Goal: Task Accomplishment & Management: Manage account settings

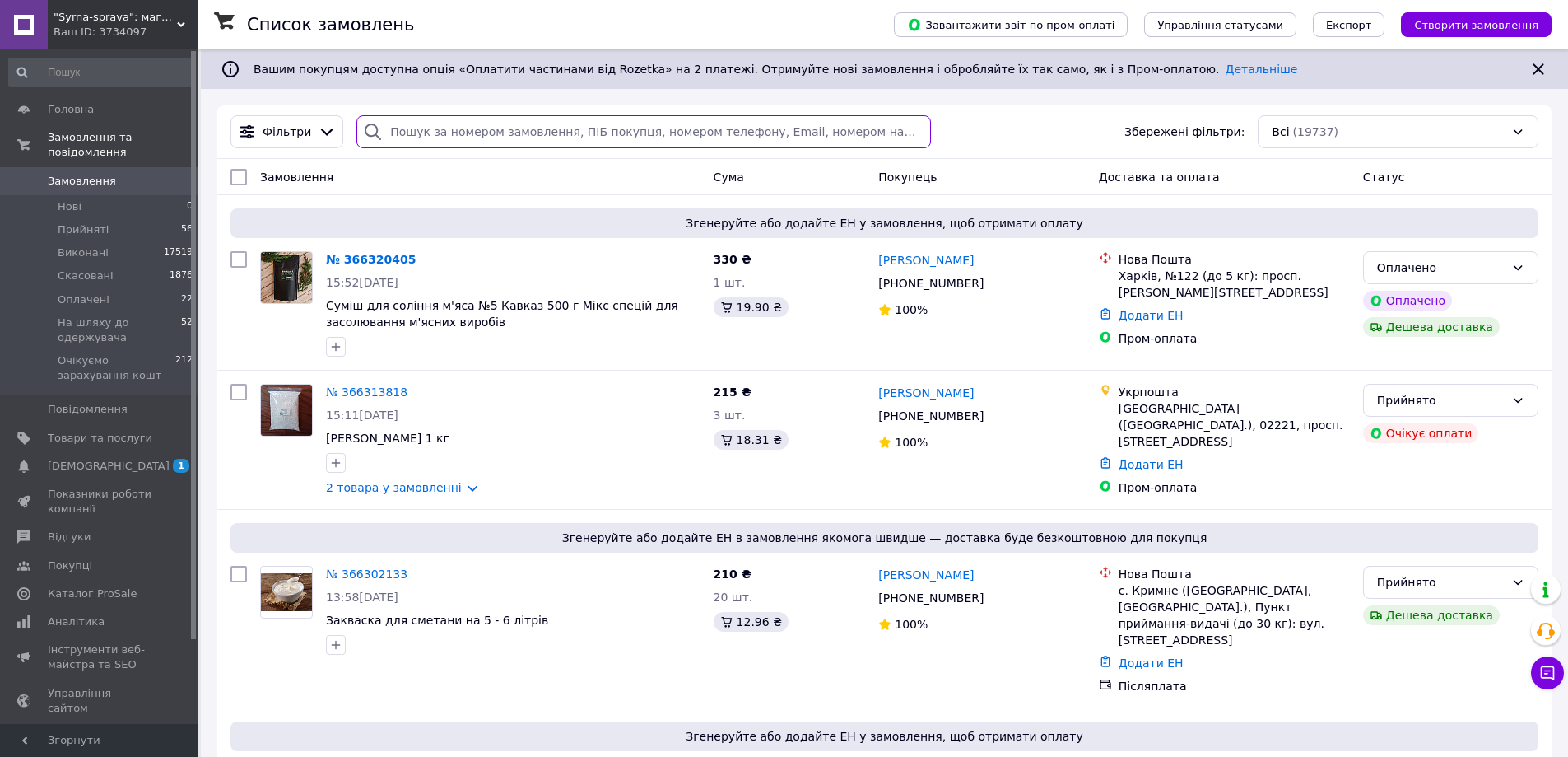
click at [398, 132] on input "search" at bounding box center [643, 132] width 574 height 33
paste input "364071169"
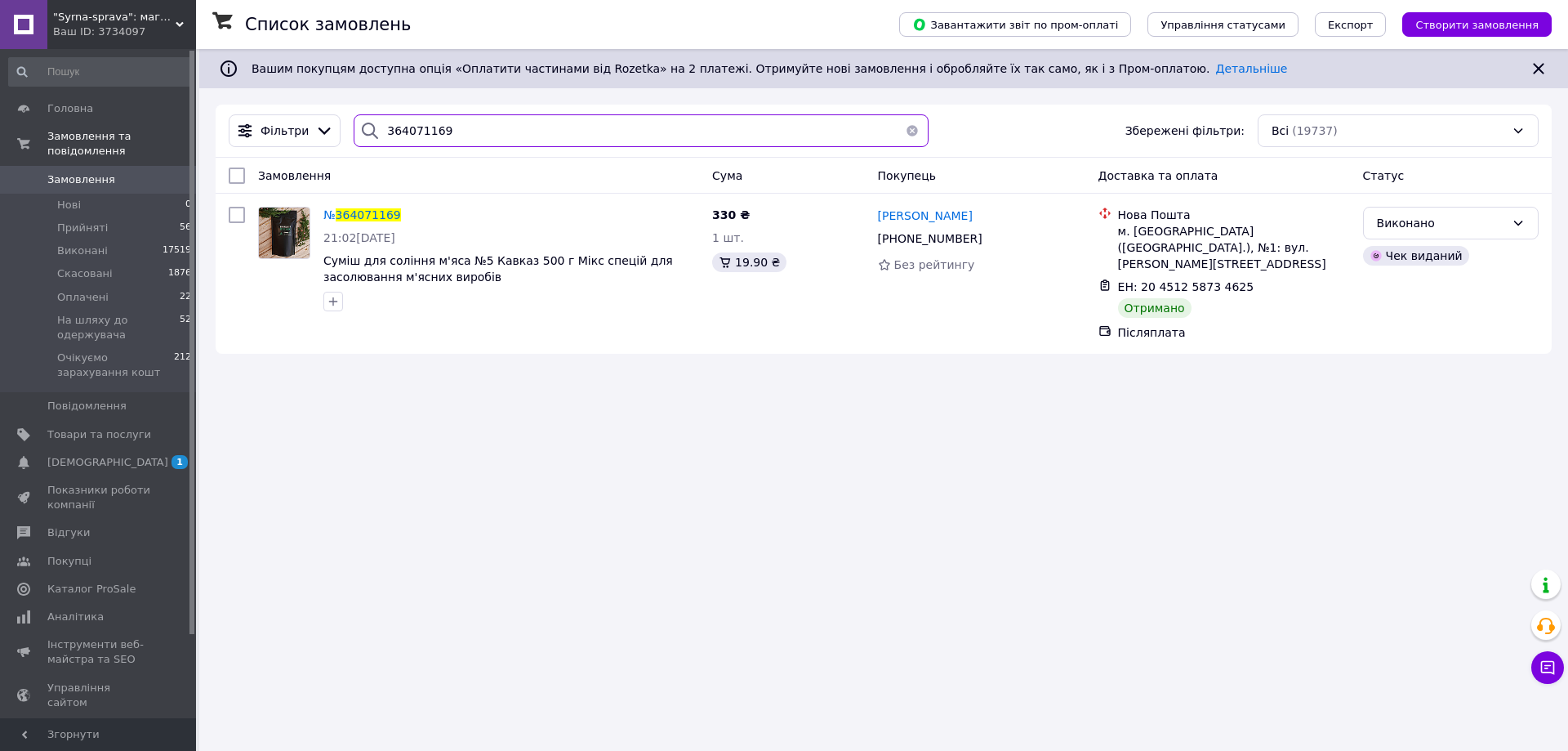
click at [417, 133] on input "364071169" at bounding box center [641, 131] width 575 height 33
paste input "3936001"
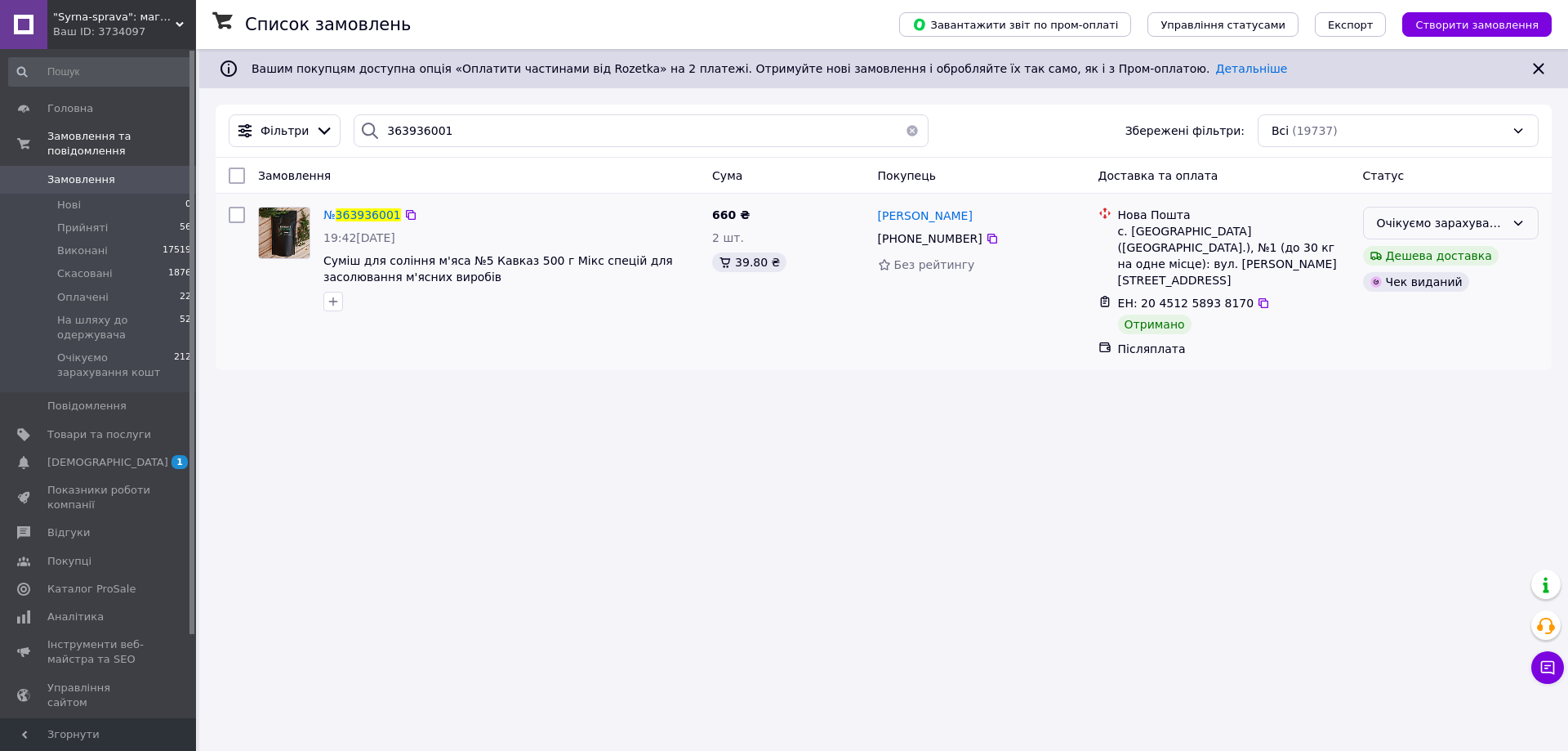
click at [1515, 227] on icon at bounding box center [1518, 223] width 13 height 13
click at [1424, 286] on li "Виконано" at bounding box center [1451, 288] width 174 height 30
click at [402, 135] on input "363936001" at bounding box center [641, 131] width 575 height 33
paste input "4045376"
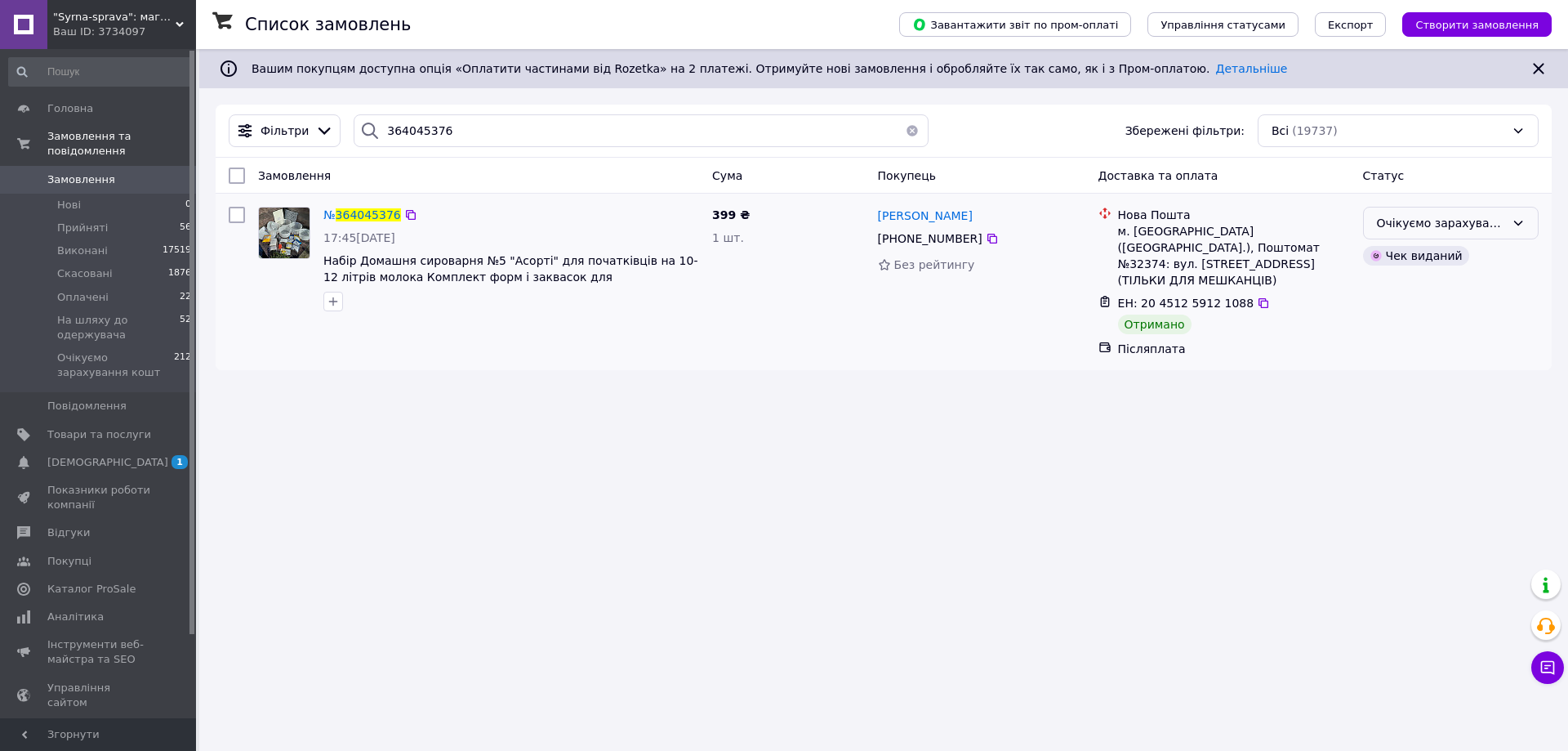
click at [1415, 227] on div "Очікуємо зарахування кошт" at bounding box center [1441, 223] width 128 height 18
drag, startPoint x: 1410, startPoint y: 279, endPoint x: 1384, endPoint y: 279, distance: 26.0
click at [1410, 279] on li "Виконано" at bounding box center [1451, 288] width 174 height 30
click at [403, 124] on input "364045376" at bounding box center [641, 131] width 575 height 33
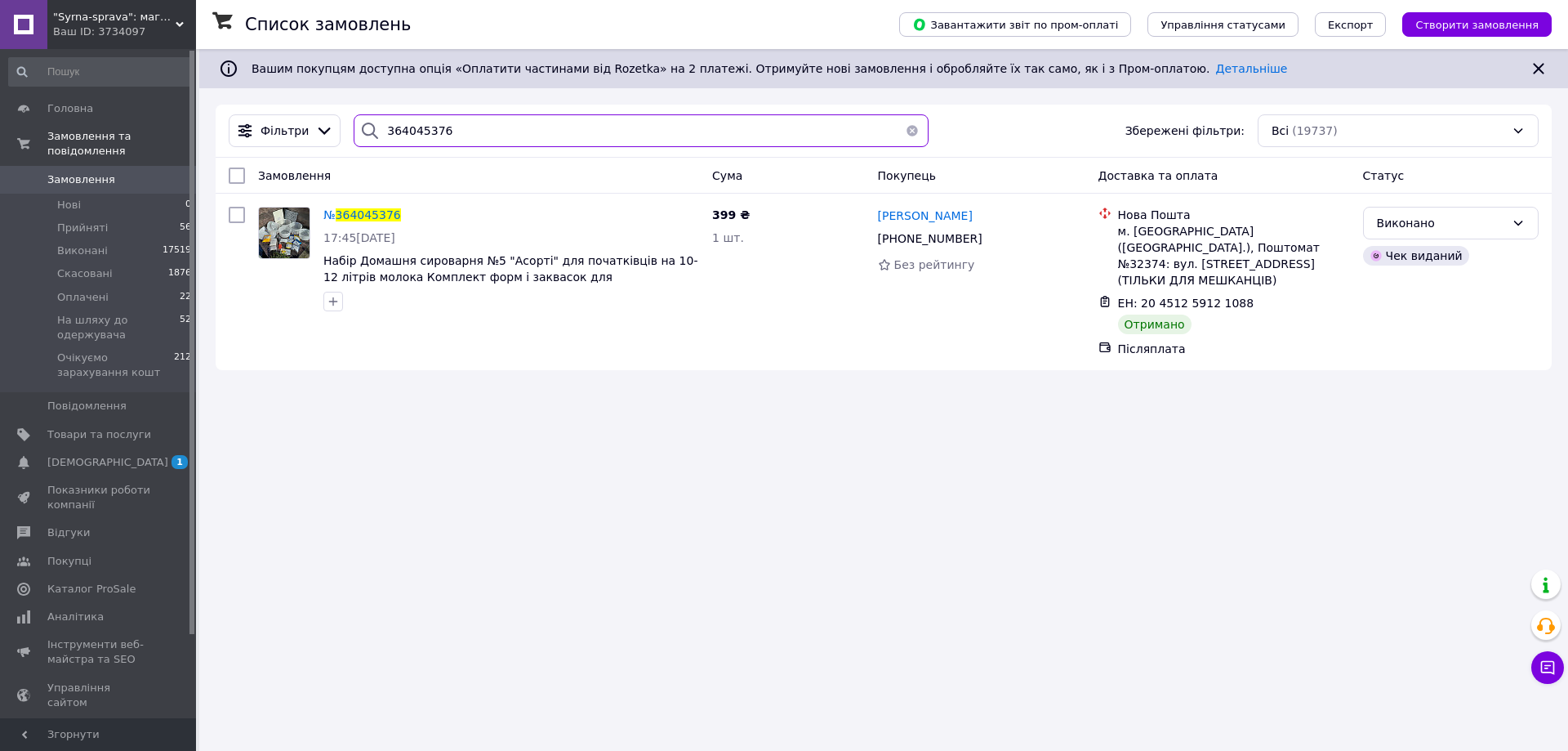
paste input "170609"
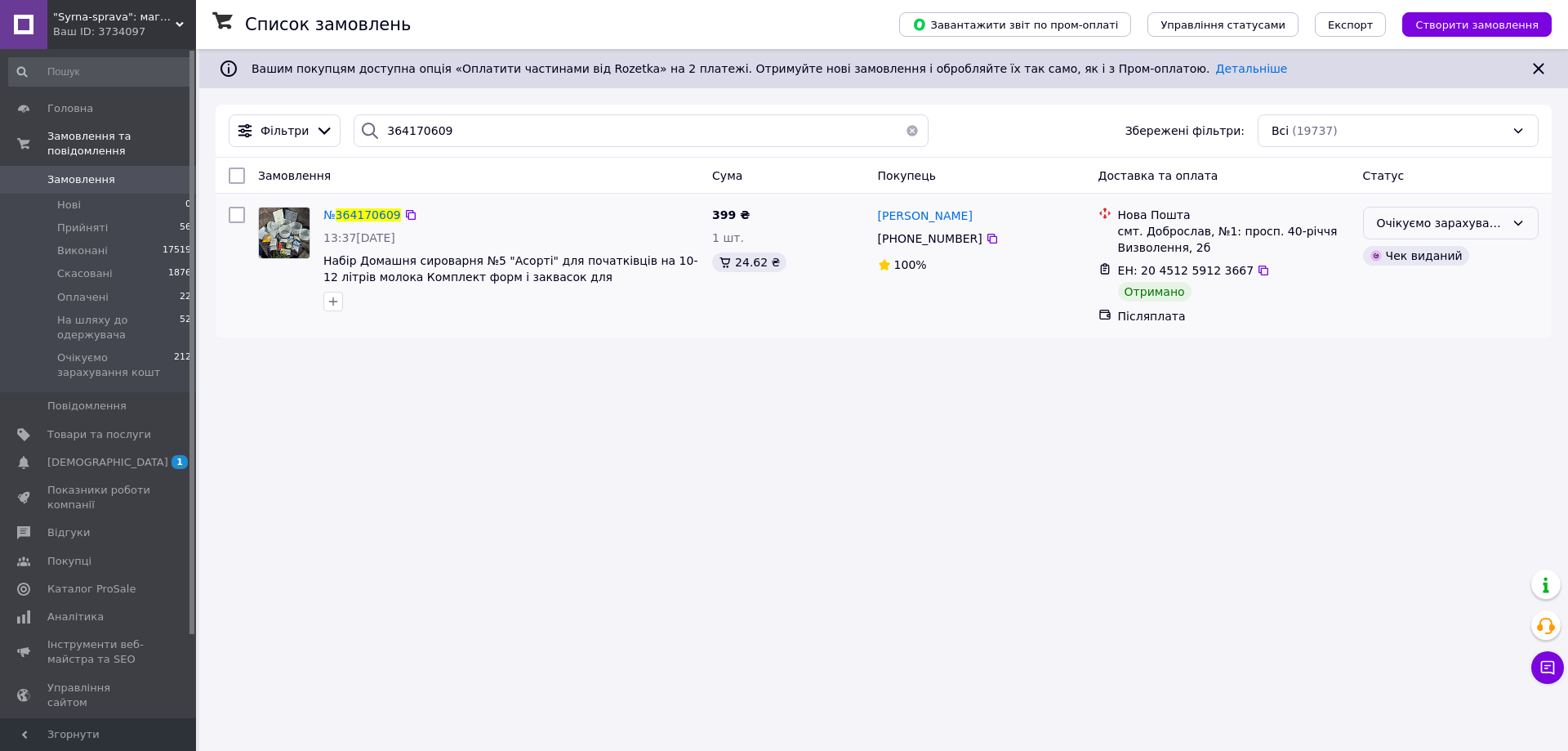
click at [1383, 219] on div "Очікуємо зарахування кошт" at bounding box center [1441, 223] width 128 height 18
click at [1383, 286] on li "Виконано" at bounding box center [1451, 288] width 174 height 30
click at [429, 132] on input "364170609" at bounding box center [641, 131] width 575 height 33
paste input "048487"
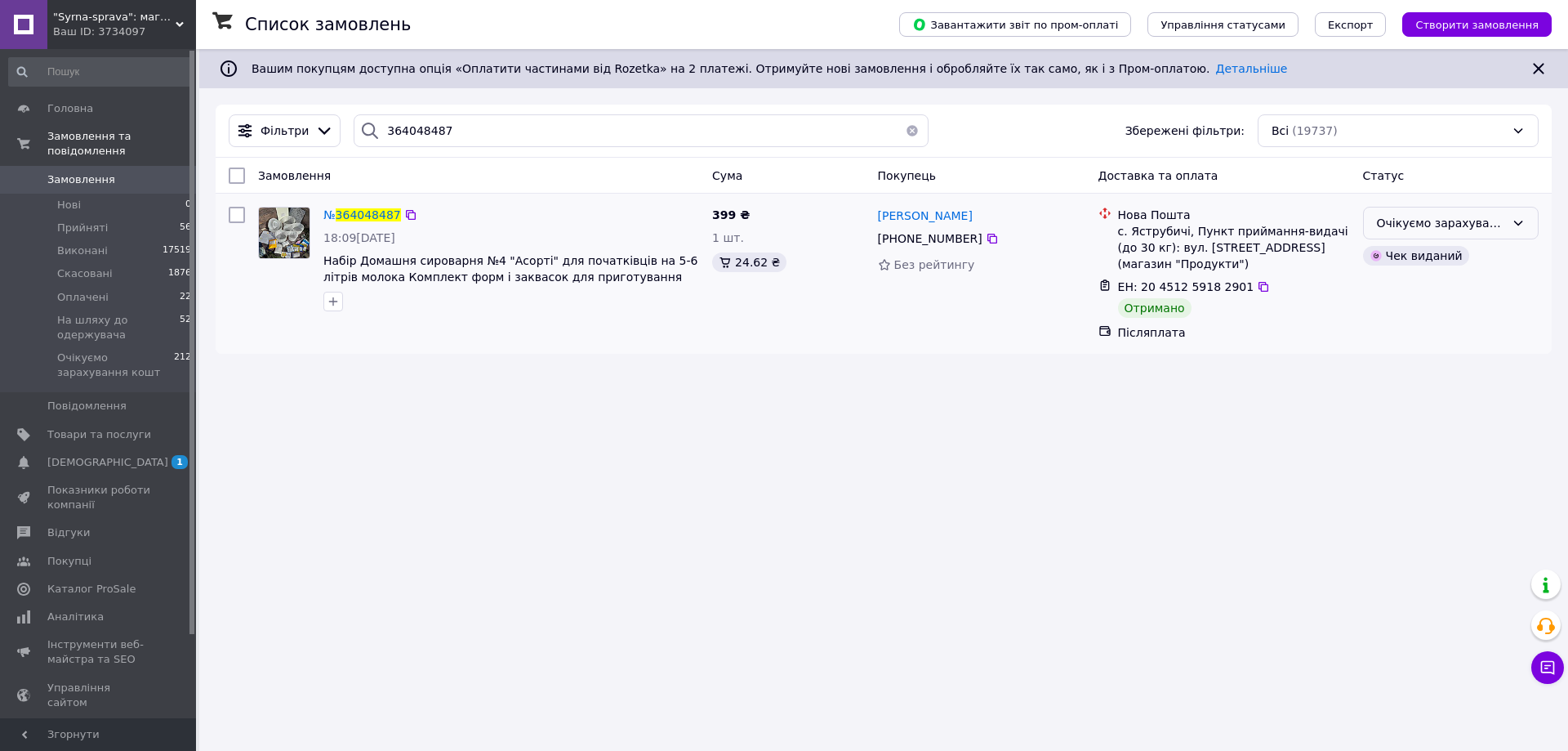
click at [1392, 220] on div "Очікуємо зарахування кошт" at bounding box center [1441, 223] width 128 height 18
click at [1389, 286] on li "Виконано" at bounding box center [1451, 288] width 174 height 30
click at [396, 130] on input "364048487" at bounding box center [641, 131] width 575 height 33
paste input "137771"
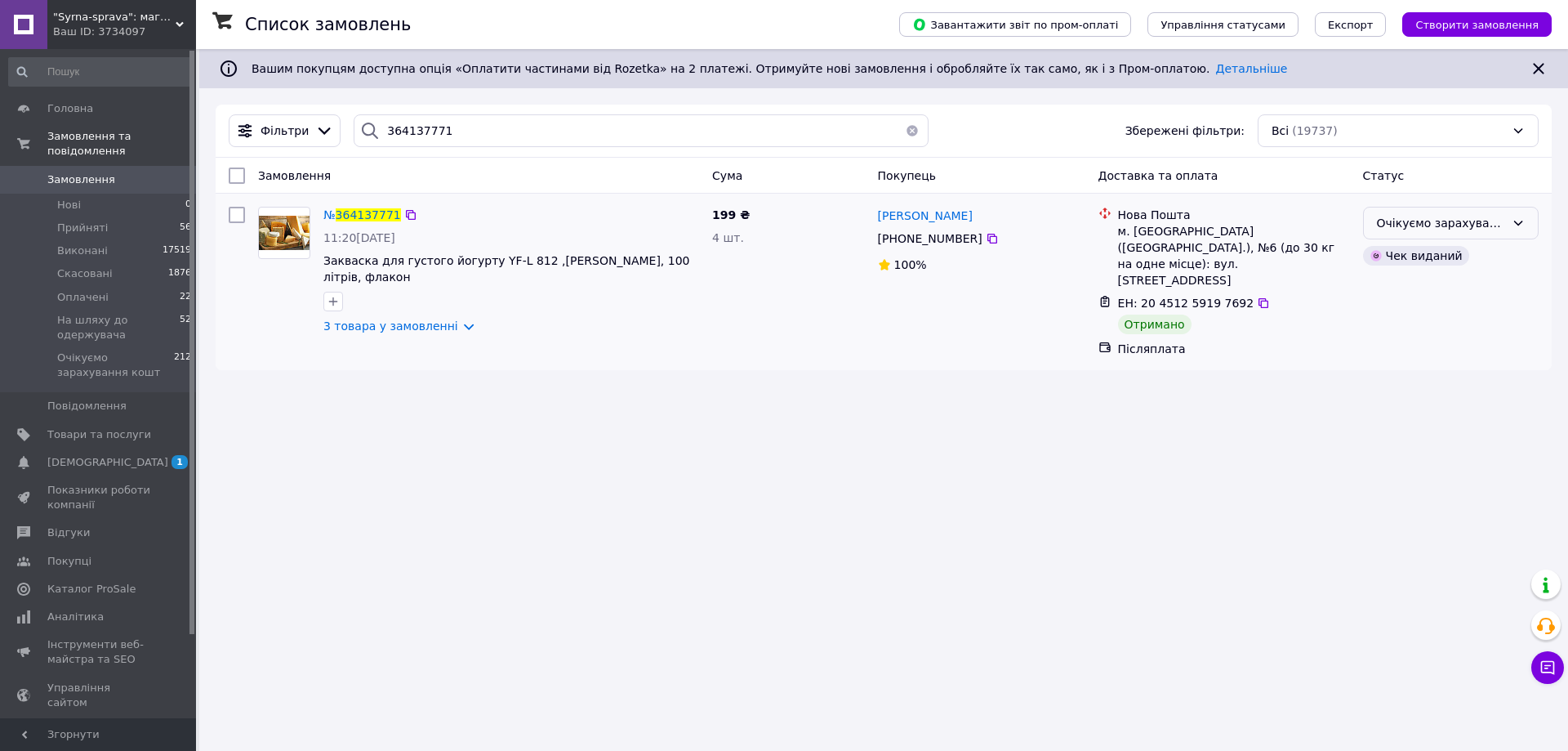
click at [1394, 225] on div "Очікуємо зарахування кошт" at bounding box center [1441, 223] width 128 height 18
click at [1390, 291] on li "Виконано" at bounding box center [1451, 288] width 174 height 30
click at [395, 133] on input "364137771" at bounding box center [641, 131] width 575 height 33
paste input "231180"
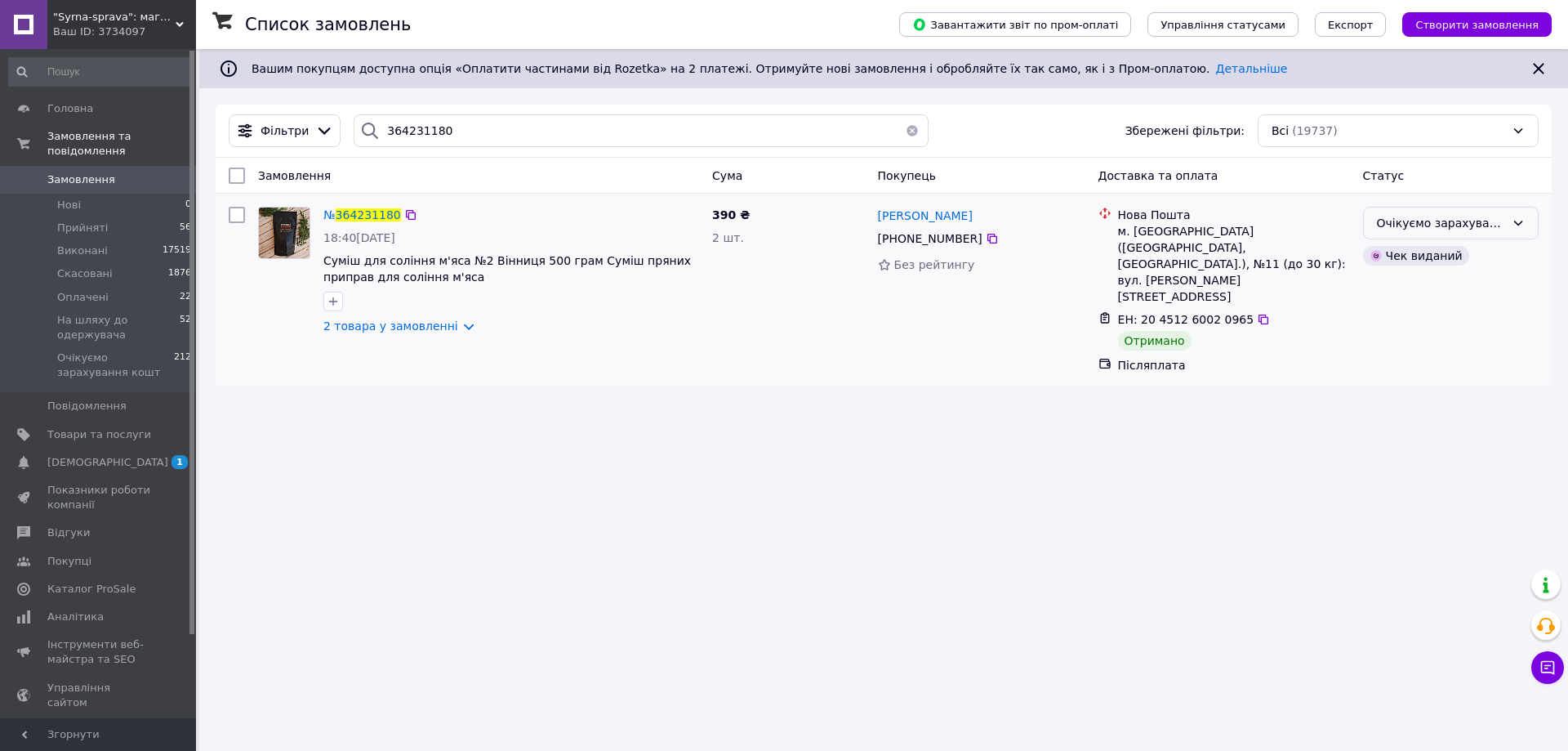
drag, startPoint x: 1453, startPoint y: 213, endPoint x: 1420, endPoint y: 241, distance: 43.3
click at [1451, 215] on div "Очікуємо зарахування кошт" at bounding box center [1451, 223] width 176 height 33
click at [1407, 286] on li "Виконано" at bounding box center [1451, 288] width 174 height 30
click at [425, 132] on input "364231180" at bounding box center [641, 131] width 575 height 33
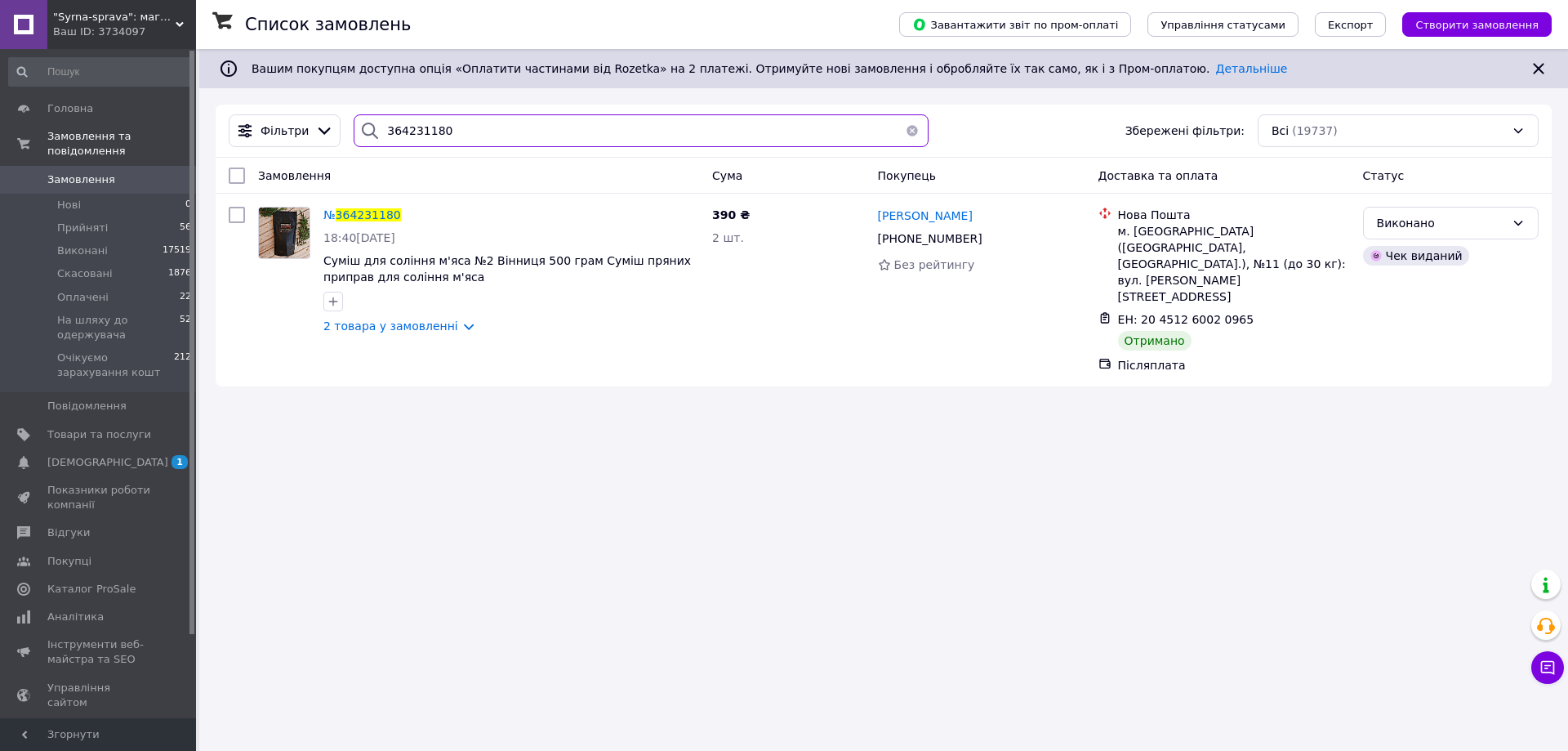
paste input "343603"
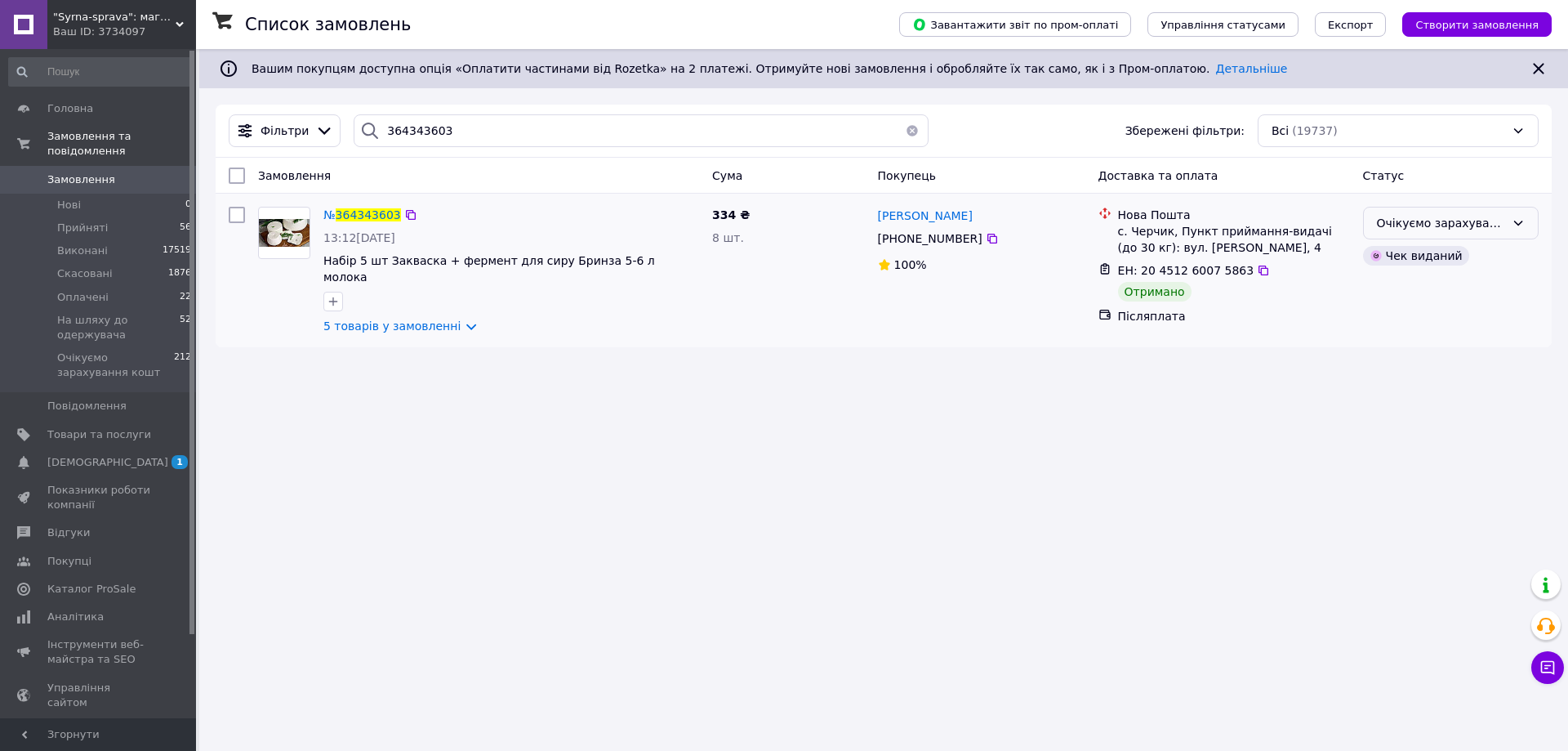
click at [1410, 220] on div "Очікуємо зарахування кошт" at bounding box center [1441, 223] width 128 height 18
click at [1384, 298] on li "Виконано" at bounding box center [1451, 288] width 174 height 30
click at [404, 134] on input "364343603" at bounding box center [641, 131] width 575 height 33
paste input "90035"
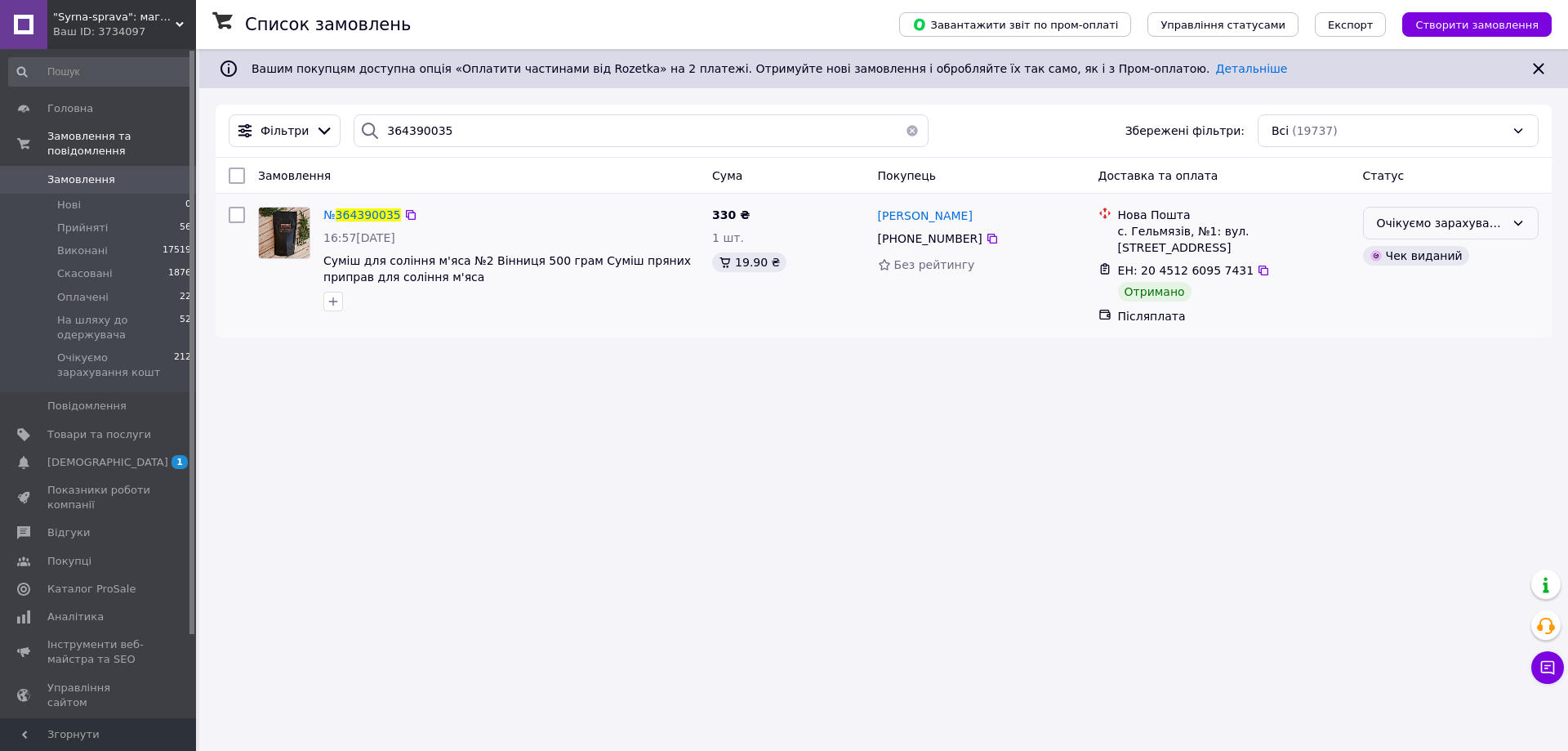
drag, startPoint x: 1518, startPoint y: 224, endPoint x: 1498, endPoint y: 240, distance: 25.6
click at [1517, 224] on icon at bounding box center [1518, 223] width 13 height 13
click at [1453, 278] on li "Виконано" at bounding box center [1451, 288] width 174 height 30
click at [427, 123] on input "364390035" at bounding box center [641, 131] width 575 height 33
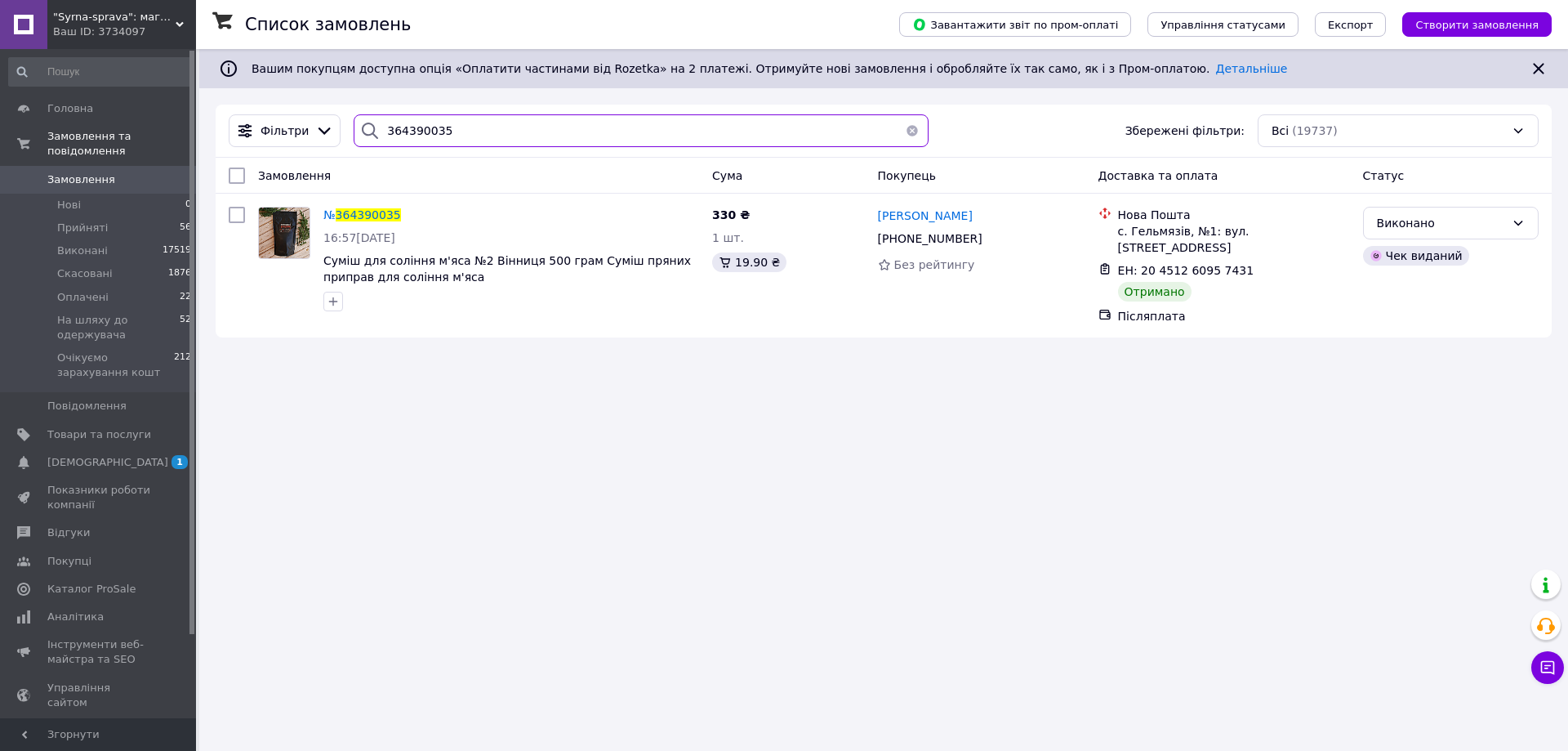
paste input "578554"
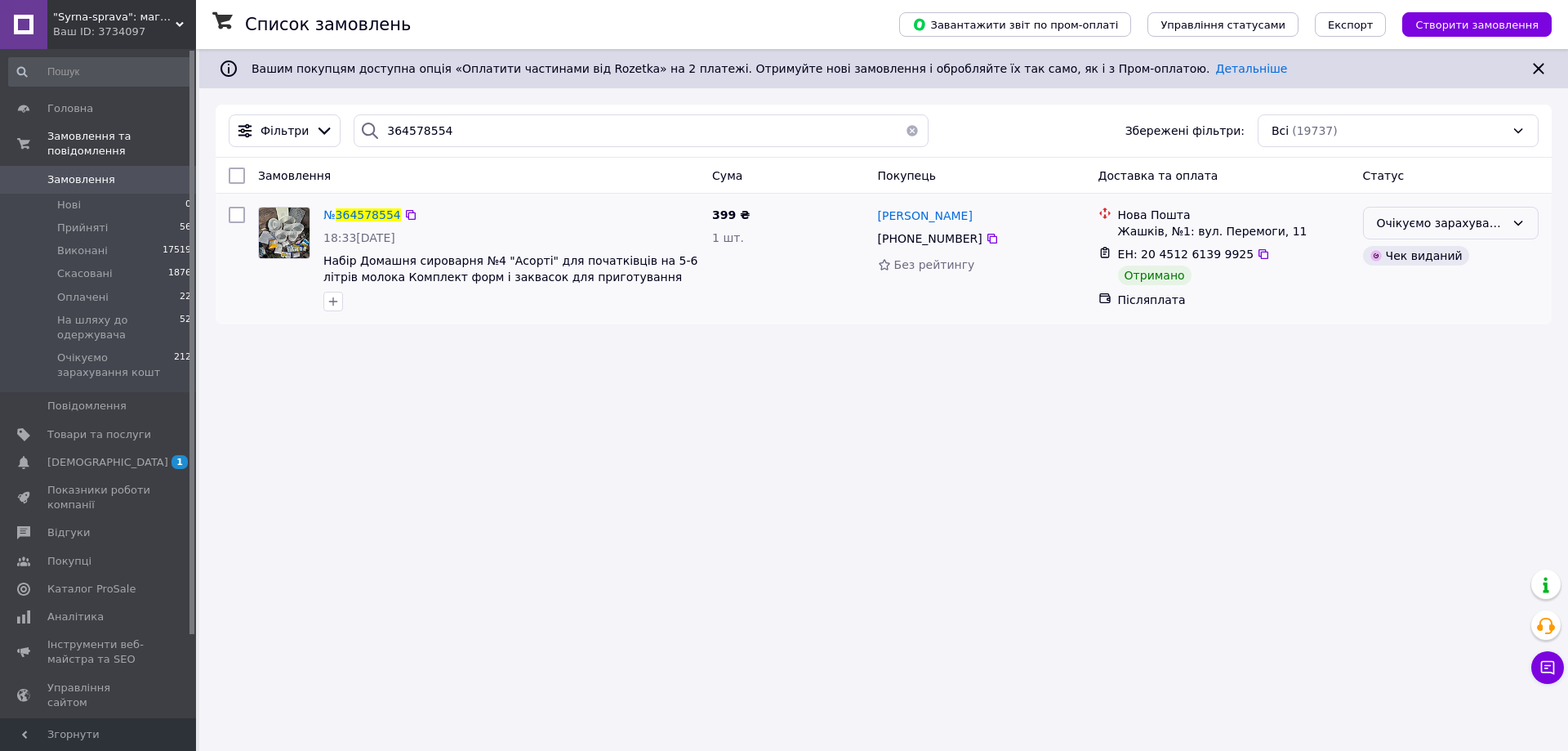
drag, startPoint x: 1378, startPoint y: 219, endPoint x: 1374, endPoint y: 240, distance: 21.4
click at [1378, 221] on div "Очікуємо зарахування кошт" at bounding box center [1441, 223] width 128 height 18
click at [1389, 291] on li "Виконано" at bounding box center [1451, 288] width 174 height 30
click at [421, 124] on input "364578554" at bounding box center [641, 131] width 575 height 33
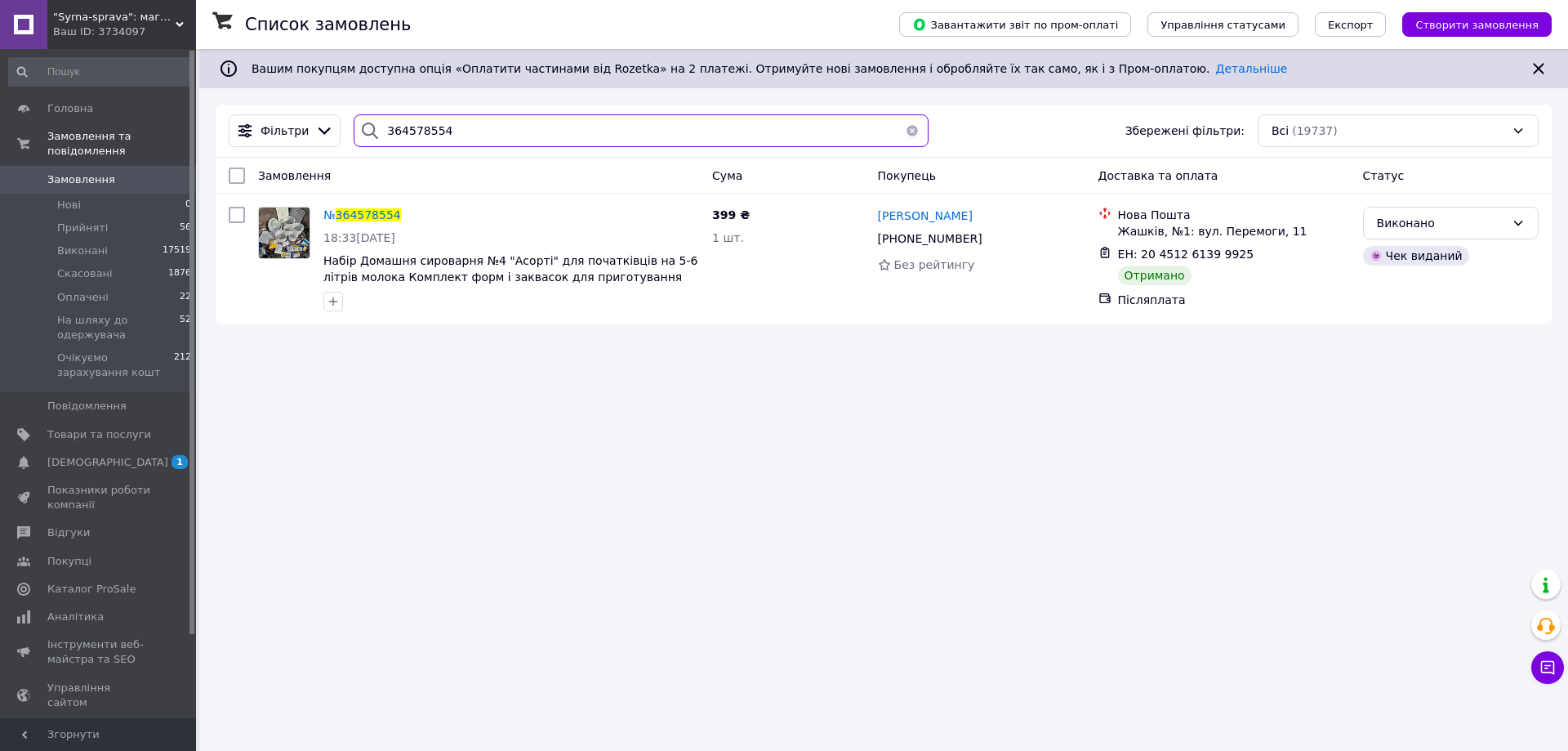
paste input "669270"
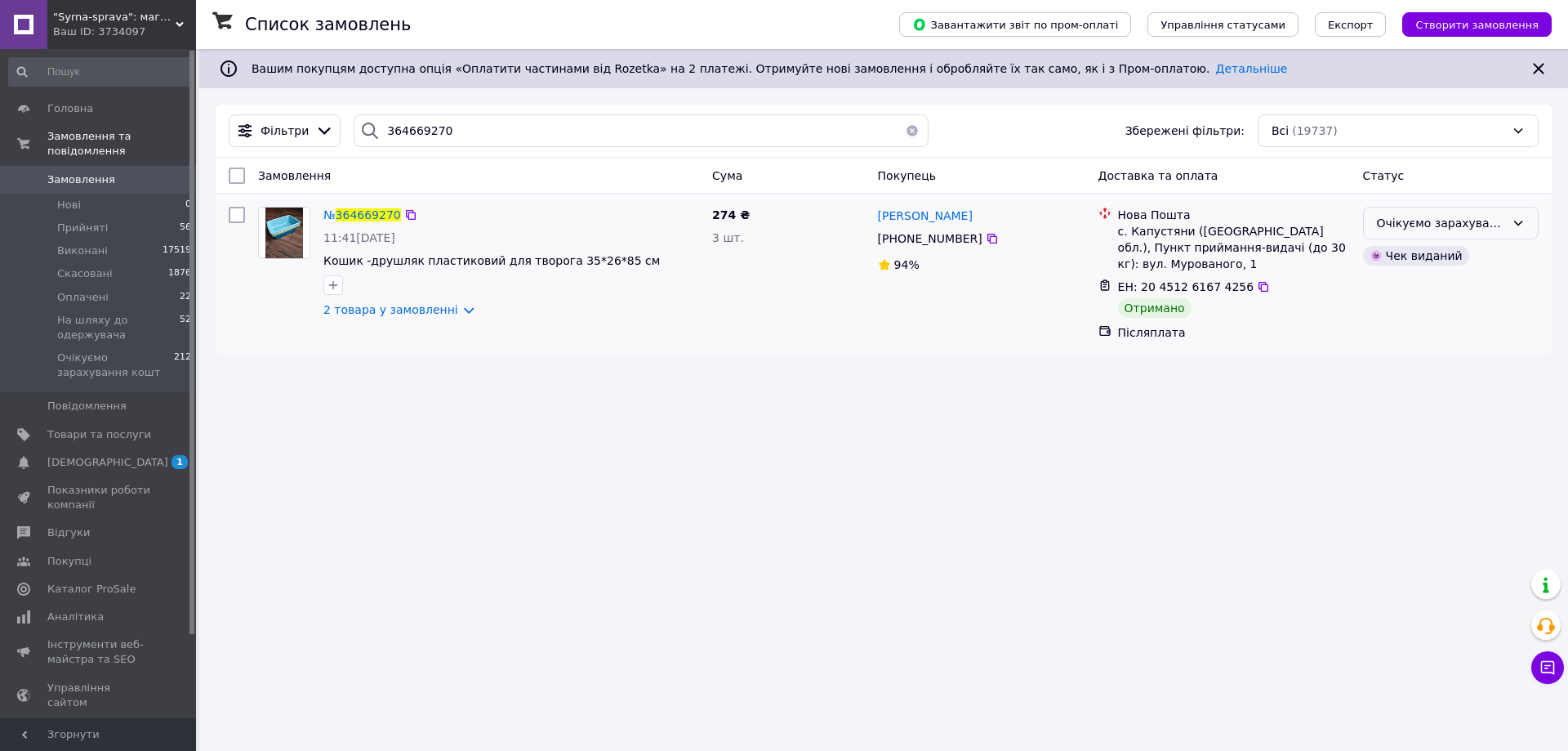
click at [1410, 224] on div "Очікуємо зарахування кошт" at bounding box center [1441, 223] width 128 height 18
click at [1403, 290] on li "Виконано" at bounding box center [1451, 288] width 174 height 30
click at [420, 135] on input "364669270" at bounding box center [641, 131] width 575 height 33
paste input "4204"
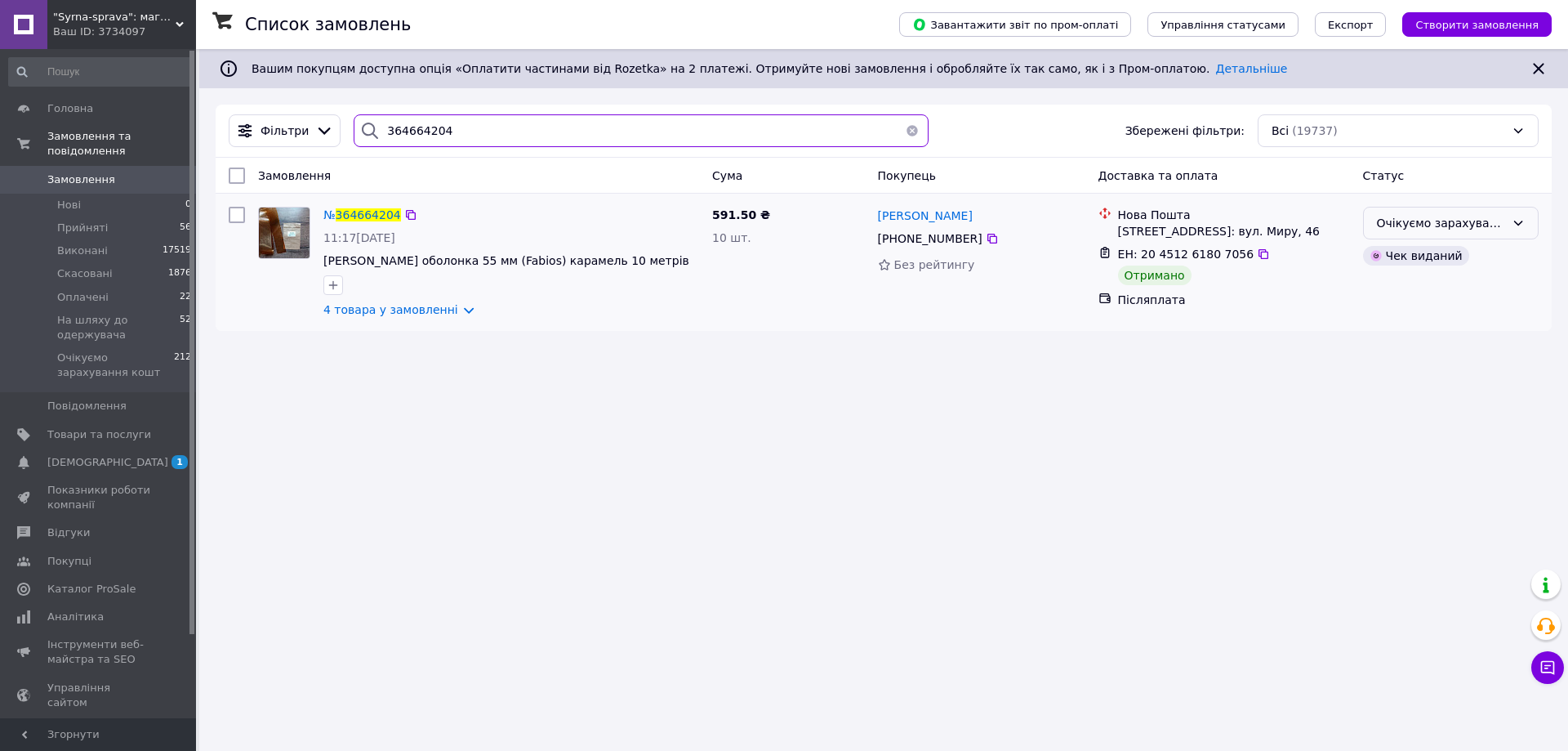
type input "364664204"
click at [1419, 222] on div "Очікуємо зарахування кошт" at bounding box center [1441, 223] width 128 height 18
click at [1403, 286] on li "Виконано" at bounding box center [1451, 288] width 174 height 30
click at [66, 172] on span "Замовлення" at bounding box center [81, 180] width 68 height 15
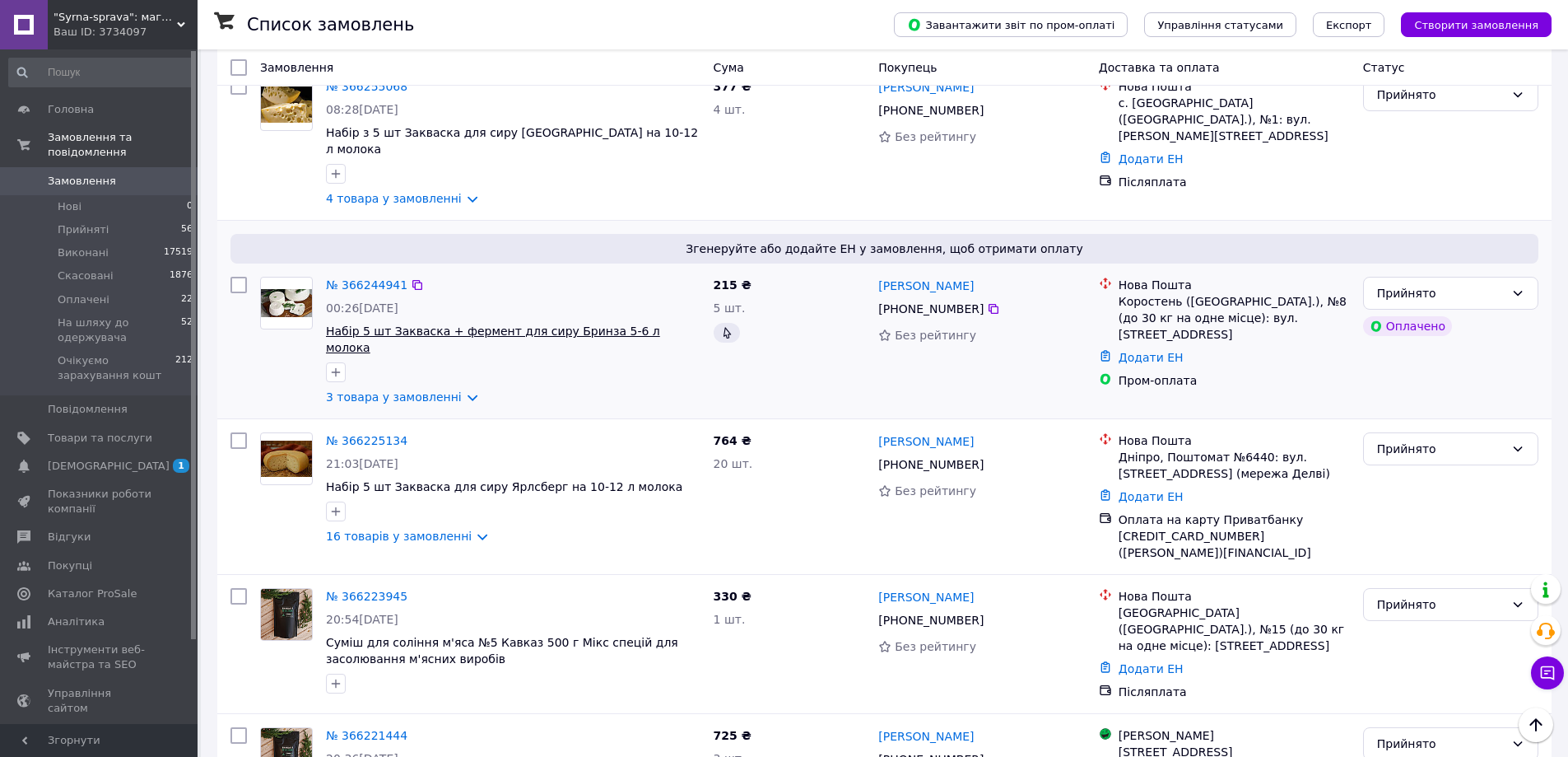
scroll to position [2613, 0]
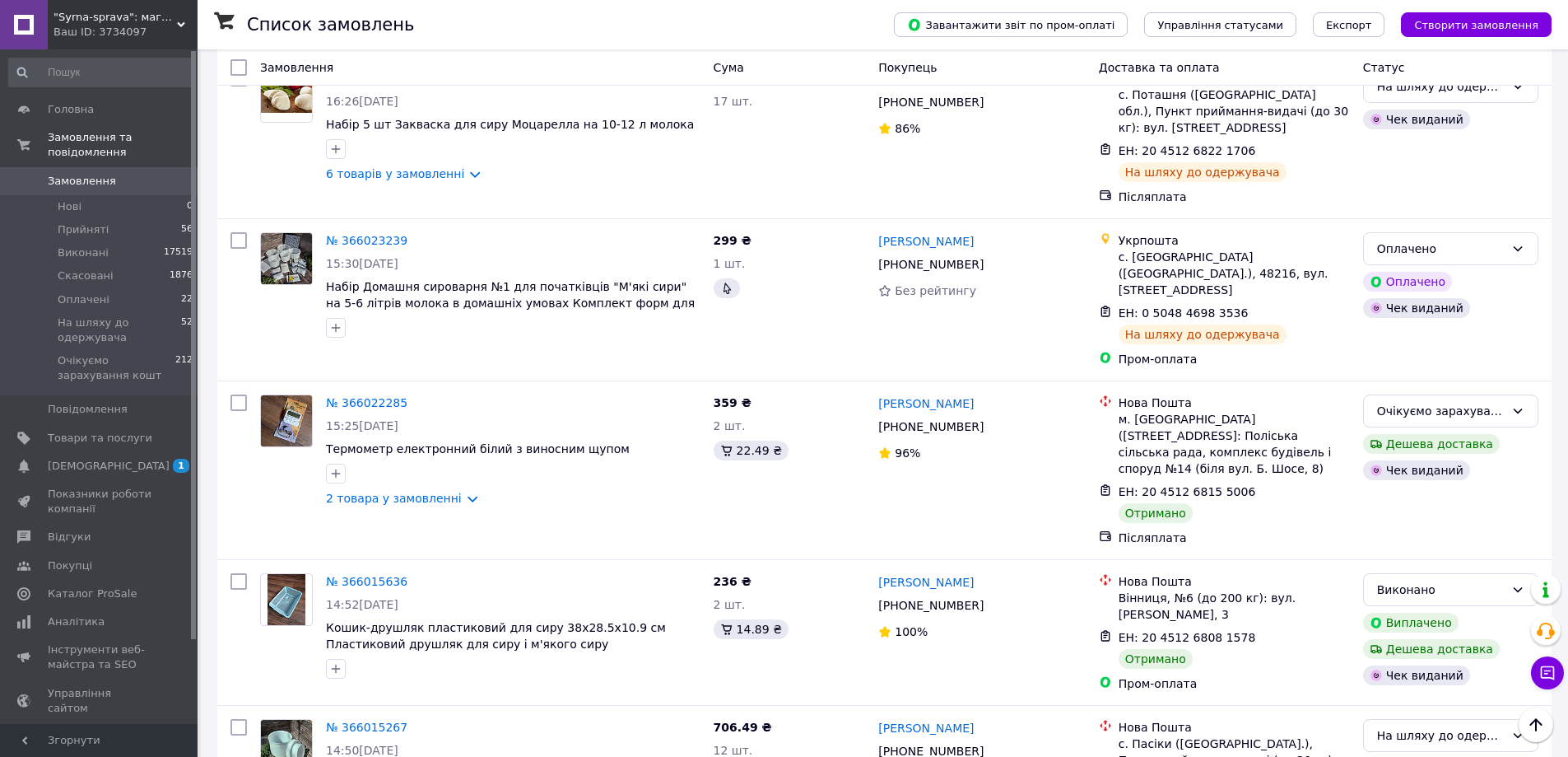
scroll to position [2657, 0]
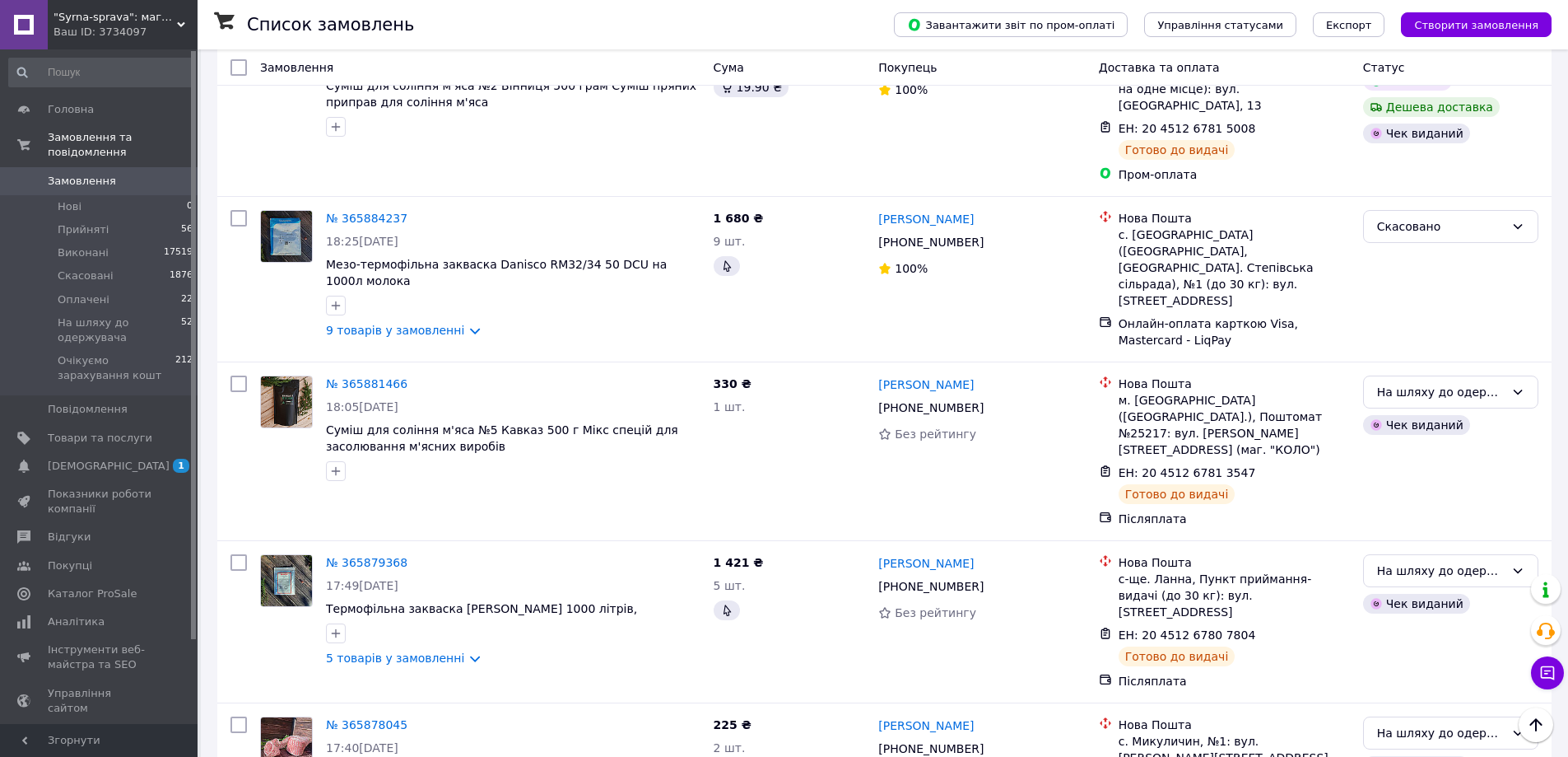
scroll to position [2584, 0]
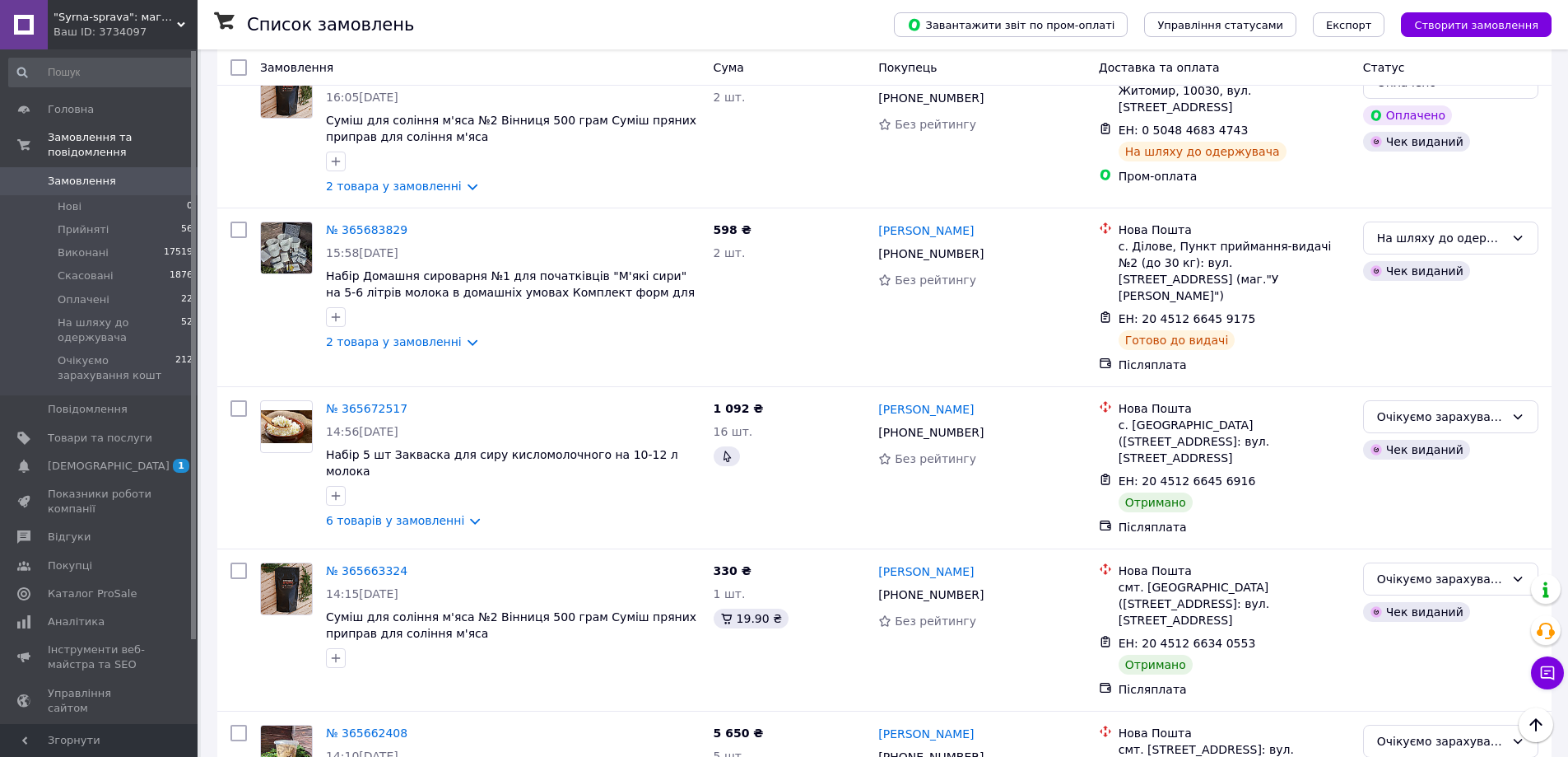
scroll to position [2657, 0]
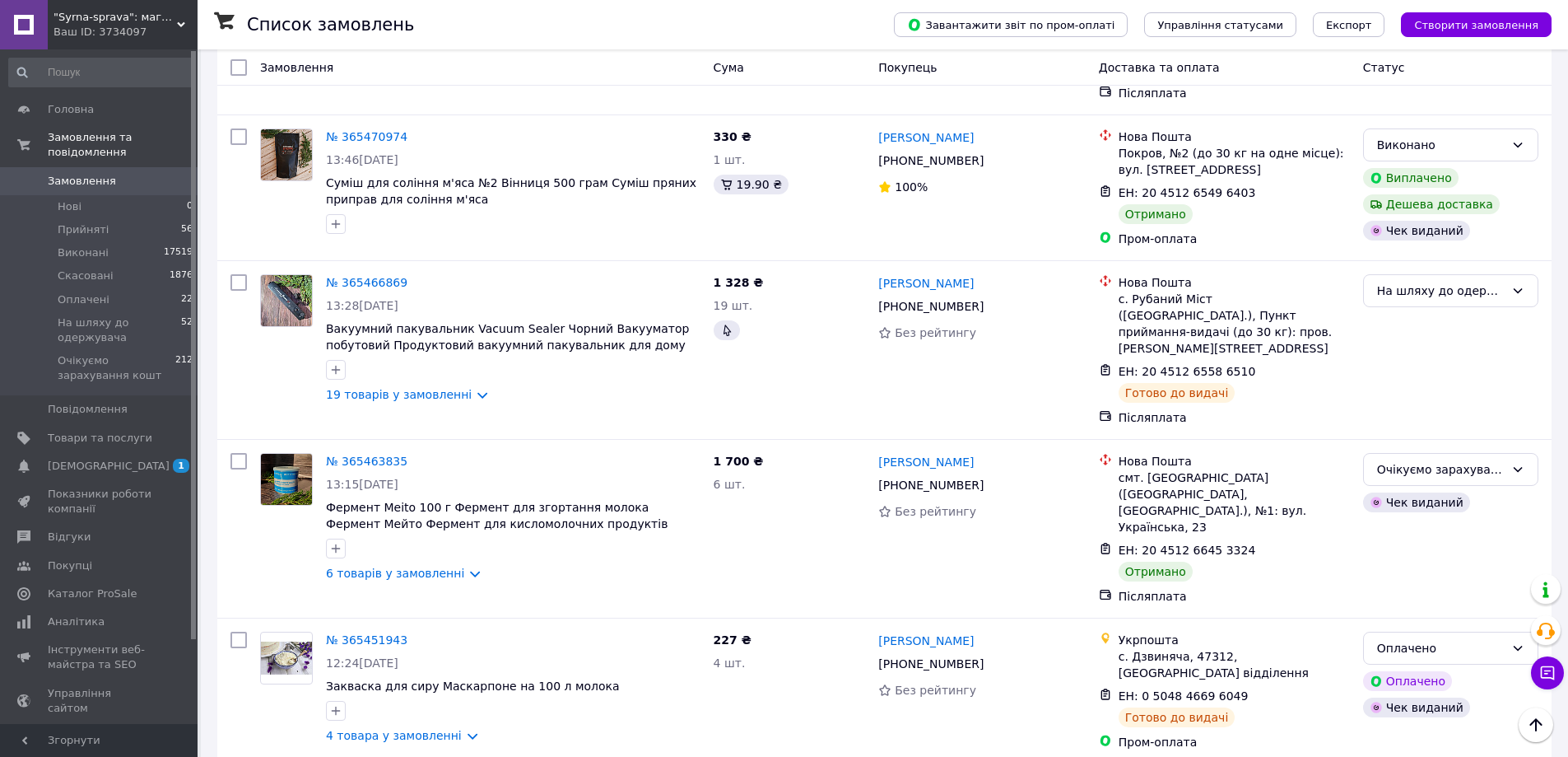
scroll to position [2632, 0]
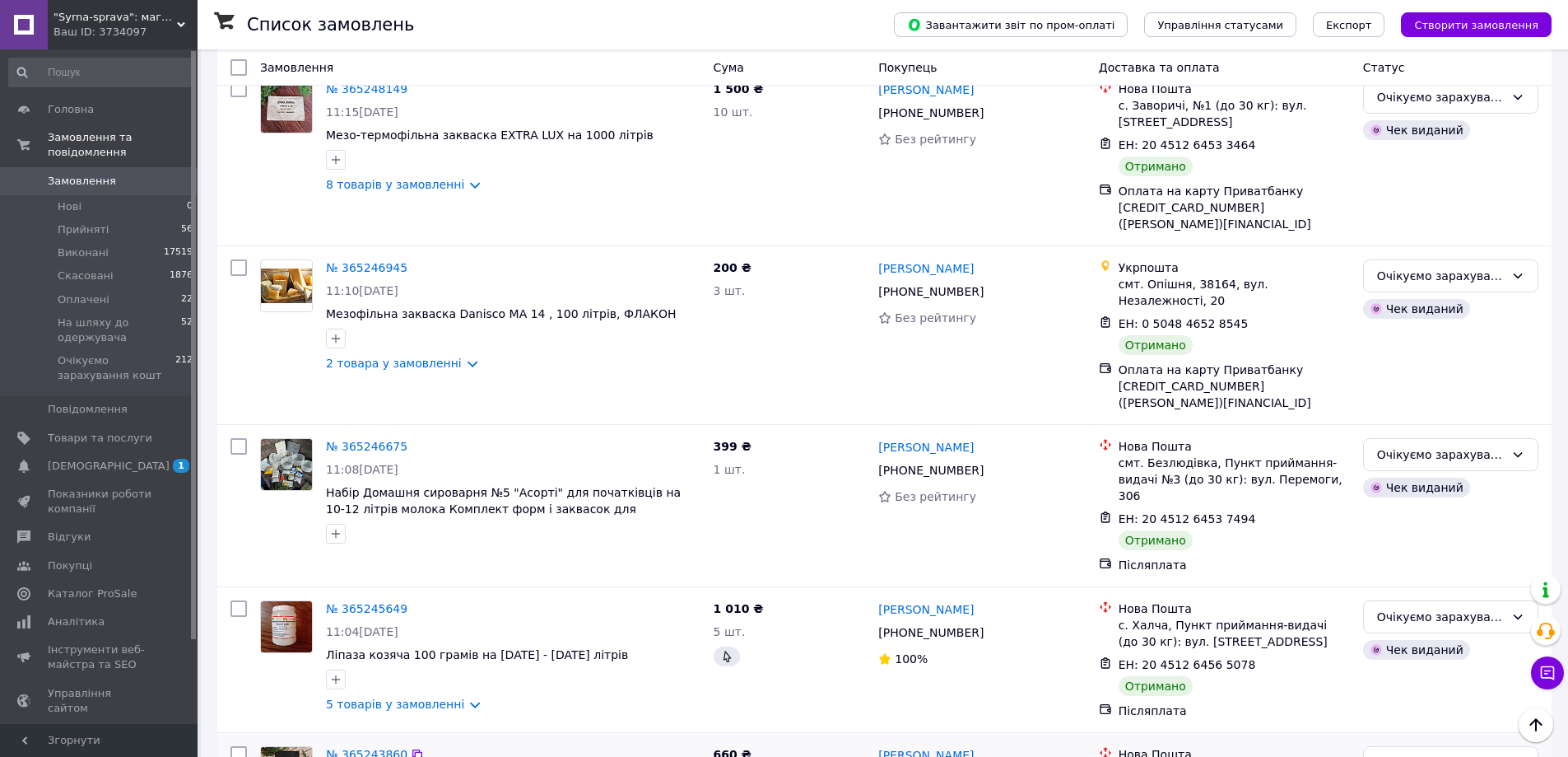
scroll to position [2615, 0]
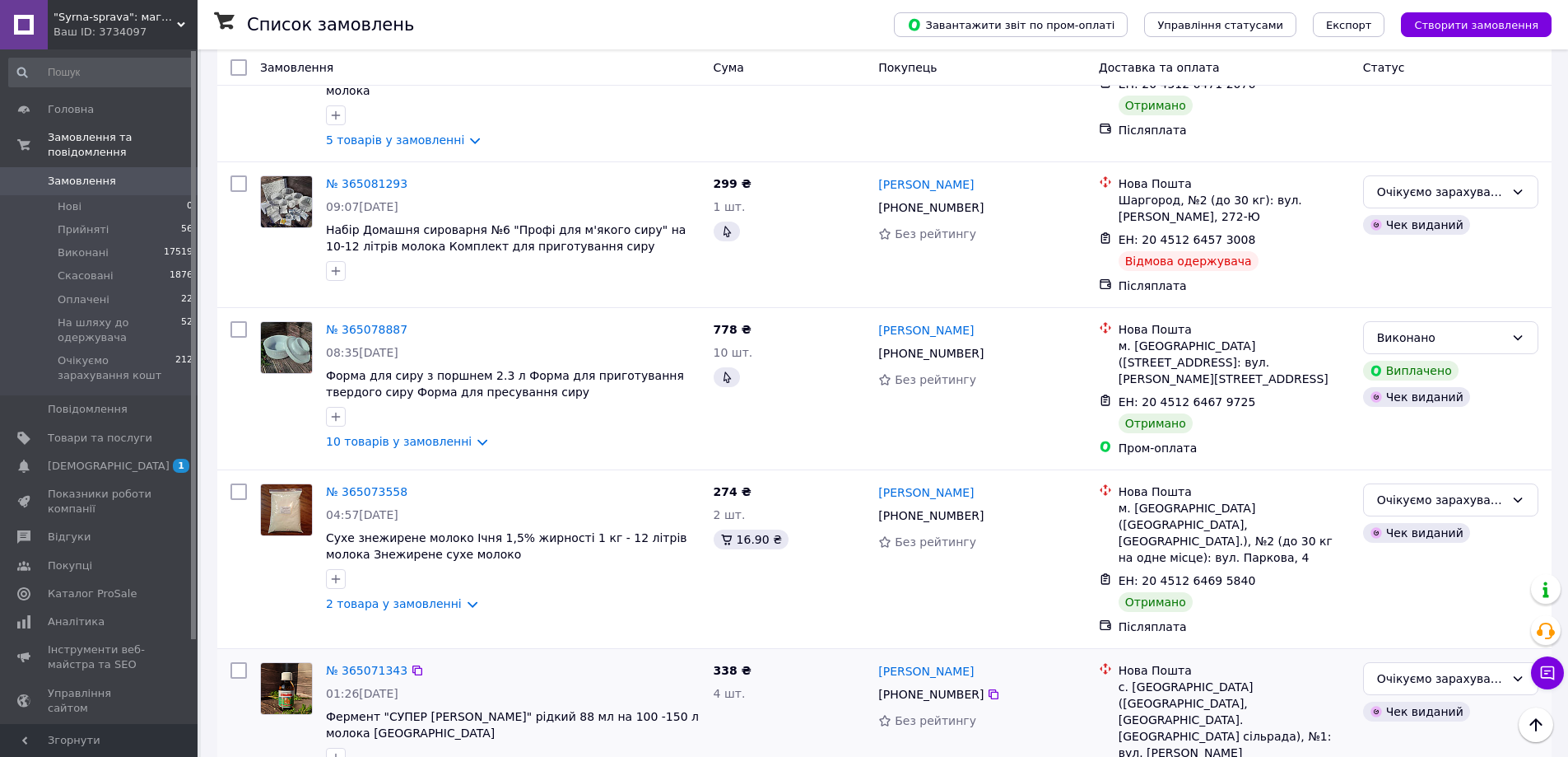
scroll to position [2546, 0]
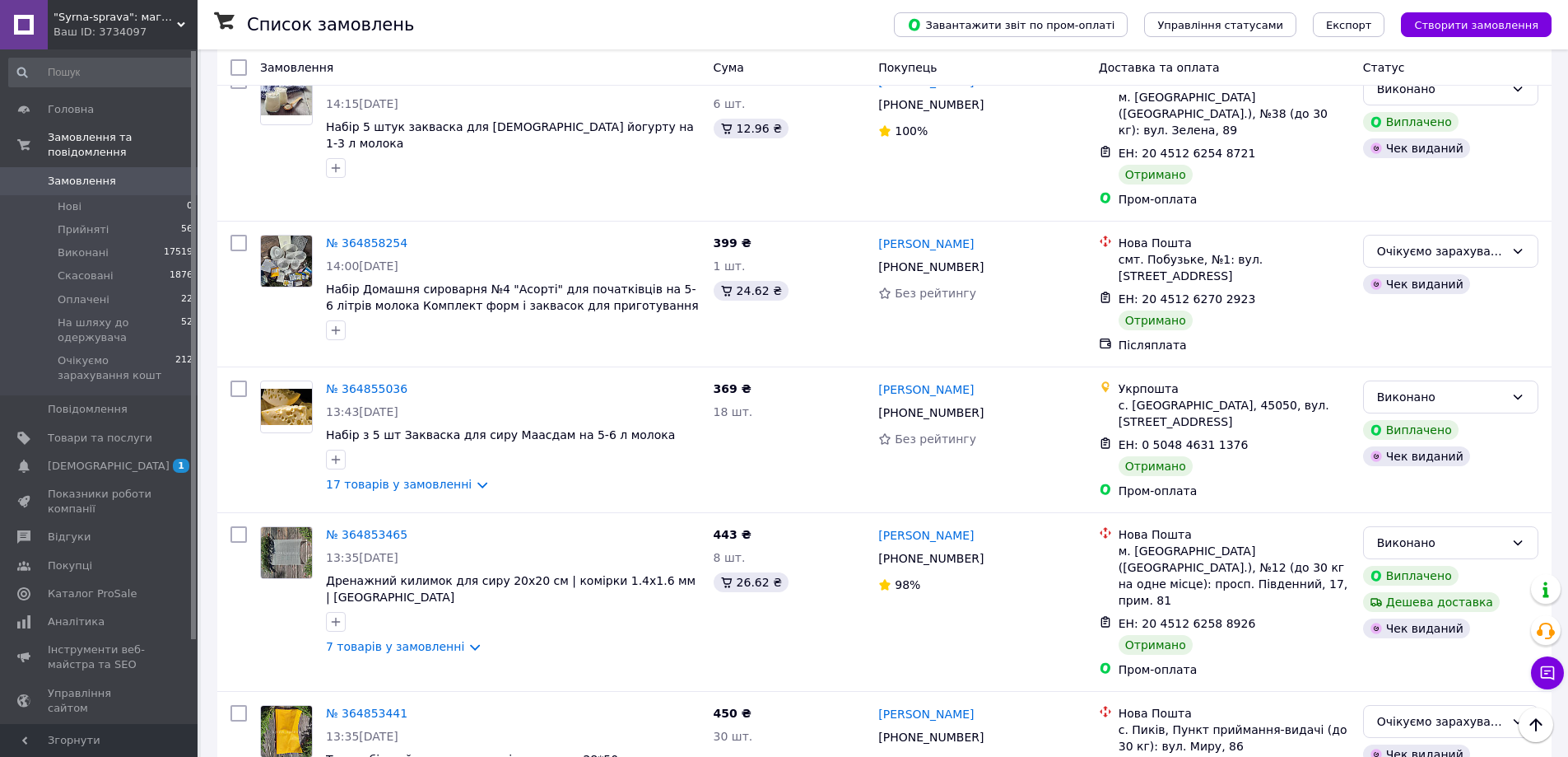
scroll to position [2587, 0]
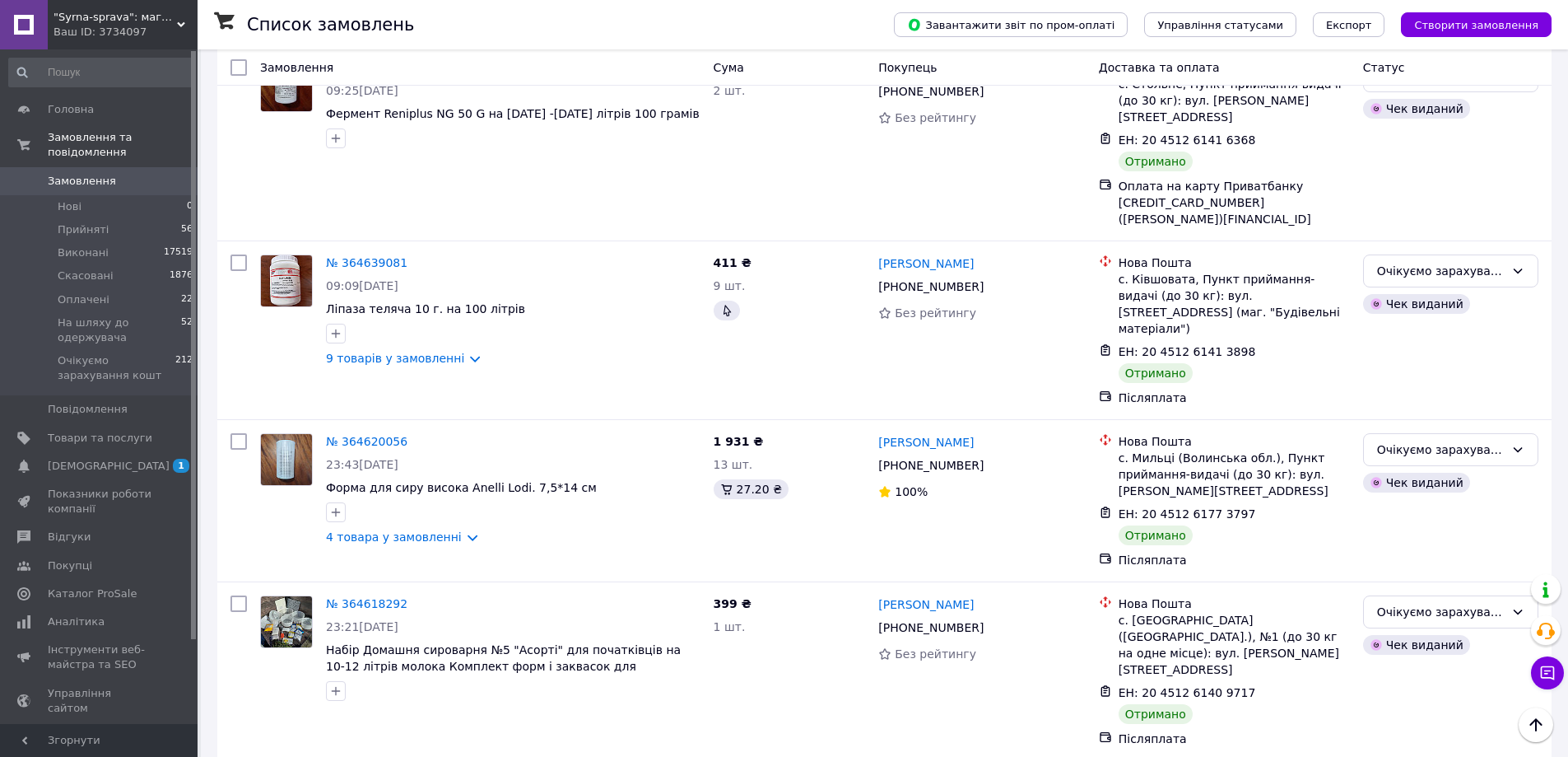
scroll to position [2625, 0]
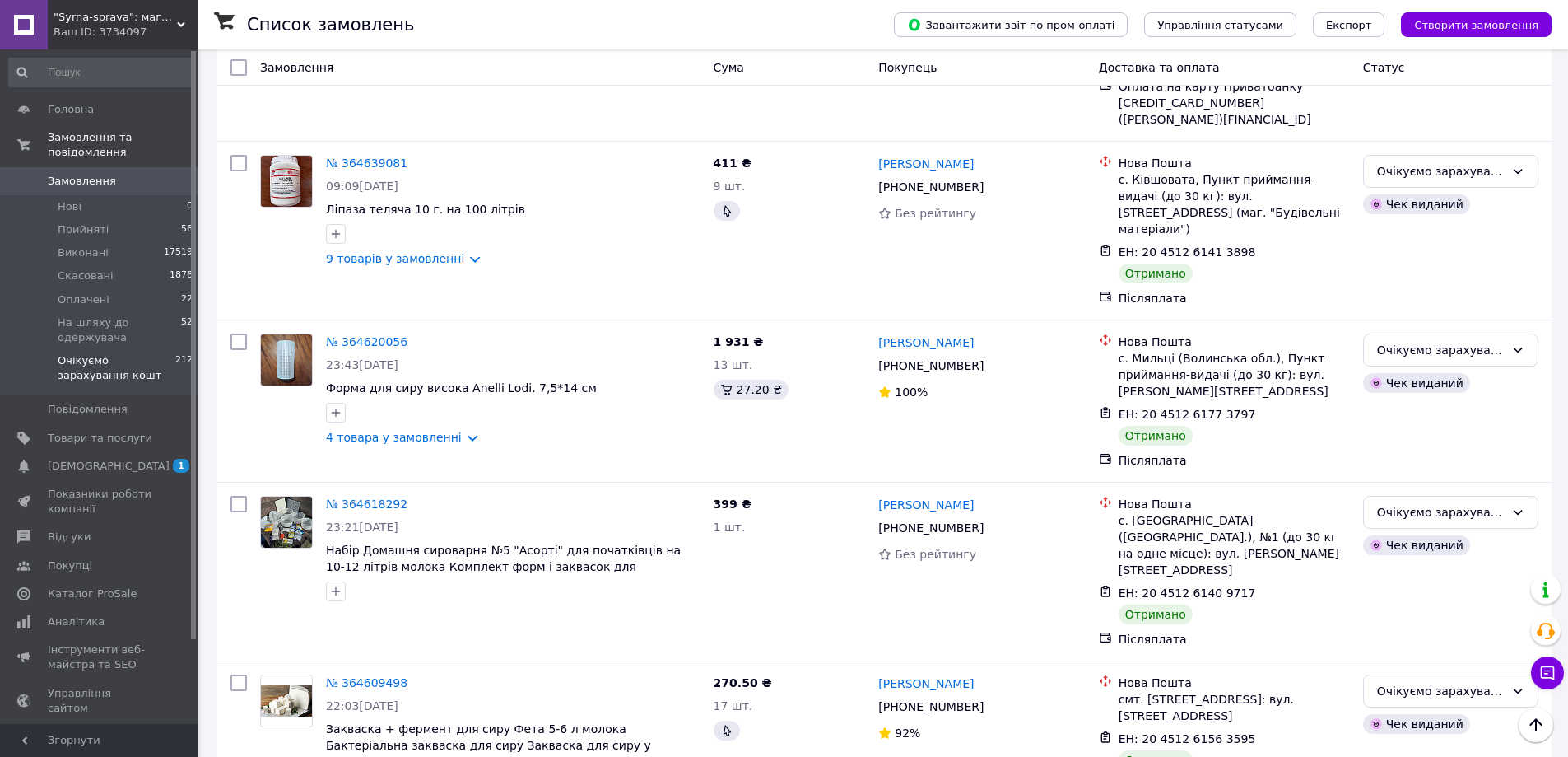
click at [139, 361] on span "Очікуємо зарахування кошт" at bounding box center [117, 368] width 117 height 30
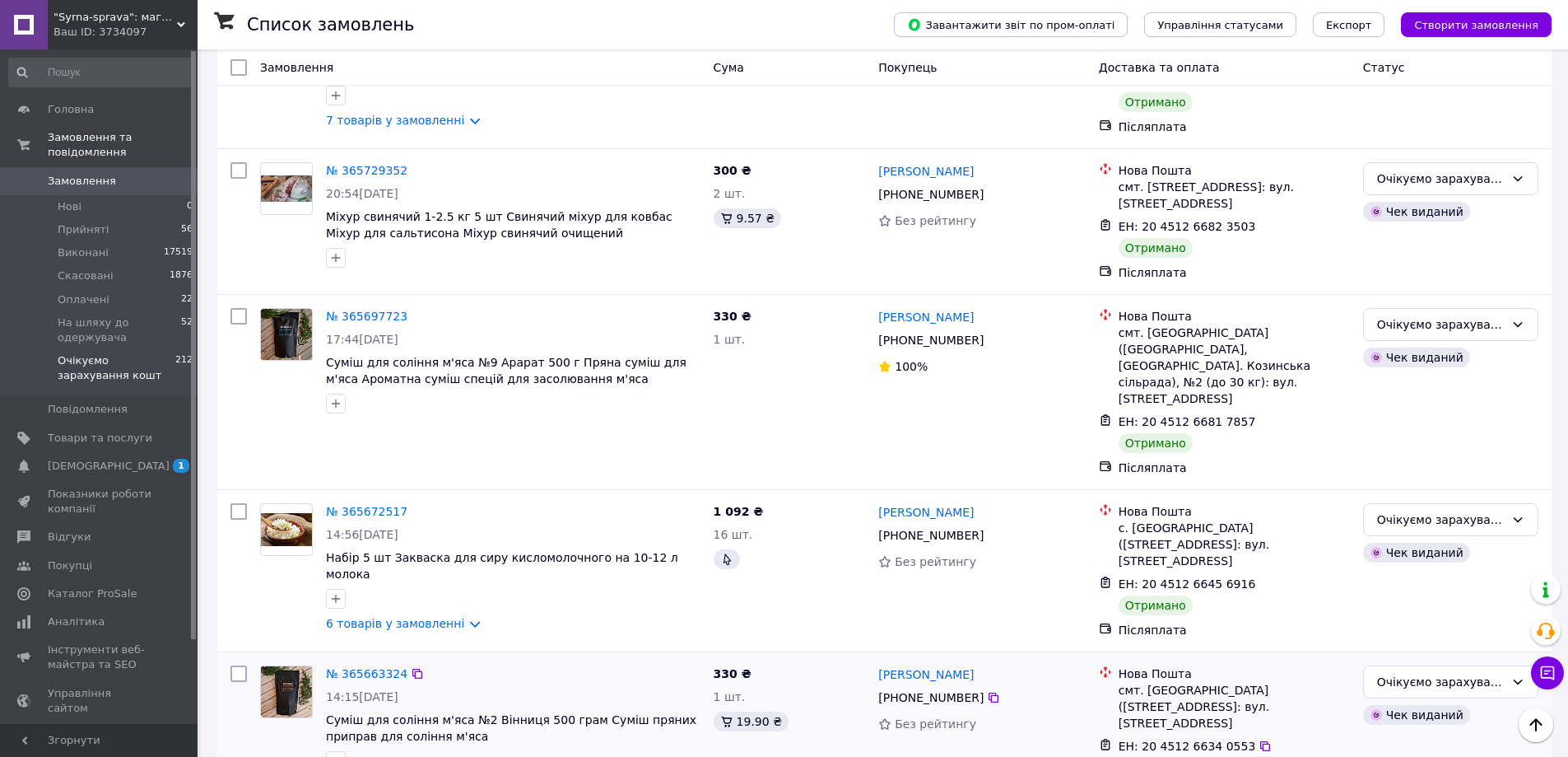
scroll to position [2671, 0]
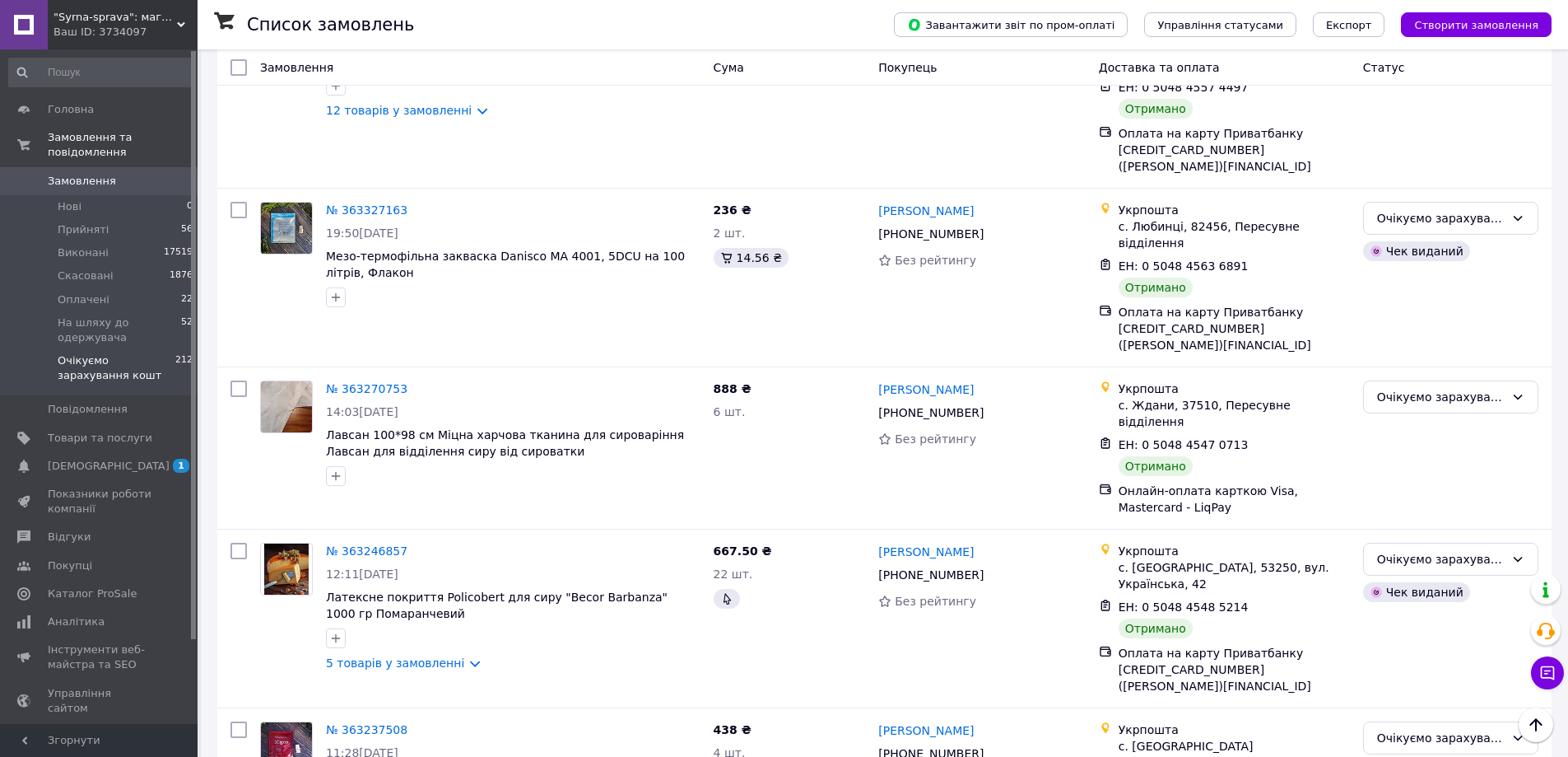
scroll to position [2758, 0]
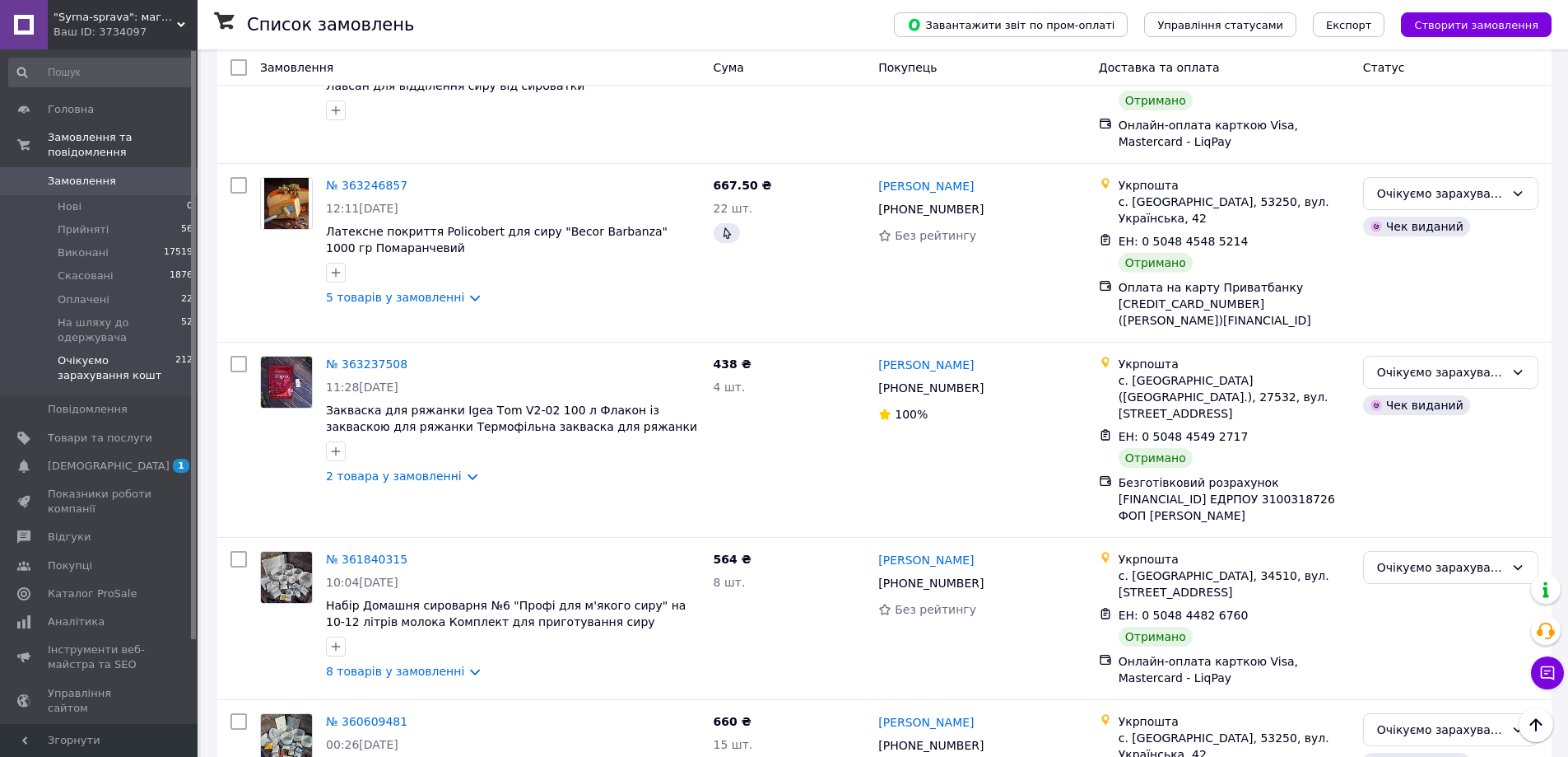
click at [1408, 653] on li "Виконано" at bounding box center [1451, 655] width 174 height 30
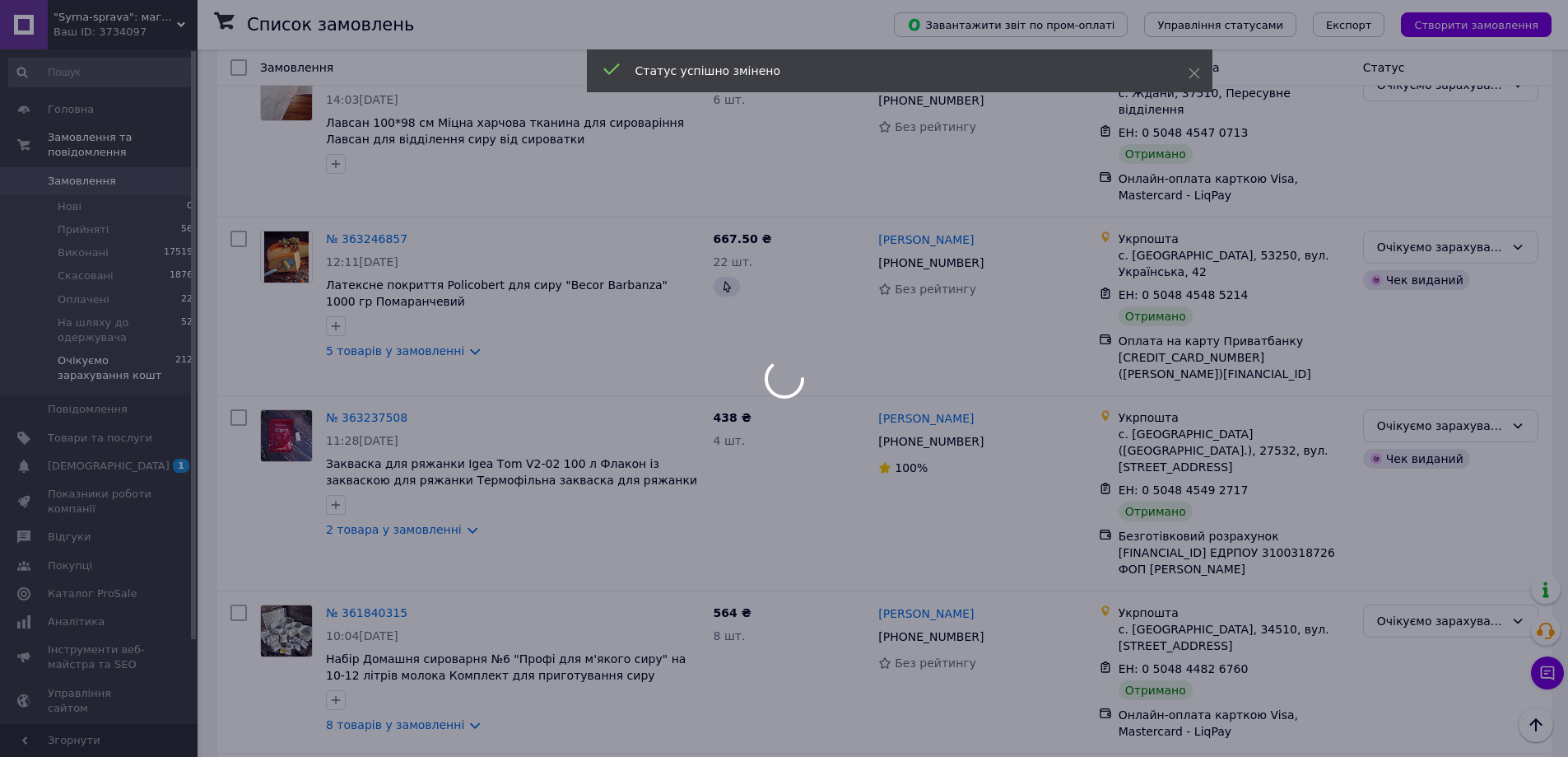
scroll to position [2676, 0]
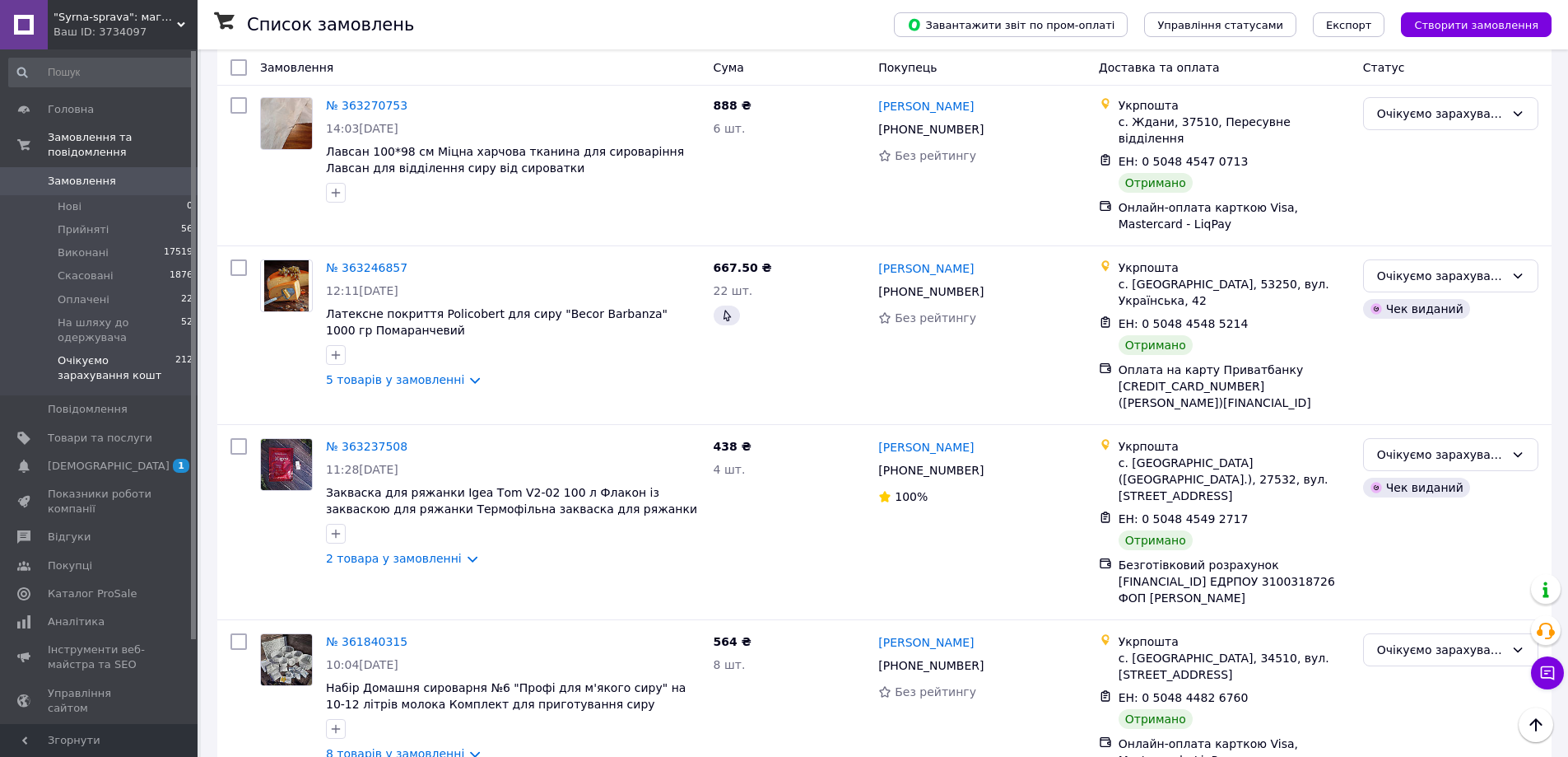
click at [1397, 571] on li "Виконано" at bounding box center [1451, 576] width 174 height 30
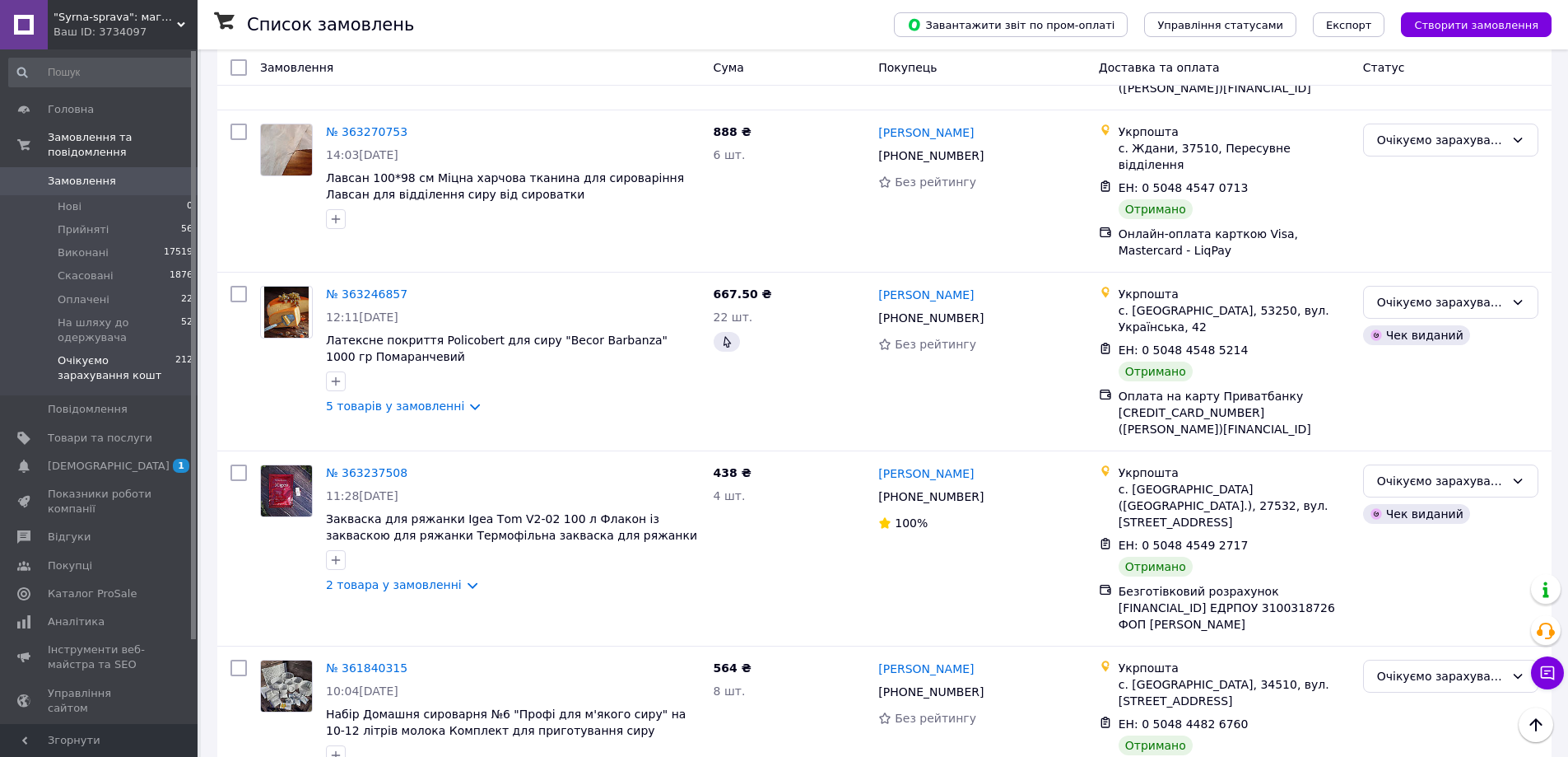
scroll to position [2758, 0]
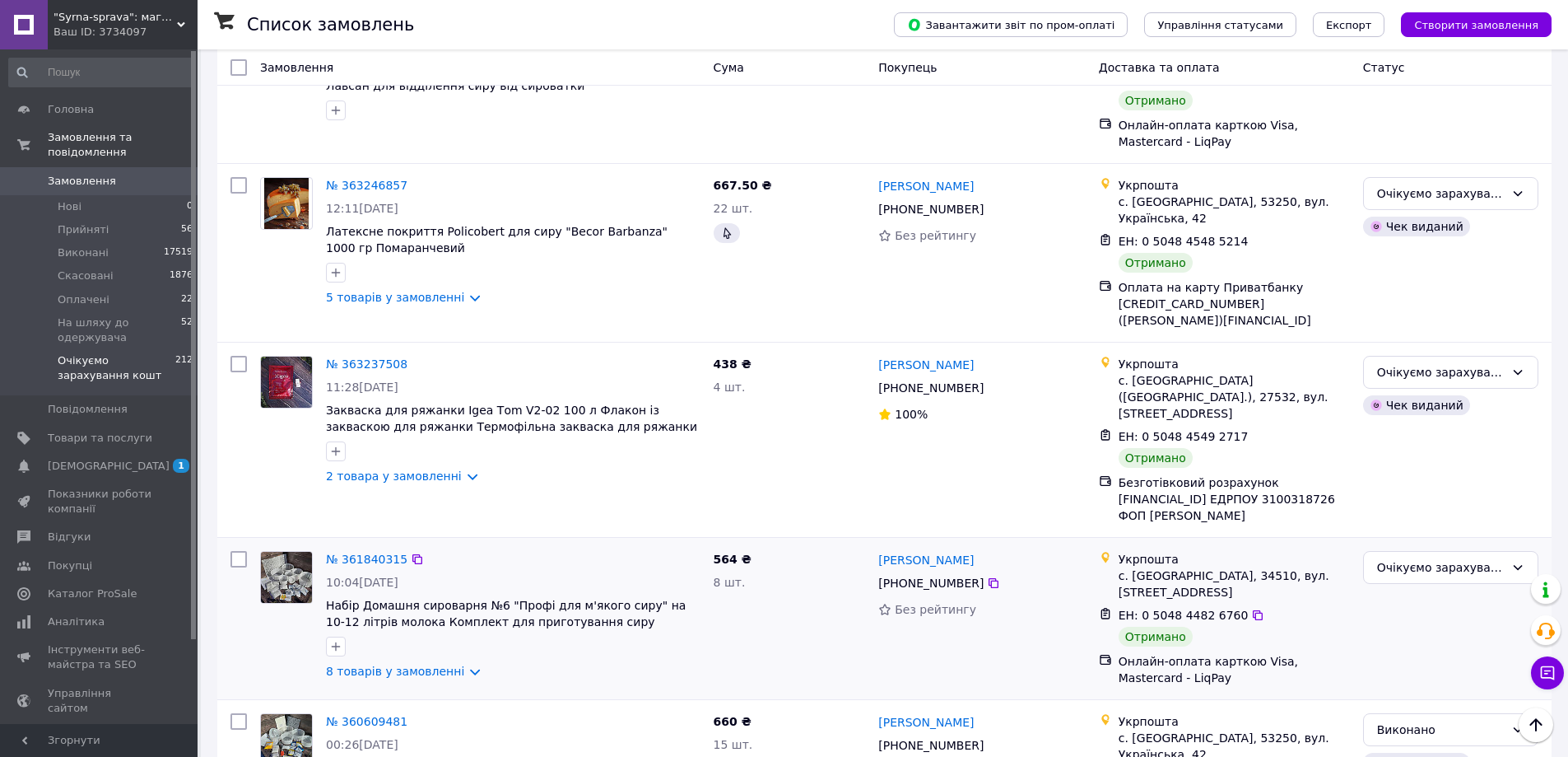
drag, startPoint x: 1394, startPoint y: 275, endPoint x: 1388, endPoint y: 290, distance: 16.2
click at [1392, 558] on div "Очікуємо зарахування кошт" at bounding box center [1441, 568] width 127 height 18
click at [1398, 339] on li "Виконано" at bounding box center [1451, 337] width 174 height 30
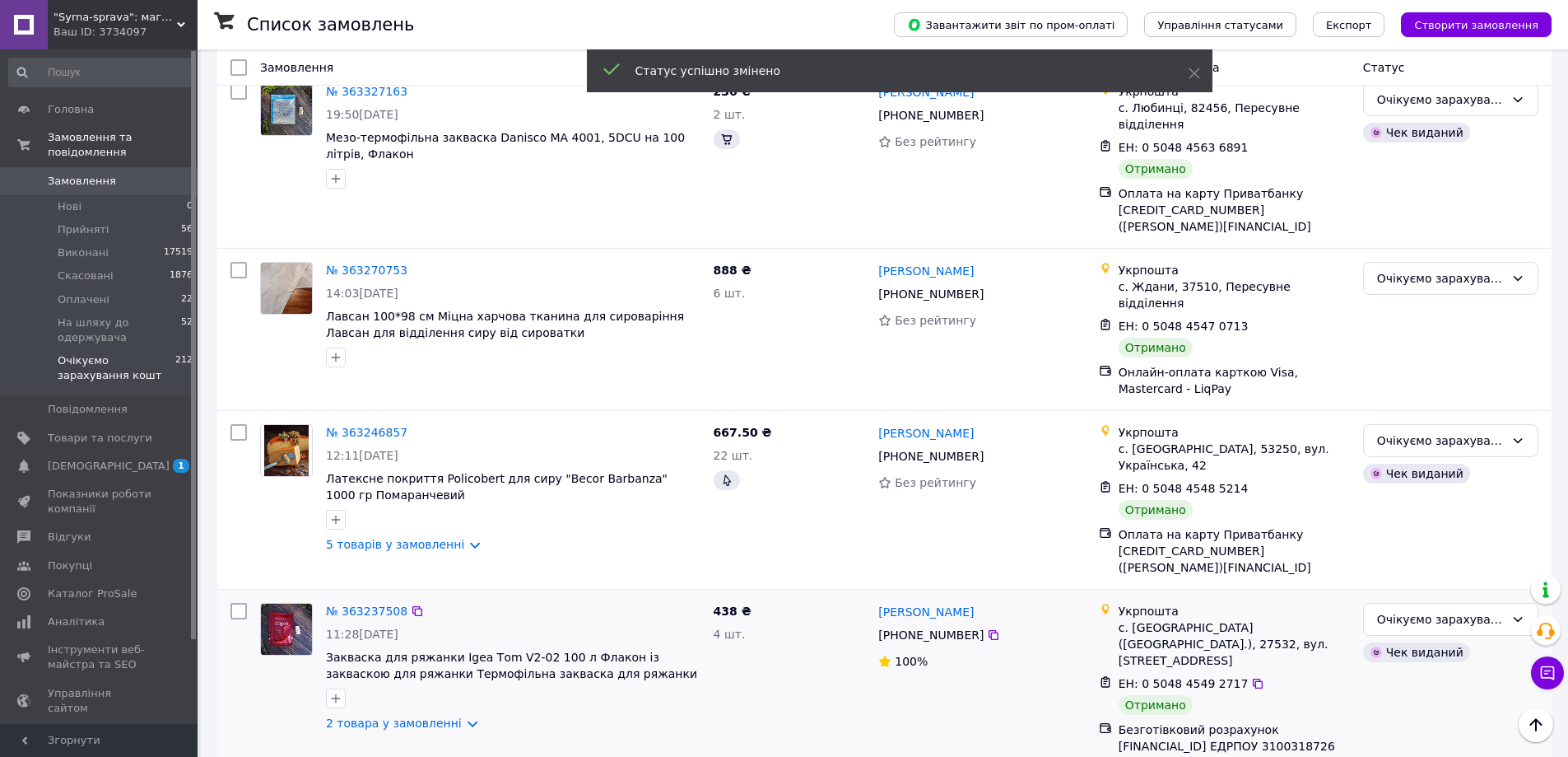
scroll to position [2467, 0]
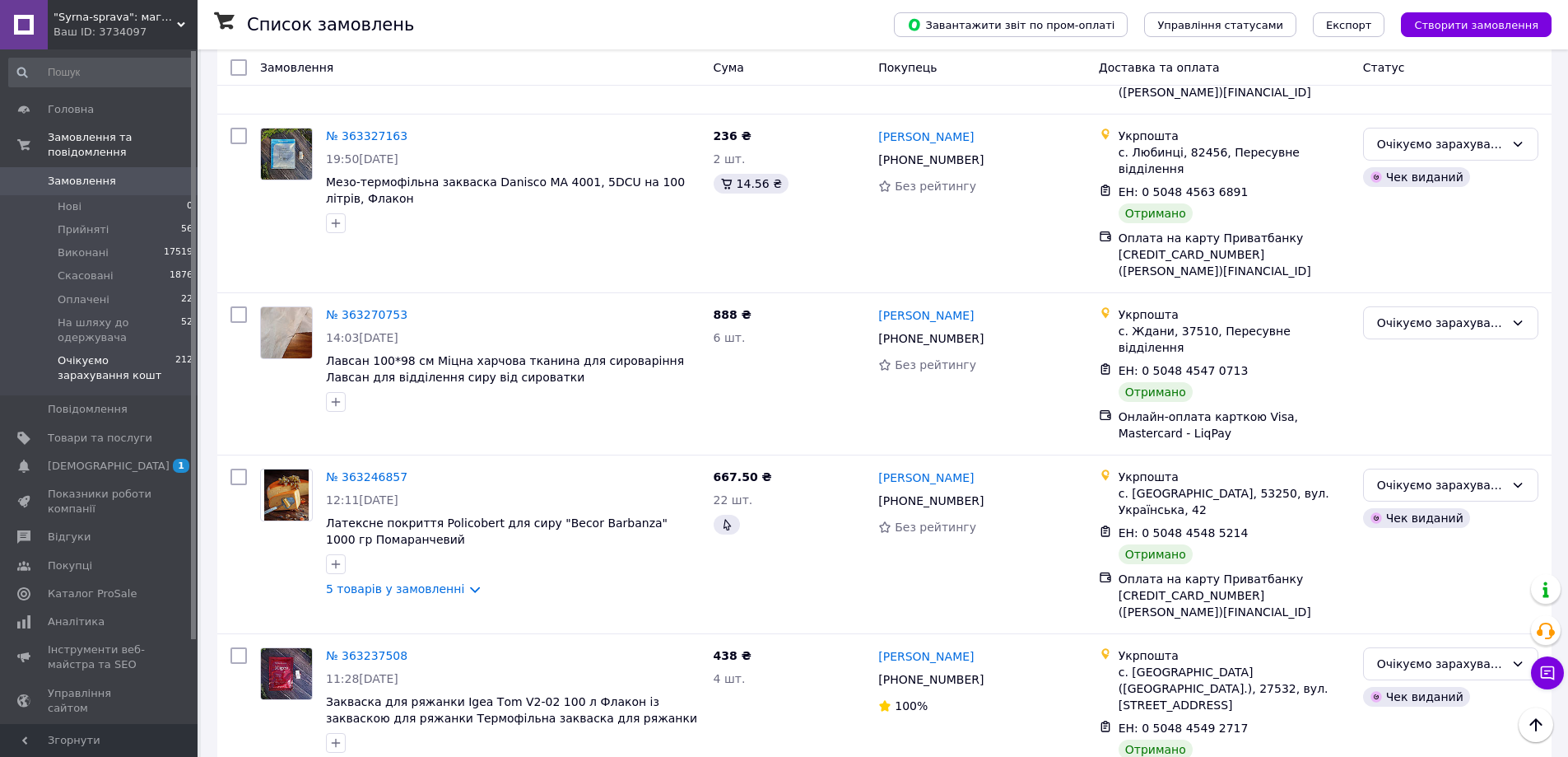
click at [1412, 700] on li "Очікуємо зарахування кошт" at bounding box center [1451, 719] width 174 height 46
click at [1428, 654] on div "Очікуємо зарахування кошт" at bounding box center [1441, 664] width 127 height 18
click at [1403, 445] on li "Виконано" at bounding box center [1451, 450] width 174 height 30
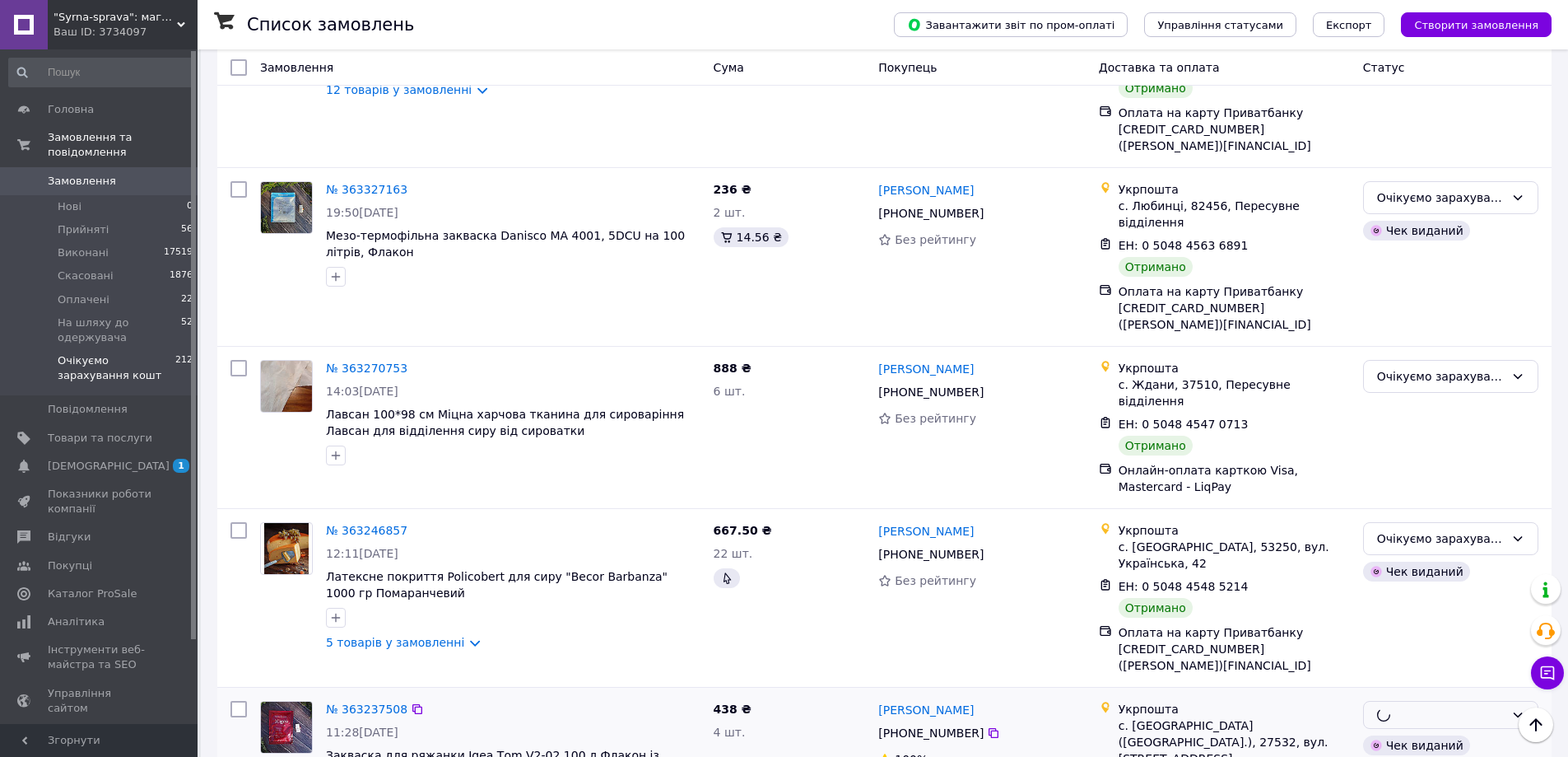
scroll to position [2385, 0]
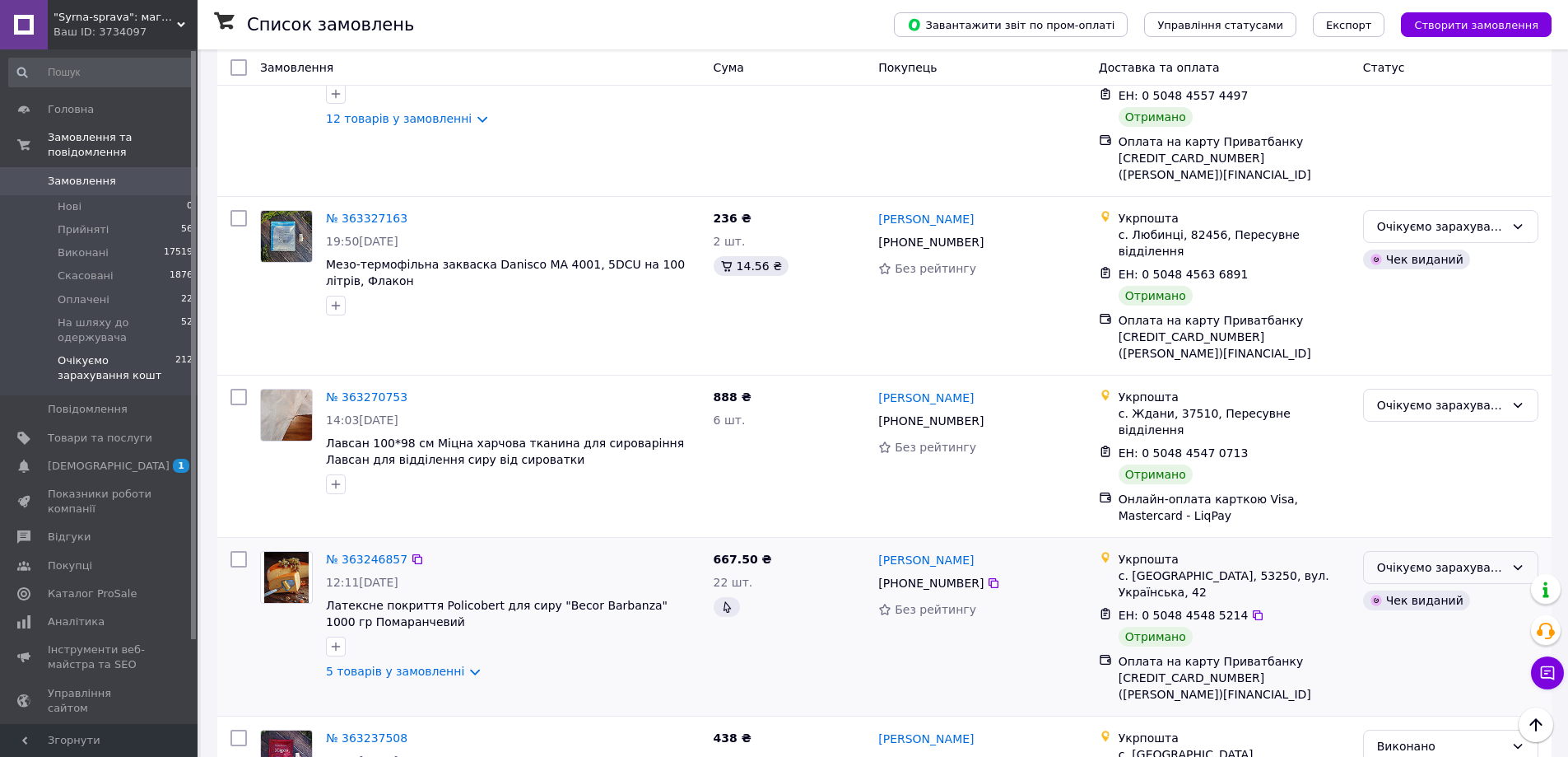
click at [1509, 551] on div "Очікуємо зарахування кошт" at bounding box center [1451, 568] width 175 height 33
click at [1432, 361] on li "Виконано" at bounding box center [1451, 370] width 174 height 30
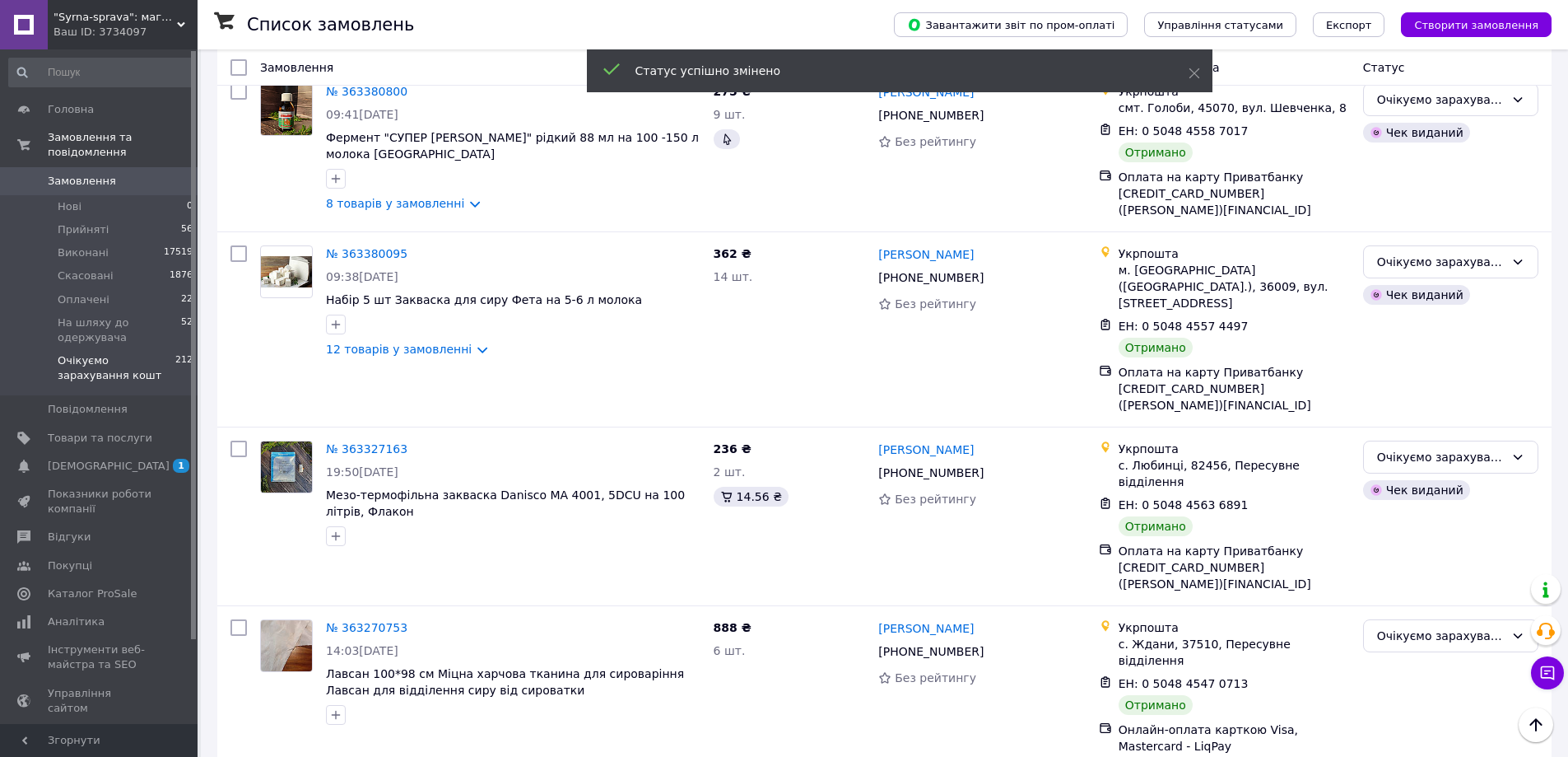
scroll to position [2138, 0]
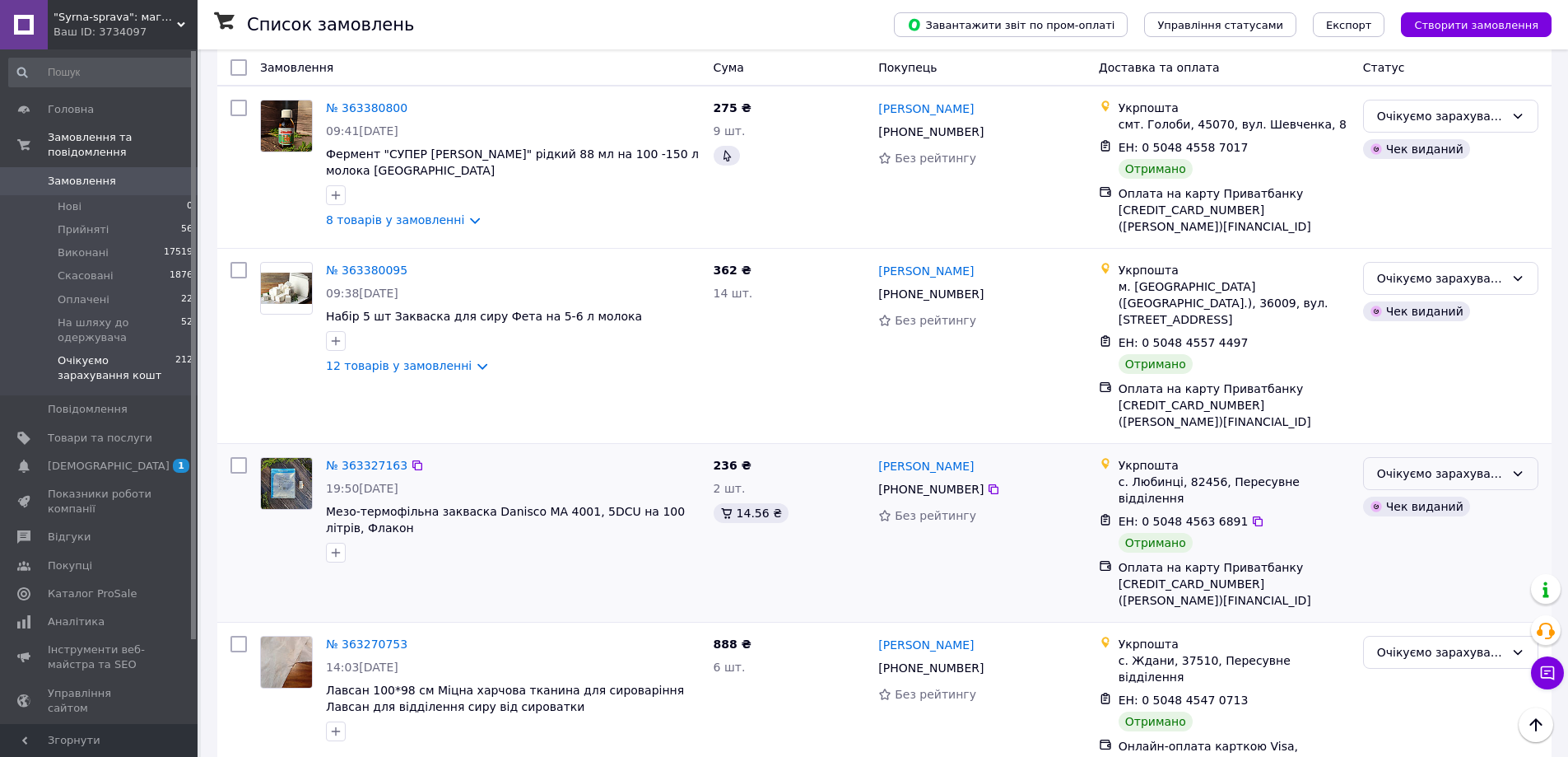
click at [1436, 464] on div "Очікуємо зарахування кошт" at bounding box center [1441, 473] width 127 height 18
click at [1412, 303] on li "Виконано" at bounding box center [1451, 309] width 174 height 30
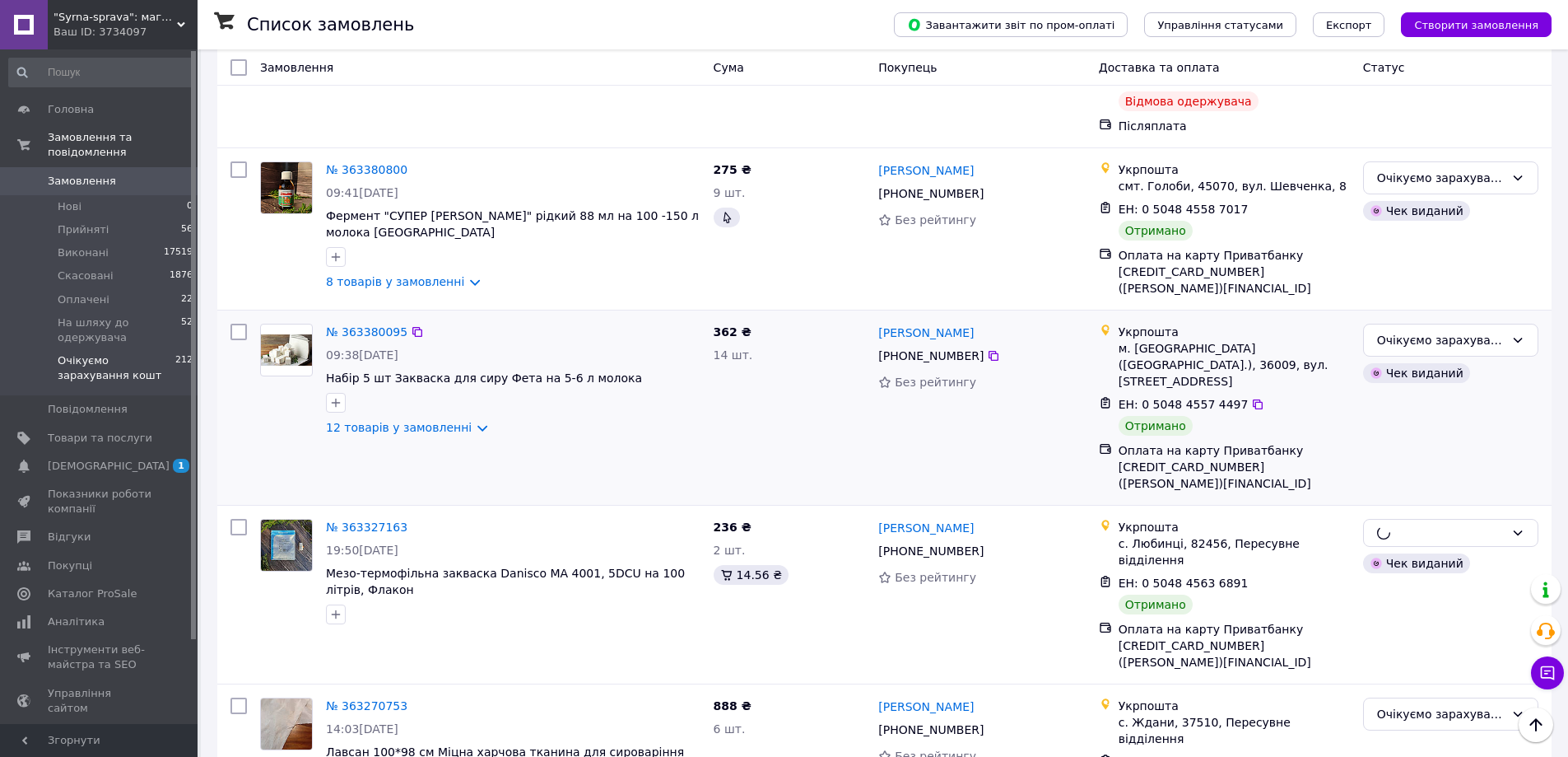
scroll to position [1973, 0]
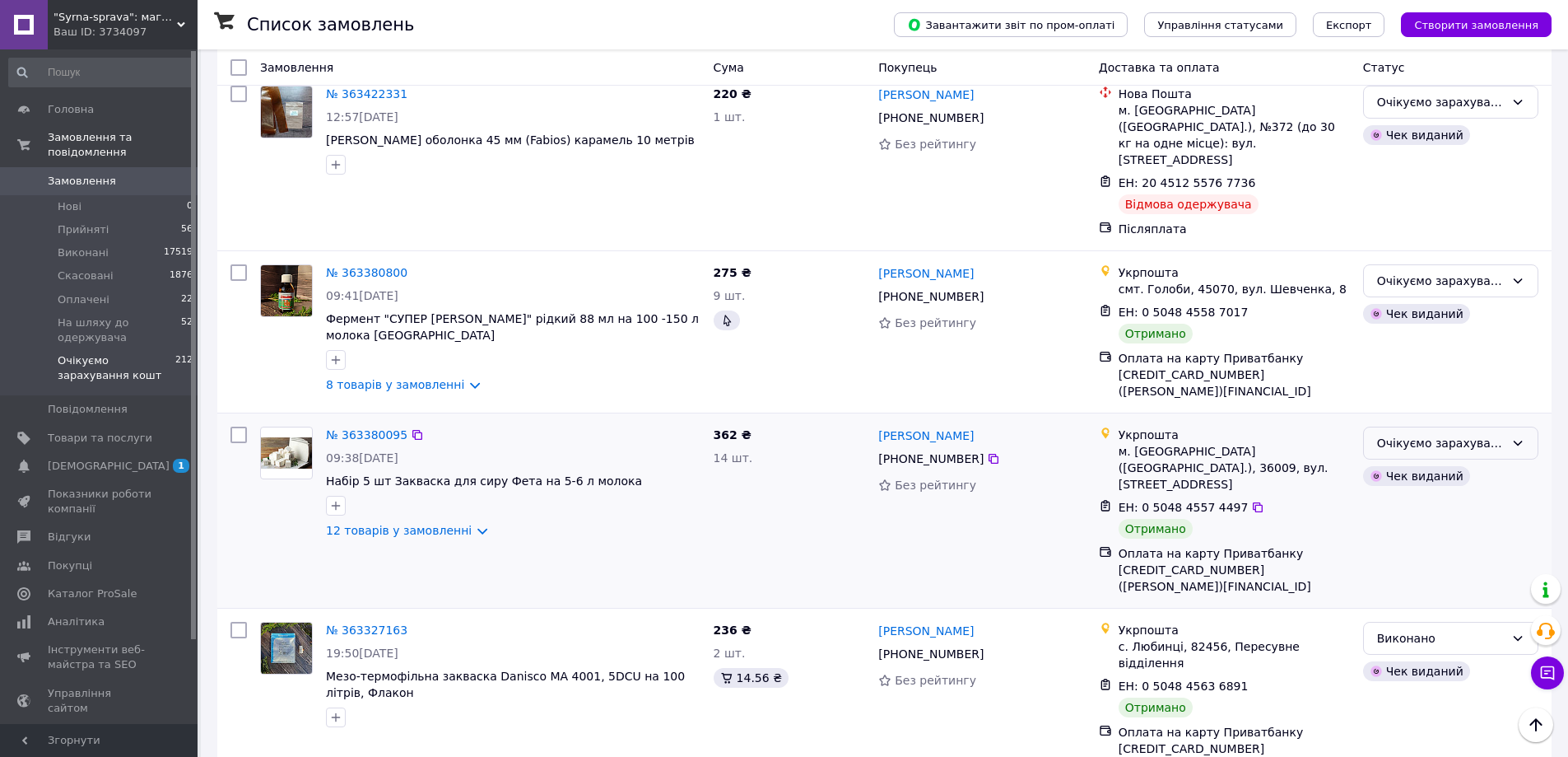
click at [1396, 434] on div "Очікуємо зарахування кошт" at bounding box center [1441, 443] width 127 height 18
click at [1395, 292] on li "Виконано" at bounding box center [1451, 295] width 174 height 30
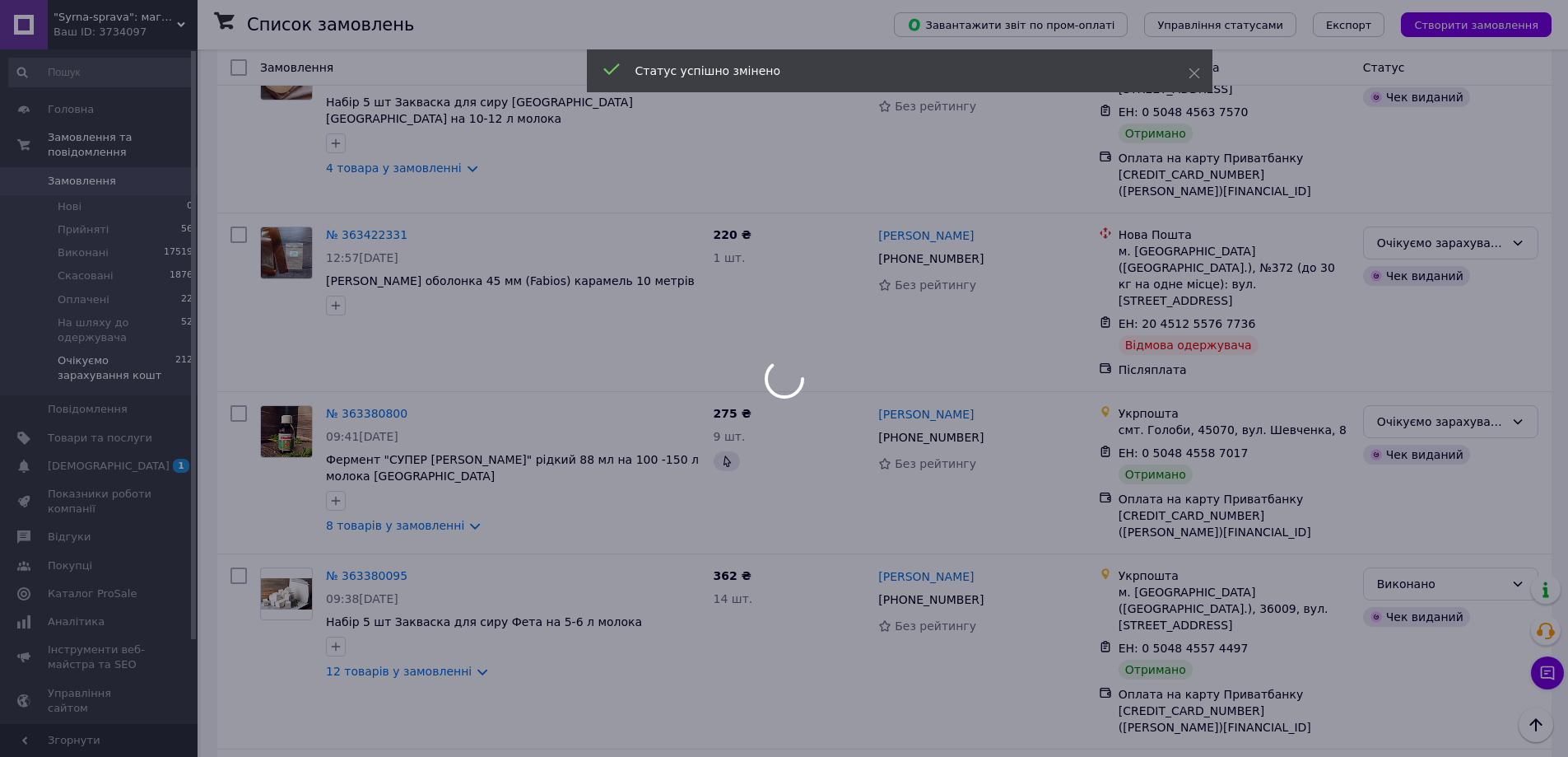
scroll to position [1809, 0]
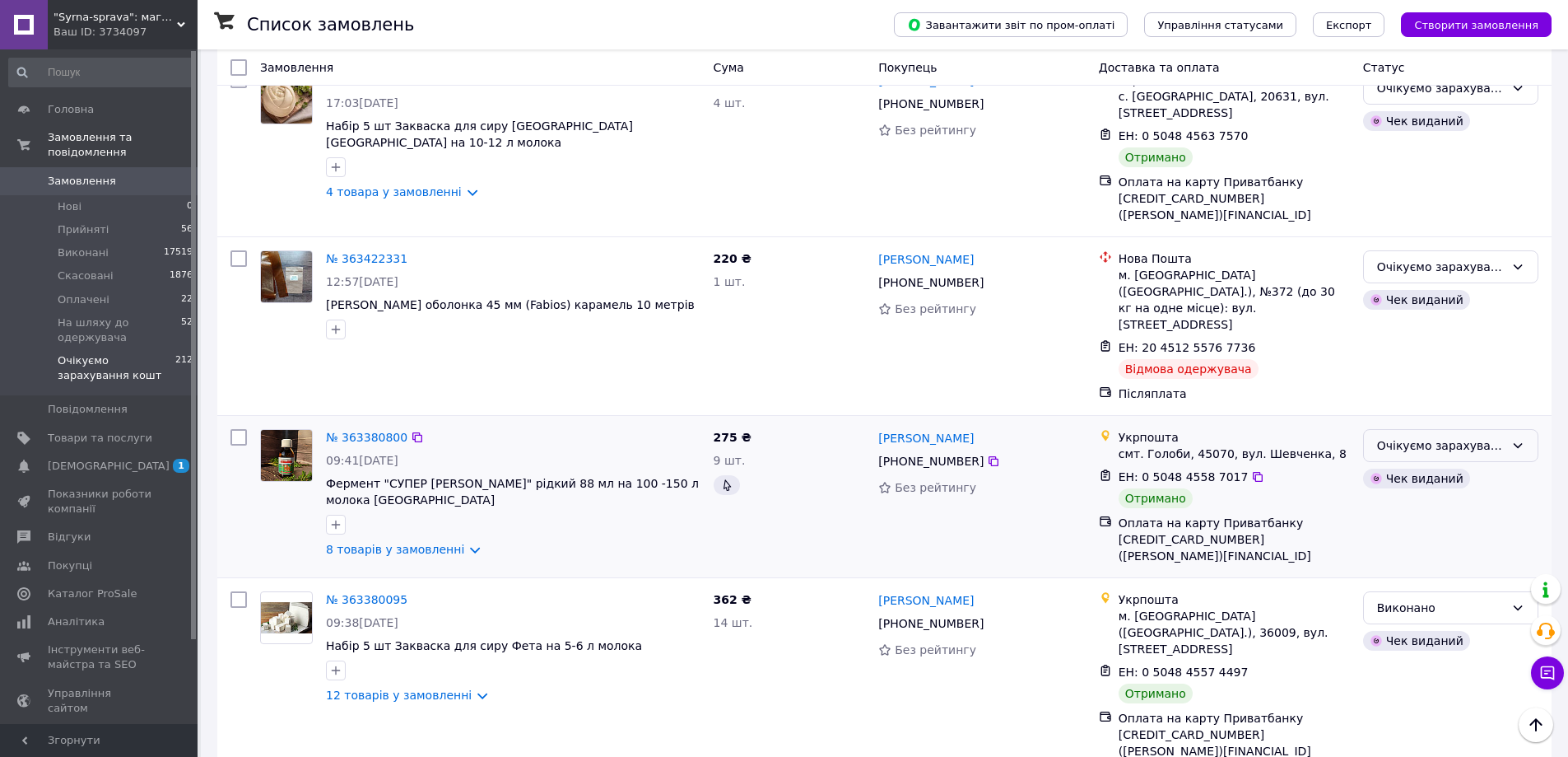
click at [1387, 437] on div "Очікуємо зарахування кошт" at bounding box center [1441, 446] width 127 height 18
click at [1384, 294] on li "Виконано" at bounding box center [1451, 297] width 174 height 30
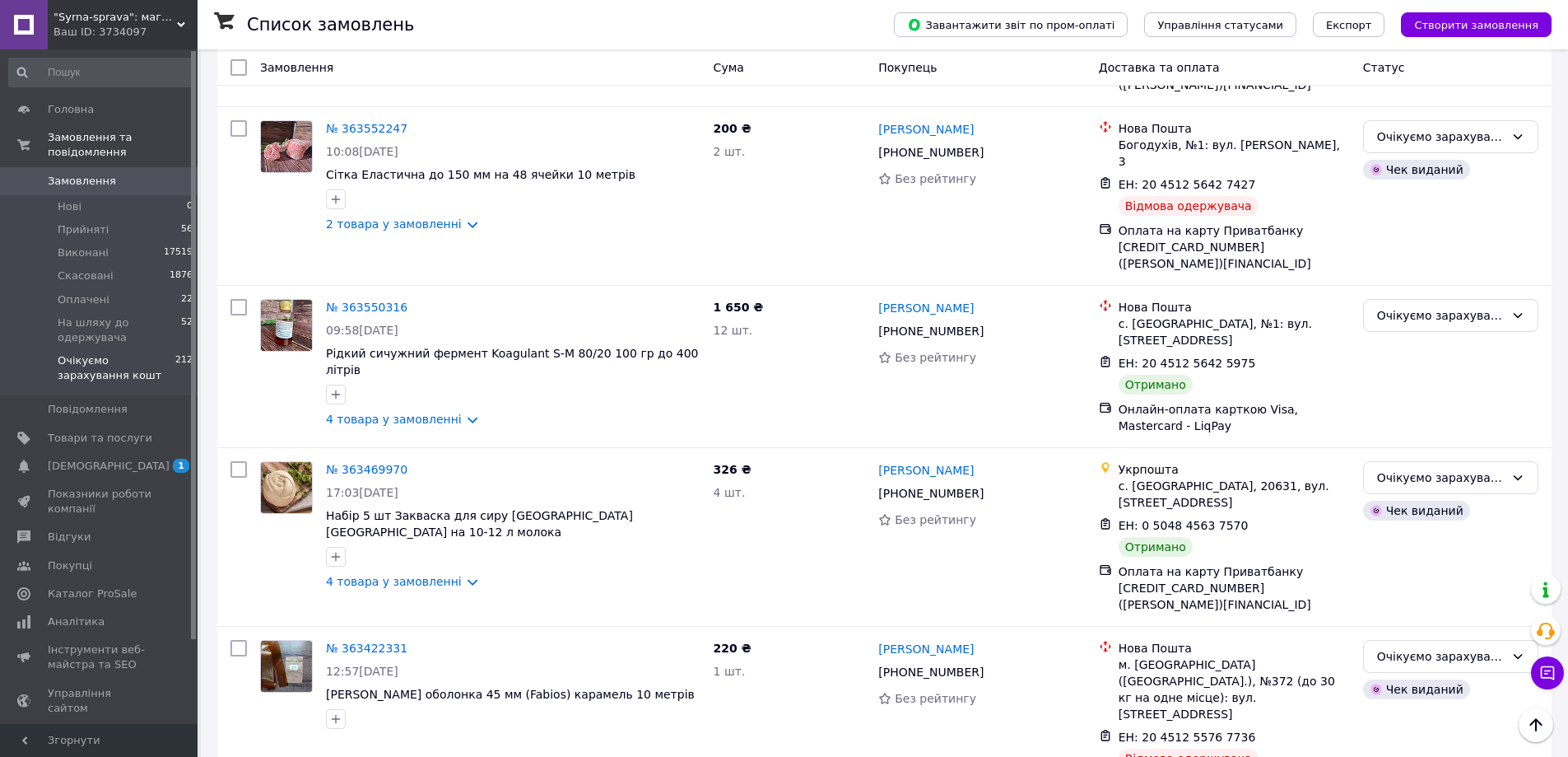
scroll to position [1397, 0]
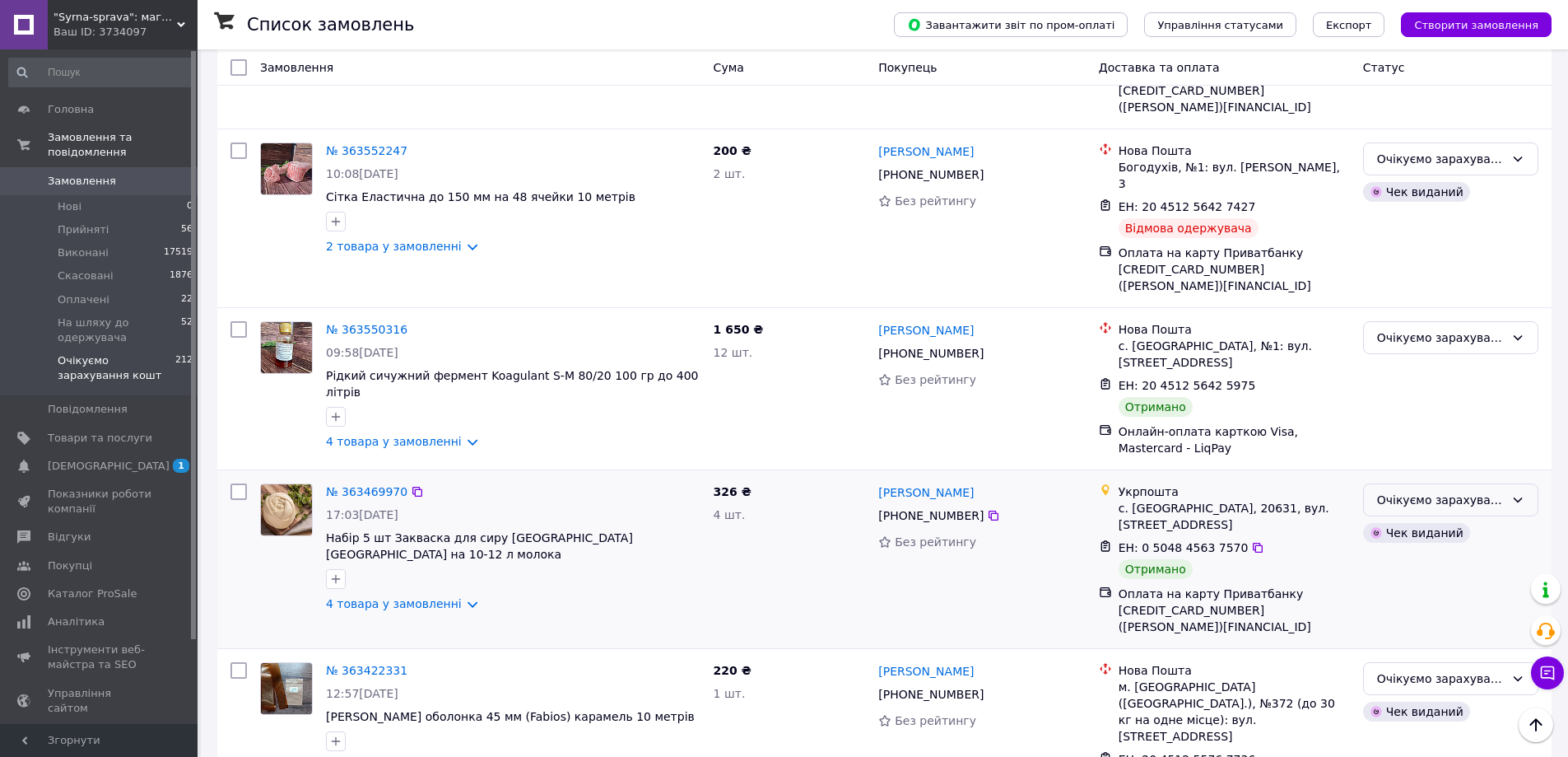
click at [1405, 491] on div "Очікуємо зарахування кошт" at bounding box center [1441, 500] width 127 height 18
click at [1398, 404] on li "Виконано" at bounding box center [1451, 401] width 174 height 30
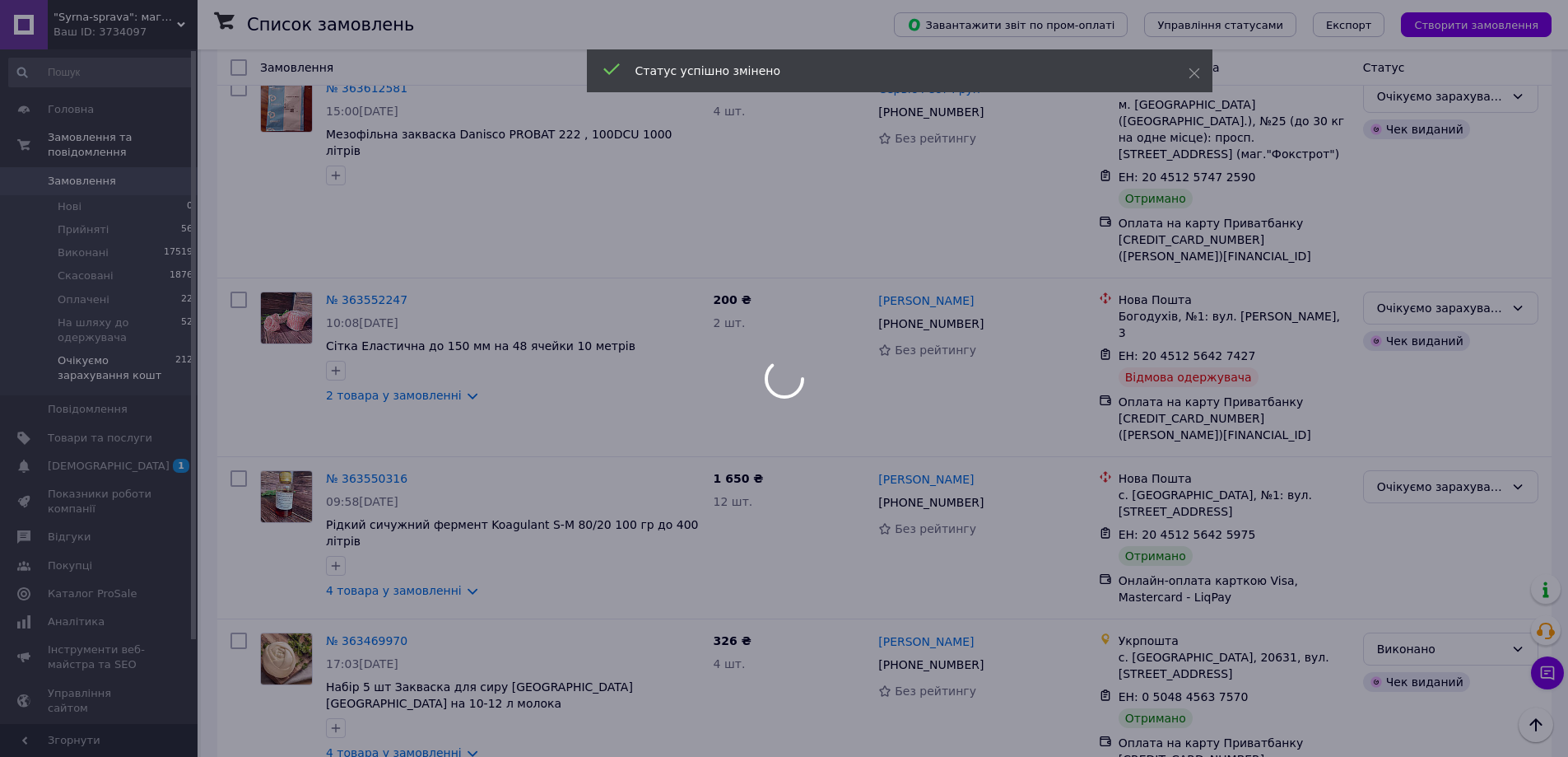
scroll to position [1232, 0]
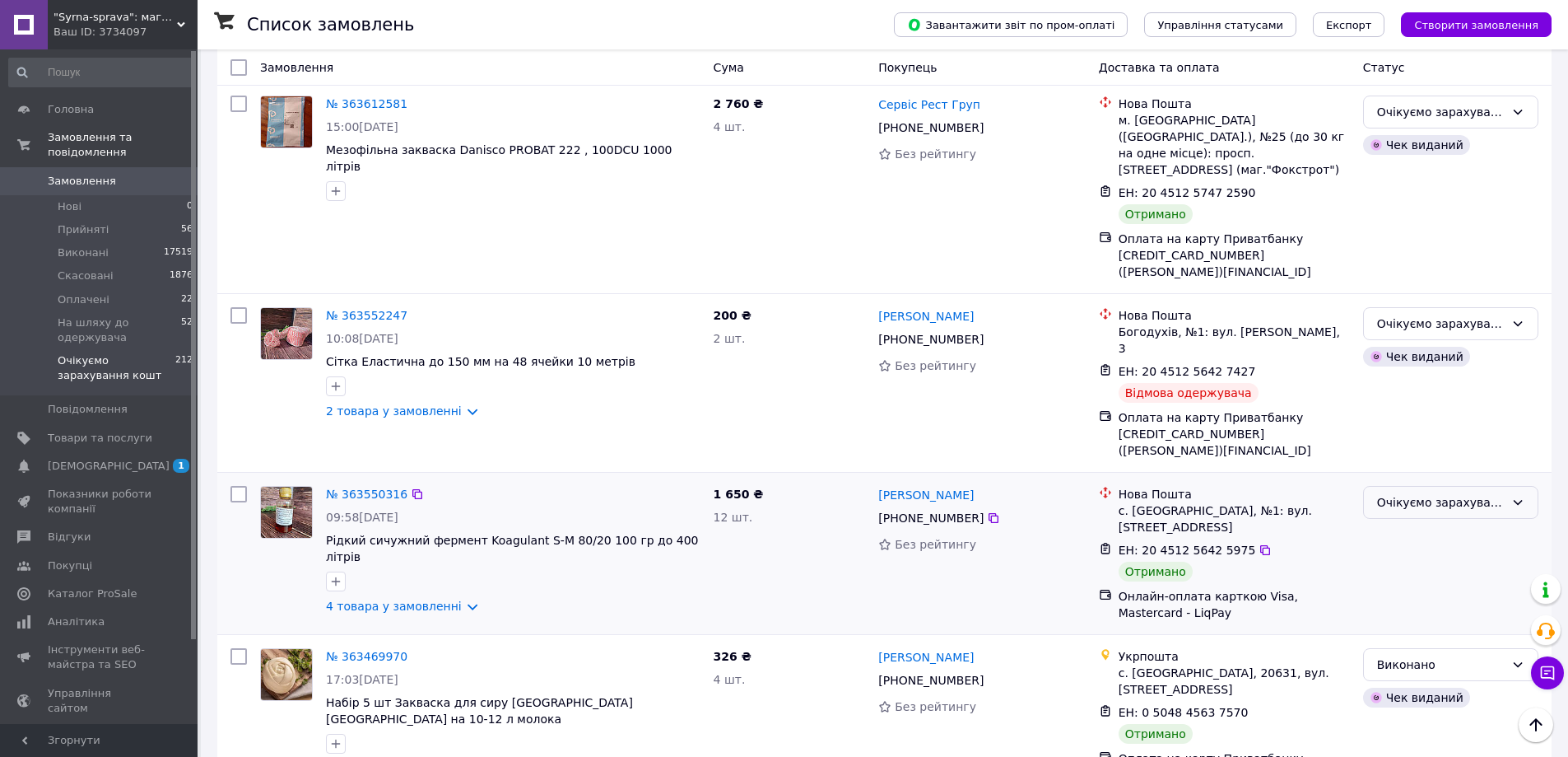
click at [1502, 493] on div "Очікуємо зарахування кошт" at bounding box center [1441, 502] width 127 height 18
click at [1485, 414] on li "Виконано" at bounding box center [1451, 420] width 174 height 30
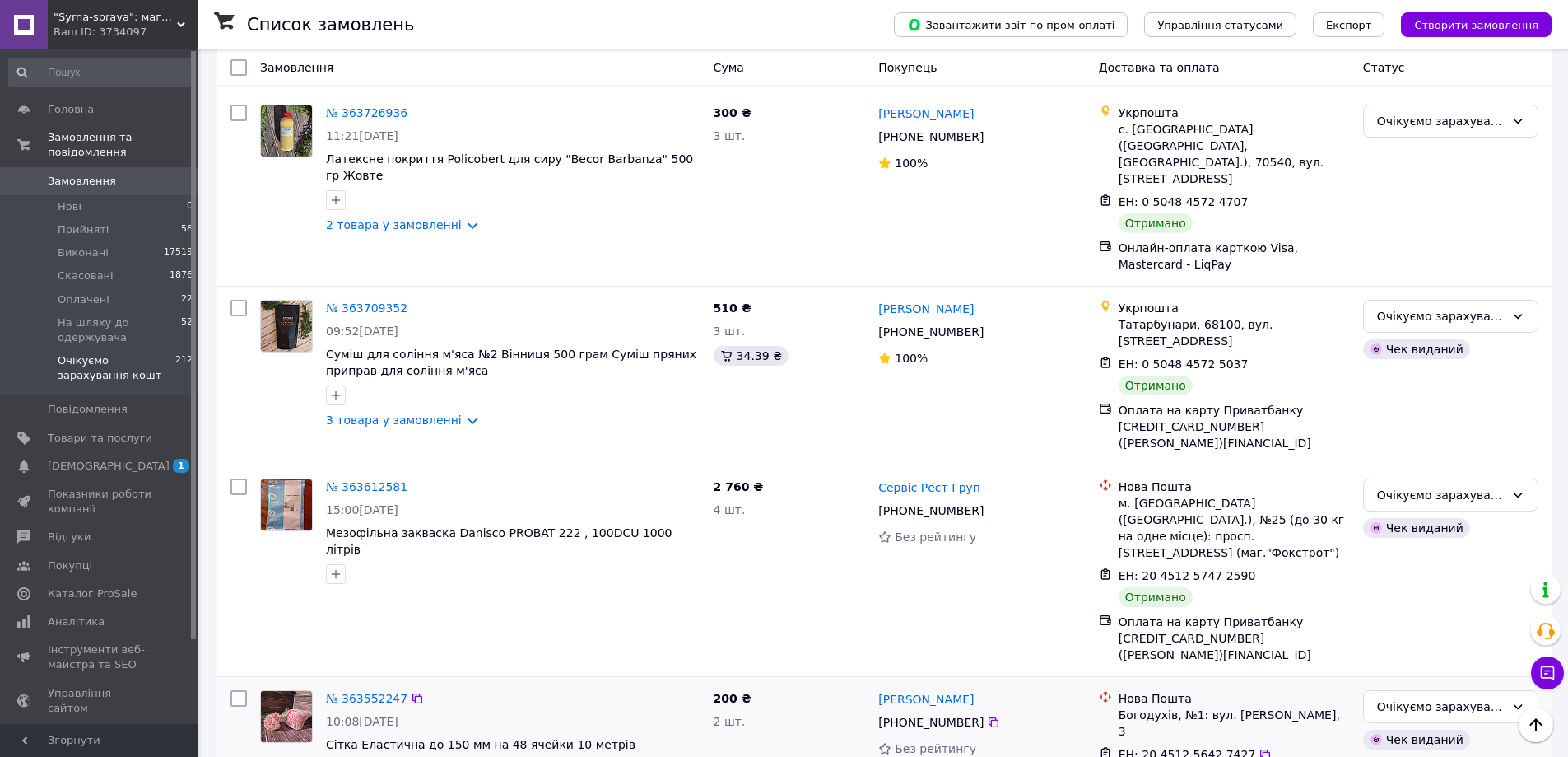
scroll to position [820, 0]
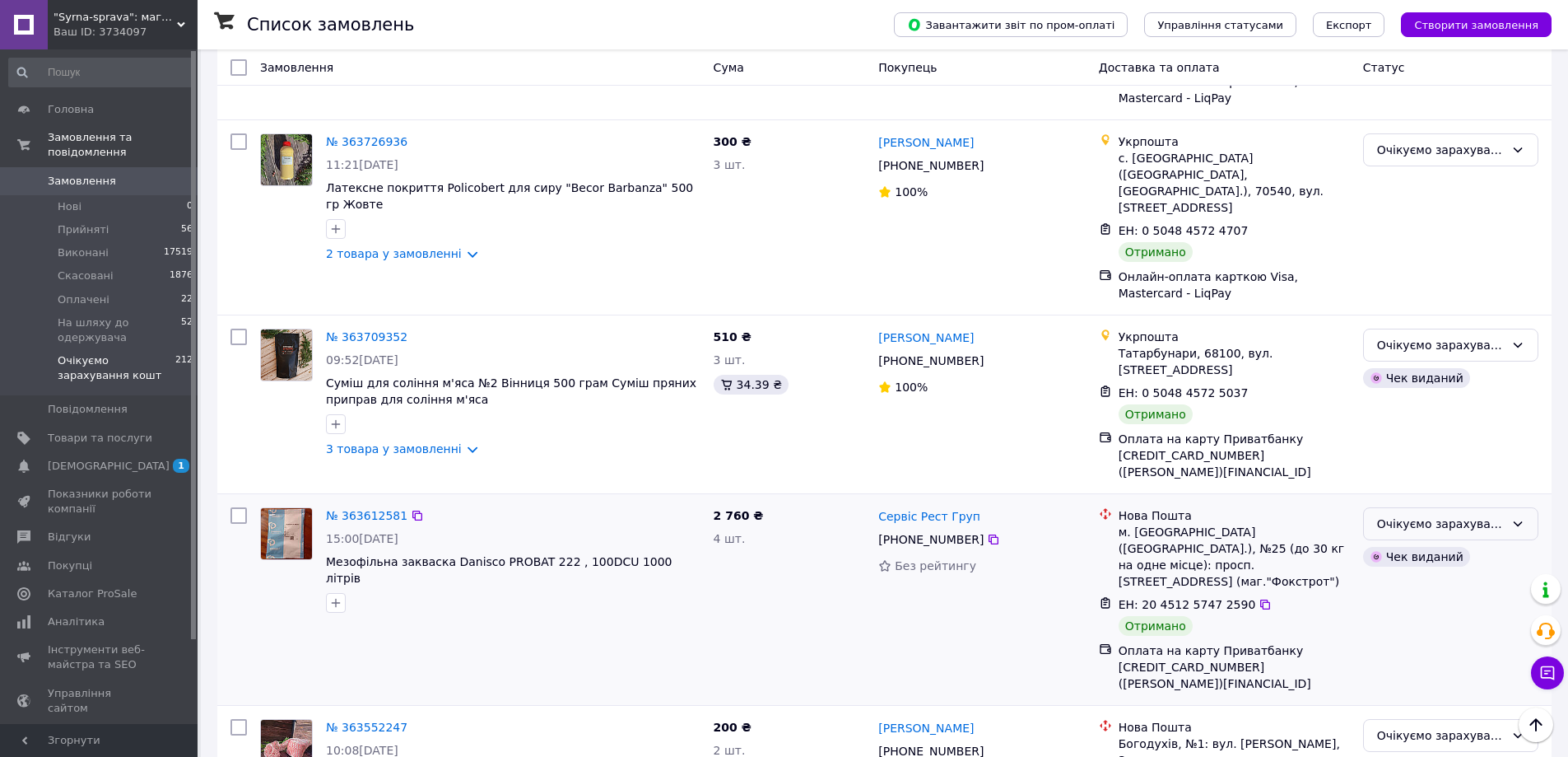
click at [1532, 507] on div "Очікуємо зарахування кошт" at bounding box center [1451, 524] width 175 height 33
click at [1502, 477] on li "Виконано" at bounding box center [1451, 474] width 174 height 30
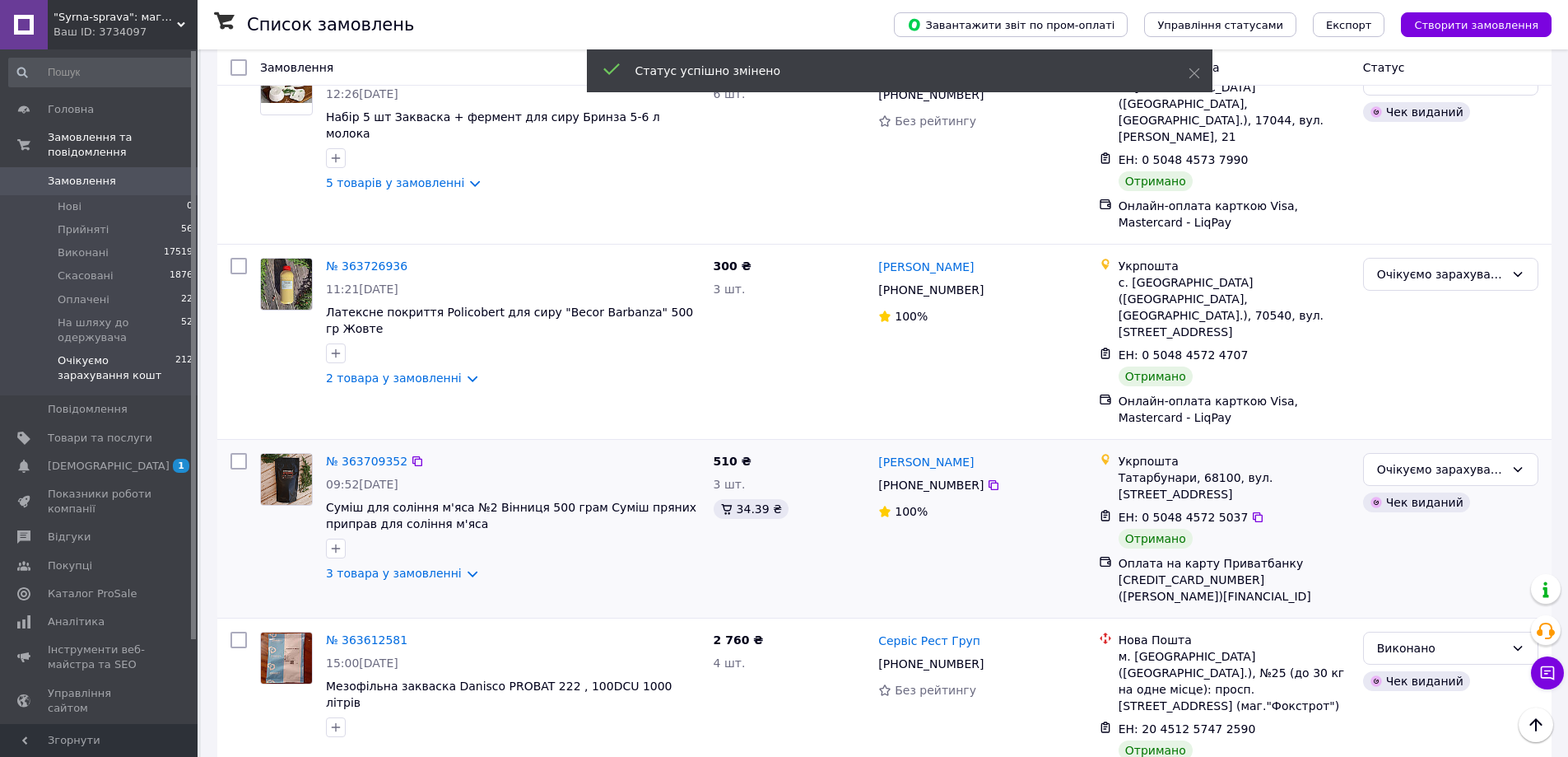
scroll to position [655, 0]
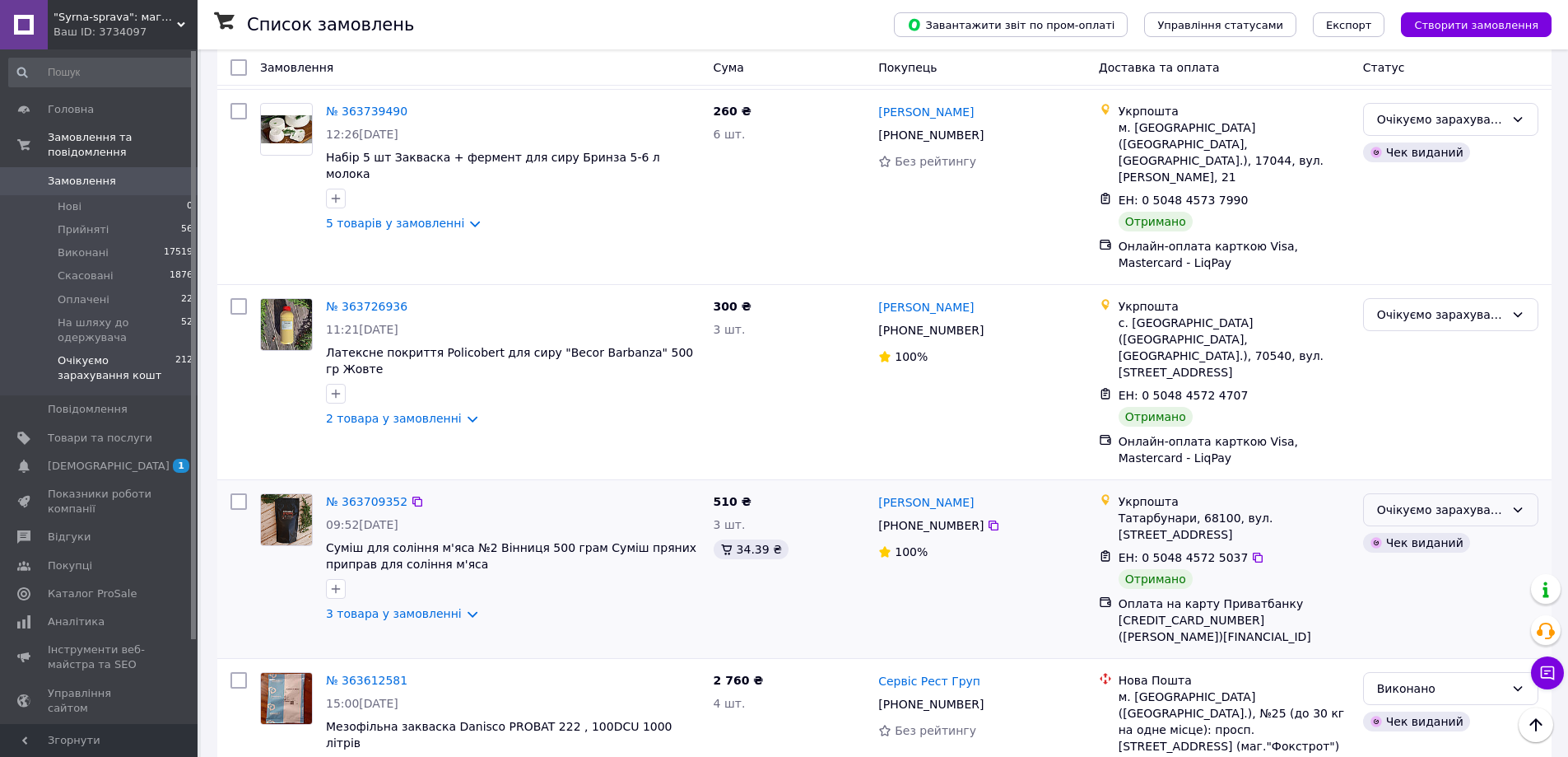
click at [1485, 501] on div "Очікуємо зарахування кошт" at bounding box center [1441, 510] width 127 height 18
click at [1465, 479] on li "Виконано" at bounding box center [1451, 477] width 174 height 30
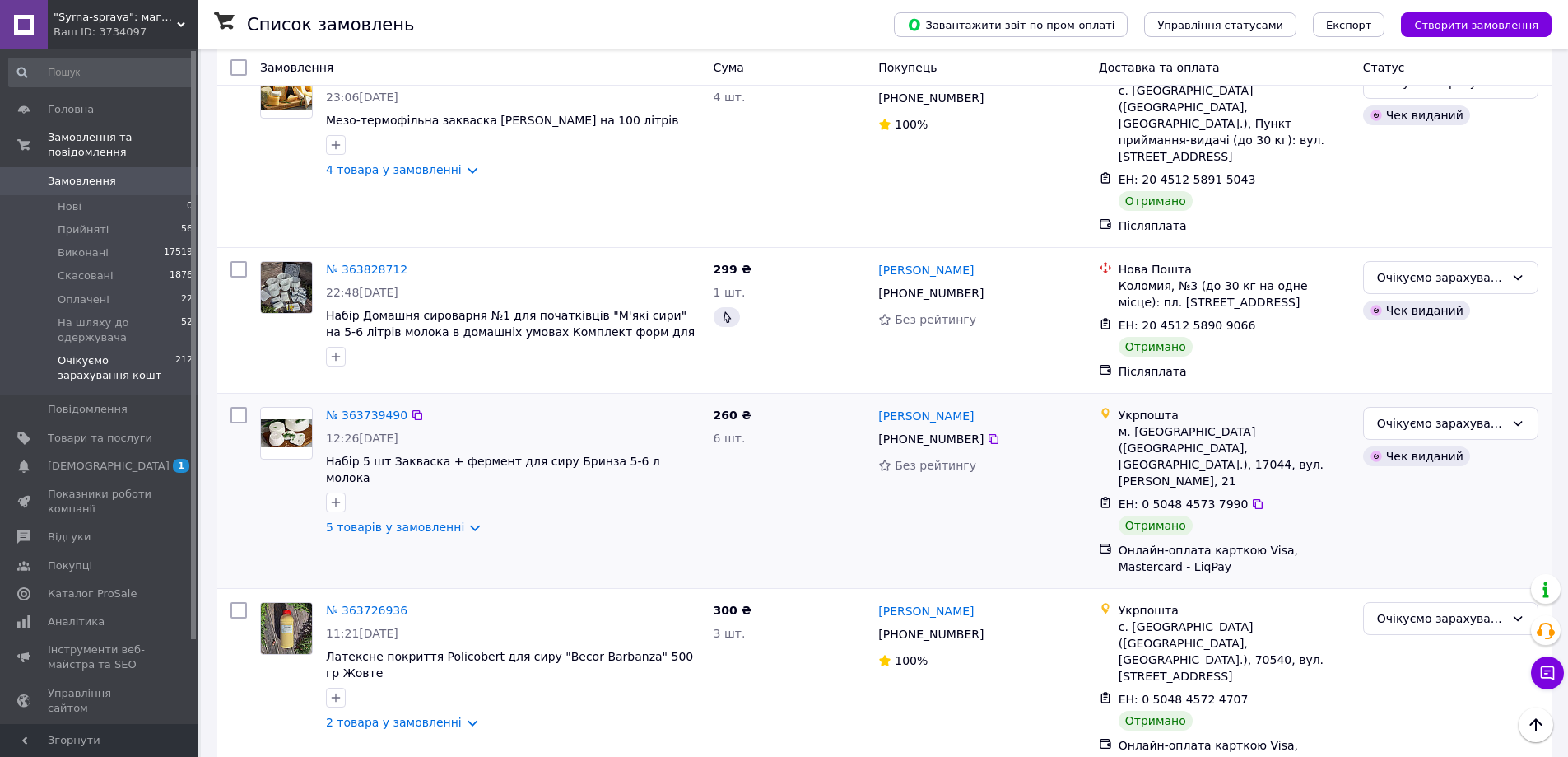
scroll to position [326, 0]
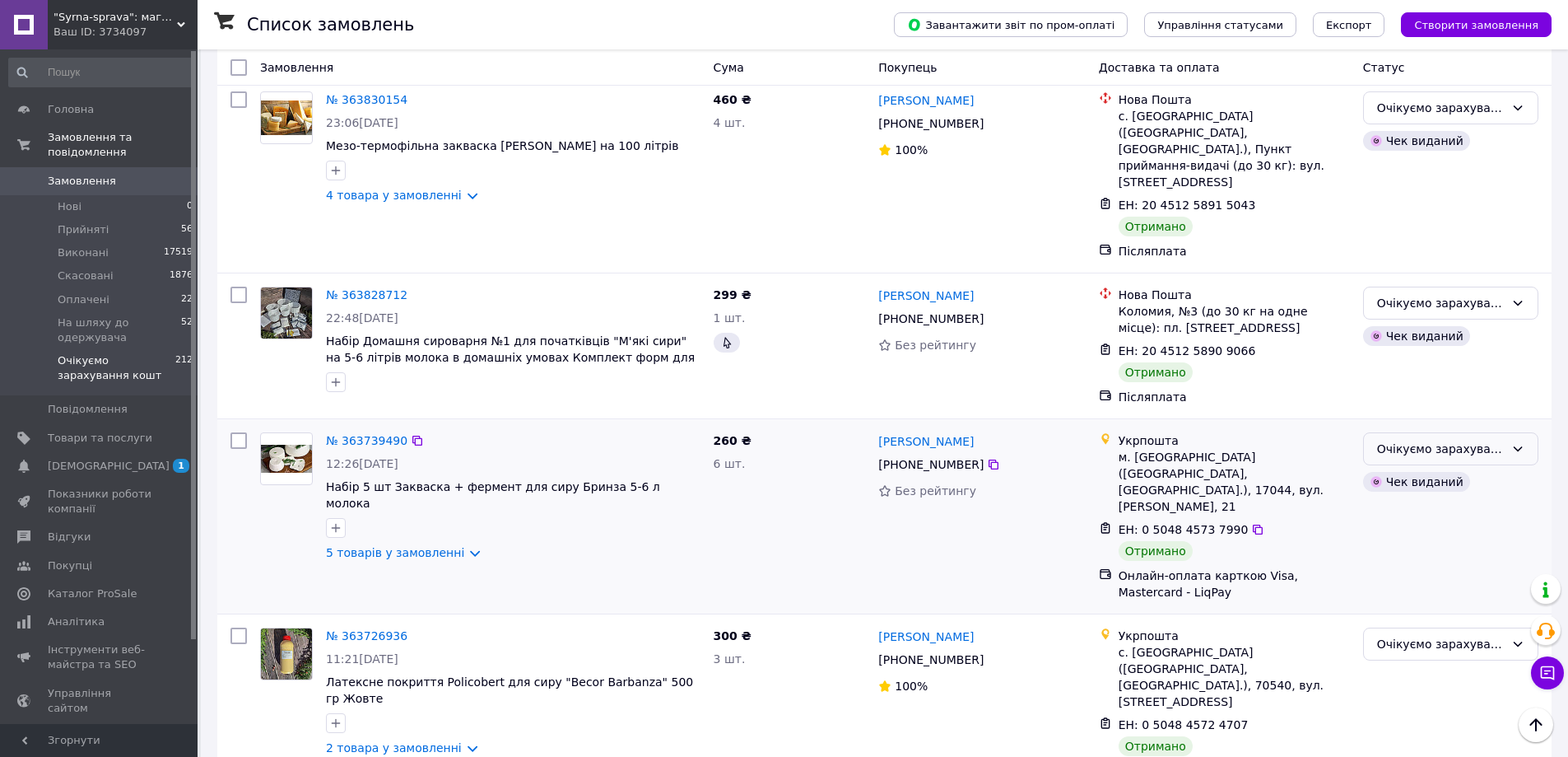
click at [1426, 440] on div "Очікуємо зарахування кошт" at bounding box center [1441, 449] width 127 height 18
click at [1391, 480] on li "Виконано" at bounding box center [1451, 482] width 174 height 30
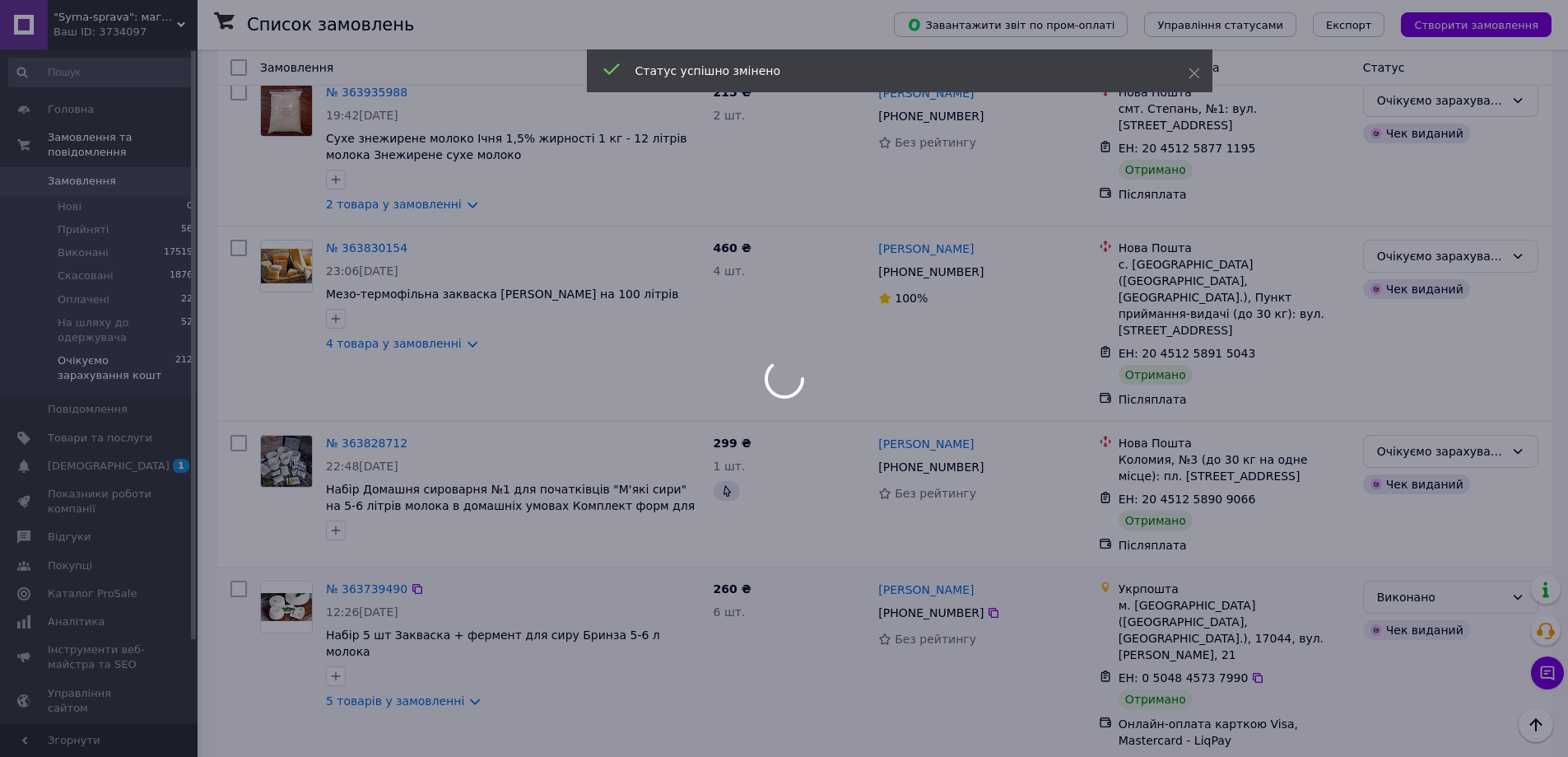
scroll to position [161, 0]
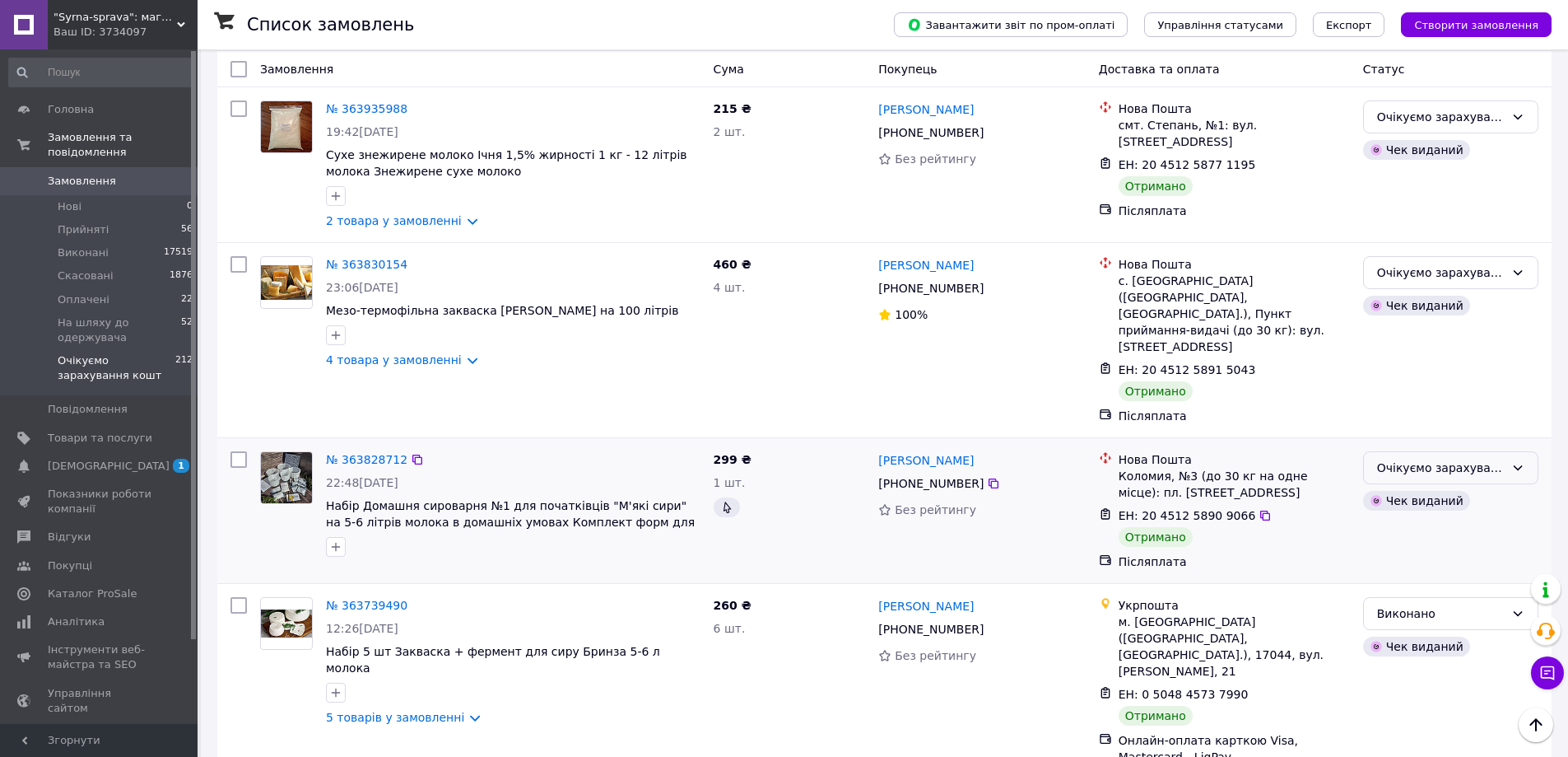
click at [1524, 451] on div "Очікуємо зарахування кошт" at bounding box center [1451, 467] width 175 height 33
click at [1427, 496] on li "Виконано" at bounding box center [1451, 501] width 174 height 30
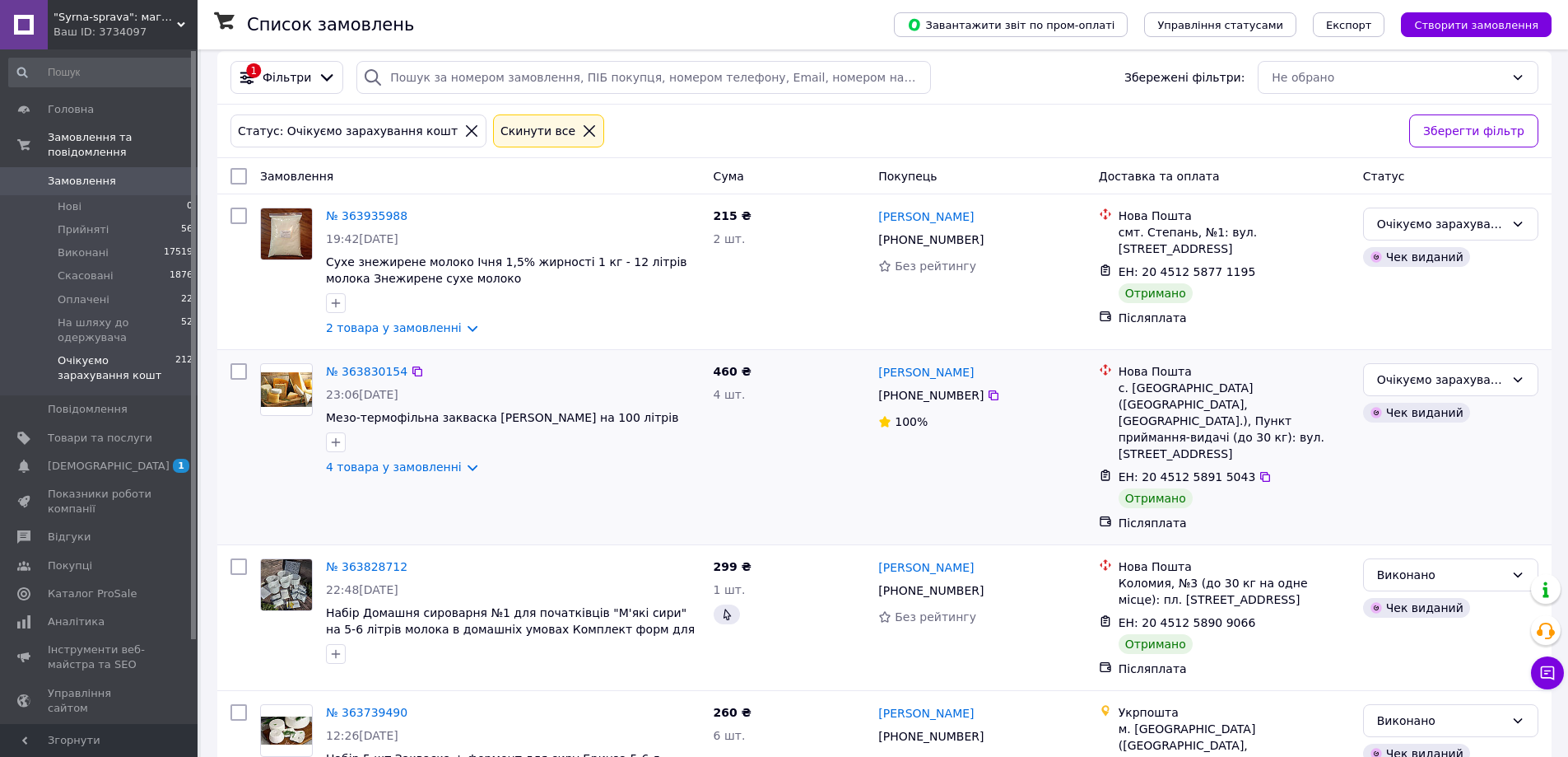
scroll to position [83, 0]
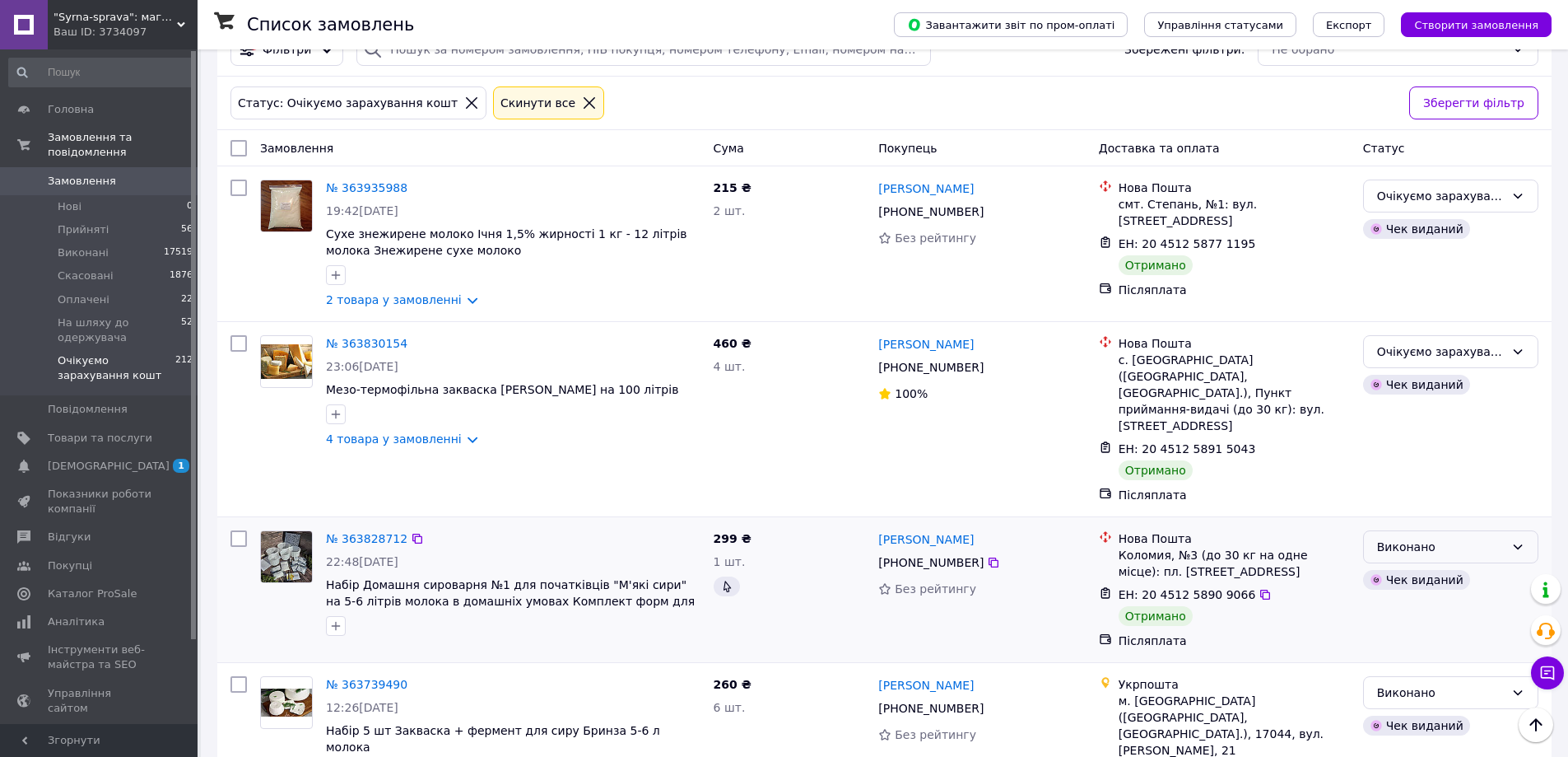
click at [1456, 538] on div "Виконано" at bounding box center [1441, 547] width 127 height 18
click at [1393, 670] on li "Очікуємо зарахування кошт" at bounding box center [1451, 693] width 174 height 46
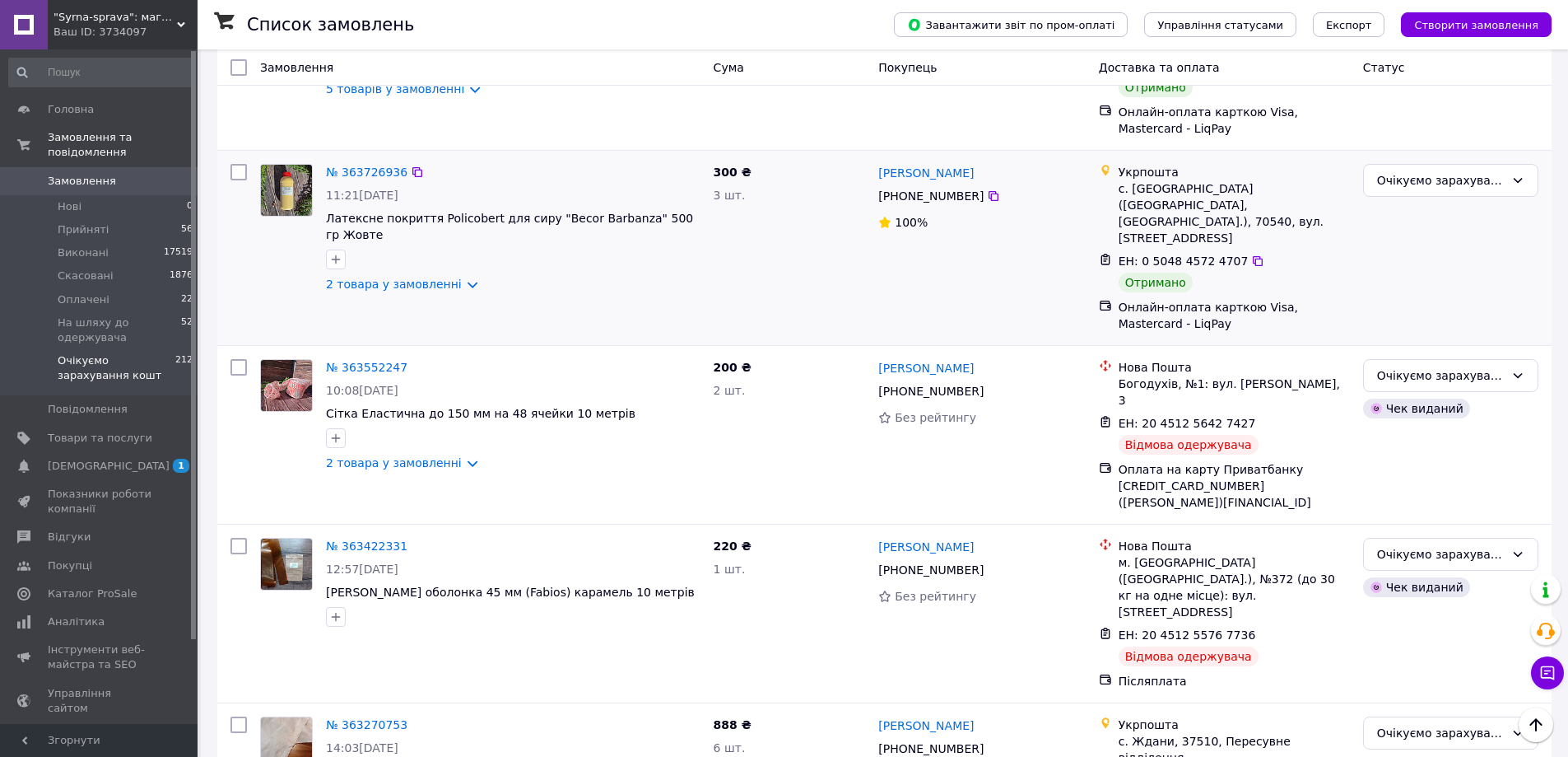
scroll to position [958, 0]
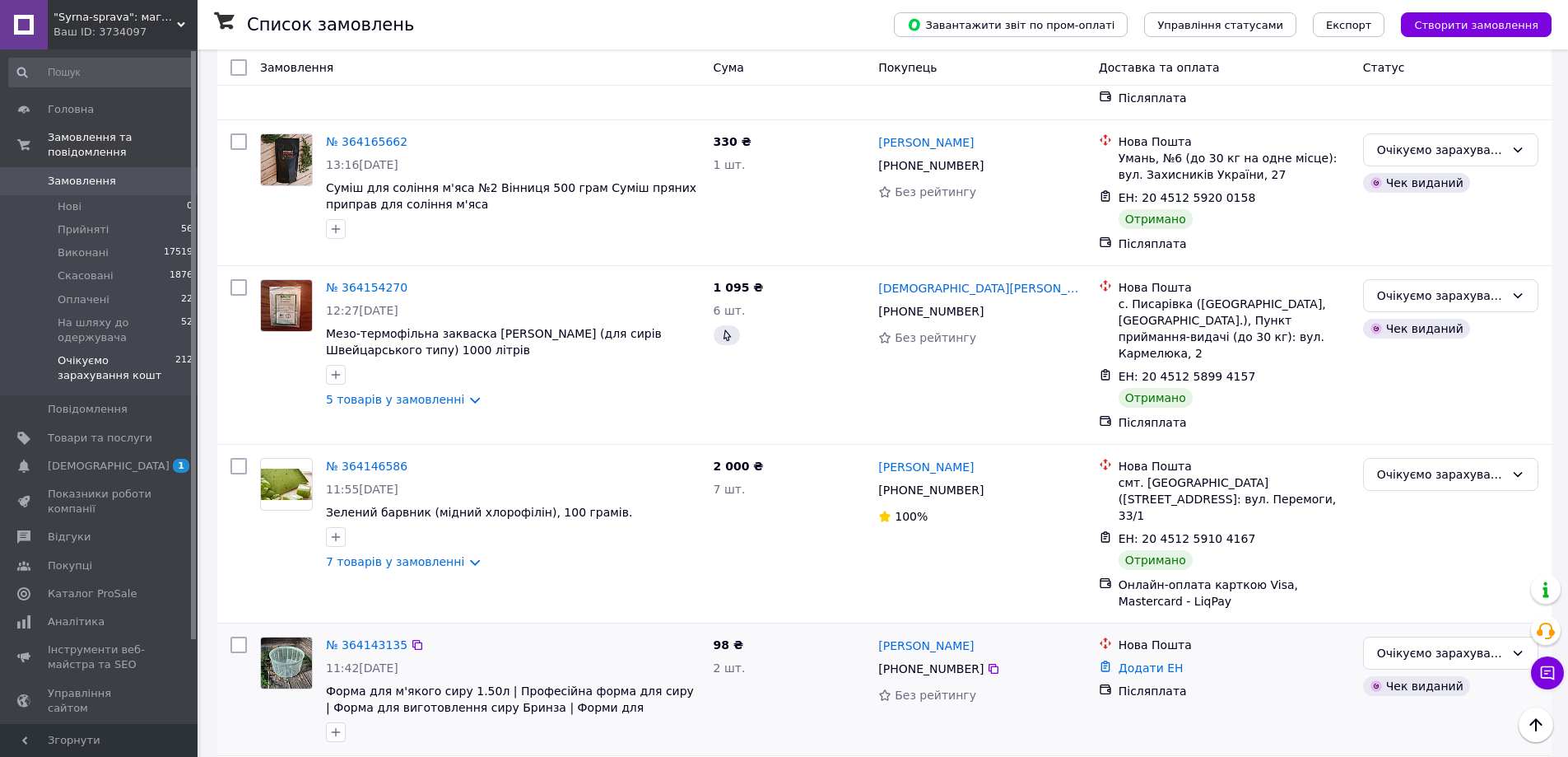
scroll to position [1813, 0]
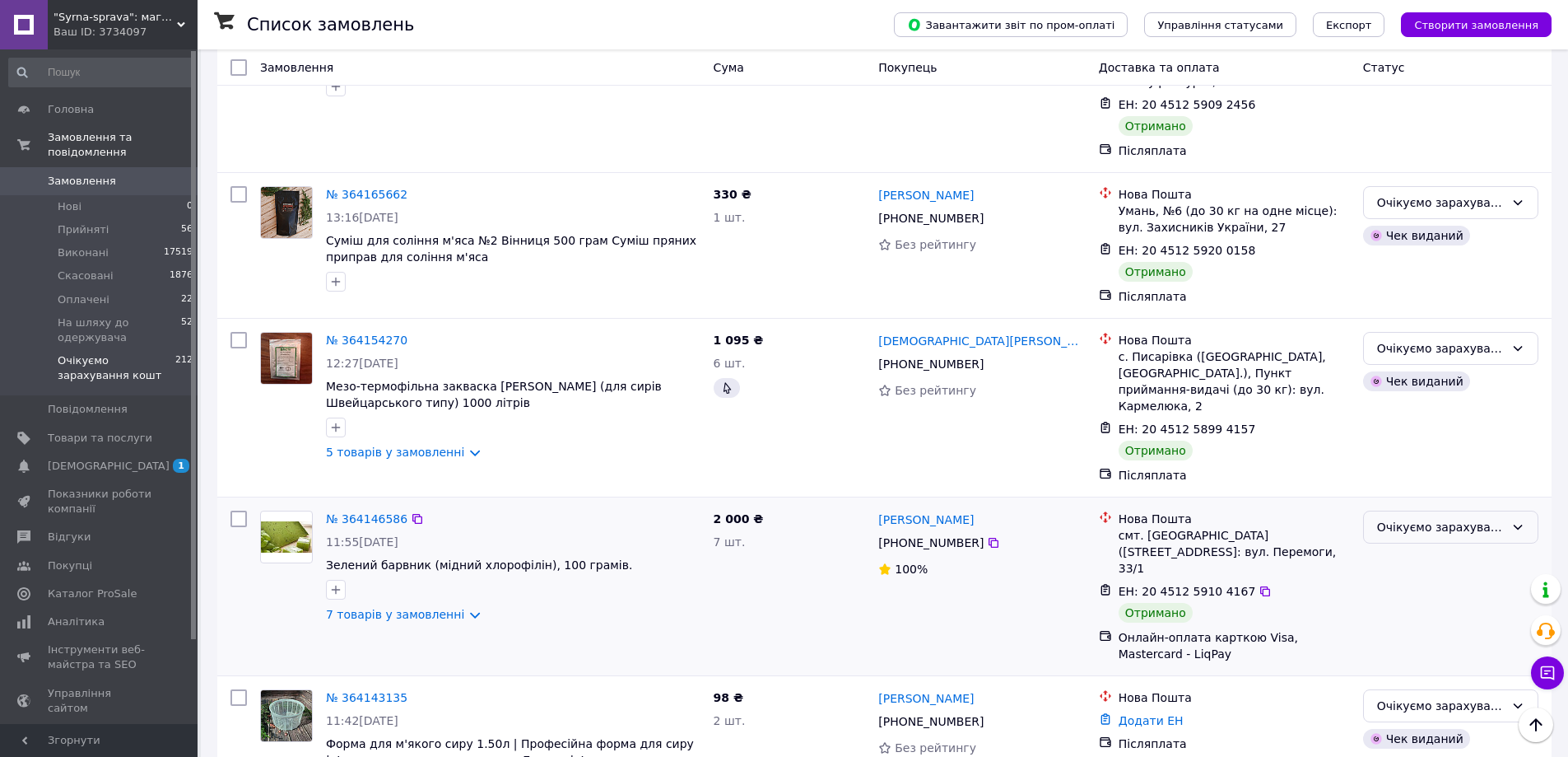
click at [1452, 518] on div "Очікуємо зарахування кошт" at bounding box center [1441, 527] width 127 height 18
click at [1413, 465] on li "Виконано" at bounding box center [1451, 464] width 174 height 30
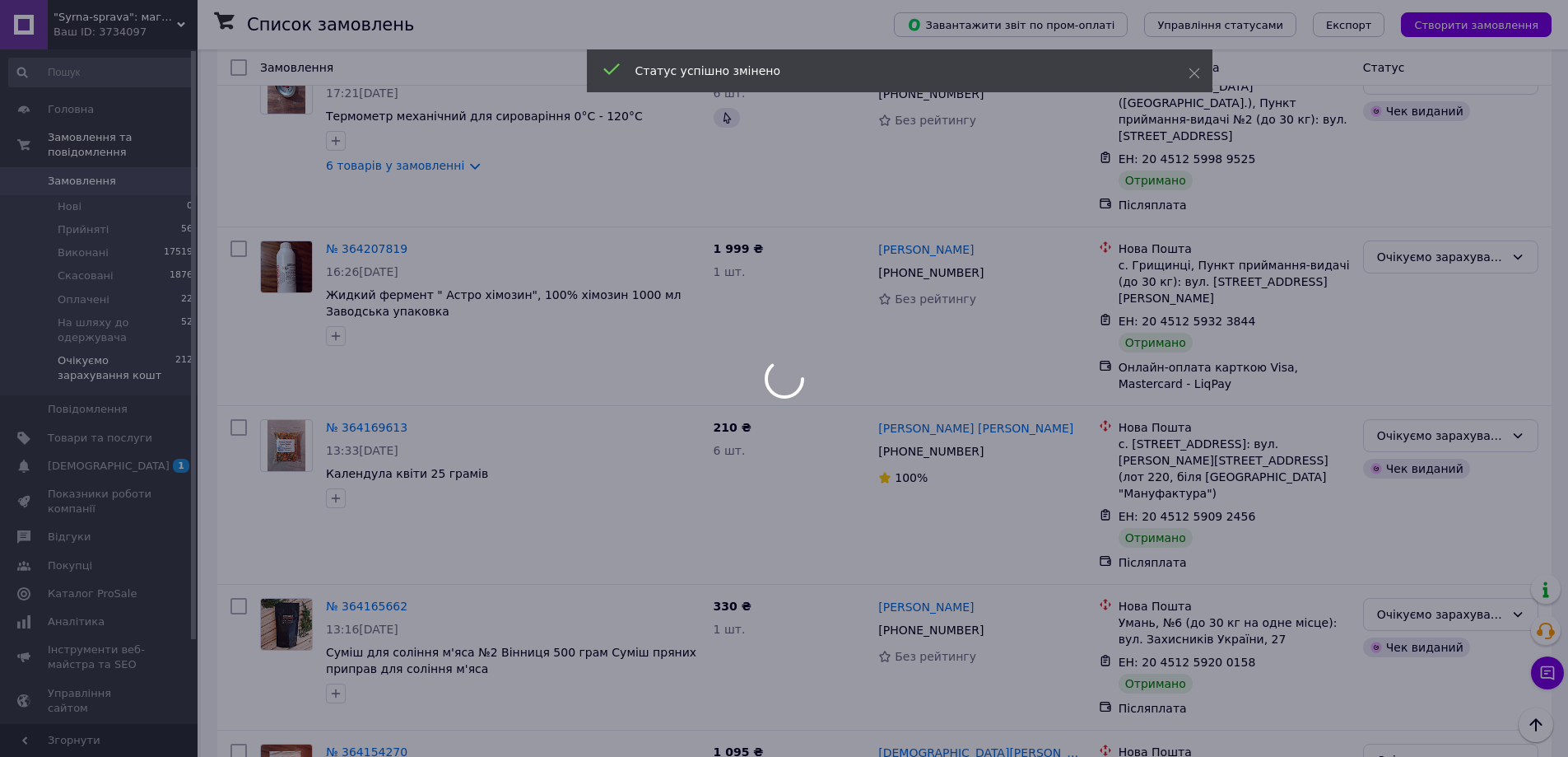
scroll to position [1320, 0]
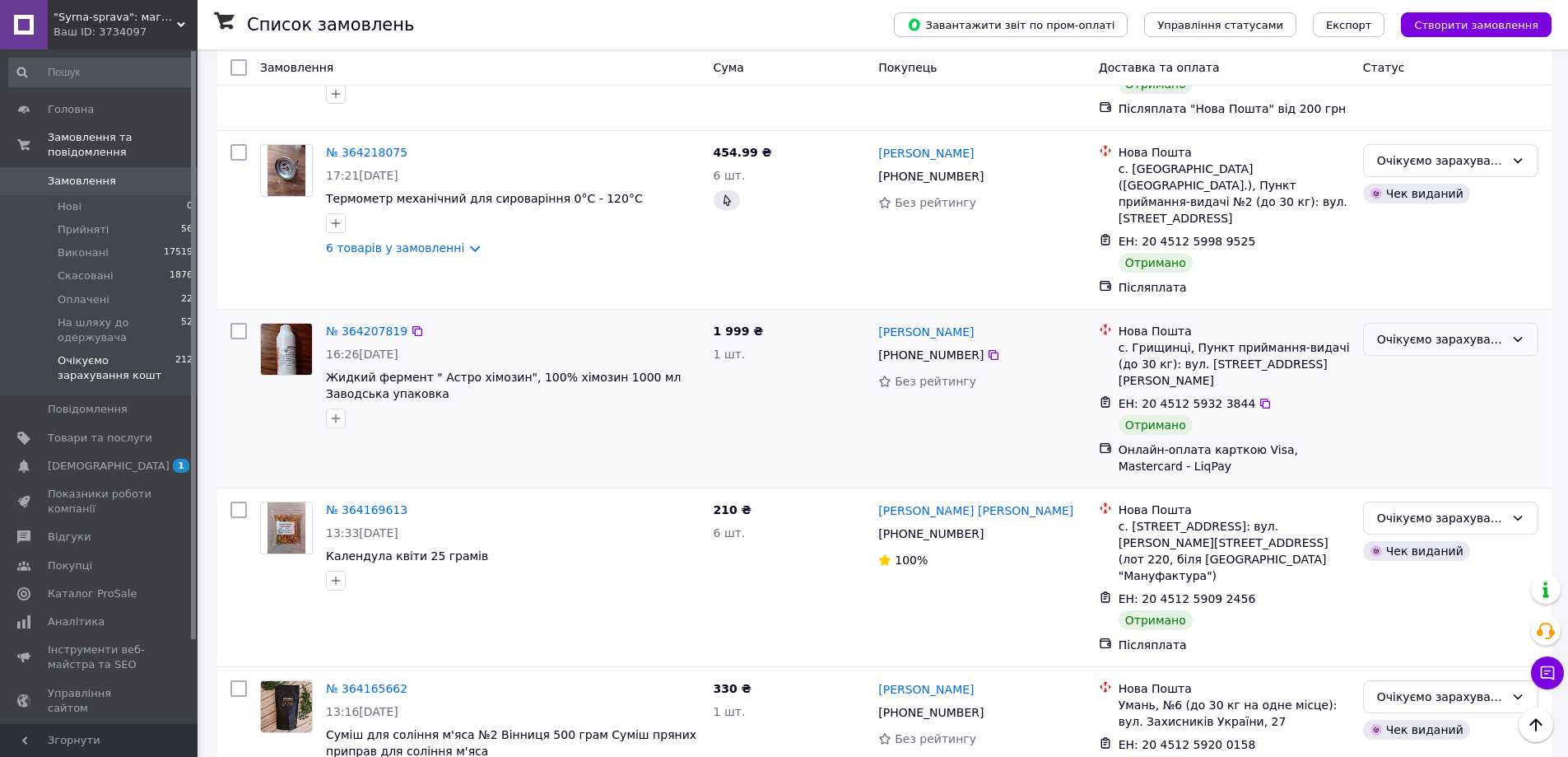
click at [1426, 330] on div "Очікуємо зарахування кошт" at bounding box center [1441, 339] width 127 height 18
click at [1403, 343] on li "Виконано" at bounding box center [1451, 343] width 174 height 30
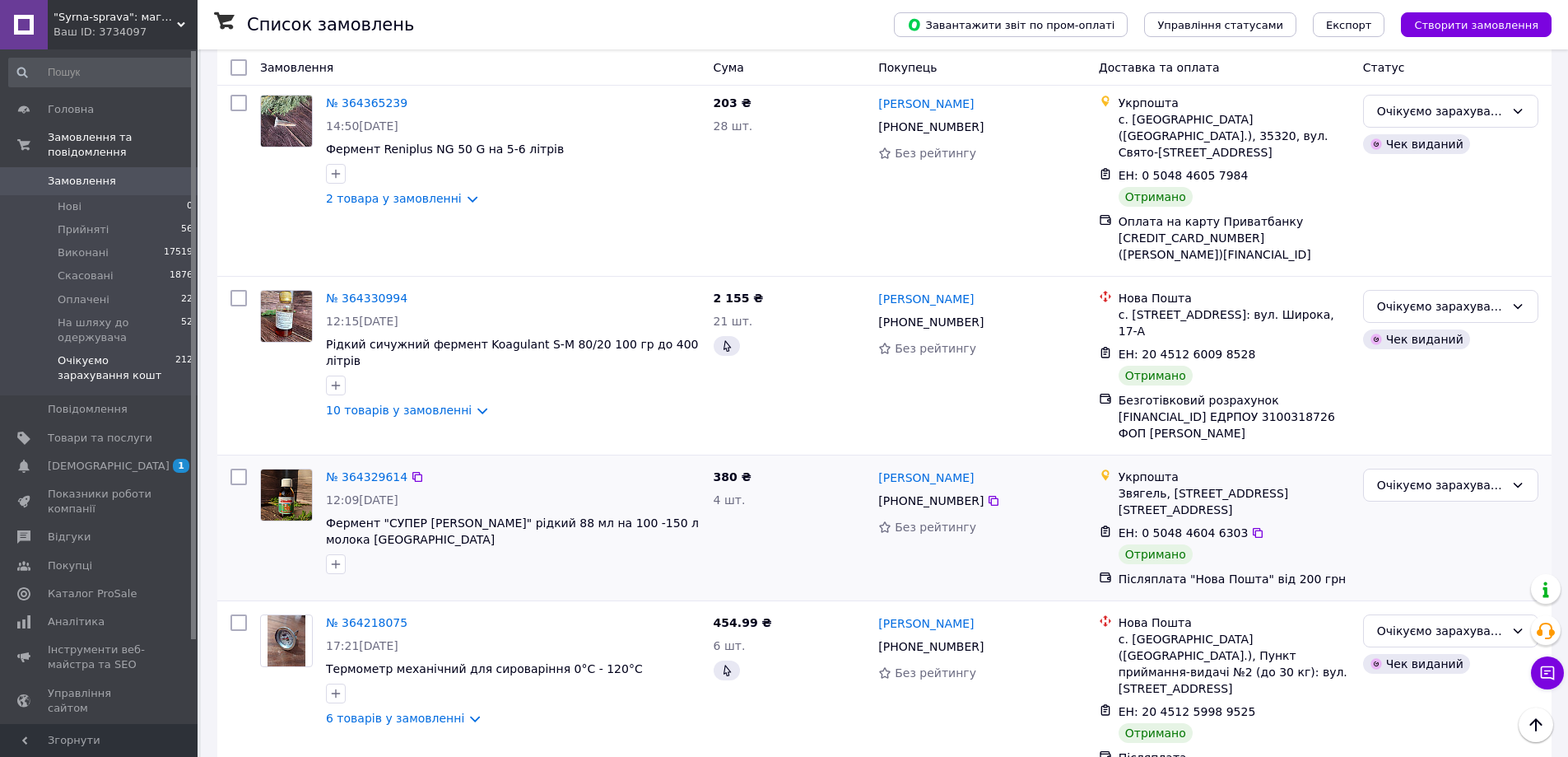
scroll to position [825, 0]
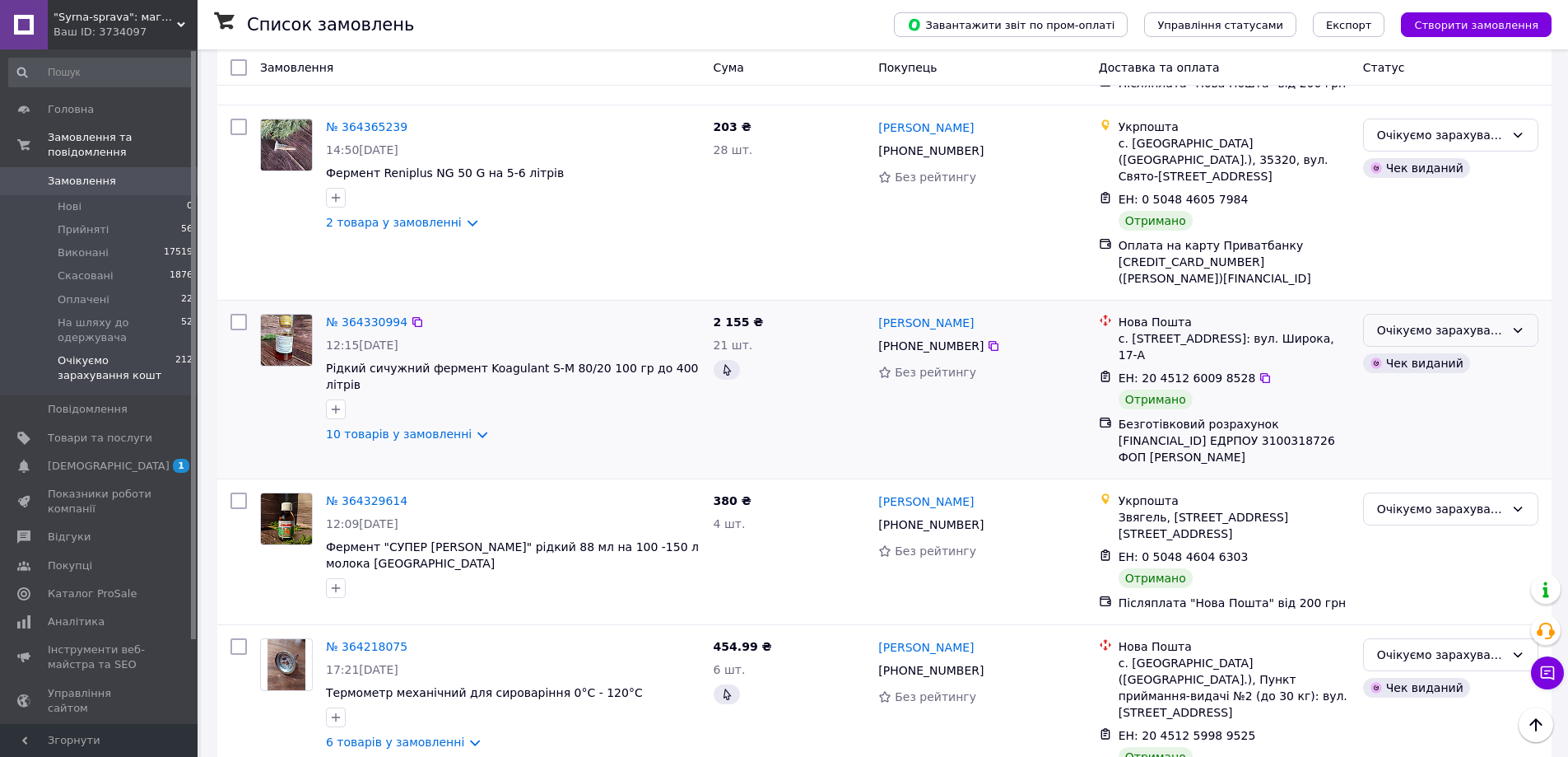
click at [1387, 321] on div "Очікуємо зарахування кошт" at bounding box center [1441, 330] width 127 height 18
click at [1379, 375] on li "Виконано" at bounding box center [1451, 380] width 174 height 30
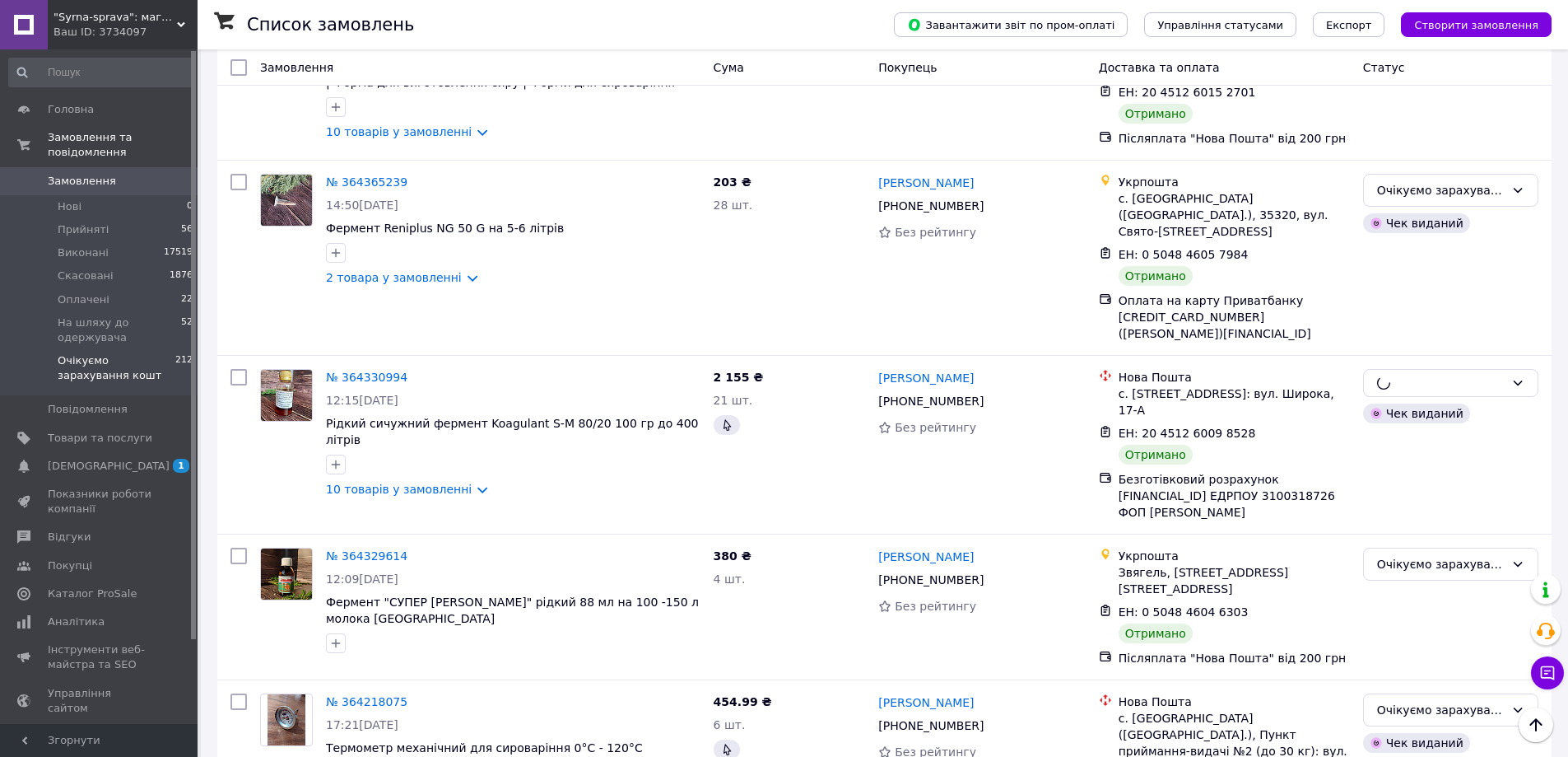
scroll to position [660, 0]
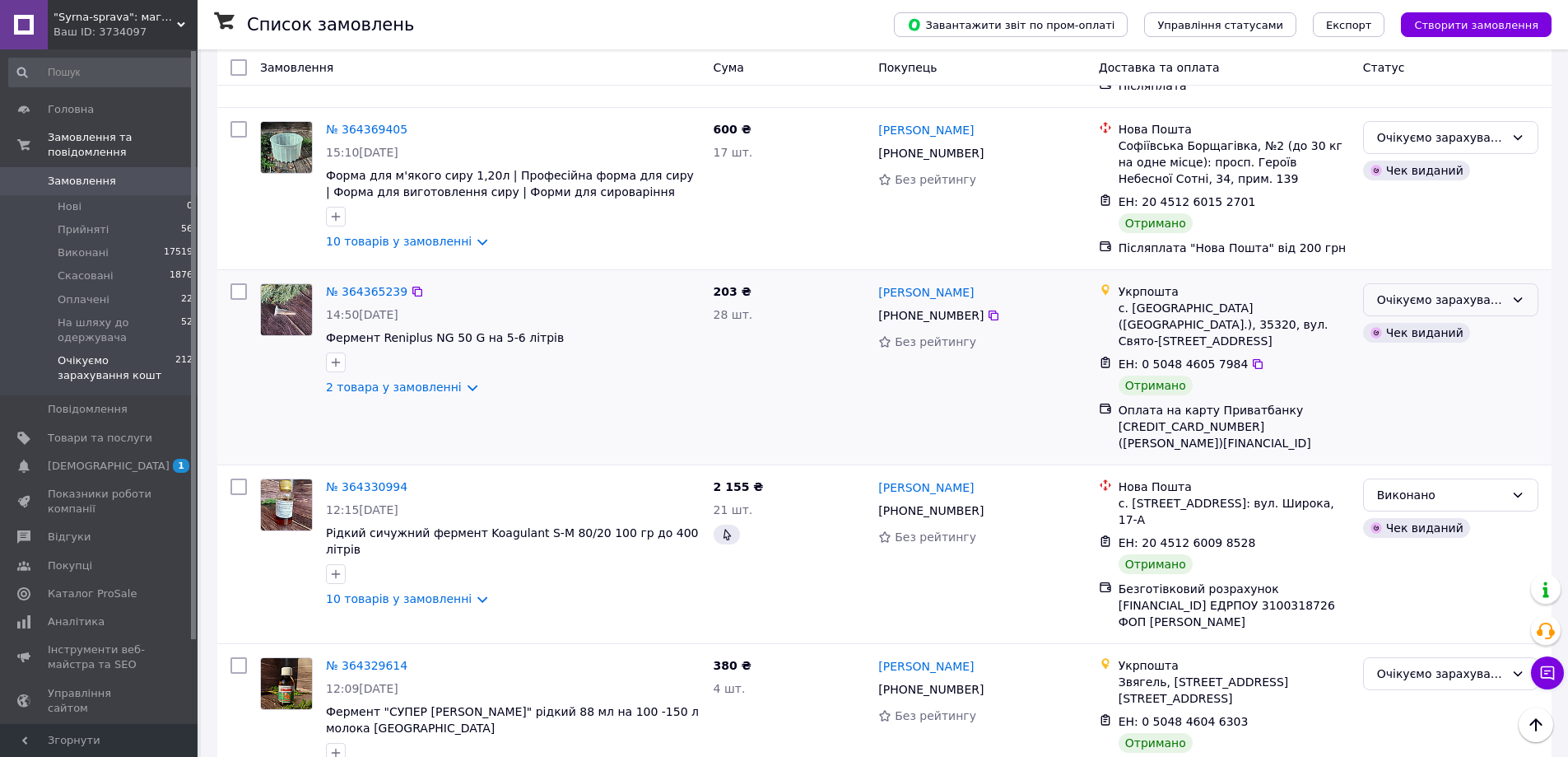
click at [1487, 299] on div "Очікуємо зарахування кошт" at bounding box center [1441, 299] width 127 height 18
click at [1410, 362] on li "Виконано" at bounding box center [1451, 366] width 174 height 30
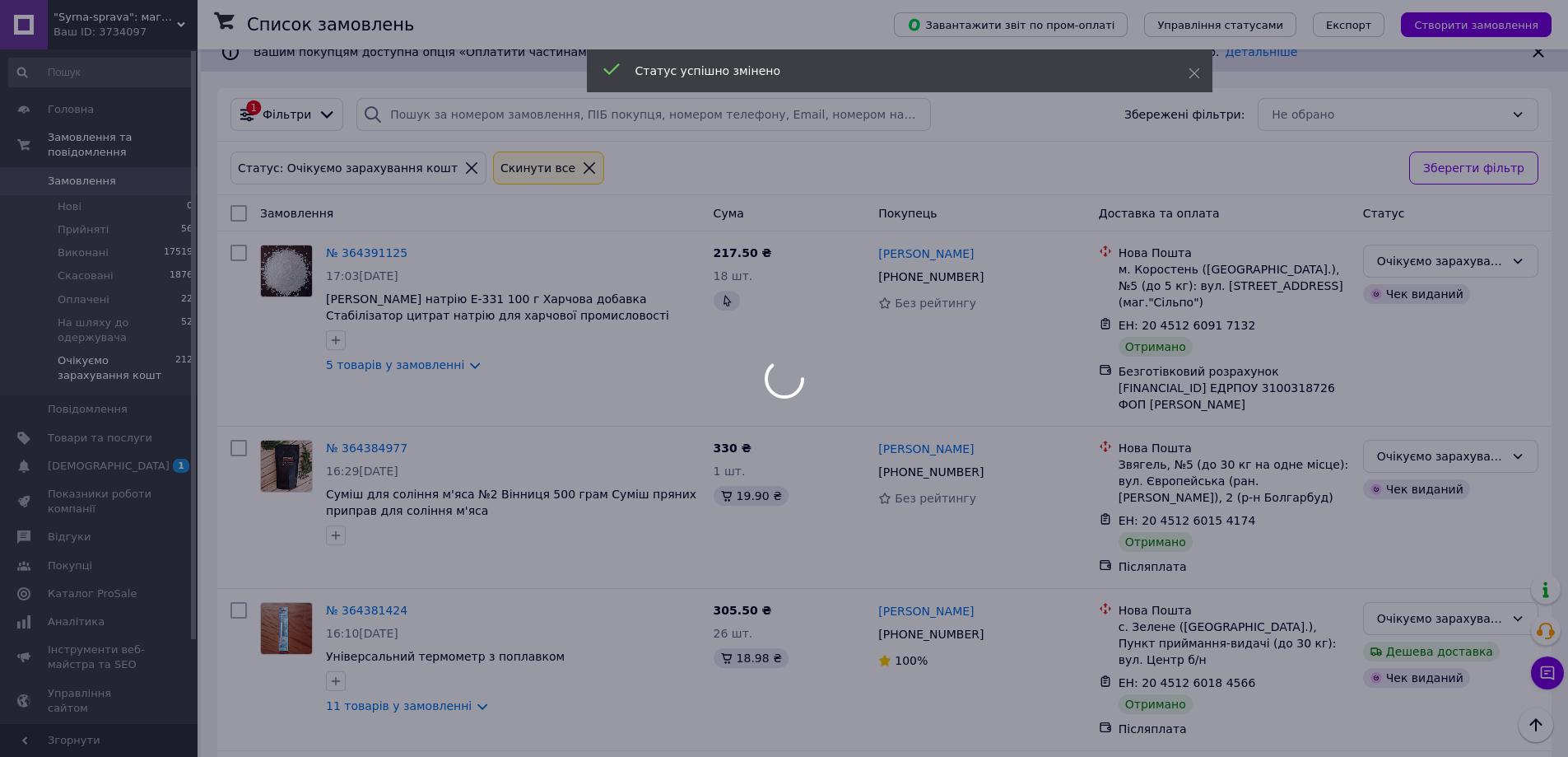
scroll to position [2, 0]
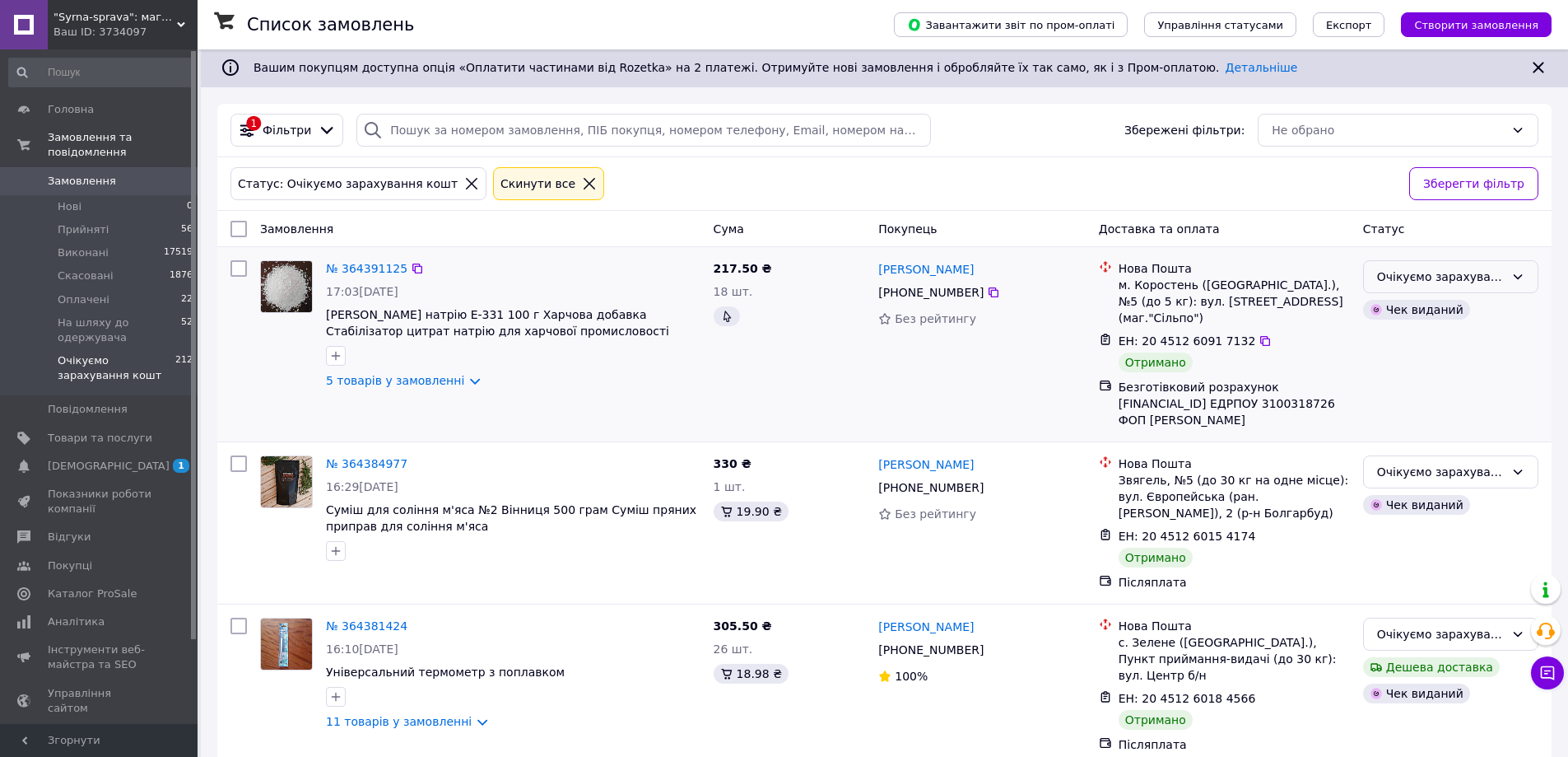
click at [1389, 273] on div "Очікуємо зарахування кошт" at bounding box center [1441, 276] width 127 height 18
click at [1388, 350] on li "Виконано" at bounding box center [1451, 343] width 174 height 30
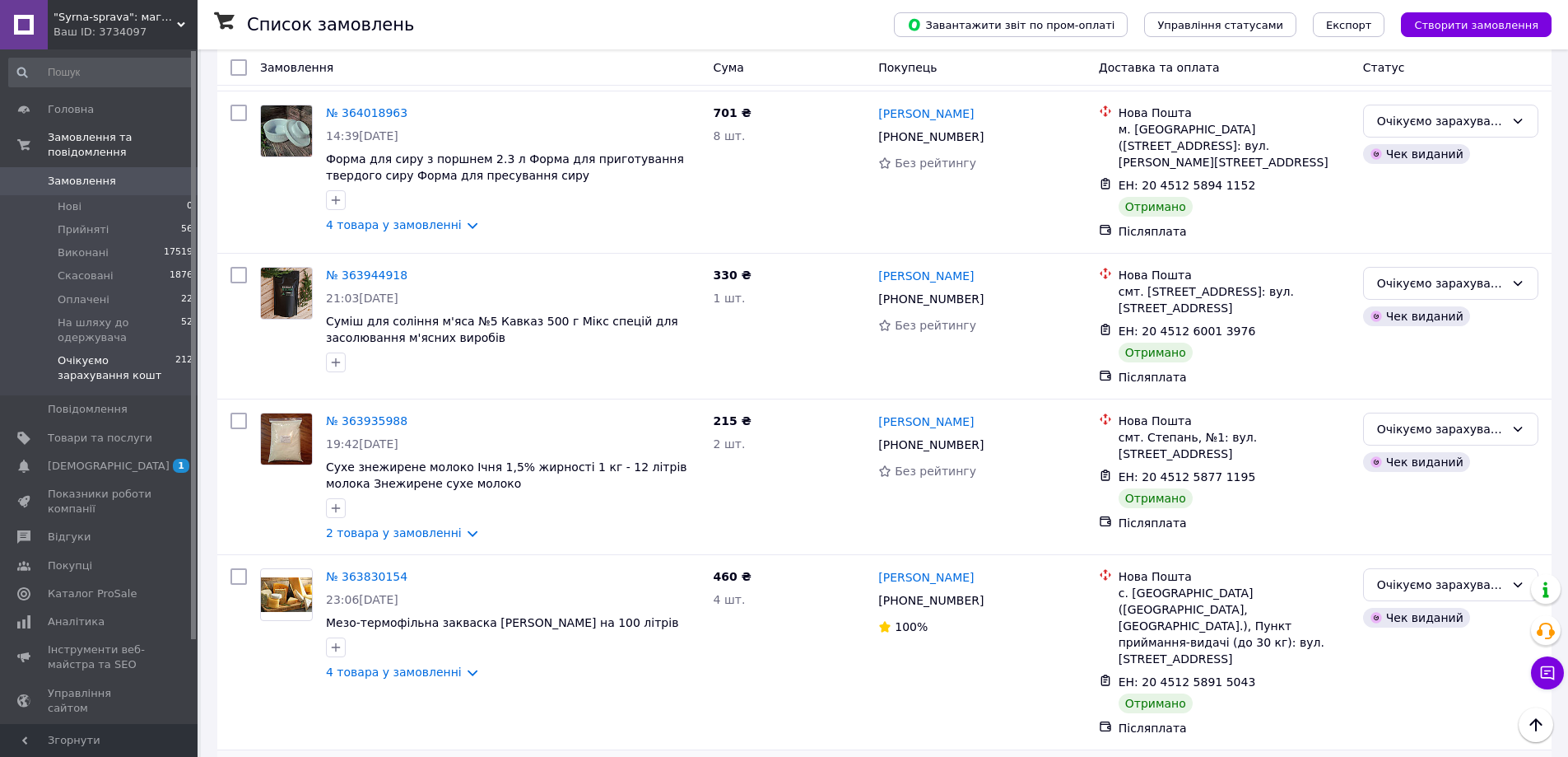
scroll to position [2681, 0]
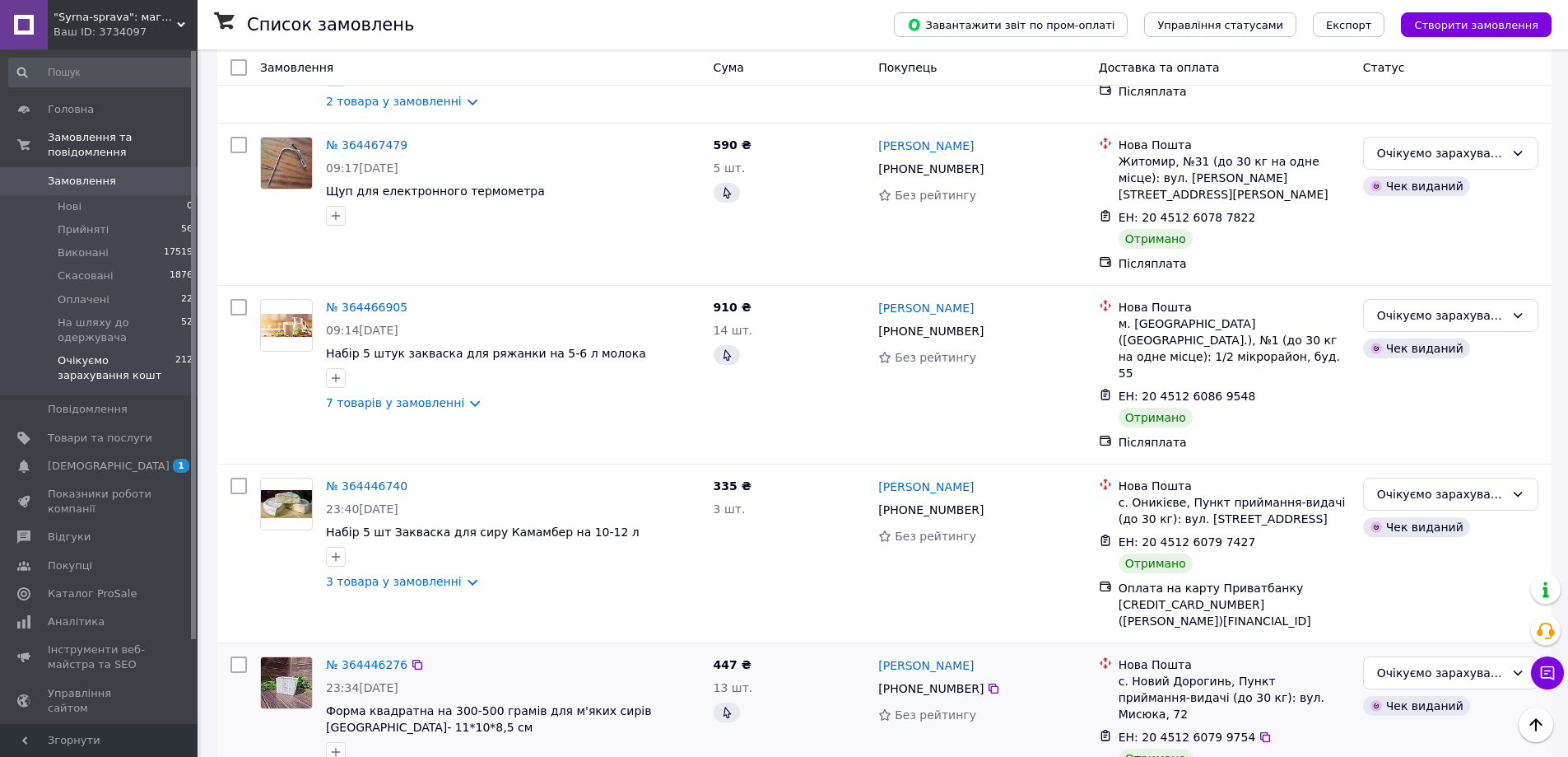
scroll to position [2384, 0]
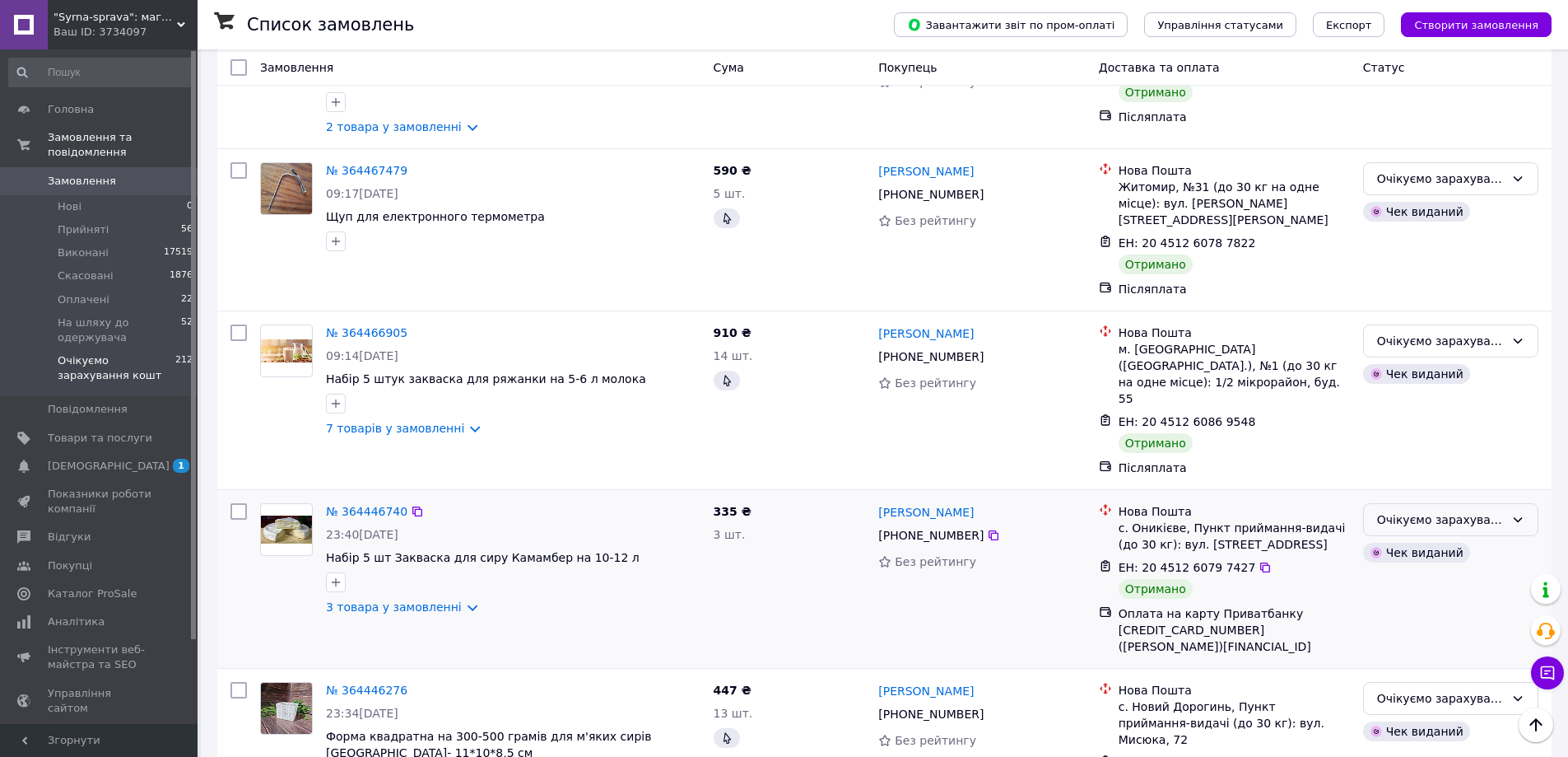
click at [1445, 510] on div "Очікуємо зарахування кошт" at bounding box center [1441, 520] width 127 height 18
click at [1403, 400] on li "Виконано" at bounding box center [1451, 405] width 174 height 30
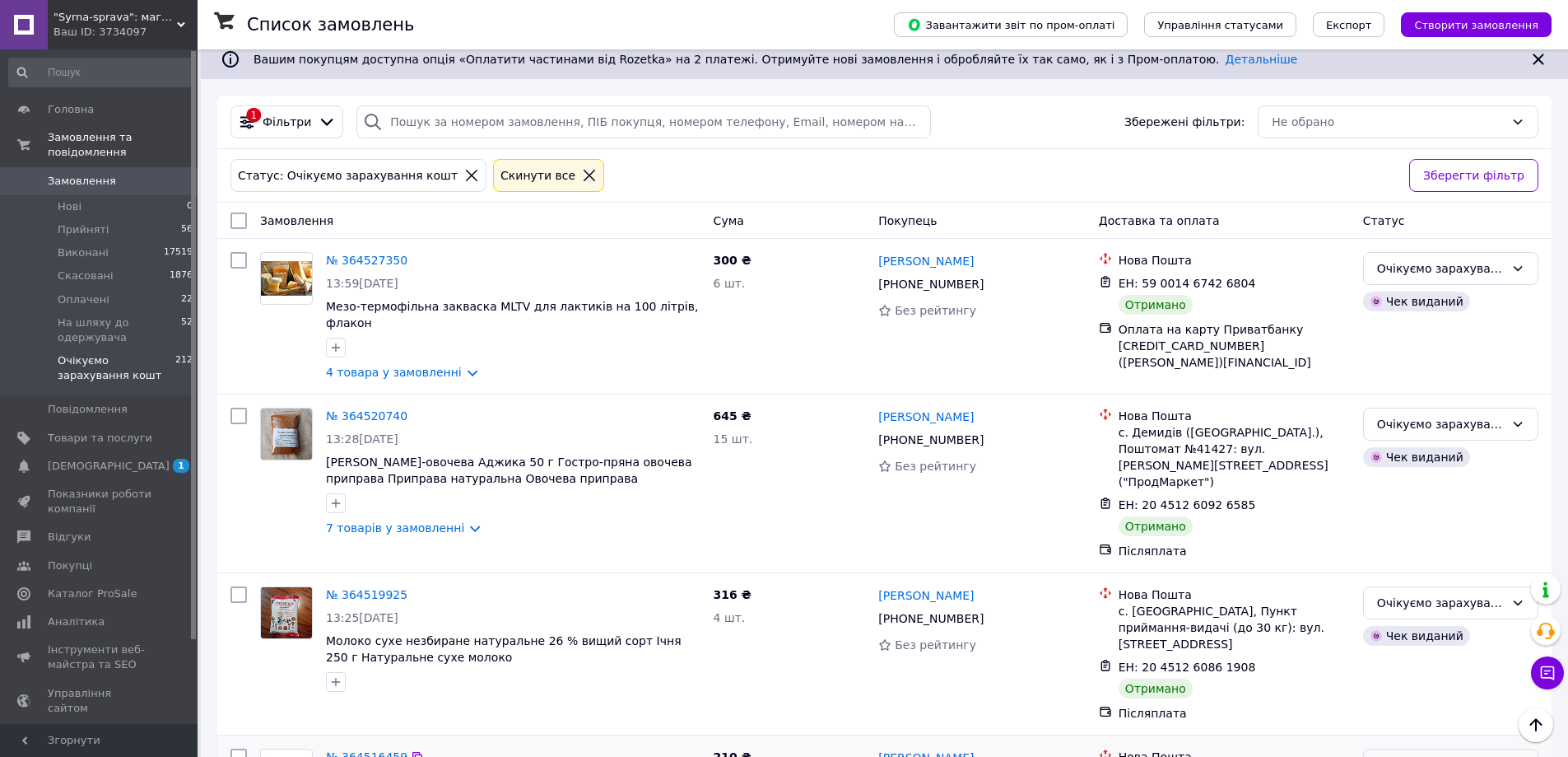
scroll to position [0, 0]
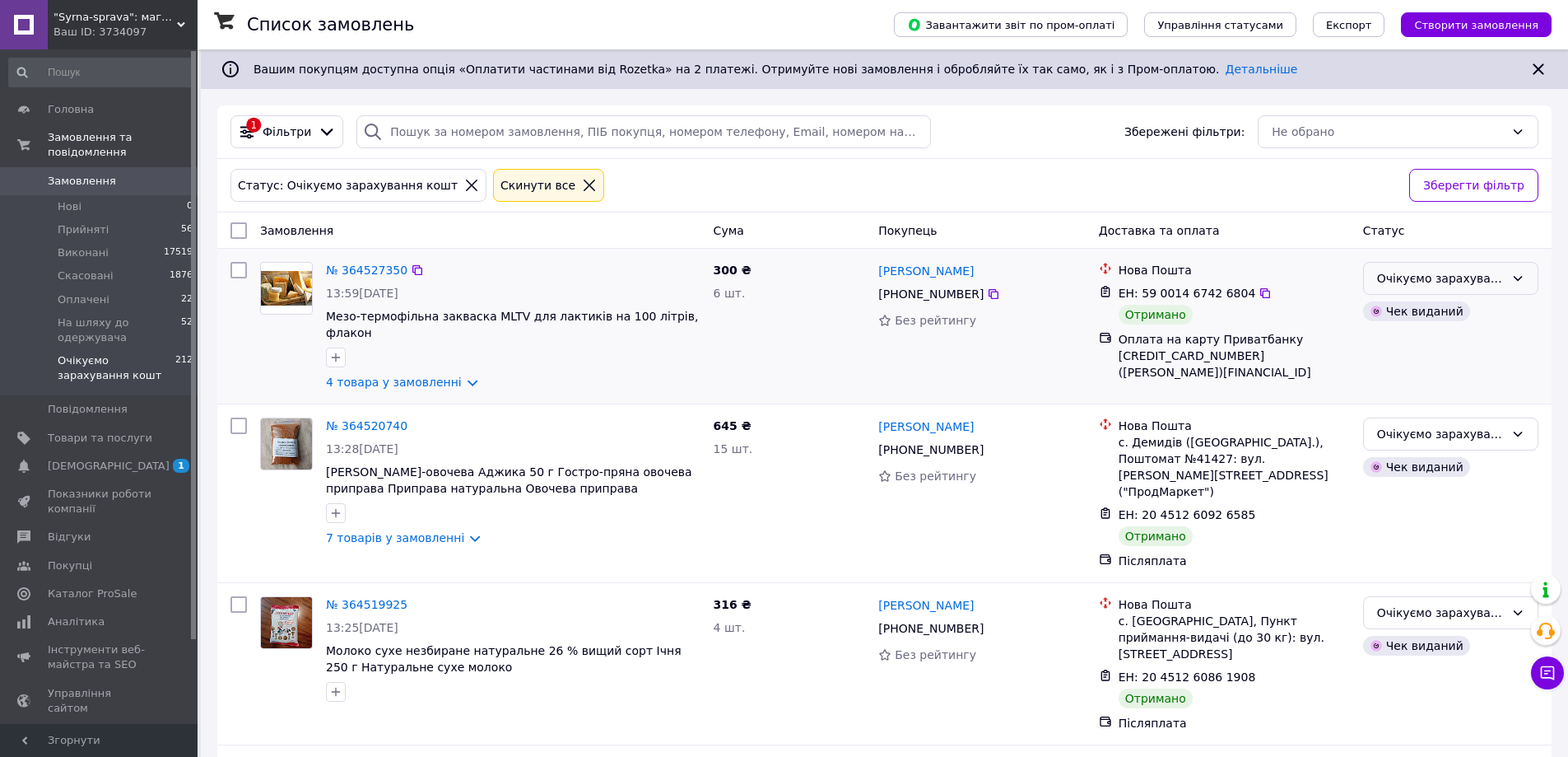
click at [1447, 284] on div "Очікуємо зарахування кошт" at bounding box center [1441, 278] width 127 height 18
click at [1406, 346] on li "Виконано" at bounding box center [1451, 344] width 174 height 30
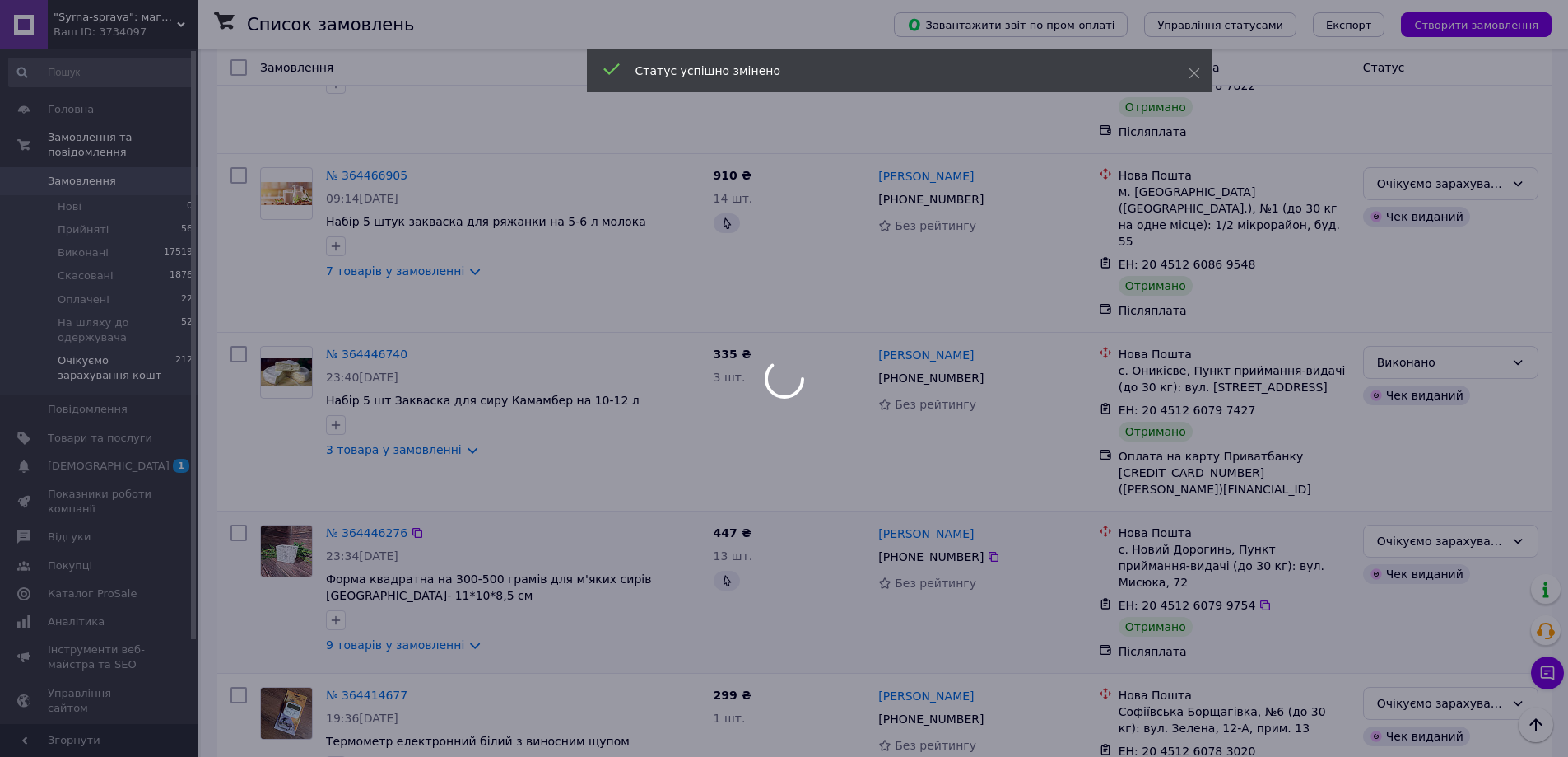
scroll to position [2631, 0]
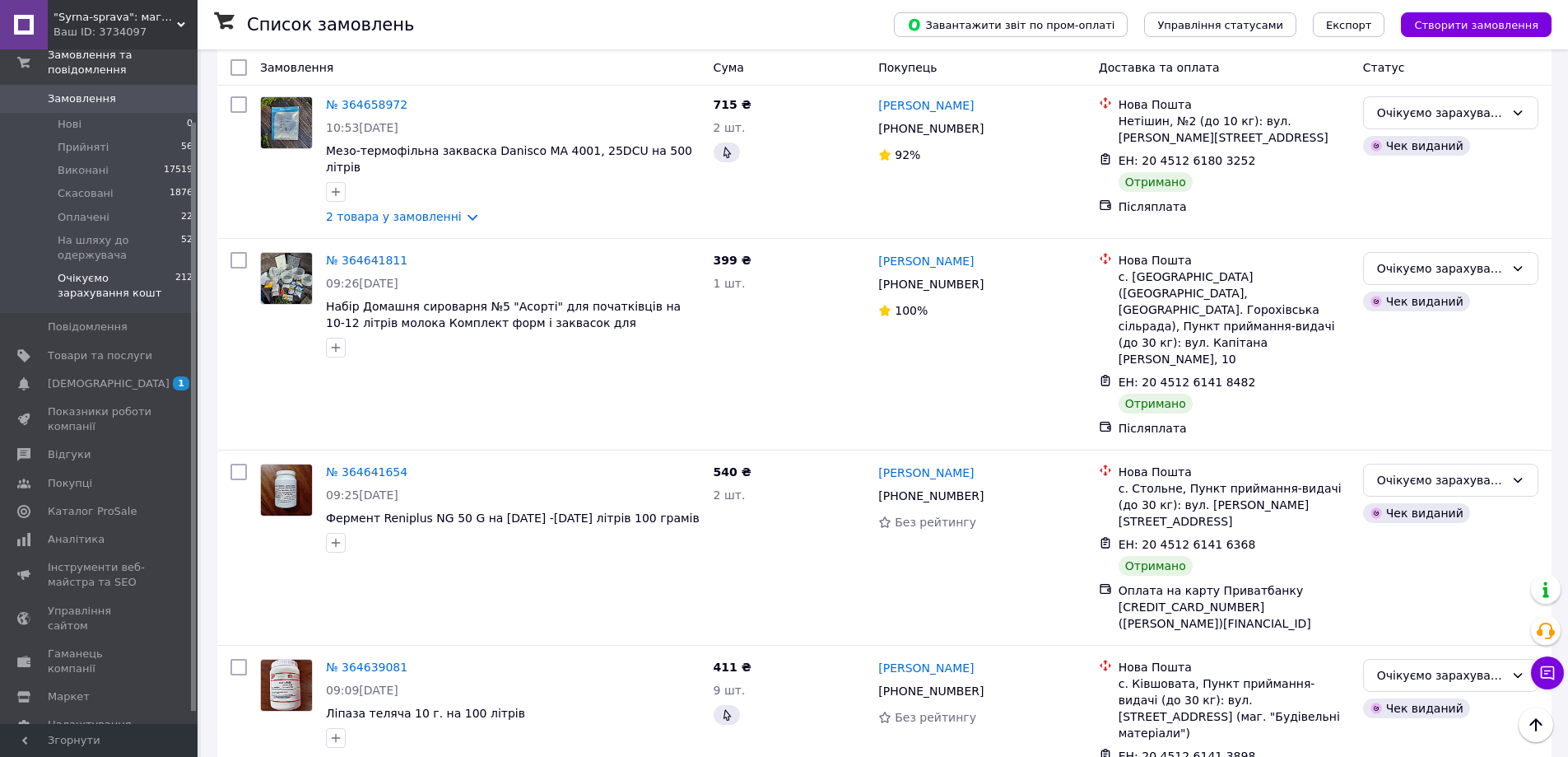
scroll to position [527, 0]
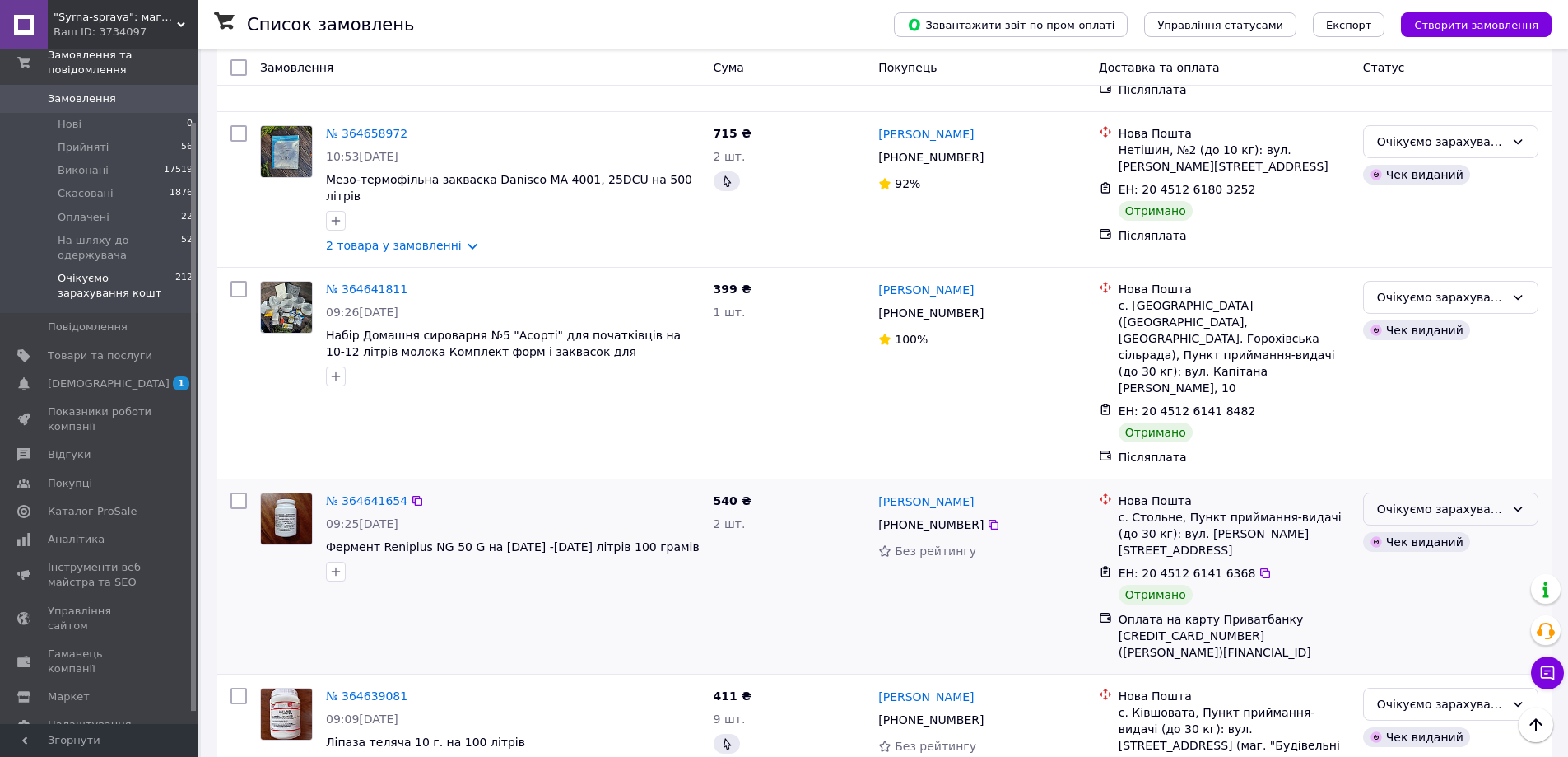
click at [1410, 500] on div "Очікуємо зарахування кошт" at bounding box center [1441, 509] width 127 height 18
click at [1394, 472] on li "Виконано" at bounding box center [1451, 476] width 174 height 30
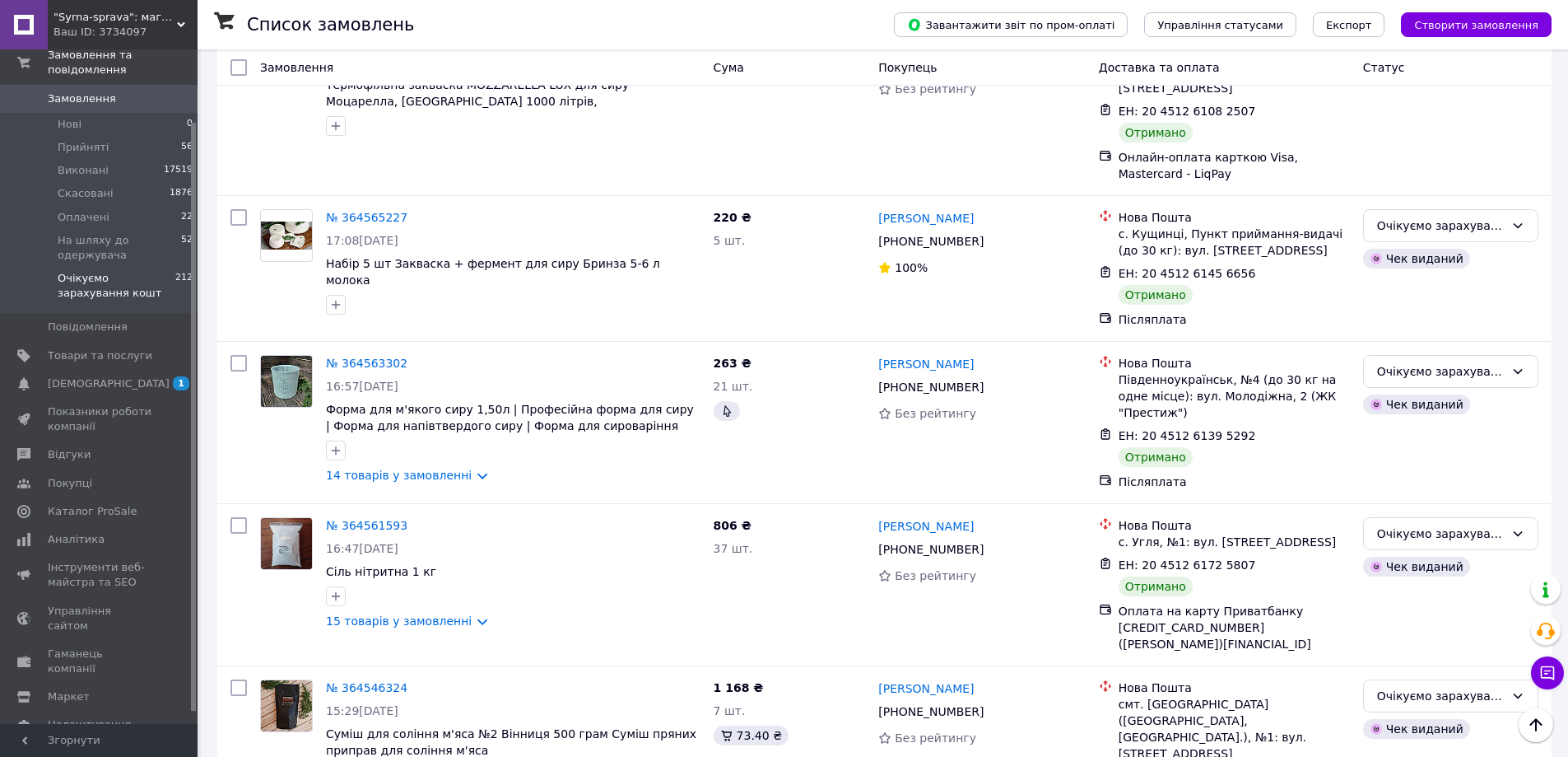
scroll to position [2668, 0]
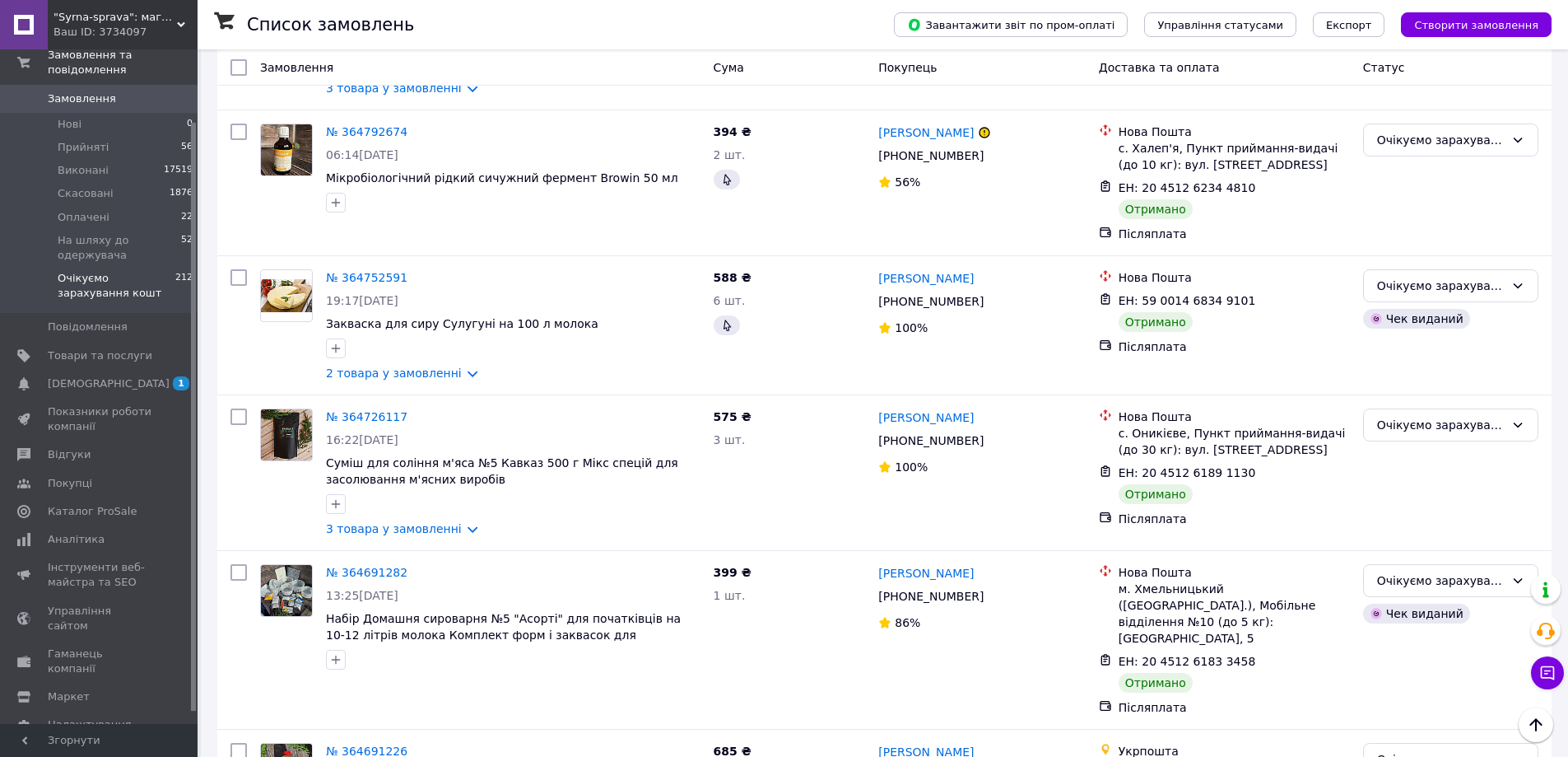
scroll to position [2608, 0]
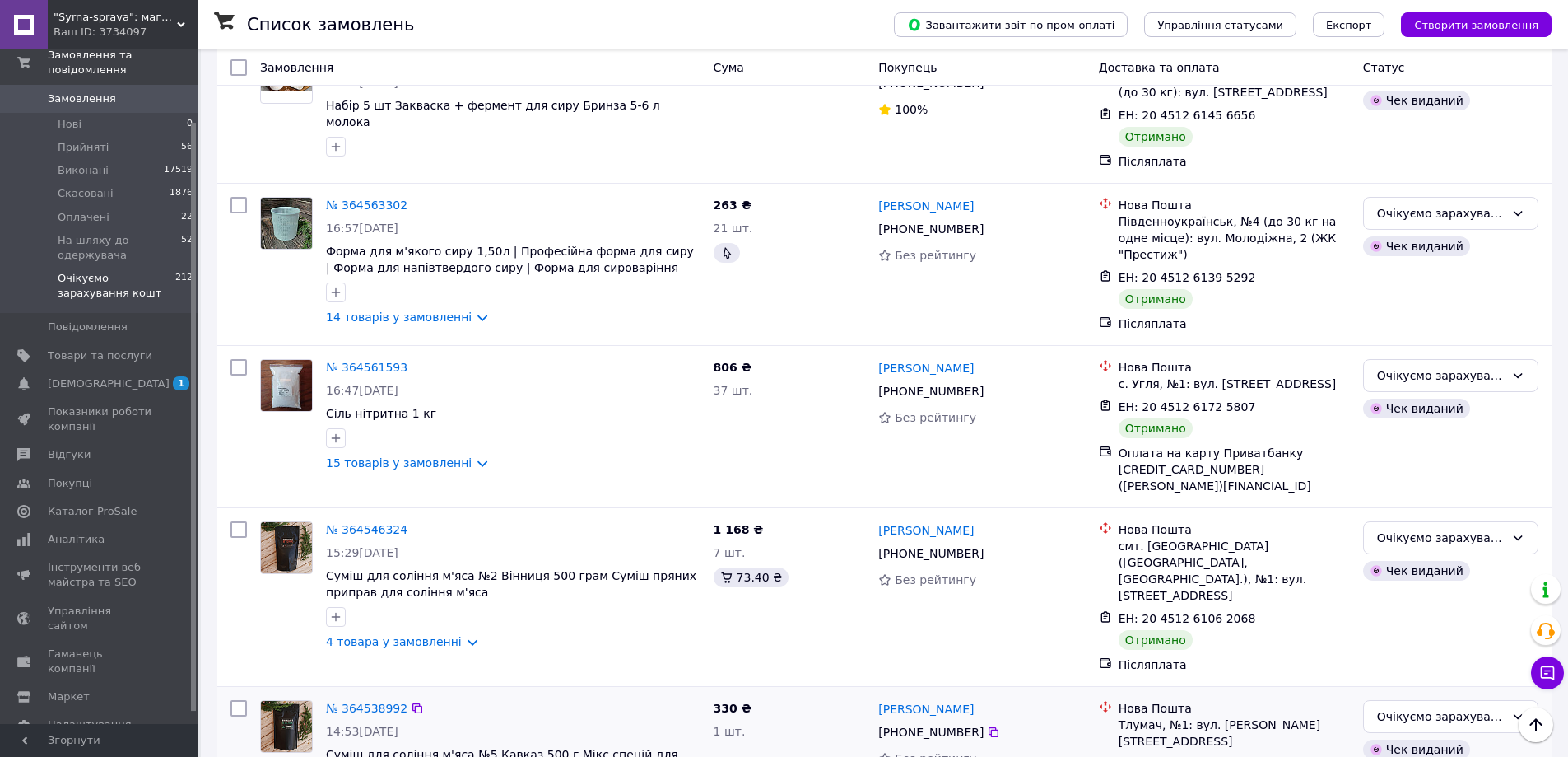
scroll to position [2652, 0]
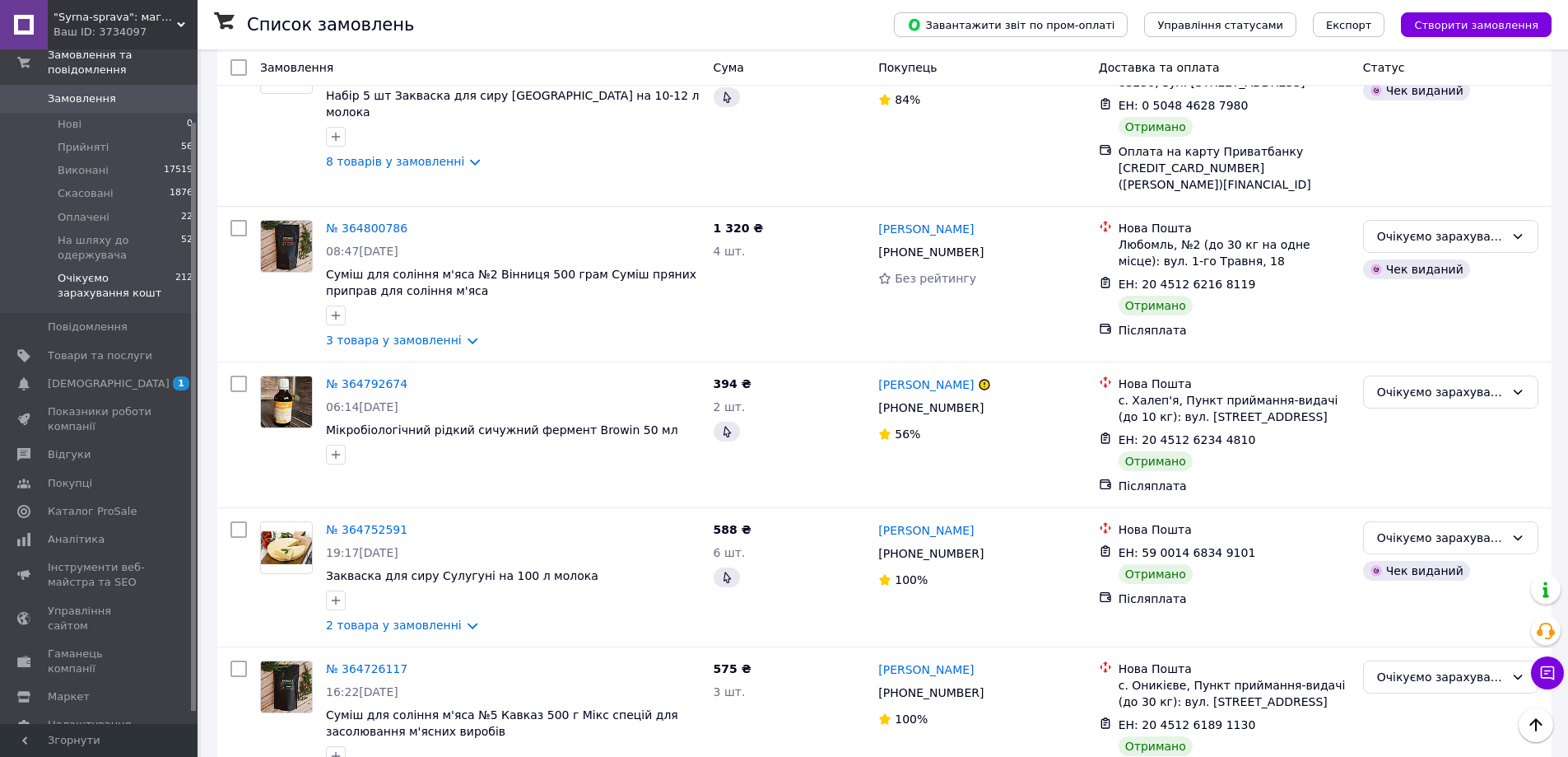
scroll to position [2032, 0]
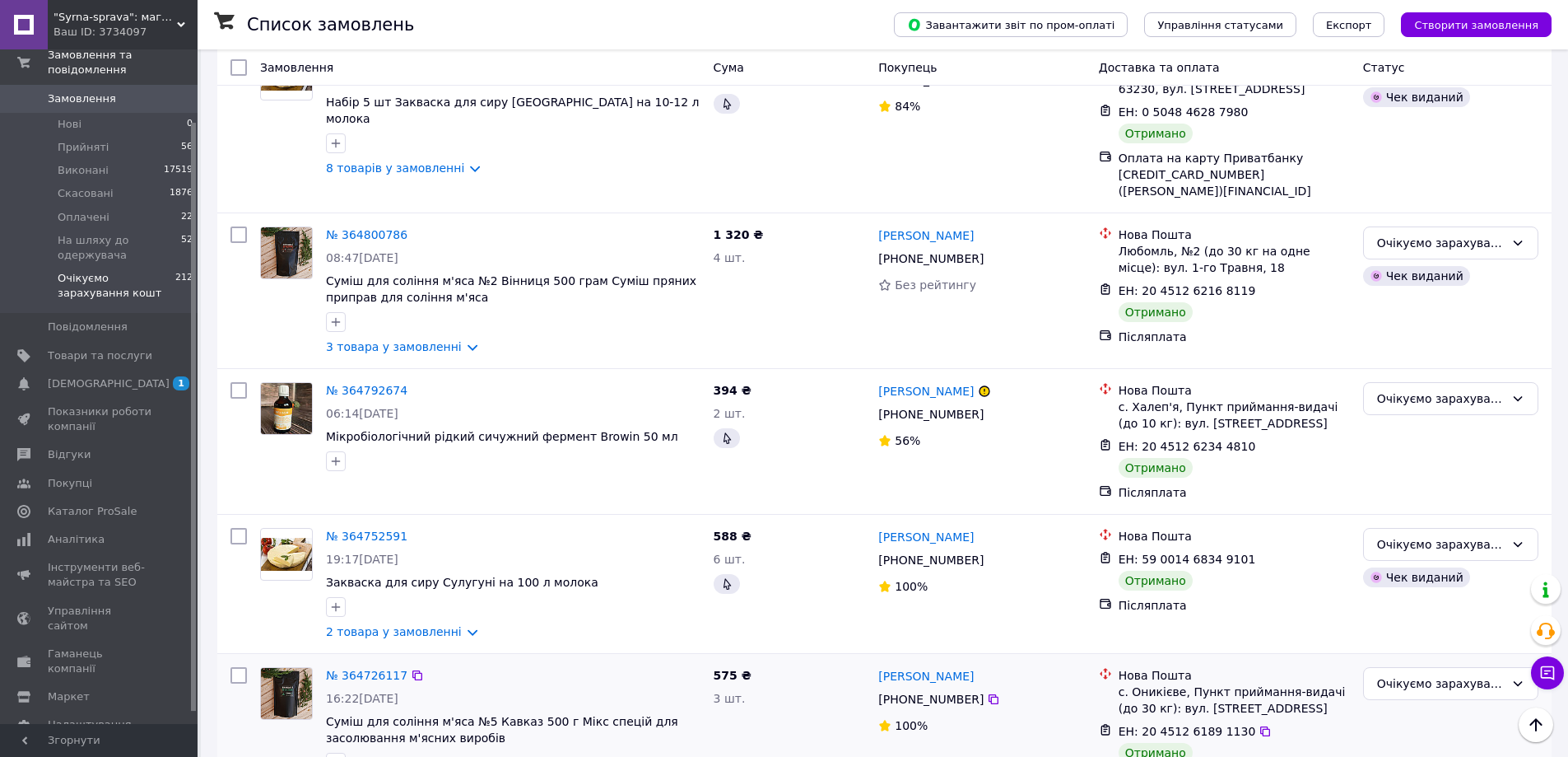
click at [1039, 660] on div "Марина Білобабченко +380 99 104 93 77 100%" at bounding box center [982, 731] width 220 height 141
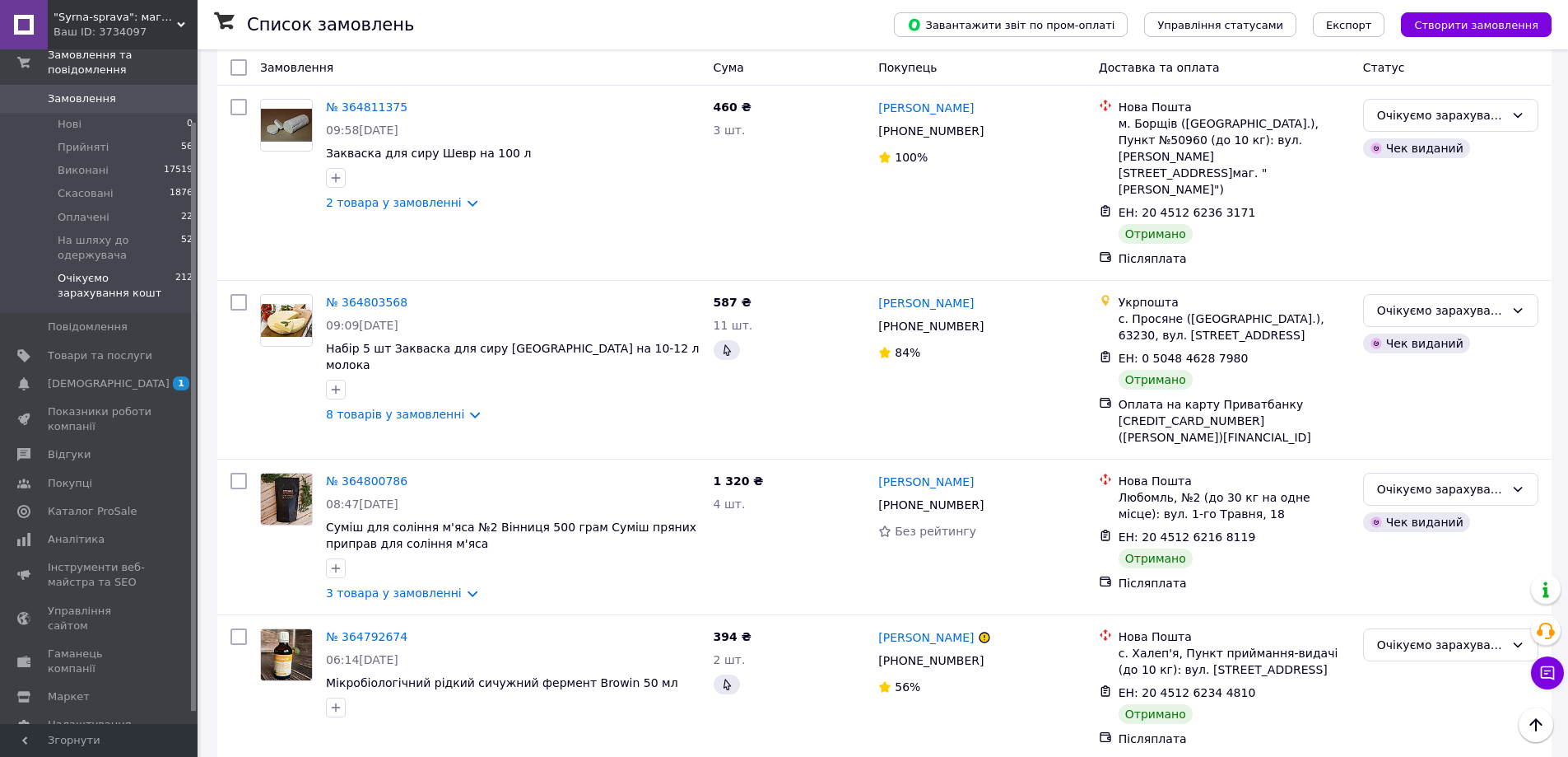
scroll to position [1785, 0]
click at [155, 91] on span "0" at bounding box center [174, 98] width 45 height 15
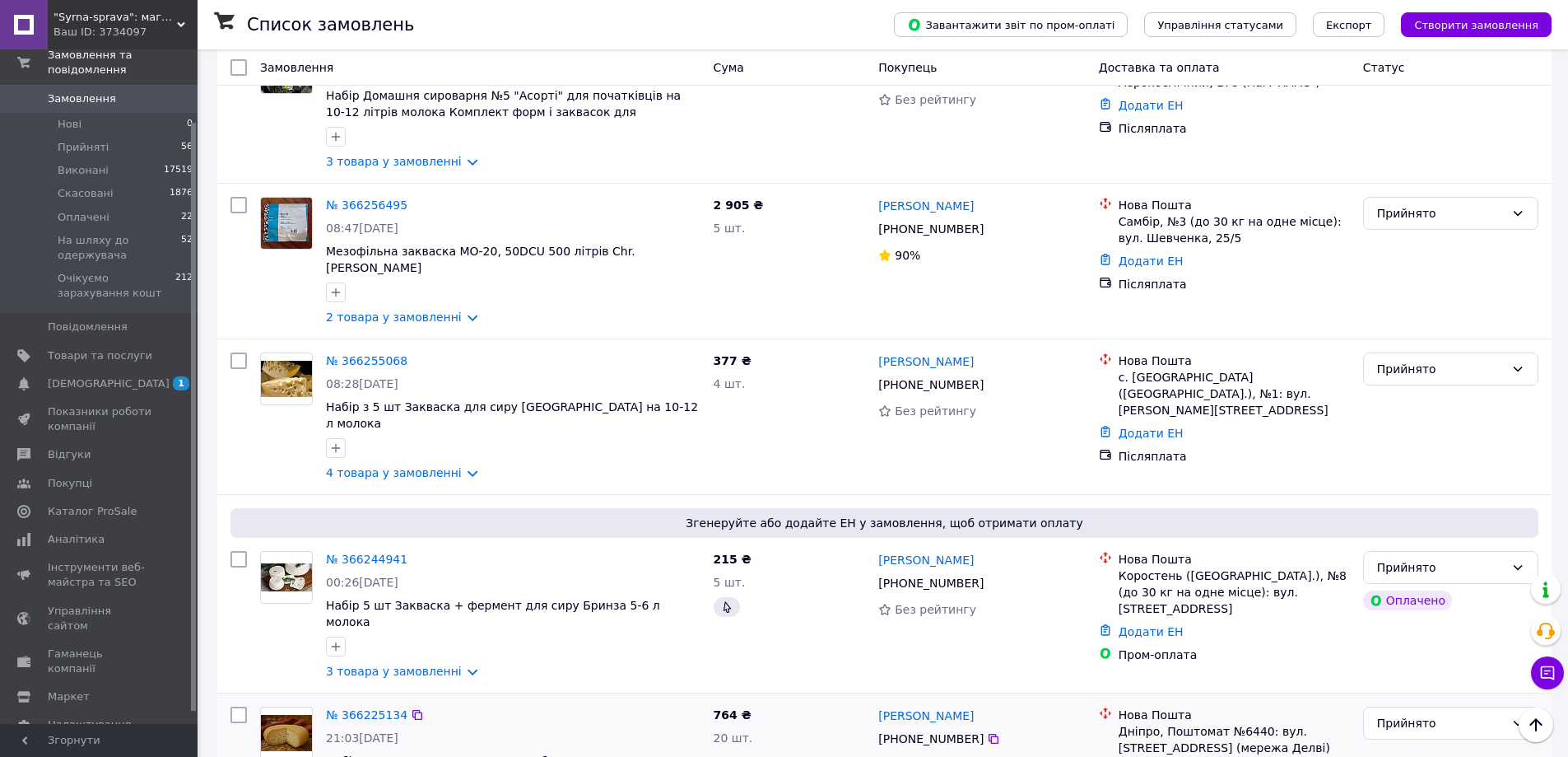
scroll to position [2596, 0]
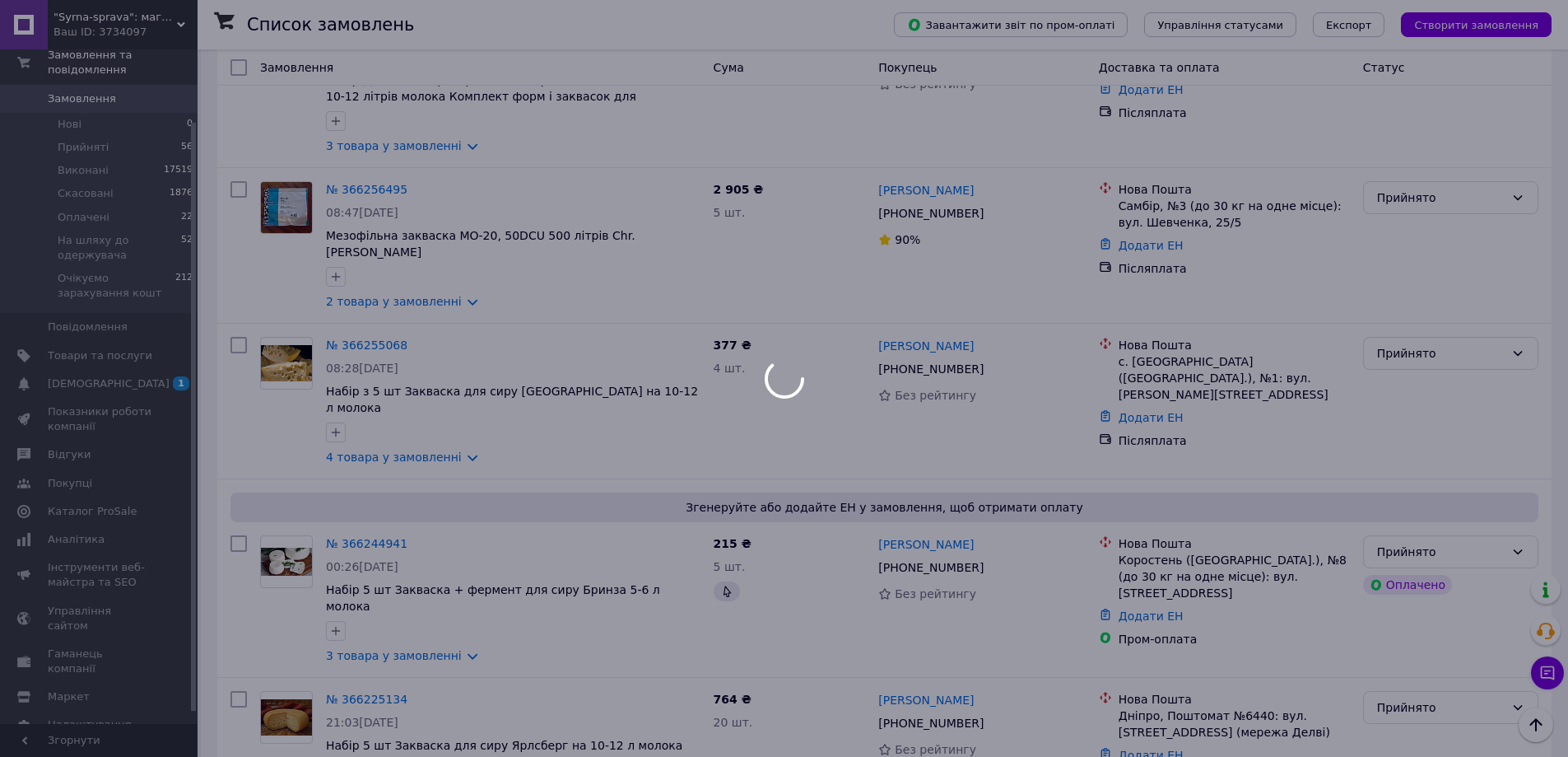
click at [480, 727] on div at bounding box center [784, 378] width 1568 height 757
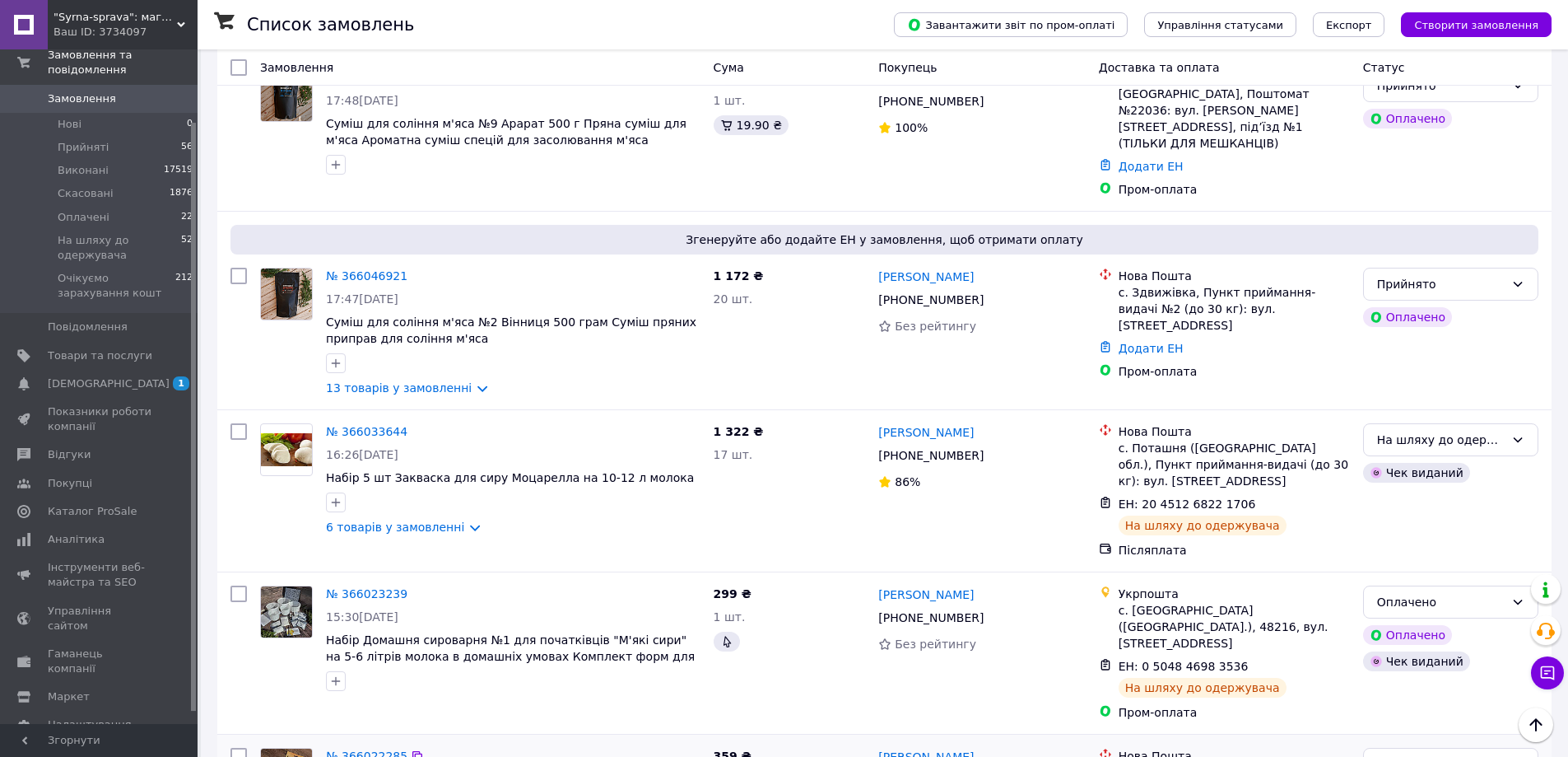
scroll to position [2638, 0]
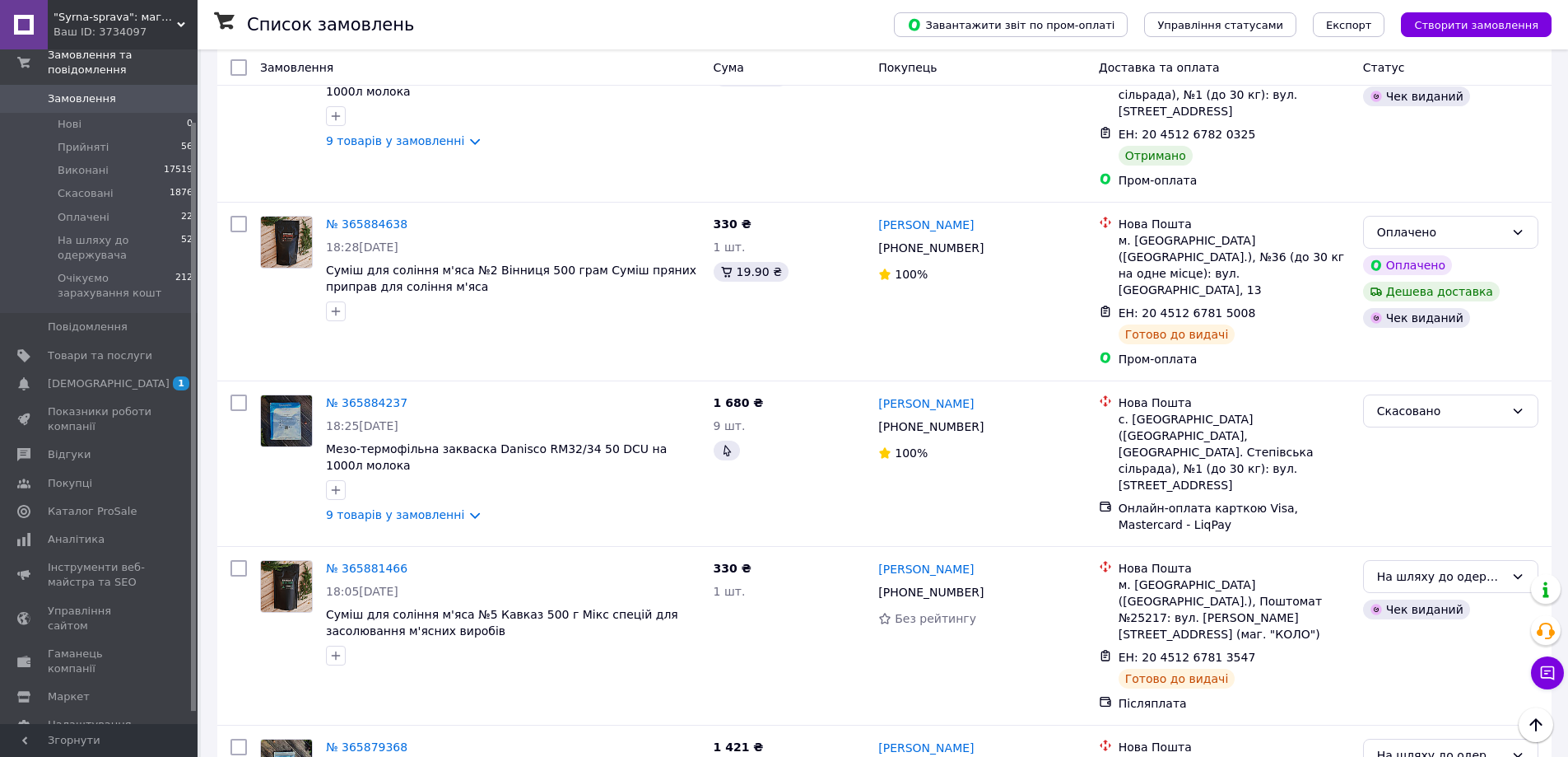
scroll to position [2565, 0]
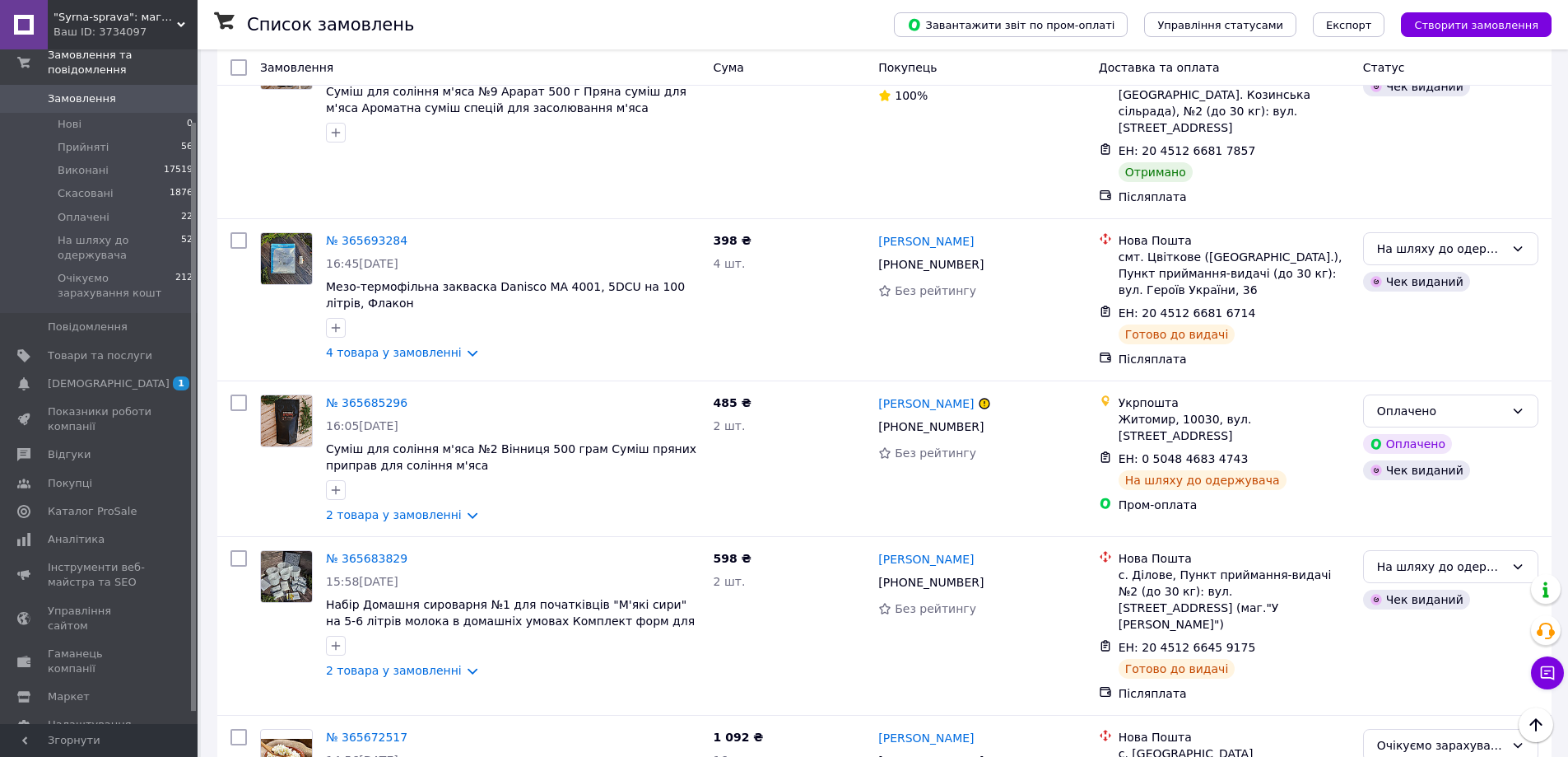
scroll to position [2657, 0]
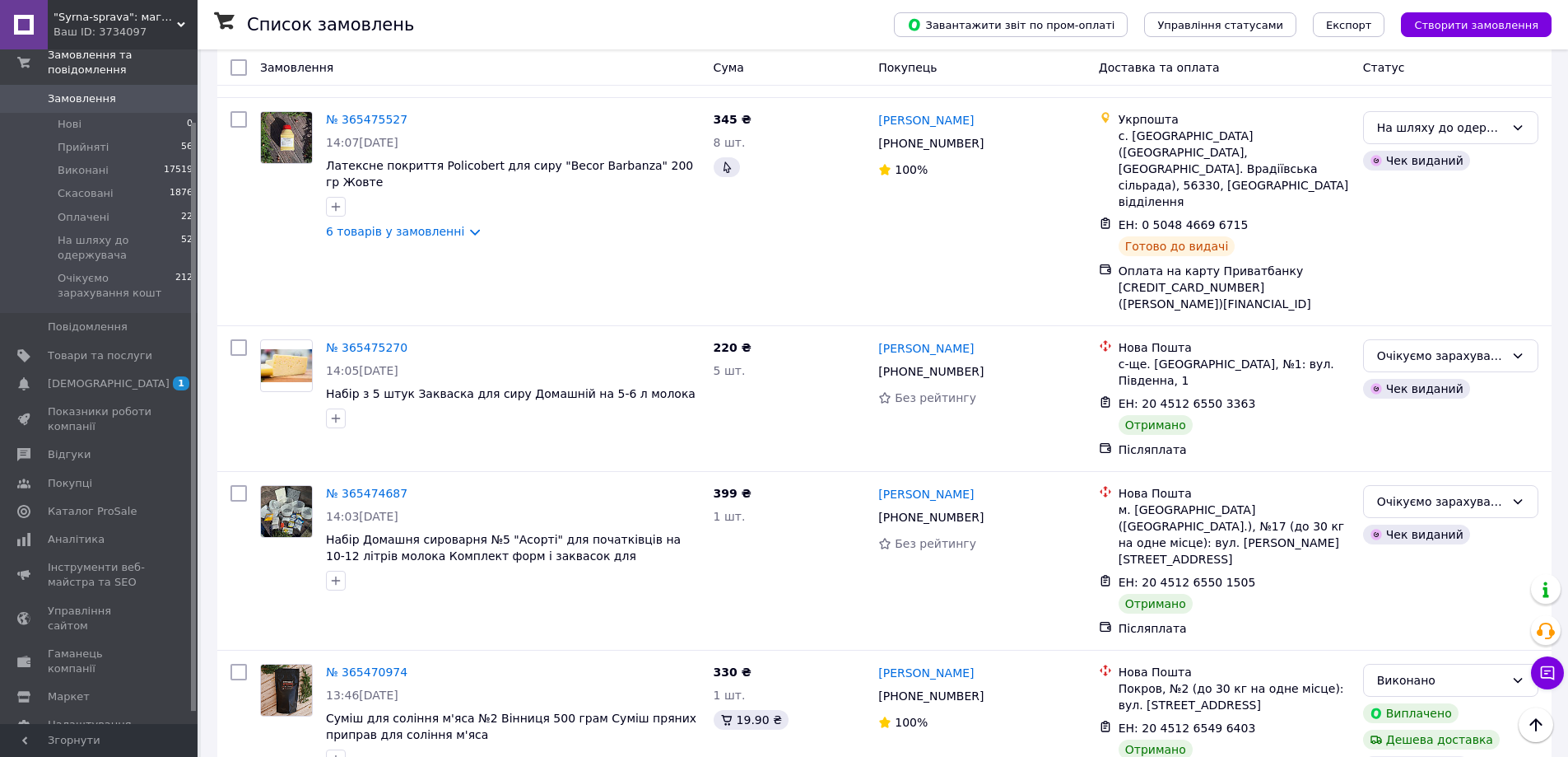
scroll to position [2681, 0]
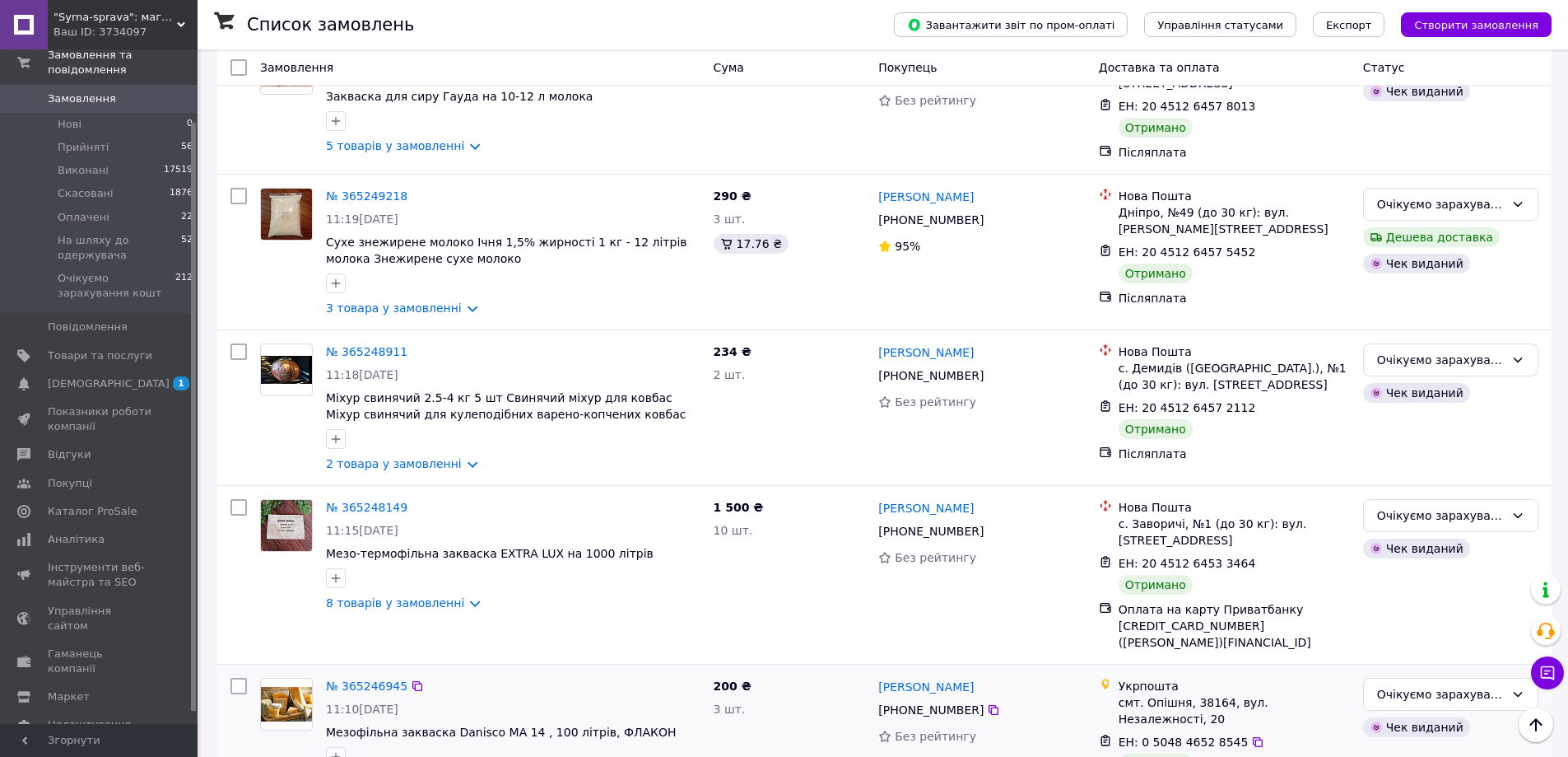
scroll to position [2599, 0]
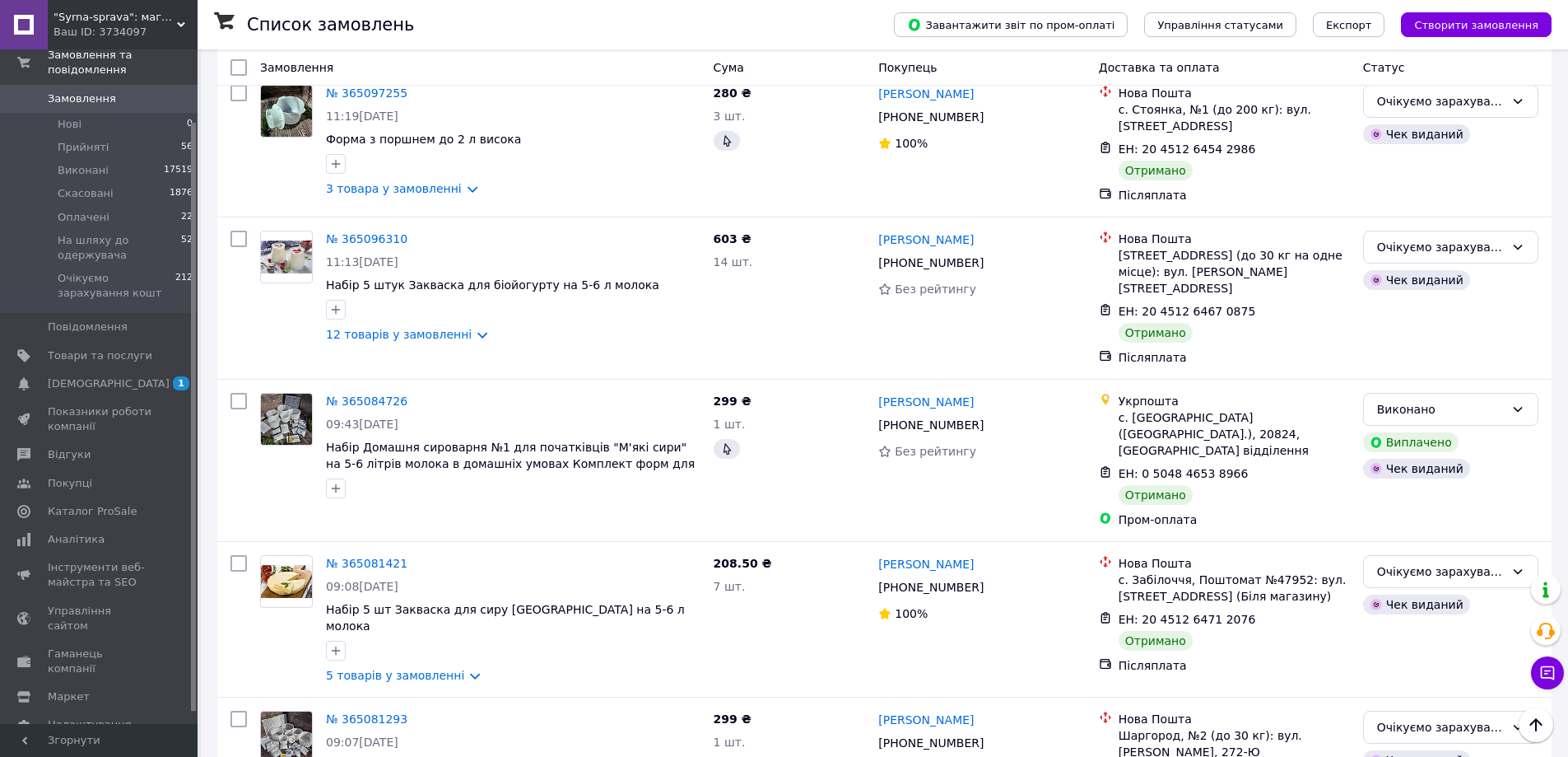
scroll to position [2513, 0]
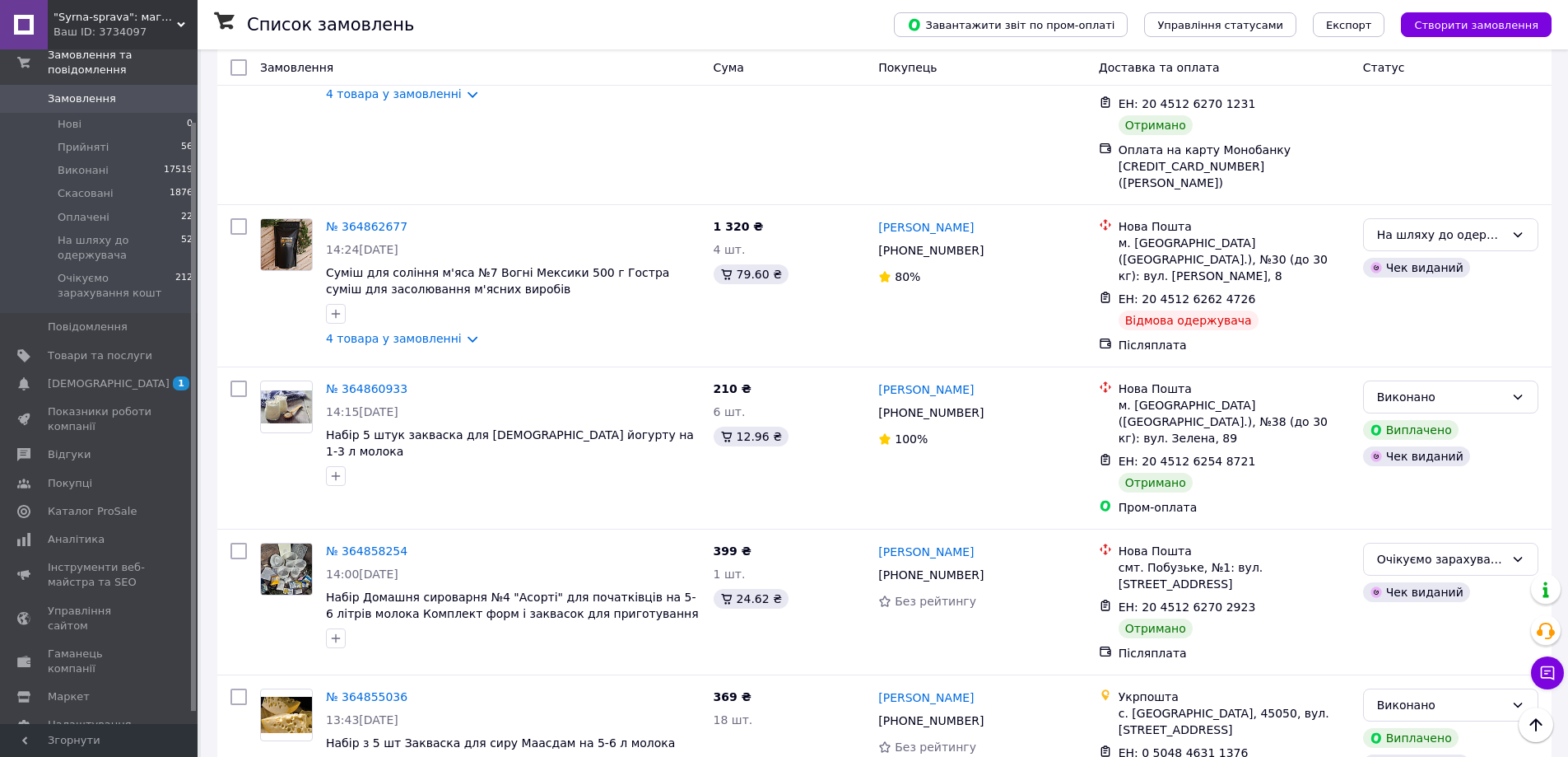
scroll to position [2566, 0]
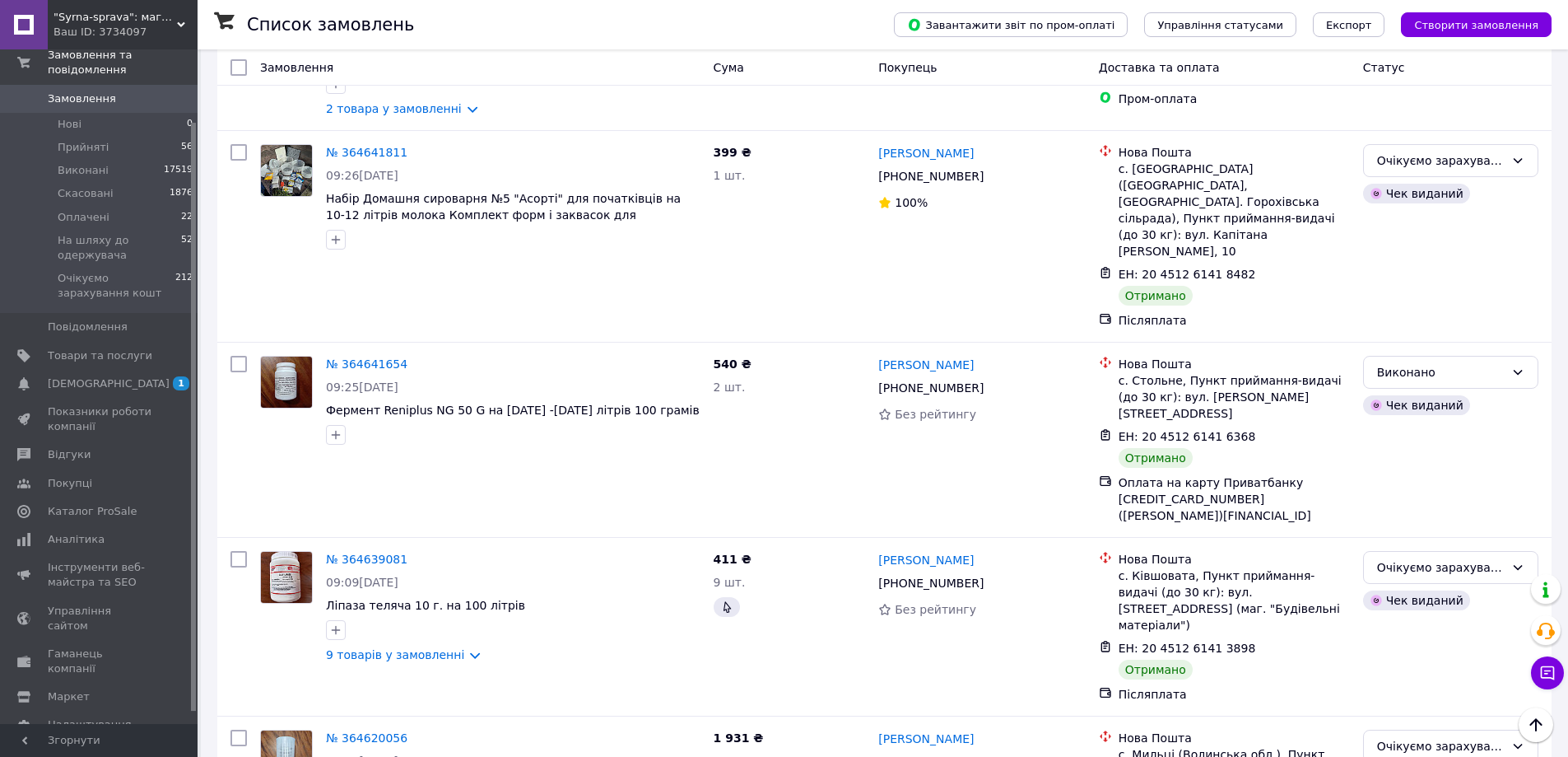
scroll to position [2654, 0]
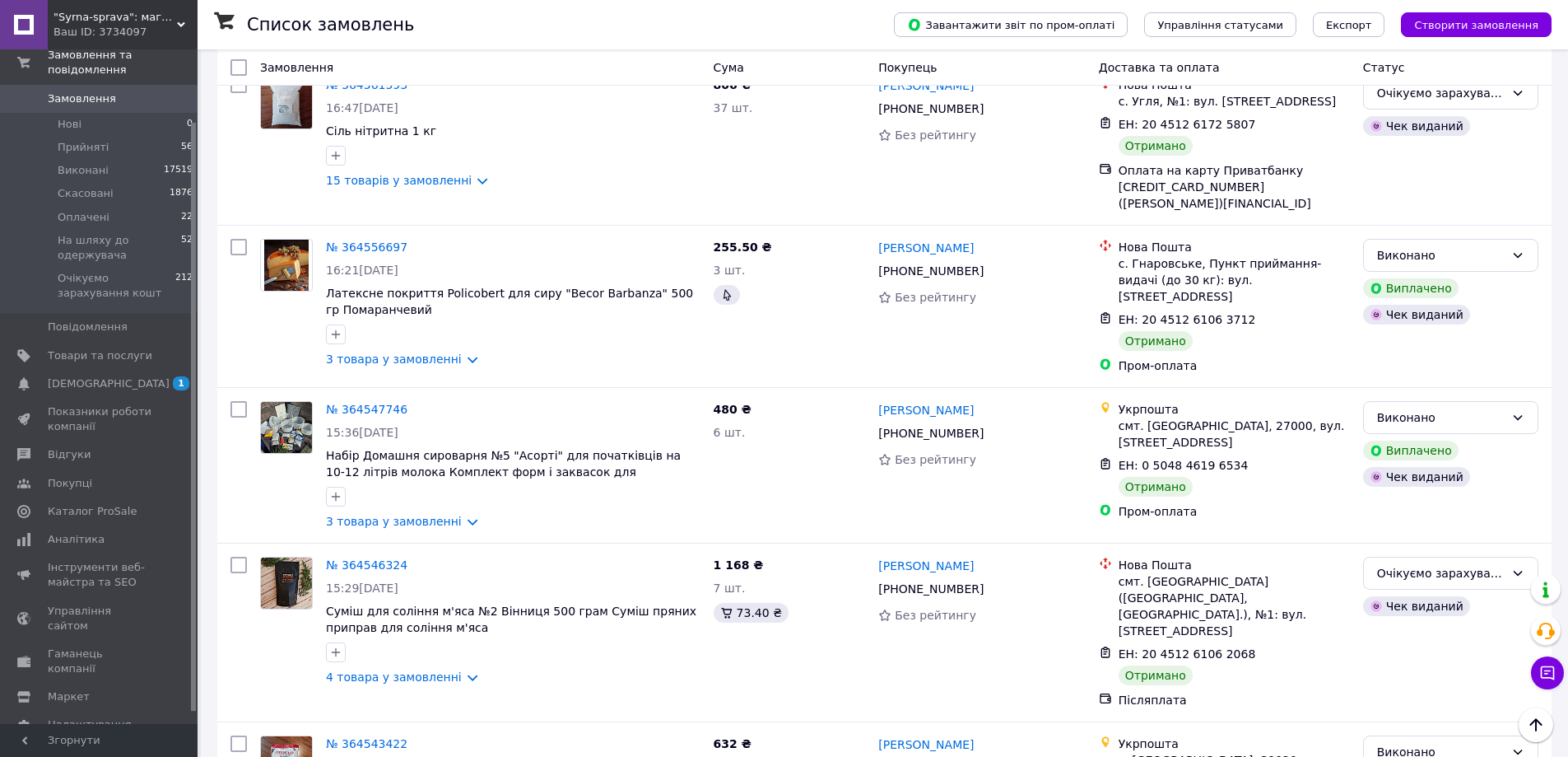
scroll to position [2480, 0]
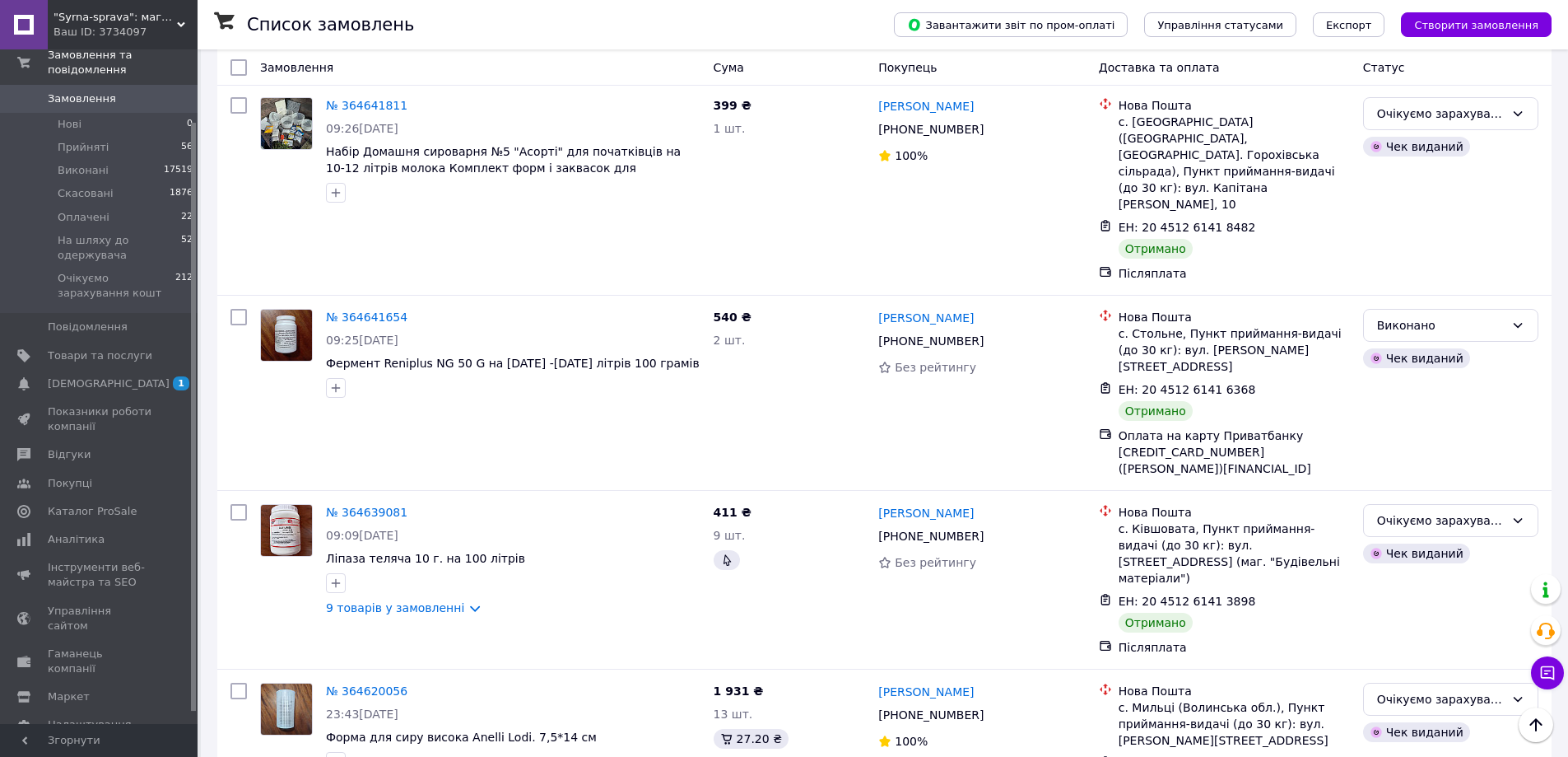
scroll to position [2654, 0]
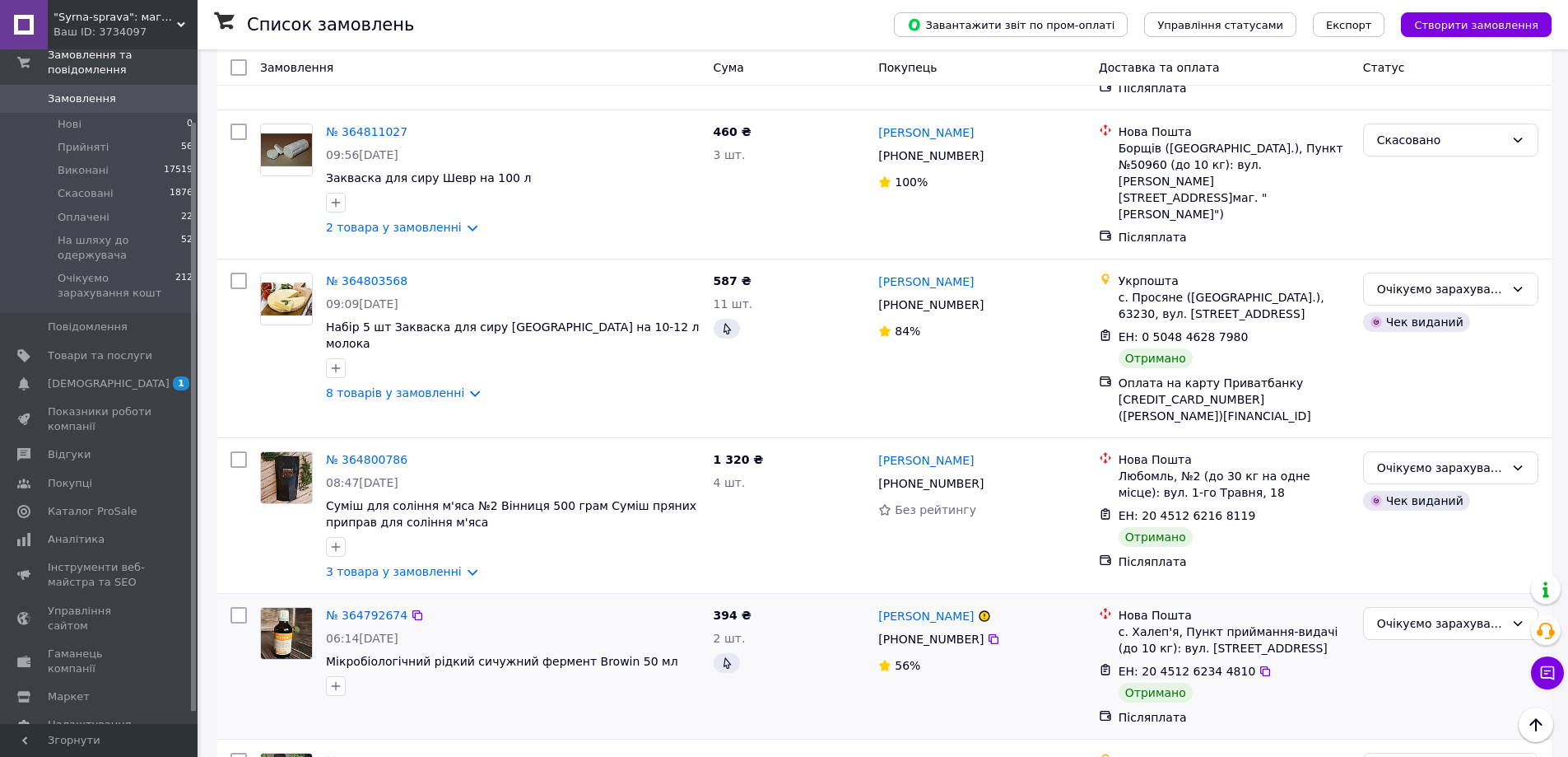
scroll to position [1208, 0]
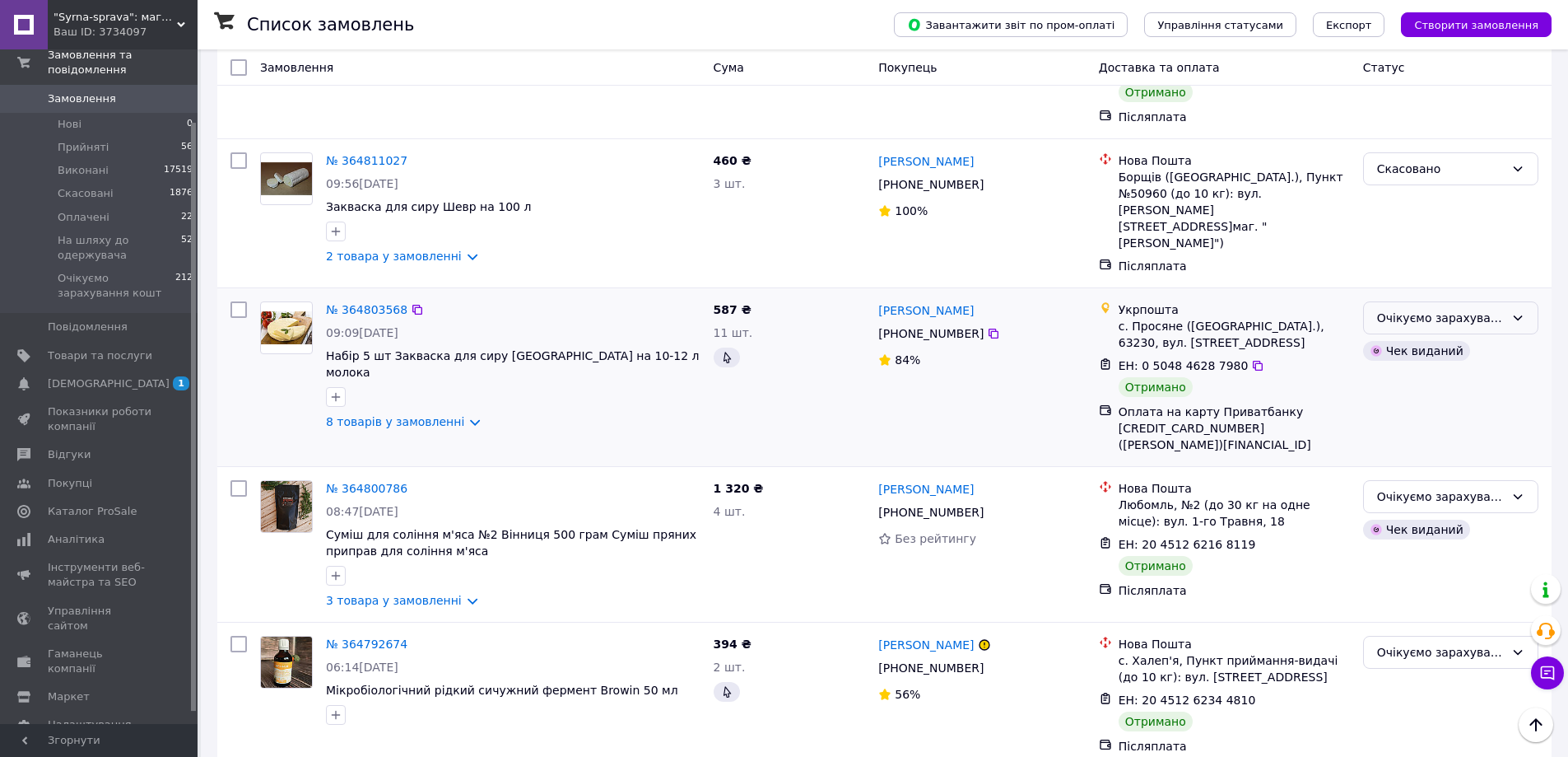
click at [1453, 309] on div "Очікуємо зарахування кошт" at bounding box center [1441, 318] width 127 height 18
click at [1420, 309] on li "Виконано" at bounding box center [1451, 308] width 174 height 30
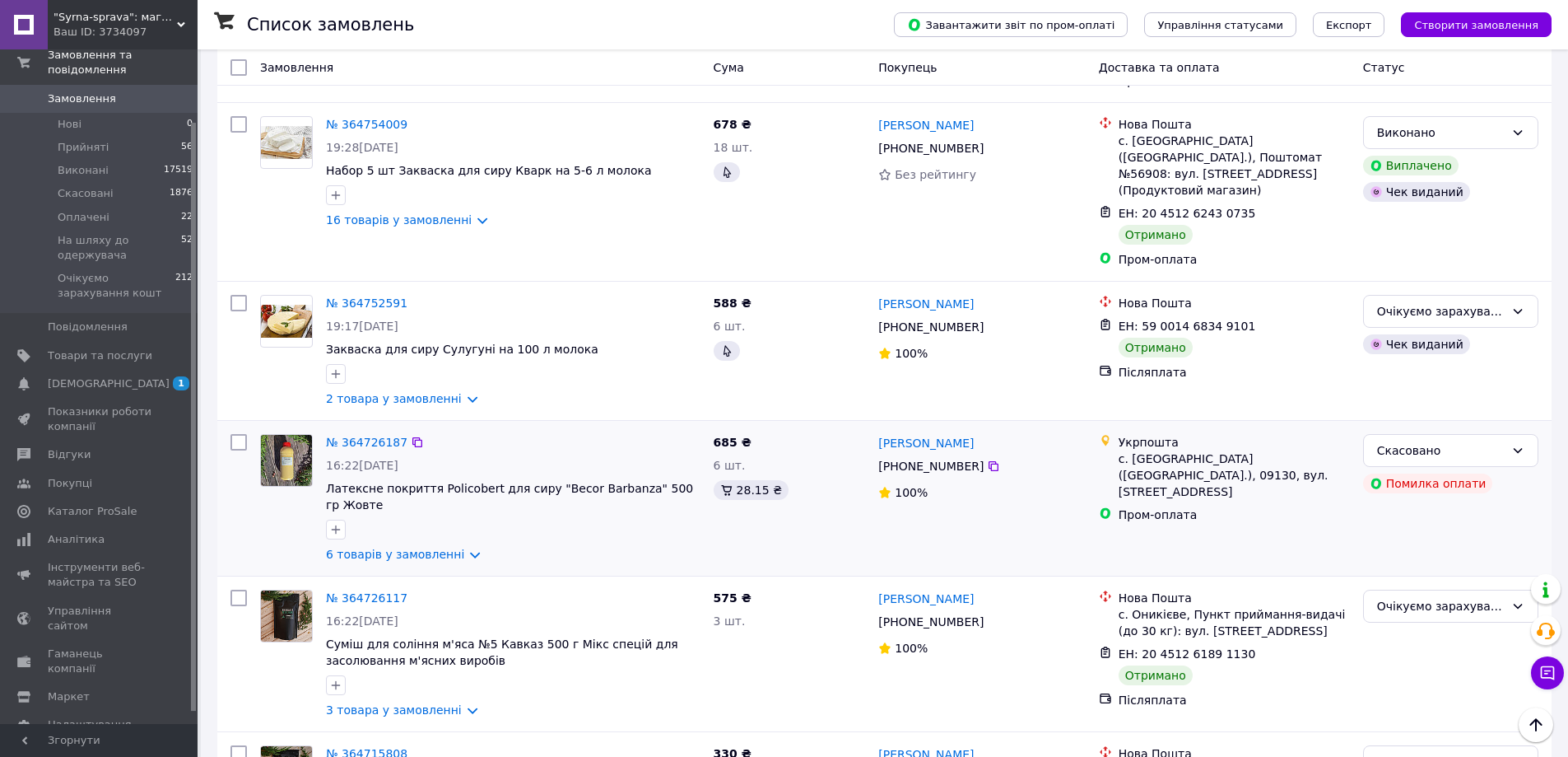
scroll to position [2526, 0]
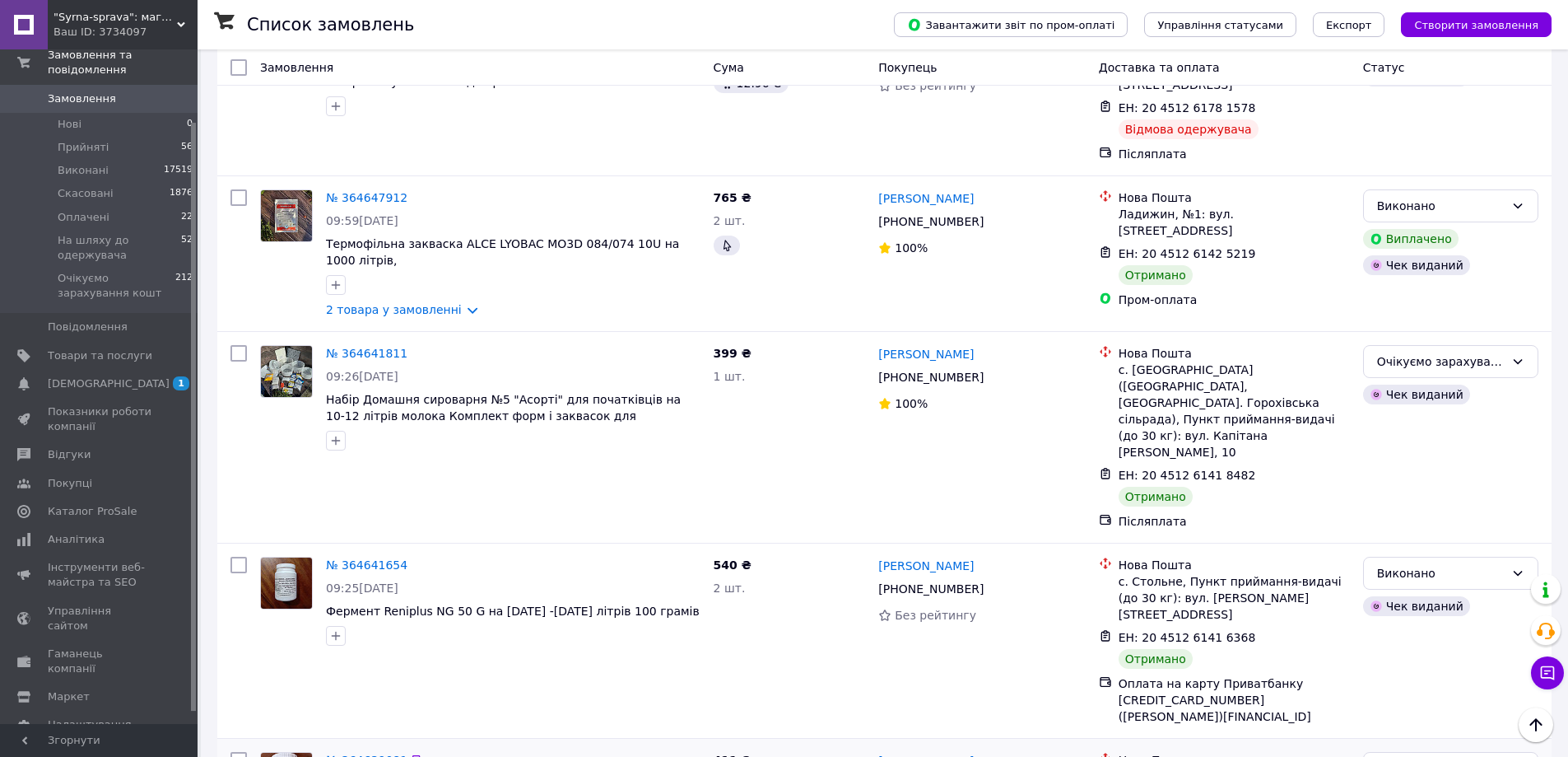
scroll to position [2641, 0]
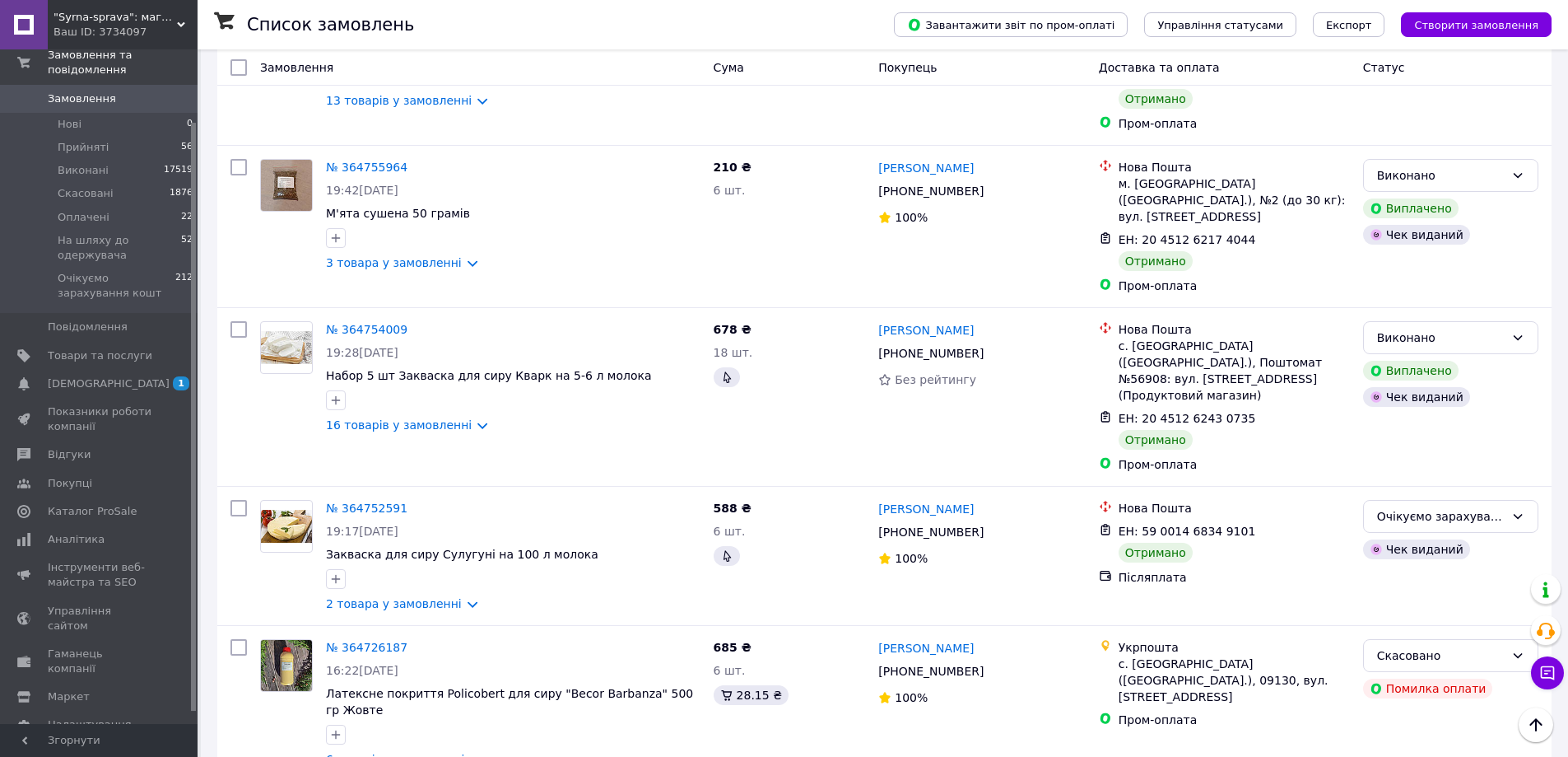
scroll to position [2556, 0]
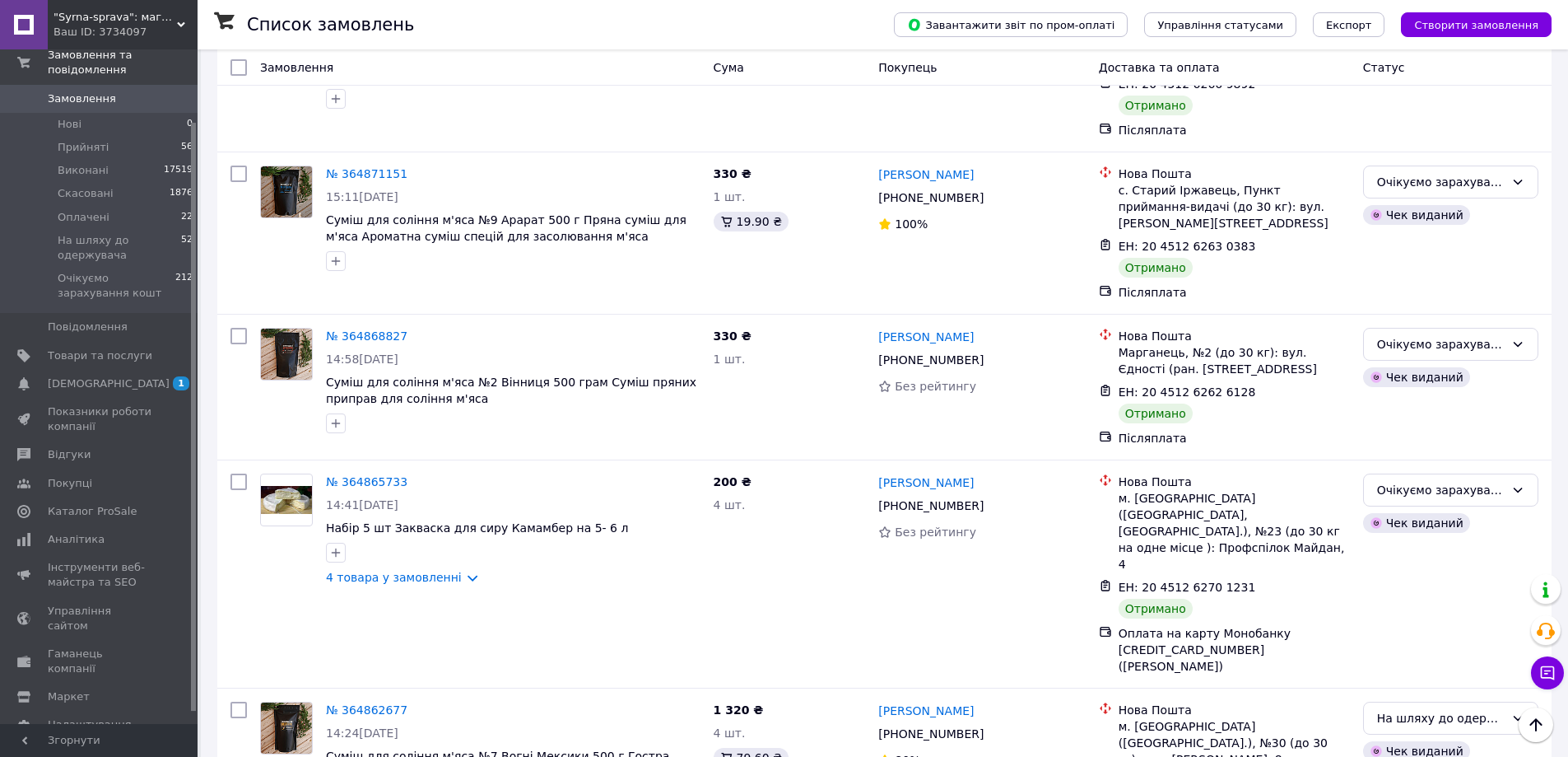
scroll to position [2137, 0]
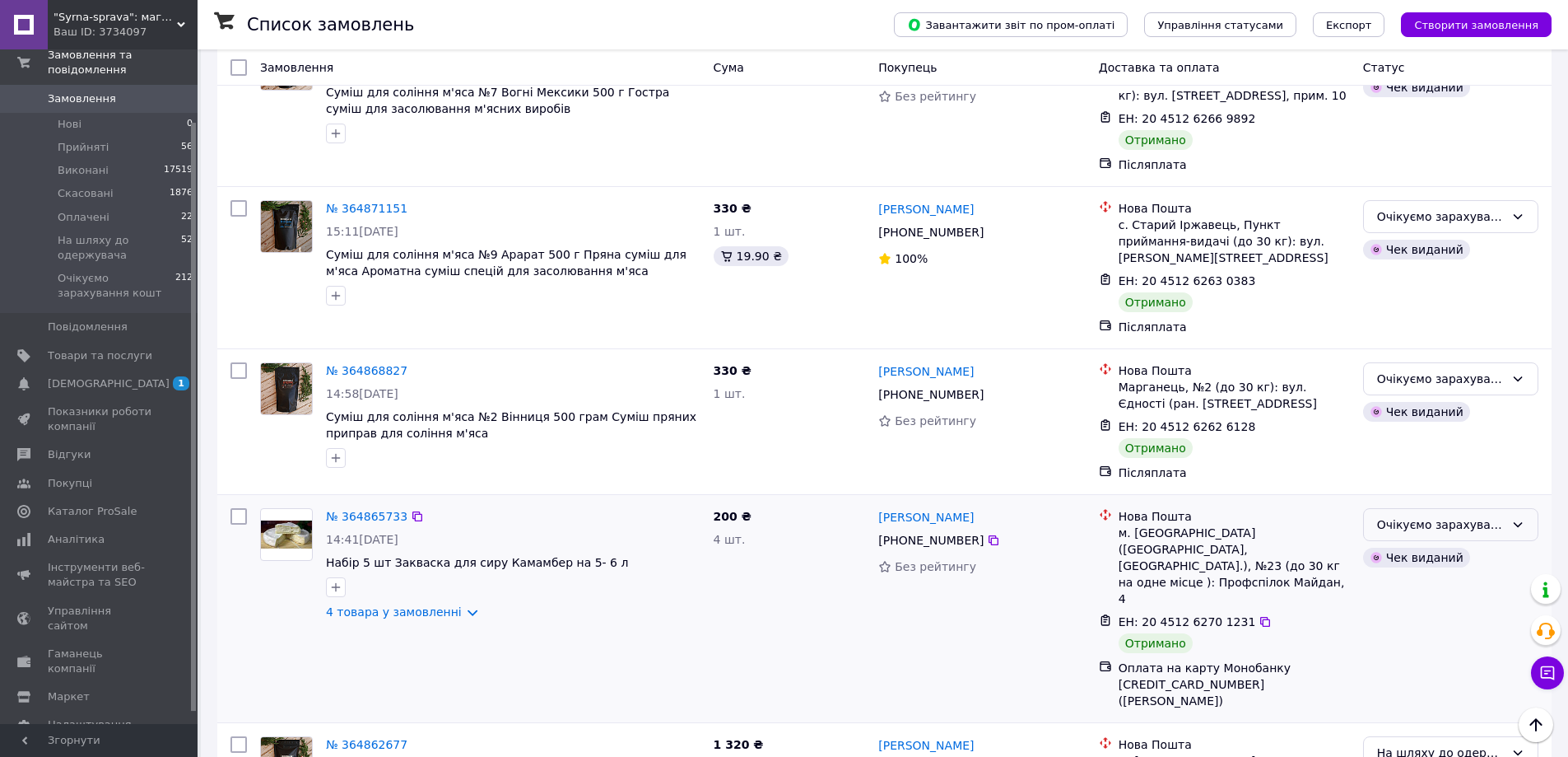
click at [1394, 515] on div "Очікуємо зарахування кошт" at bounding box center [1441, 525] width 127 height 18
click at [1389, 437] on li "Виконано" at bounding box center [1451, 443] width 174 height 30
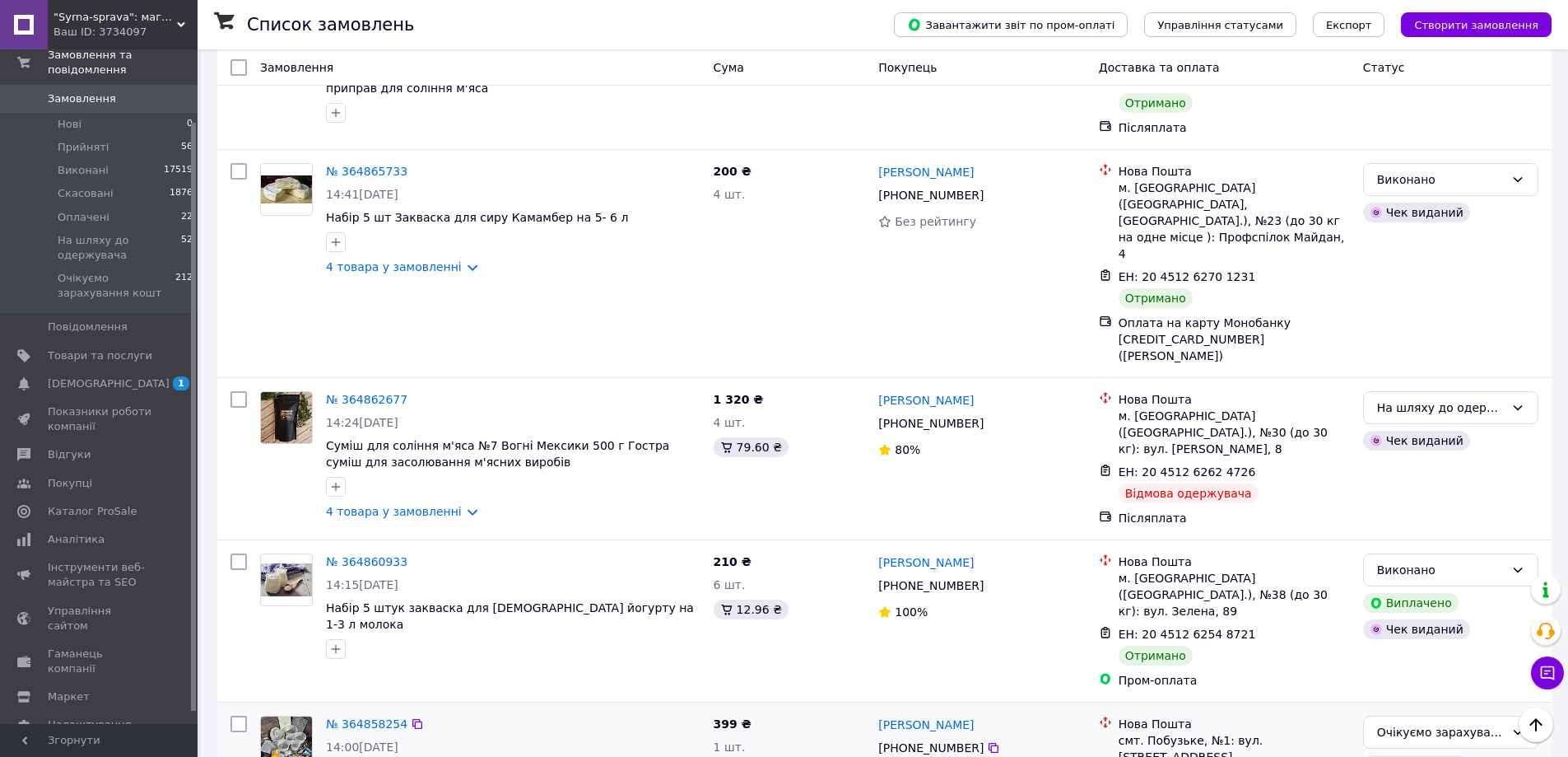
scroll to position [2549, 0]
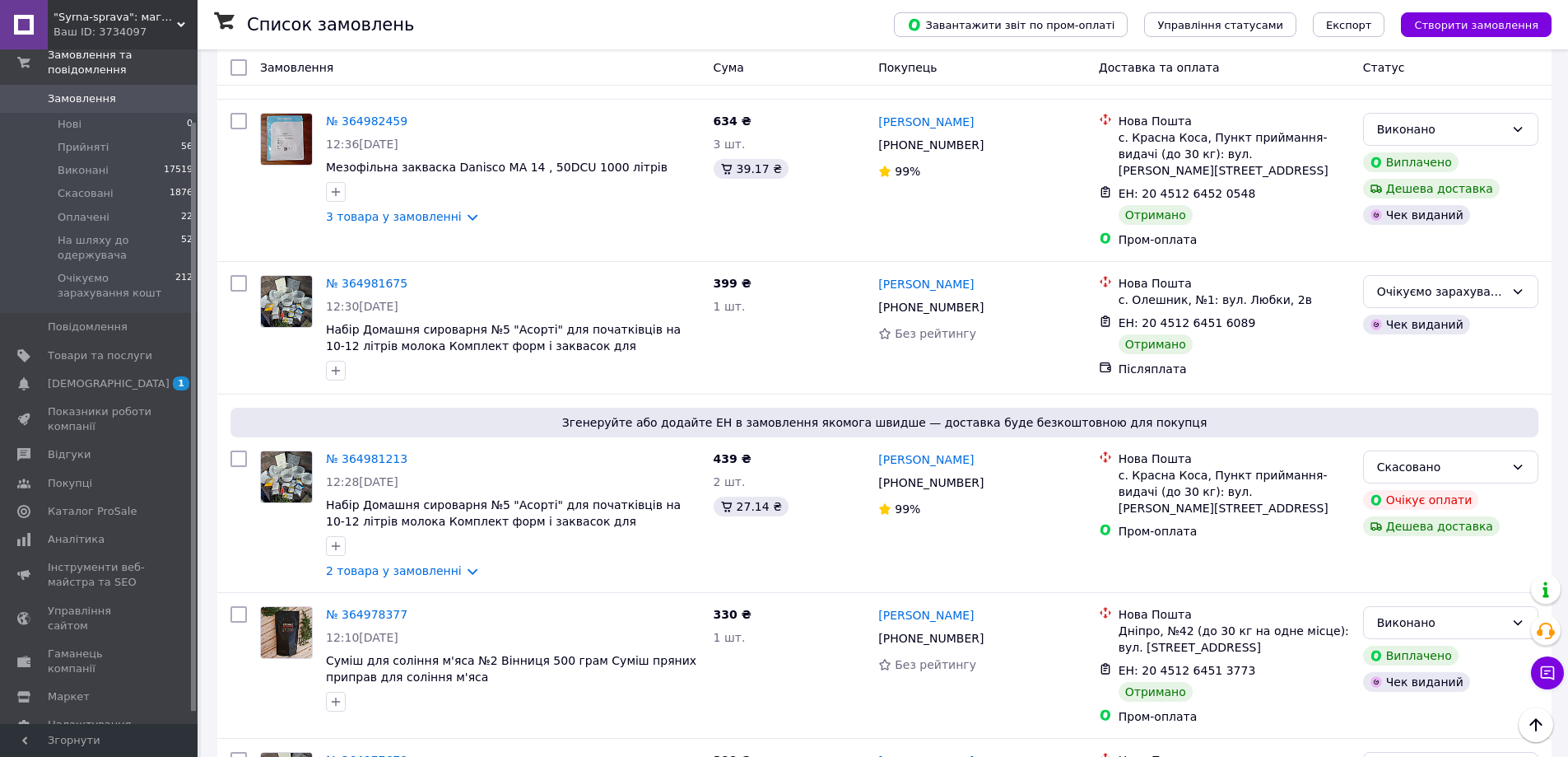
scroll to position [2539, 0]
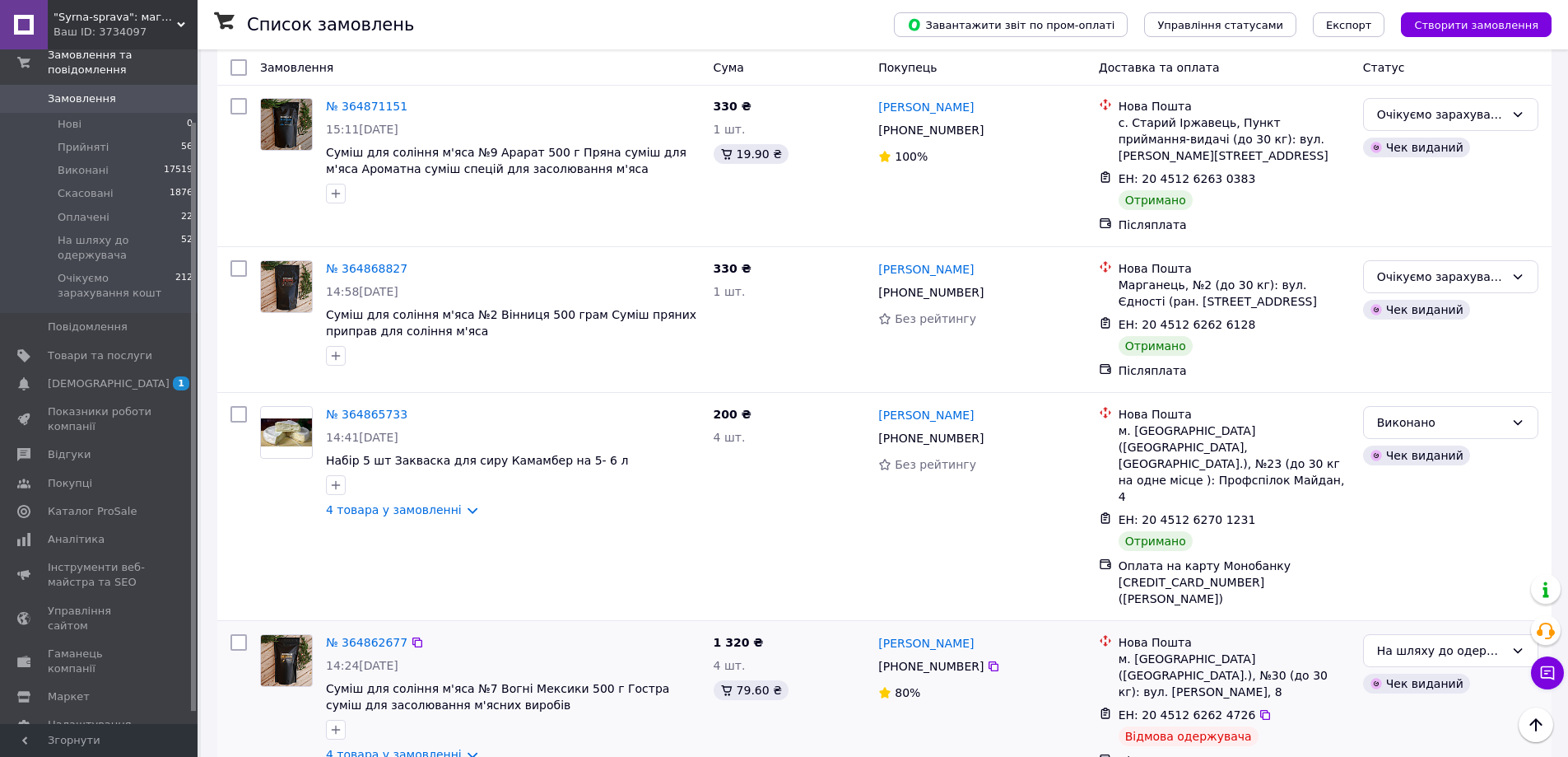
scroll to position [2594, 0]
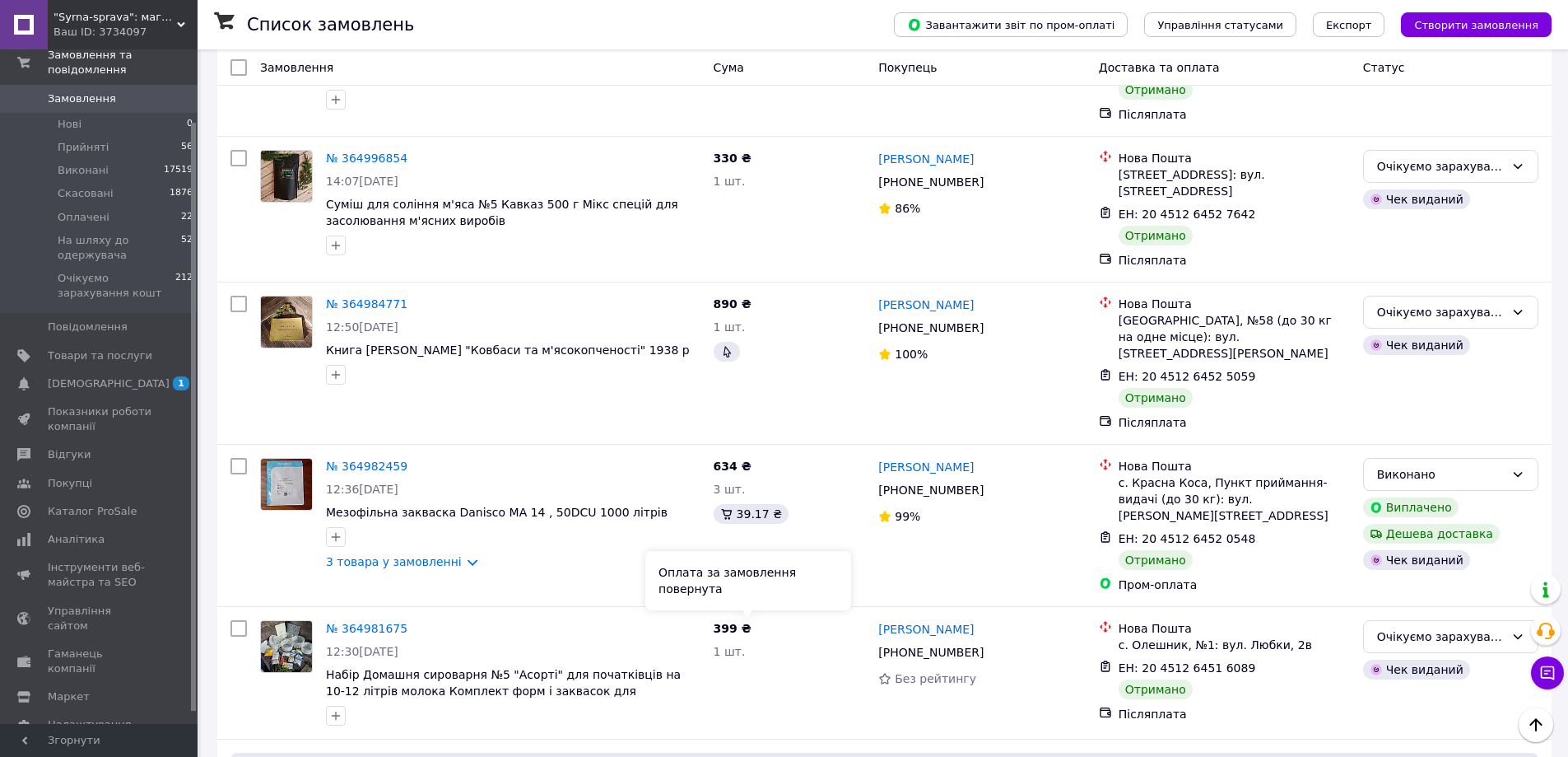
scroll to position [2529, 0]
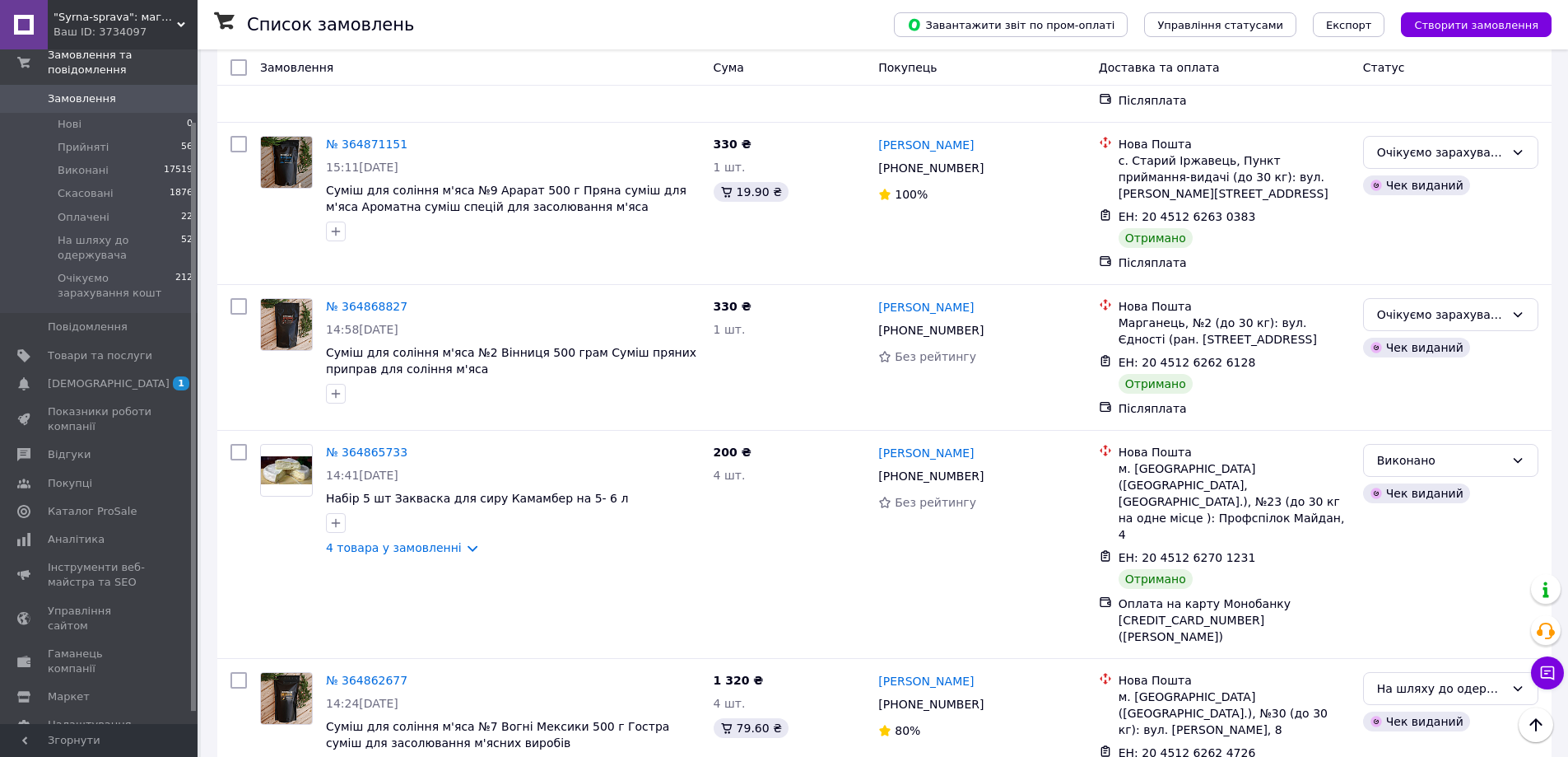
scroll to position [2594, 0]
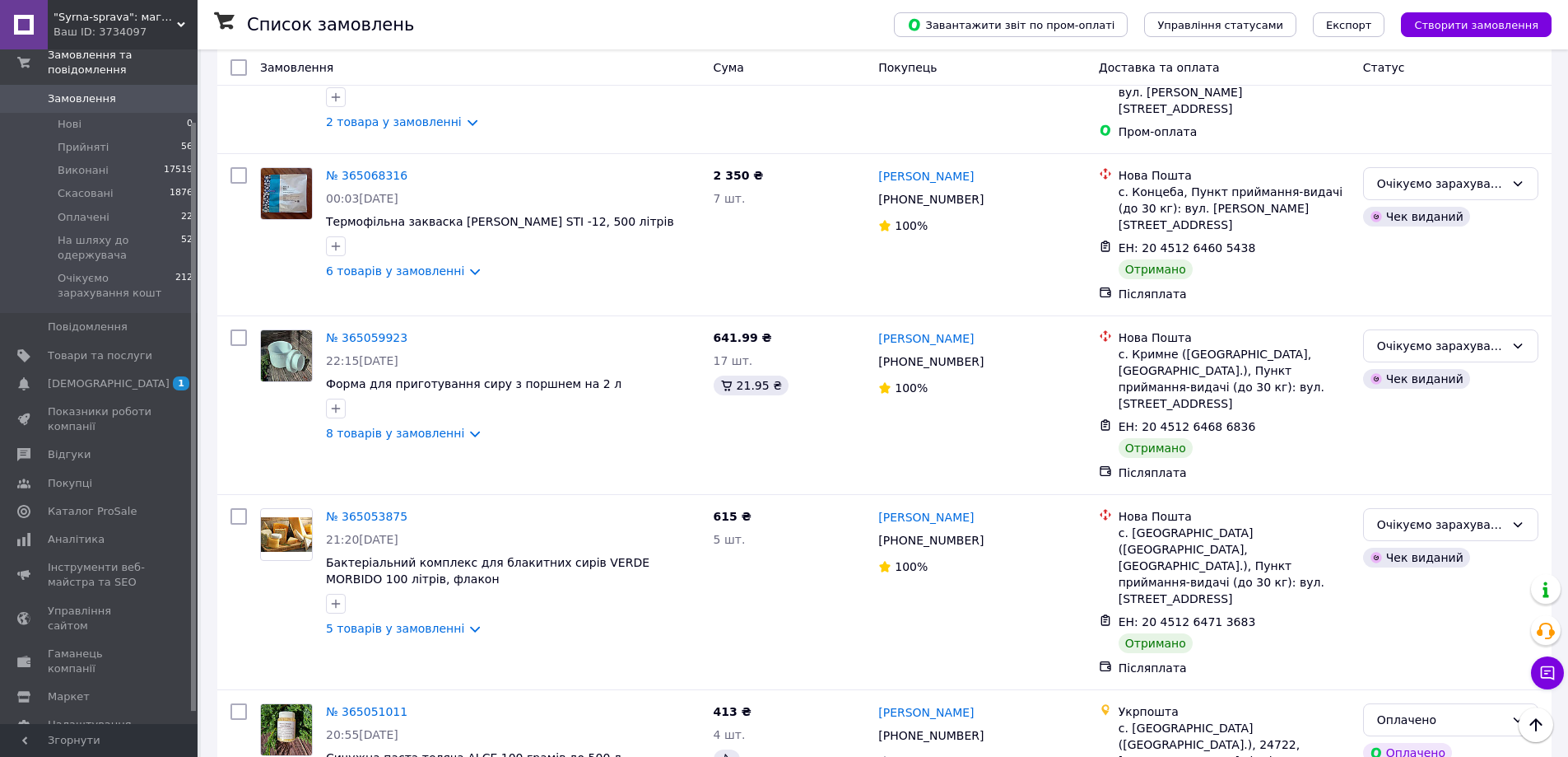
scroll to position [882, 0]
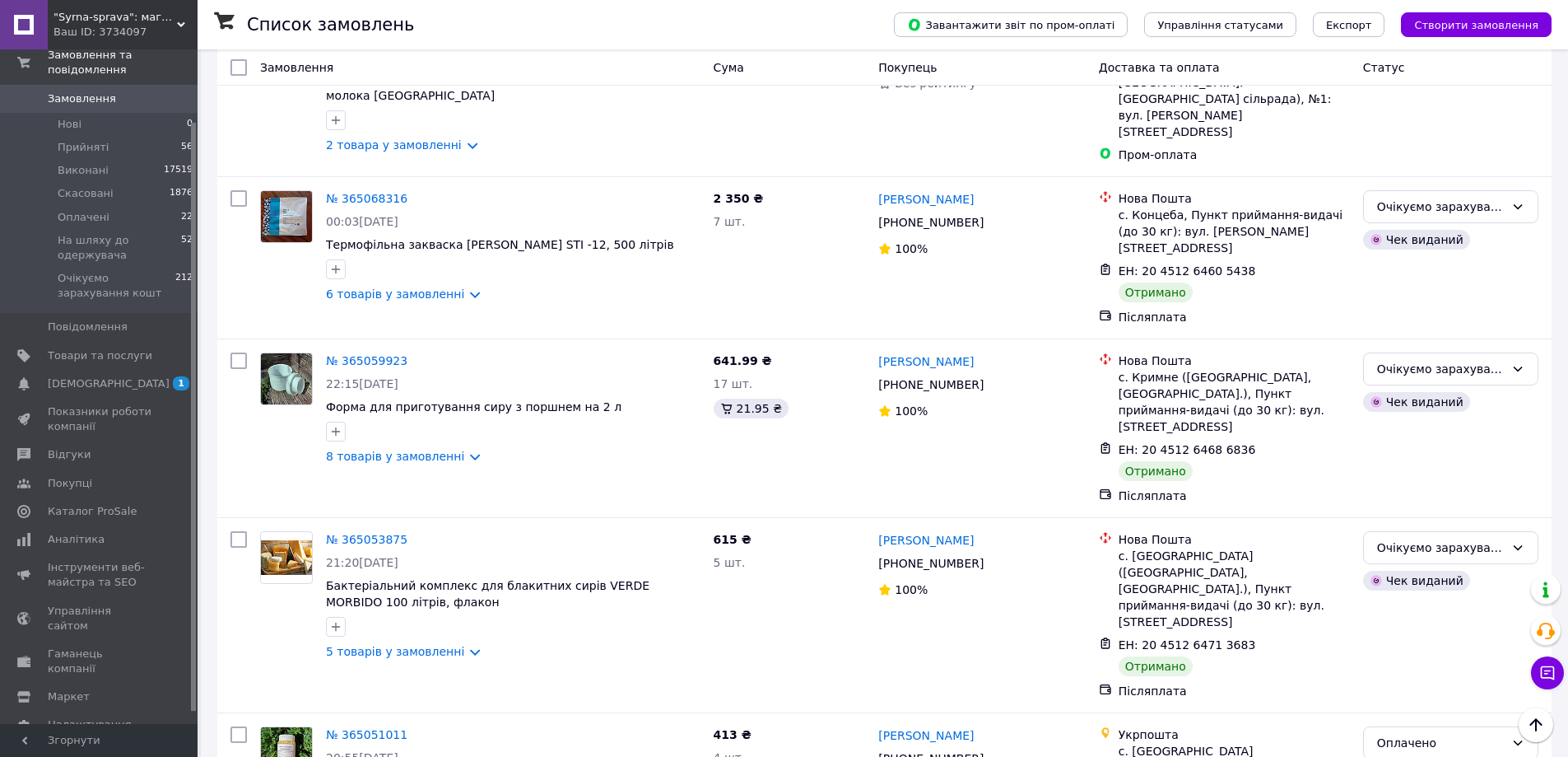
click at [1539, 72] on div "Статус" at bounding box center [1451, 68] width 189 height 30
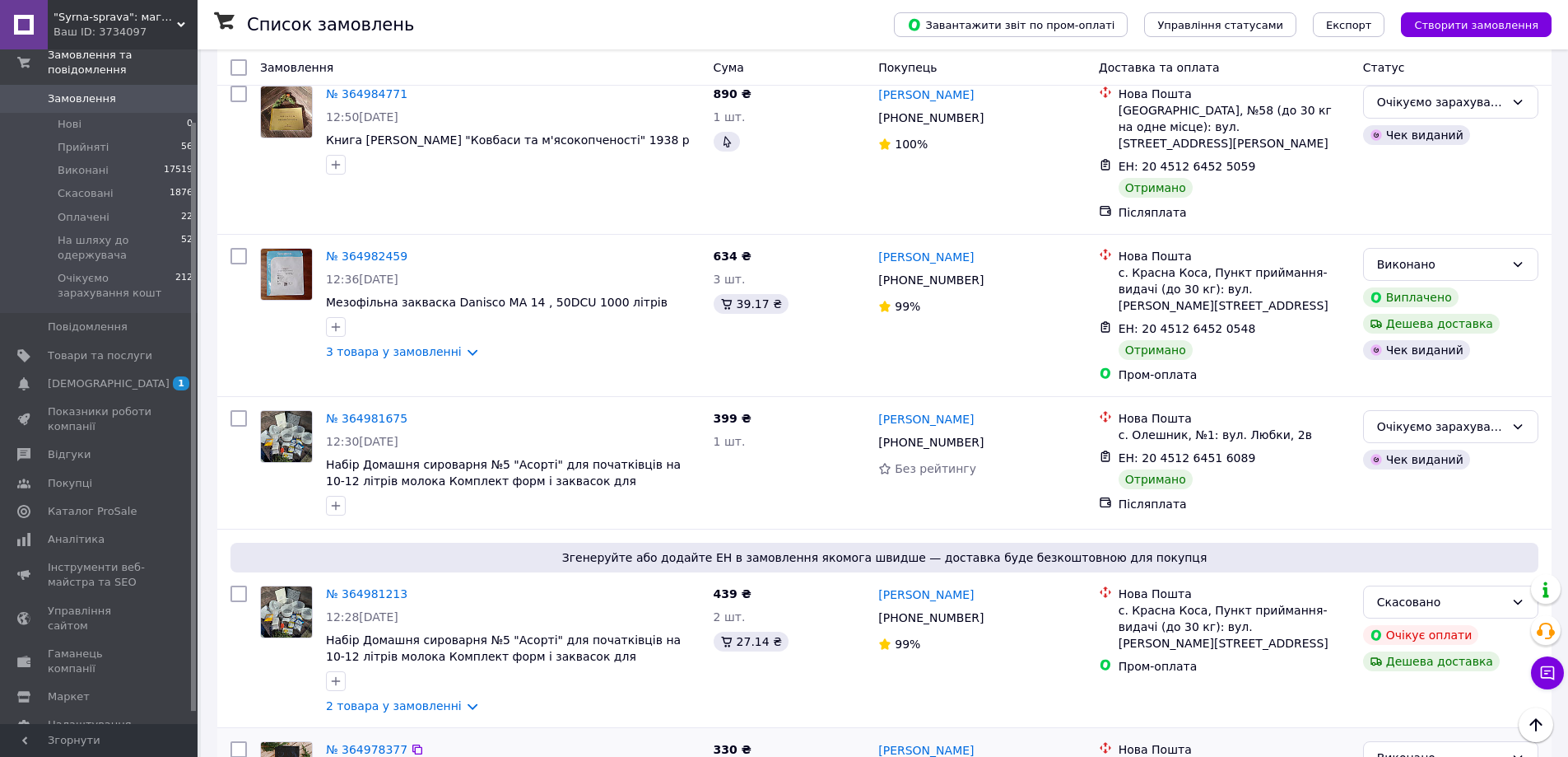
scroll to position [2529, 0]
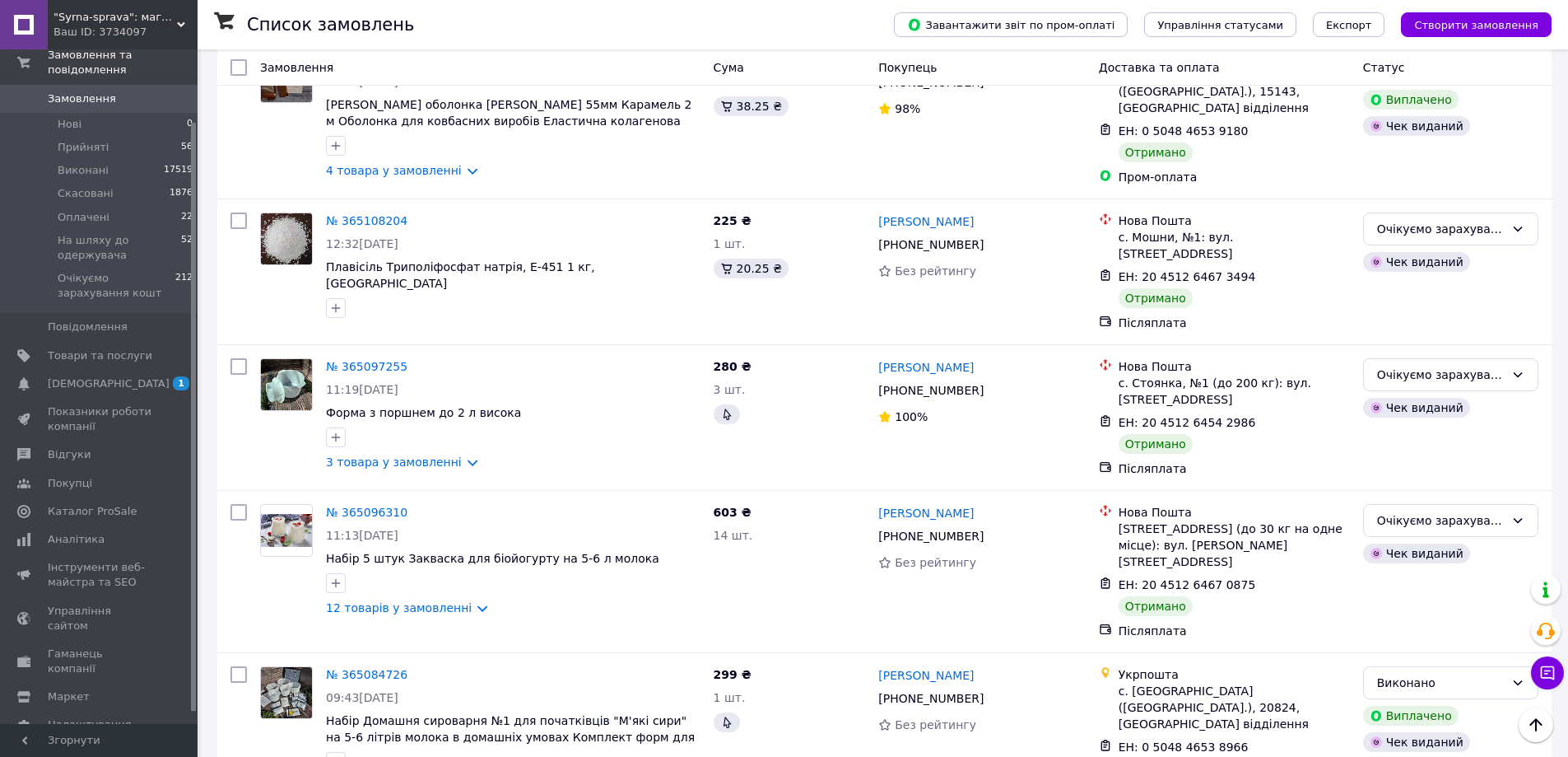
scroll to position [2535, 0]
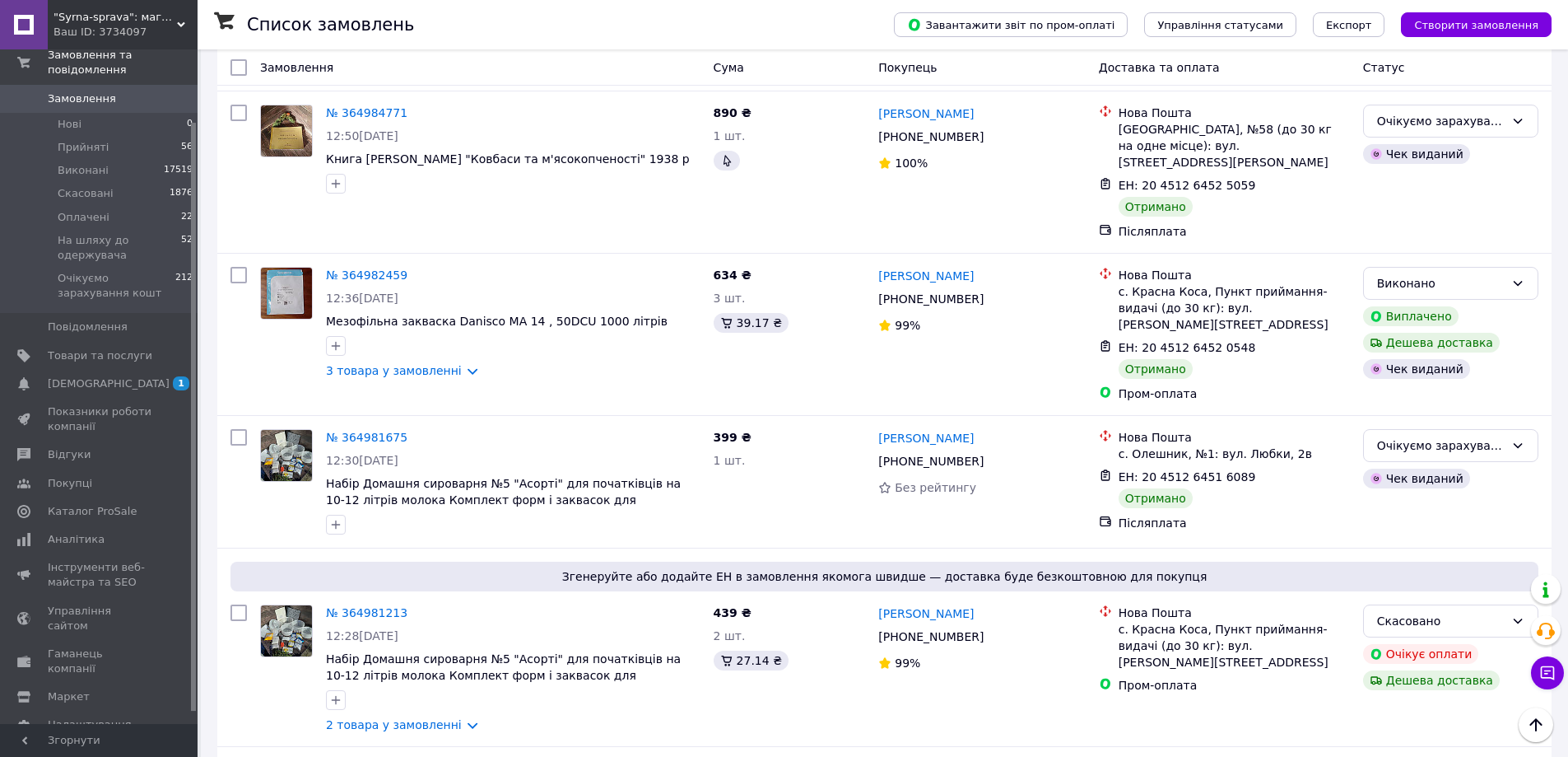
scroll to position [2529, 0]
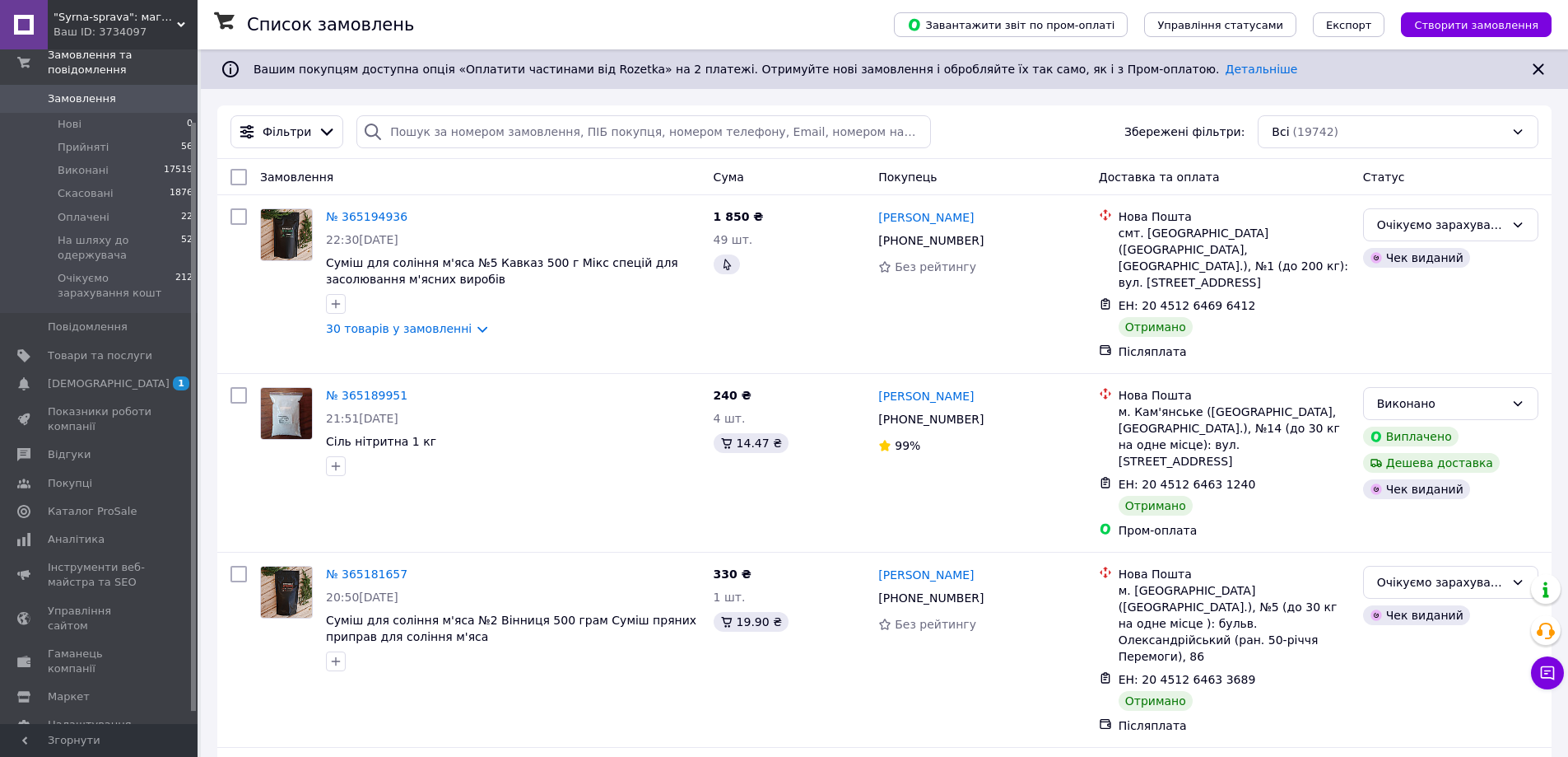
click at [517, 756] on div "№ 365179191" at bounding box center [513, 769] width 378 height 20
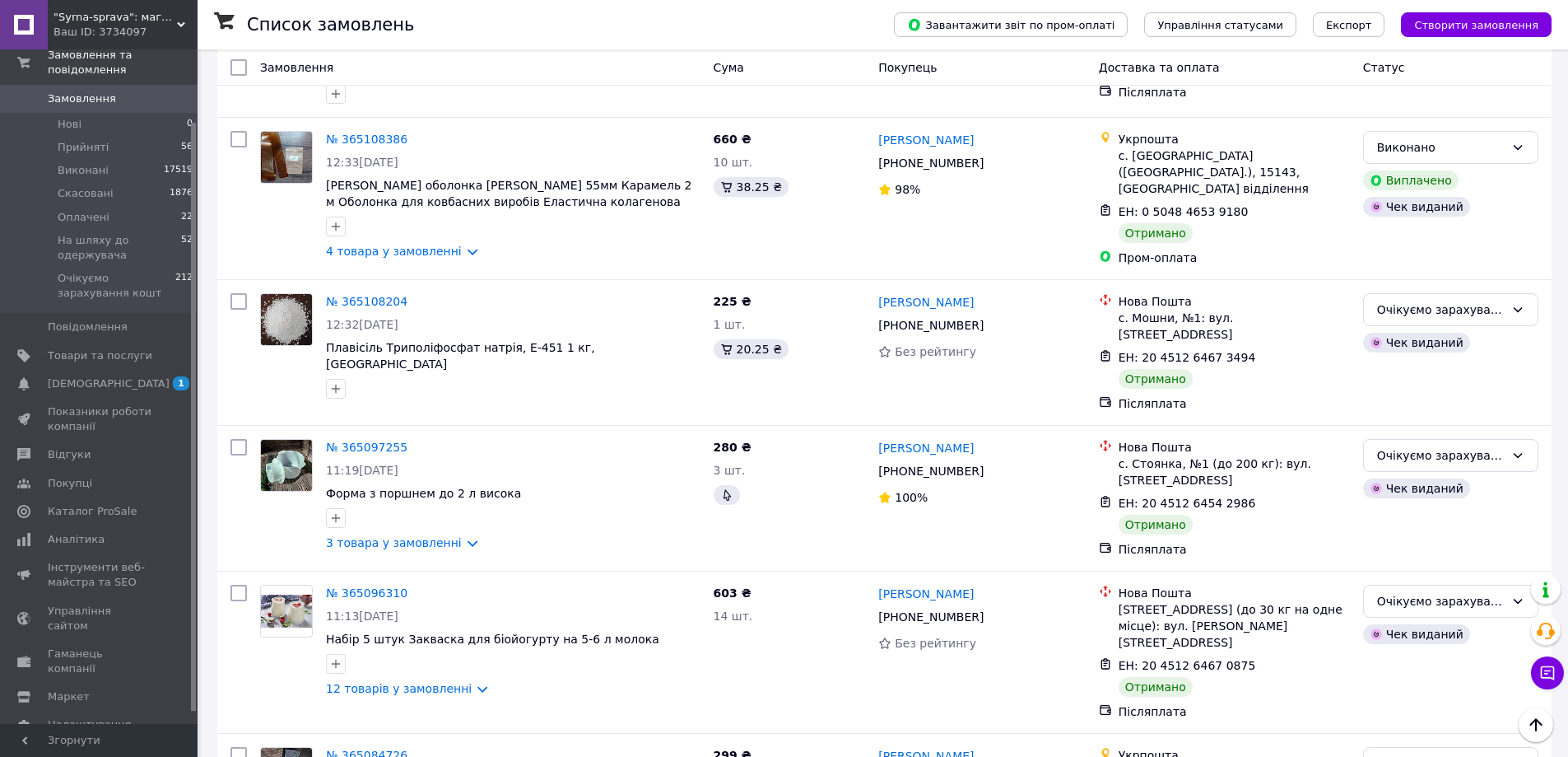
scroll to position [2535, 0]
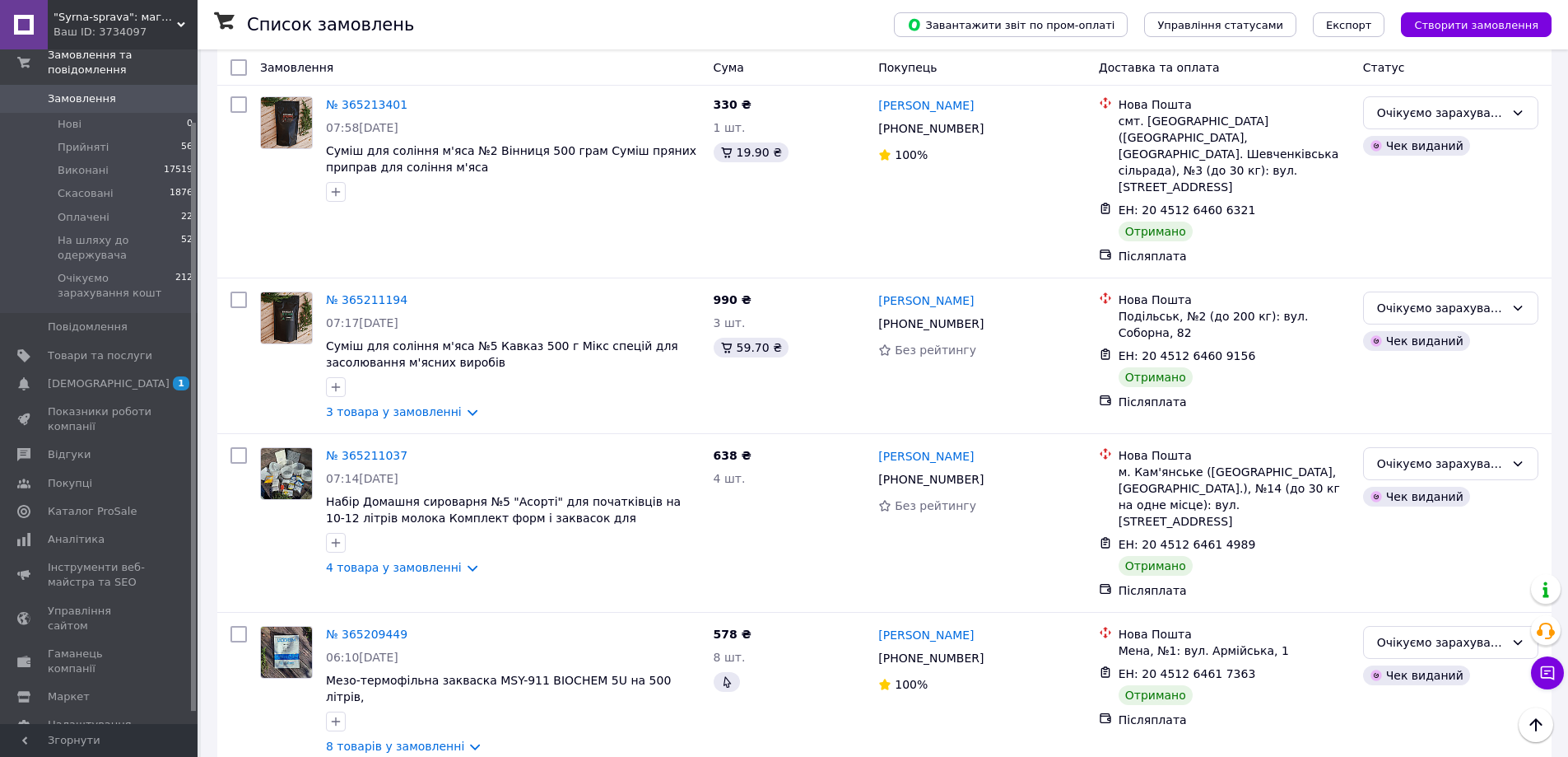
scroll to position [2612, 0]
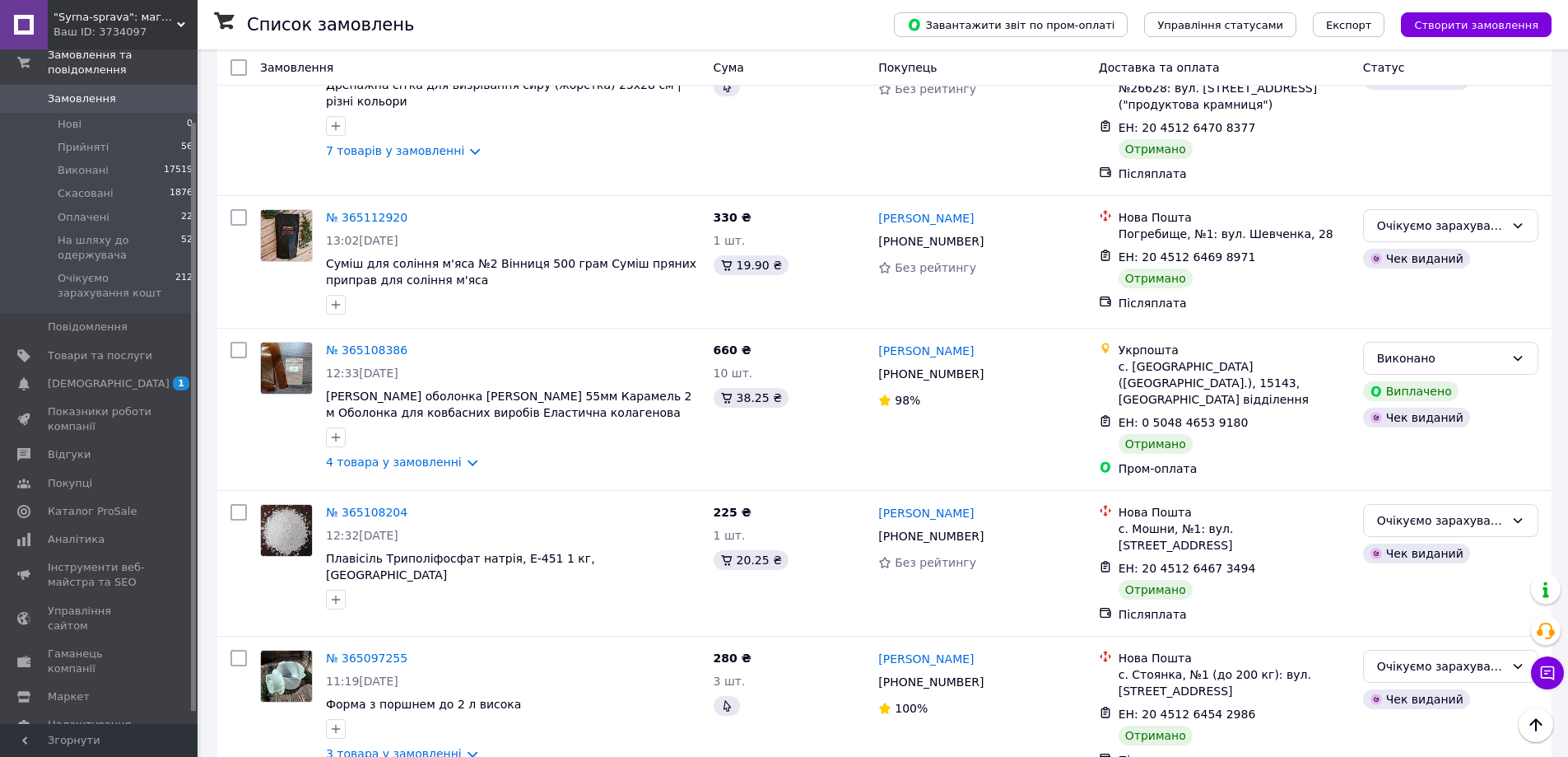
scroll to position [2535, 0]
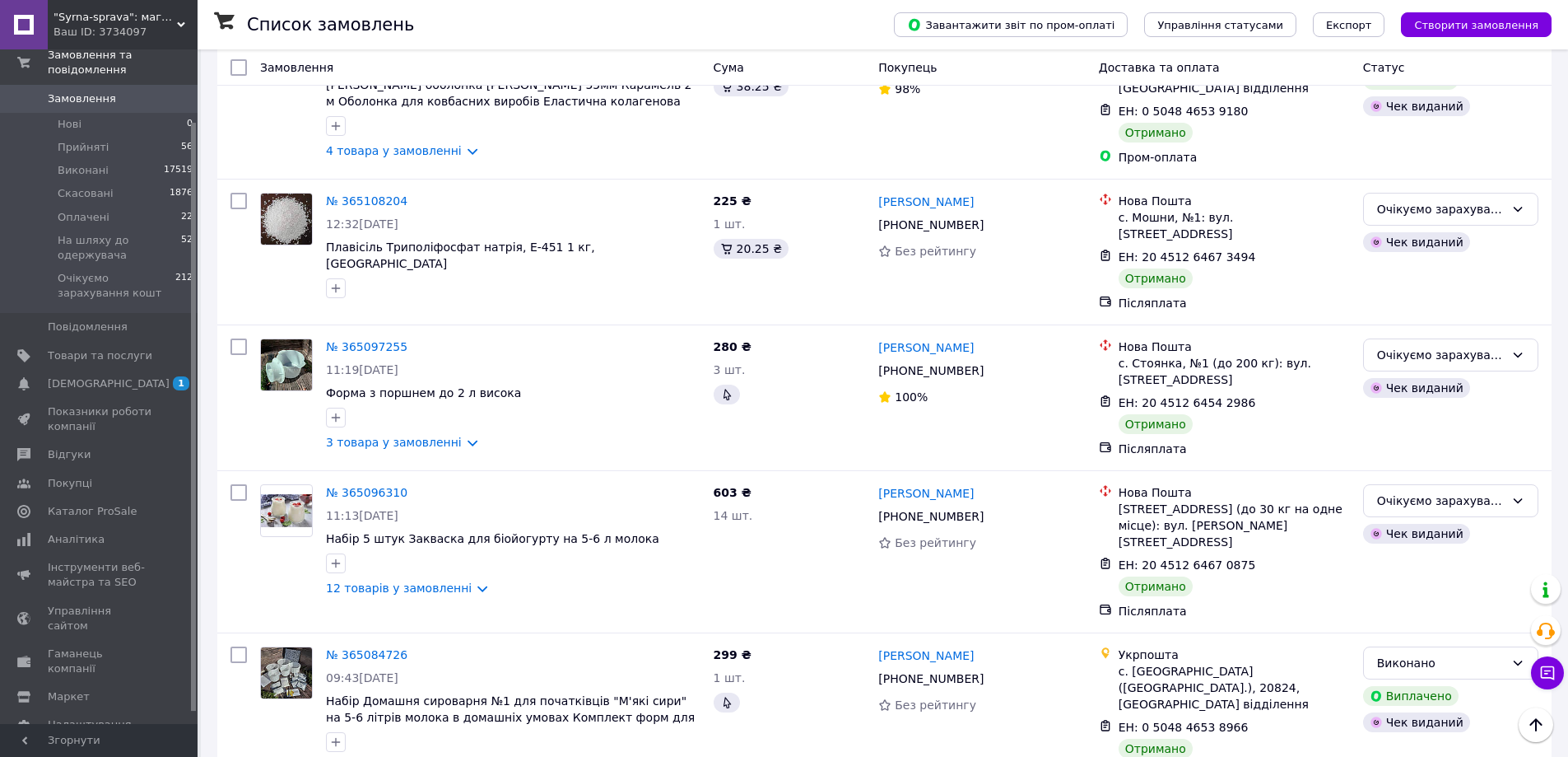
drag, startPoint x: 450, startPoint y: 726, endPoint x: 457, endPoint y: 730, distance: 8.1
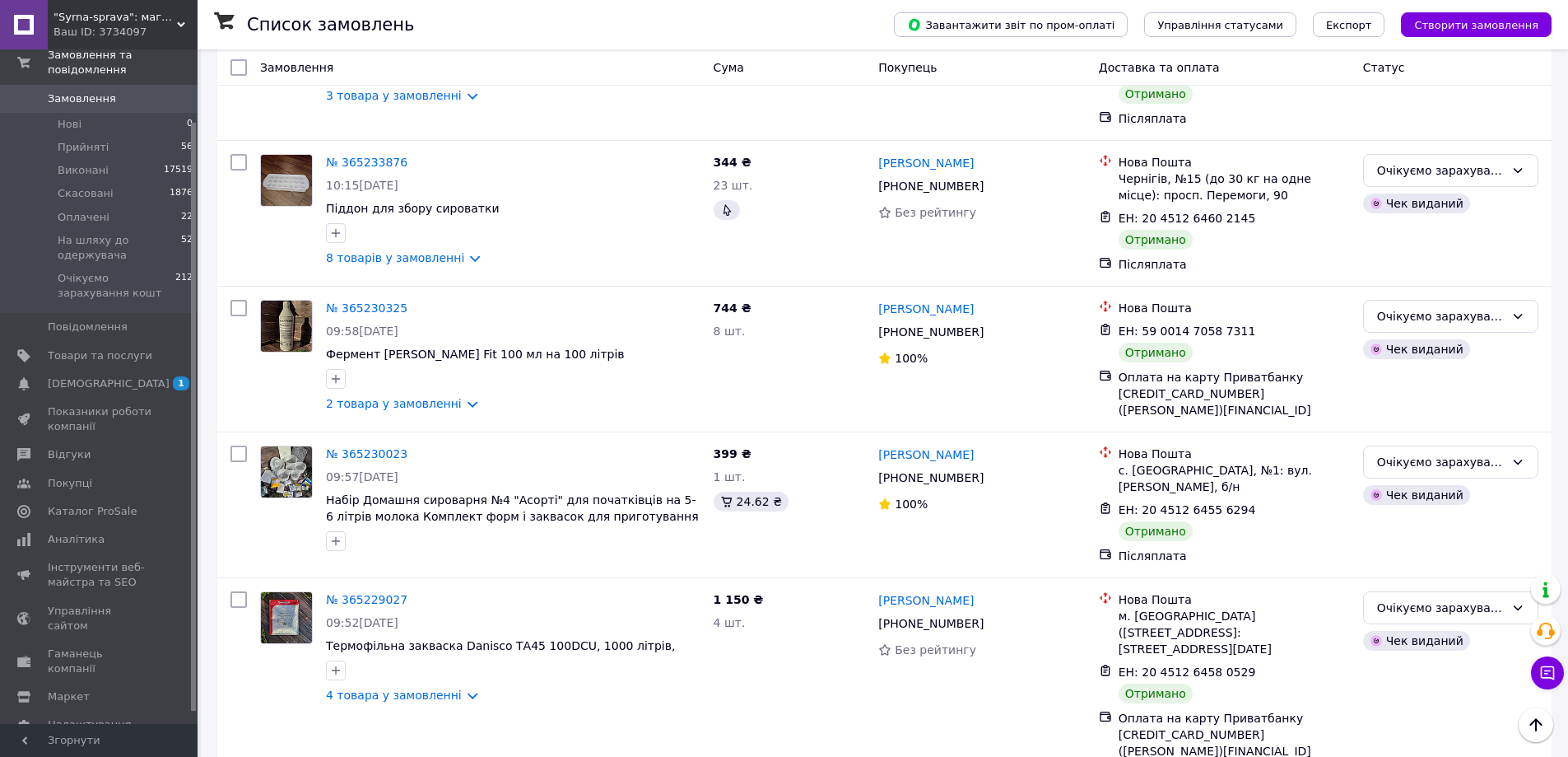
scroll to position [1459, 0]
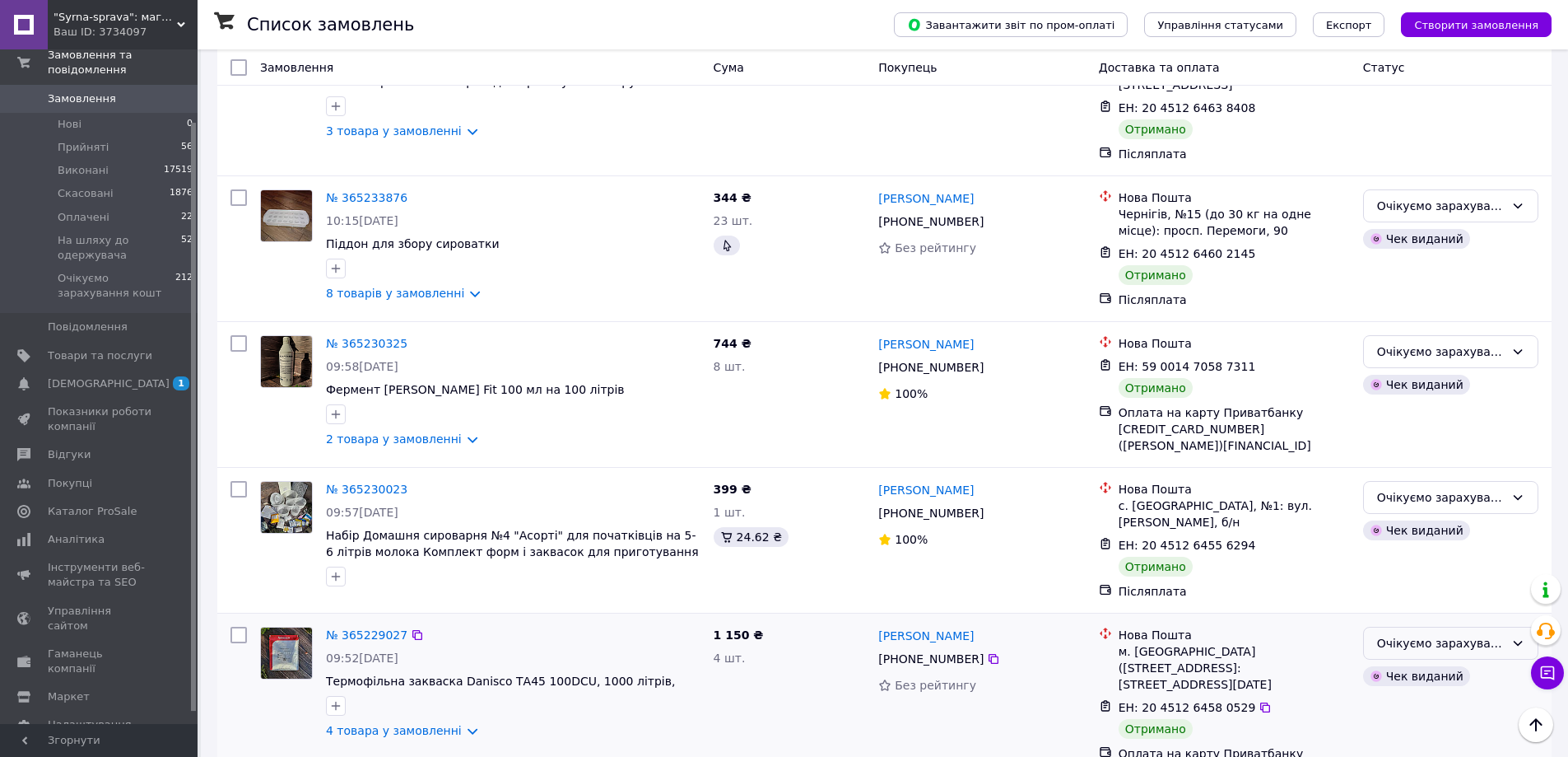
click at [1468, 634] on div "Очікуємо зарахування кошт" at bounding box center [1441, 643] width 127 height 18
click at [1387, 652] on li "Виконано" at bounding box center [1451, 647] width 174 height 30
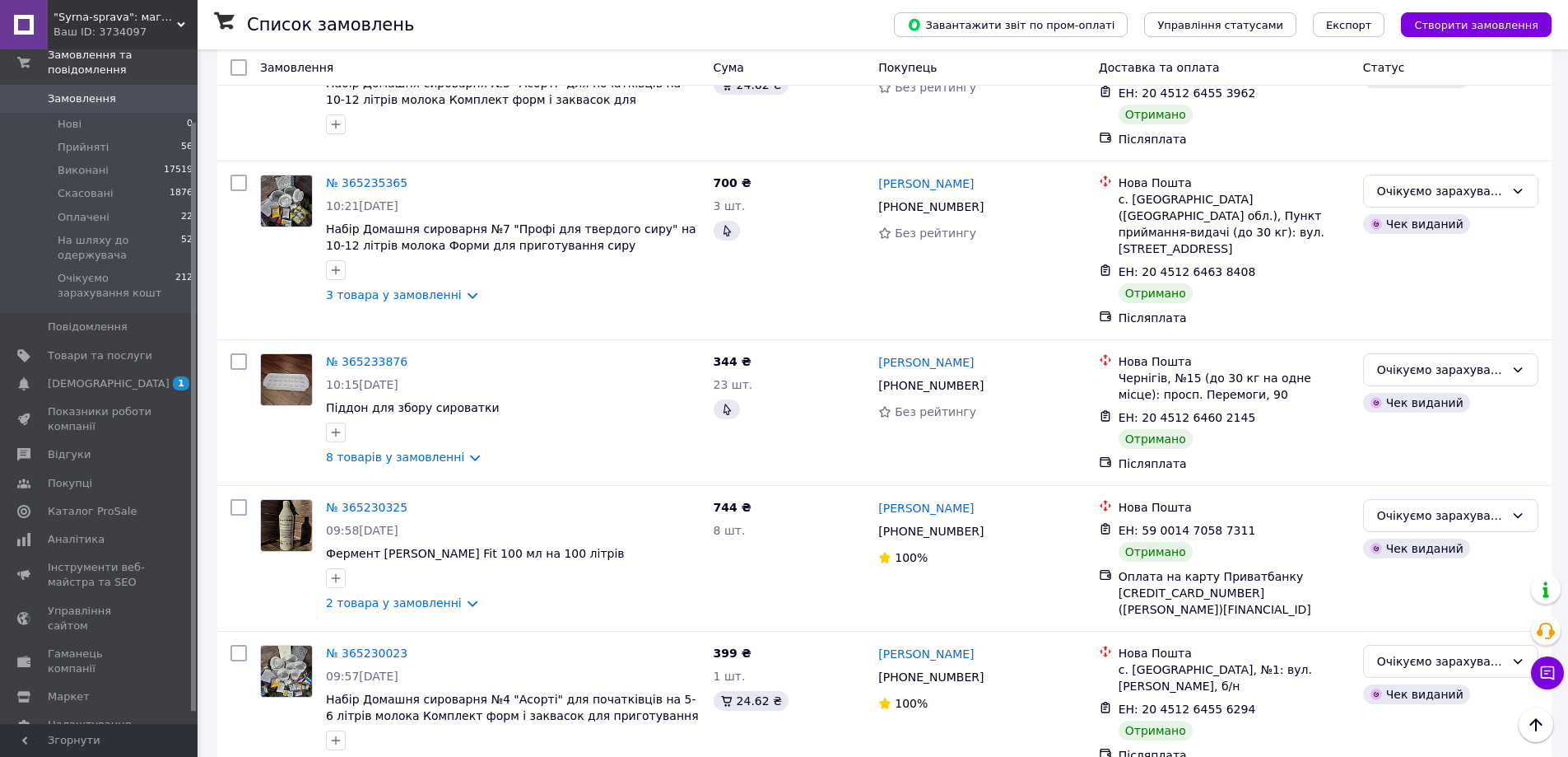
scroll to position [1295, 0]
click at [1477, 507] on div "Очікуємо зарахування кошт" at bounding box center [1441, 516] width 127 height 18
click at [1419, 527] on li "Виконано" at bounding box center [1451, 534] width 174 height 30
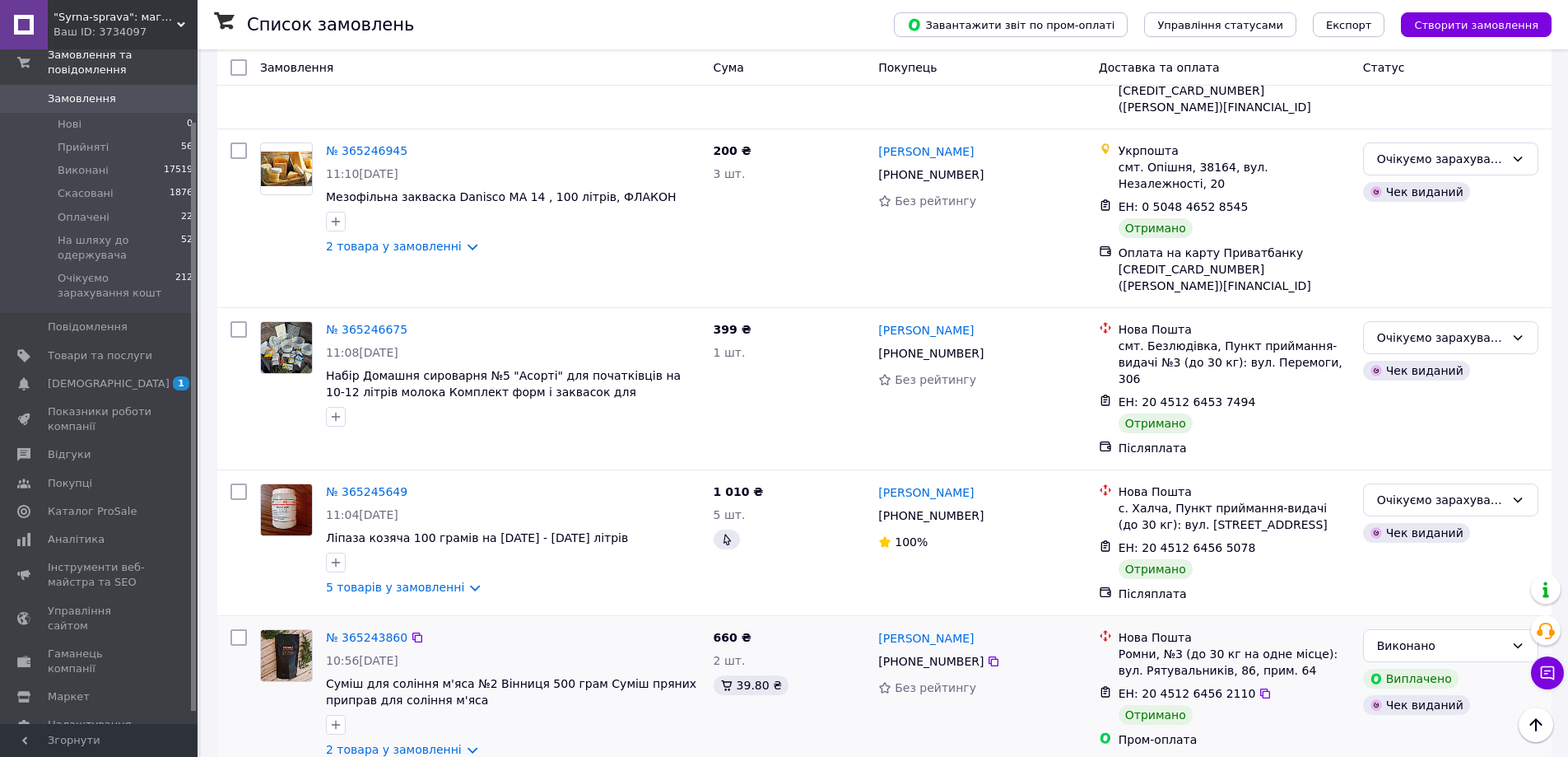
scroll to position [224, 0]
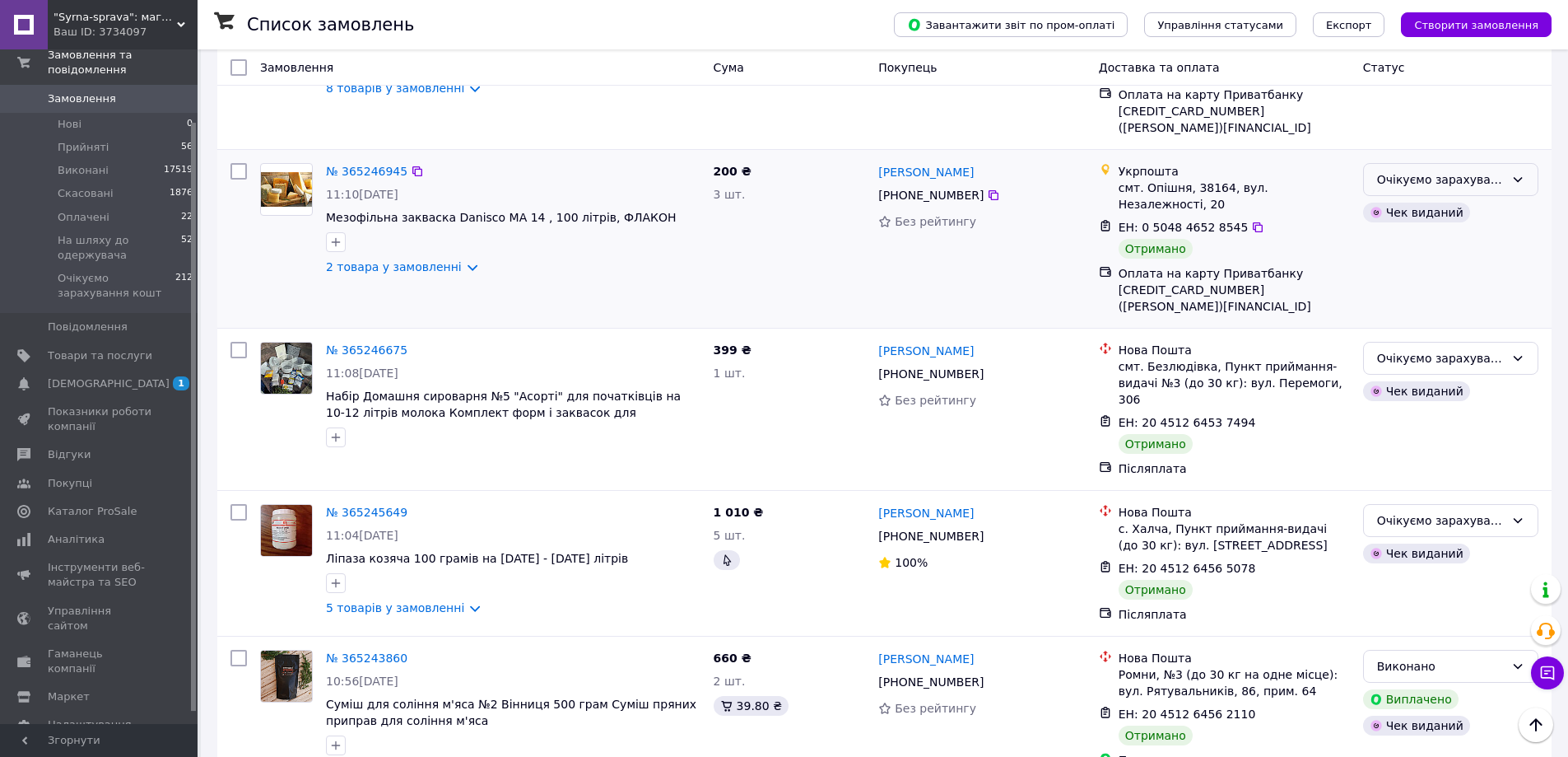
click at [1461, 180] on div "Очікуємо зарахування кошт" at bounding box center [1441, 180] width 127 height 18
click at [1454, 246] on li "Виконано" at bounding box center [1451, 246] width 174 height 30
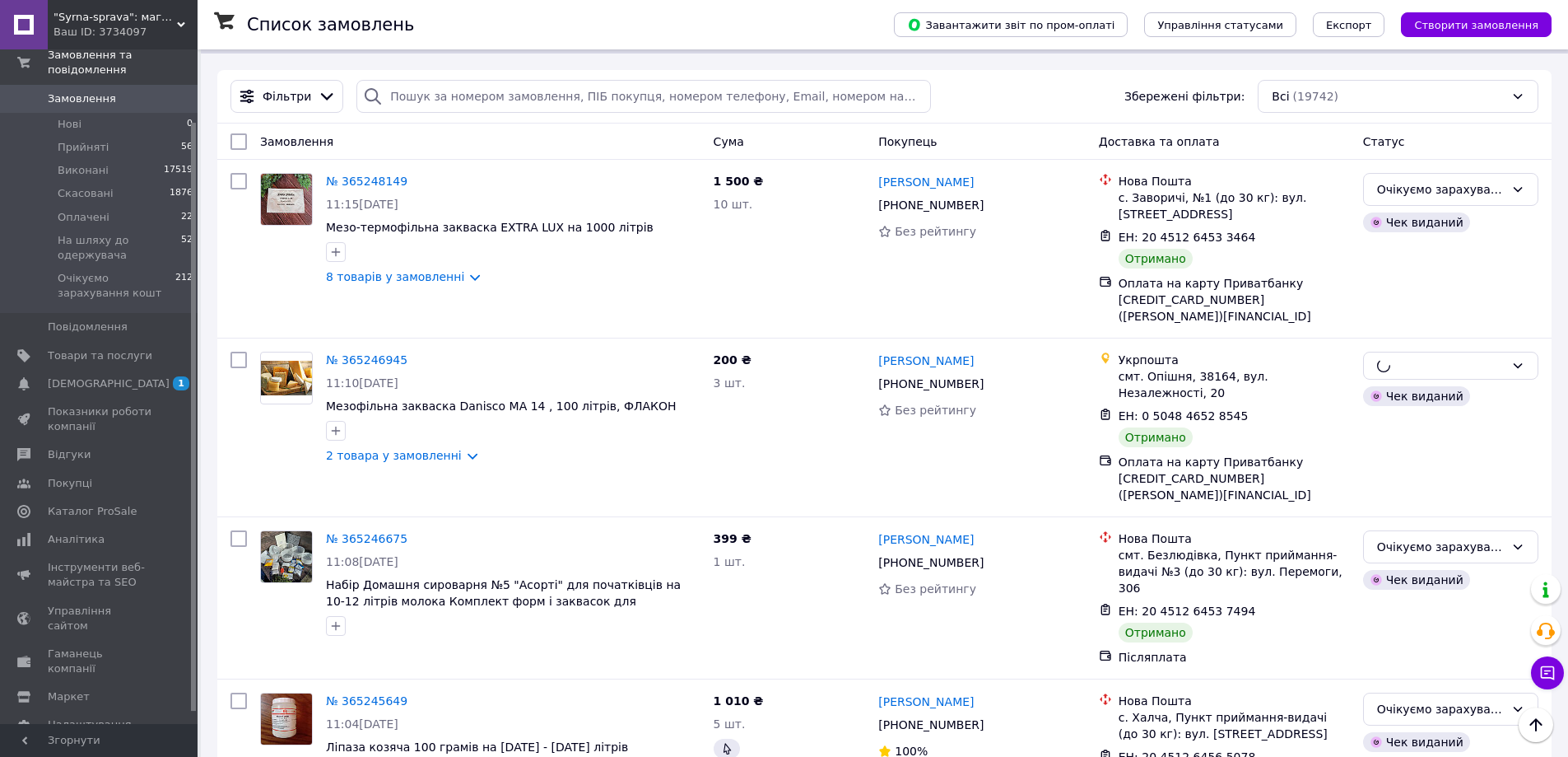
scroll to position [0, 0]
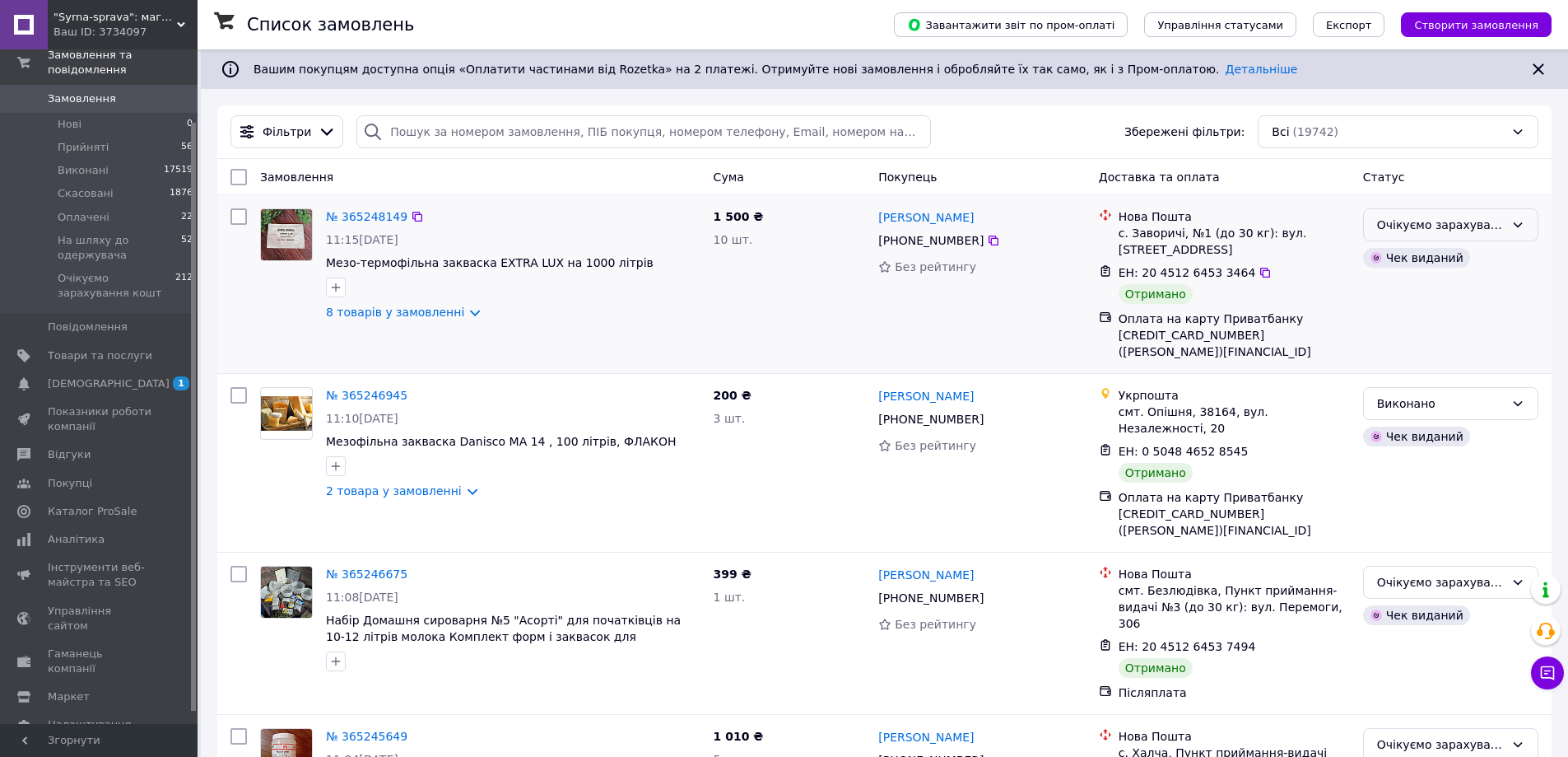
click at [1456, 228] on div "Очікуємо зарахування кошт" at bounding box center [1441, 225] width 127 height 18
click at [1437, 285] on li "Виконано" at bounding box center [1451, 290] width 174 height 30
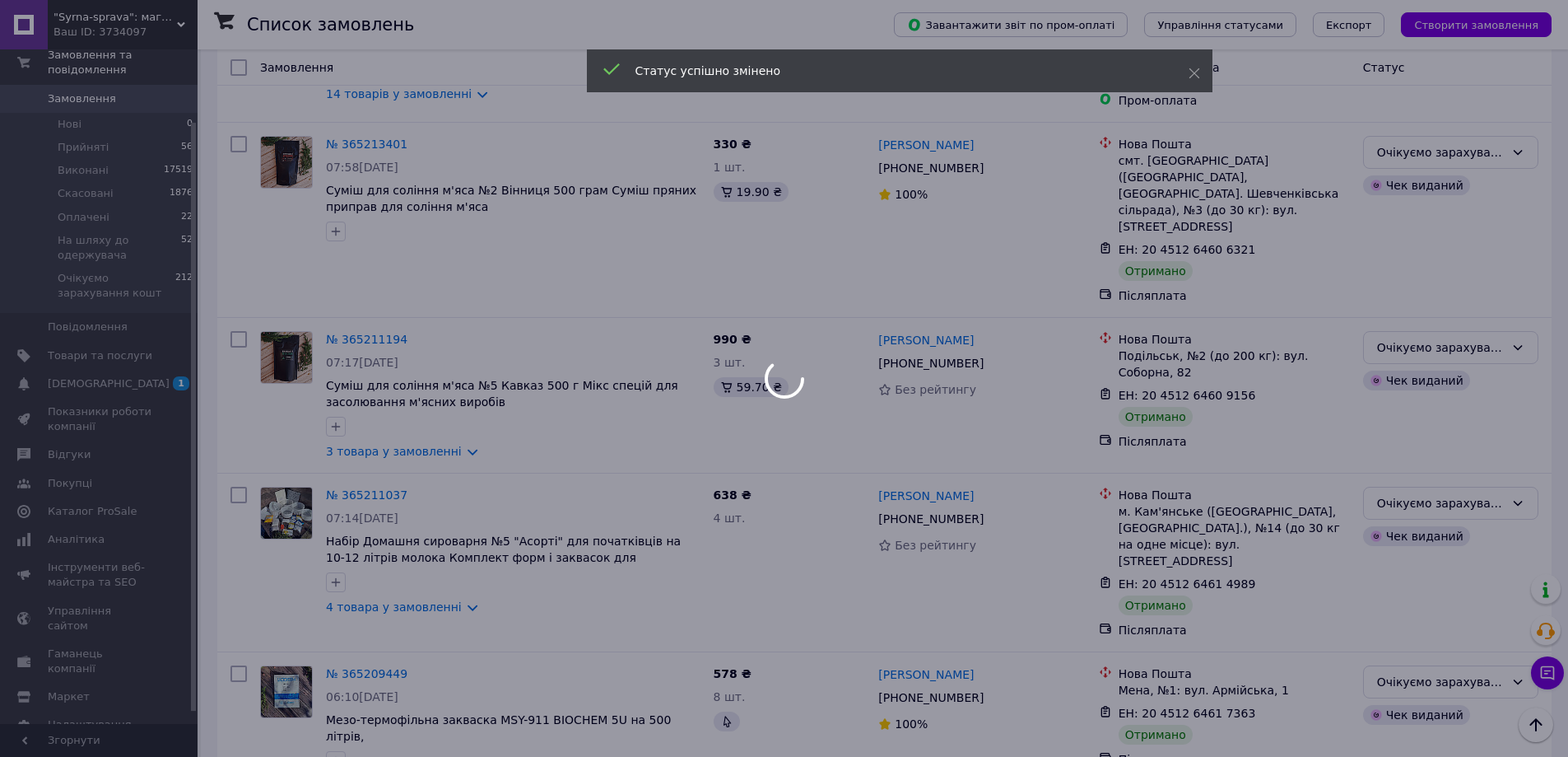
scroll to position [2612, 0]
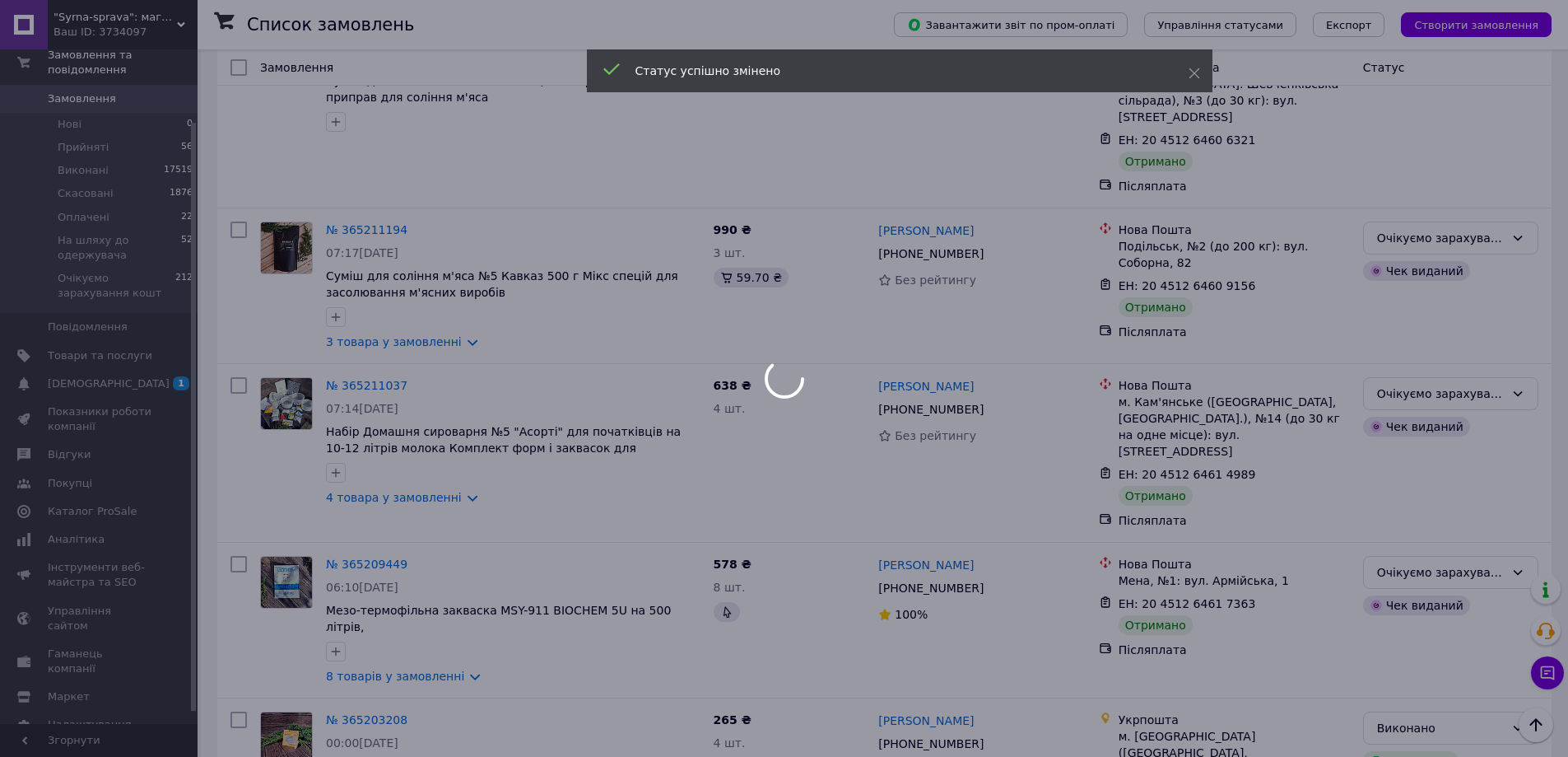
click at [446, 719] on div at bounding box center [784, 378] width 1568 height 757
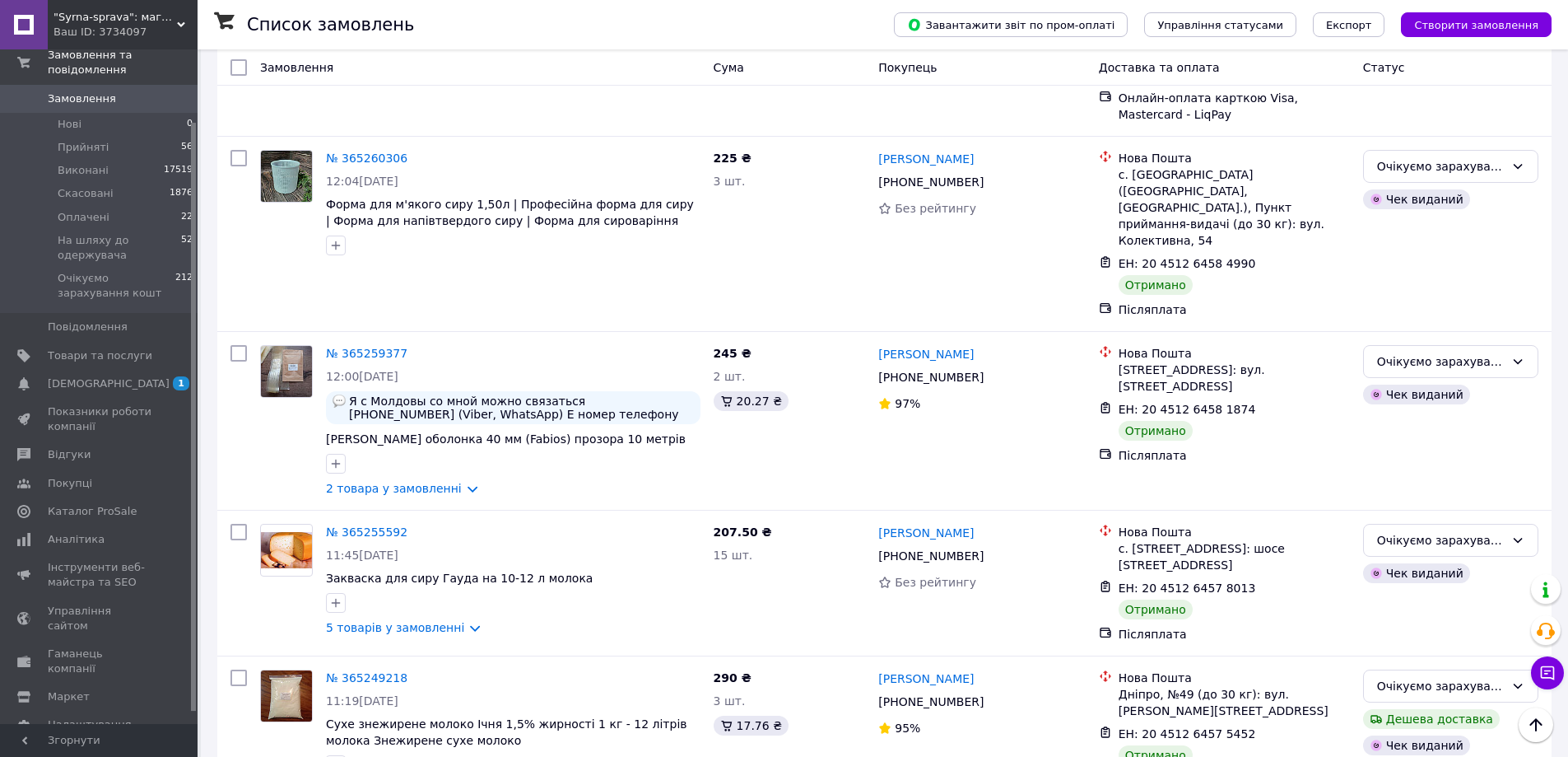
scroll to position [2582, 0]
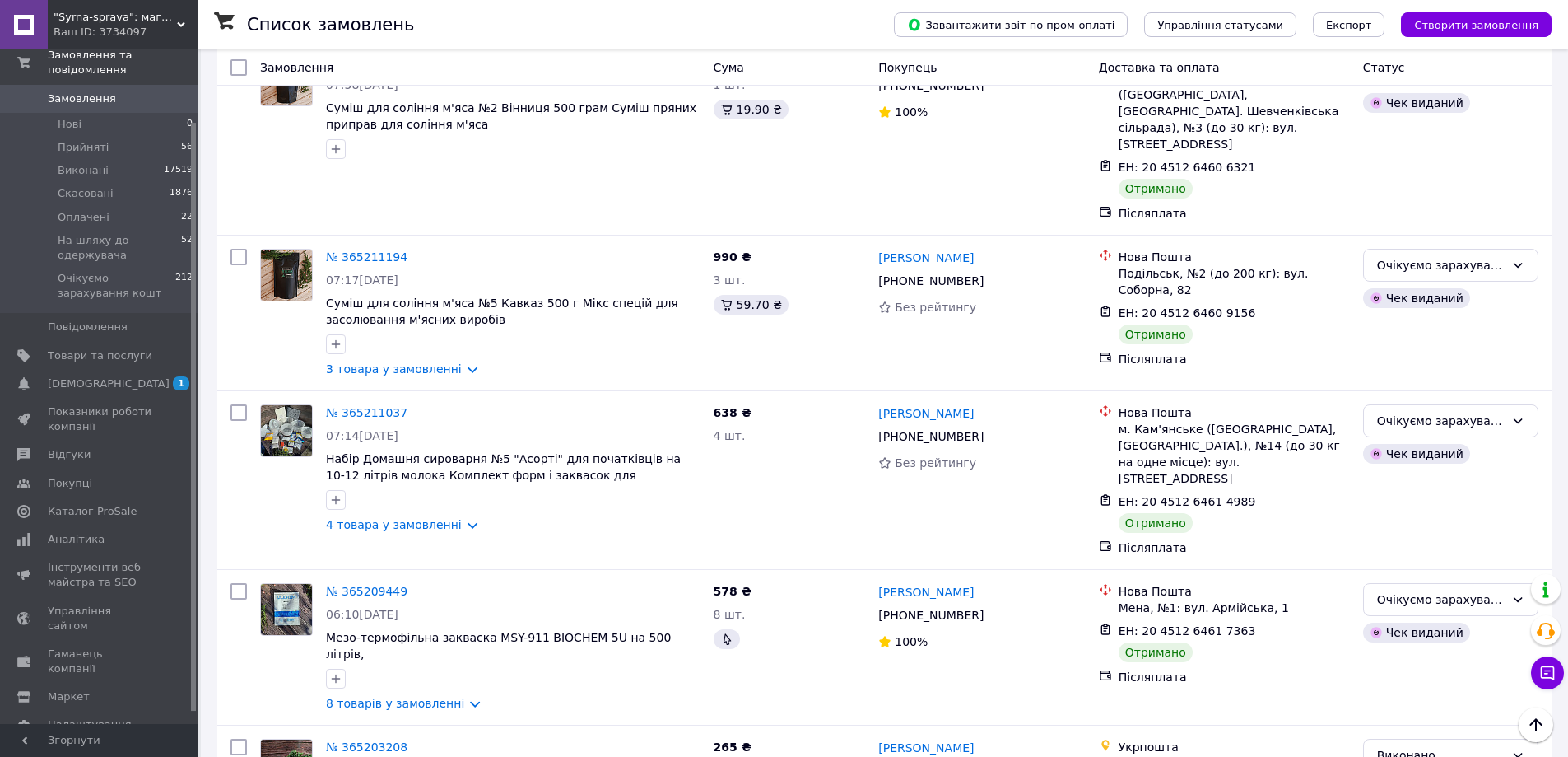
scroll to position [2612, 0]
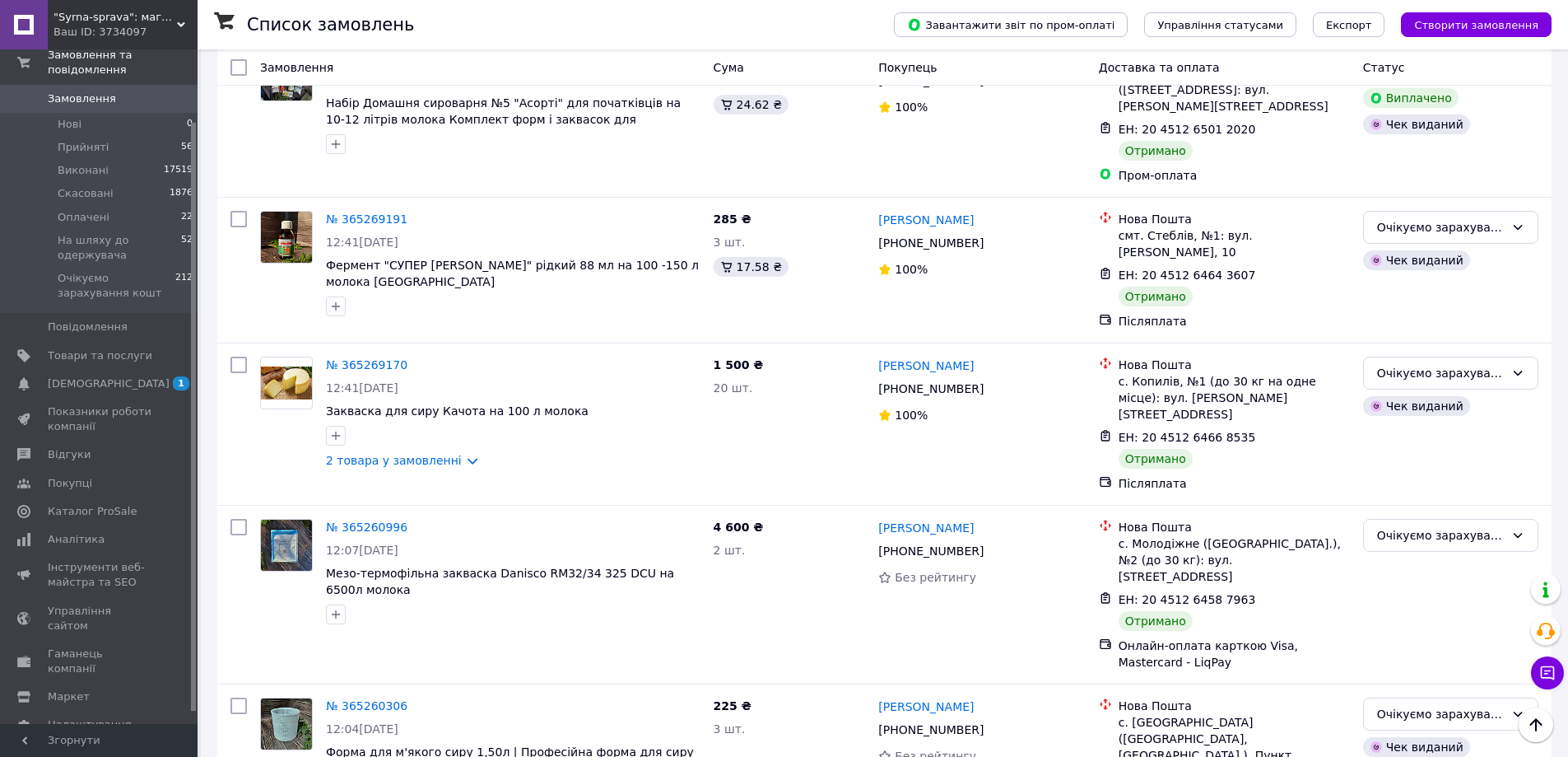
scroll to position [1924, 0]
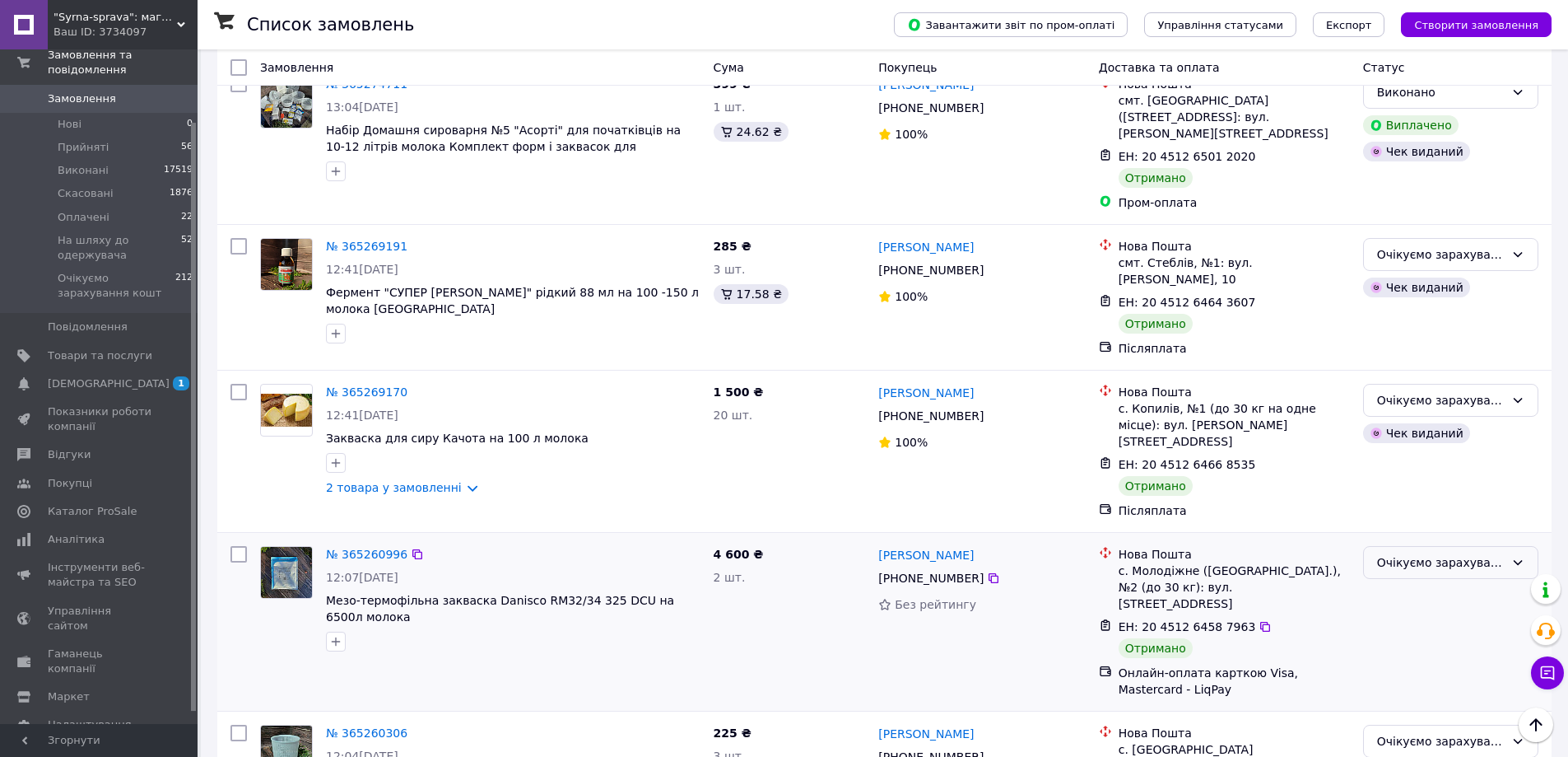
click at [1418, 546] on div "Очікуємо зарахування кошт" at bounding box center [1451, 563] width 175 height 33
click at [1392, 482] on li "Виконано" at bounding box center [1451, 482] width 174 height 30
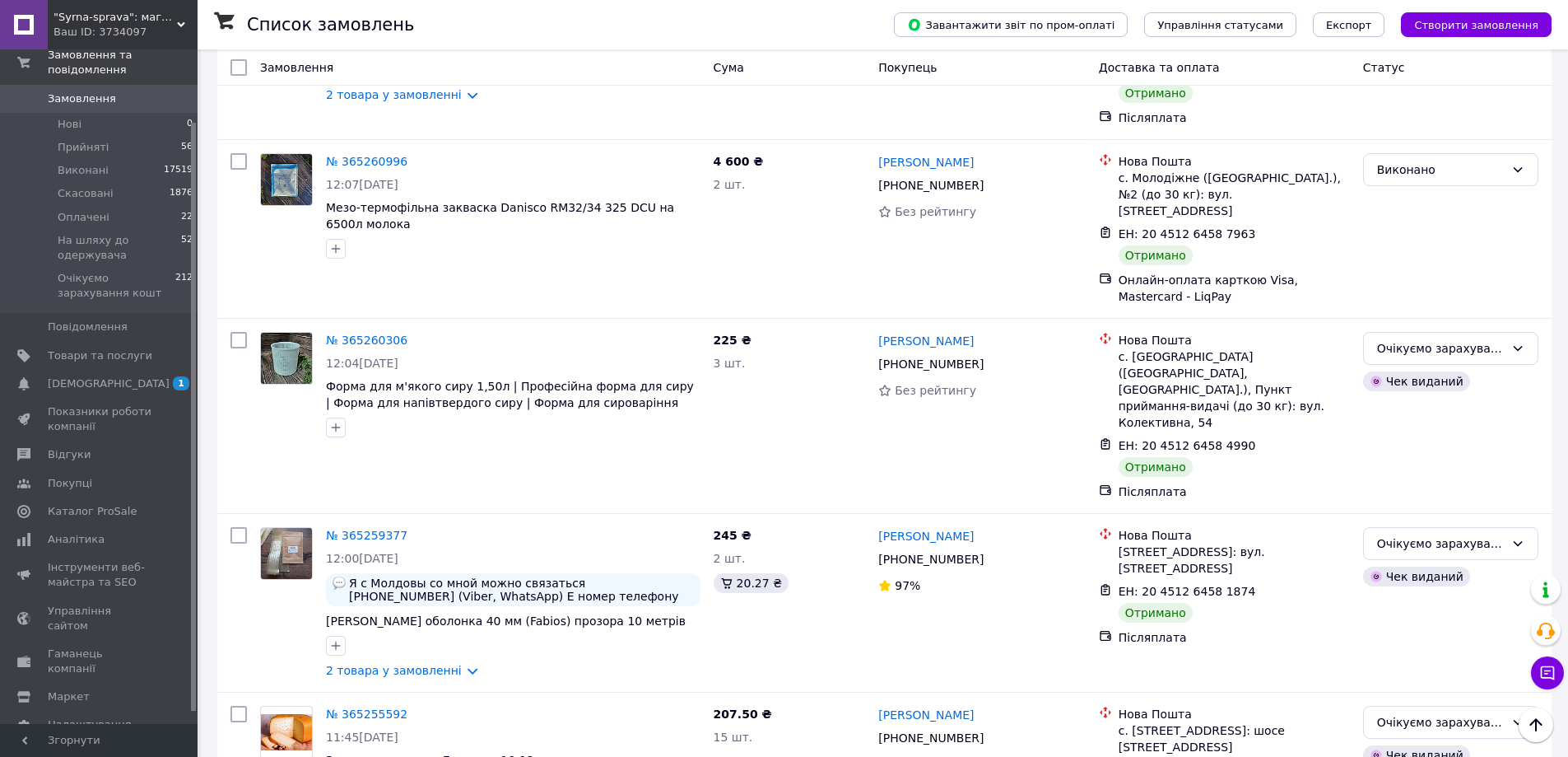
scroll to position [2582, 0]
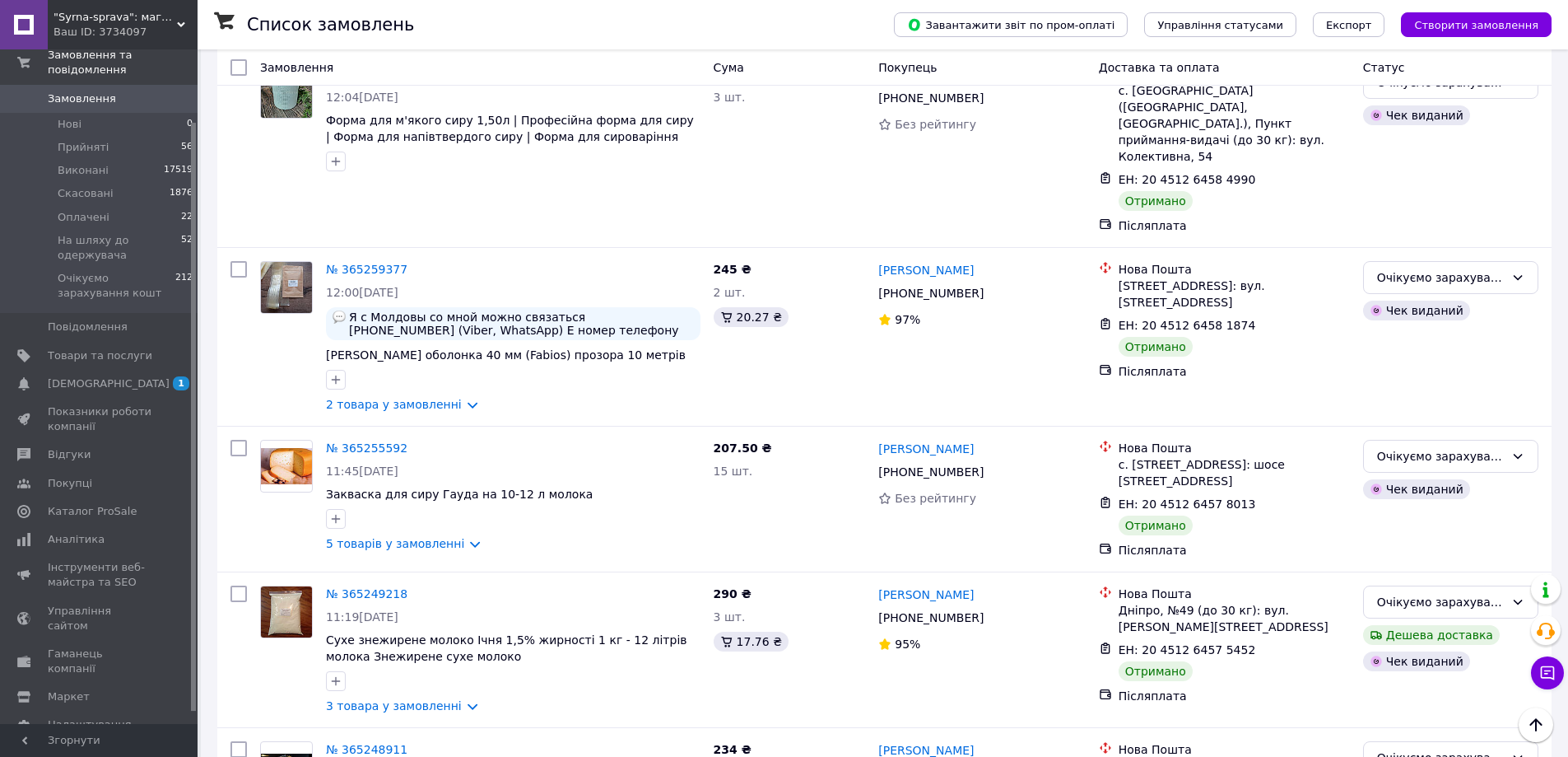
drag, startPoint x: 454, startPoint y: 718, endPoint x: 489, endPoint y: 734, distance: 38.5
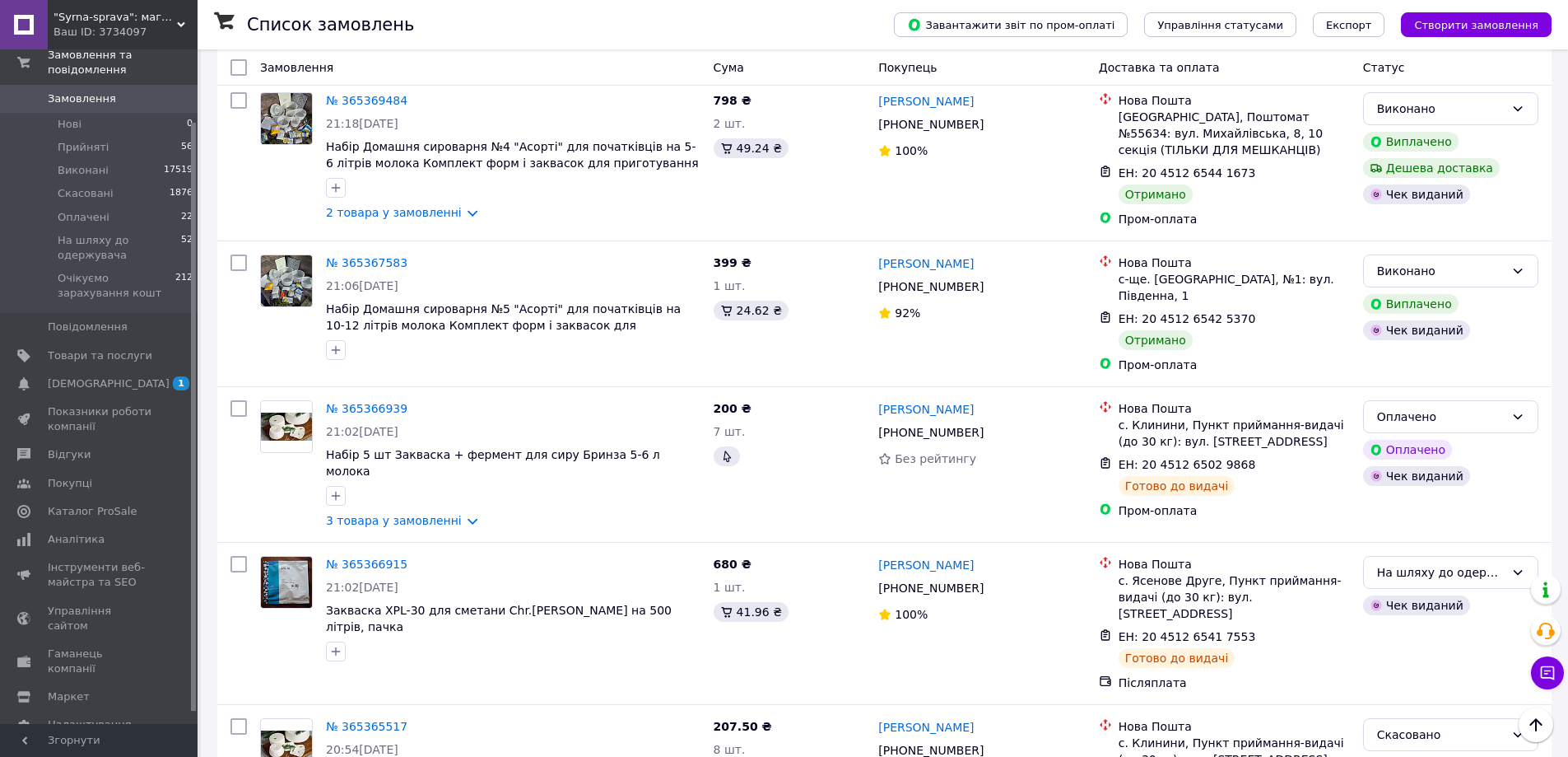
scroll to position [2517, 0]
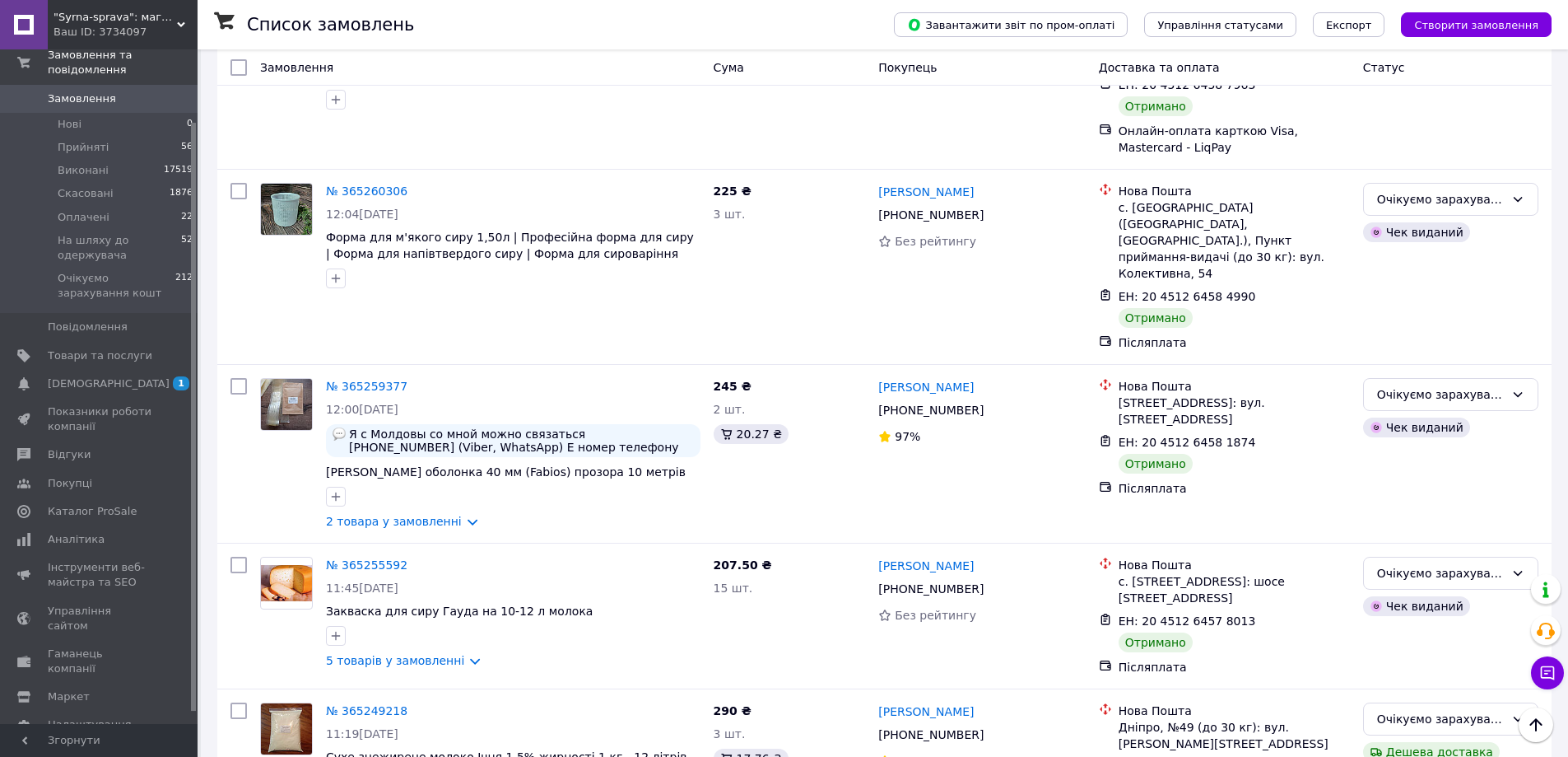
scroll to position [2582, 0]
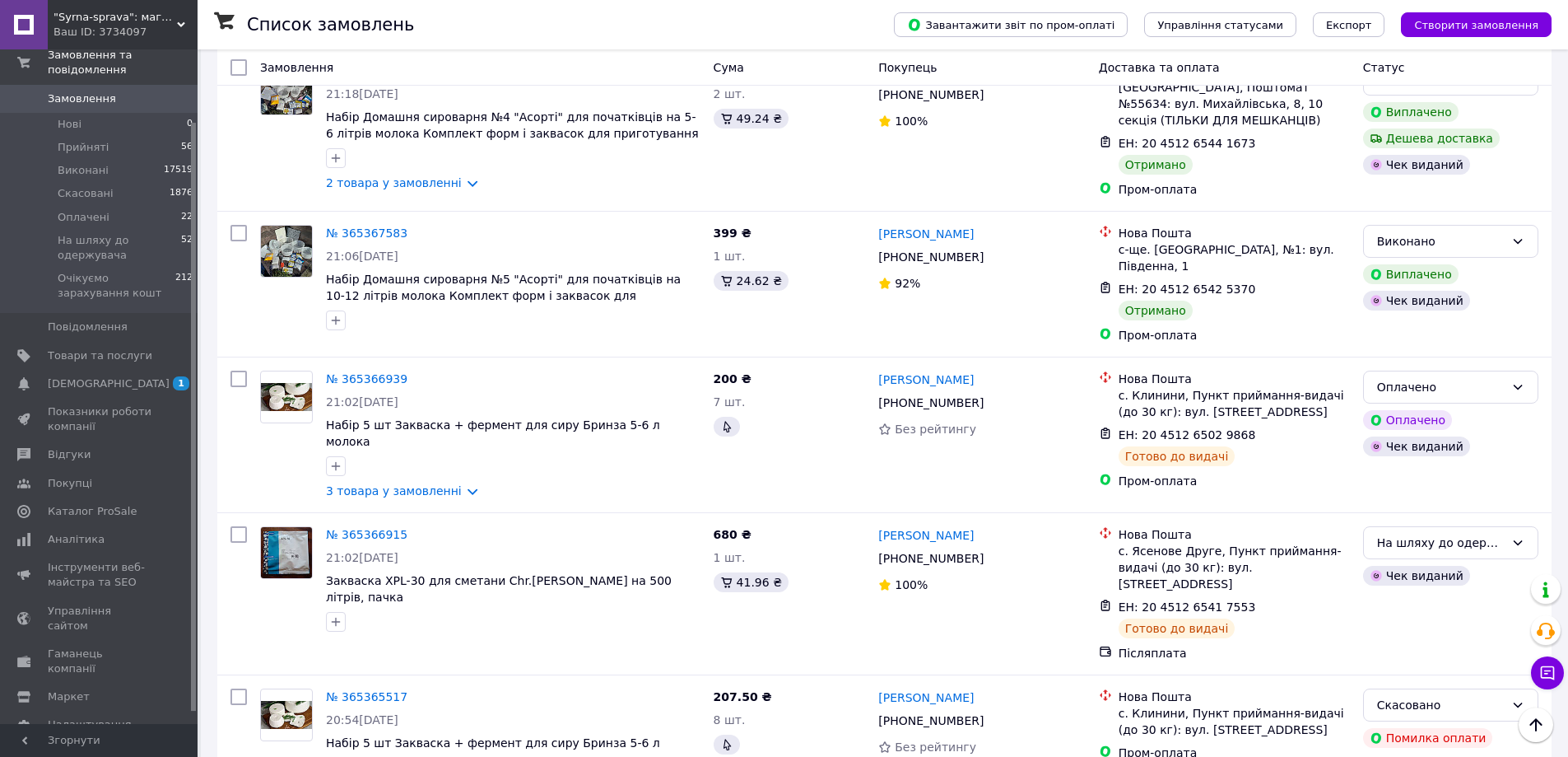
scroll to position [2352, 0]
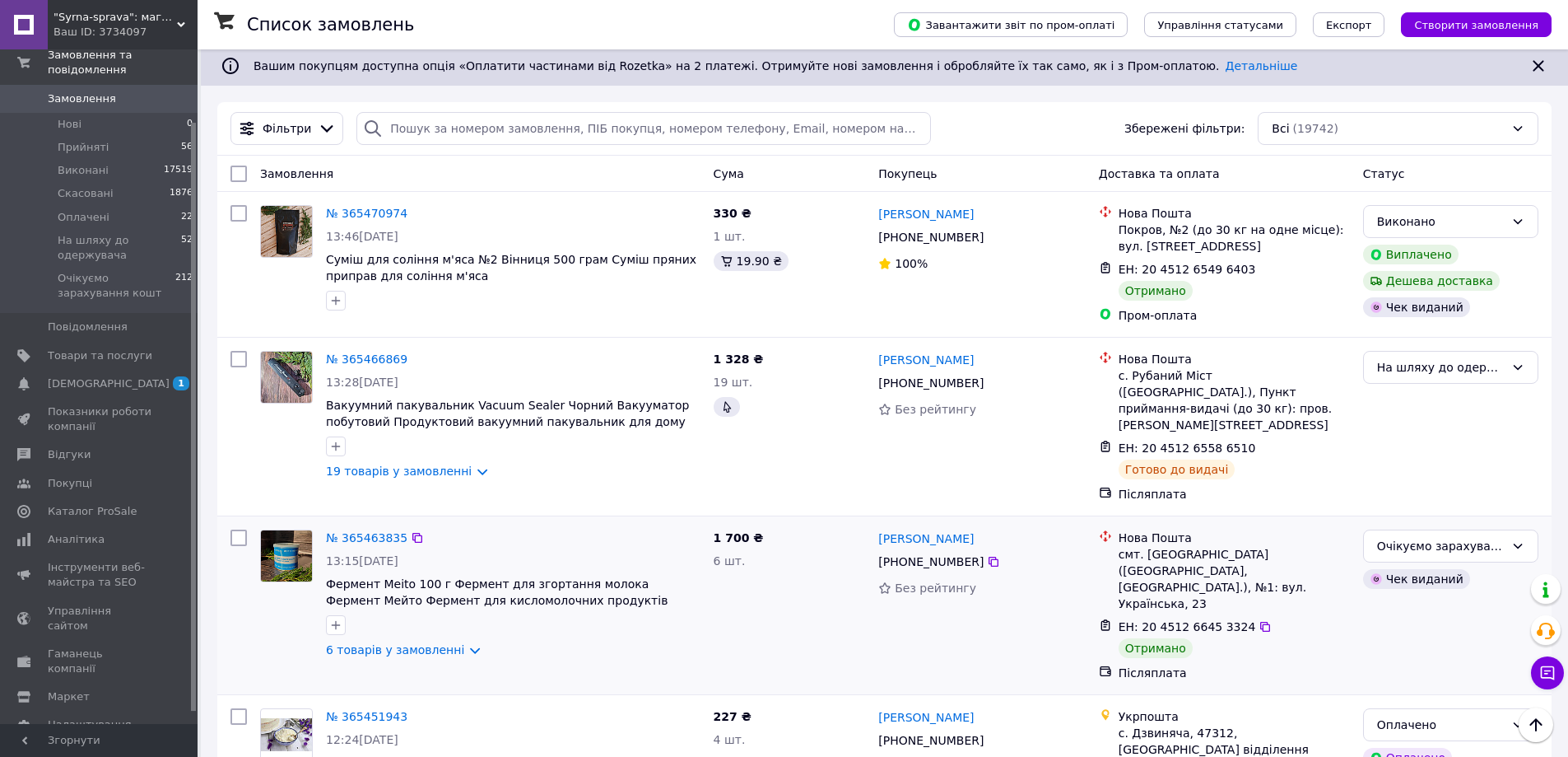
scroll to position [0, 0]
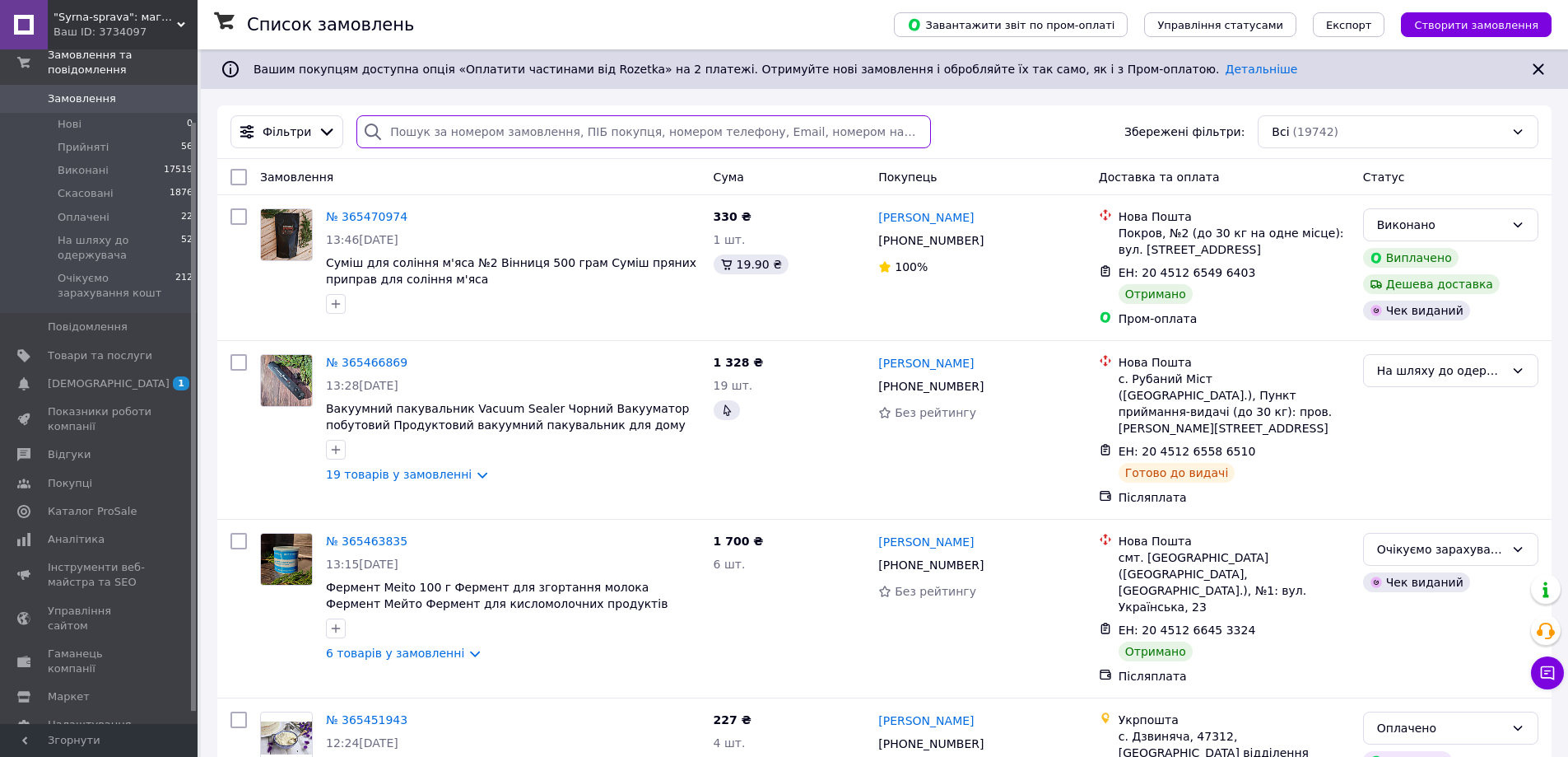
click at [440, 121] on input "search" at bounding box center [643, 132] width 574 height 33
paste input "363828712"
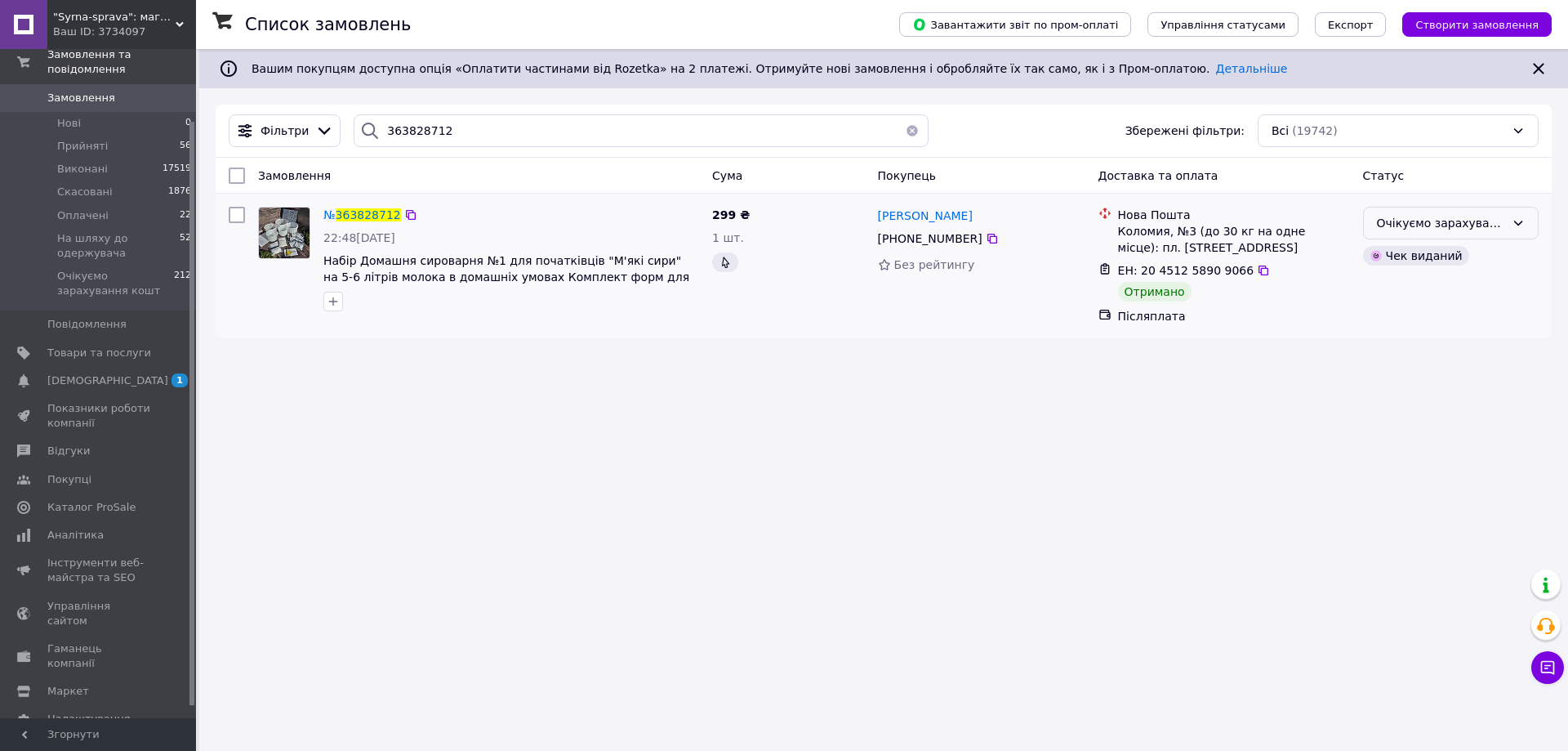
click at [1488, 226] on div "Очікуємо зарахування кошт" at bounding box center [1441, 223] width 128 height 18
click at [1418, 285] on li "Виконано" at bounding box center [1451, 288] width 174 height 30
click at [393, 132] on input "363828712" at bounding box center [641, 131] width 575 height 33
paste input "4169613"
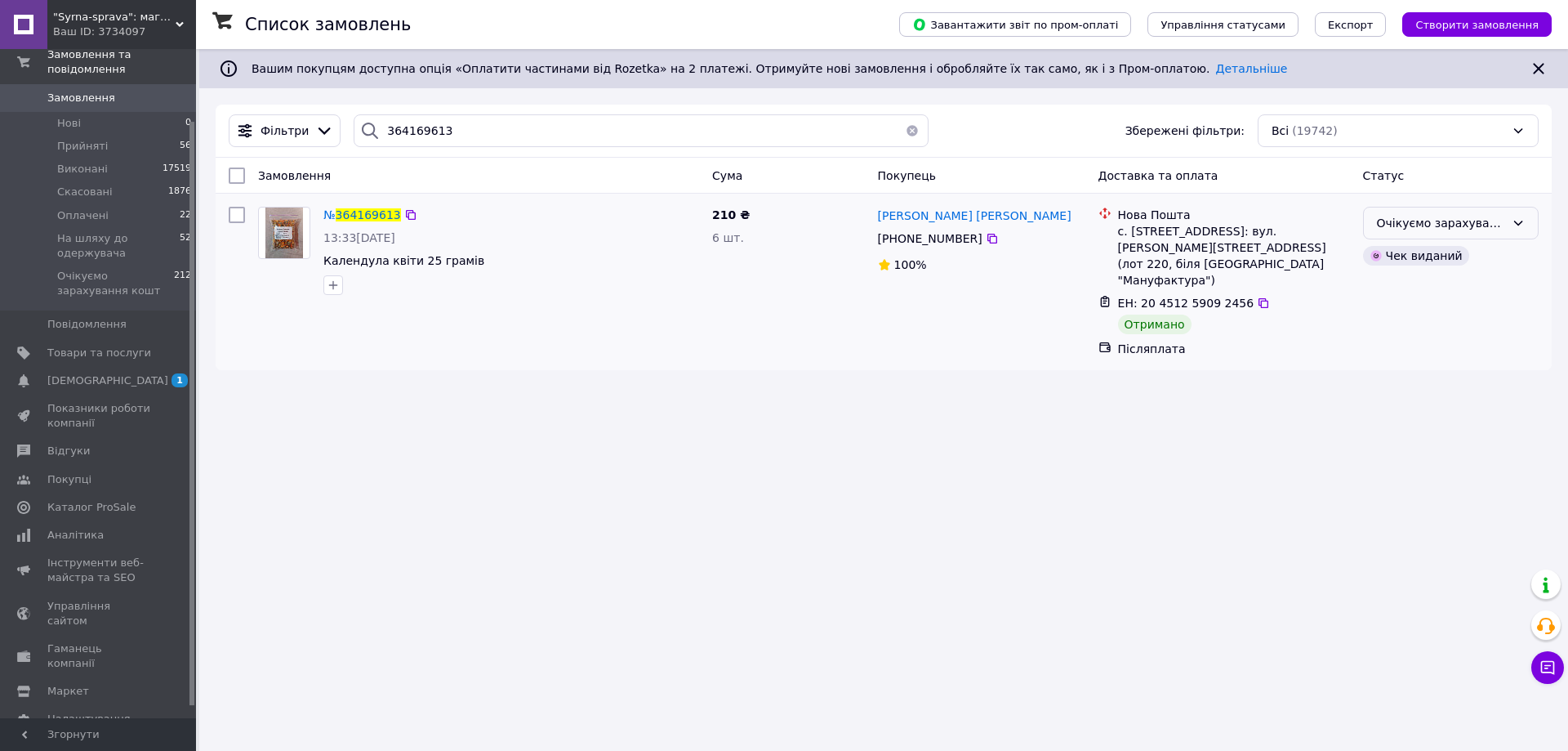
click at [1391, 224] on div "Очікуємо зарахування кошт" at bounding box center [1441, 223] width 128 height 18
click at [1383, 283] on li "Виконано" at bounding box center [1451, 288] width 174 height 30
click at [415, 131] on input "364169613" at bounding box center [641, 131] width 575 height 33
paste input "414677"
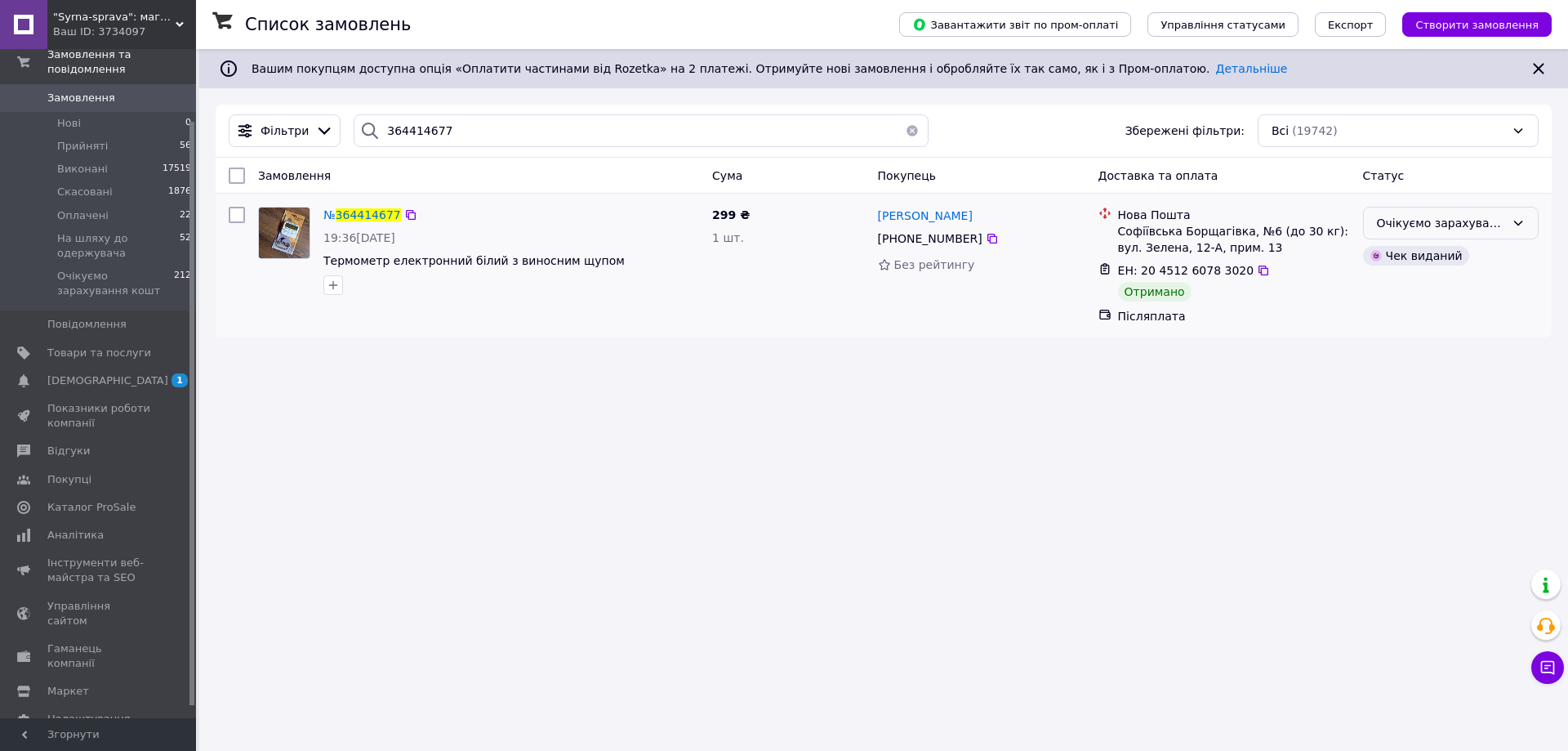
click at [1424, 228] on div "Очікуємо зарахування кошт" at bounding box center [1441, 223] width 128 height 18
click at [1420, 286] on li "Виконано" at bounding box center [1451, 288] width 174 height 30
click at [503, 114] on input "364414677" at bounding box center [641, 131] width 575 height 33
paste input "05373"
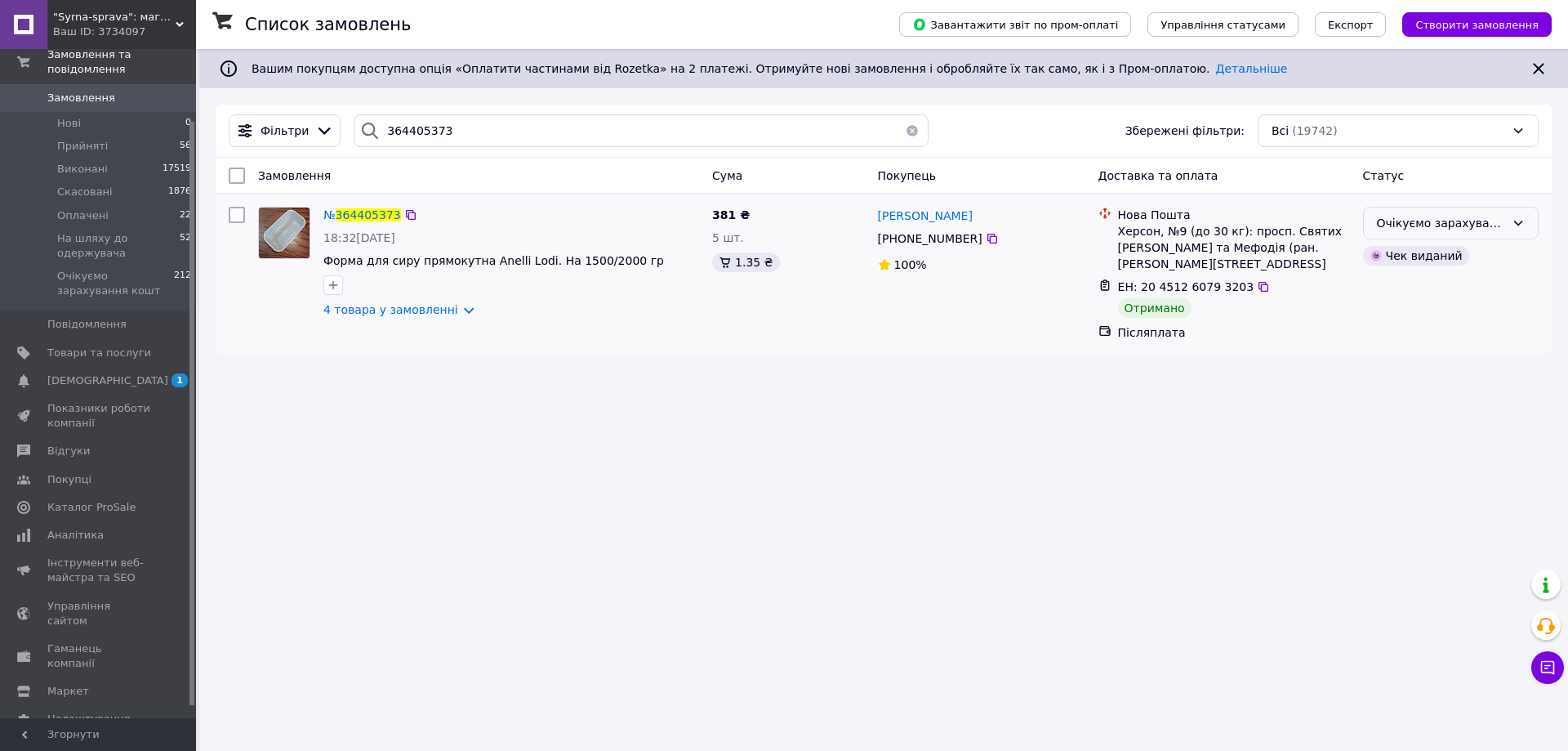
click at [1395, 212] on div "Очікуємо зарахування кошт" at bounding box center [1451, 223] width 176 height 33
drag, startPoint x: 1395, startPoint y: 283, endPoint x: 1369, endPoint y: 268, distance: 30.0
click at [1392, 283] on li "Виконано" at bounding box center [1451, 288] width 174 height 30
click at [426, 120] on input "364405373" at bounding box center [641, 131] width 575 height 33
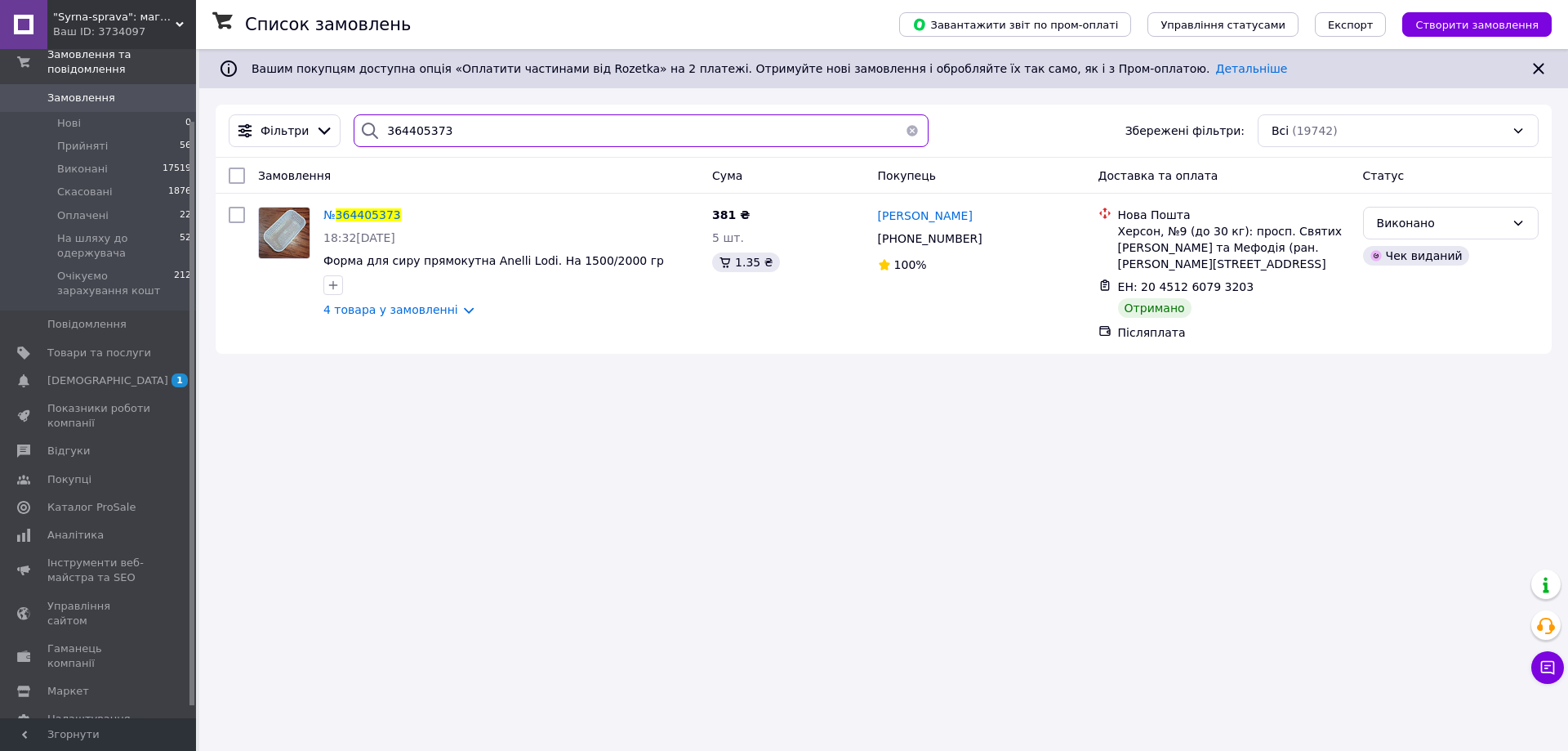
paste input "501825"
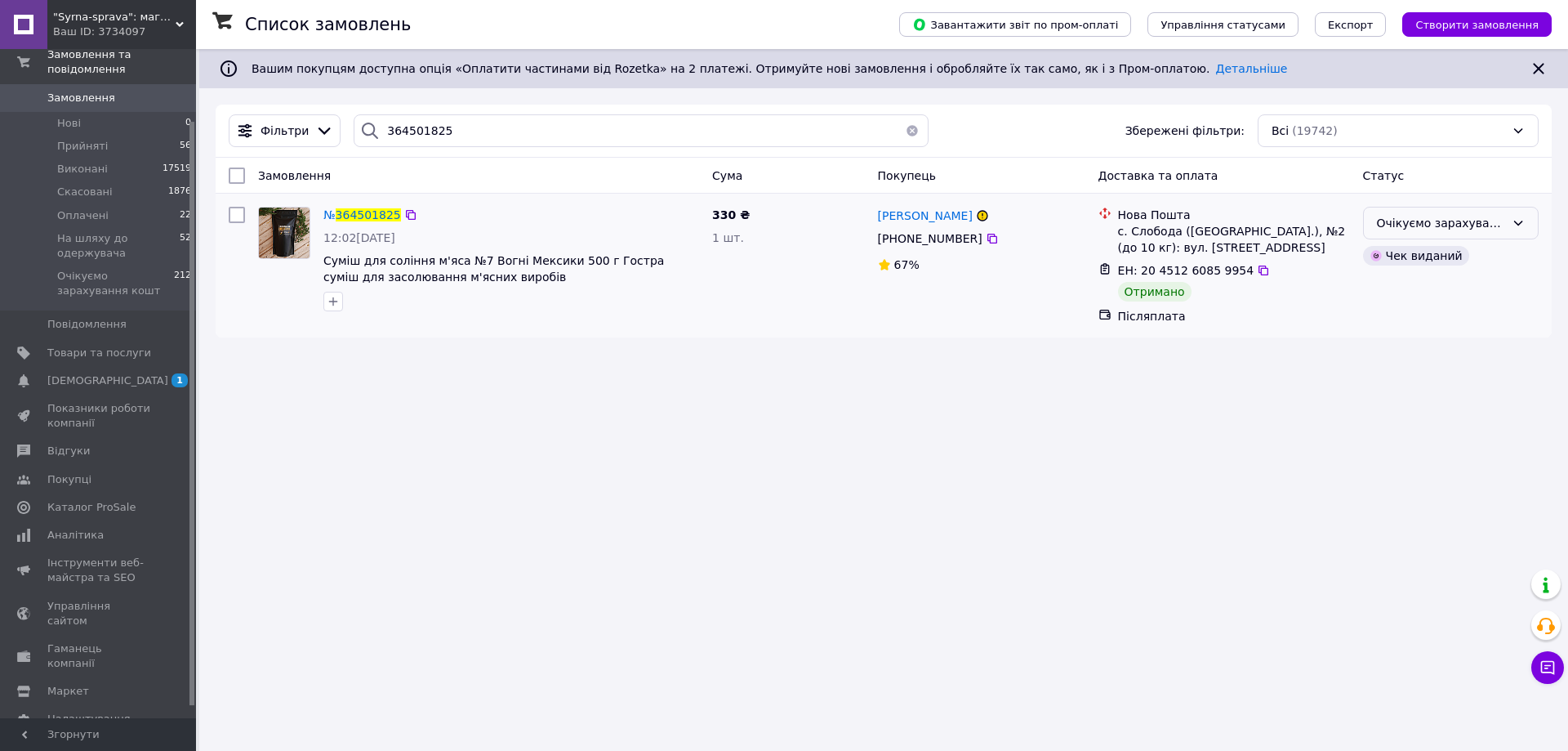
drag, startPoint x: 1482, startPoint y: 208, endPoint x: 1453, endPoint y: 224, distance: 33.1
click at [1481, 208] on div "Очікуємо зарахування кошт" at bounding box center [1451, 223] width 176 height 33
click at [1435, 293] on li "Виконано" at bounding box center [1451, 288] width 174 height 30
click at [425, 135] on input "364501825" at bounding box center [641, 131] width 575 height 33
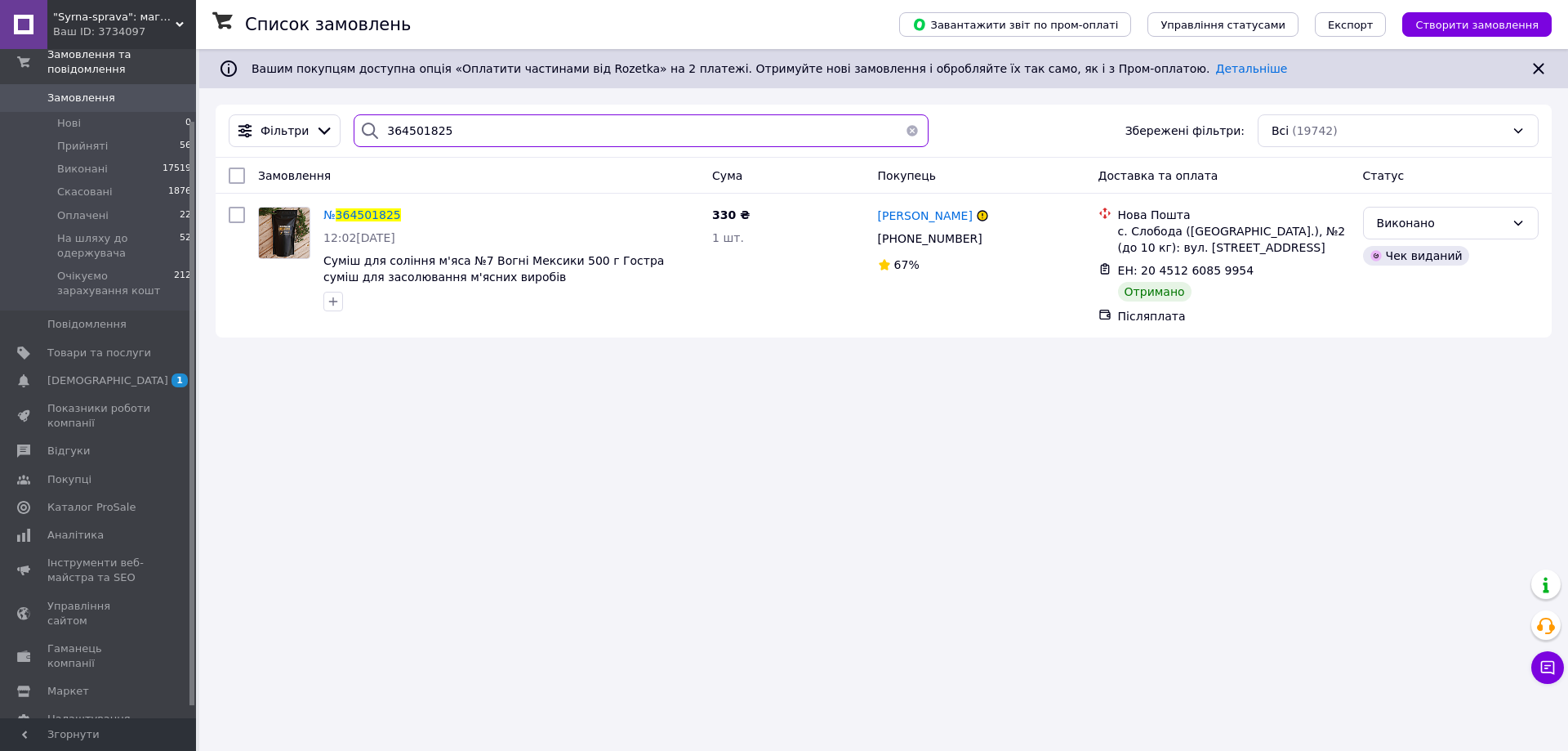
paste input "46690"
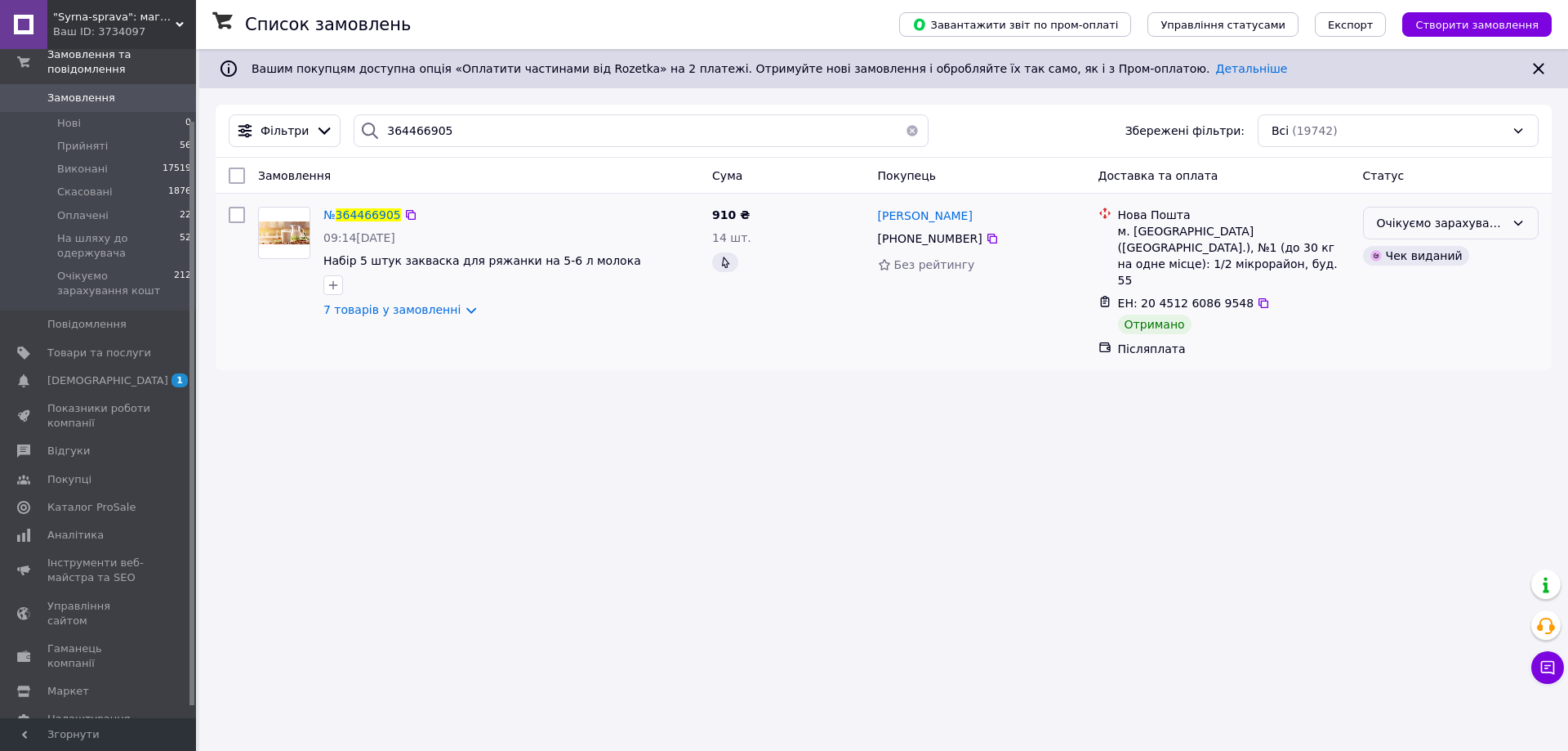
click at [1493, 227] on div "Очікуємо зарахування кошт" at bounding box center [1441, 223] width 128 height 18
click at [1398, 281] on li "Виконано" at bounding box center [1451, 288] width 174 height 30
click at [415, 125] on input "364466905" at bounding box center [641, 131] width 575 height 33
paste input "86670"
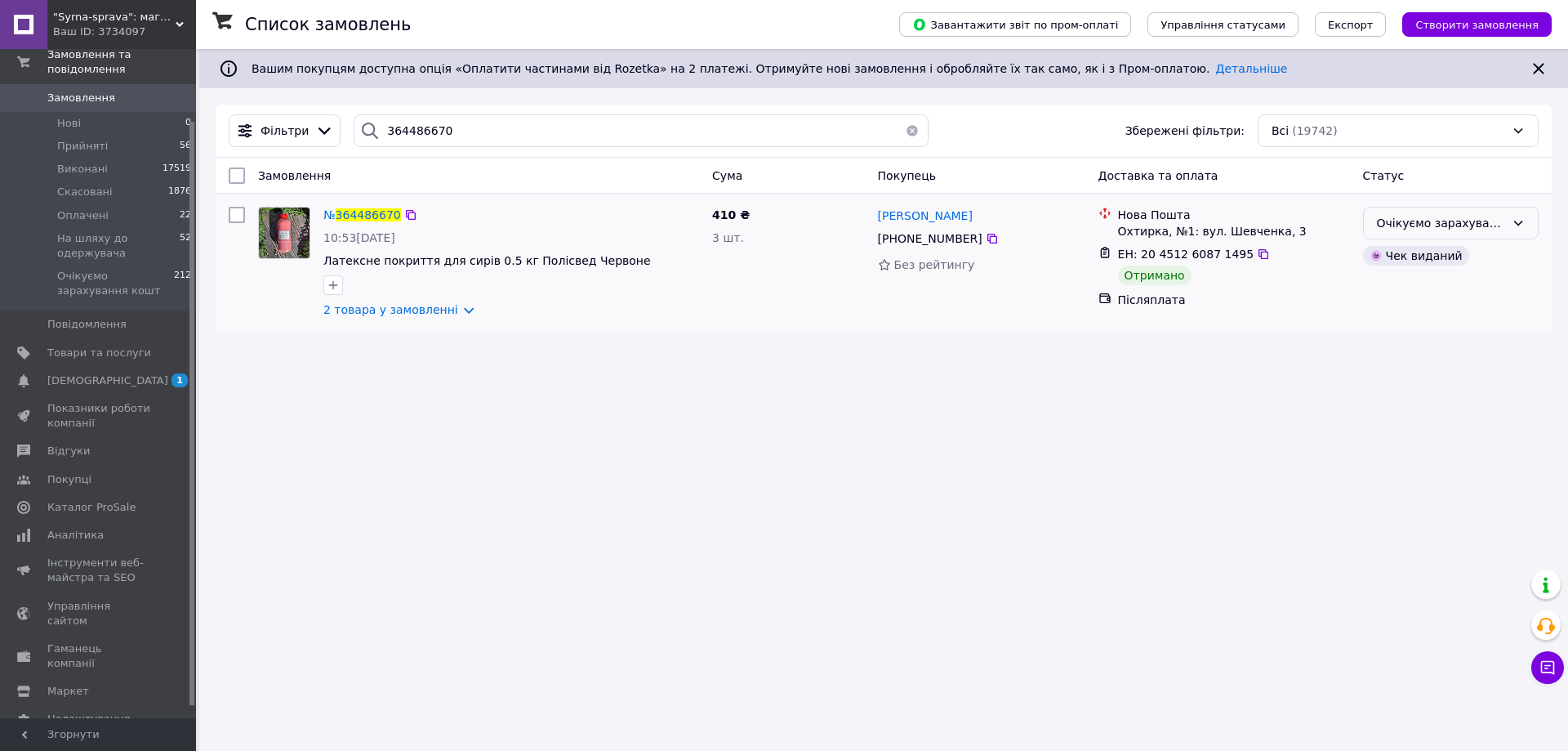
click at [1396, 228] on div "Очікуємо зарахування кошт" at bounding box center [1441, 223] width 128 height 18
click at [1379, 298] on li "Виконано" at bounding box center [1451, 288] width 174 height 30
click at [424, 124] on input "364486670" at bounding box center [641, 131] width 575 height 33
paste input "123507"
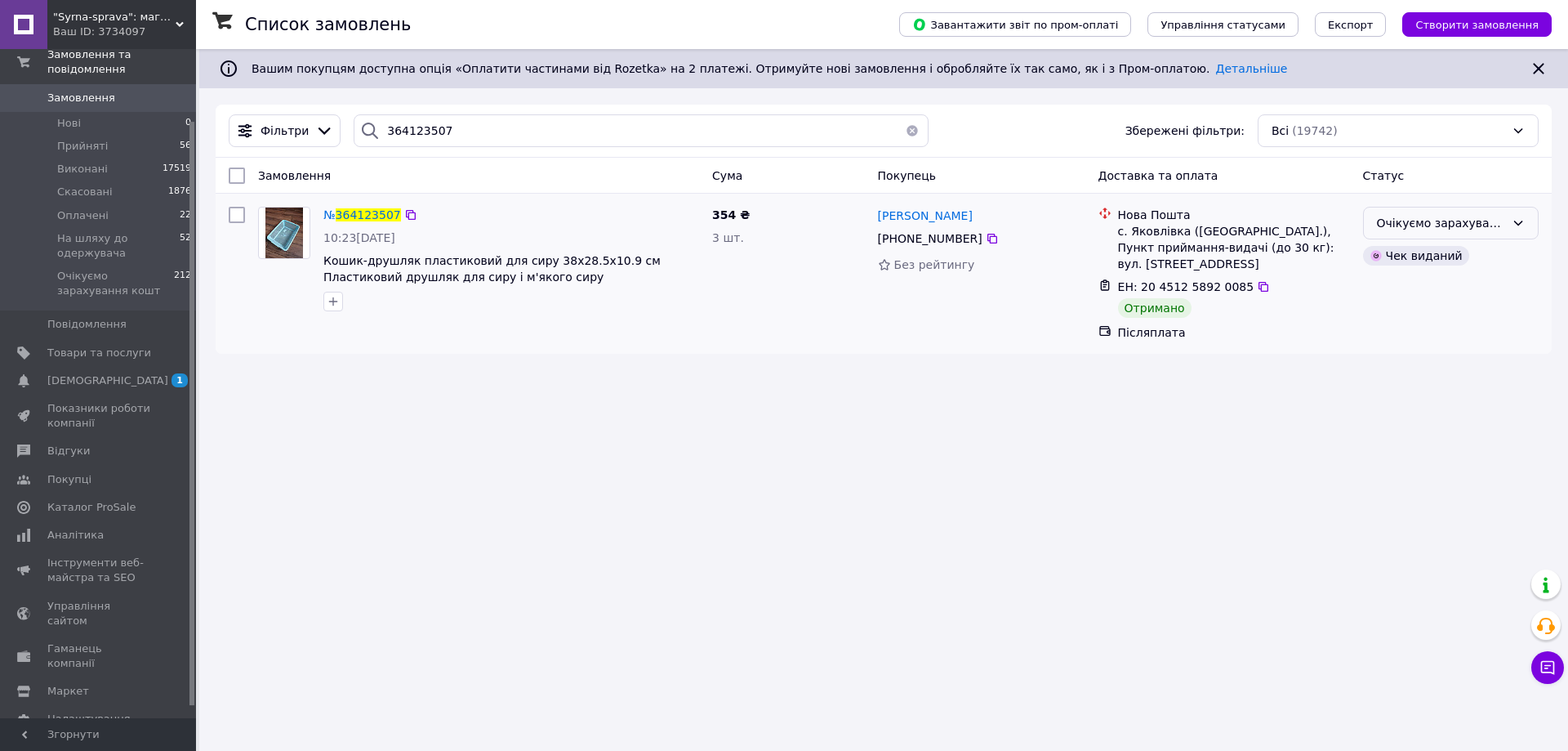
click at [1494, 230] on div "Очікуємо зарахування кошт" at bounding box center [1441, 223] width 128 height 18
click at [1432, 283] on li "Виконано" at bounding box center [1451, 288] width 174 height 30
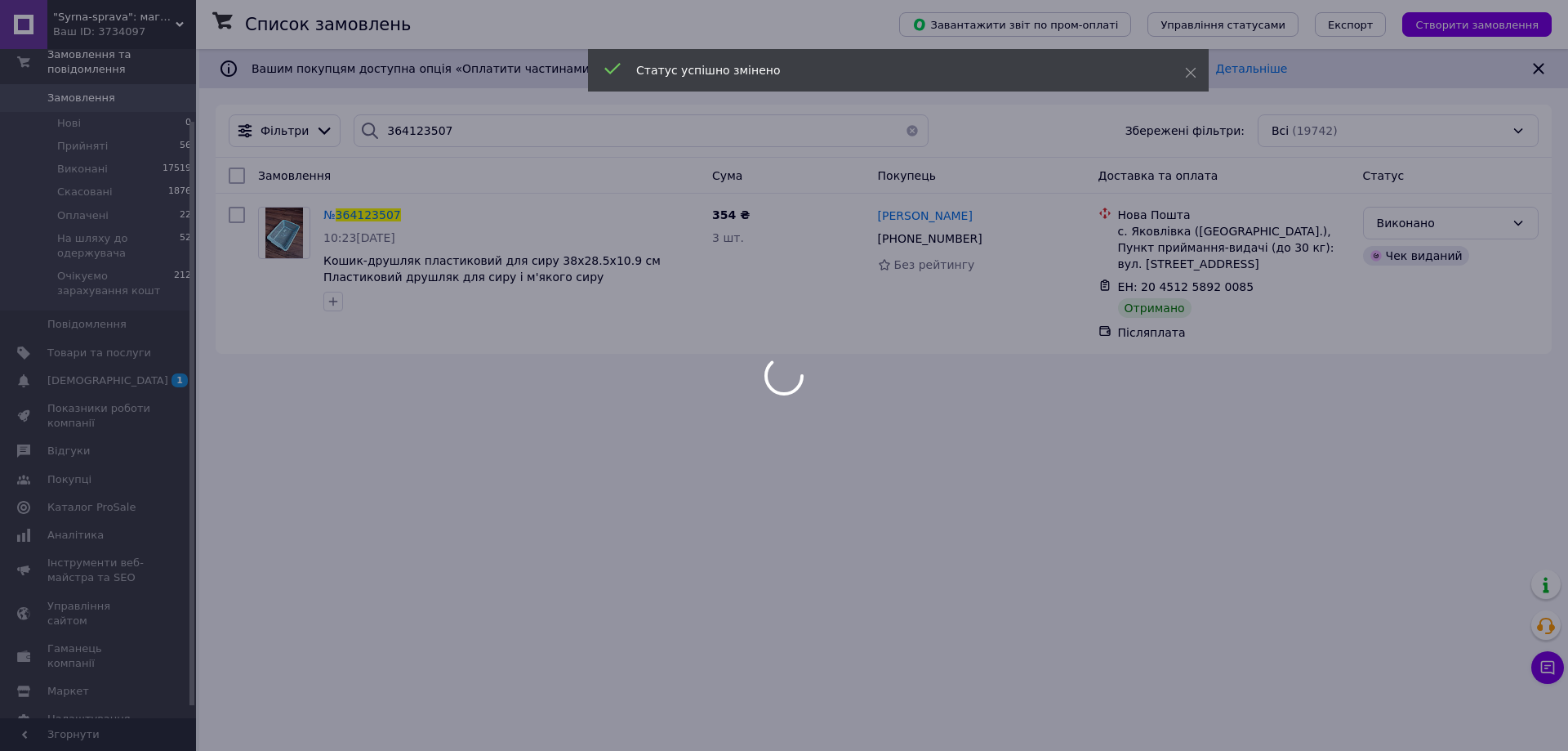
click at [423, 158] on body ""Syrna-sprava": магазин для справжніх сироварів! Ваш ID: 3734097 Сайт "Syrna-sp…" at bounding box center [784, 375] width 1568 height 751
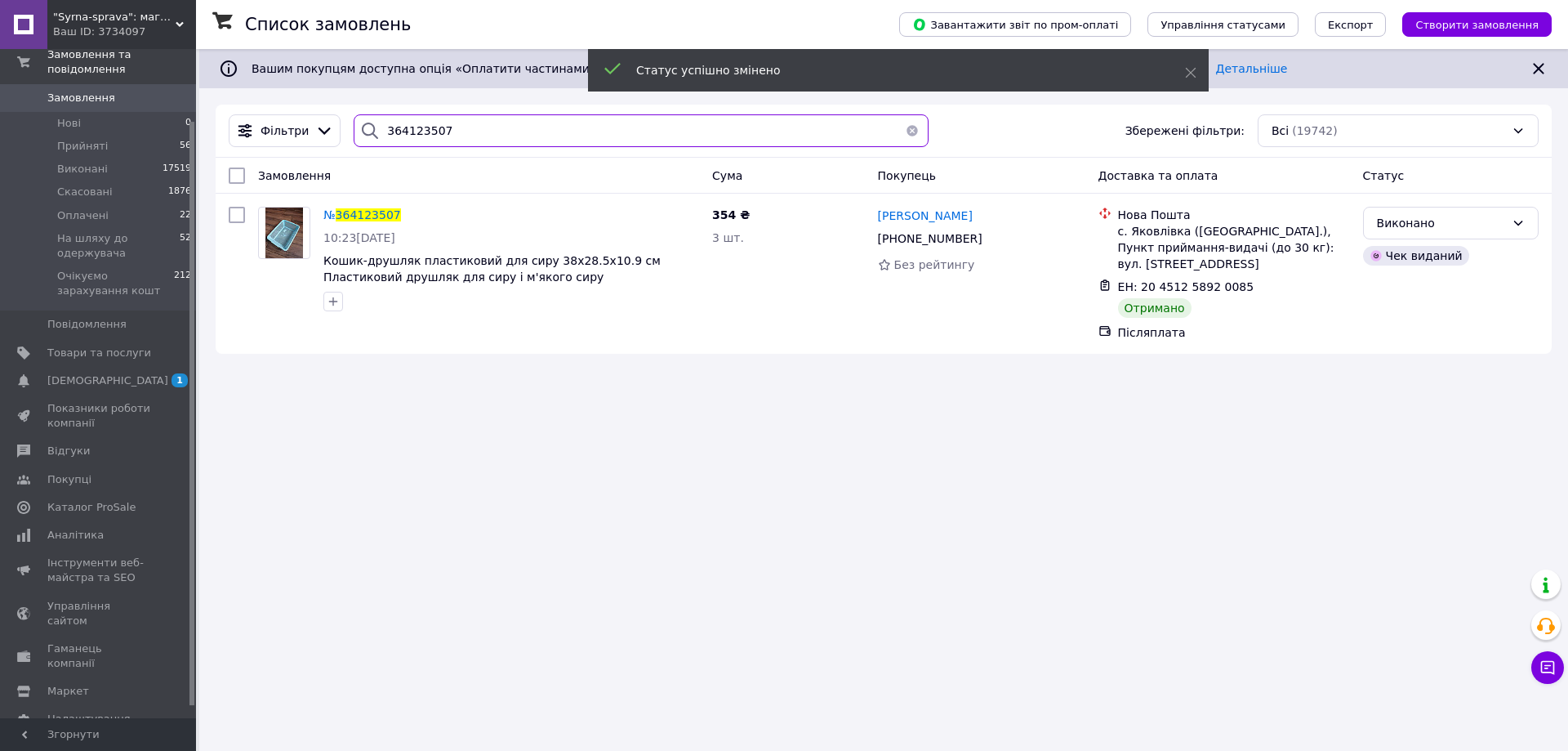
drag, startPoint x: 441, startPoint y: 135, endPoint x: 340, endPoint y: 140, distance: 101.1
click at [347, 140] on div "364123507" at bounding box center [641, 131] width 588 height 33
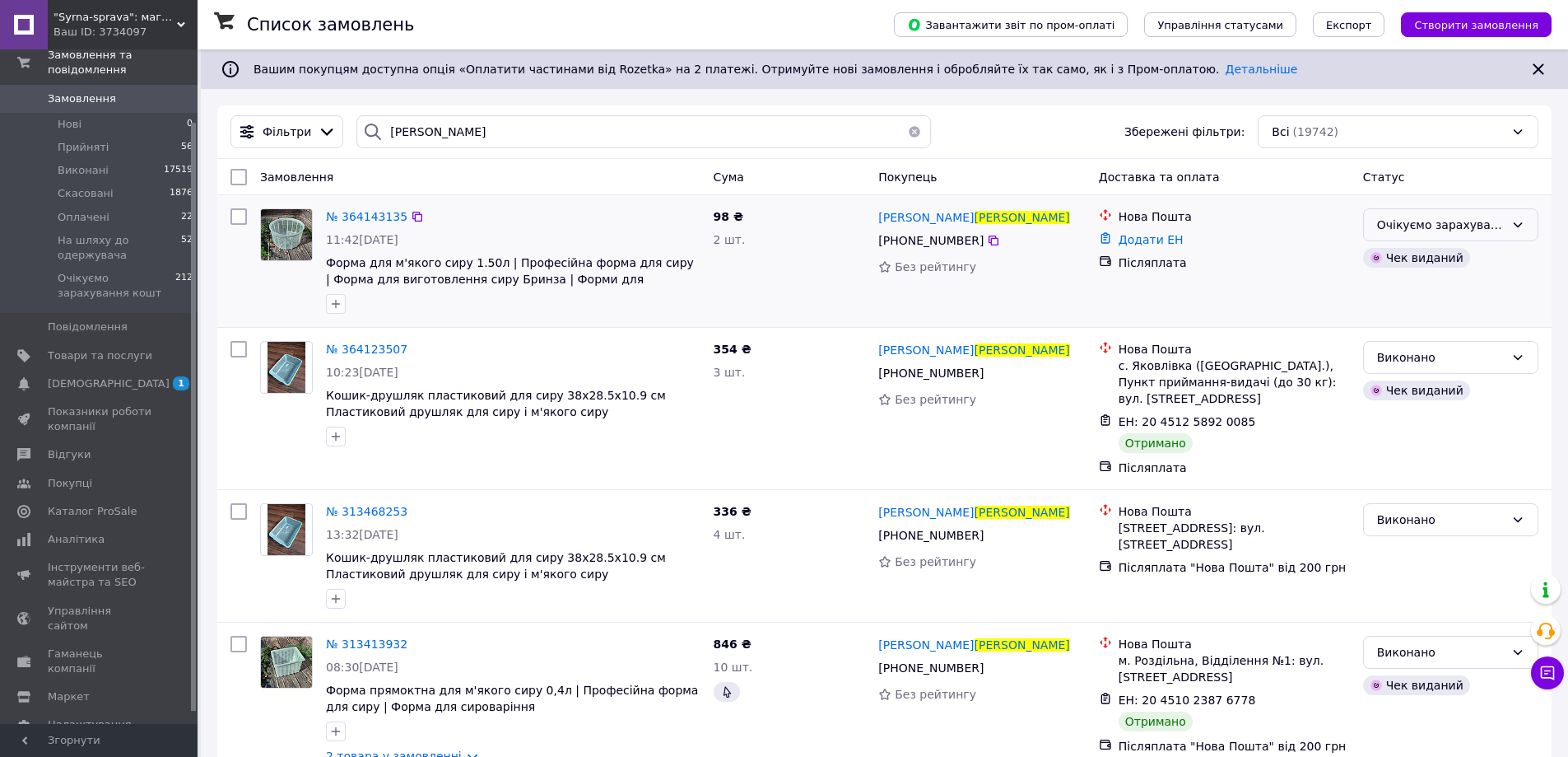
drag, startPoint x: 1491, startPoint y: 226, endPoint x: 1498, endPoint y: 236, distance: 12.2
click at [1492, 227] on div "Очікуємо зарахування кошт" at bounding box center [1441, 225] width 127 height 18
click at [1450, 292] on li "Виконано" at bounding box center [1451, 290] width 174 height 30
click at [380, 127] on div at bounding box center [373, 132] width 33 height 33
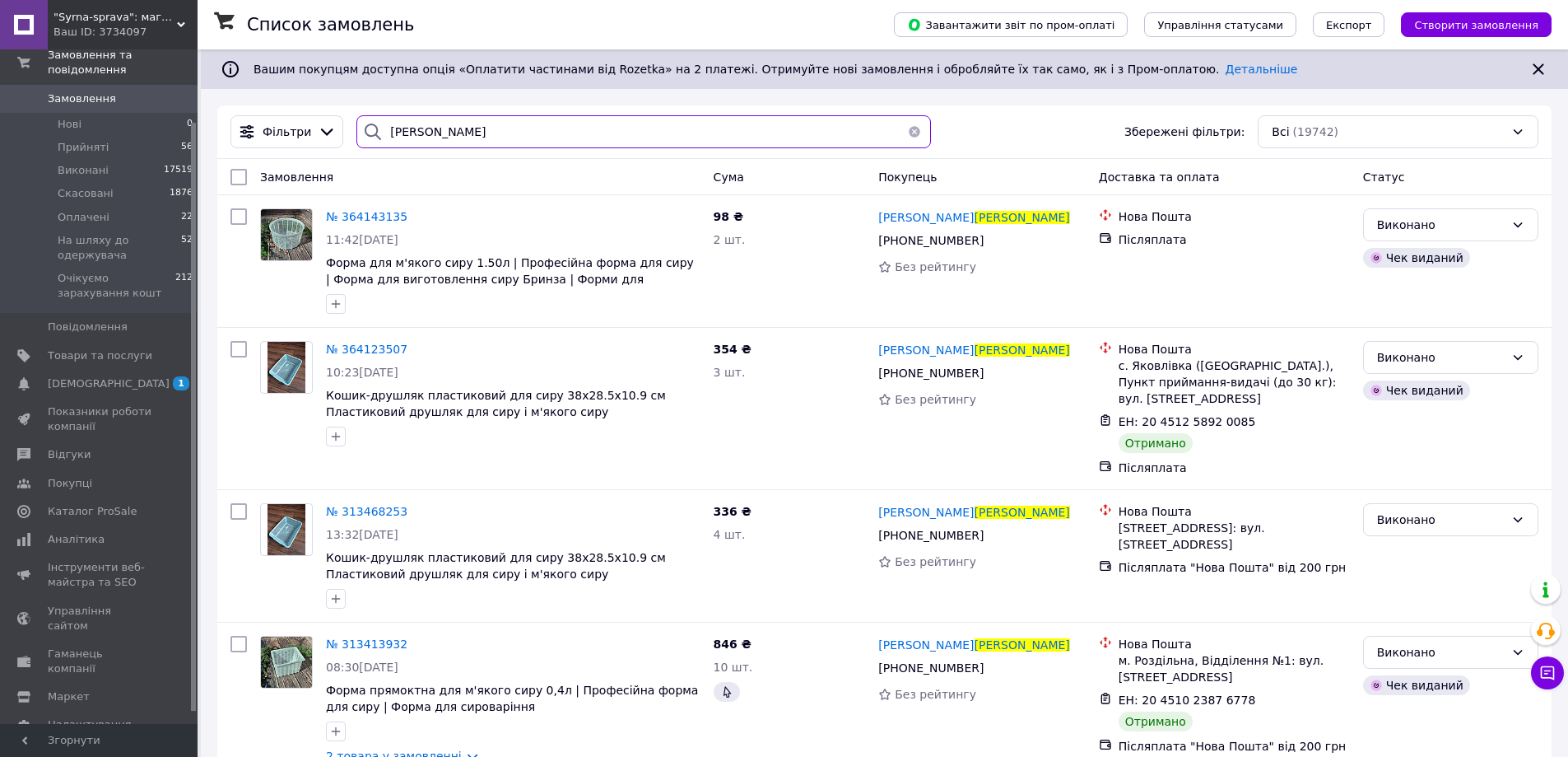
click at [403, 132] on input "голубенко" at bounding box center [643, 132] width 574 height 33
paste input "364063588"
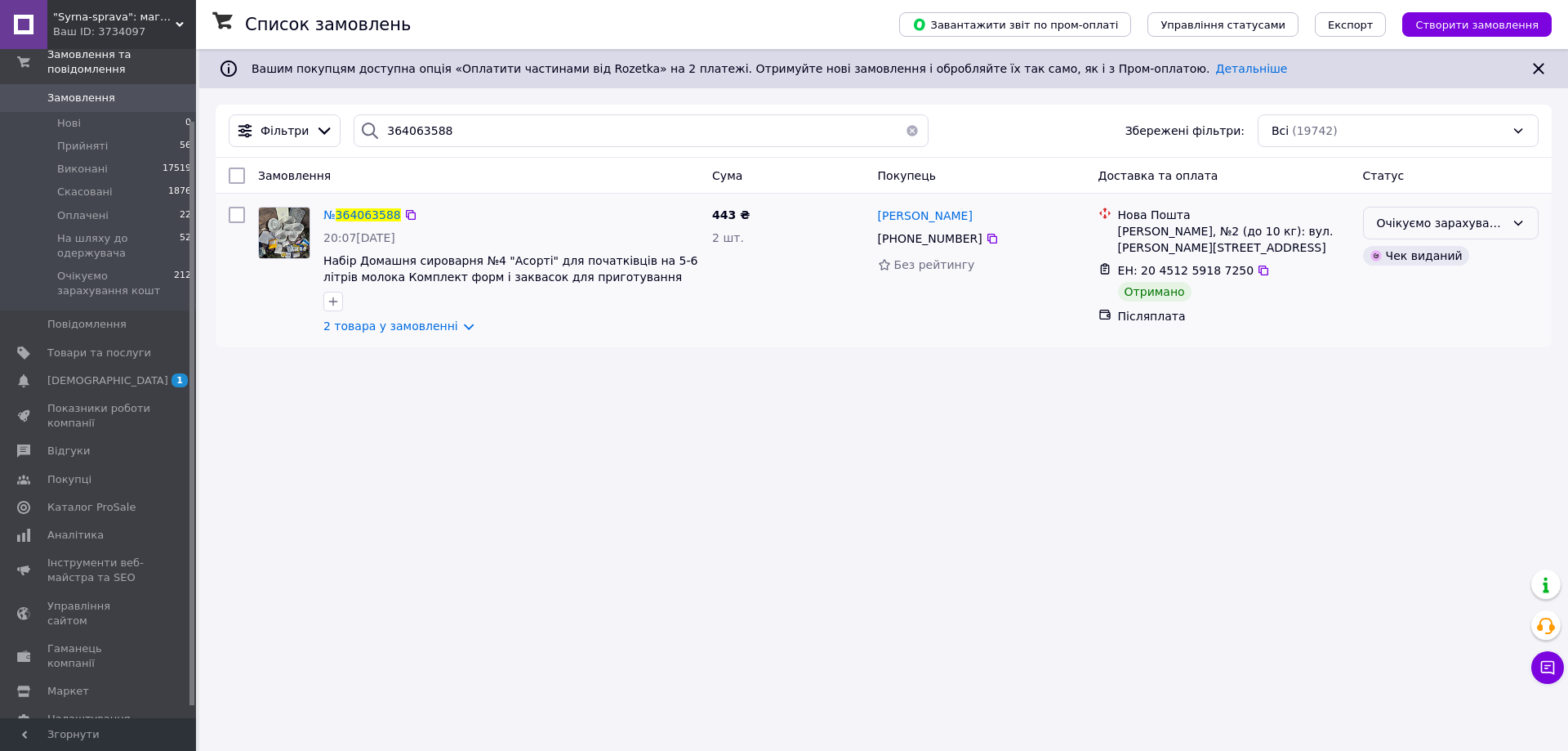
click at [1500, 228] on div "Очікуємо зарахування кошт" at bounding box center [1441, 223] width 128 height 18
drag, startPoint x: 1414, startPoint y: 284, endPoint x: 1268, endPoint y: 295, distance: 146.4
click at [1414, 287] on li "Виконано" at bounding box center [1451, 288] width 174 height 30
click at [400, 134] on input "364063588" at bounding box center [641, 131] width 575 height 33
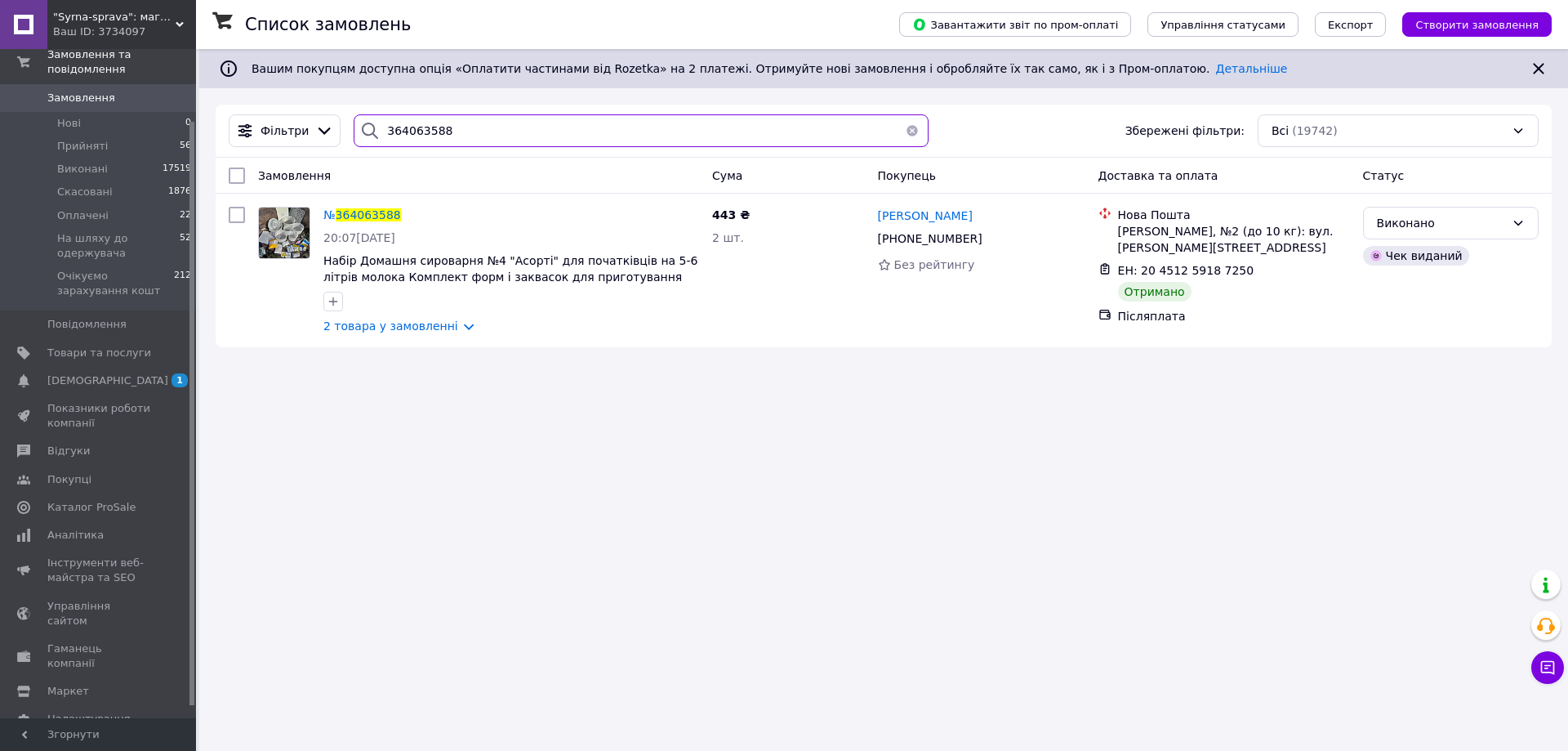
paste input "639081"
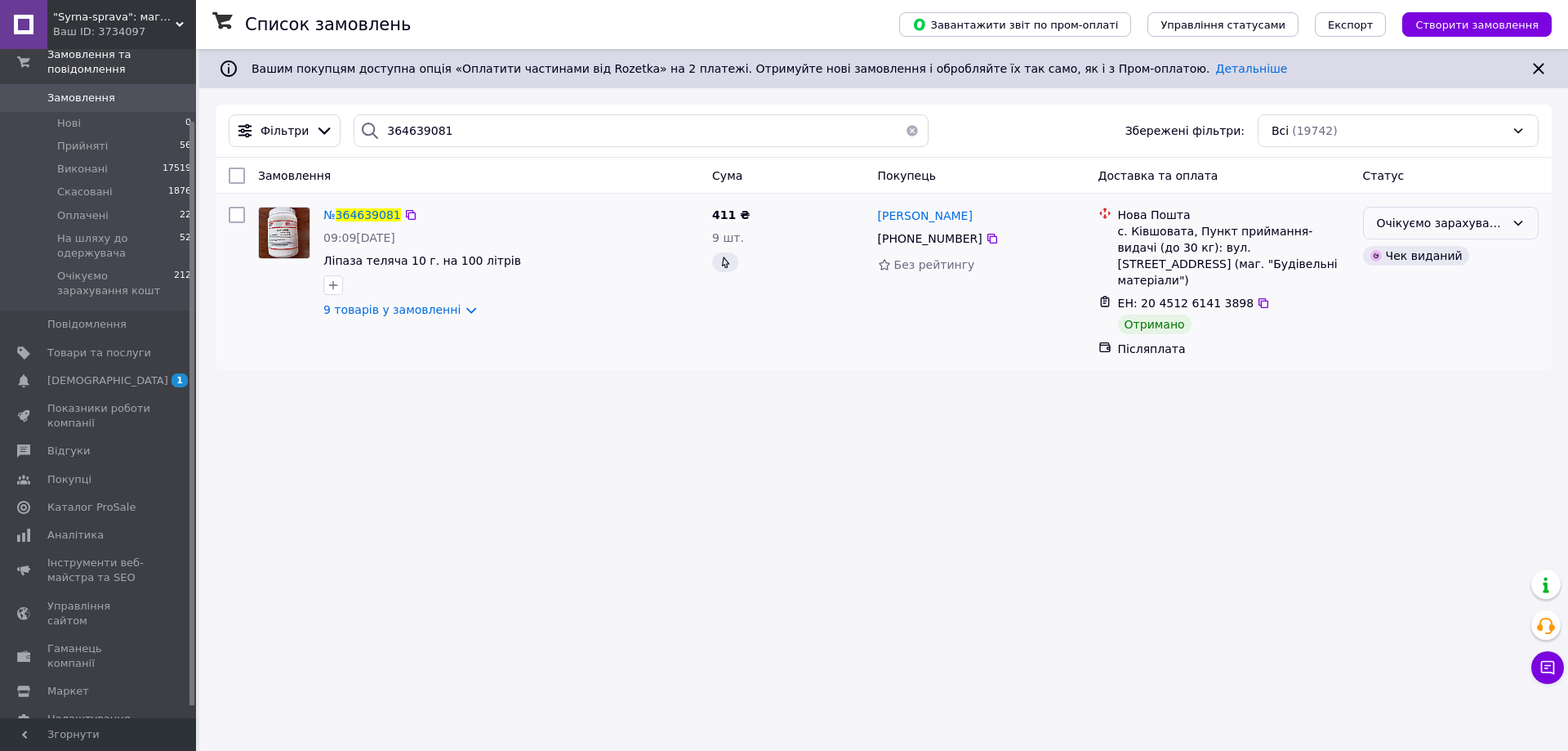
click at [1421, 230] on div "Очікуємо зарахування кошт" at bounding box center [1441, 223] width 128 height 18
click at [1392, 295] on li "Виконано" at bounding box center [1451, 288] width 174 height 30
click at [423, 134] on input "364639081" at bounding box center [641, 131] width 575 height 33
click at [423, 133] on input "364639081" at bounding box center [641, 131] width 575 height 33
paste input "91282"
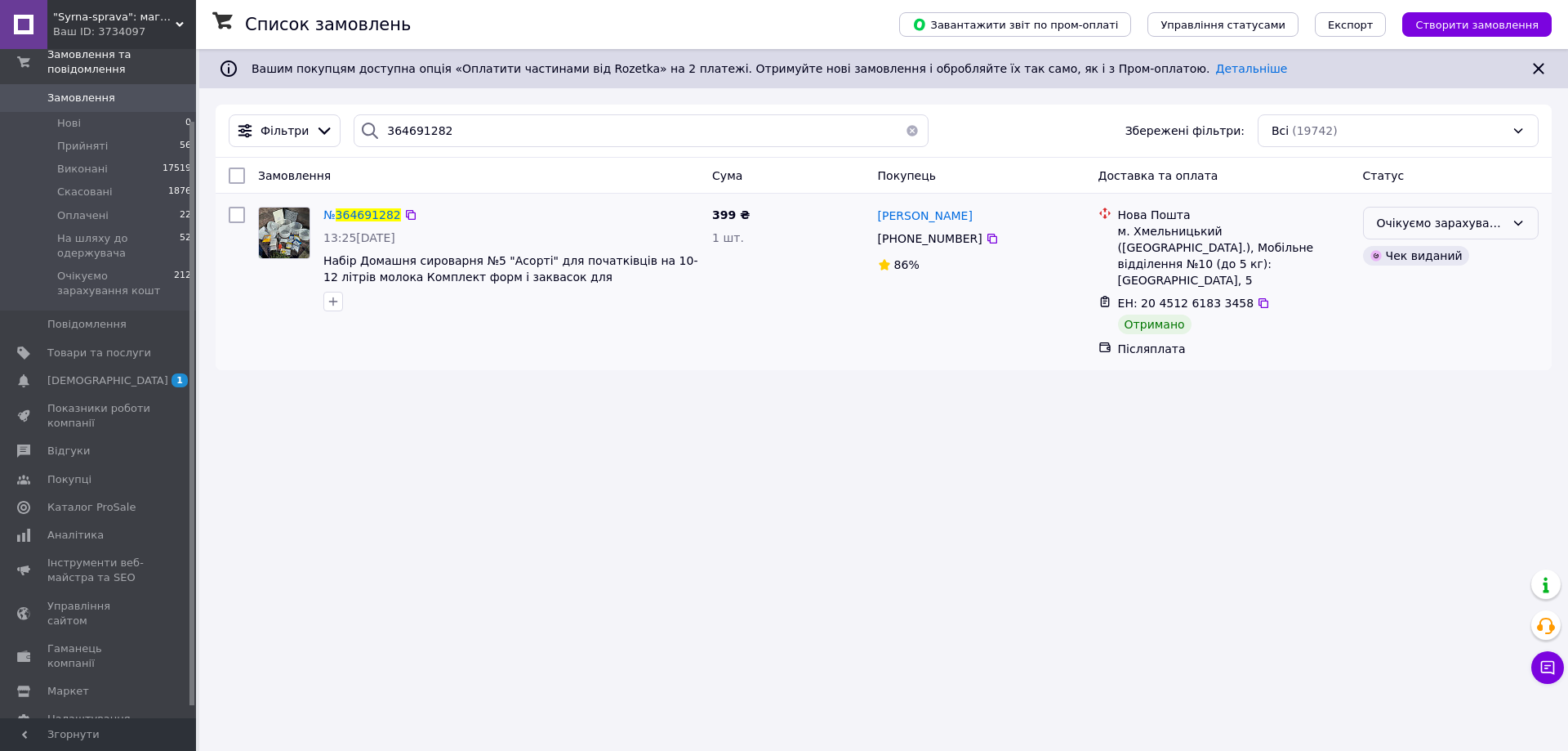
click at [1502, 227] on div "Очікуємо зарахування кошт" at bounding box center [1441, 223] width 128 height 18
click at [1397, 296] on li "Виконано" at bounding box center [1451, 288] width 174 height 30
click at [429, 131] on input "364691282" at bounding box center [641, 131] width 575 height 33
paste input "752591"
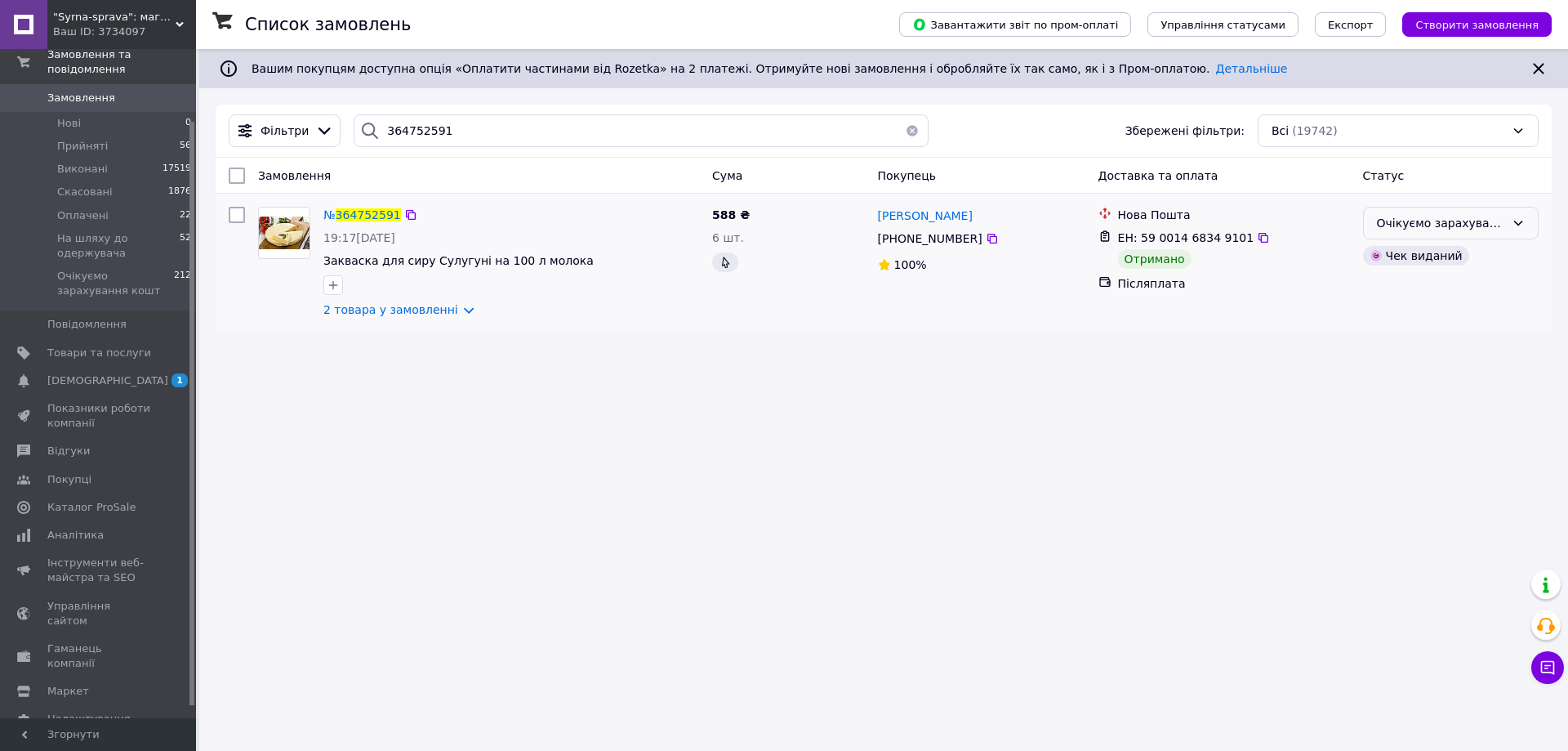
click at [1394, 231] on div "Очікуємо зарахування кошт" at bounding box center [1441, 223] width 128 height 18
click at [1392, 295] on li "Виконано" at bounding box center [1451, 288] width 174 height 30
click at [417, 121] on input "364752591" at bounding box center [641, 131] width 575 height 33
paste input "218075"
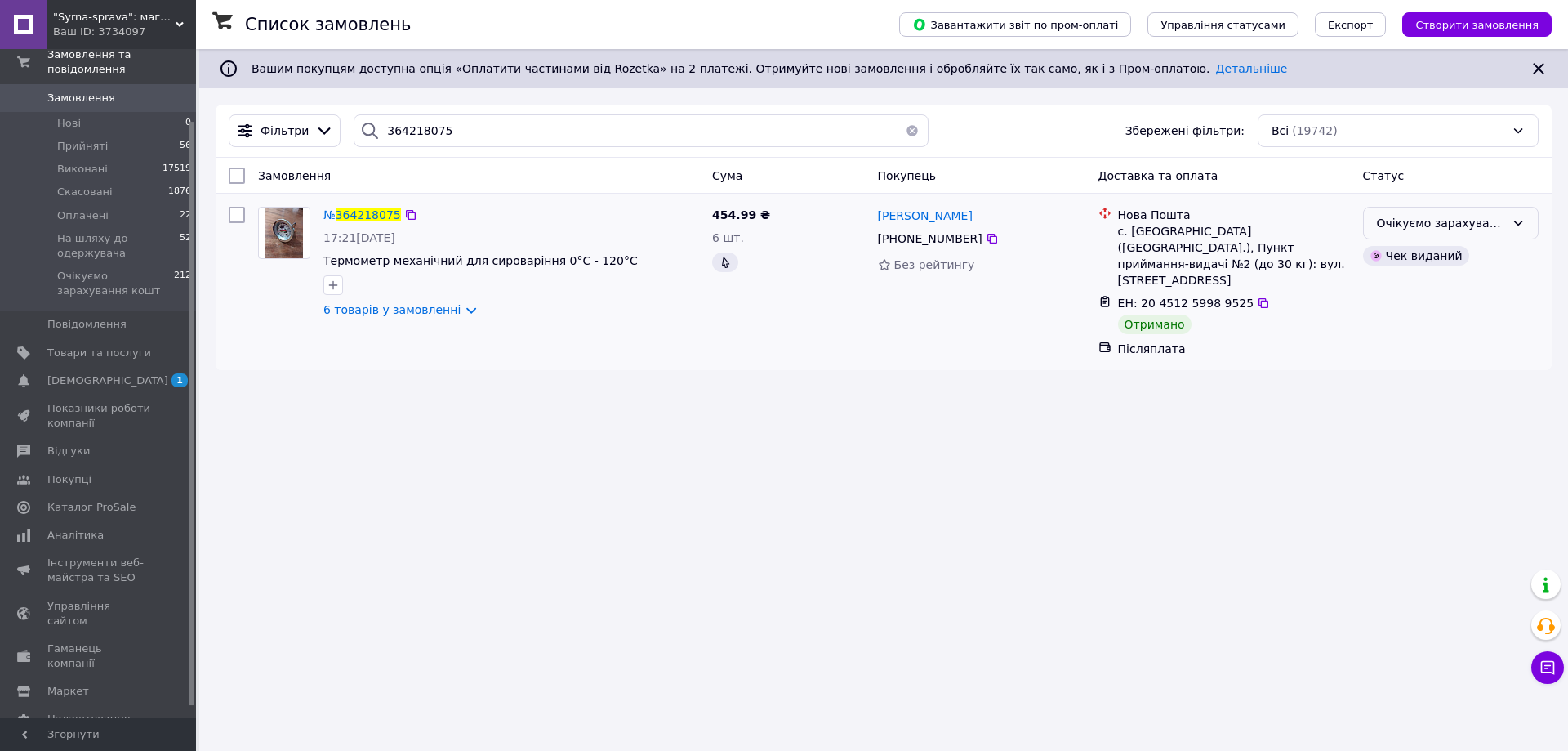
click at [1497, 222] on div "Очікуємо зарахування кошт" at bounding box center [1441, 223] width 128 height 18
click at [1415, 282] on li "Виконано" at bounding box center [1451, 288] width 174 height 30
click at [411, 124] on input "364218075" at bounding box center [641, 131] width 575 height 33
paste input "492488"
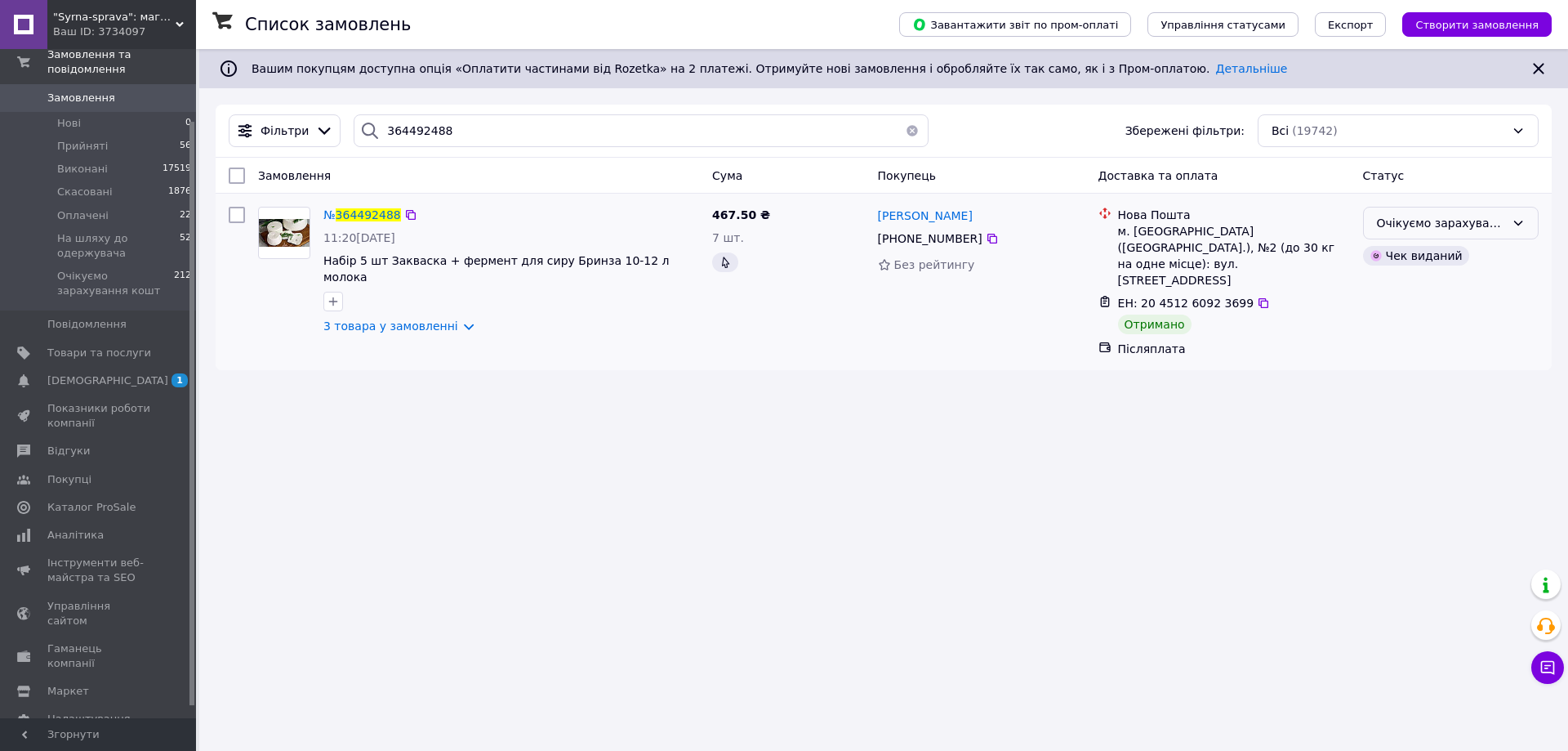
click at [1389, 219] on div "Очікуємо зарахування кошт" at bounding box center [1441, 223] width 128 height 18
click at [1394, 292] on li "Виконано" at bounding box center [1451, 288] width 174 height 30
click at [408, 126] on input "364492488" at bounding box center [641, 131] width 575 height 33
paste input "520740"
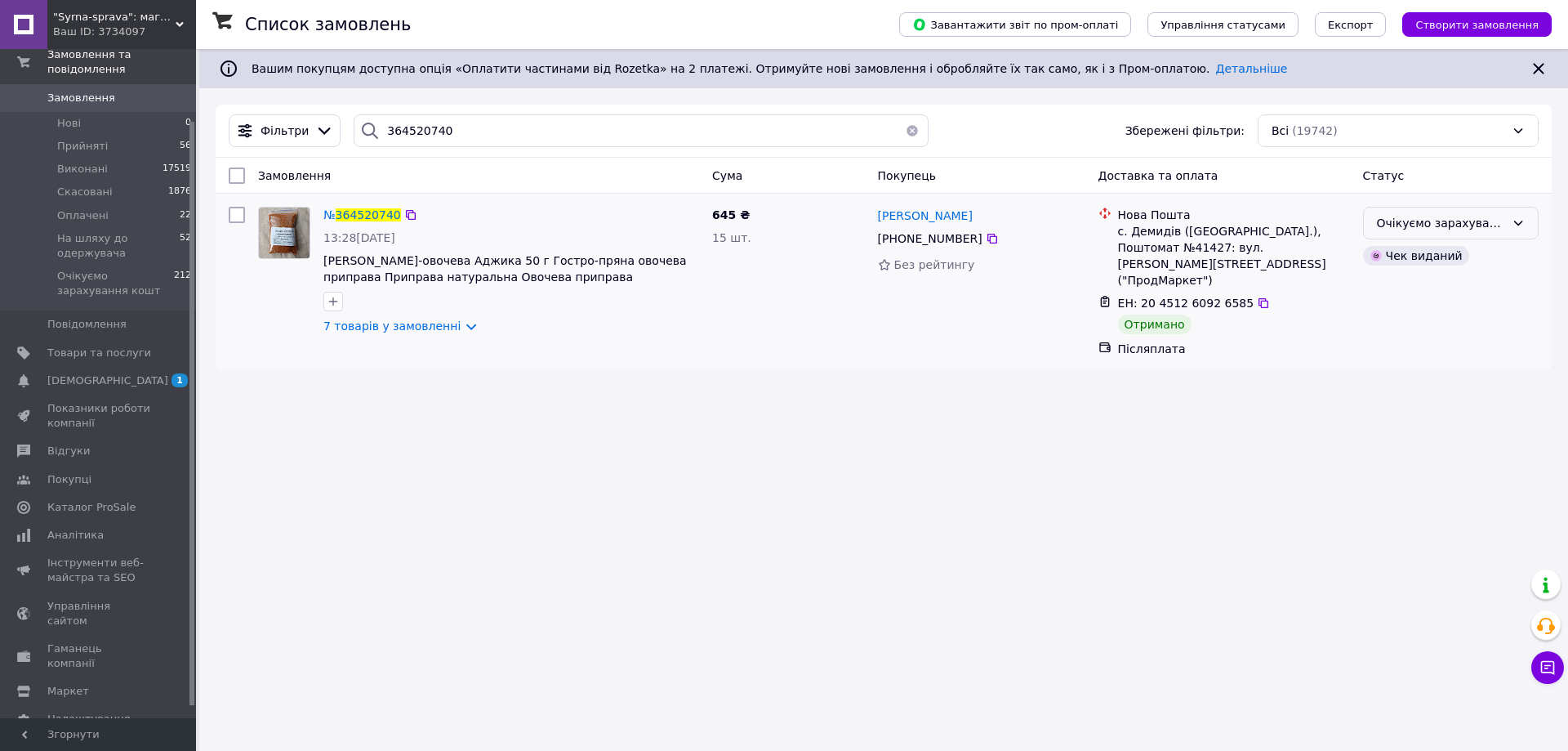
click at [1390, 218] on div "Очікуємо зарахування кошт" at bounding box center [1441, 223] width 128 height 18
click at [1422, 294] on li "Виконано" at bounding box center [1451, 288] width 174 height 30
click at [470, 121] on input "364520740" at bounding box center [641, 131] width 575 height 33
paste input "63302"
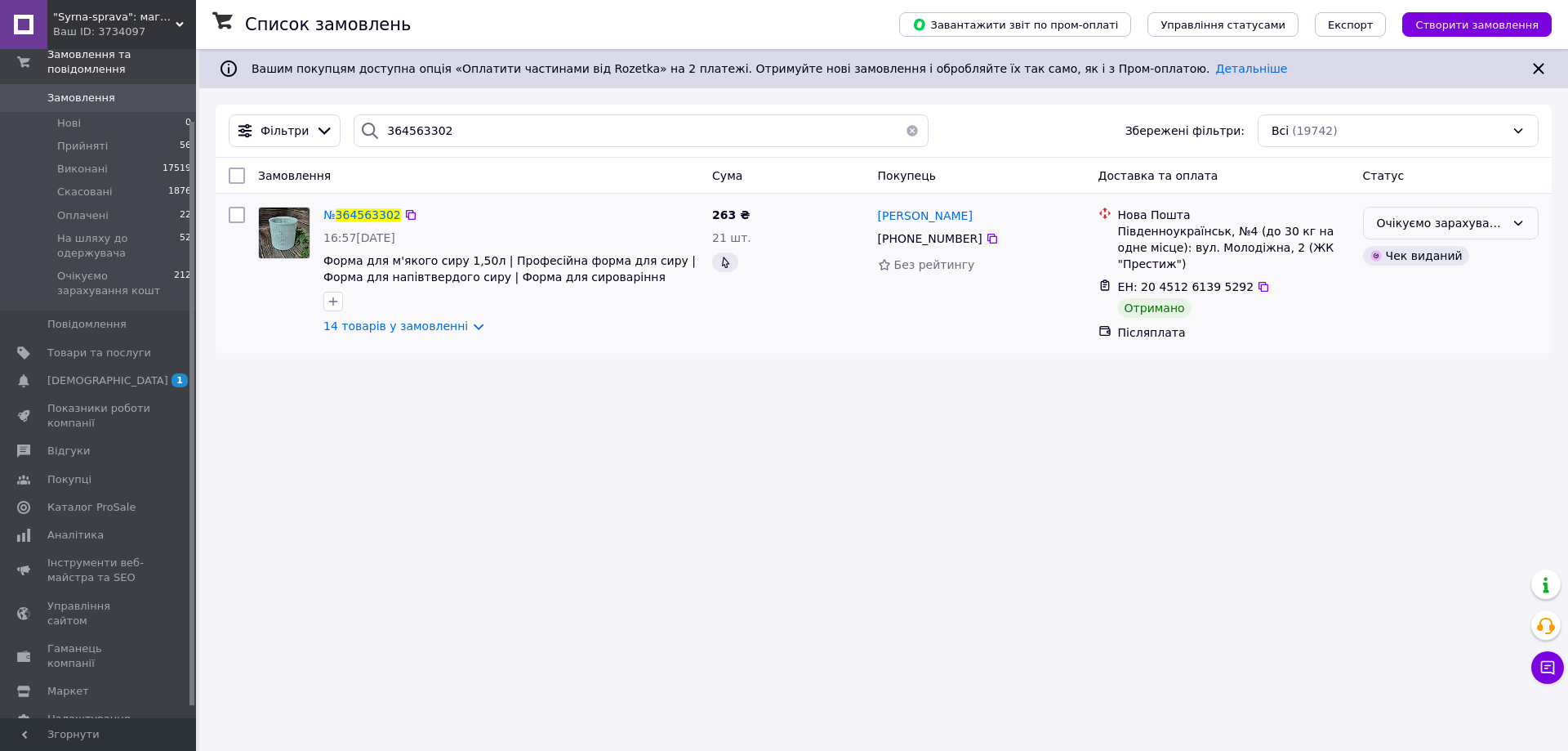
click at [1415, 228] on div "Очікуємо зарахування кошт" at bounding box center [1441, 223] width 128 height 18
click at [1410, 293] on li "Виконано" at bounding box center [1451, 288] width 174 height 30
click at [416, 126] on input "364563302" at bounding box center [641, 131] width 575 height 33
paste input "607481"
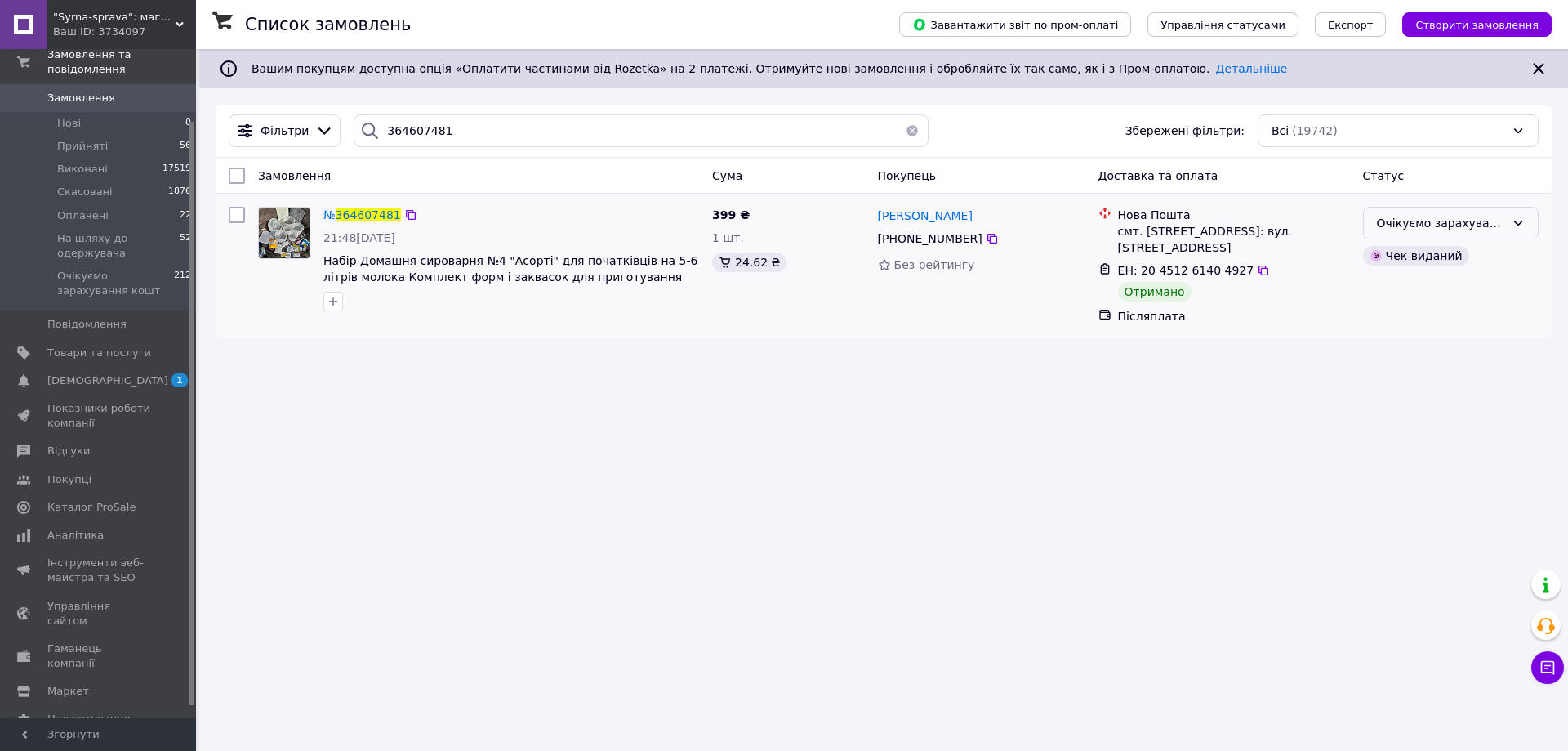
click at [1449, 225] on div "Очікуємо зарахування кошт" at bounding box center [1441, 223] width 128 height 18
click at [1405, 286] on li "Виконано" at bounding box center [1451, 288] width 174 height 30
click at [418, 137] on input "364607481" at bounding box center [641, 131] width 575 height 33
paste input "578048"
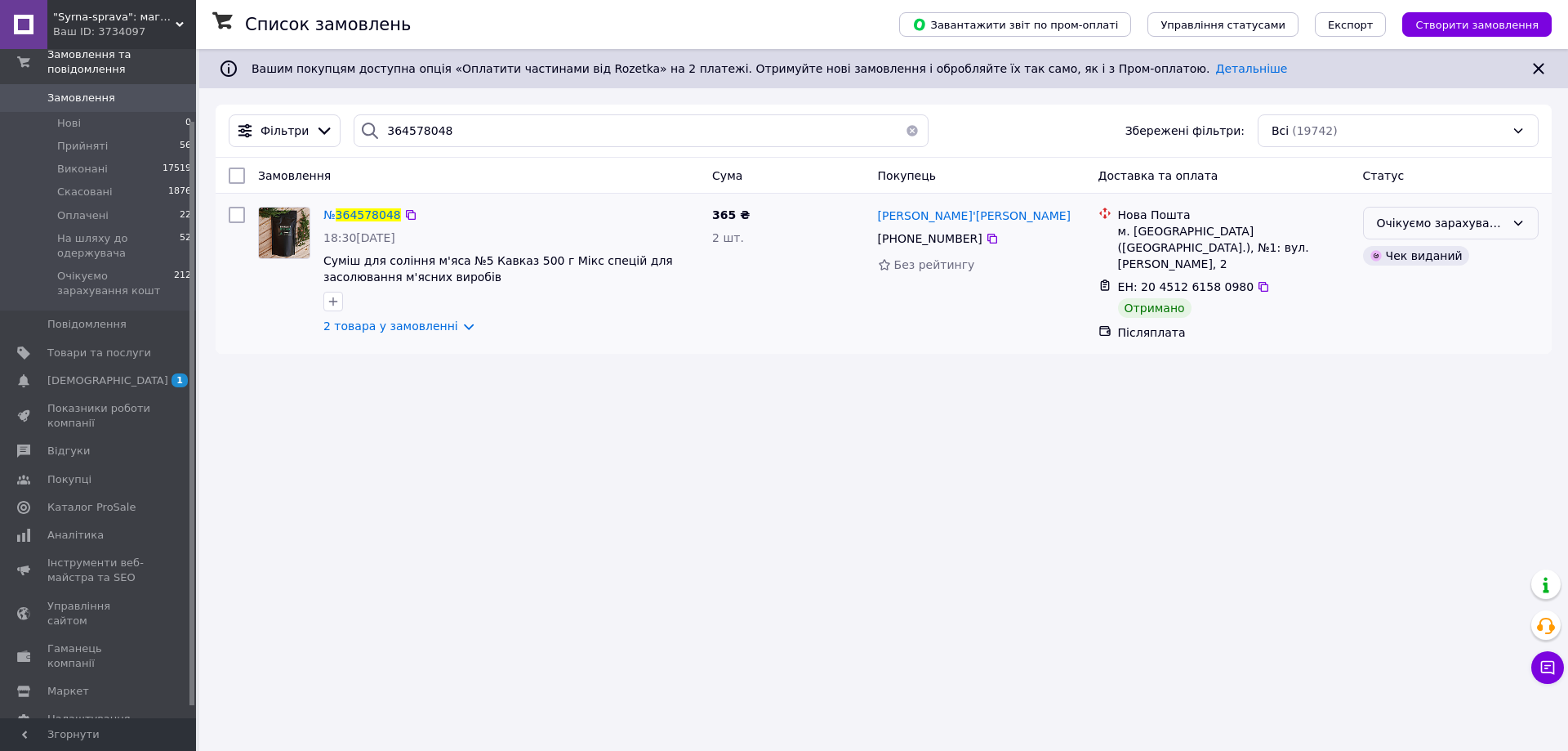
click at [1385, 221] on div "Очікуємо зарахування кошт" at bounding box center [1441, 223] width 128 height 18
click at [1413, 291] on li "Виконано" at bounding box center [1451, 288] width 174 height 30
click at [404, 122] on input "364578048" at bounding box center [641, 131] width 575 height 33
paste input "685826"
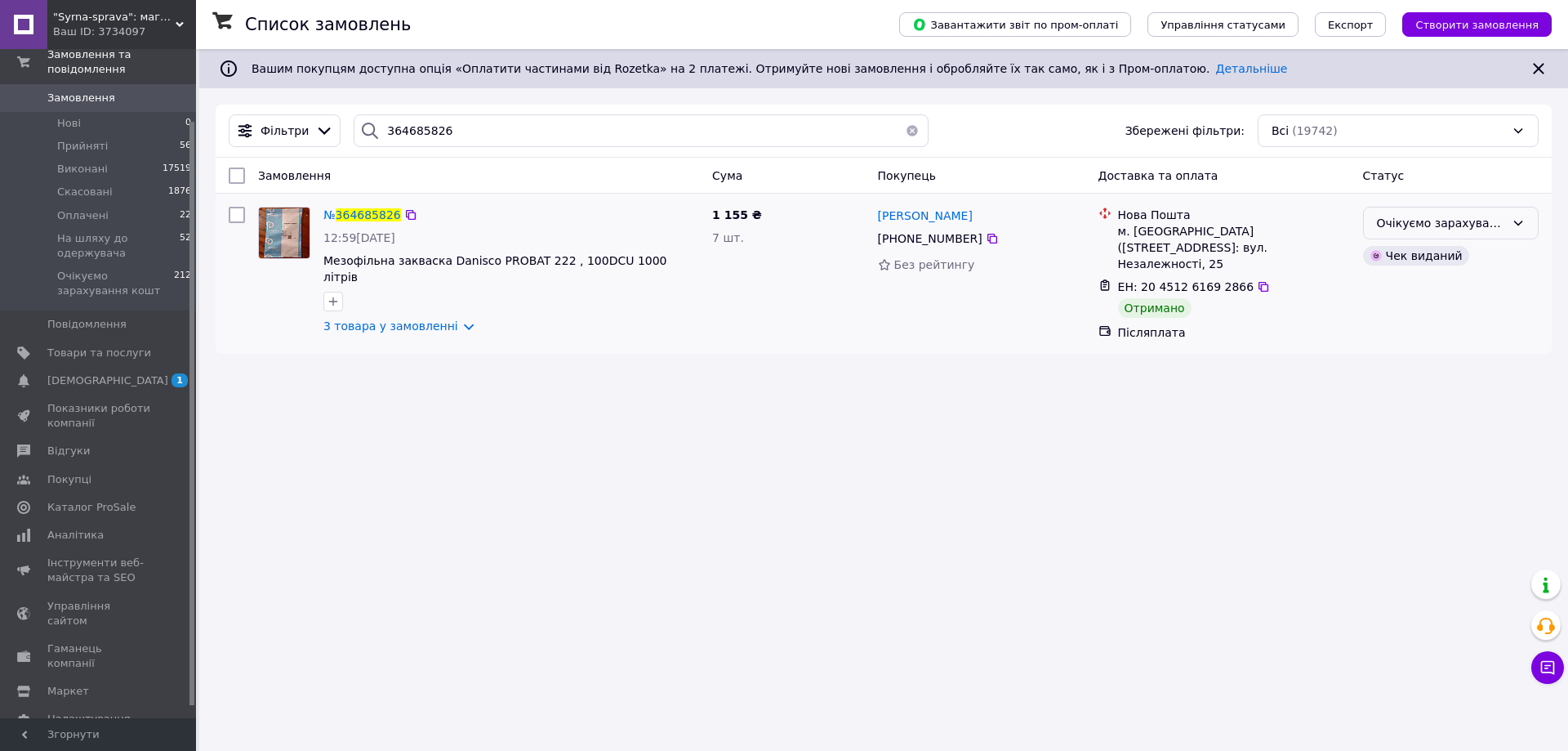
click at [1494, 213] on div "Очікуємо зарахування кошт" at bounding box center [1451, 223] width 176 height 33
click at [1419, 289] on li "Виконано" at bounding box center [1451, 288] width 174 height 30
click at [451, 133] on input "364685826" at bounding box center [641, 131] width 575 height 33
drag, startPoint x: 451, startPoint y: 133, endPoint x: 418, endPoint y: 132, distance: 33.0
click at [418, 132] on input "364685826" at bounding box center [641, 131] width 575 height 33
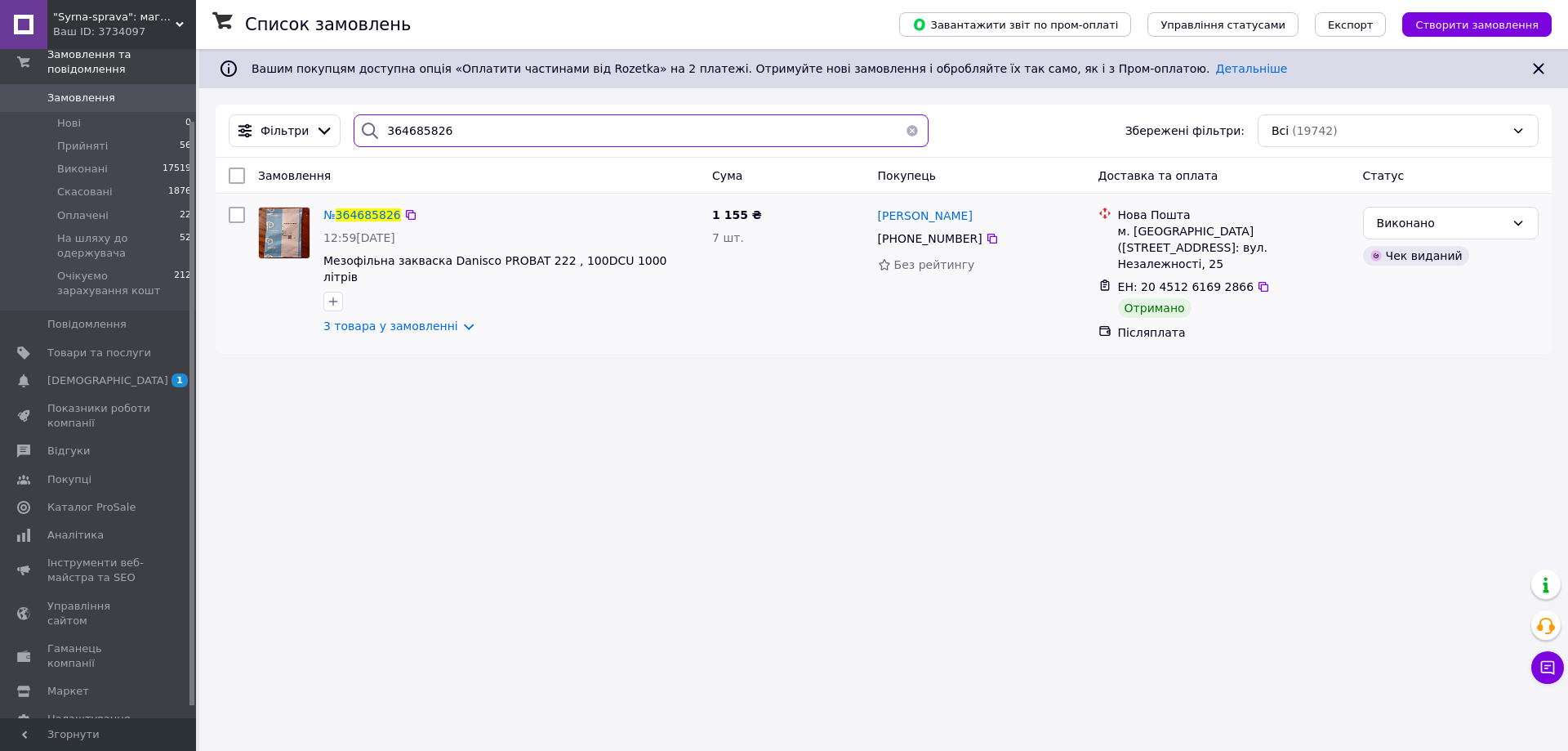
click at [418, 132] on input "364685826" at bounding box center [641, 131] width 575 height 33
paste input "503848"
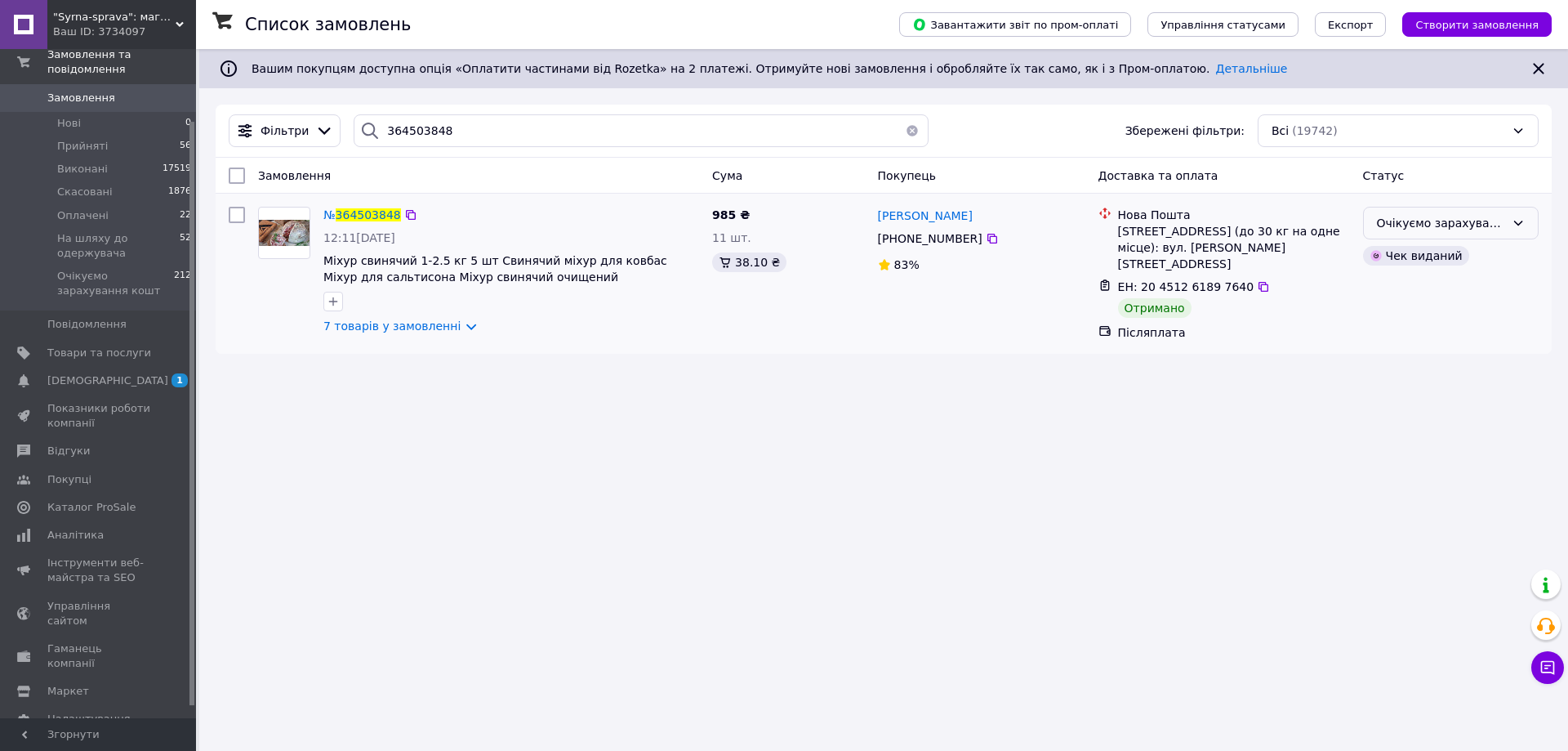
click at [1406, 213] on div "Очікуємо зарахування кошт" at bounding box center [1451, 223] width 176 height 33
click at [1393, 282] on li "Виконано" at bounding box center [1451, 288] width 174 height 30
click at [396, 137] on input "364503848" at bounding box center [641, 131] width 575 height 33
paste input "3830154"
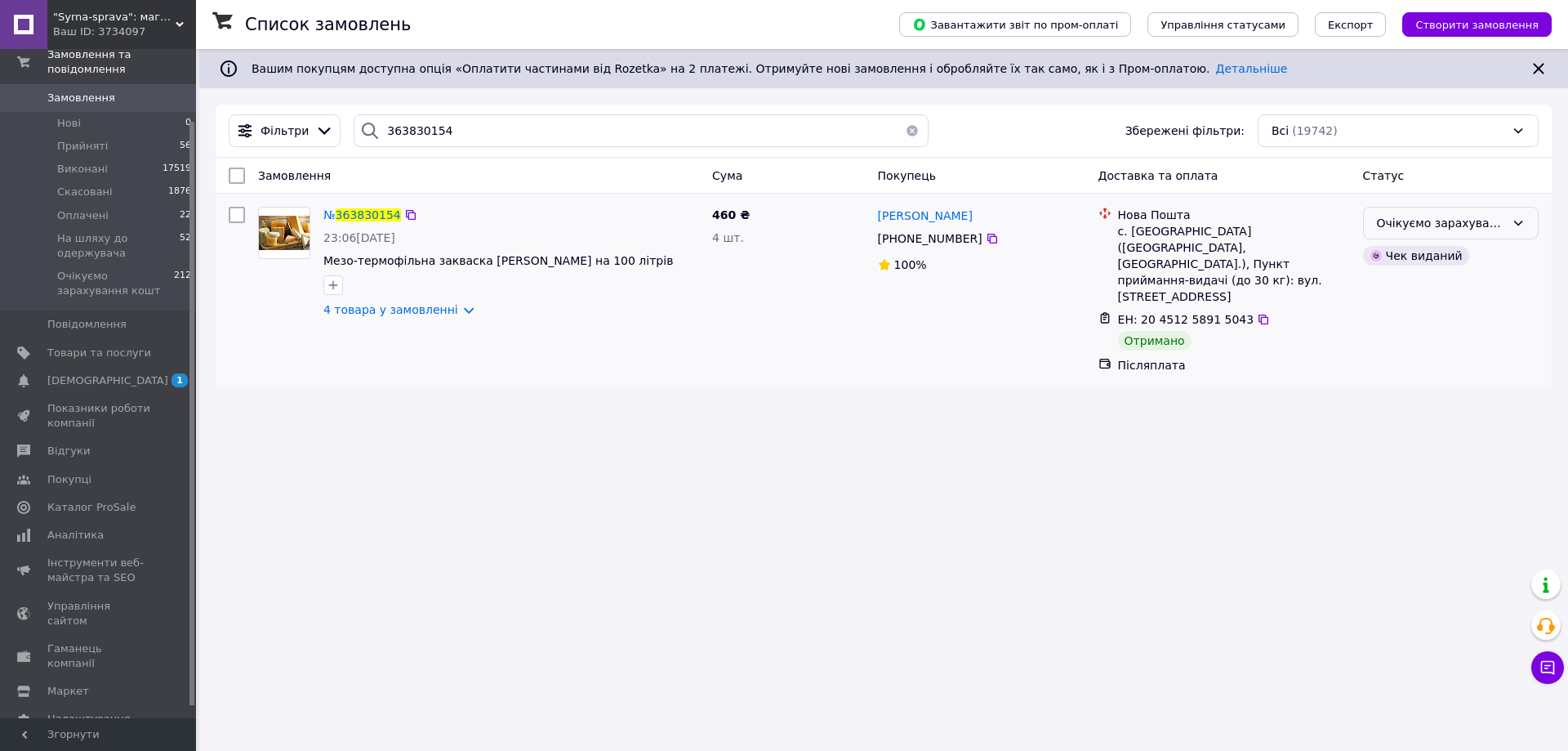
click at [1403, 221] on div "Очікуємо зарахування кошт" at bounding box center [1441, 223] width 128 height 18
click at [1384, 293] on li "Виконано" at bounding box center [1451, 288] width 174 height 30
click at [403, 131] on input "363830154" at bounding box center [641, 131] width 575 height 33
paste input "4138695"
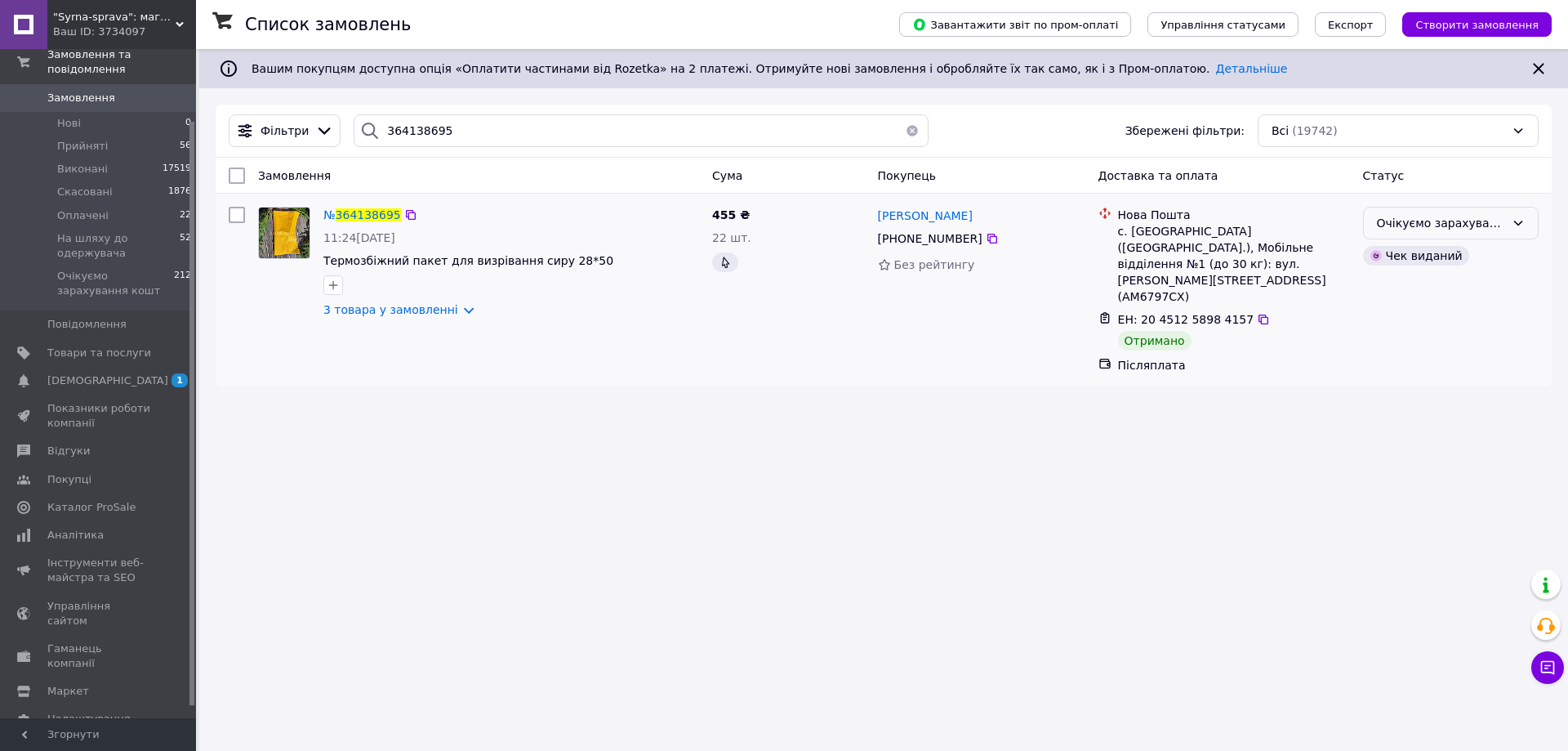
click at [1465, 212] on div "Очікуємо зарахування кошт" at bounding box center [1451, 223] width 176 height 33
drag, startPoint x: 1375, startPoint y: 281, endPoint x: 1278, endPoint y: 303, distance: 99.5
click at [1376, 282] on li "Виконано" at bounding box center [1451, 288] width 174 height 30
click at [407, 132] on input "364138695" at bounding box center [641, 131] width 575 height 33
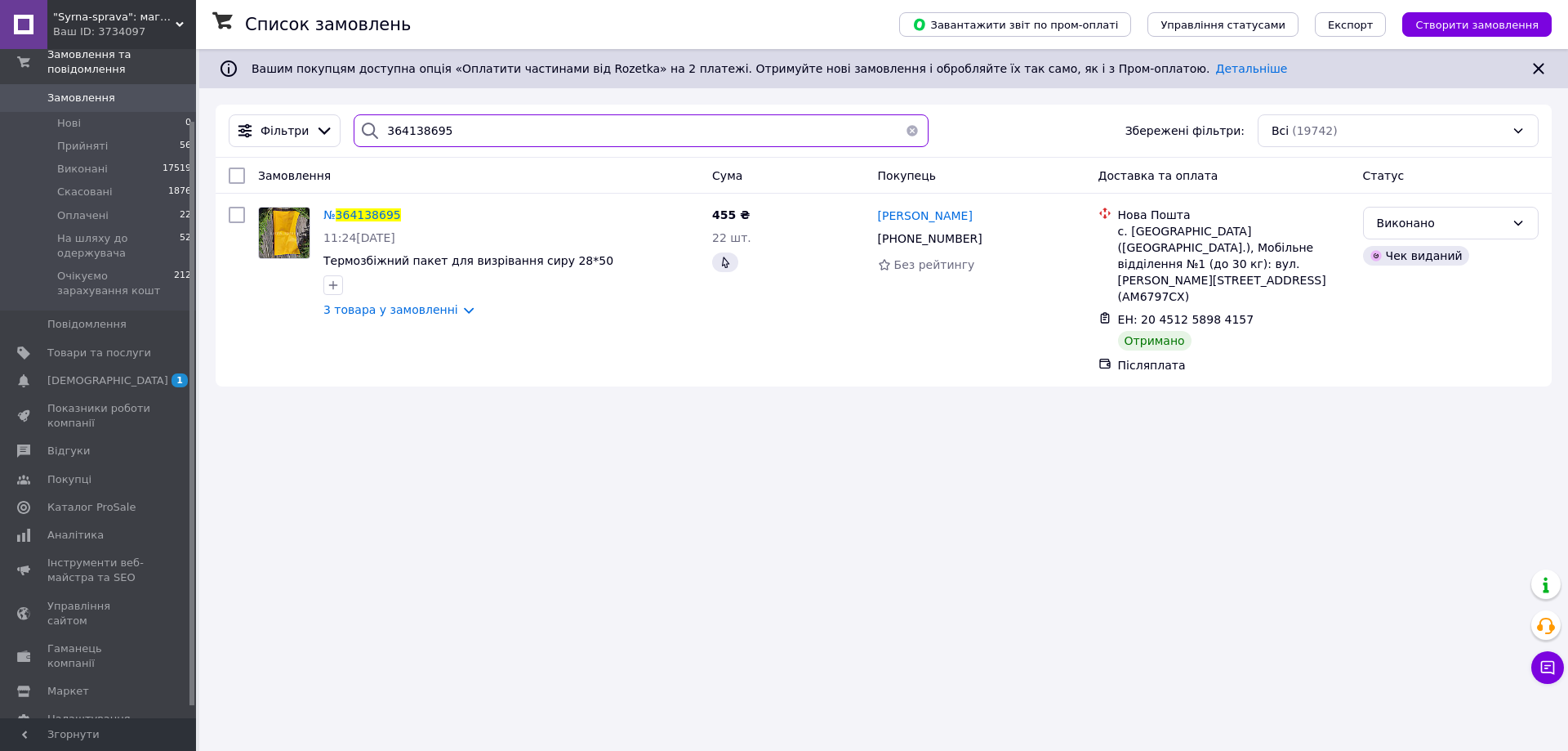
paste input "381424"
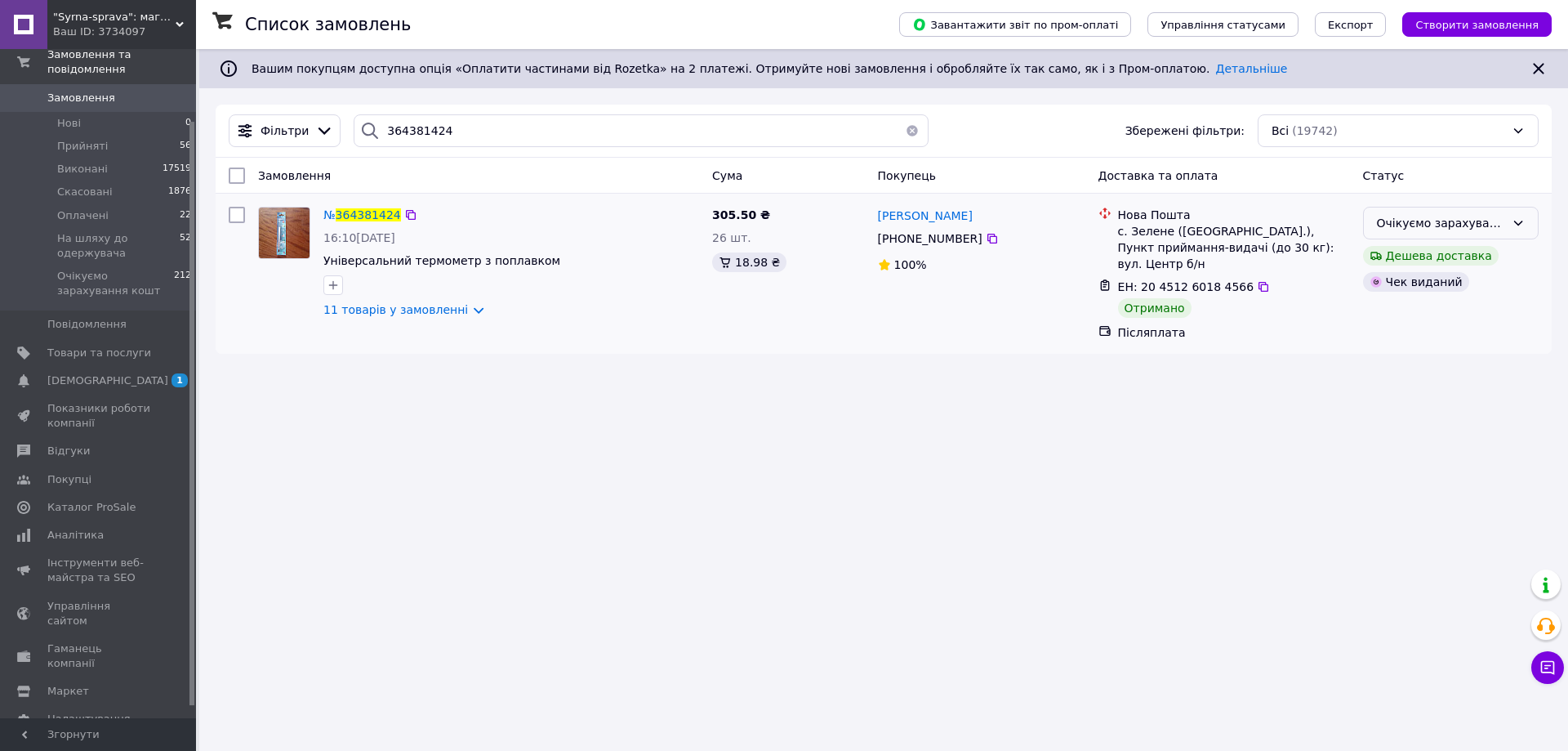
click at [1472, 226] on div "Очікуємо зарахування кошт" at bounding box center [1441, 223] width 128 height 18
drag, startPoint x: 1433, startPoint y: 283, endPoint x: 1404, endPoint y: 279, distance: 29.3
click at [1427, 283] on li "Виконано" at bounding box center [1451, 288] width 174 height 30
click at [412, 134] on input "364381424" at bounding box center [641, 131] width 575 height 33
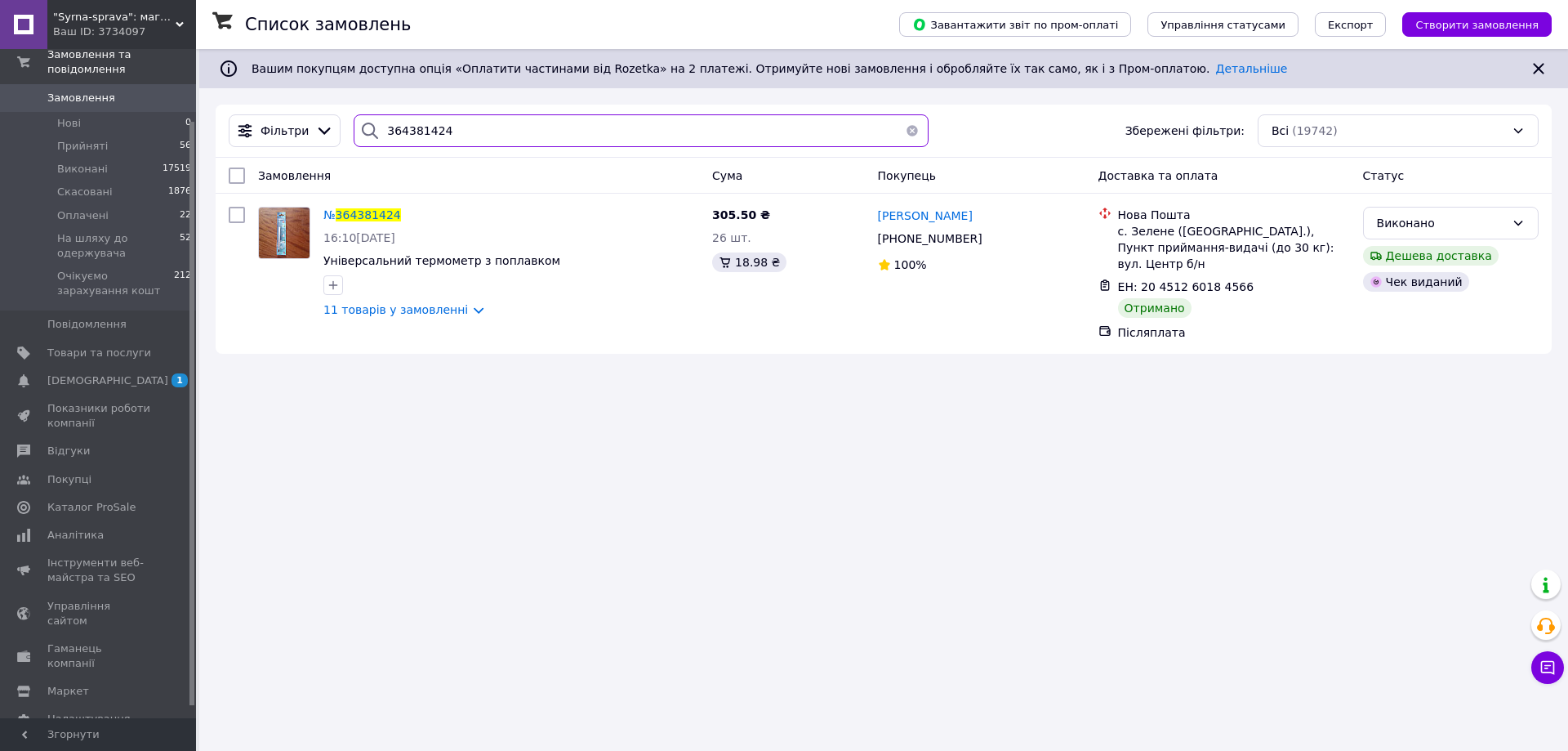
paste input "487280"
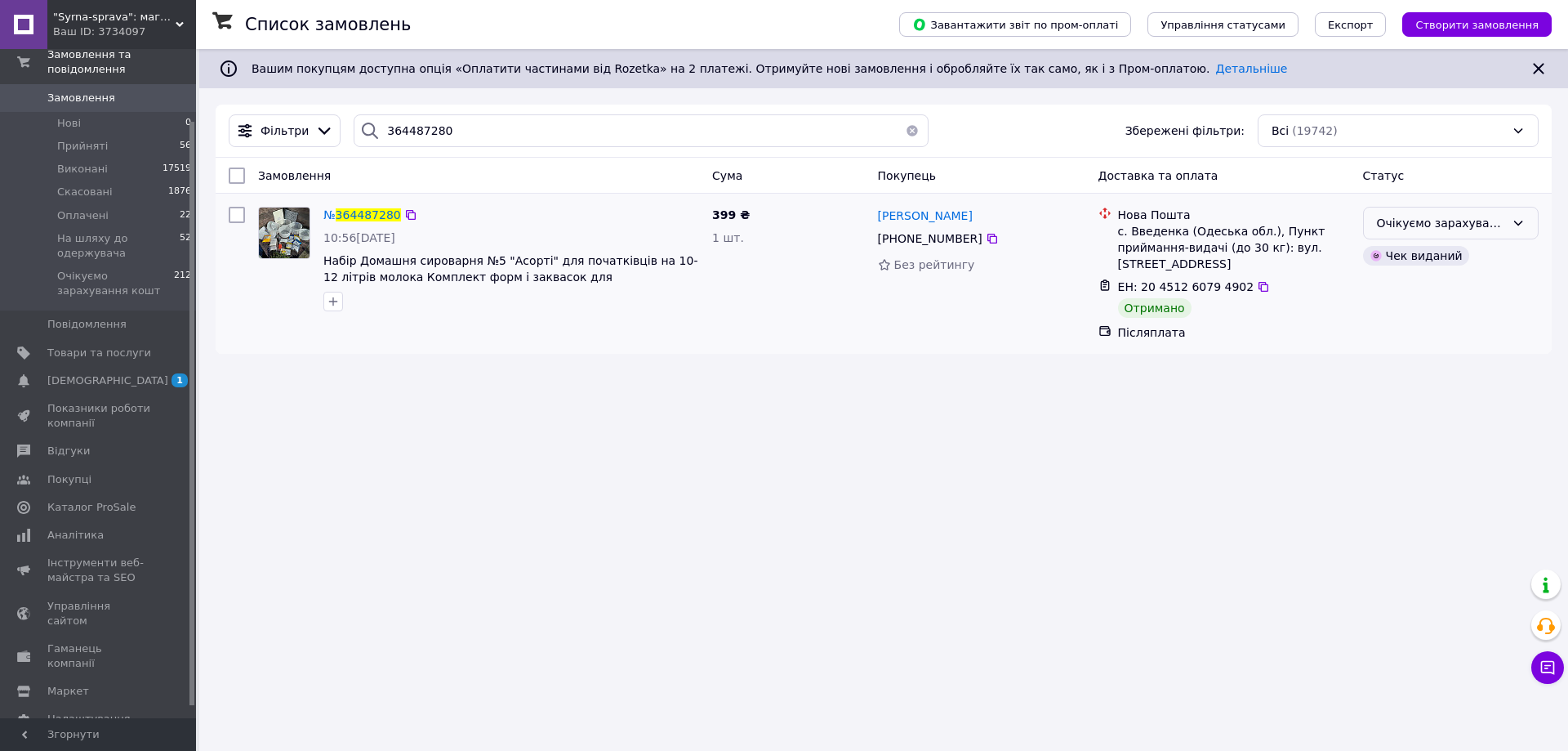
click at [1408, 223] on div "Очікуємо зарахування кошт" at bounding box center [1441, 223] width 128 height 18
drag, startPoint x: 1378, startPoint y: 295, endPoint x: 1182, endPoint y: 350, distance: 203.6
click at [1378, 294] on li "Виконано" at bounding box center [1451, 288] width 174 height 30
click at [423, 137] on input "364487280" at bounding box center [641, 131] width 575 height 33
click at [424, 137] on input "364487280" at bounding box center [641, 131] width 575 height 33
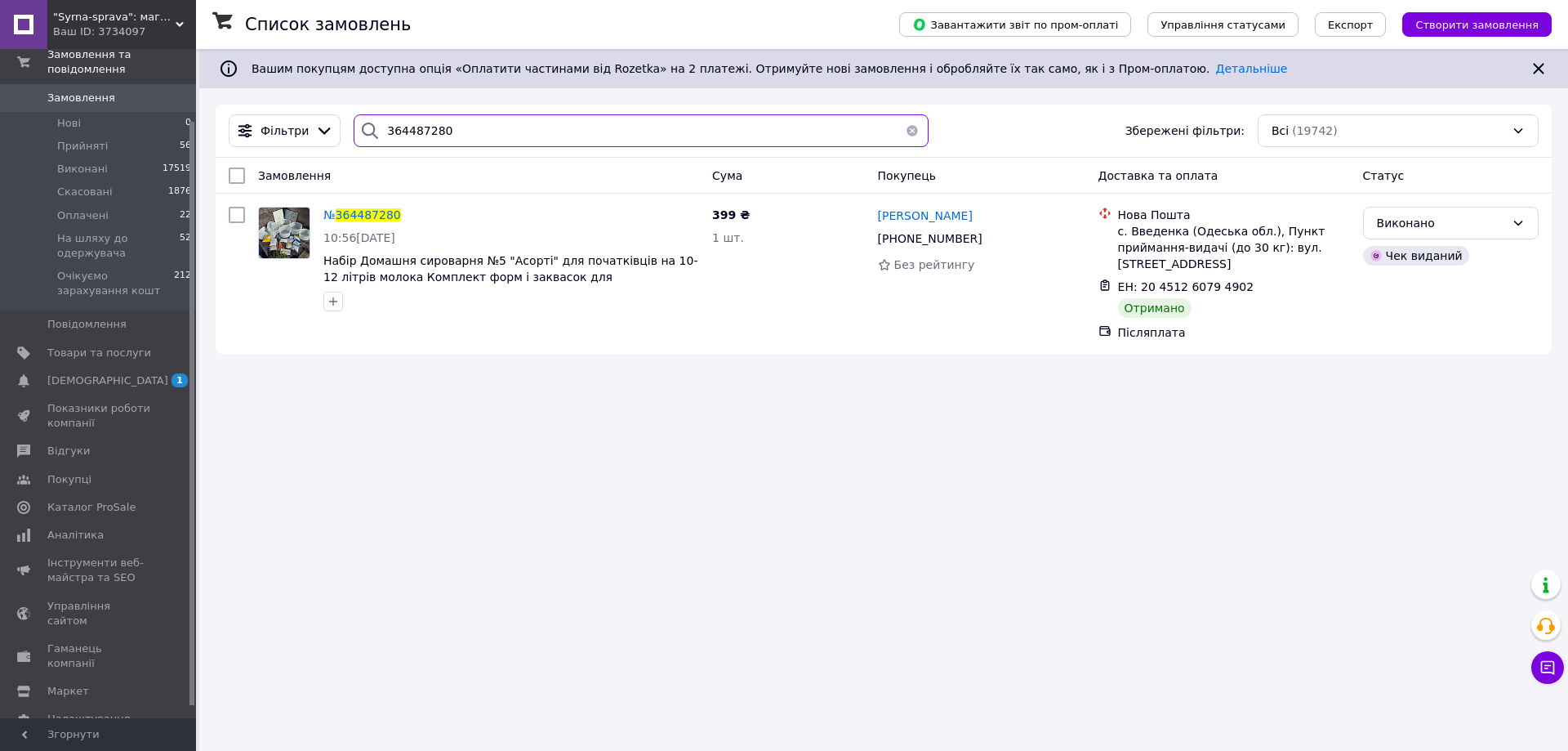
paste input "46276"
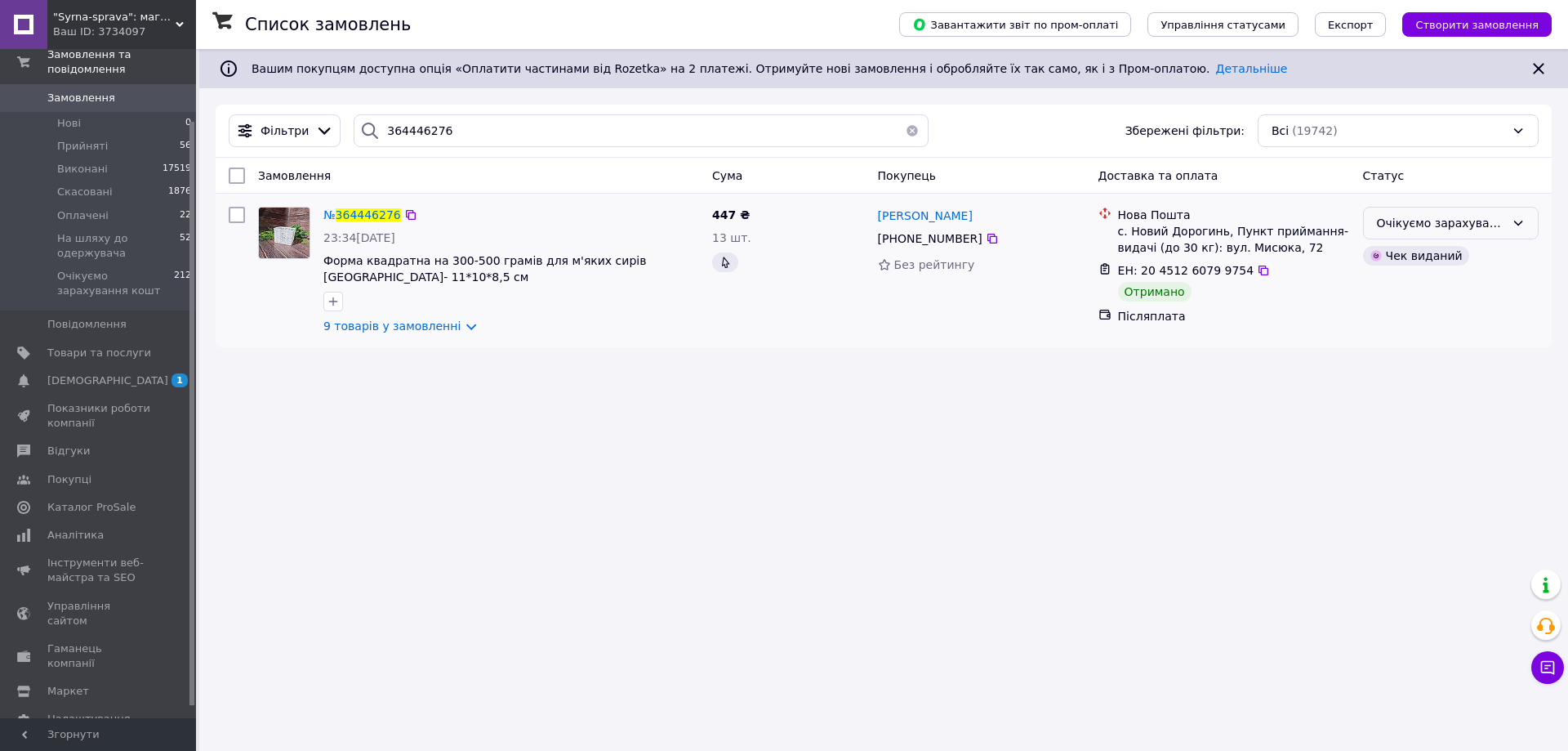
click at [1484, 220] on div "Очікуємо зарахування кошт" at bounding box center [1441, 223] width 128 height 18
click at [1410, 287] on li "Виконано" at bounding box center [1451, 288] width 174 height 30
click at [441, 118] on input "364446276" at bounding box center [641, 131] width 575 height 33
paste input "91065"
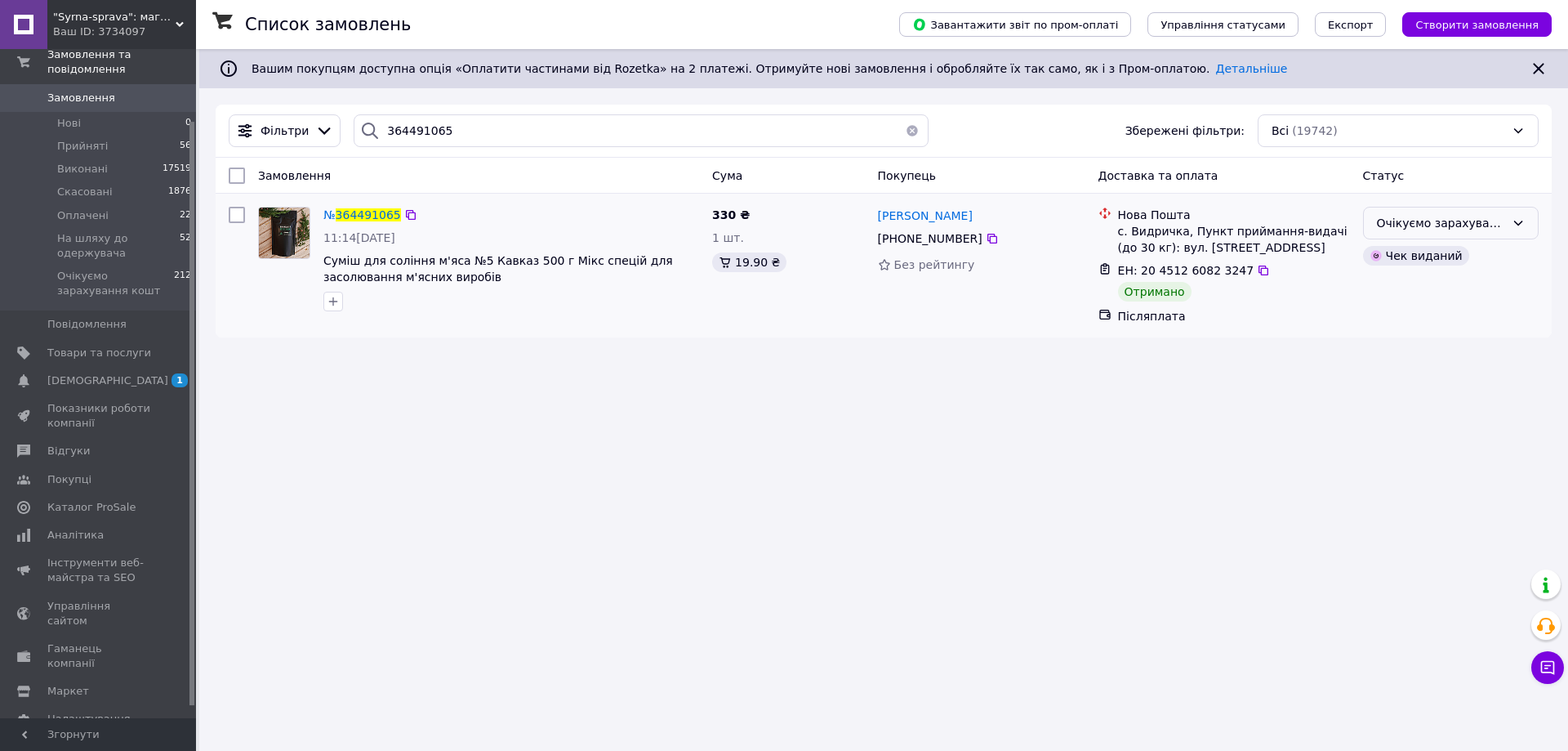
click at [1450, 228] on div "Очікуємо зарахування кошт" at bounding box center [1441, 223] width 128 height 18
click at [1397, 291] on li "Виконано" at bounding box center [1451, 288] width 174 height 30
click at [416, 135] on input "364491065" at bounding box center [641, 131] width 575 height 33
paste input "51992"
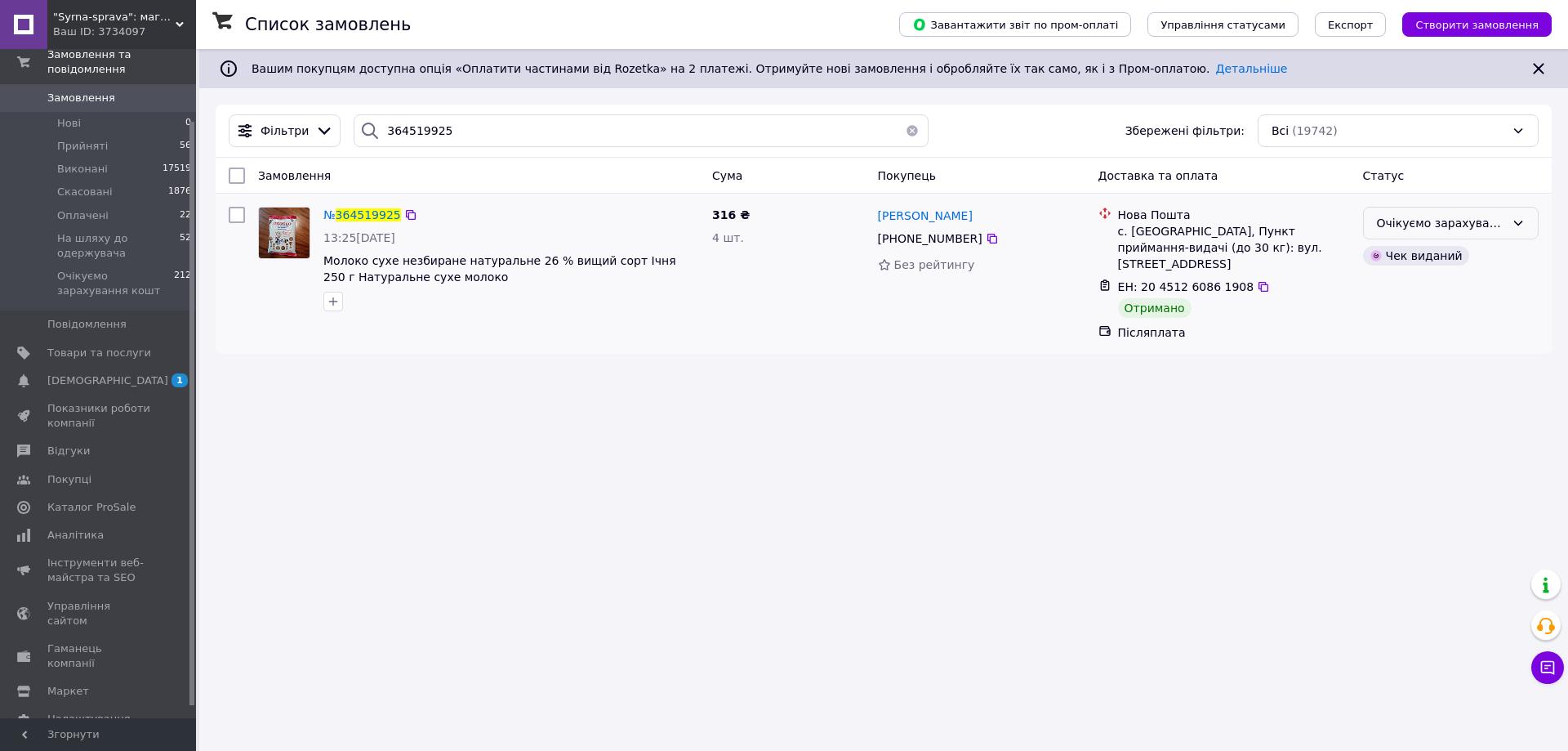
click at [1443, 228] on div "Очікуємо зарахування кошт" at bounding box center [1441, 223] width 128 height 18
drag, startPoint x: 1415, startPoint y: 297, endPoint x: 1122, endPoint y: 323, distance: 294.2
click at [1414, 296] on li "Виконано" at bounding box center [1451, 288] width 174 height 30
click at [401, 134] on input "364519925" at bounding box center [641, 131] width 575 height 33
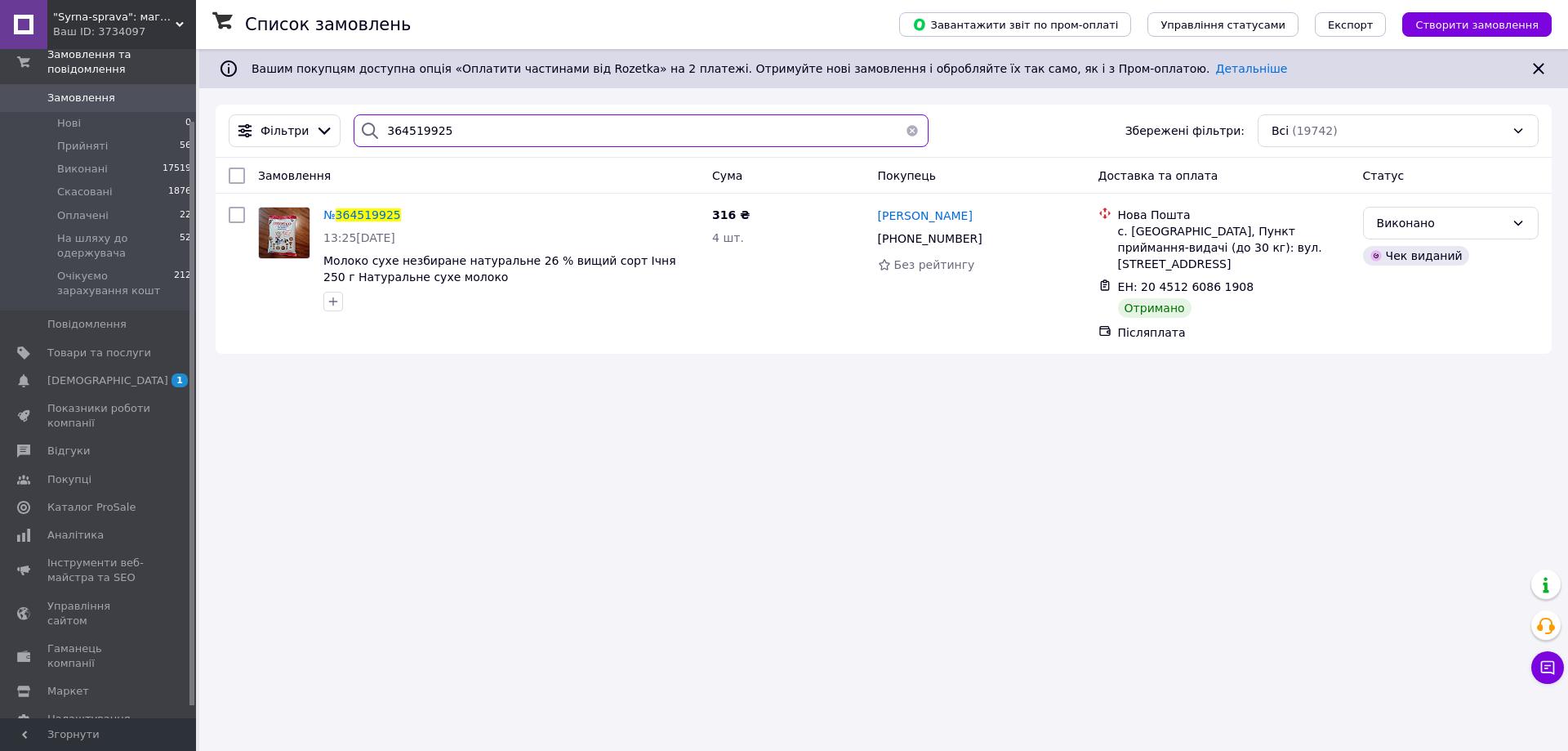
paste input "3344"
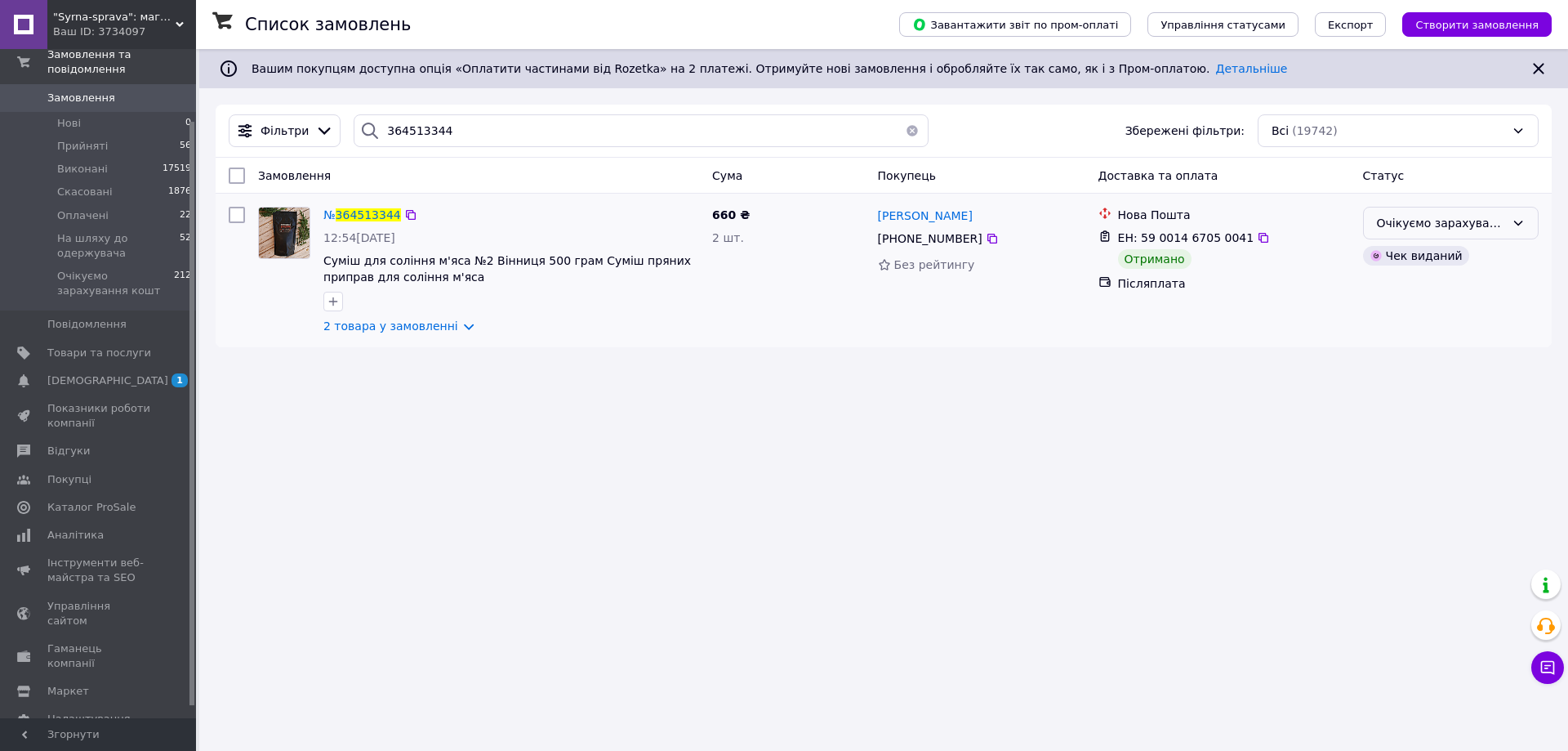
click at [1488, 228] on div "Очікуємо зарахування кошт" at bounding box center [1441, 223] width 128 height 18
click at [1425, 288] on li "Виконано" at bounding box center [1451, 288] width 174 height 30
click at [424, 121] on input "364513344" at bounding box center [641, 131] width 575 height 33
paste input "38992"
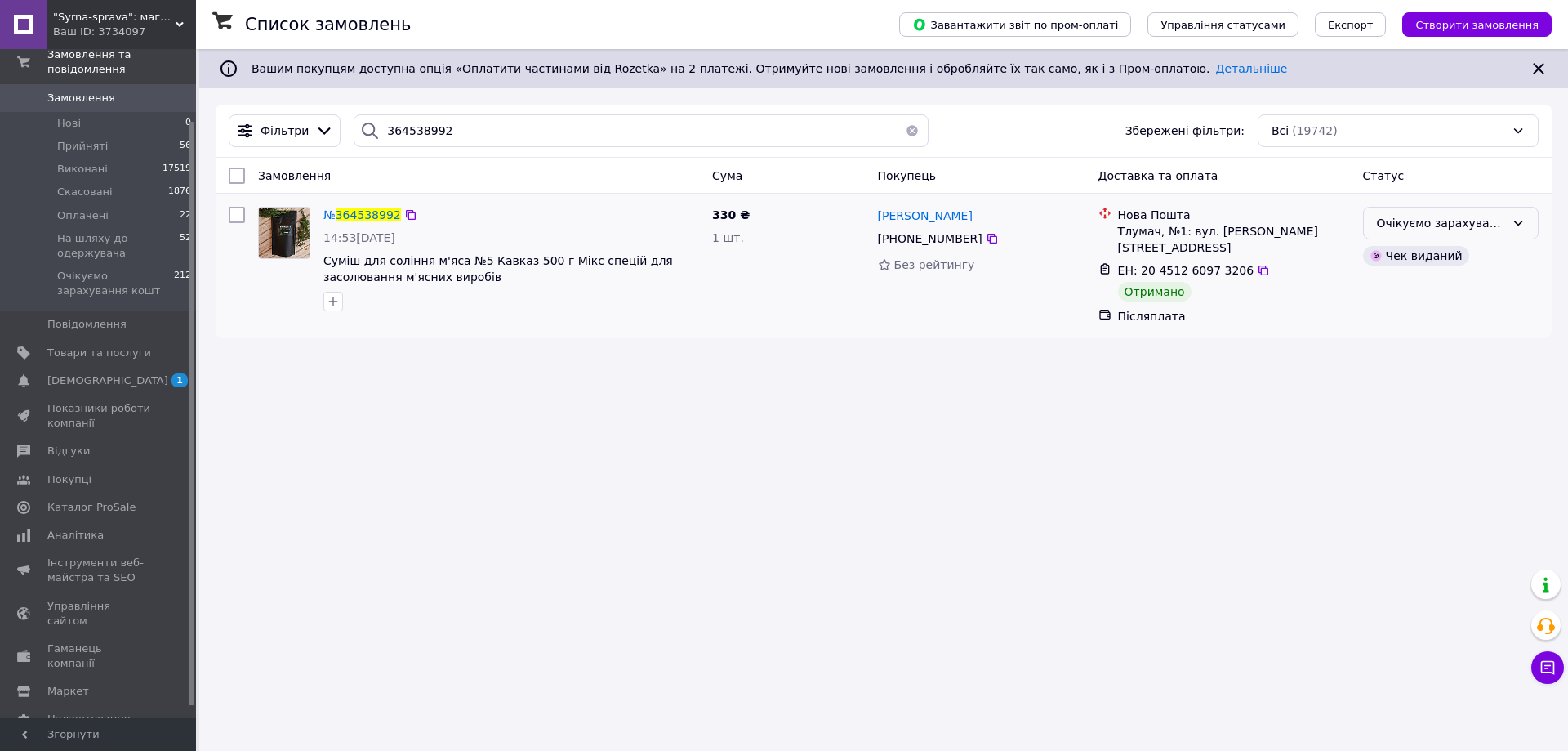
click at [1505, 214] on div "Очікуємо зарахування кошт" at bounding box center [1451, 223] width 176 height 33
drag, startPoint x: 1443, startPoint y: 281, endPoint x: 1413, endPoint y: 294, distance: 32.7
click at [1442, 281] on li "Виконано" at bounding box center [1451, 288] width 174 height 30
click at [400, 131] on input "364538992" at bounding box center [641, 131] width 575 height 33
click at [400, 131] on input "364538992" at bounding box center [641, 131] width 575 height 33
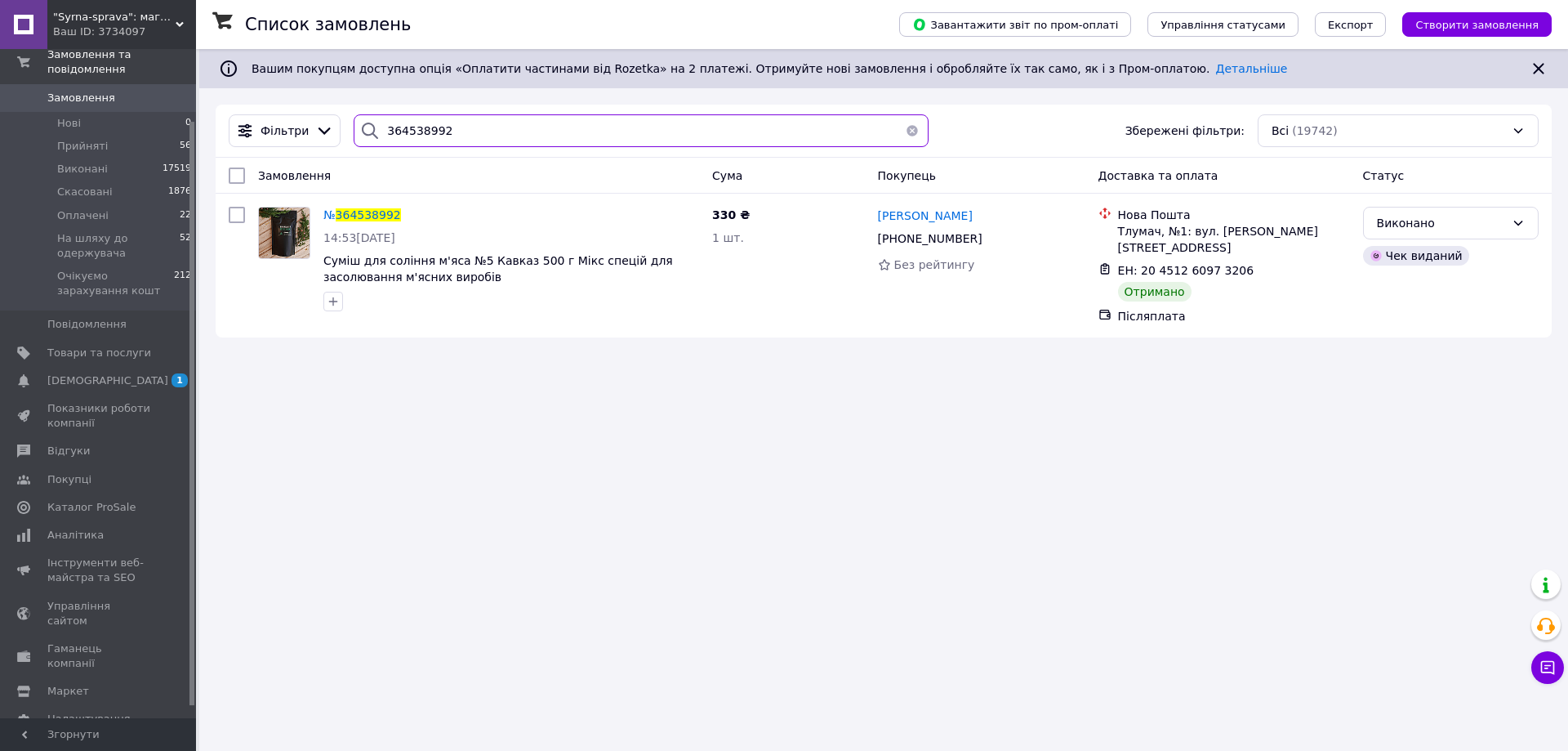
paste input "6182"
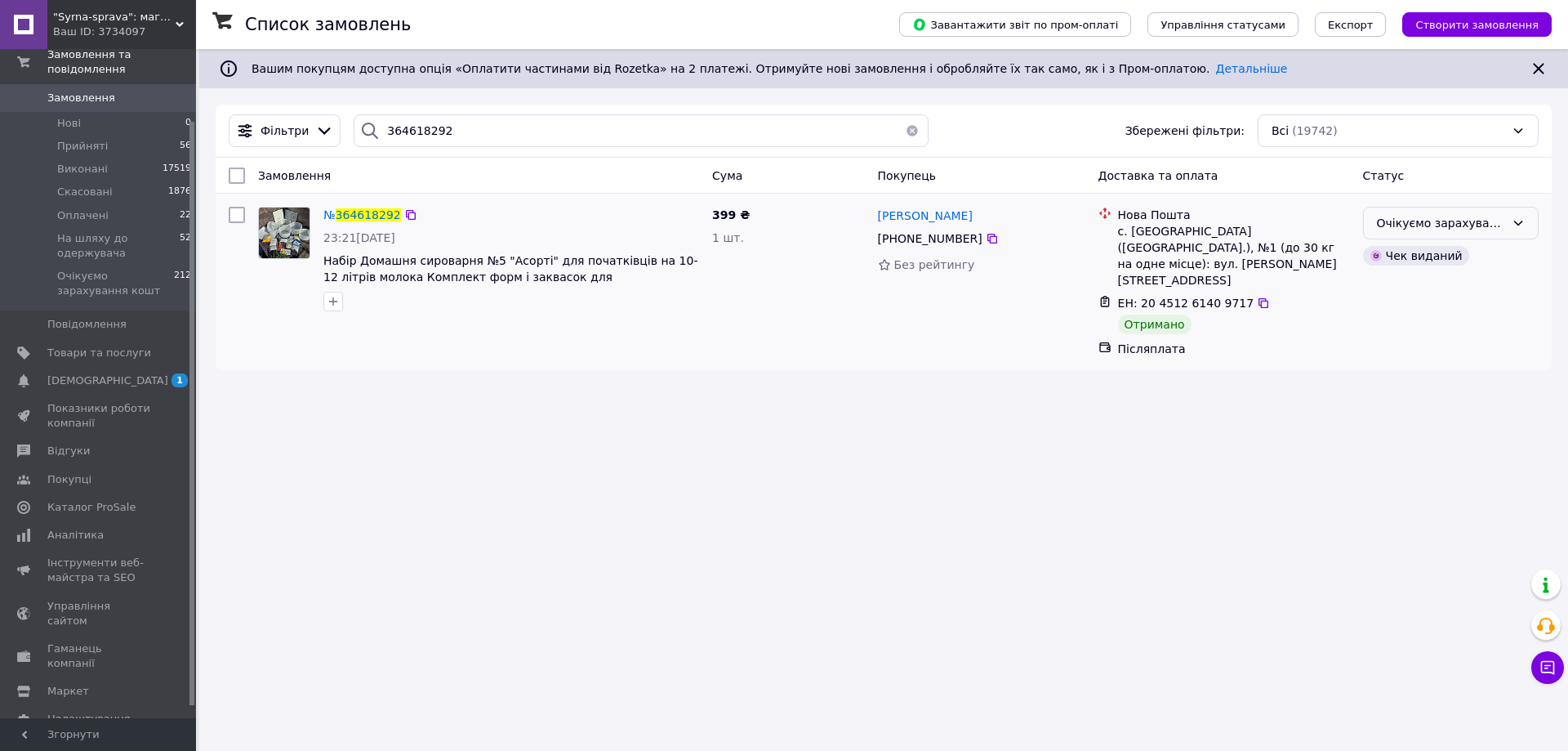
click at [1408, 213] on div "Очікуємо зарахування кошт" at bounding box center [1451, 223] width 176 height 33
click at [1380, 280] on li "Виконано" at bounding box center [1451, 288] width 174 height 30
click at [391, 135] on input "364618292" at bounding box center [641, 131] width 575 height 33
paste input "586283"
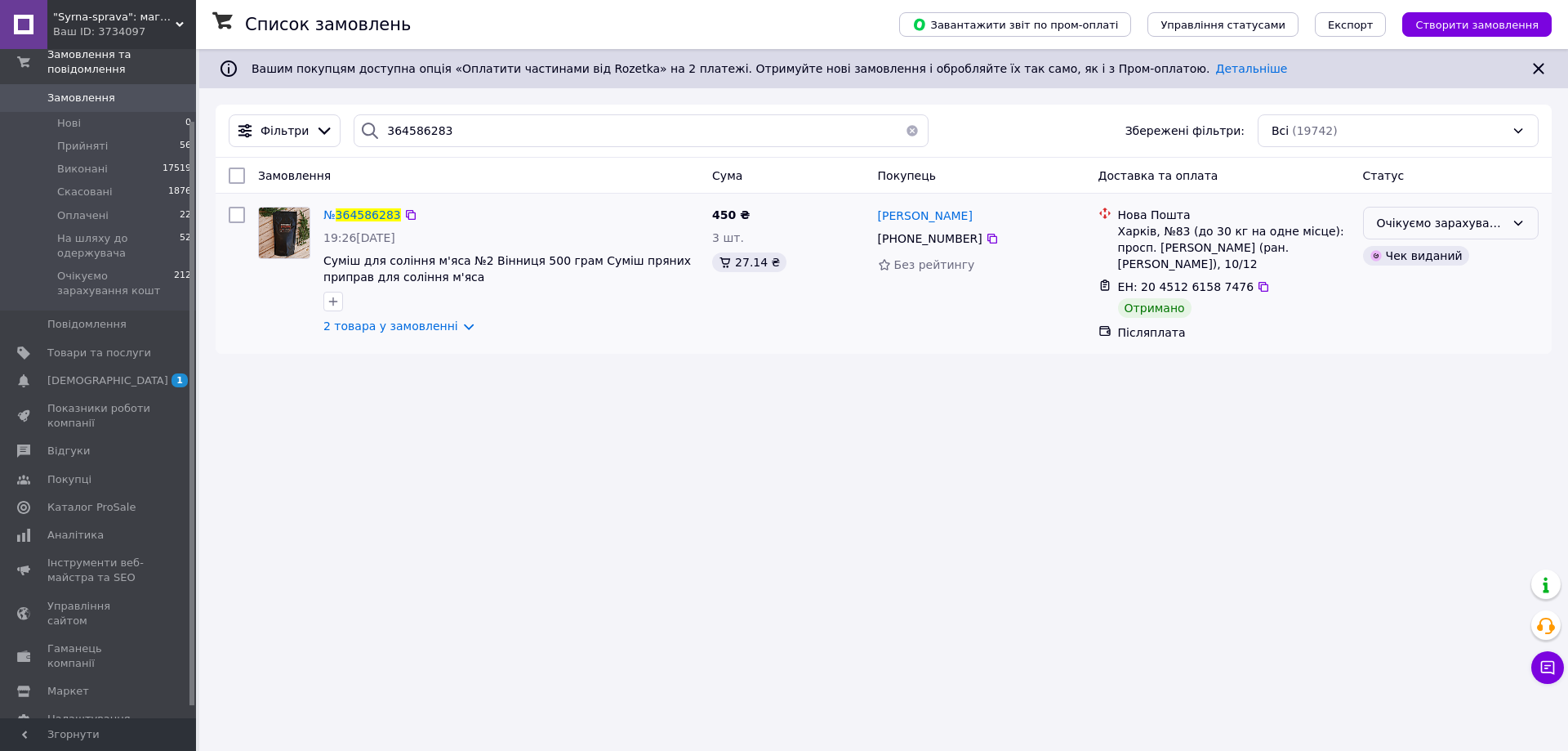
click at [1477, 230] on div "Очікуємо зарахування кошт" at bounding box center [1441, 223] width 128 height 18
drag, startPoint x: 1433, startPoint y: 286, endPoint x: 1393, endPoint y: 277, distance: 41.0
click at [1430, 286] on li "Виконано" at bounding box center [1451, 288] width 174 height 30
click at [427, 135] on input "364586283" at bounding box center [641, 131] width 575 height 33
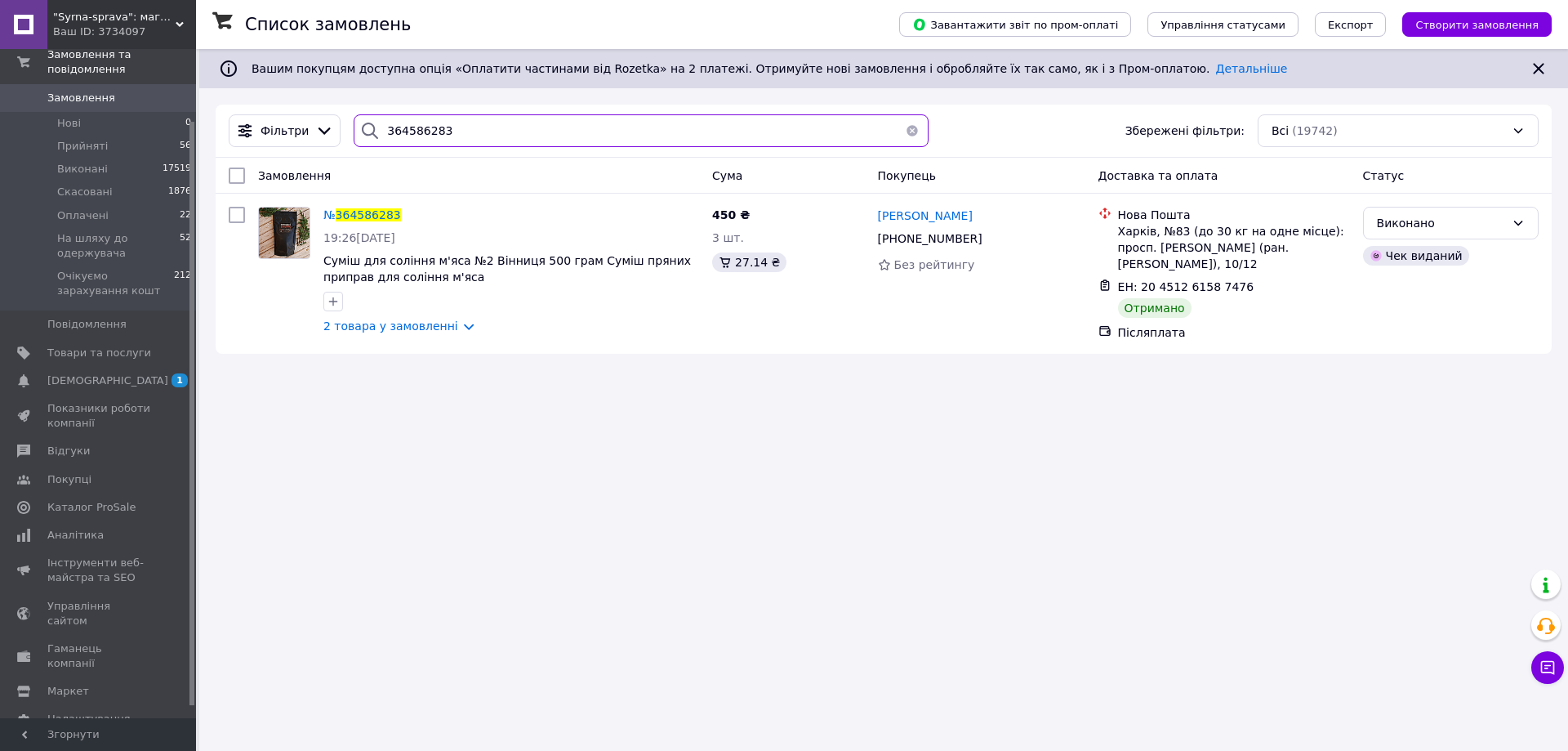
paste input "94451"
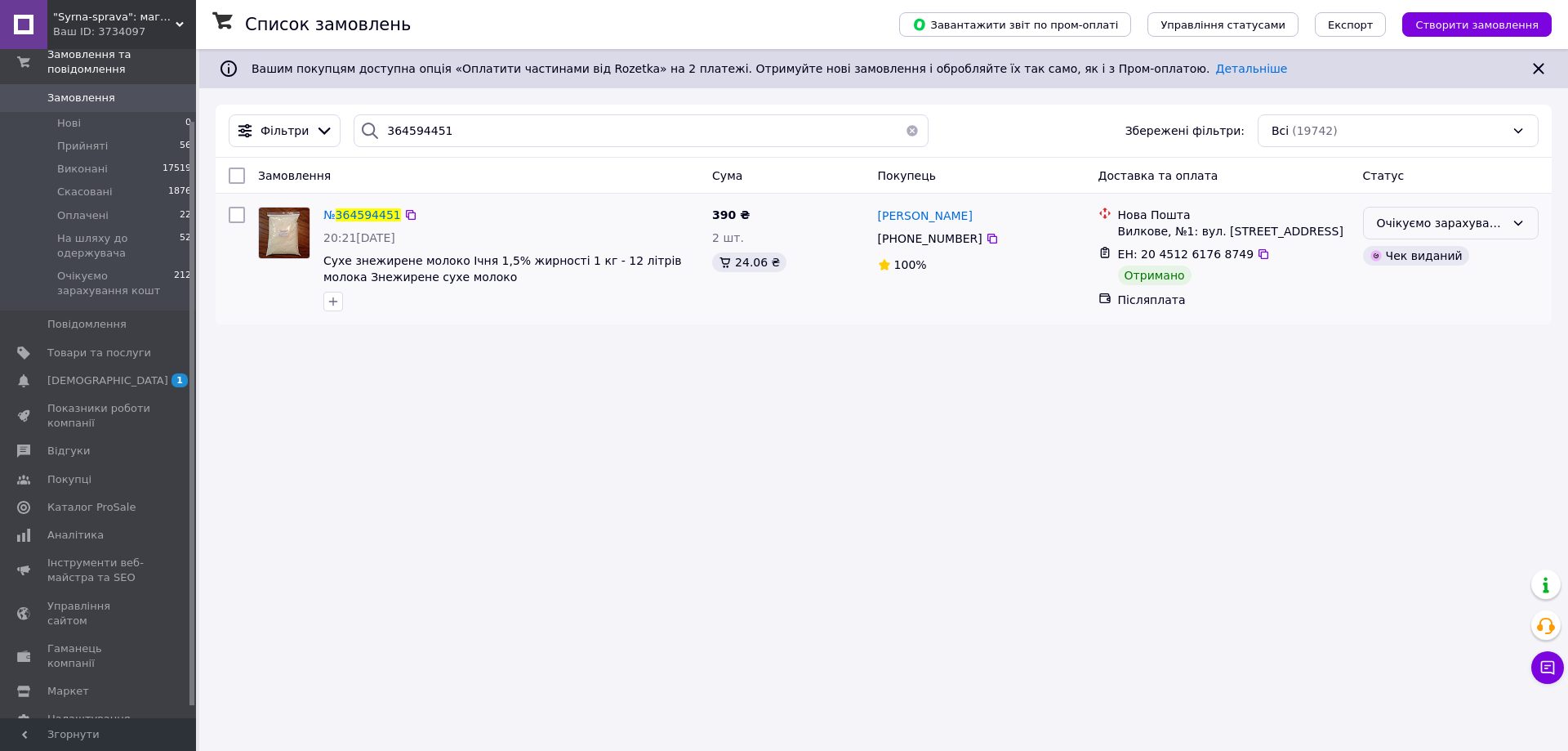
click at [1438, 227] on div "Очікуємо зарахування кошт" at bounding box center [1441, 223] width 128 height 18
drag, startPoint x: 1405, startPoint y: 291, endPoint x: 1391, endPoint y: 293, distance: 14.1
click at [1404, 291] on li "Виконано" at bounding box center [1451, 288] width 174 height 30
click at [390, 123] on input "364594451" at bounding box center [641, 131] width 575 height 33
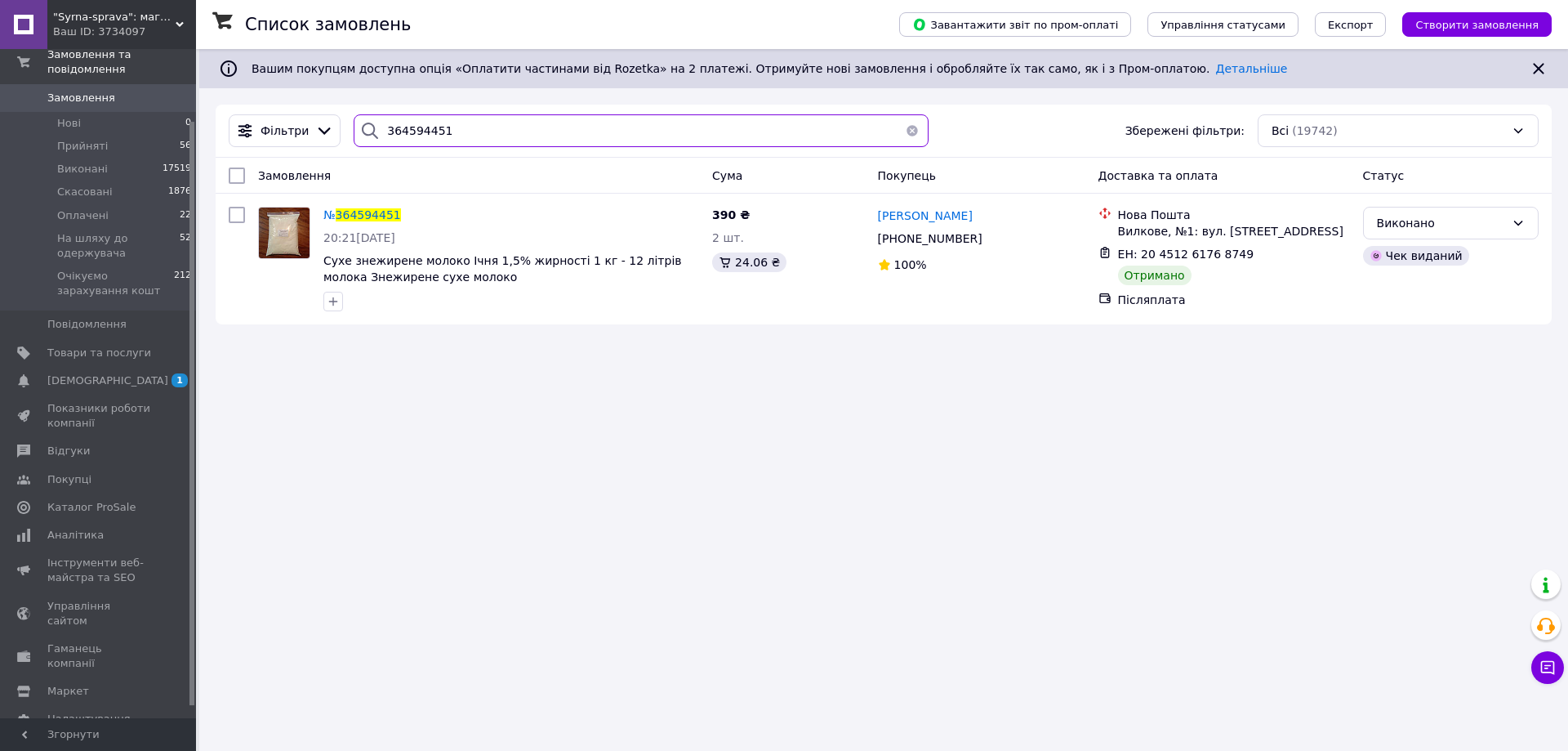
paste input "726117"
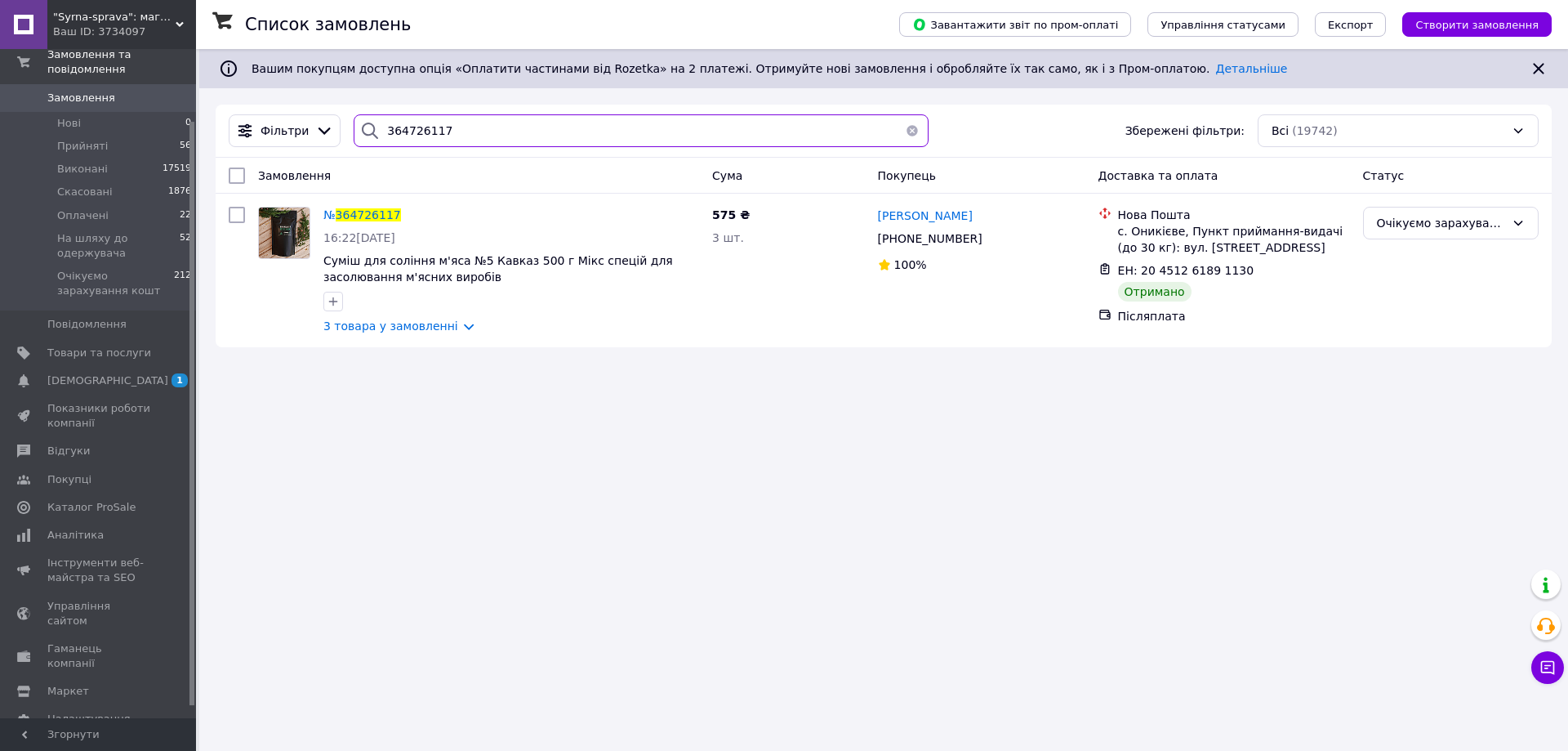
click at [396, 121] on input "364726117" at bounding box center [641, 131] width 575 height 33
paste input "818319"
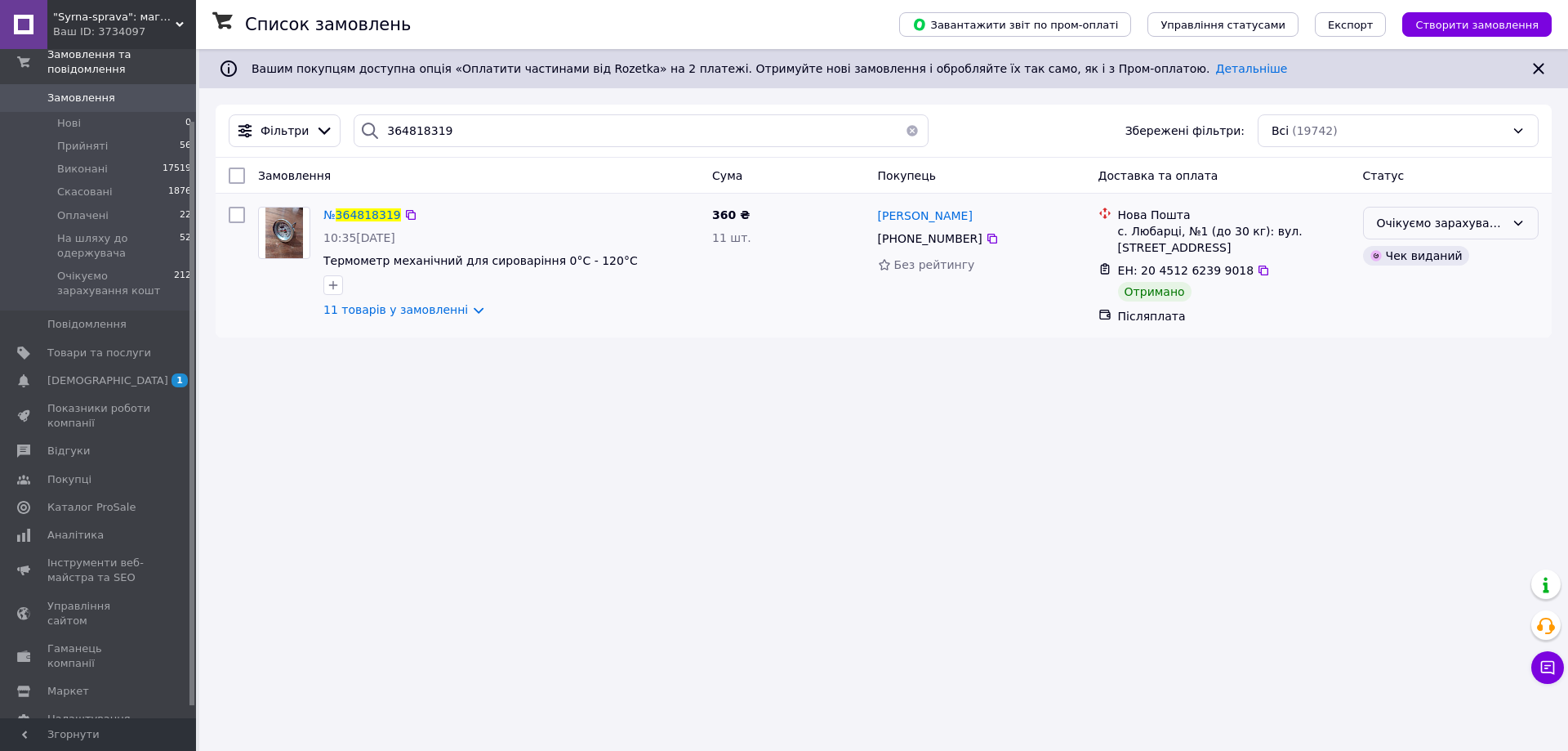
click at [1393, 231] on div "Очікуємо зарахування кошт" at bounding box center [1441, 223] width 128 height 18
drag, startPoint x: 1403, startPoint y: 288, endPoint x: 1367, endPoint y: 277, distance: 37.6
click at [1401, 286] on li "Виконано" at bounding box center [1451, 288] width 174 height 30
click at [455, 121] on input "364818319" at bounding box center [641, 131] width 575 height 33
click at [454, 121] on input "364818319" at bounding box center [641, 131] width 575 height 33
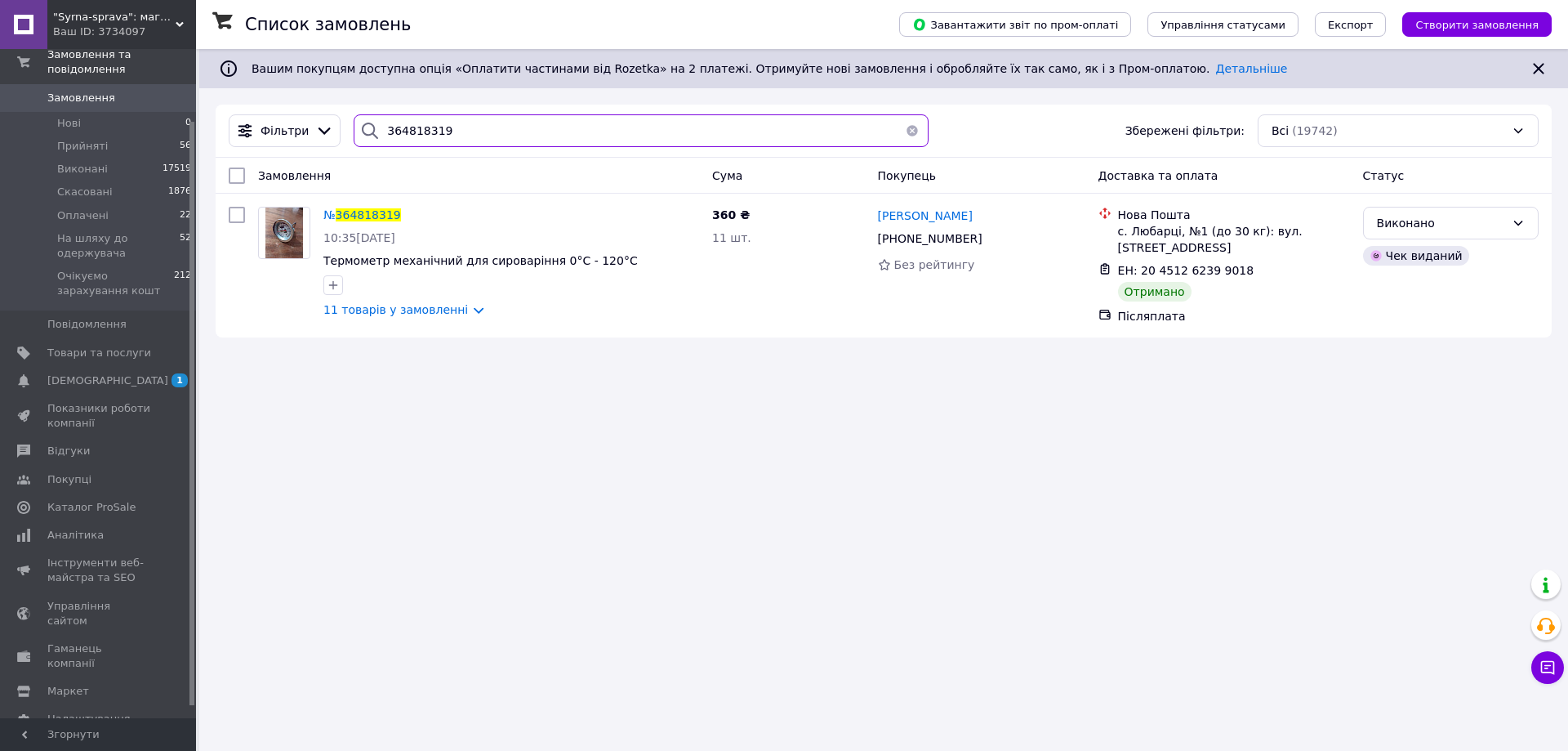
click at [393, 139] on input "364818319" at bounding box center [641, 131] width 575 height 33
paste input "58254"
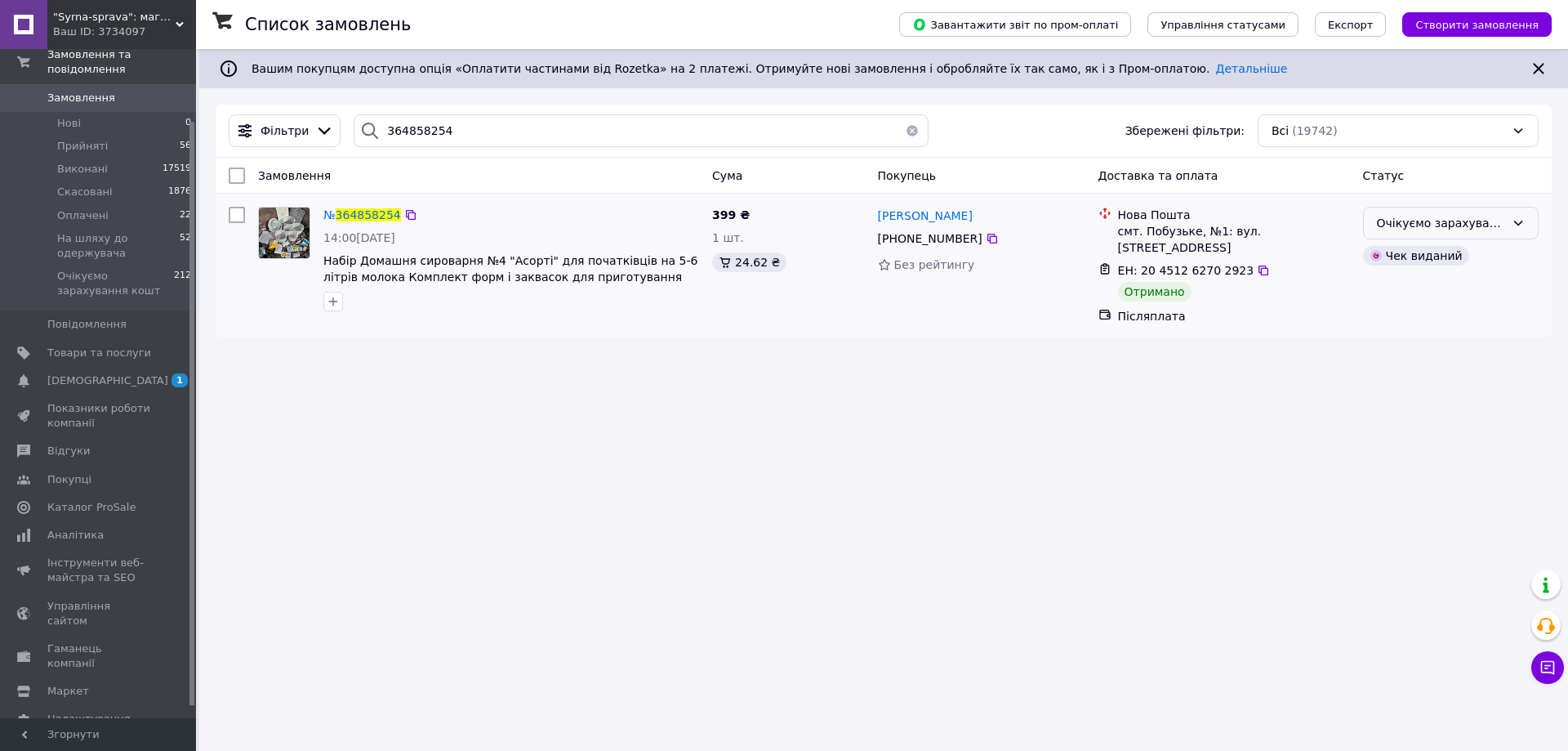
click at [1488, 221] on div "Очікуємо зарахування кошт" at bounding box center [1441, 223] width 128 height 18
click at [1438, 282] on li "Виконано" at bounding box center [1451, 288] width 174 height 30
click at [386, 127] on input "364858254" at bounding box center [641, 131] width 575 height 33
paste input "018963"
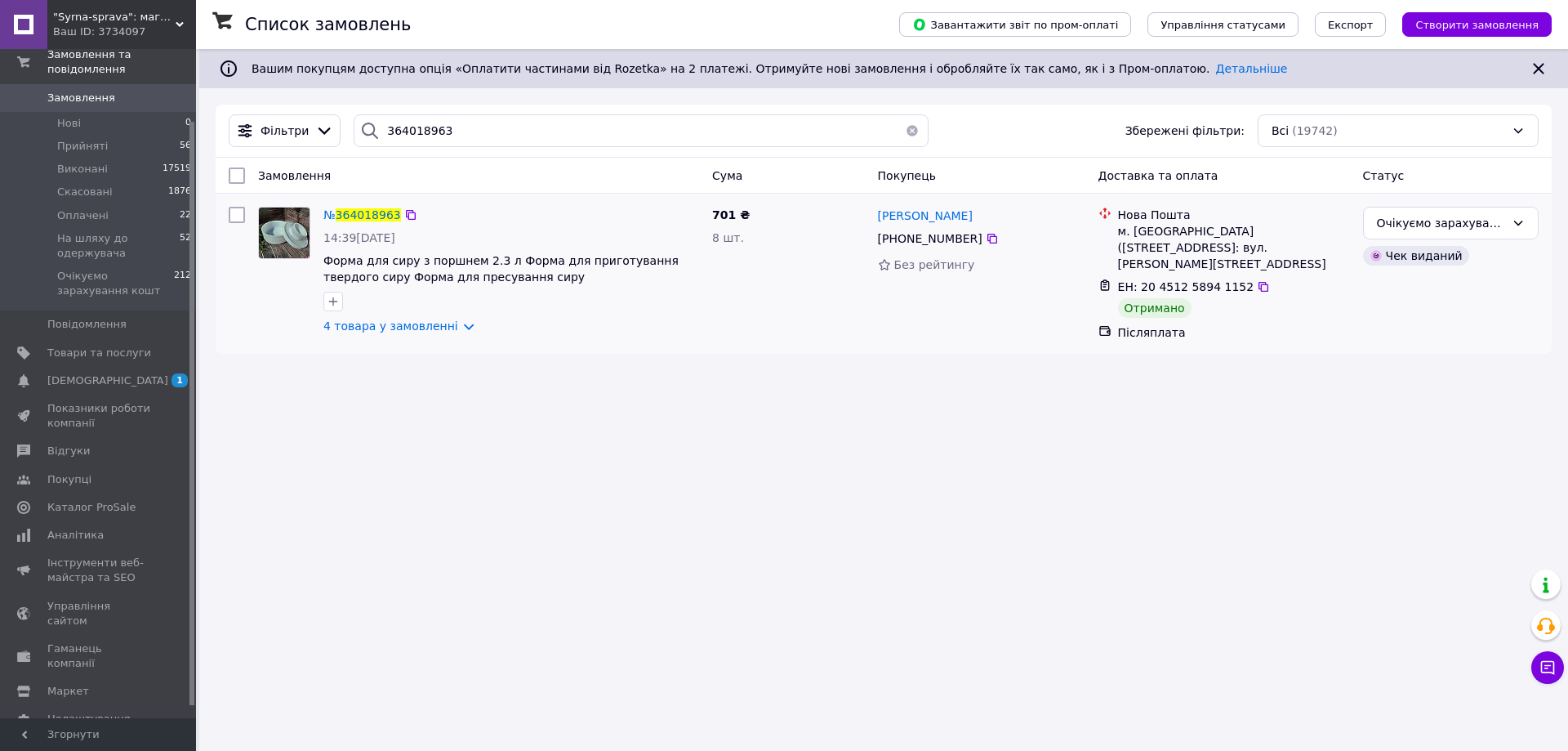
click at [266, 287] on div at bounding box center [285, 270] width 66 height 140
click at [1405, 222] on div "Очікуємо зарахування кошт" at bounding box center [1441, 223] width 128 height 18
click at [1387, 290] on li "Виконано" at bounding box center [1451, 288] width 174 height 30
click at [409, 129] on input "364018963" at bounding box center [641, 131] width 575 height 33
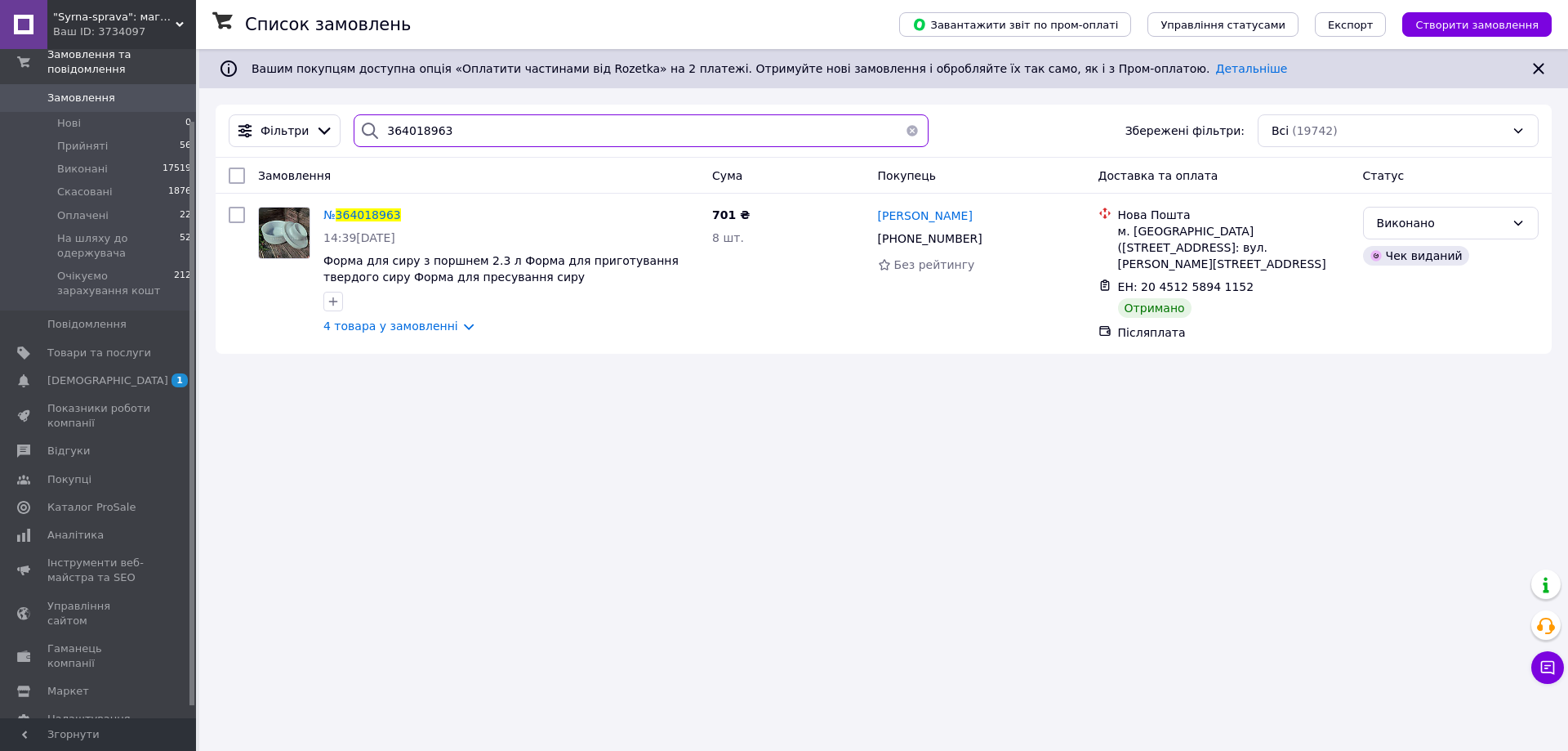
click at [400, 132] on input "364018963" at bounding box center [641, 131] width 575 height 33
paste input "641811"
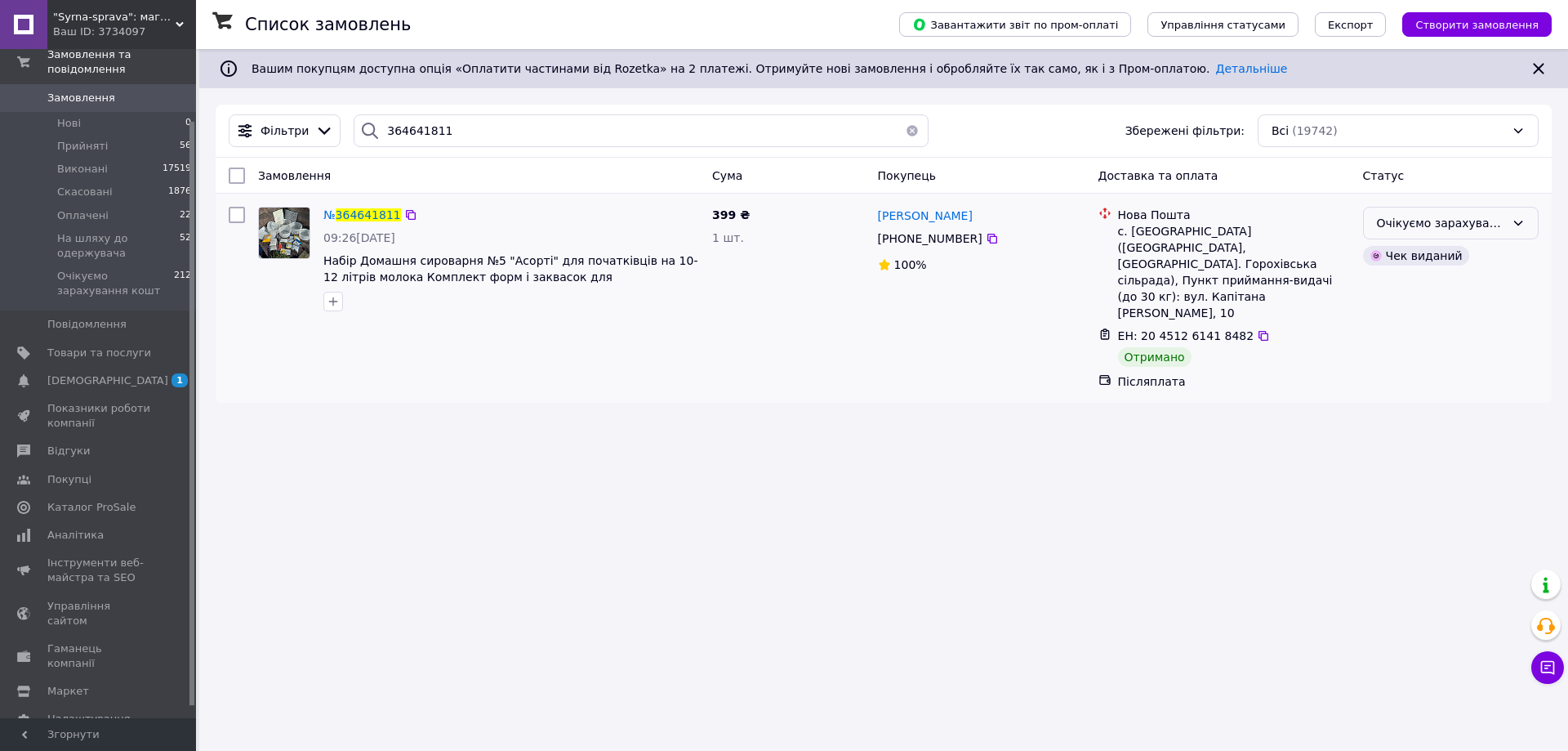
click at [1387, 222] on div "Очікуємо зарахування кошт" at bounding box center [1441, 223] width 128 height 18
click at [1386, 288] on li "Виконано" at bounding box center [1451, 288] width 174 height 30
click at [409, 120] on input "364641811" at bounding box center [641, 131] width 575 height 33
paste input "09498"
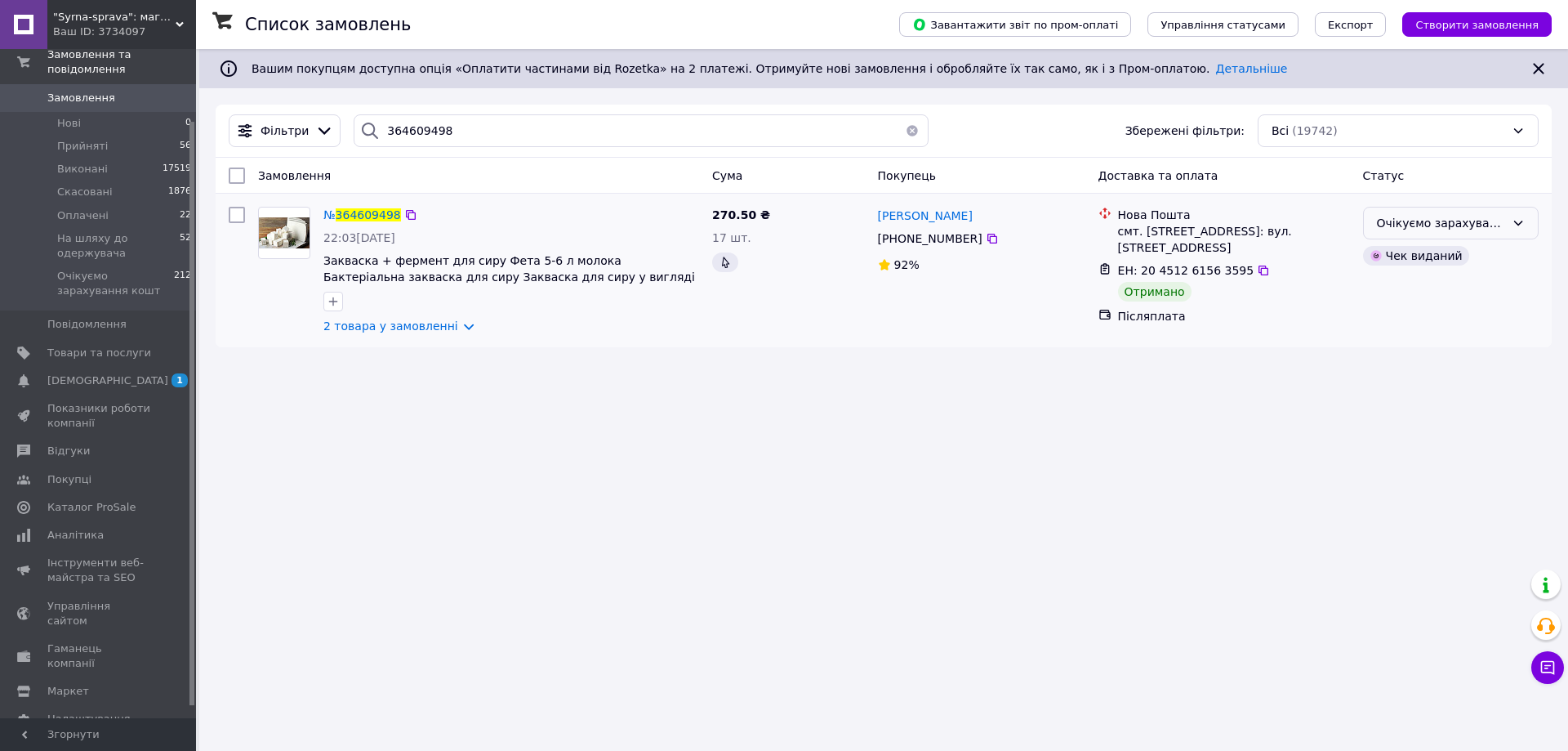
click at [1494, 222] on div "Очікуємо зарахування кошт" at bounding box center [1441, 223] width 128 height 18
drag, startPoint x: 1444, startPoint y: 281, endPoint x: 1432, endPoint y: 284, distance: 12.4
click at [1444, 282] on li "Виконано" at bounding box center [1451, 288] width 174 height 30
click at [405, 126] on input "364609498" at bounding box center [641, 131] width 575 height 33
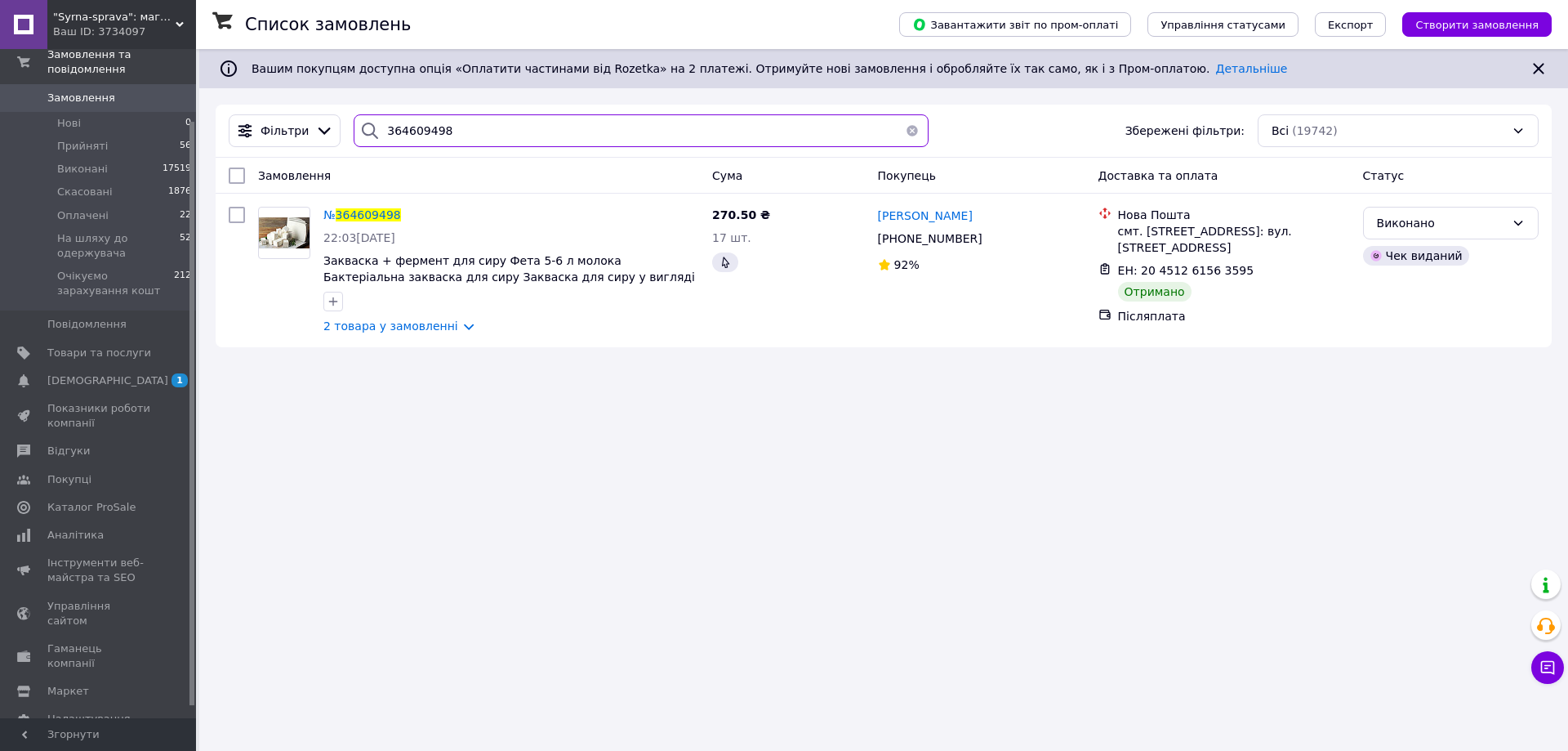
paste input "20056"
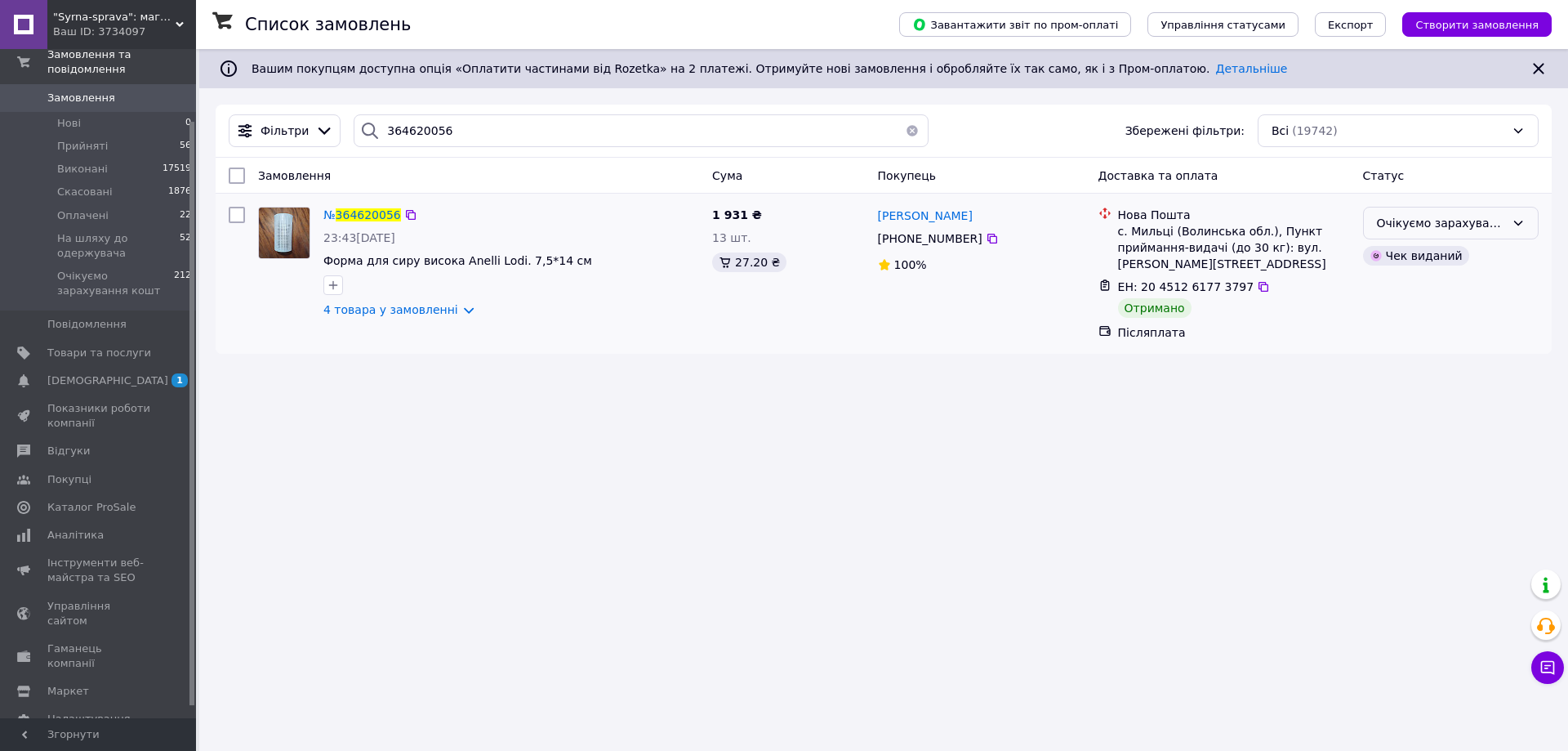
click at [1399, 221] on div "Очікуємо зарахування кошт" at bounding box center [1441, 223] width 128 height 18
click at [1400, 289] on li "Виконано" at bounding box center [1451, 288] width 174 height 30
click at [407, 130] on input "364620056" at bounding box center [641, 131] width 575 height 33
paste input "80078"
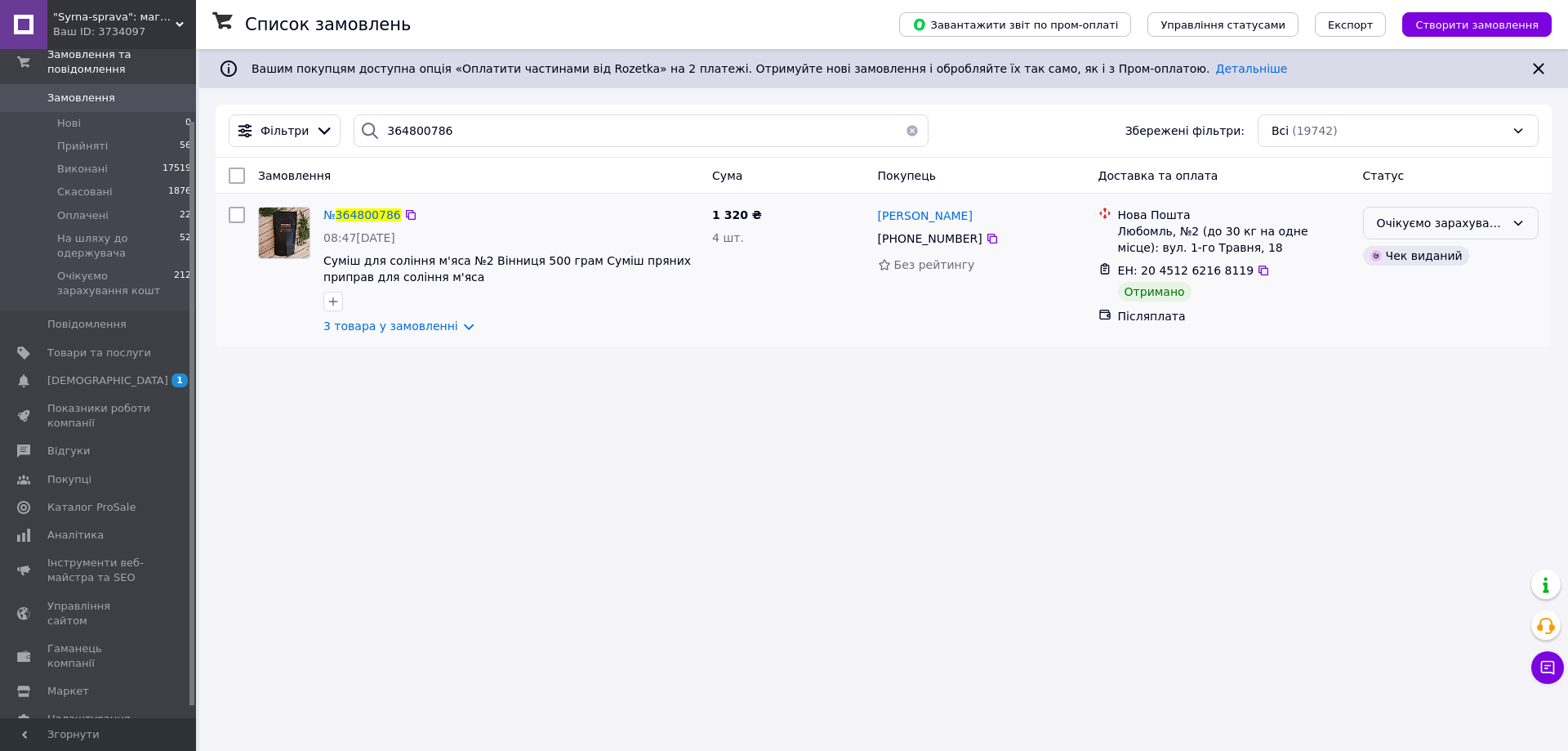
click at [1502, 230] on div "Очікуємо зарахування кошт" at bounding box center [1441, 223] width 128 height 18
click at [1429, 287] on li "Виконано" at bounding box center [1451, 288] width 174 height 30
click at [433, 140] on input "364800786" at bounding box center [641, 131] width 575 height 33
paste input "68827"
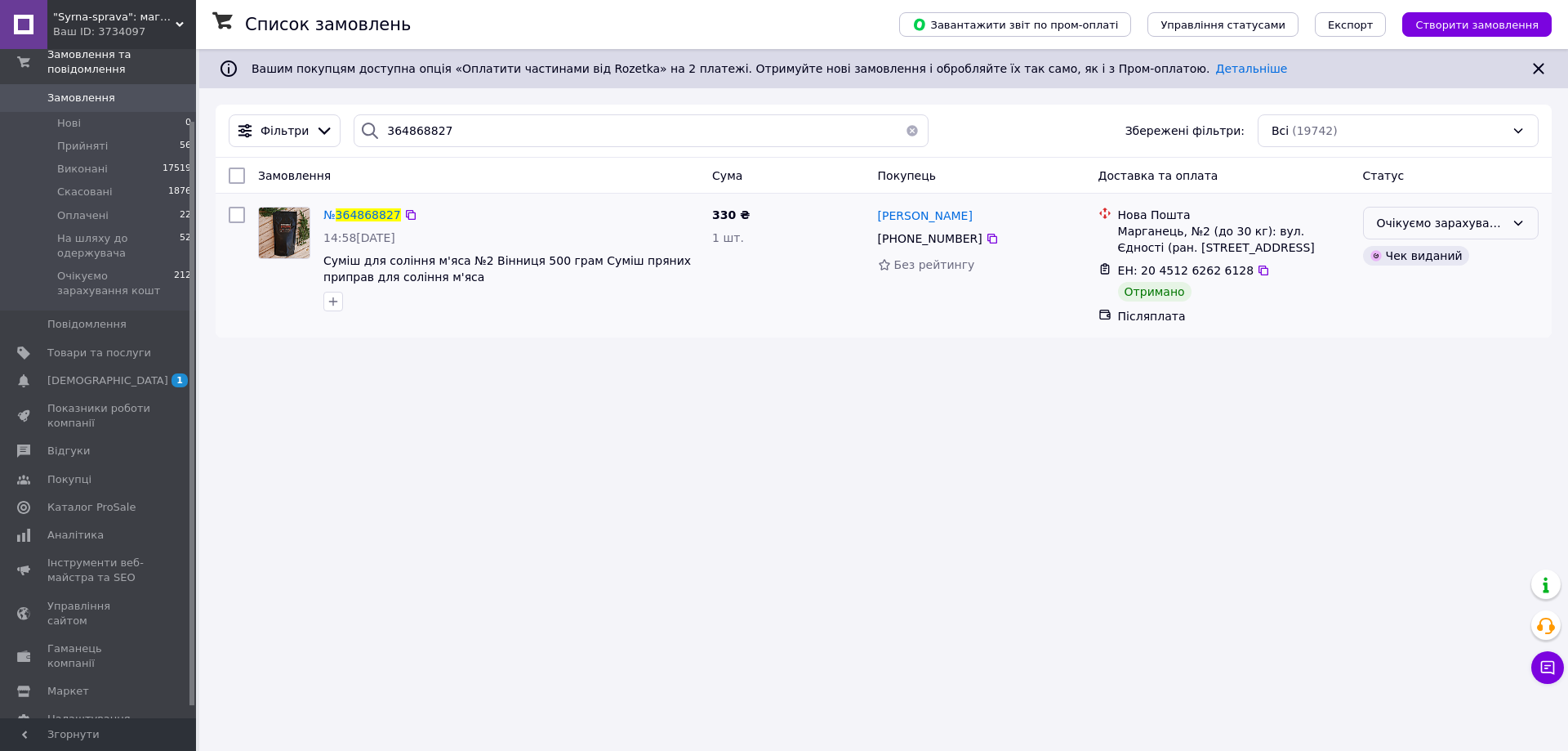
click at [1402, 226] on div "Очікуємо зарахування кошт" at bounding box center [1441, 223] width 128 height 18
click at [1381, 289] on li "Виконано" at bounding box center [1451, 288] width 174 height 30
click at [427, 126] on input "364868827" at bounding box center [641, 131] width 575 height 33
paste input "85732"
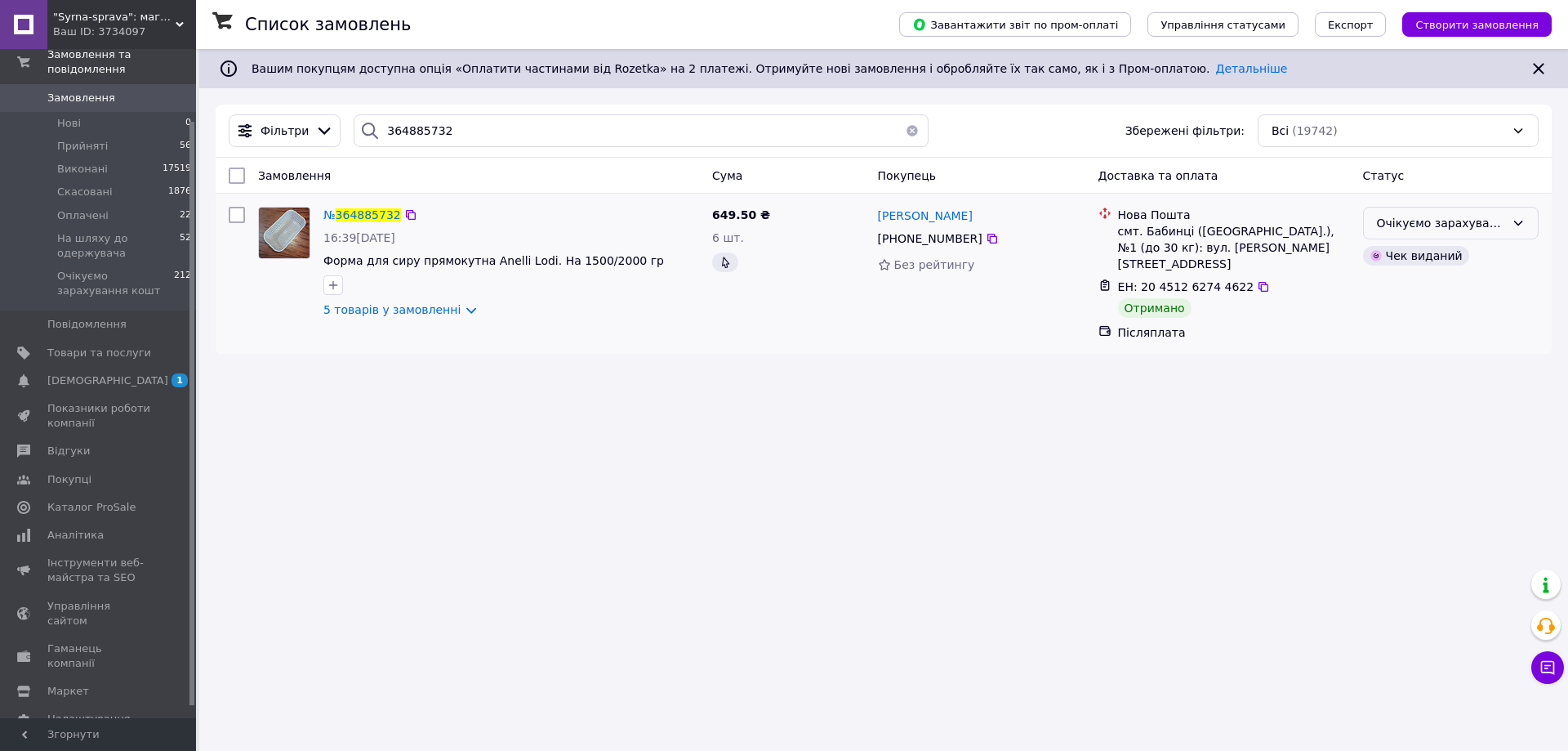
click at [1392, 232] on div "Очікуємо зарахування кошт" at bounding box center [1441, 223] width 128 height 18
click at [1392, 286] on li "Виконано" at bounding box center [1451, 288] width 174 height 30
click at [383, 129] on input "364885732" at bounding box center [641, 131] width 575 height 33
paste input "792674"
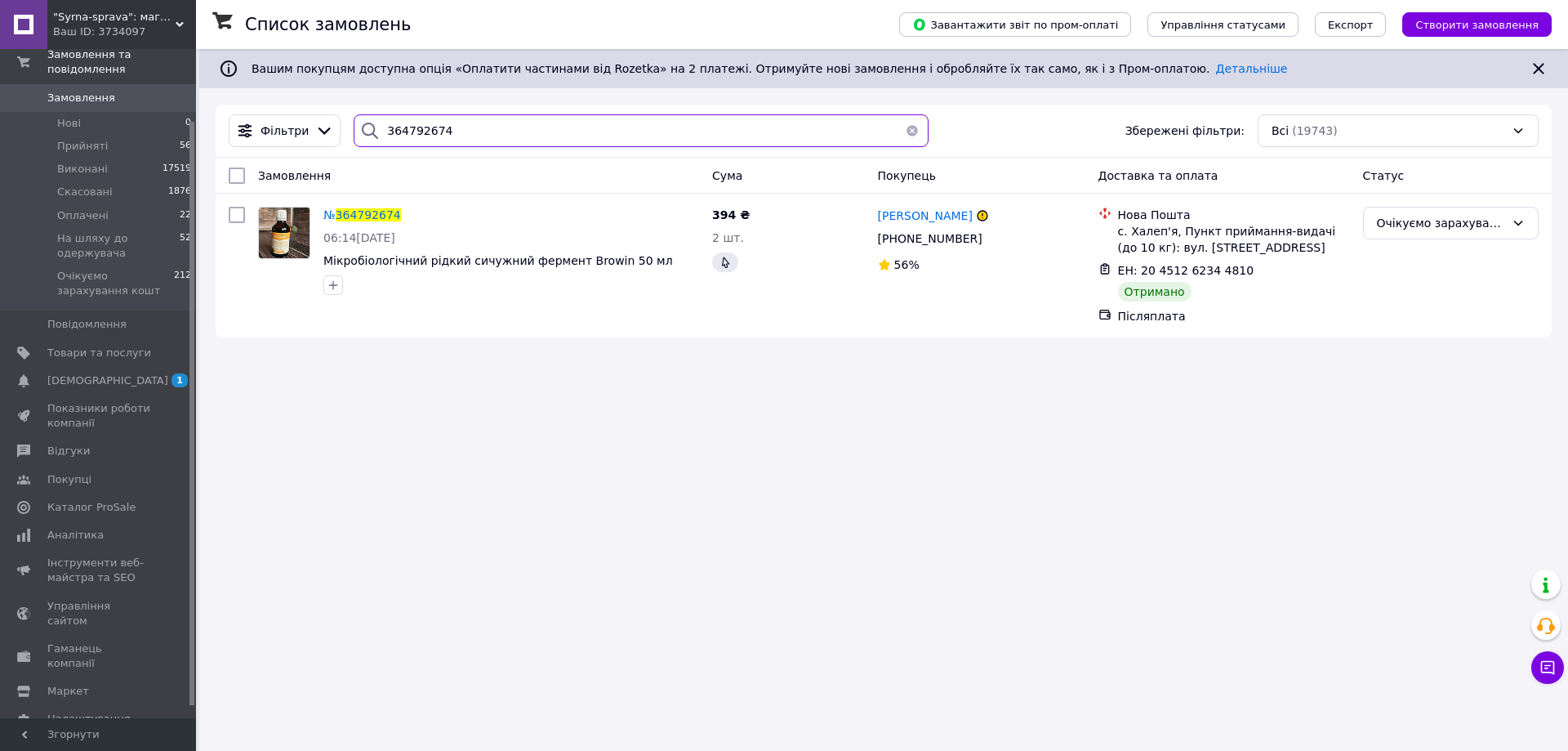
click at [386, 122] on input "364792674" at bounding box center [641, 131] width 575 height 33
paste input "165662"
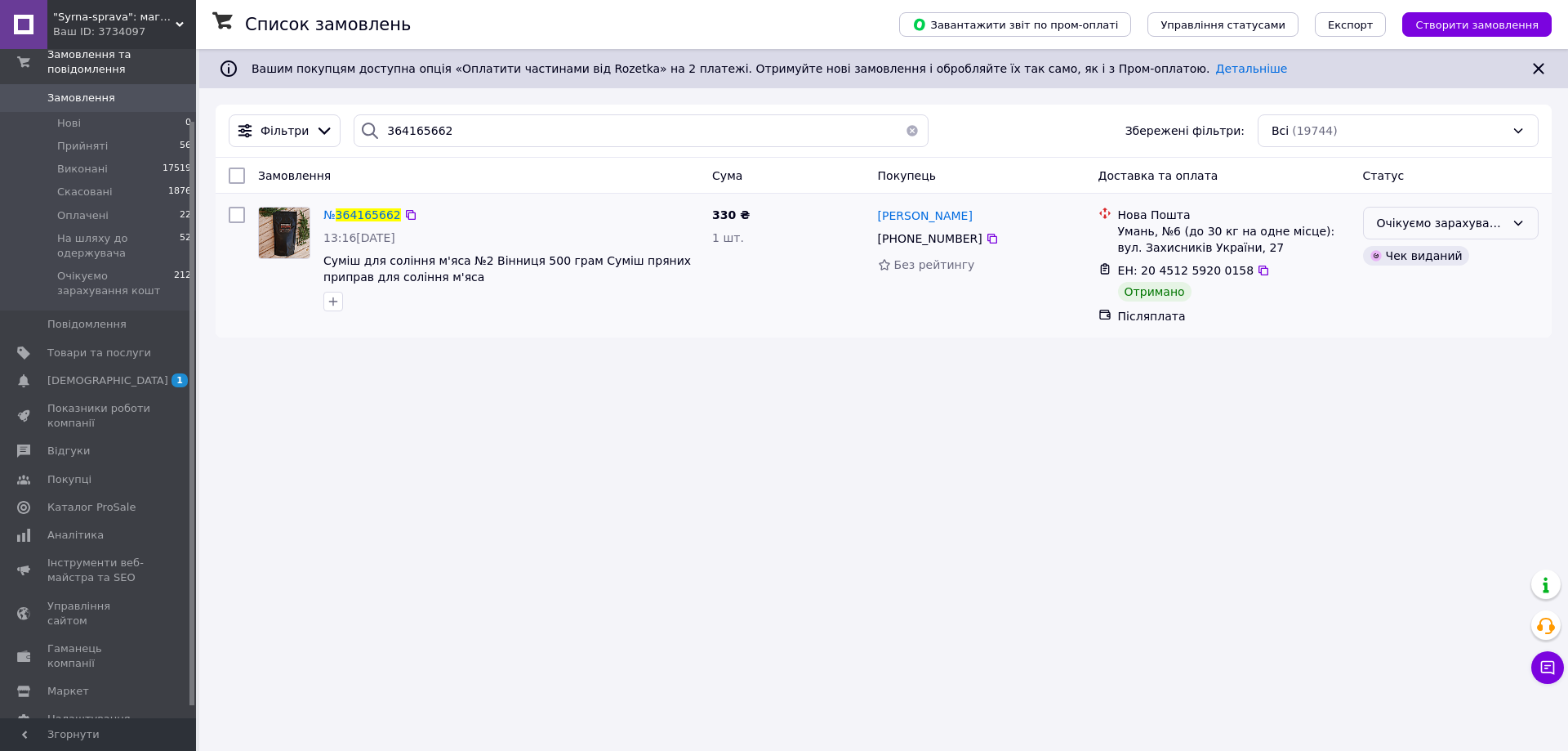
click at [1429, 218] on div "Очікуємо зарахування кошт" at bounding box center [1441, 223] width 128 height 18
click at [1389, 284] on li "Виконано" at bounding box center [1451, 288] width 174 height 30
click at [402, 144] on input "364165662" at bounding box center [641, 131] width 575 height 33
click at [407, 126] on input "364165662" at bounding box center [641, 131] width 575 height 33
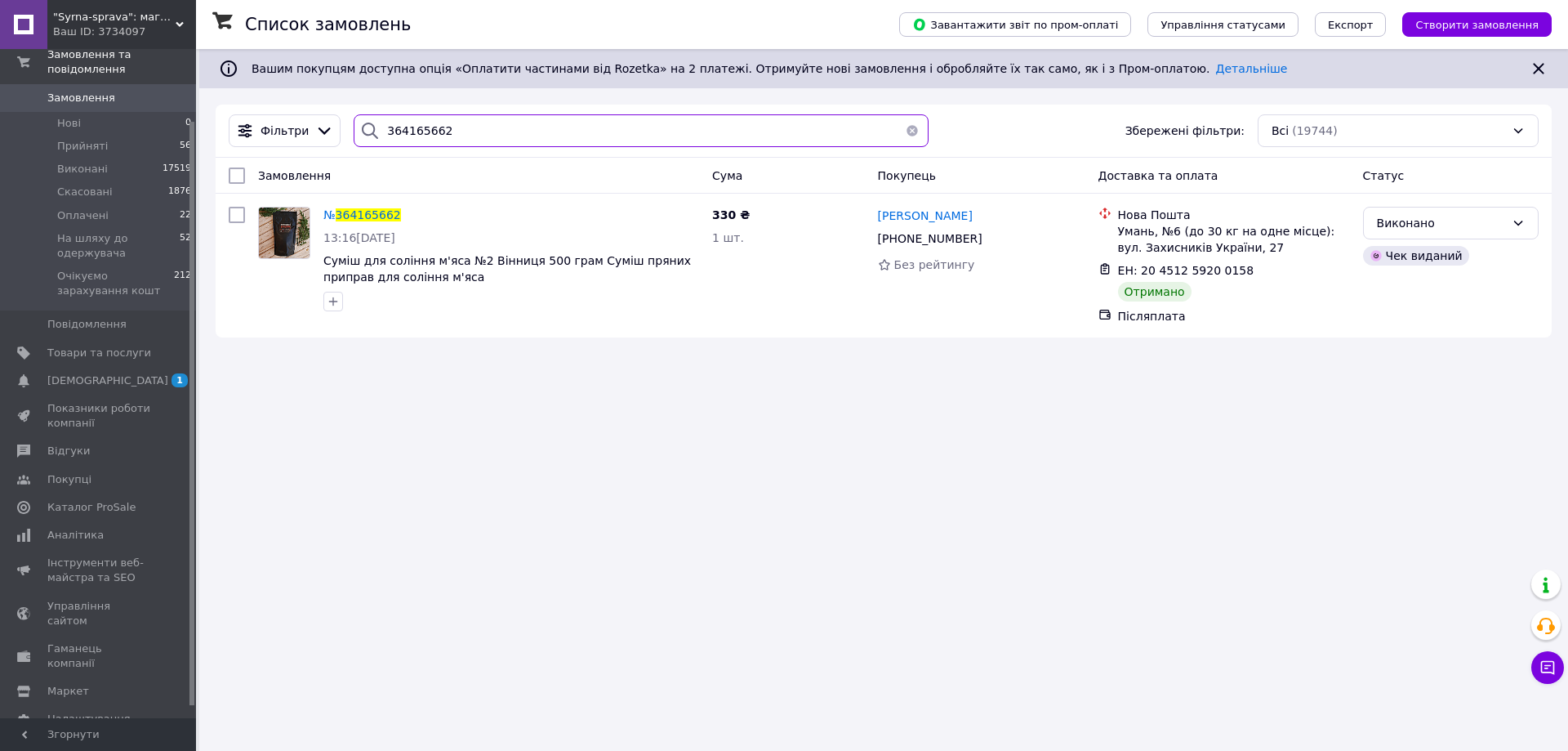
paste input "384977"
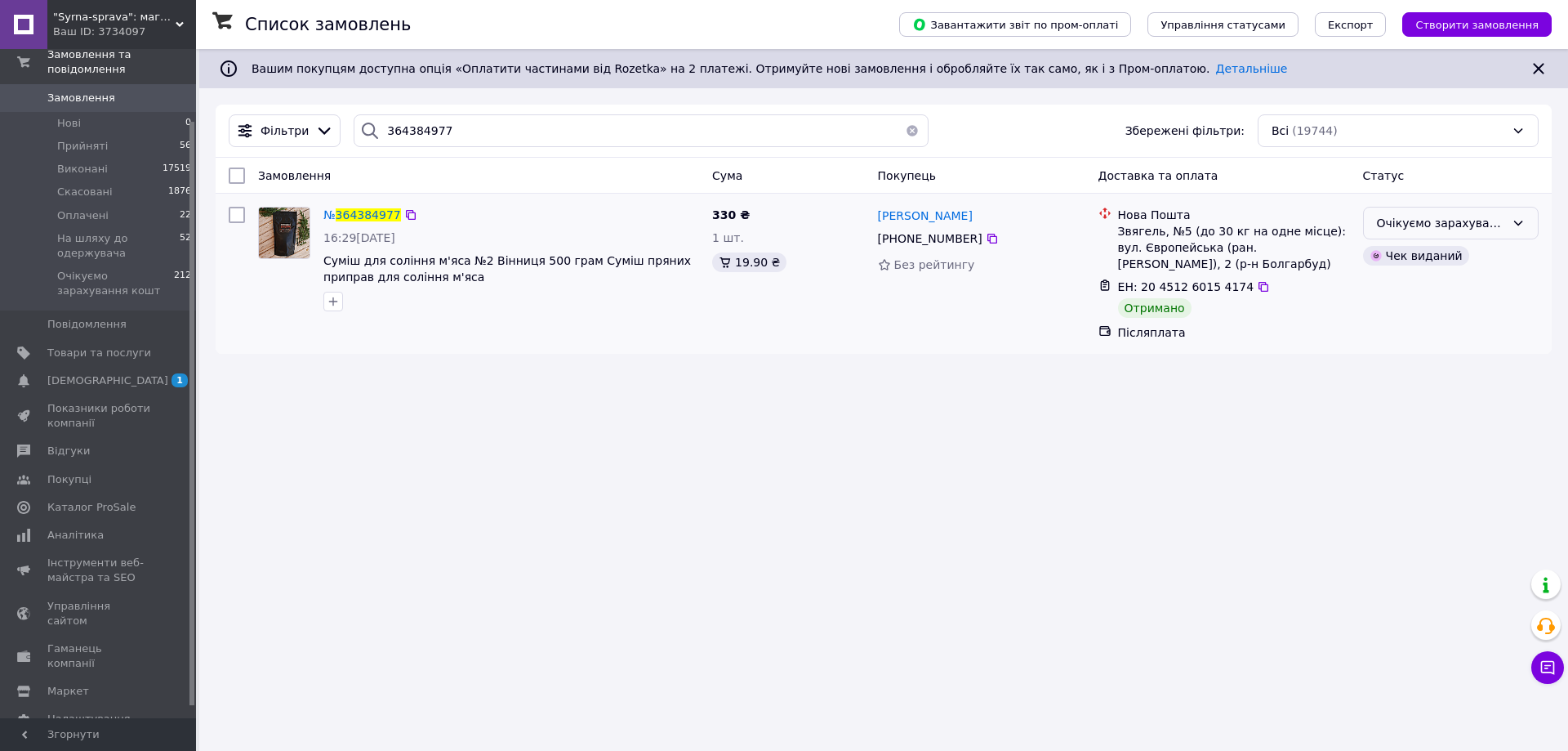
click at [1414, 221] on div "Очікуємо зарахування кошт" at bounding box center [1441, 223] width 128 height 18
click at [1401, 290] on li "Виконано" at bounding box center [1451, 288] width 174 height 30
click at [408, 120] on input "364384977" at bounding box center [641, 131] width 575 height 33
paste input "572648"
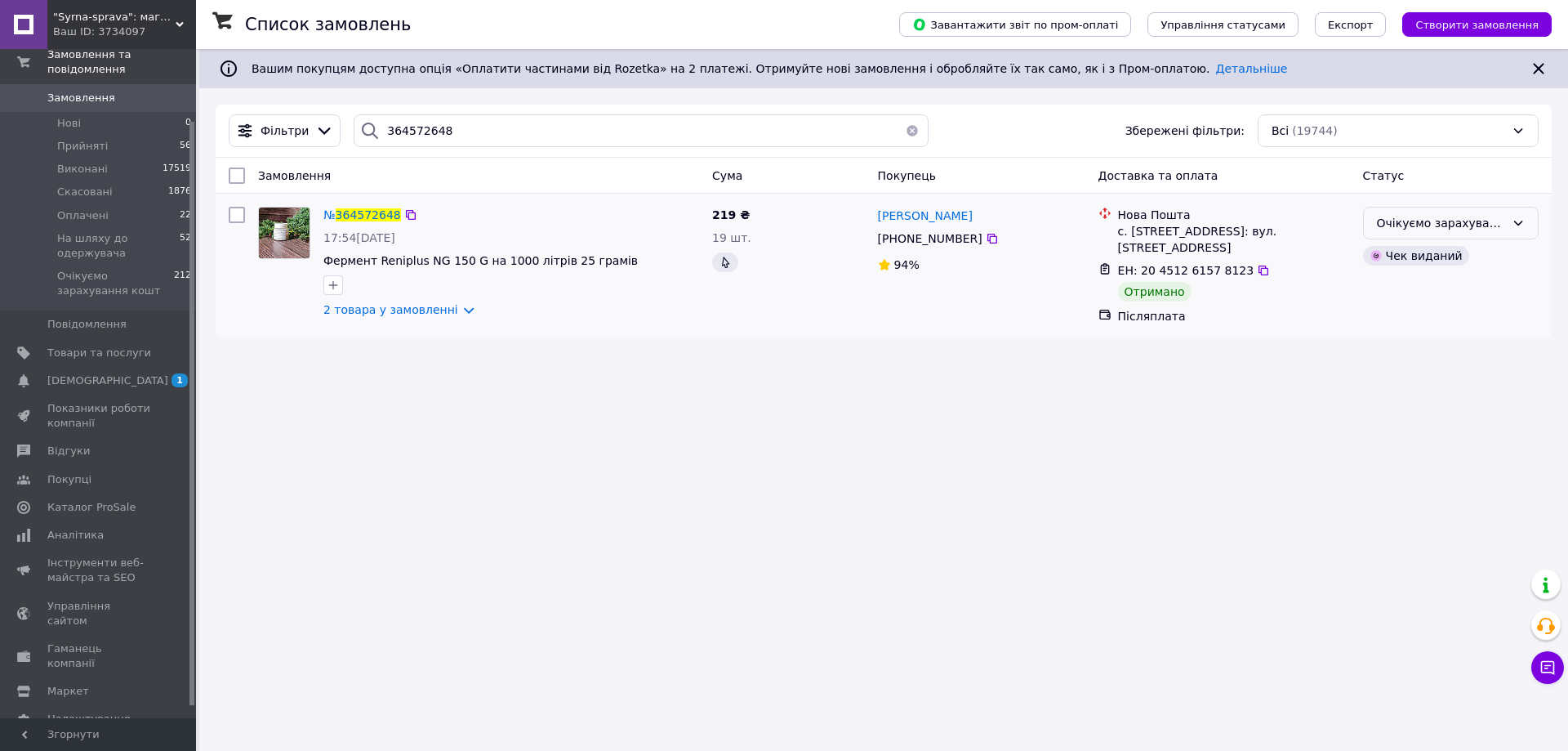
click at [1406, 228] on div "Очікуємо зарахування кошт" at bounding box center [1441, 223] width 128 height 18
click at [1374, 287] on li "Виконано" at bounding box center [1451, 288] width 174 height 30
click at [436, 124] on input "364572648" at bounding box center [641, 131] width 575 height 33
paste input "877359"
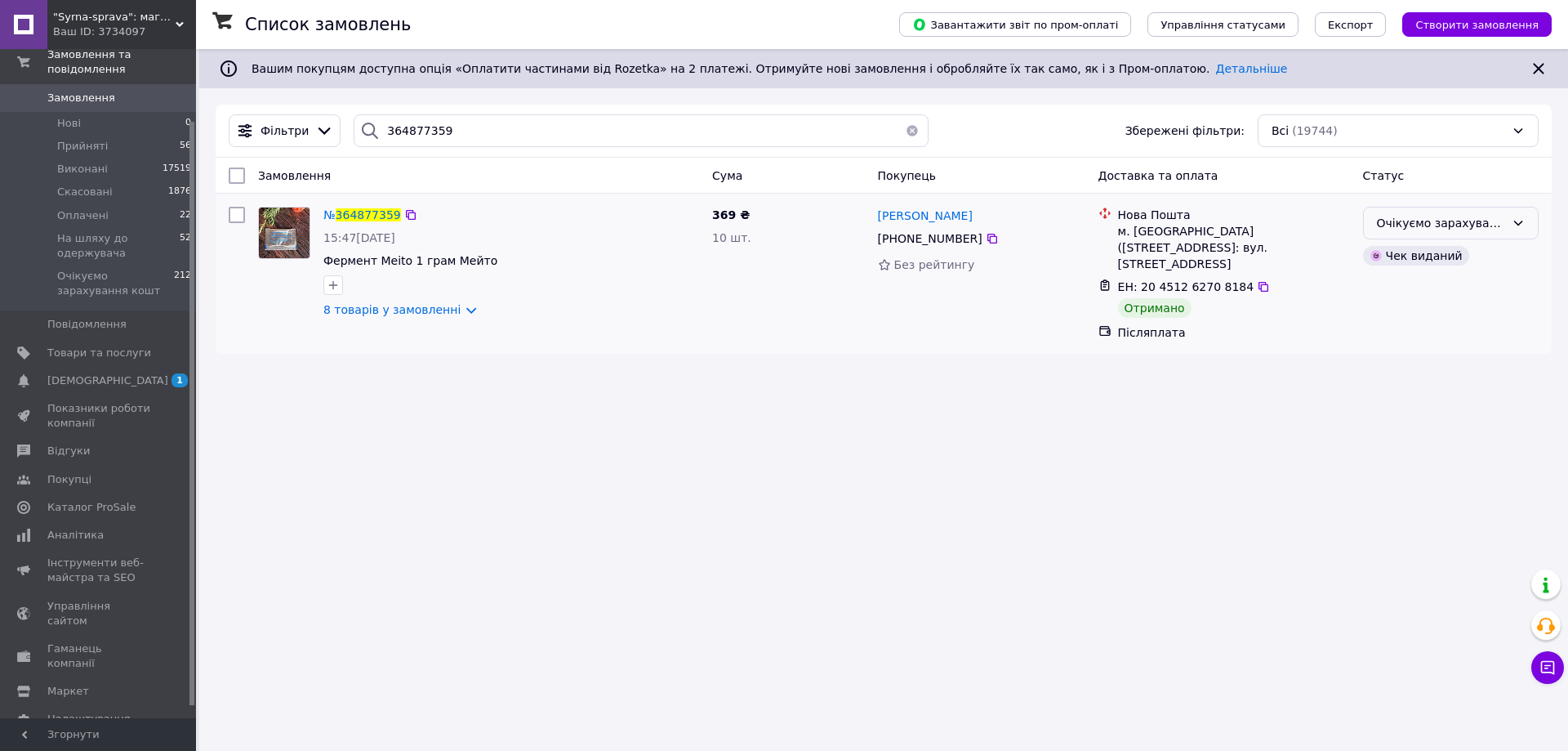
click at [1496, 218] on div "Очікуємо зарахування кошт" at bounding box center [1441, 223] width 128 height 18
click at [1380, 286] on li "Виконано" at bounding box center [1451, 288] width 174 height 30
click at [394, 128] on input "364877359" at bounding box center [641, 131] width 575 height 33
paste input "46747"
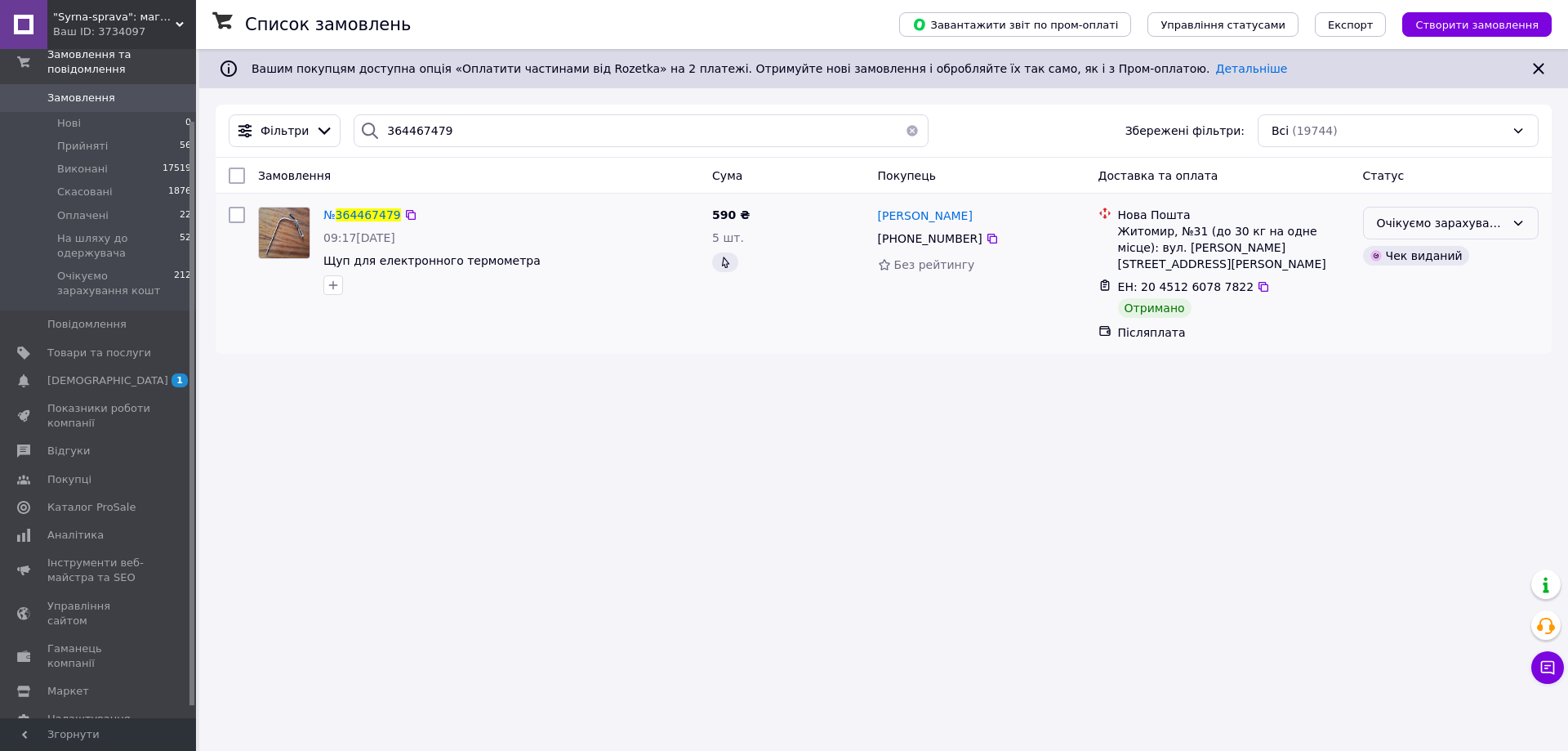
click at [1387, 230] on div "Очікуємо зарахування кошт" at bounding box center [1441, 223] width 128 height 18
click at [1397, 295] on li "Виконано" at bounding box center [1451, 288] width 174 height 30
click at [398, 129] on input "364467479" at bounding box center [641, 131] width 575 height 33
paste input "682970"
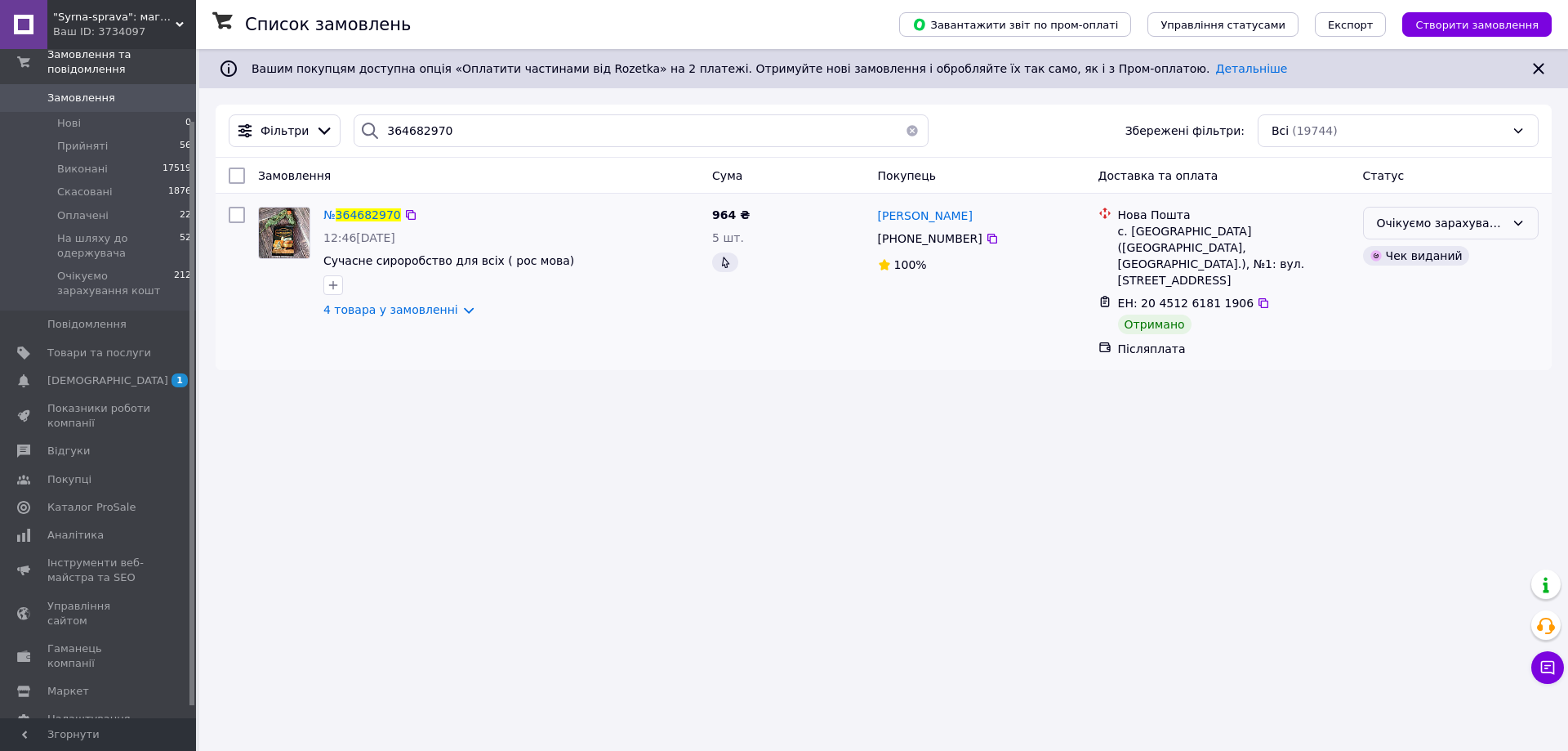
click at [1429, 231] on div "Очікуємо зарахування кошт" at bounding box center [1441, 223] width 128 height 18
click at [1415, 285] on li "Виконано" at bounding box center [1451, 288] width 174 height 30
click at [402, 126] on input "364682970" at bounding box center [641, 131] width 575 height 33
paste input "1542"
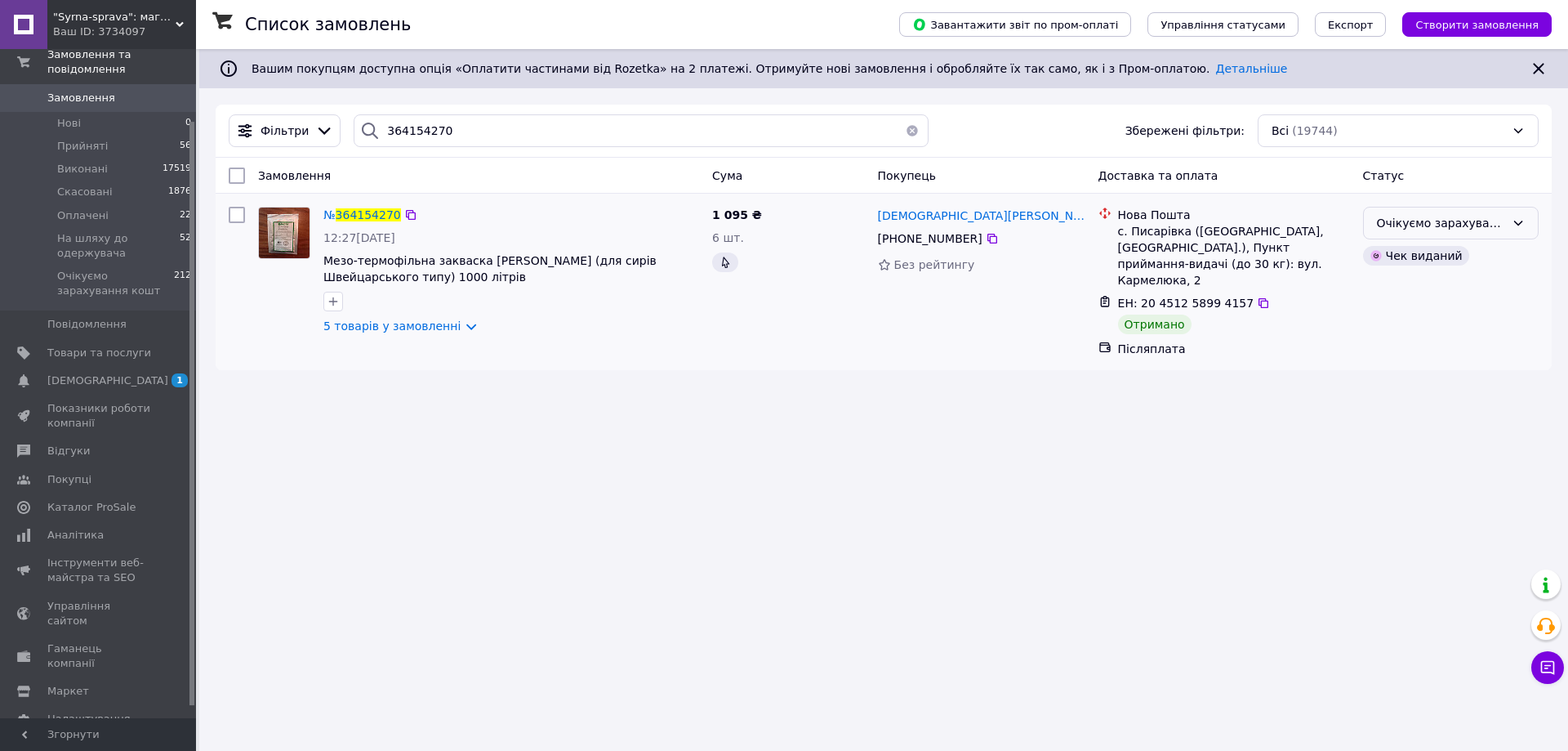
click at [1387, 222] on div "Очікуємо зарахування кошт" at bounding box center [1441, 223] width 128 height 18
click at [1384, 288] on li "Виконано" at bounding box center [1451, 288] width 174 height 30
click at [386, 133] on input "364154270" at bounding box center [641, 131] width 575 height 33
paste input "3944918"
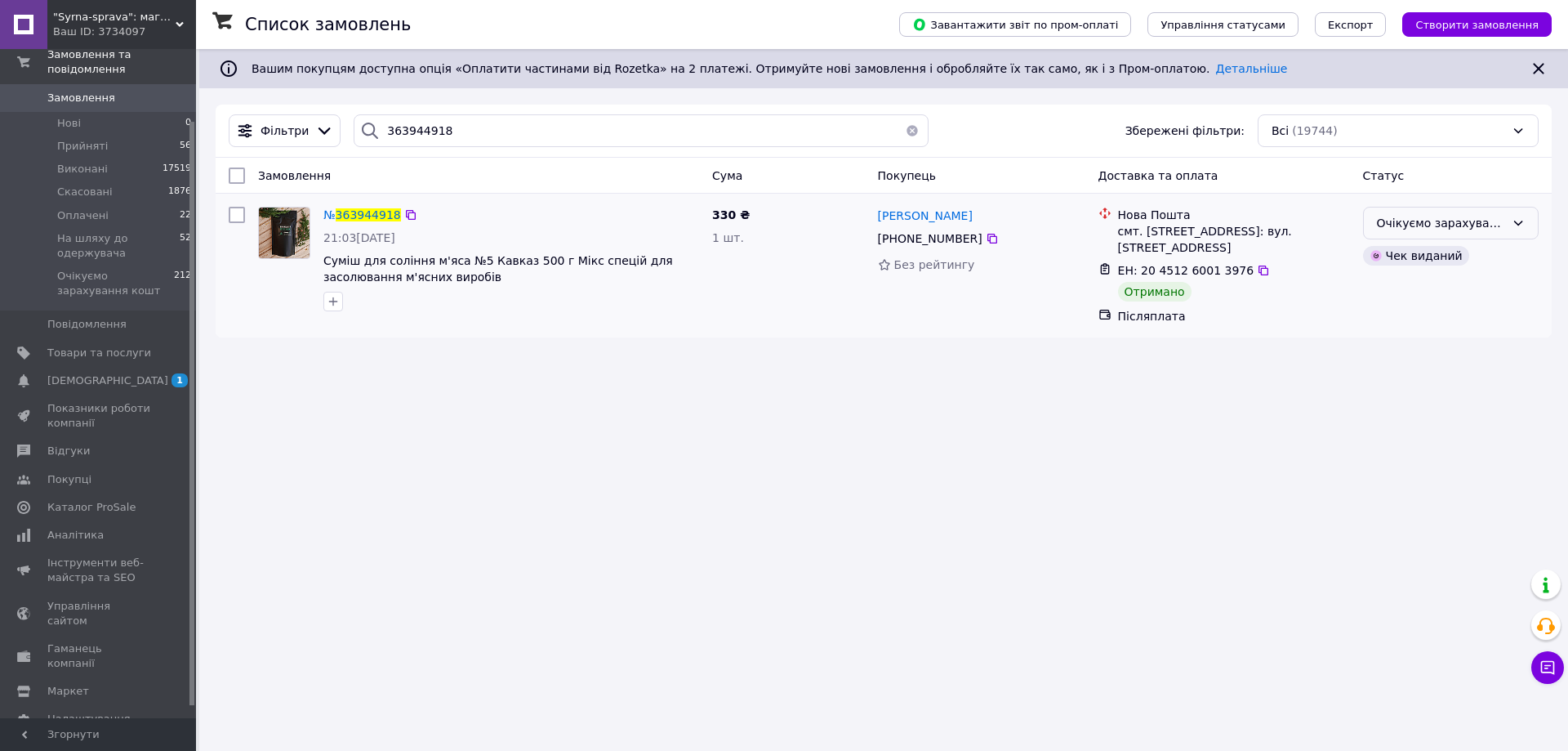
click at [1425, 229] on div "Очікуємо зарахування кошт" at bounding box center [1441, 223] width 128 height 18
click at [1409, 288] on li "Виконано" at bounding box center [1451, 288] width 174 height 30
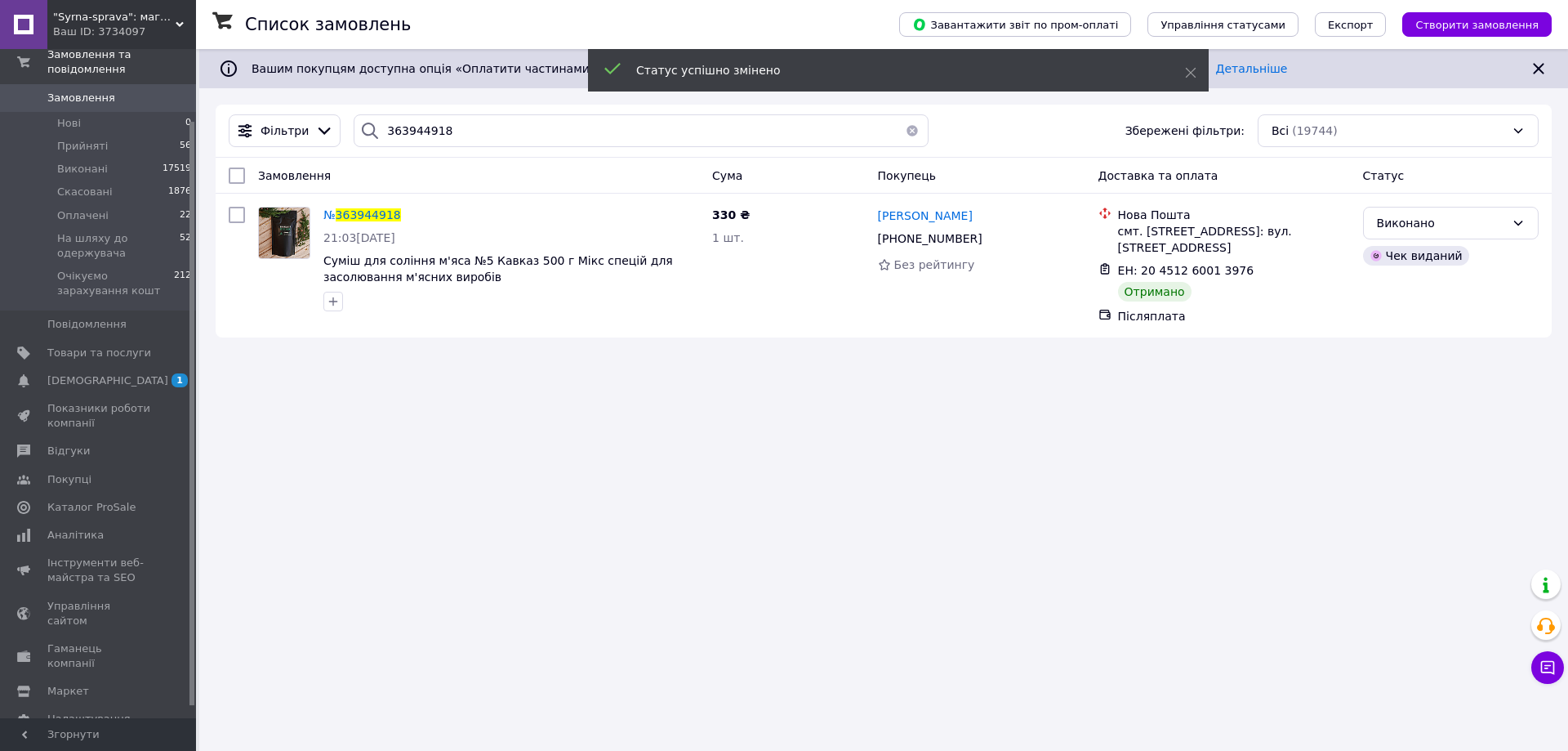
click at [108, 747] on span "Згорнути" at bounding box center [98, 735] width 196 height 33
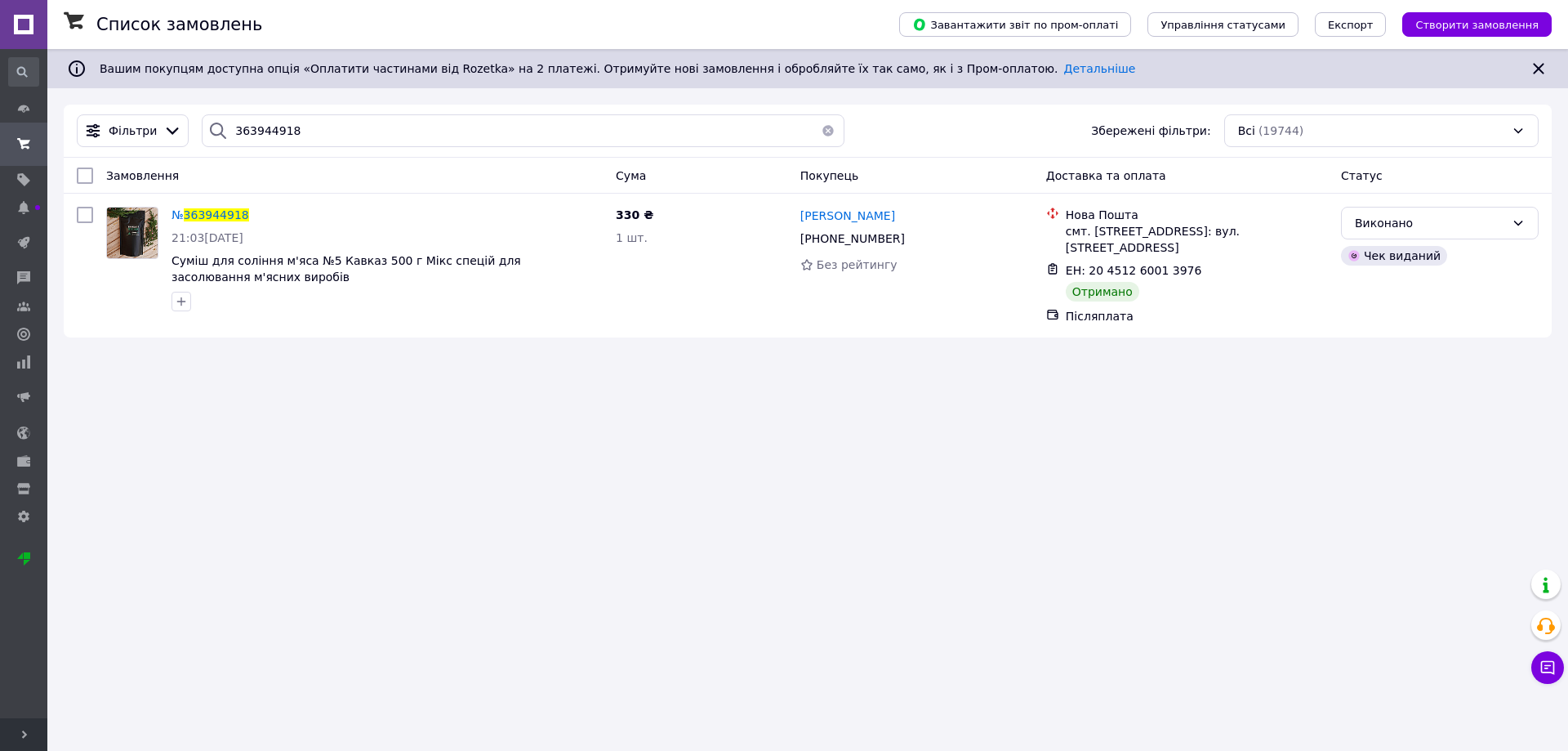
click at [16, 736] on span "Розгорнути" at bounding box center [24, 735] width 48 height 33
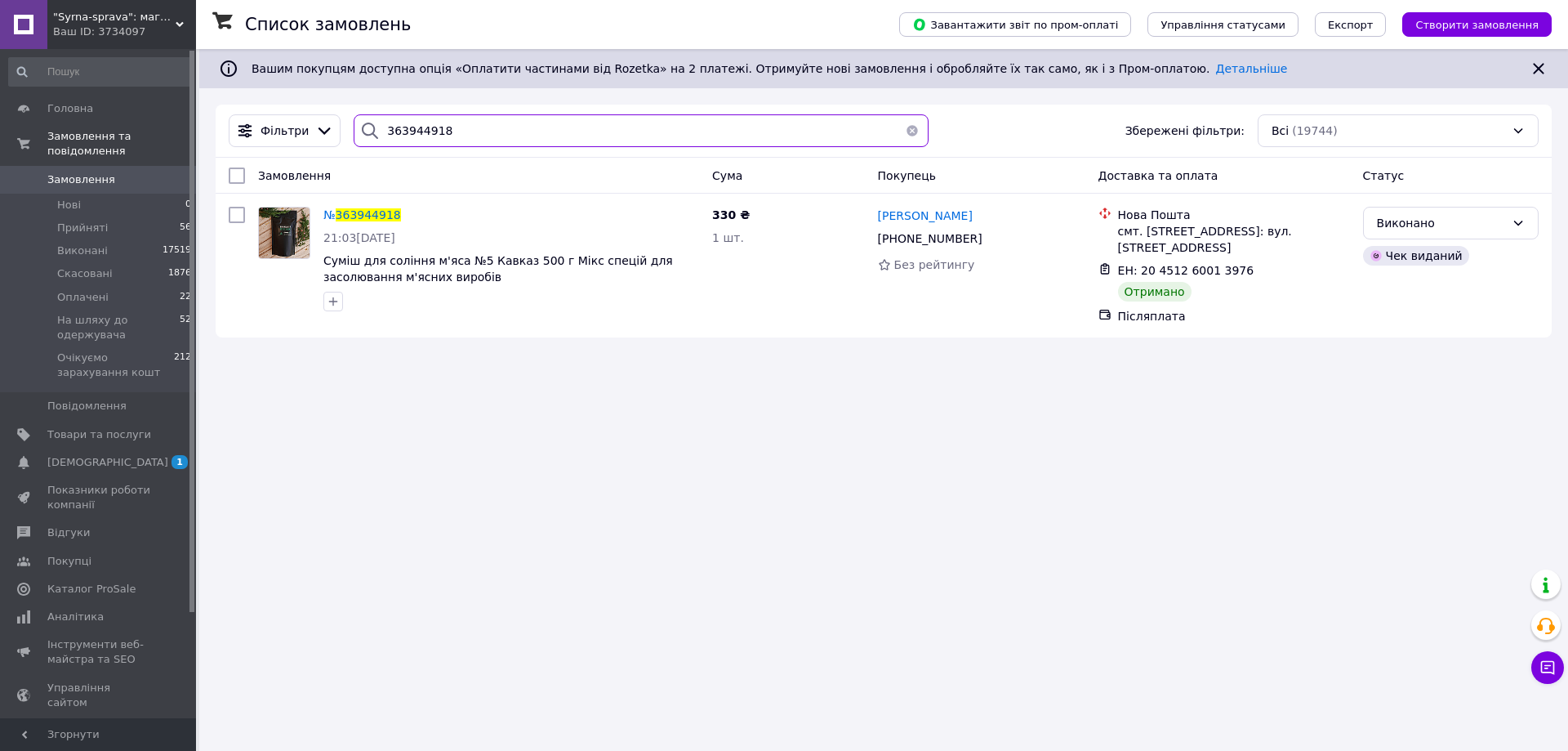
click at [422, 131] on input "363944918" at bounding box center [641, 131] width 575 height 33
paste input "4369405"
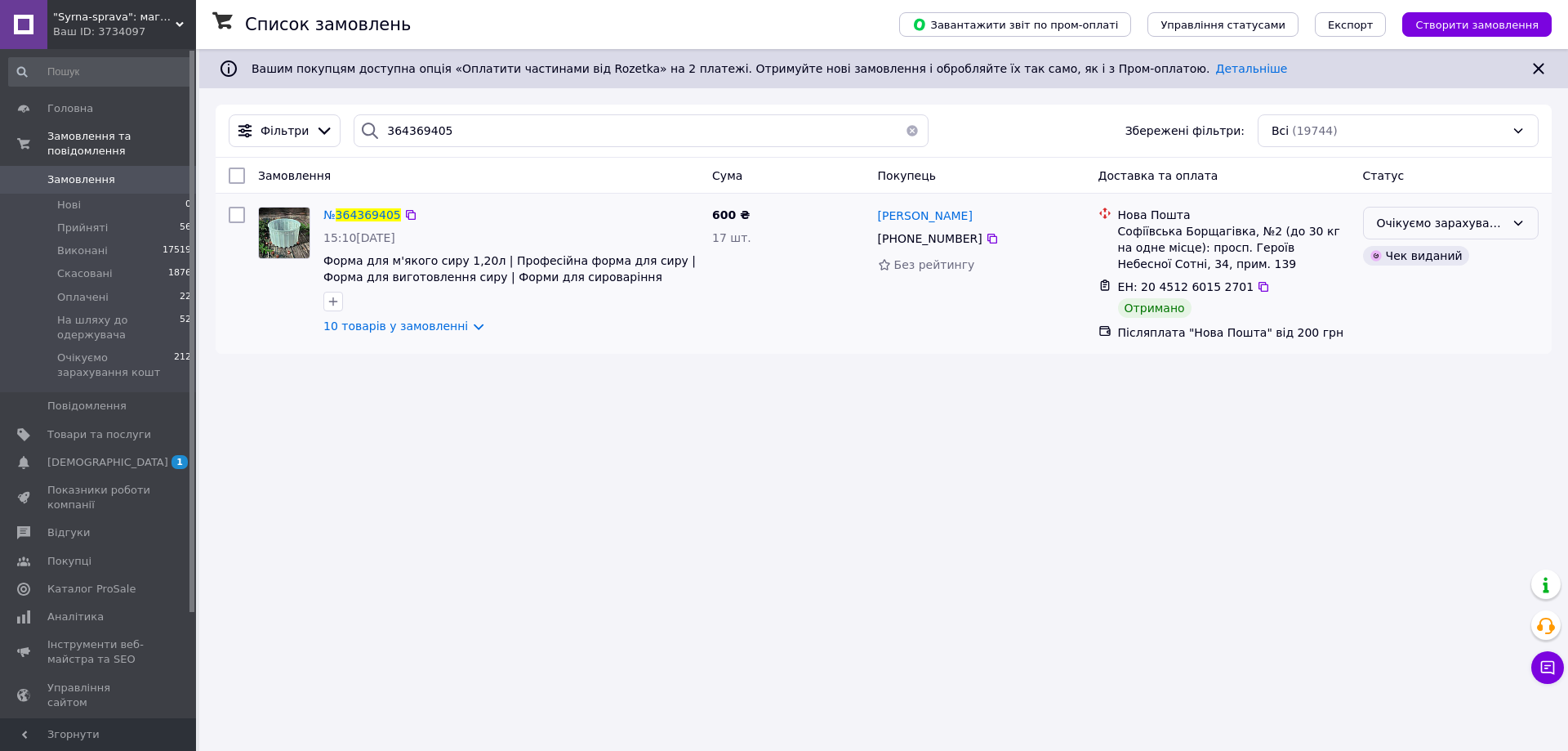
click at [1493, 227] on div "Очікуємо зарахування кошт" at bounding box center [1441, 223] width 128 height 18
click at [1444, 281] on li "Виконано" at bounding box center [1451, 288] width 174 height 30
click at [404, 124] on input "364369405" at bounding box center [641, 131] width 575 height 33
paste input "669222"
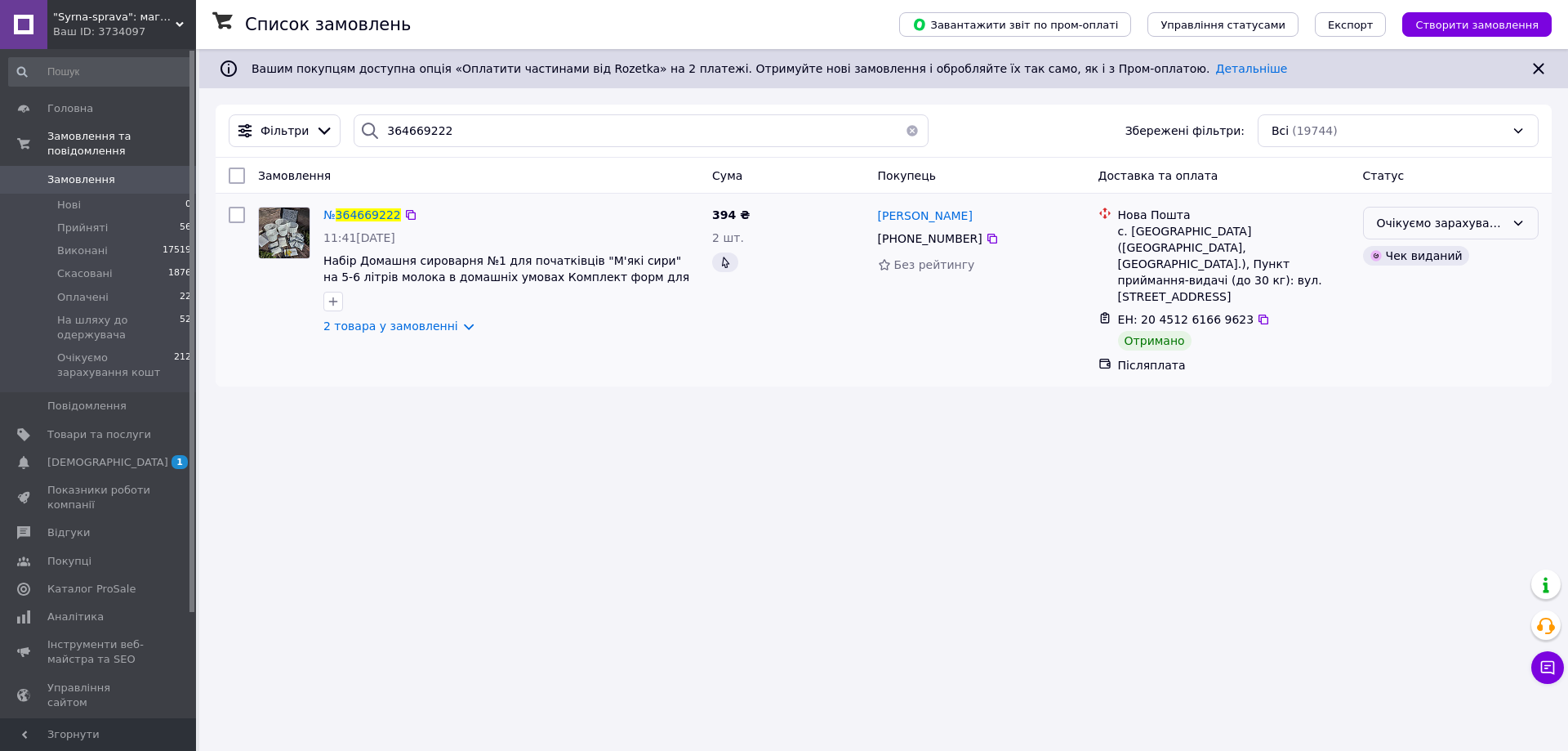
click at [1436, 224] on div "Очікуємо зарахування кошт" at bounding box center [1441, 223] width 128 height 18
drag, startPoint x: 1415, startPoint y: 289, endPoint x: 1401, endPoint y: 284, distance: 14.9
click at [1412, 289] on li "Виконано" at bounding box center [1451, 288] width 174 height 30
click at [400, 130] on input "364669222" at bounding box center [641, 131] width 575 height 33
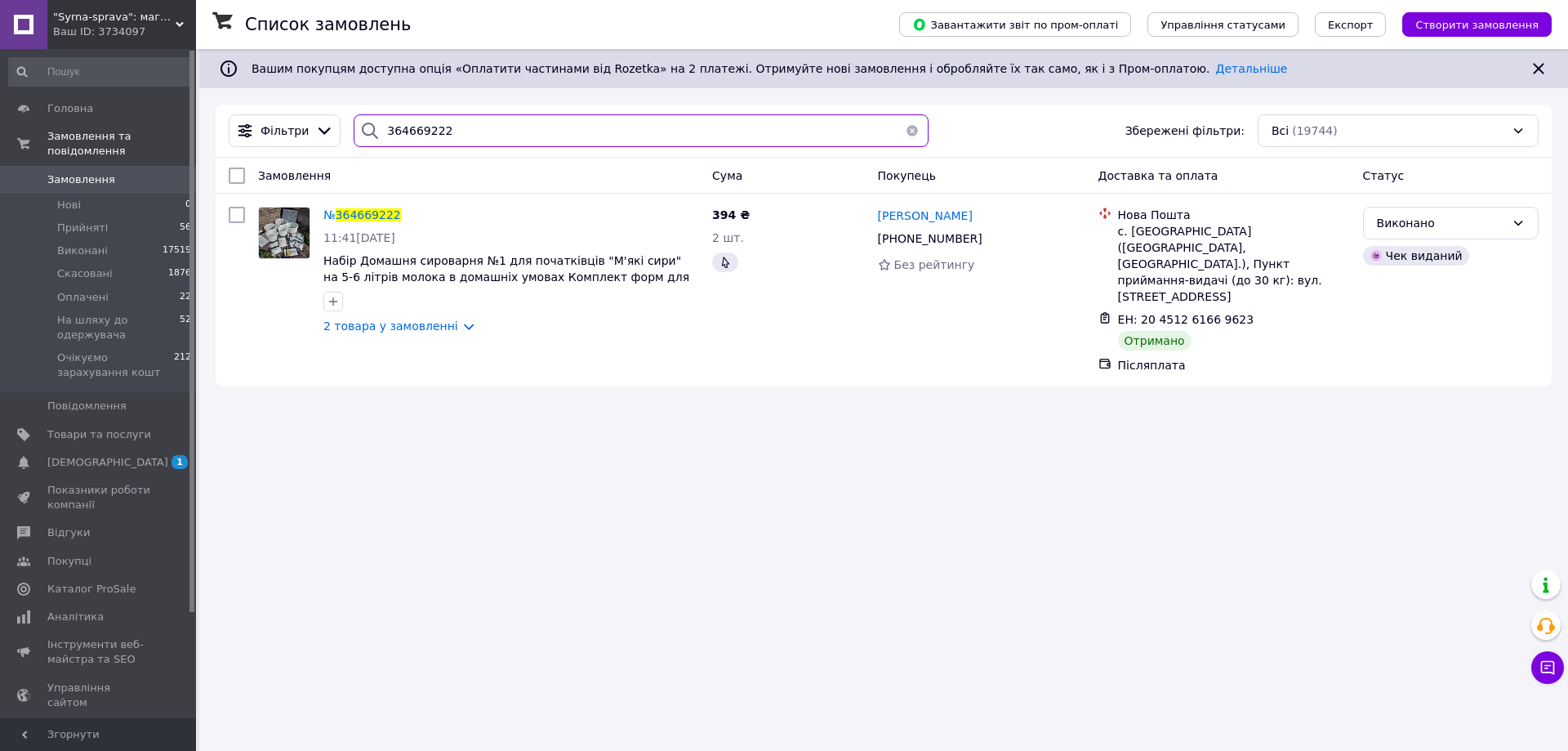
paste input "75918"
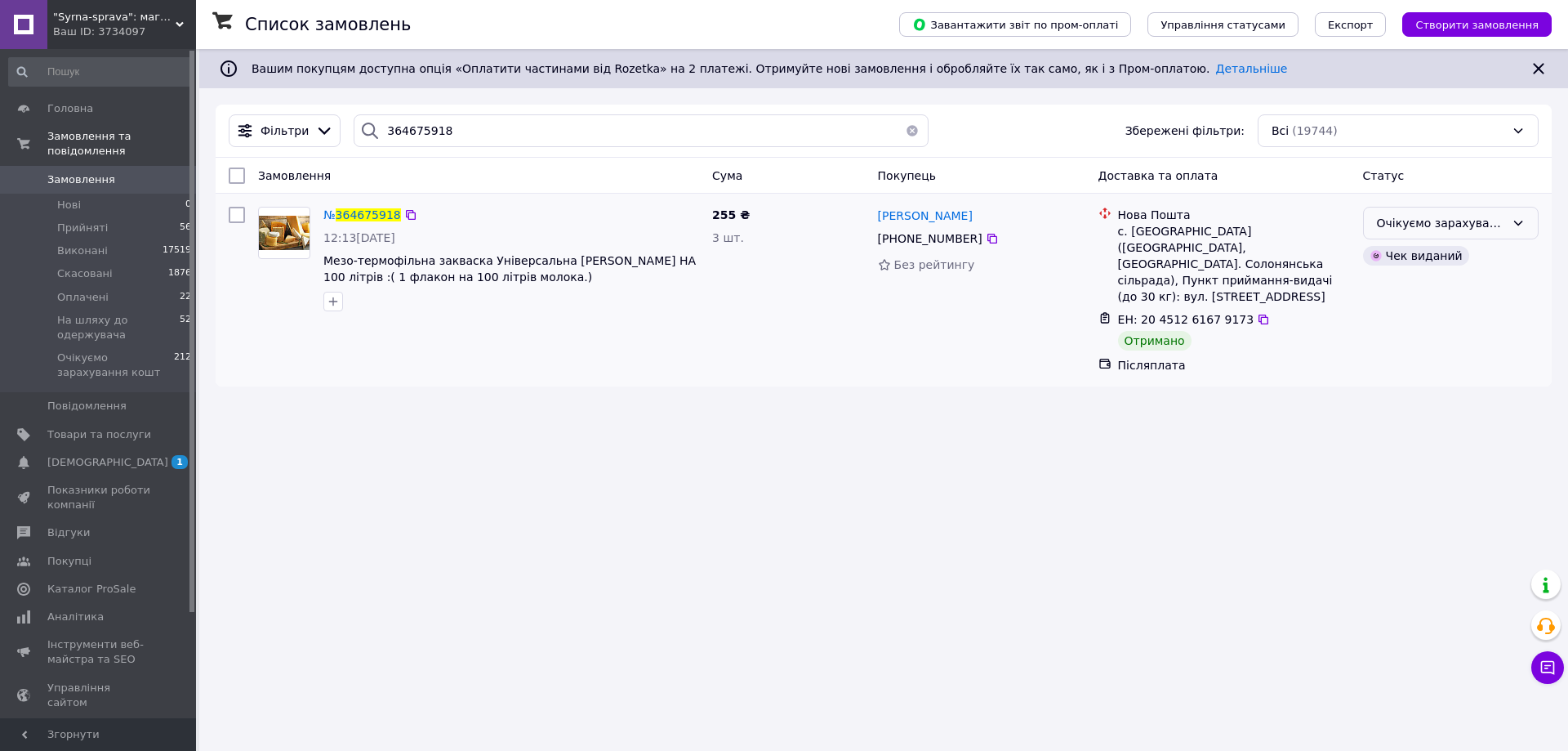
click at [1454, 230] on div "Очікуємо зарахування кошт" at bounding box center [1441, 223] width 128 height 18
click at [1432, 281] on li "Виконано" at bounding box center [1451, 288] width 174 height 30
click at [427, 133] on input "364675918" at bounding box center [641, 131] width 575 height 33
paste input "561593"
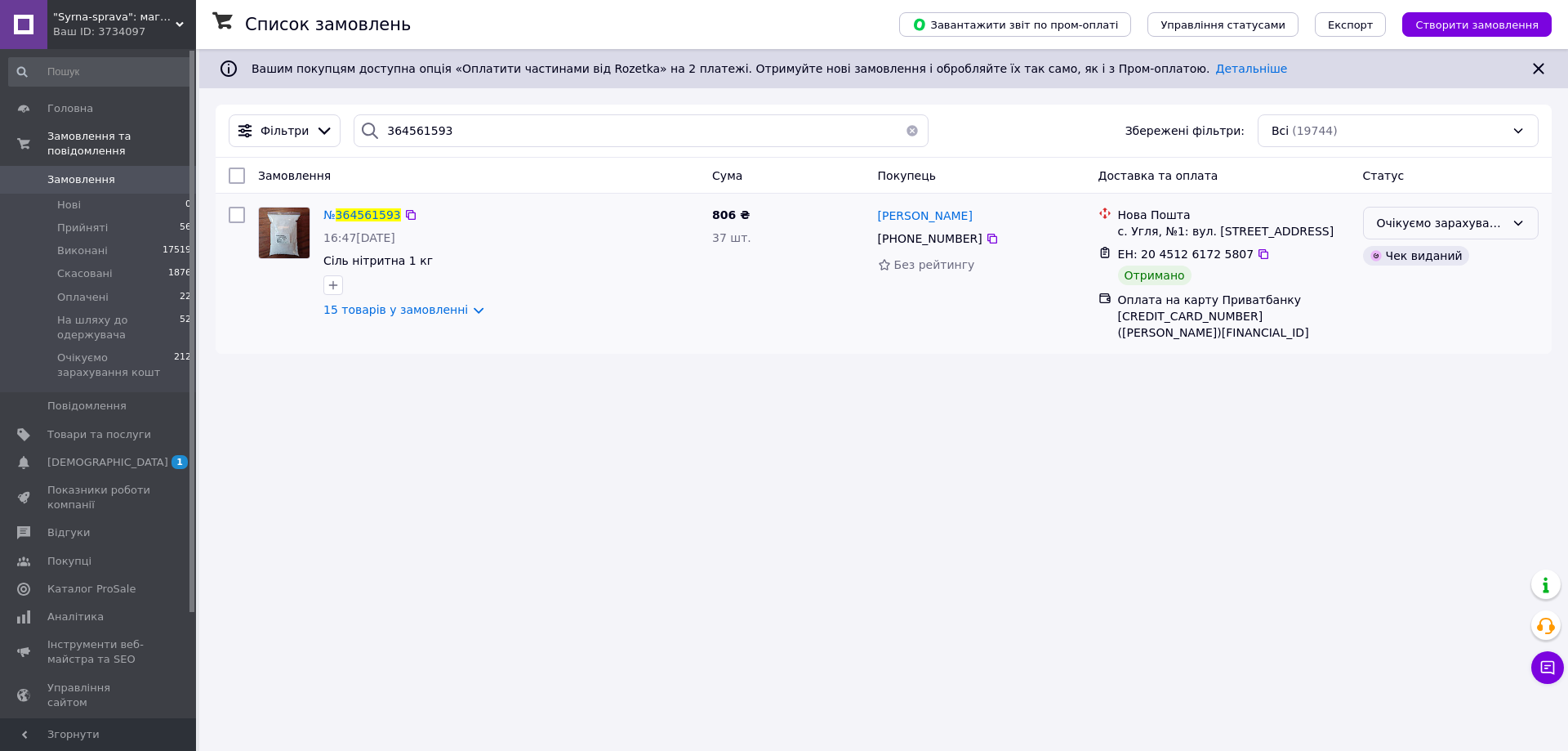
click at [1477, 221] on div "Очікуємо зарахування кошт" at bounding box center [1441, 223] width 128 height 18
click at [1419, 291] on li "Виконано" at bounding box center [1451, 288] width 174 height 30
click at [413, 124] on input "364561593" at bounding box center [641, 131] width 575 height 33
paste input "658972"
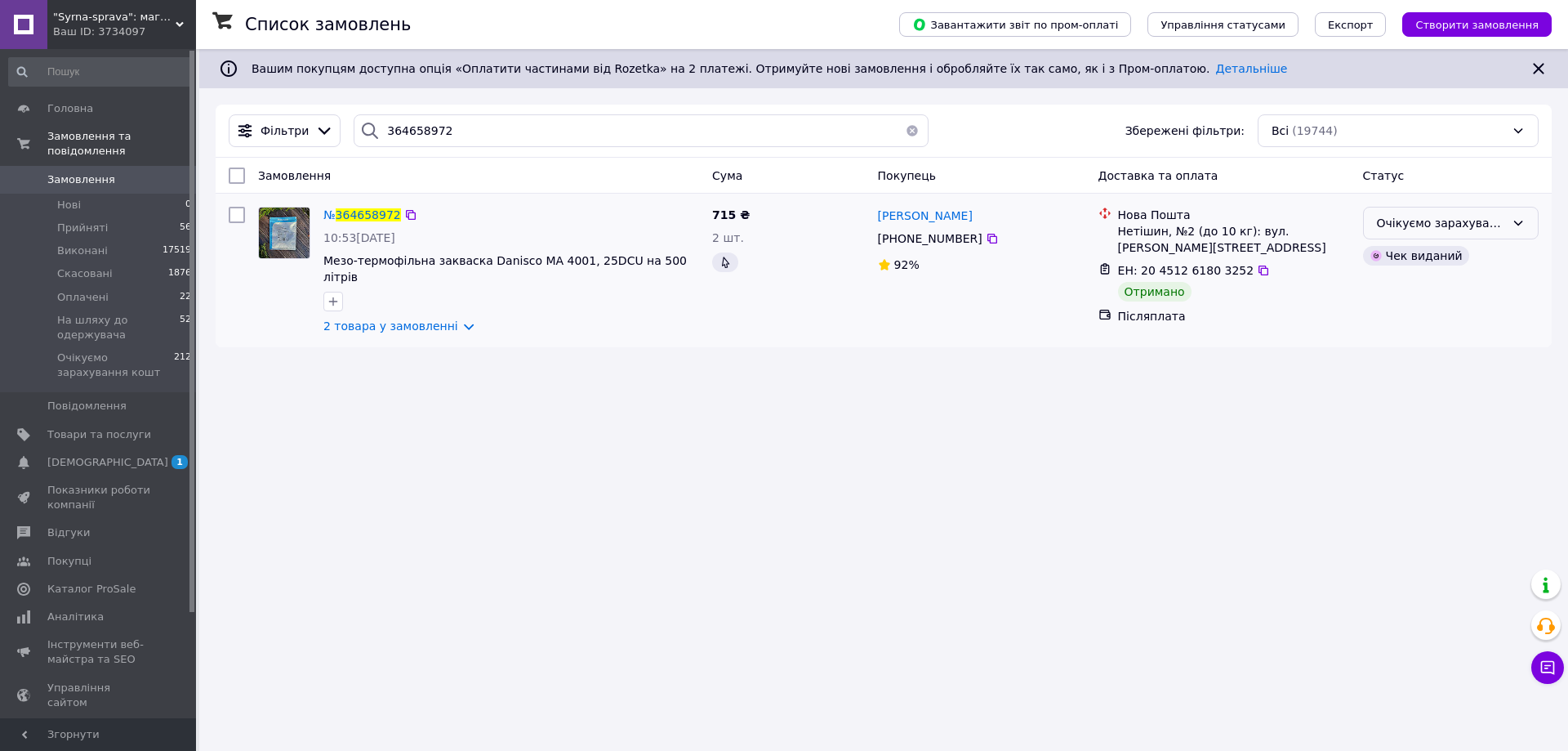
click at [1419, 225] on div "Очікуємо зарахування кошт" at bounding box center [1441, 223] width 128 height 18
click at [1398, 282] on li "Виконано" at bounding box center [1451, 288] width 174 height 30
click at [391, 134] on input "364658972" at bounding box center [641, 131] width 575 height 33
paste input "516459"
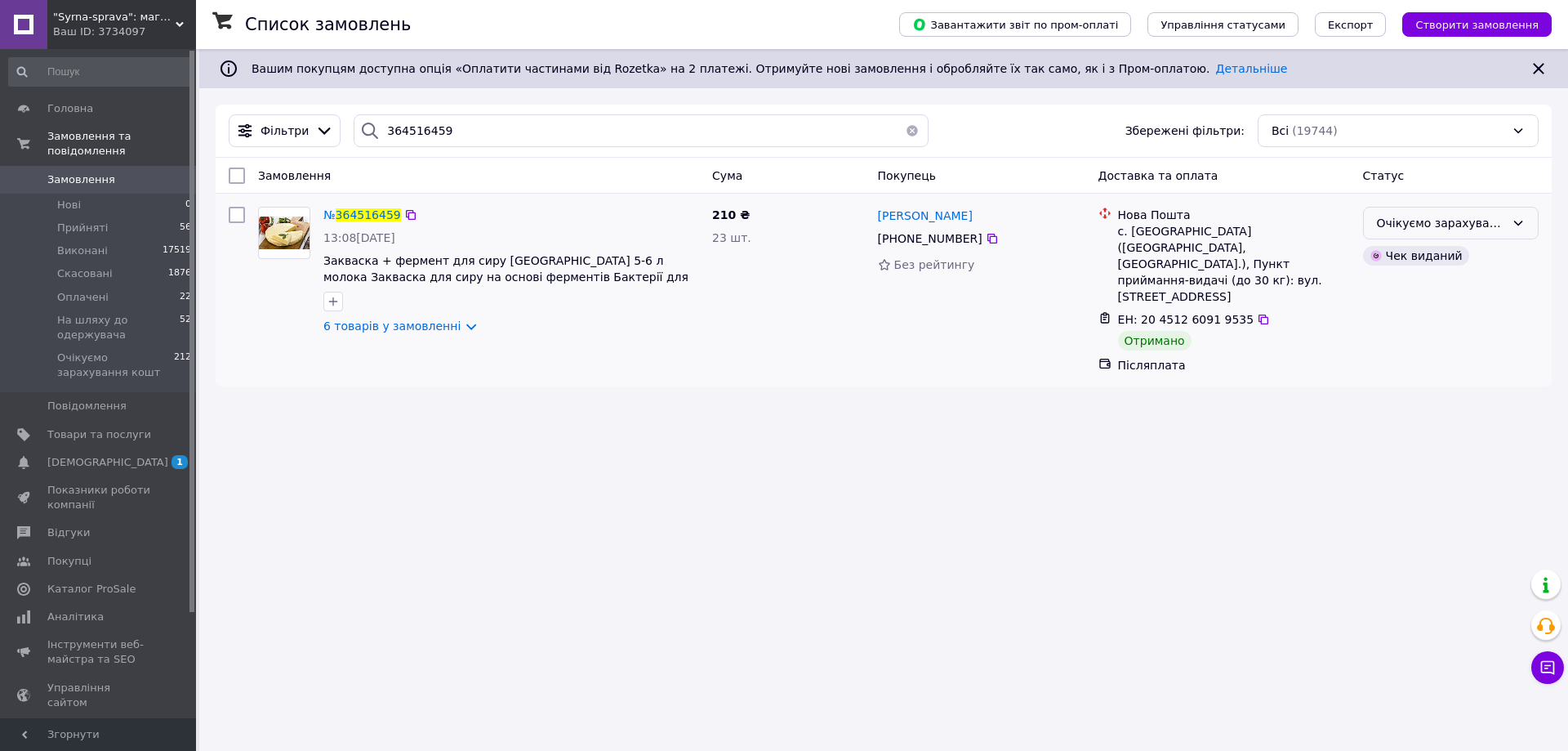
click at [1488, 218] on div "Очікуємо зарахування кошт" at bounding box center [1441, 223] width 128 height 18
click at [1411, 287] on li "Виконано" at bounding box center [1451, 288] width 174 height 30
click at [406, 125] on input "364516459" at bounding box center [641, 131] width 575 height 33
paste input "871151"
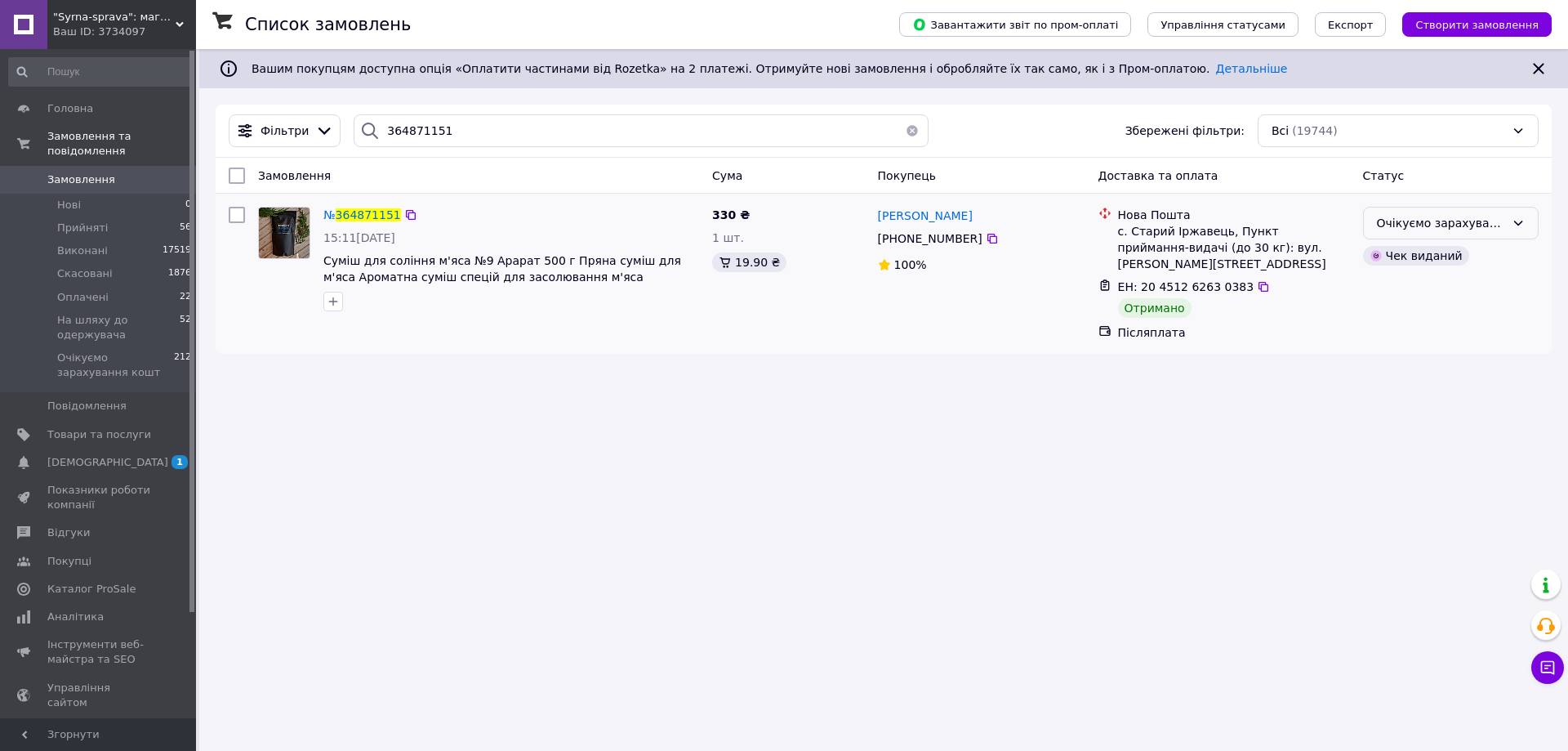
click at [1396, 224] on div "Очікуємо зарахування кошт" at bounding box center [1441, 223] width 128 height 18
click at [1388, 285] on li "Виконано" at bounding box center [1451, 288] width 174 height 30
click at [414, 127] on input "364871151" at bounding box center [641, 131] width 575 height 33
click at [414, 126] on input "364871151" at bounding box center [641, 131] width 575 height 33
paste input "5344"
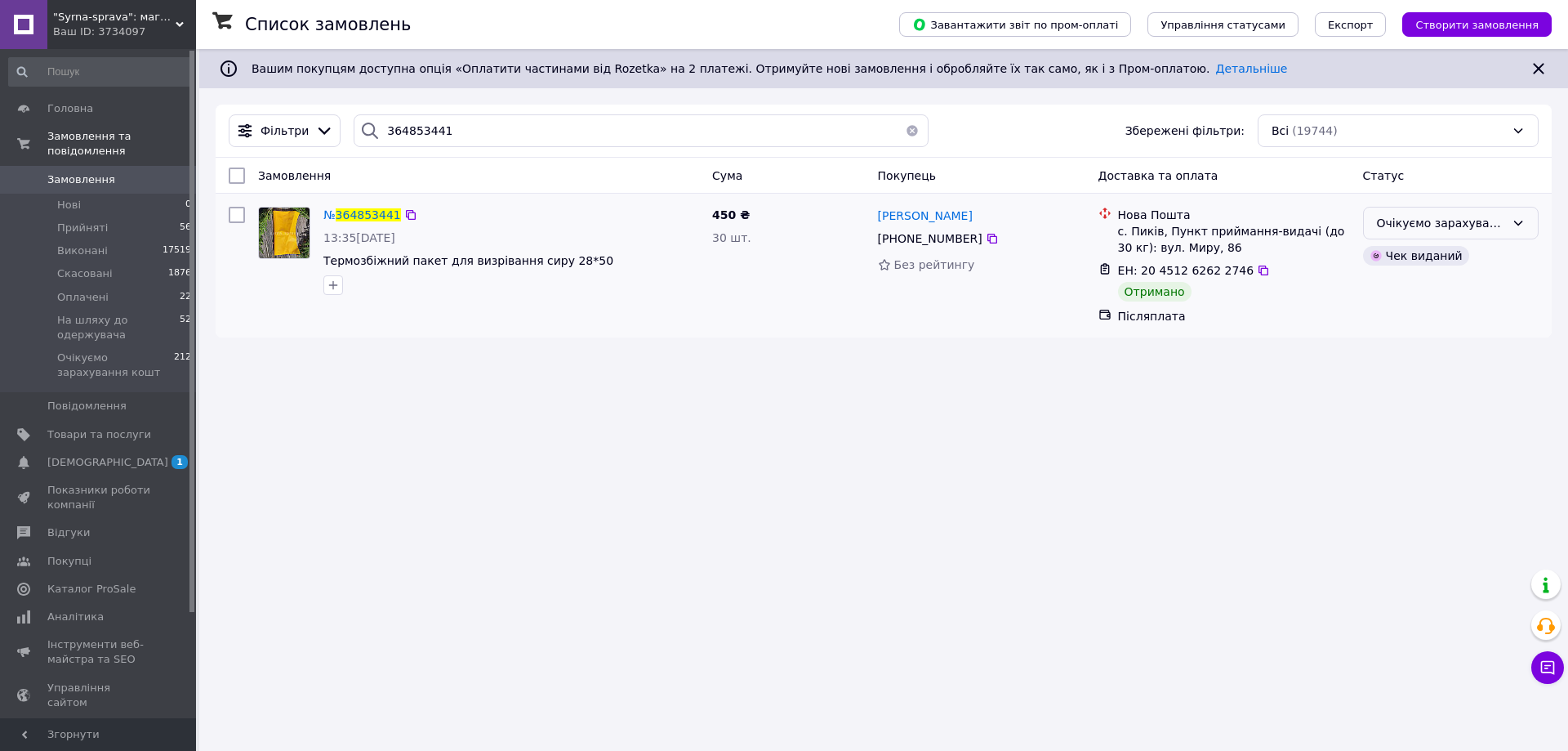
click at [1394, 225] on div "Очікуємо зарахування кошт" at bounding box center [1441, 223] width 128 height 18
click at [1390, 285] on li "Виконано" at bounding box center [1451, 288] width 174 height 30
click at [410, 124] on input "364853441" at bounding box center [641, 131] width 575 height 33
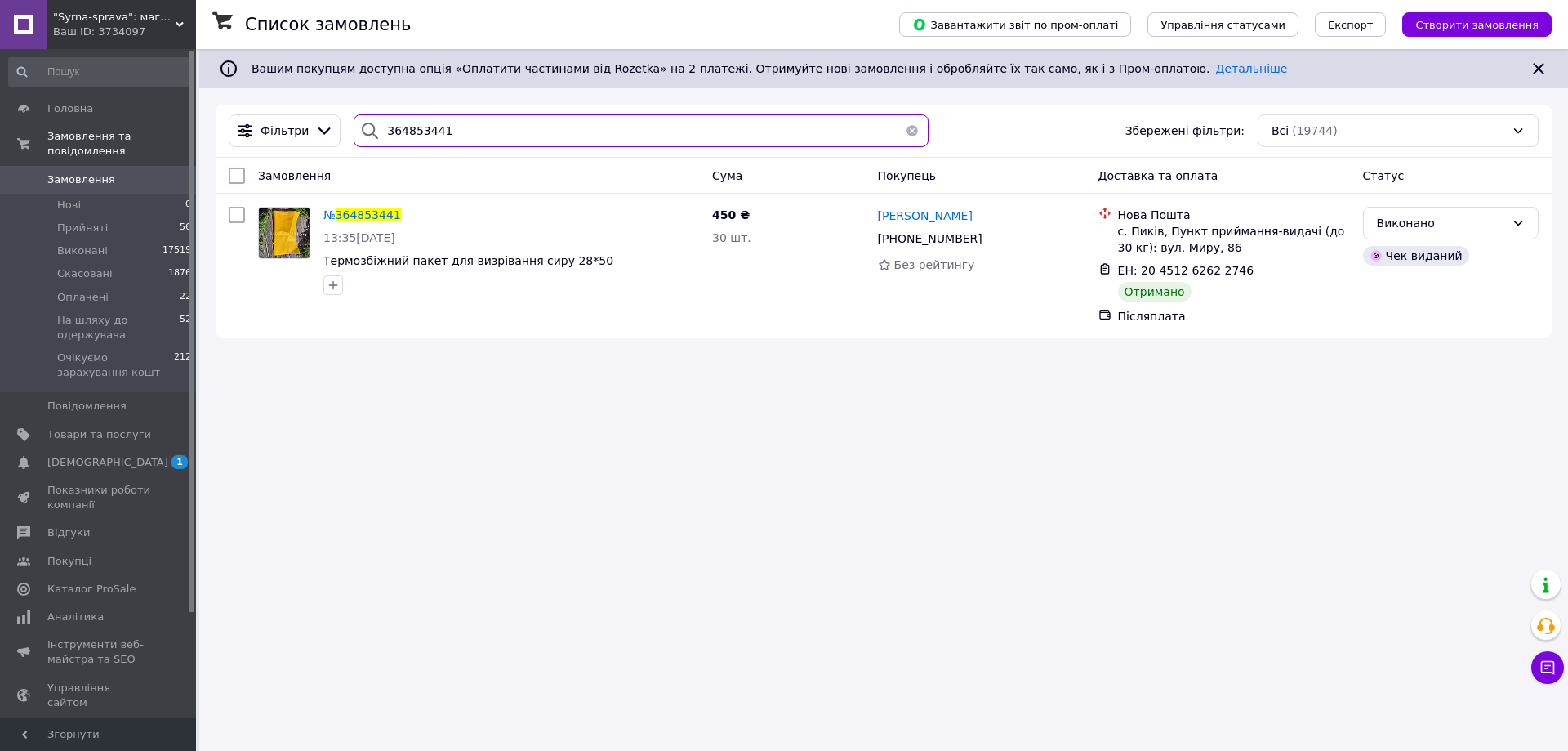
paste input "98477"
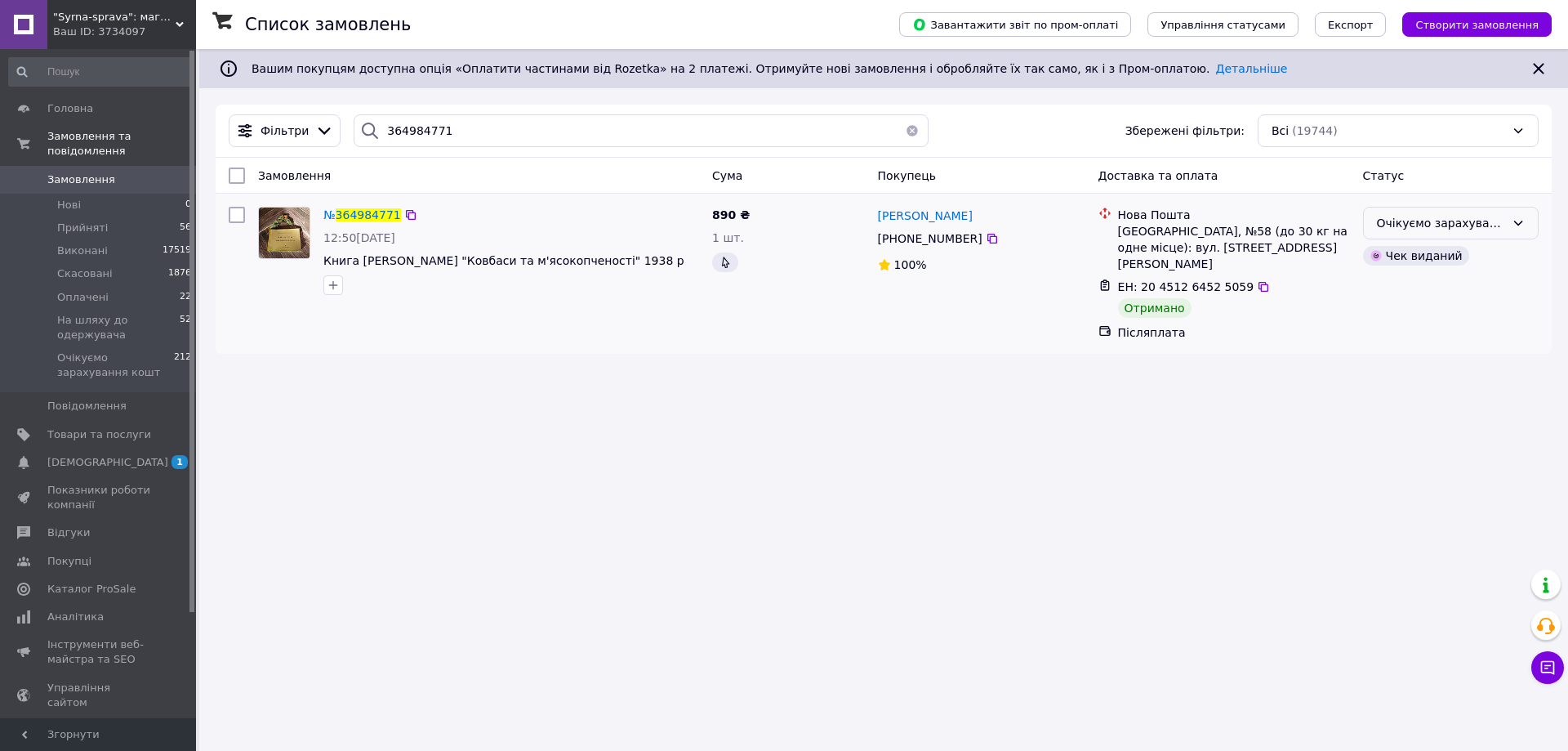
click at [1482, 227] on div "Очікуємо зарахування кошт" at bounding box center [1441, 223] width 128 height 18
click at [1411, 295] on li "Виконано" at bounding box center [1451, 288] width 174 height 30
click at [400, 128] on input "364984771" at bounding box center [641, 131] width 575 height 33
paste input "5097255"
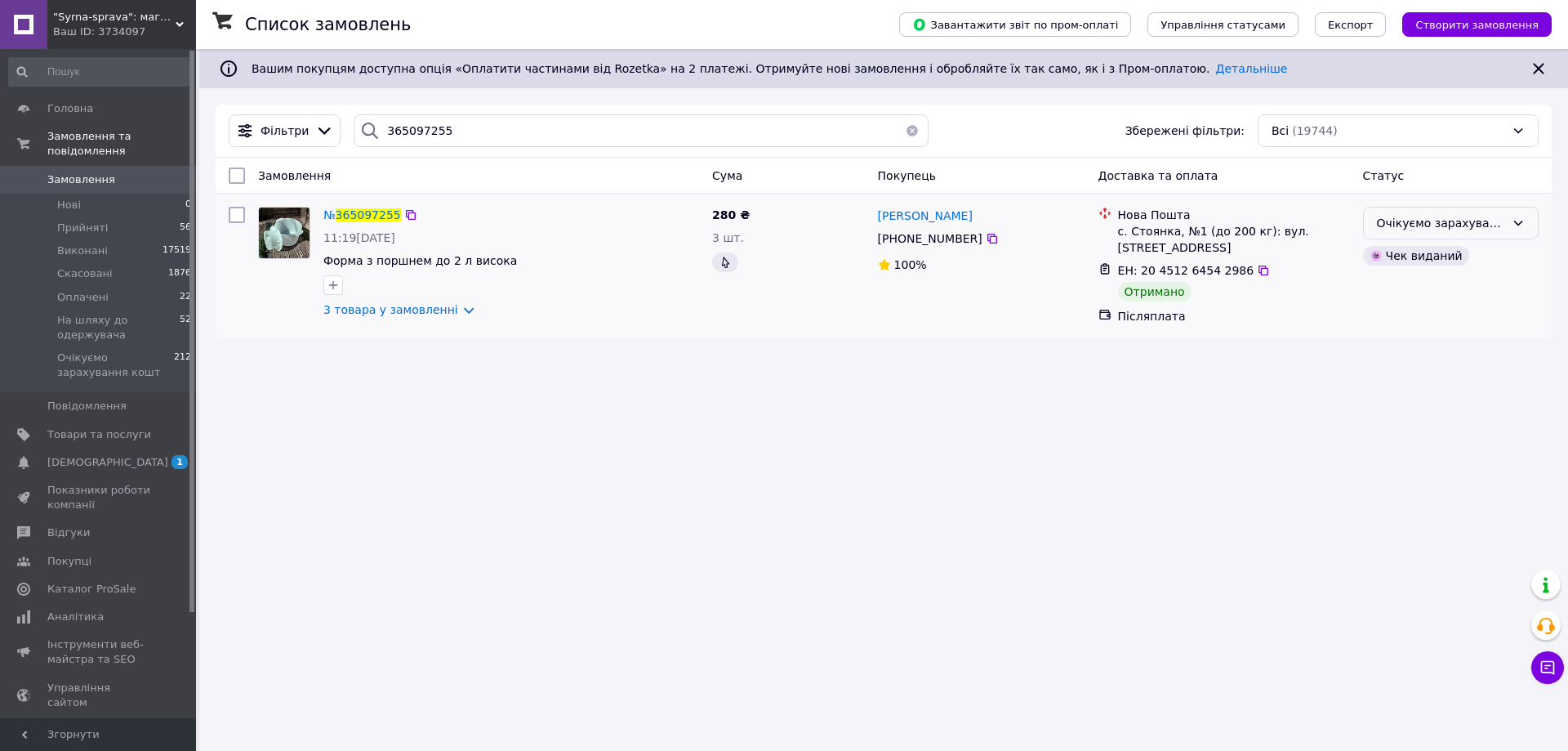
drag, startPoint x: 1393, startPoint y: 230, endPoint x: 1392, endPoint y: 240, distance: 10.0
click at [1393, 231] on div "Очікуємо зарахування кошт" at bounding box center [1441, 223] width 128 height 18
drag, startPoint x: 1385, startPoint y: 287, endPoint x: 990, endPoint y: 338, distance: 398.3
click at [1384, 287] on li "Виконано" at bounding box center [1451, 288] width 174 height 30
click at [431, 125] on input "365097255" at bounding box center [641, 131] width 575 height 33
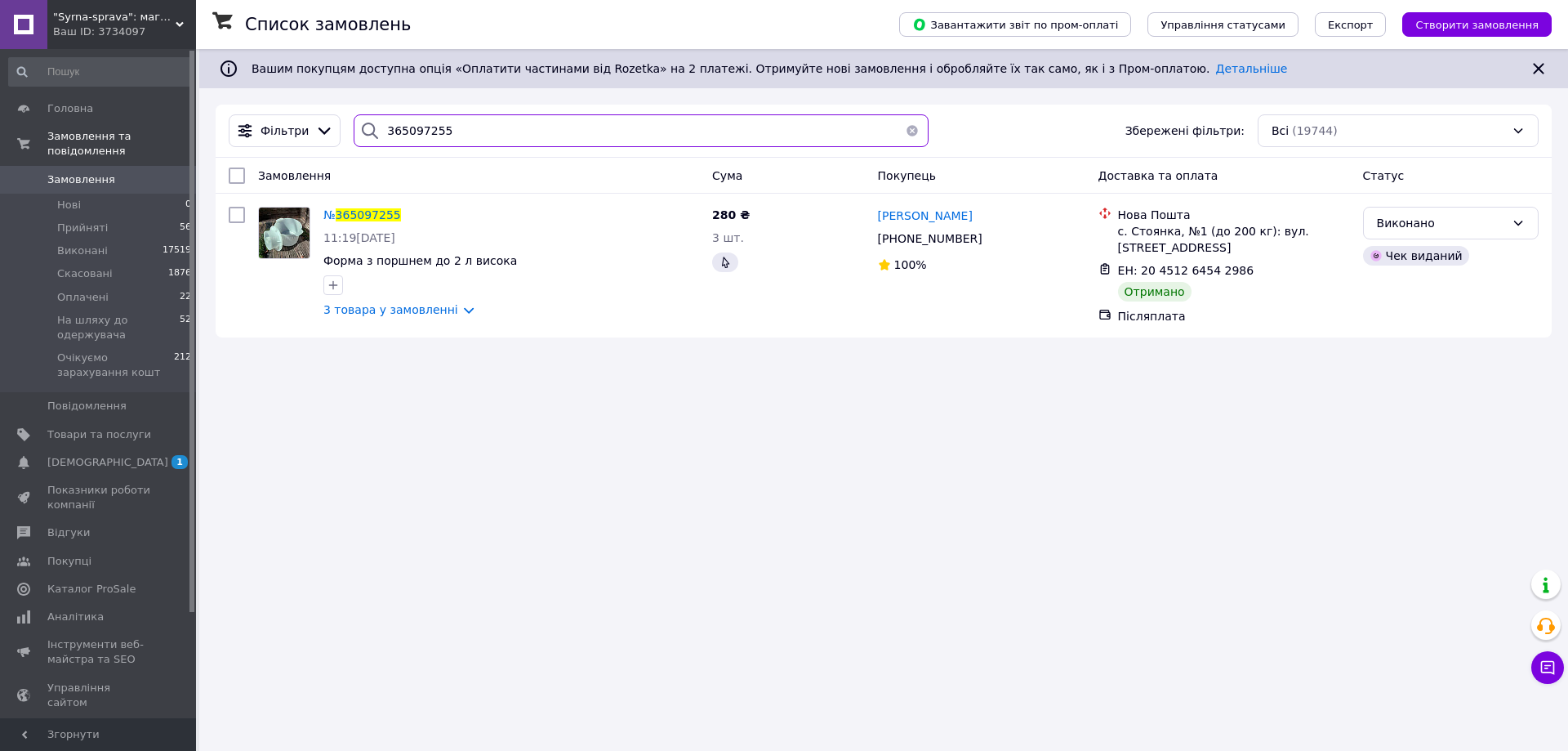
click at [431, 125] on input "365097255" at bounding box center [641, 131] width 575 height 33
paste input "239826"
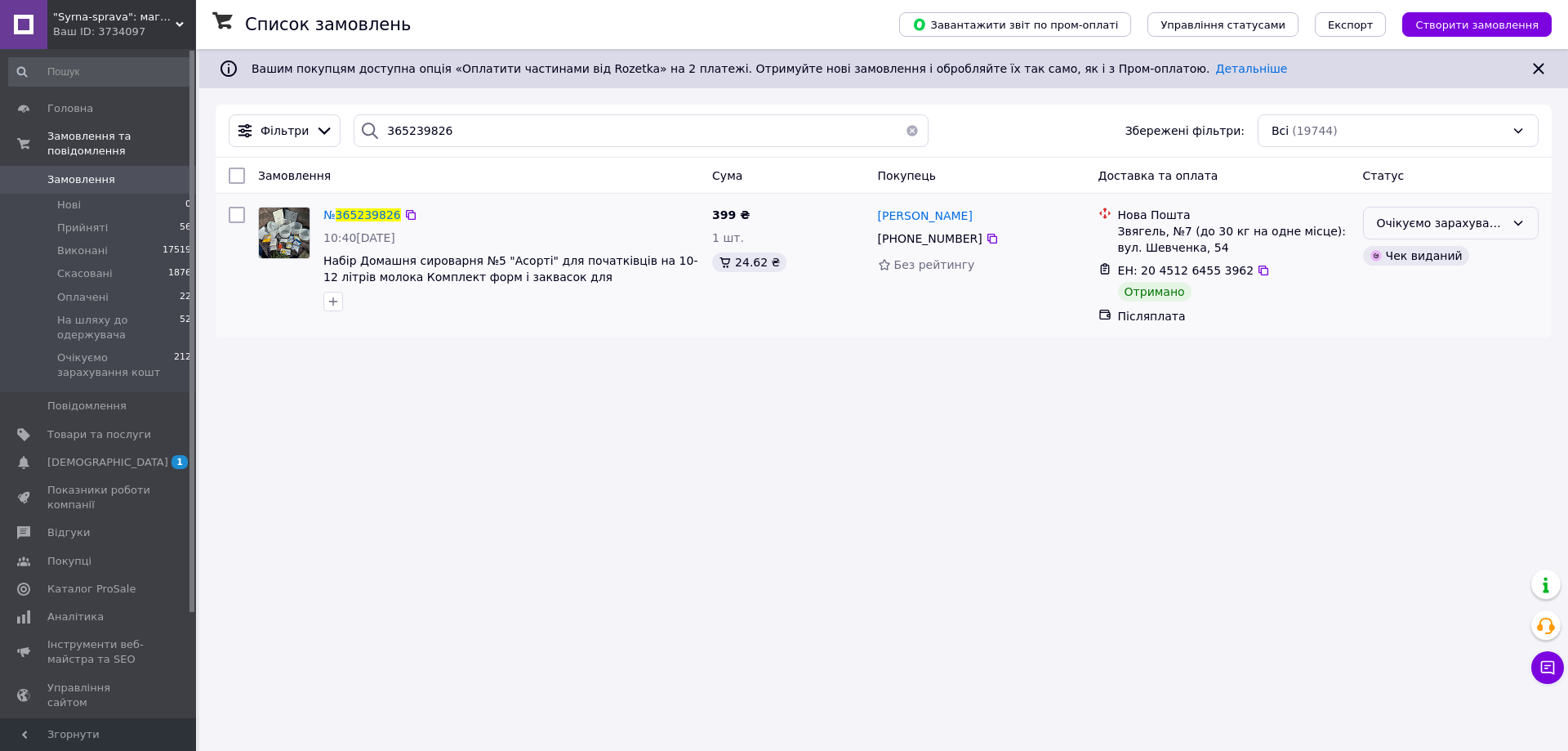
click at [1444, 227] on div "Очікуємо зарахування кошт" at bounding box center [1441, 223] width 128 height 18
drag, startPoint x: 1407, startPoint y: 286, endPoint x: 1281, endPoint y: 289, distance: 126.0
click at [1406, 286] on li "Виконано" at bounding box center [1451, 288] width 174 height 30
click at [395, 140] on input "365239826" at bounding box center [641, 131] width 575 height 33
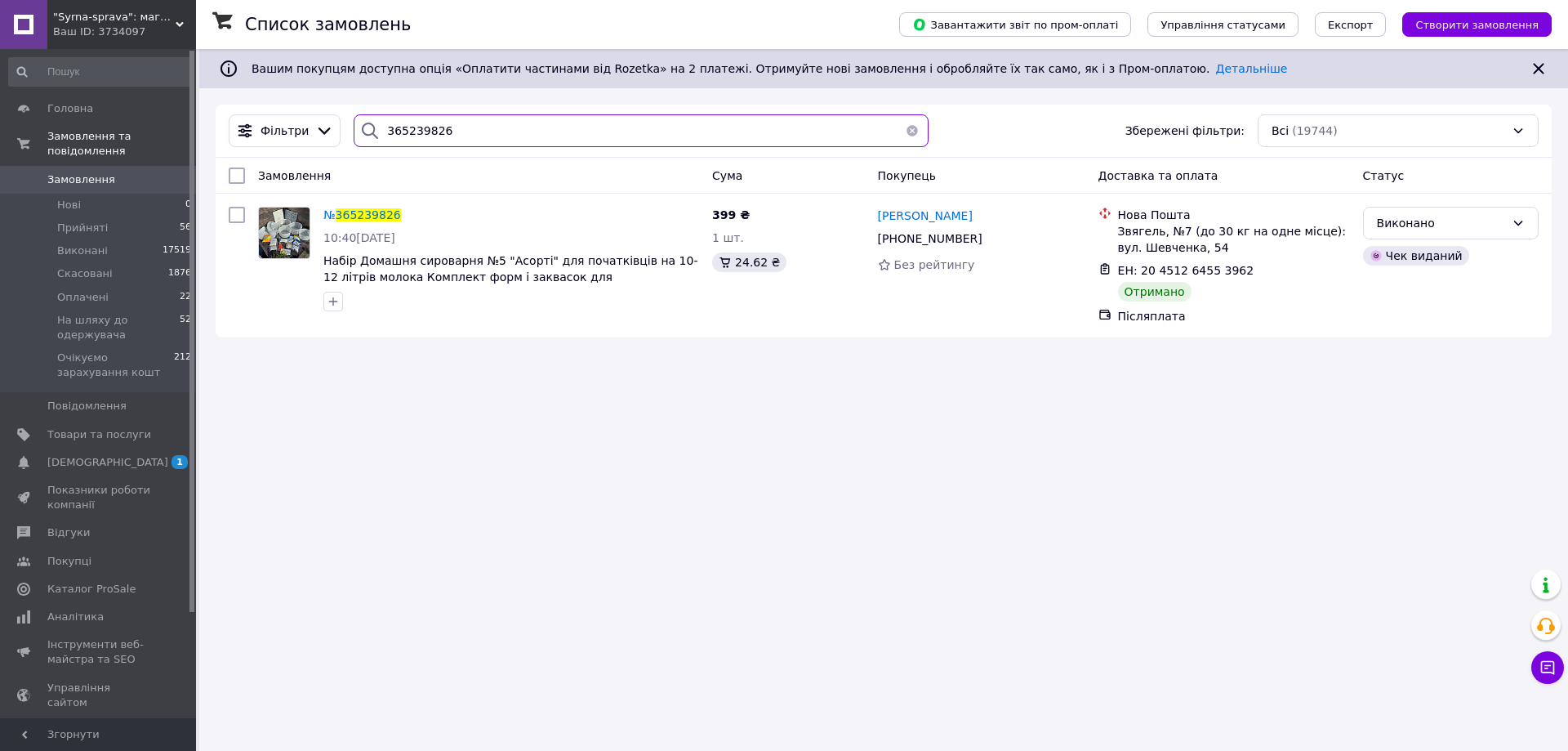
paste input "48911"
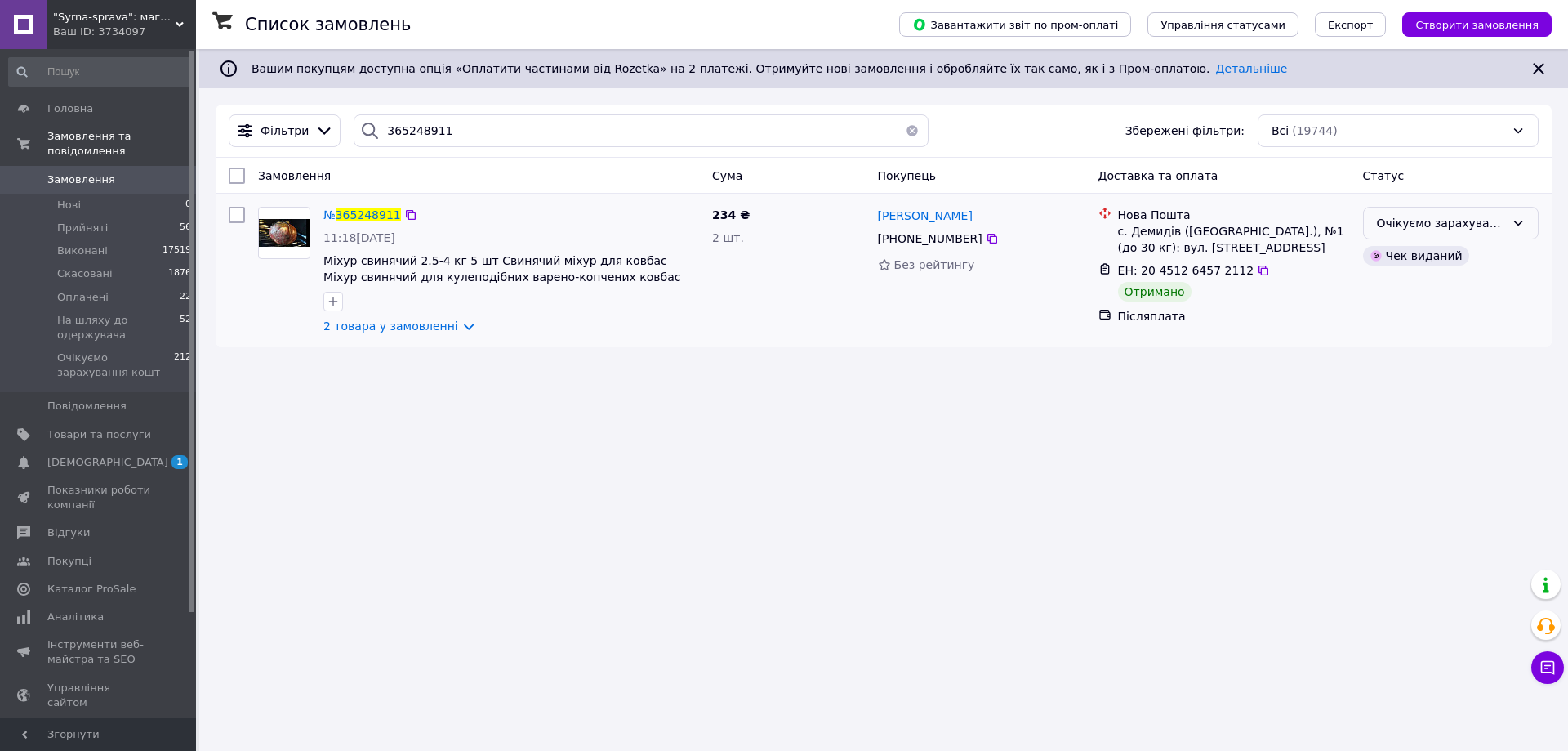
click at [1410, 227] on div "Очікуємо зарахування кошт" at bounding box center [1441, 223] width 128 height 18
drag, startPoint x: 1381, startPoint y: 280, endPoint x: 1290, endPoint y: 286, distance: 91.2
click at [1380, 281] on li "Виконано" at bounding box center [1451, 288] width 174 height 30
click at [423, 129] on input "365248911" at bounding box center [641, 131] width 575 height 33
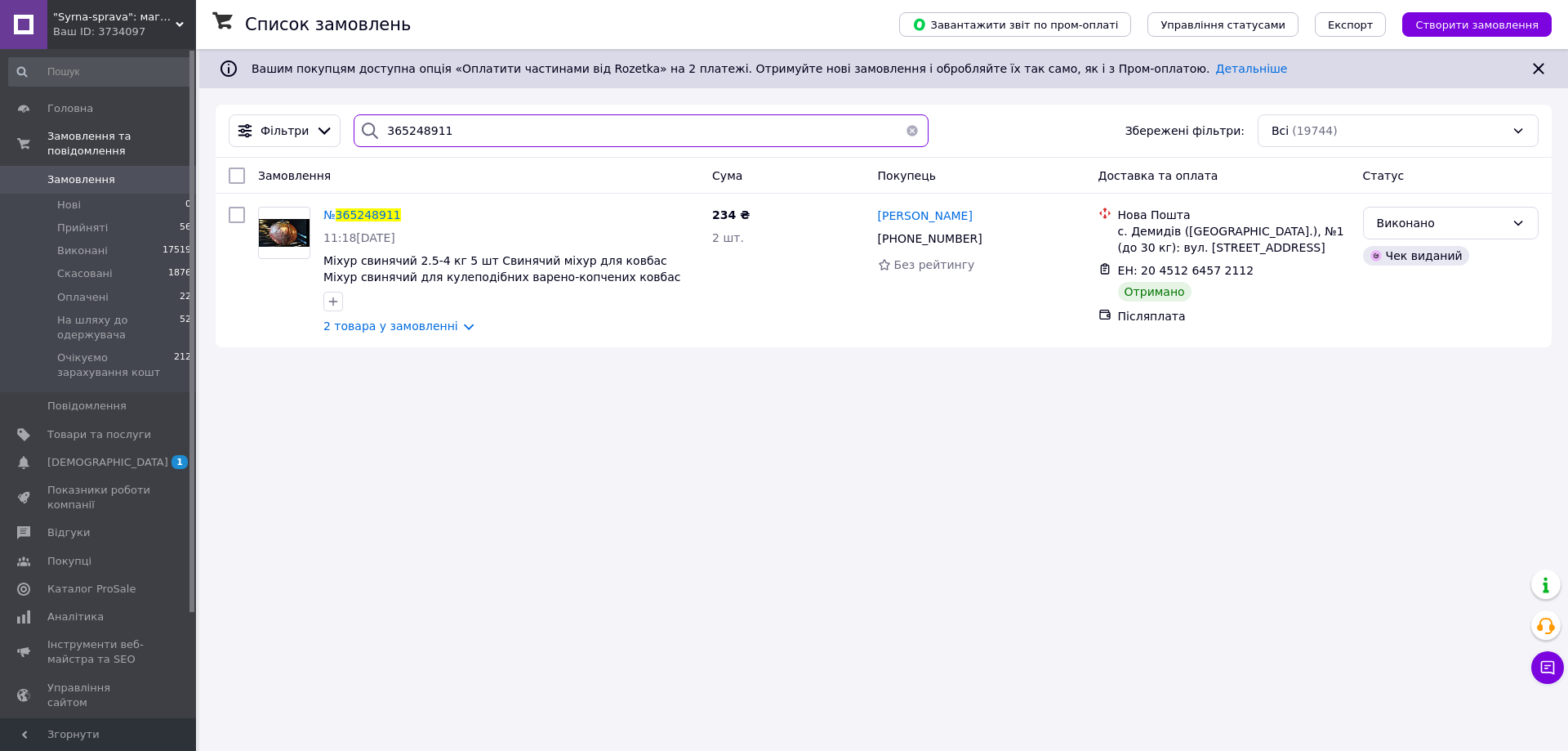
paste input "4546324"
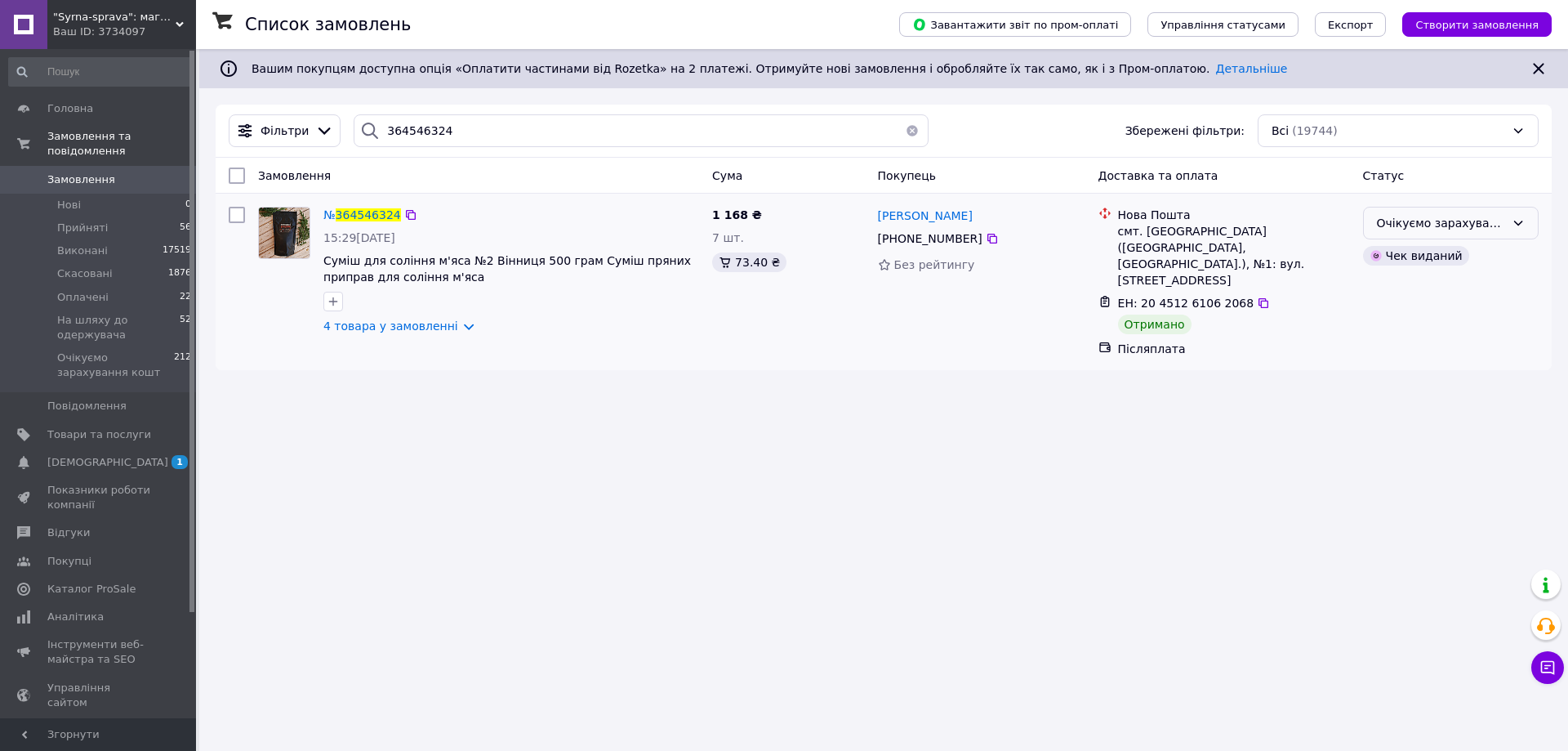
click at [1434, 223] on div "Очікуємо зарахування кошт" at bounding box center [1441, 223] width 128 height 18
click at [1383, 293] on li "Виконано" at bounding box center [1451, 288] width 174 height 30
click at [412, 139] on input "364546324" at bounding box center [641, 131] width 575 height 33
paste input "3935988"
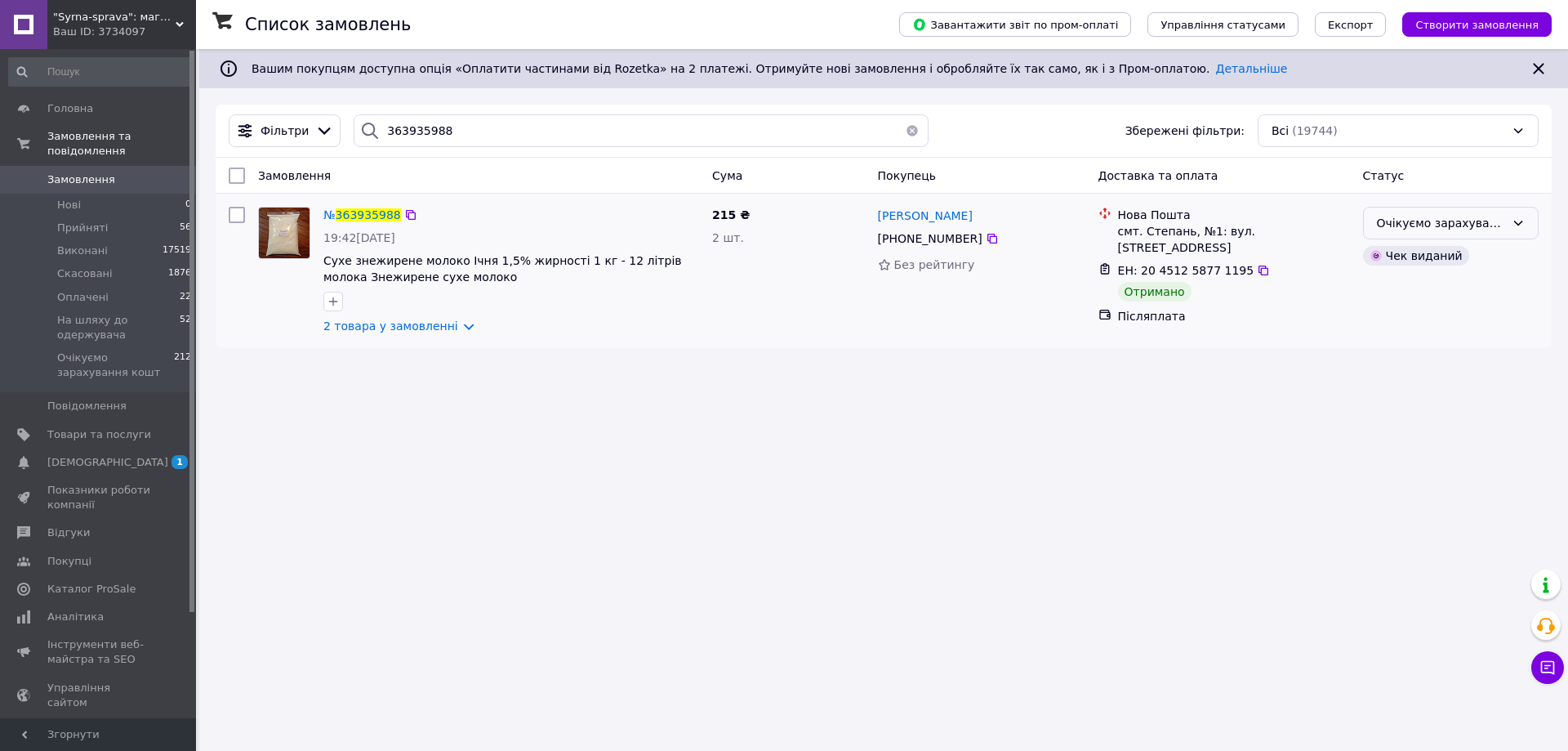
click at [1451, 227] on div "Очікуємо зарахування кошт" at bounding box center [1441, 223] width 128 height 18
click at [1393, 289] on li "Виконано" at bounding box center [1451, 288] width 174 height 30
click at [419, 138] on input "363935988" at bounding box center [641, 131] width 575 height 33
paste input "4885520"
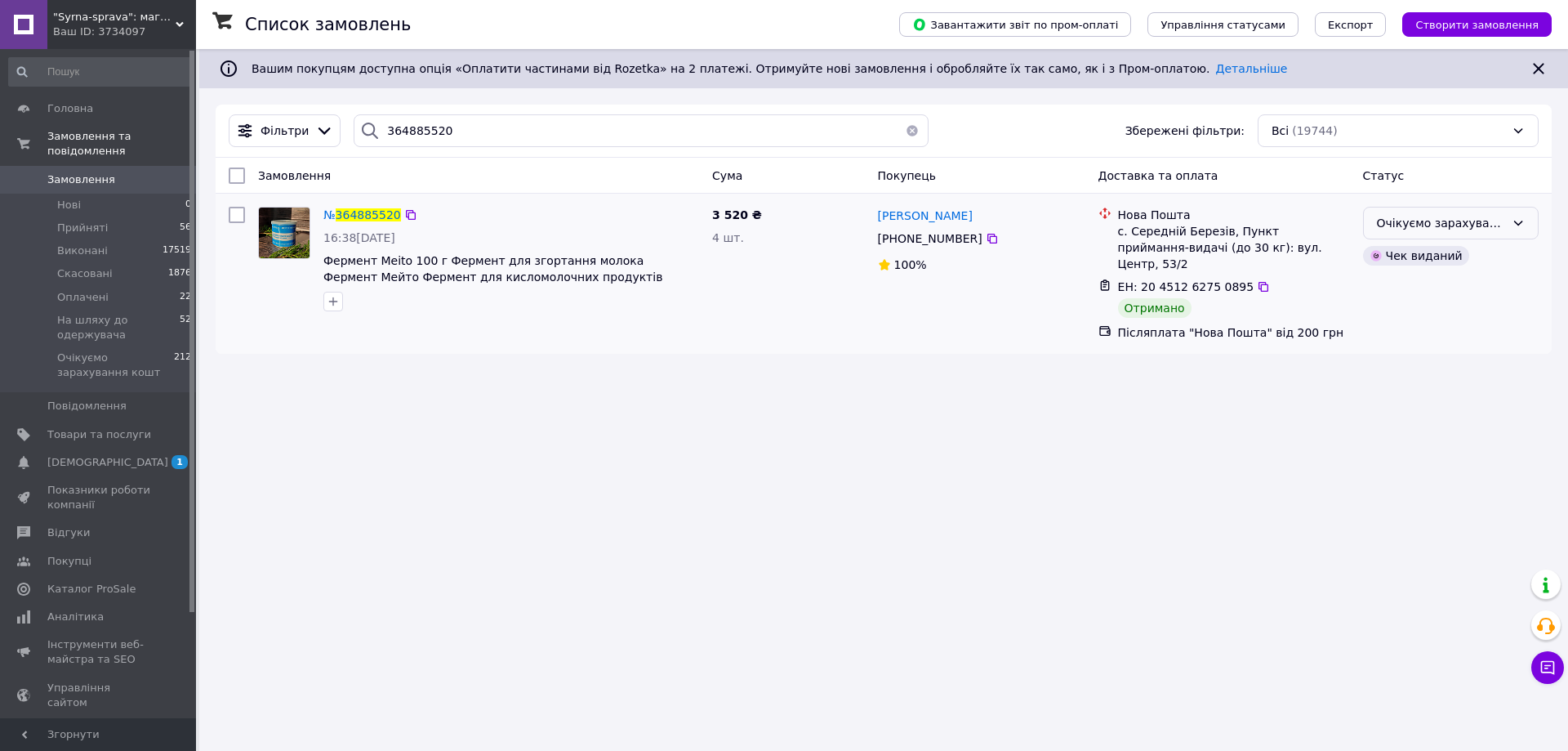
click at [1401, 233] on div "Очікуємо зарахування кошт" at bounding box center [1451, 223] width 176 height 33
click at [1403, 292] on li "Виконано" at bounding box center [1451, 288] width 174 height 30
click at [436, 137] on input "364885520" at bounding box center [641, 131] width 575 height 33
paste input "5249218"
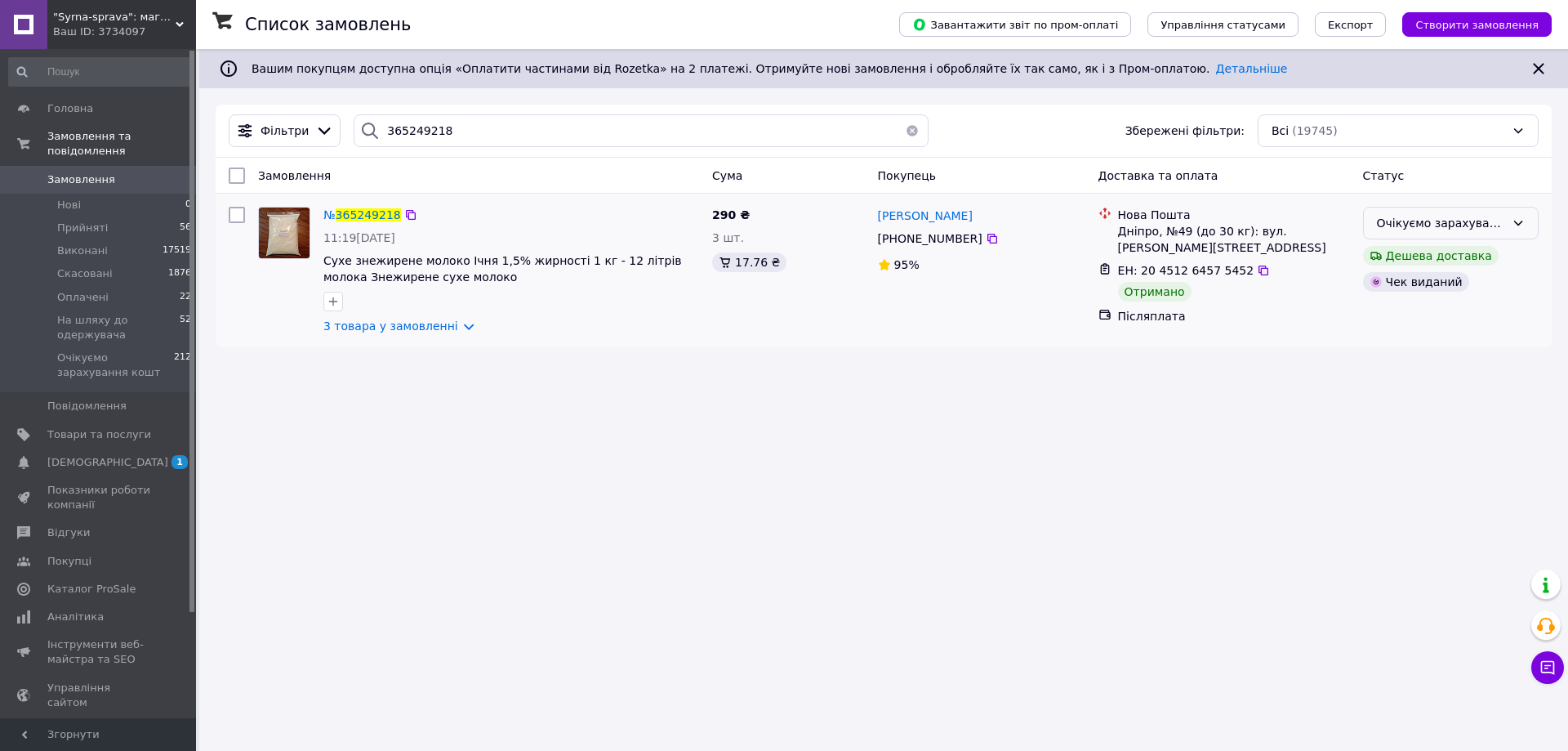
click at [1511, 231] on div "Очікуємо зарахування кошт" at bounding box center [1451, 223] width 176 height 33
click at [1438, 283] on li "Виконано" at bounding box center [1451, 288] width 174 height 30
click at [415, 128] on input "365249218" at bounding box center [641, 131] width 575 height 33
paste input "33876"
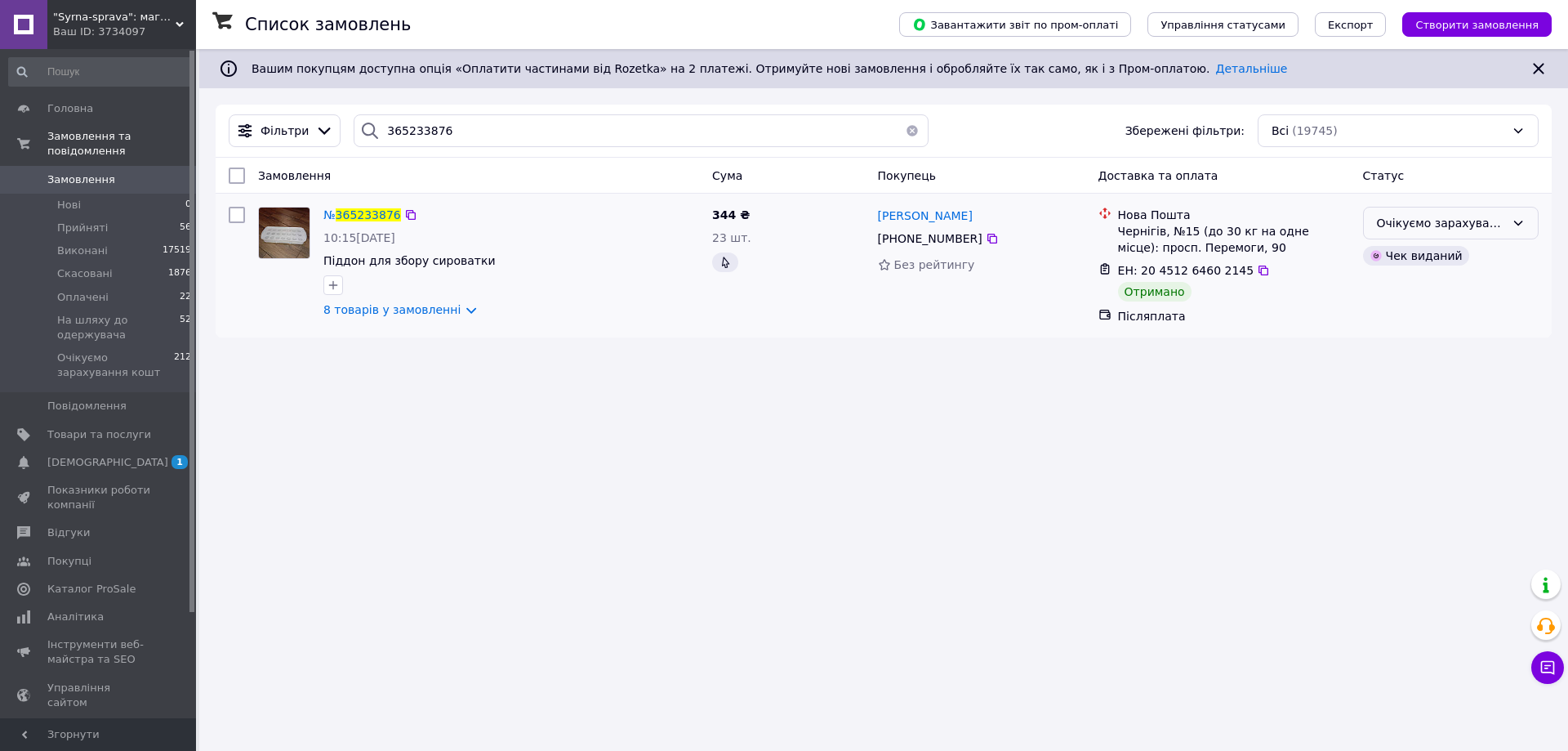
click at [1390, 222] on div "Очікуємо зарахування кошт" at bounding box center [1441, 223] width 128 height 18
drag, startPoint x: 1393, startPoint y: 294, endPoint x: 1336, endPoint y: 304, distance: 57.9
click at [1392, 294] on li "Виконано" at bounding box center [1451, 288] width 174 height 30
click at [413, 124] on input "365233876" at bounding box center [641, 131] width 575 height 33
click at [412, 123] on input "365233876" at bounding box center [641, 131] width 575 height 33
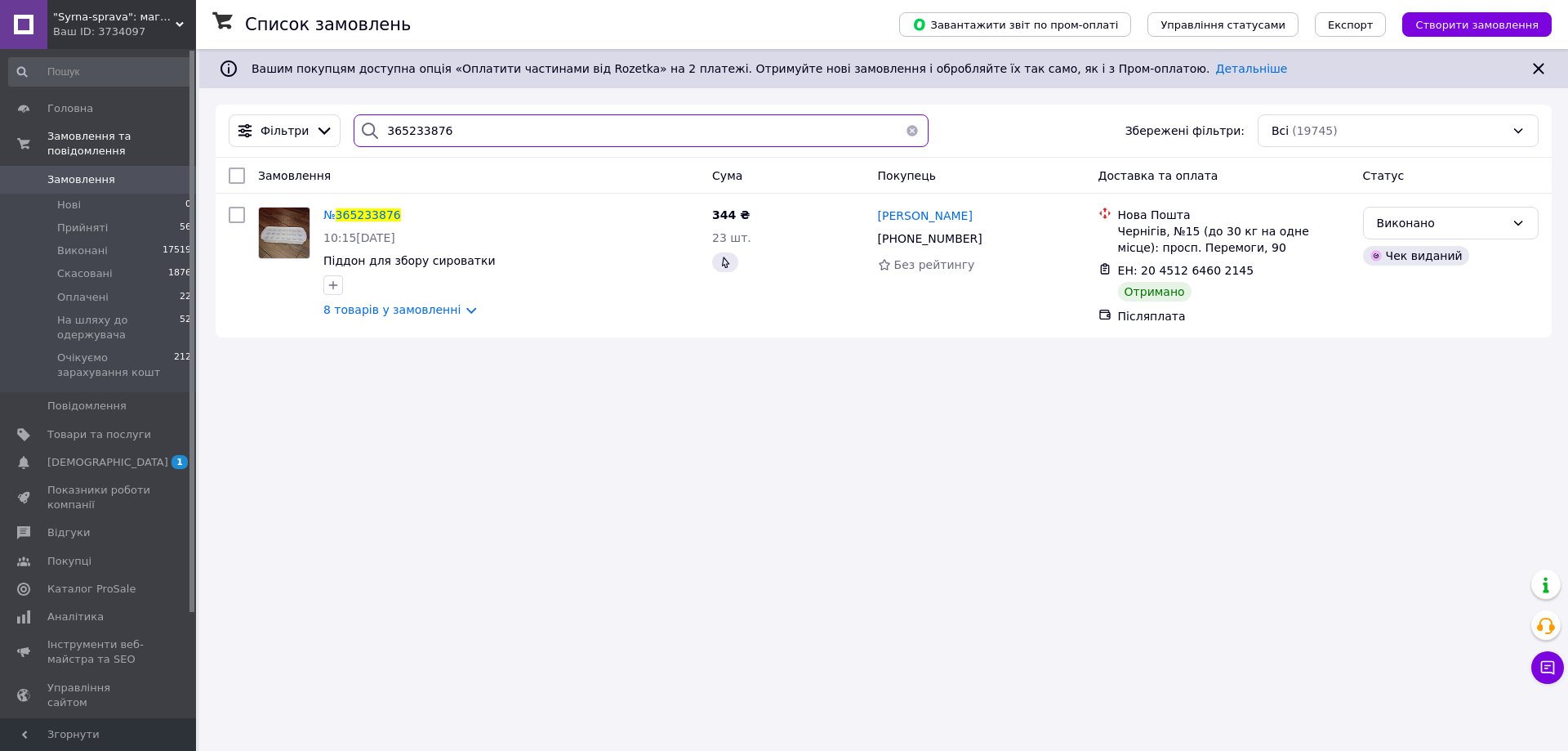
drag, startPoint x: 411, startPoint y: 123, endPoint x: 401, endPoint y: 128, distance: 11.2
click at [401, 128] on input "365233876" at bounding box center [641, 131] width 575 height 33
paste input "09449"
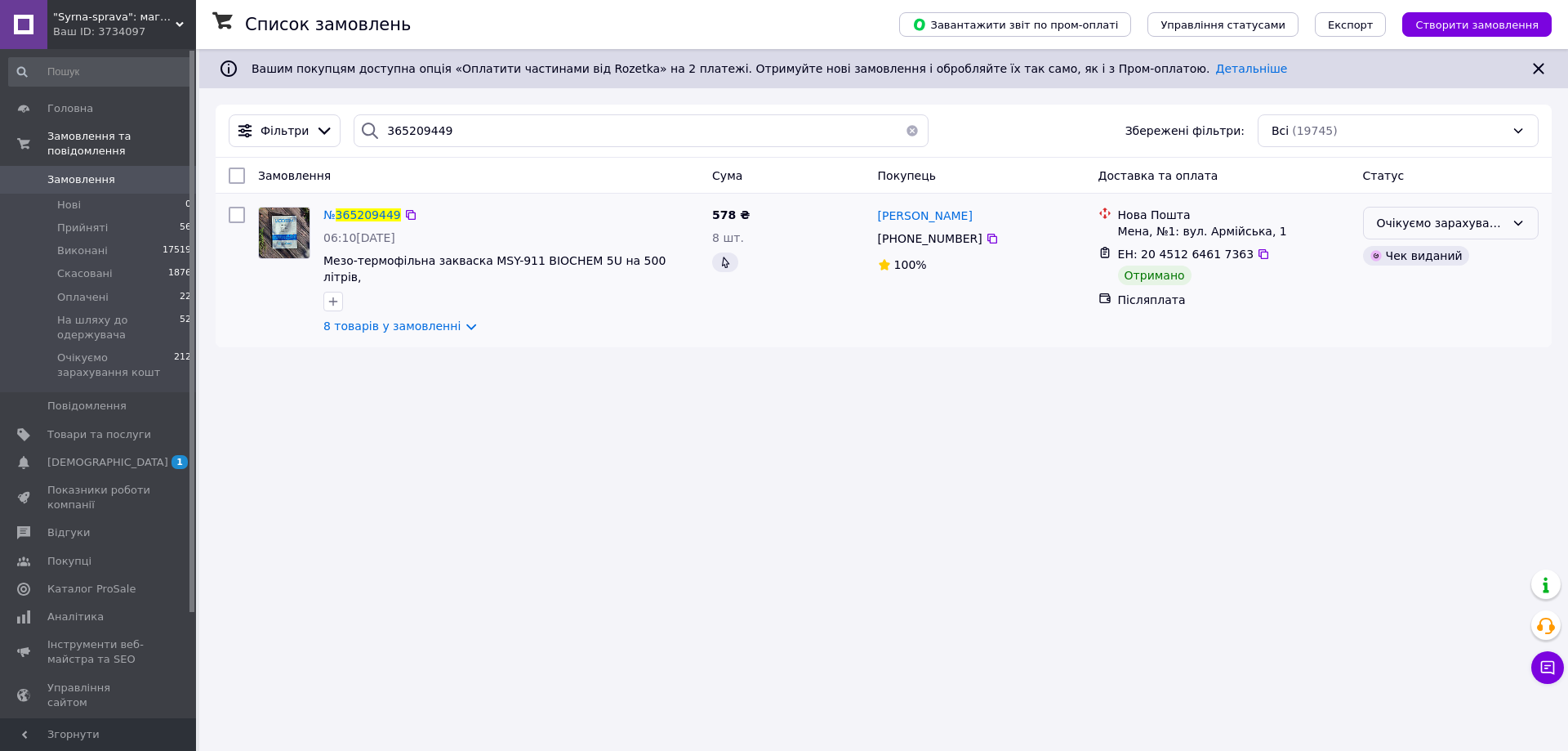
click at [1513, 224] on icon at bounding box center [1518, 223] width 13 height 13
drag, startPoint x: 1452, startPoint y: 282, endPoint x: 1316, endPoint y: 298, distance: 136.9
click at [1451, 282] on li "Виконано" at bounding box center [1451, 288] width 174 height 30
click at [412, 117] on input "365209449" at bounding box center [641, 131] width 575 height 33
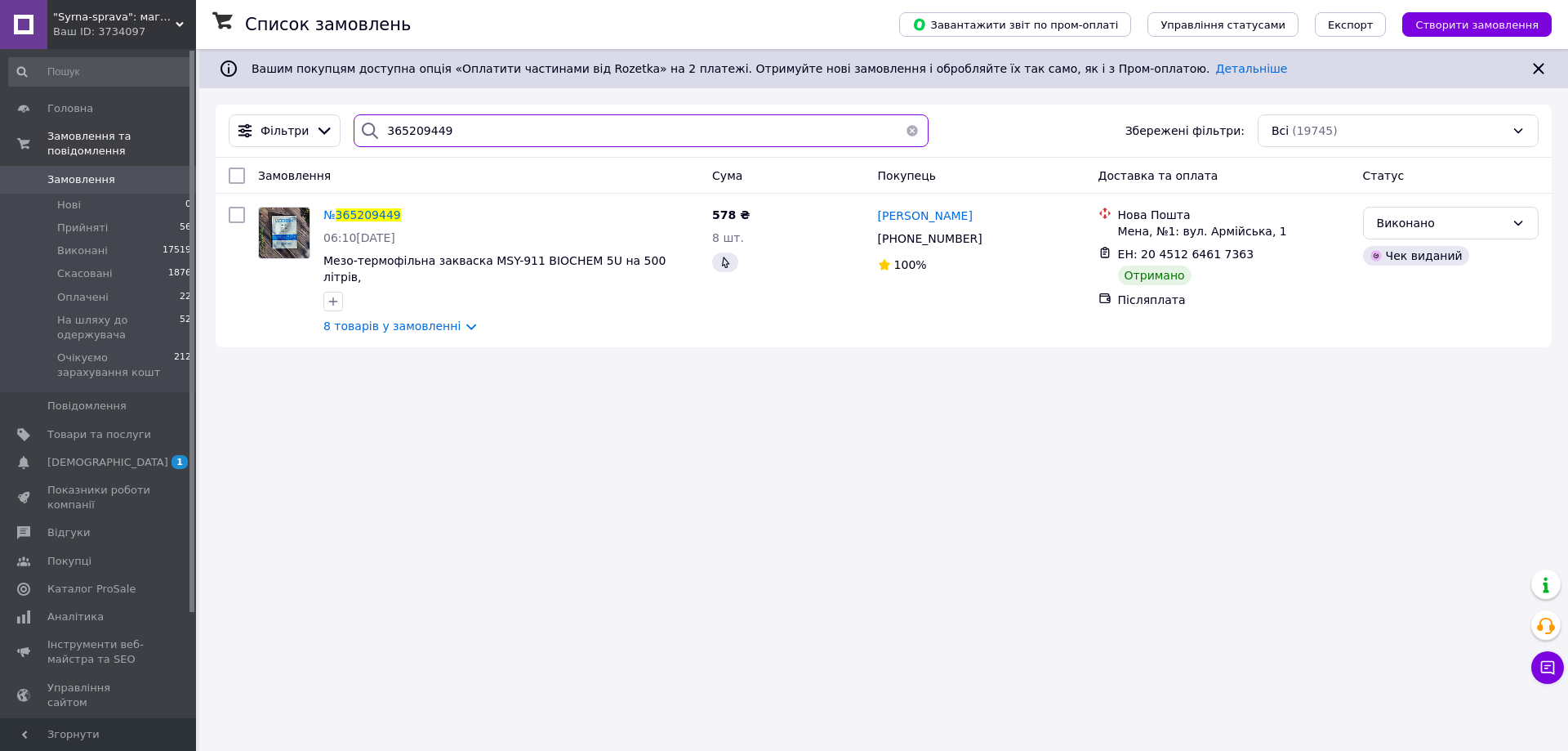
paste input "181657"
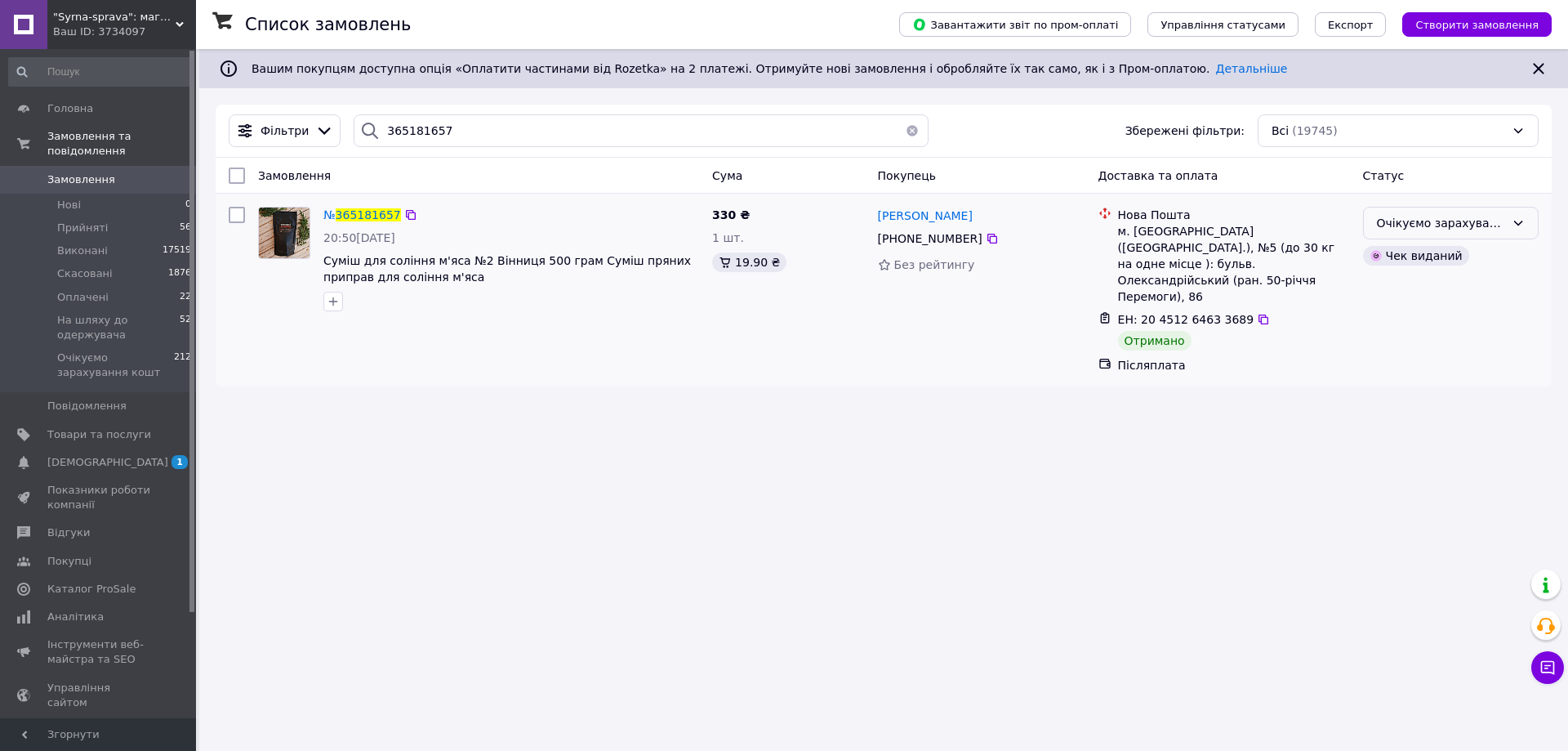
drag, startPoint x: 1425, startPoint y: 215, endPoint x: 1413, endPoint y: 226, distance: 16.3
click at [1426, 218] on div "Очікуємо зарахування кошт" at bounding box center [1441, 223] width 128 height 18
click at [1403, 294] on li "Виконано" at bounding box center [1451, 288] width 174 height 30
click at [397, 118] on input "365181657" at bounding box center [641, 131] width 575 height 33
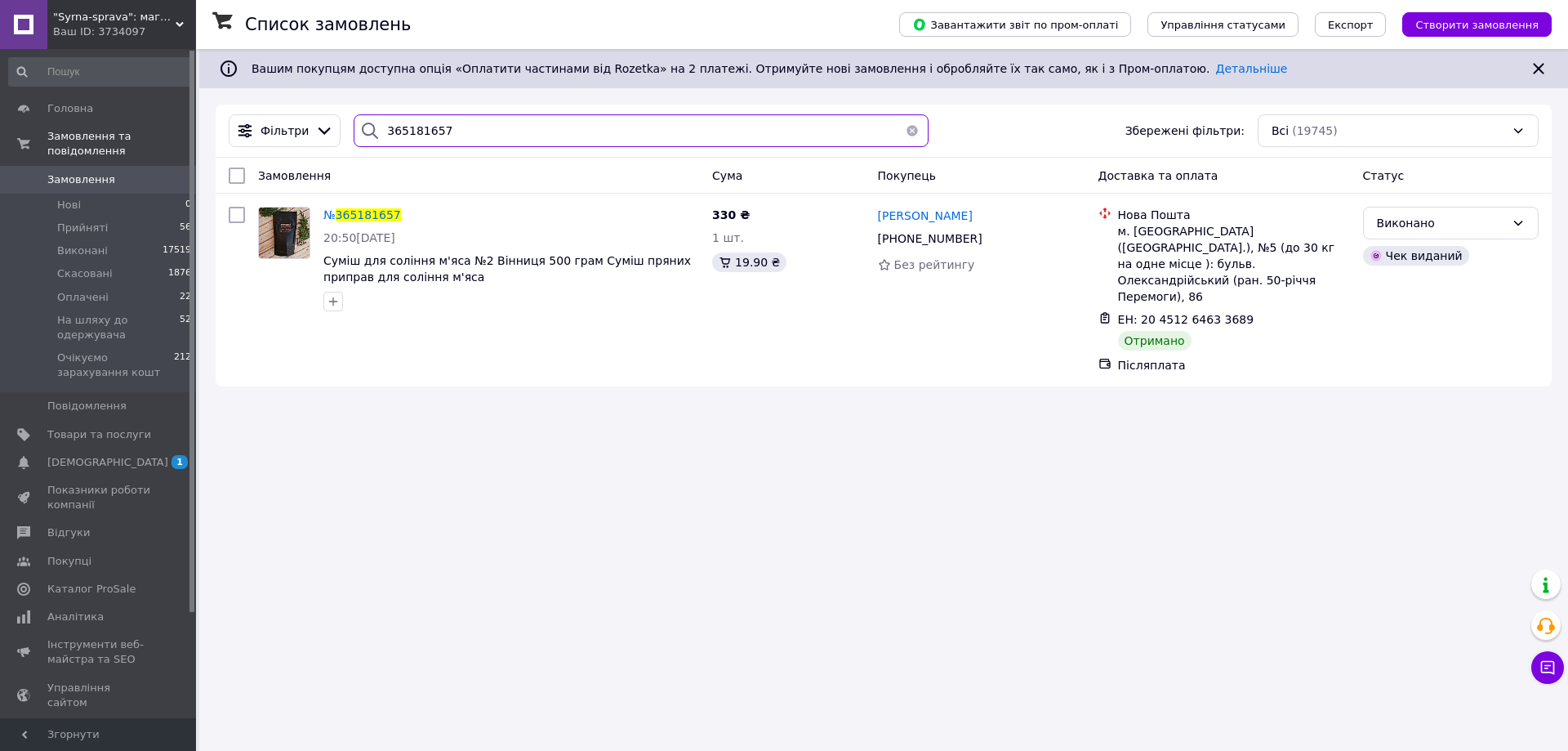
paste input "47468"
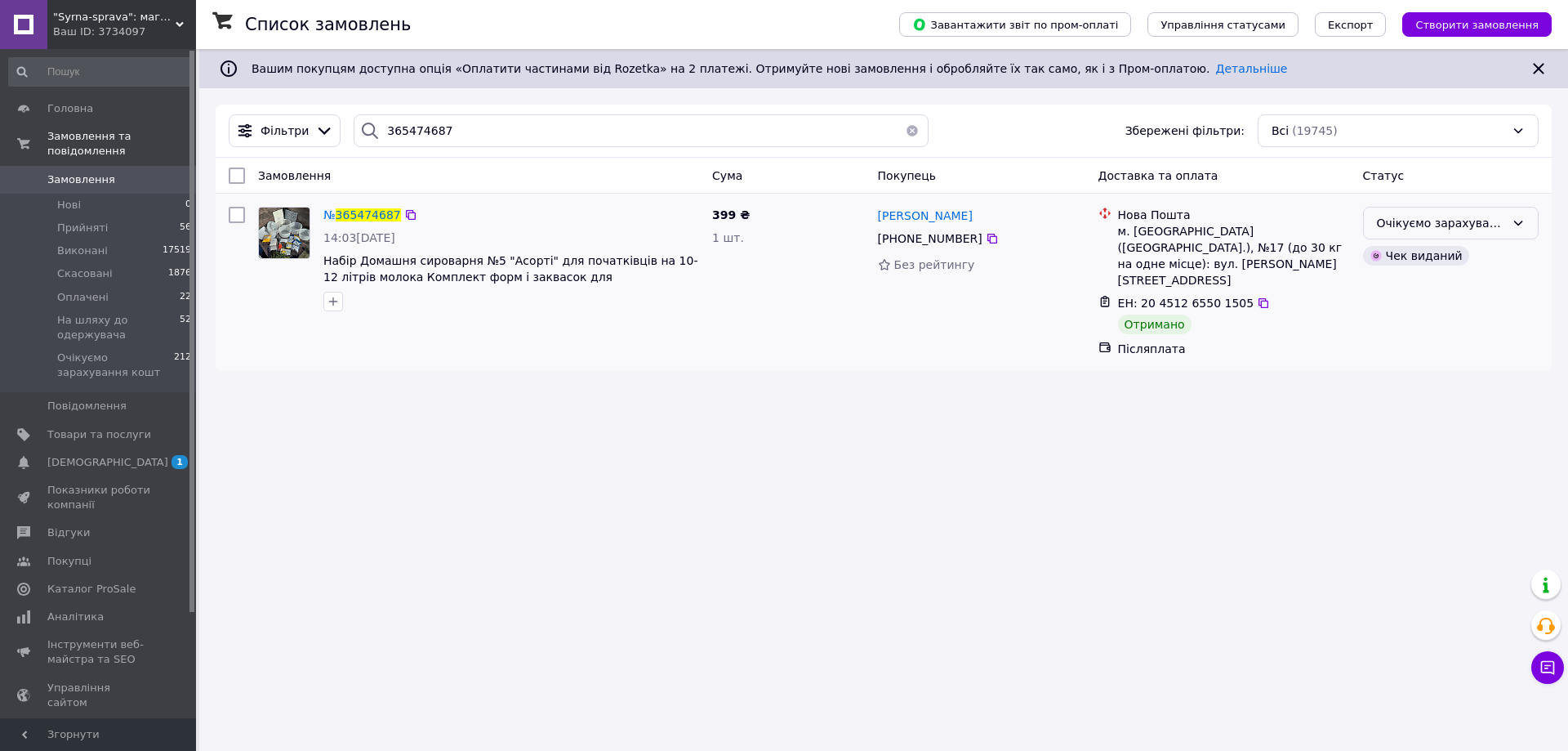
click at [1430, 225] on div "Очікуємо зарахування кошт" at bounding box center [1441, 223] width 128 height 18
click at [1395, 283] on li "Виконано" at bounding box center [1451, 288] width 174 height 30
click at [400, 136] on input "365474687" at bounding box center [641, 131] width 575 height 33
paste input "81754"
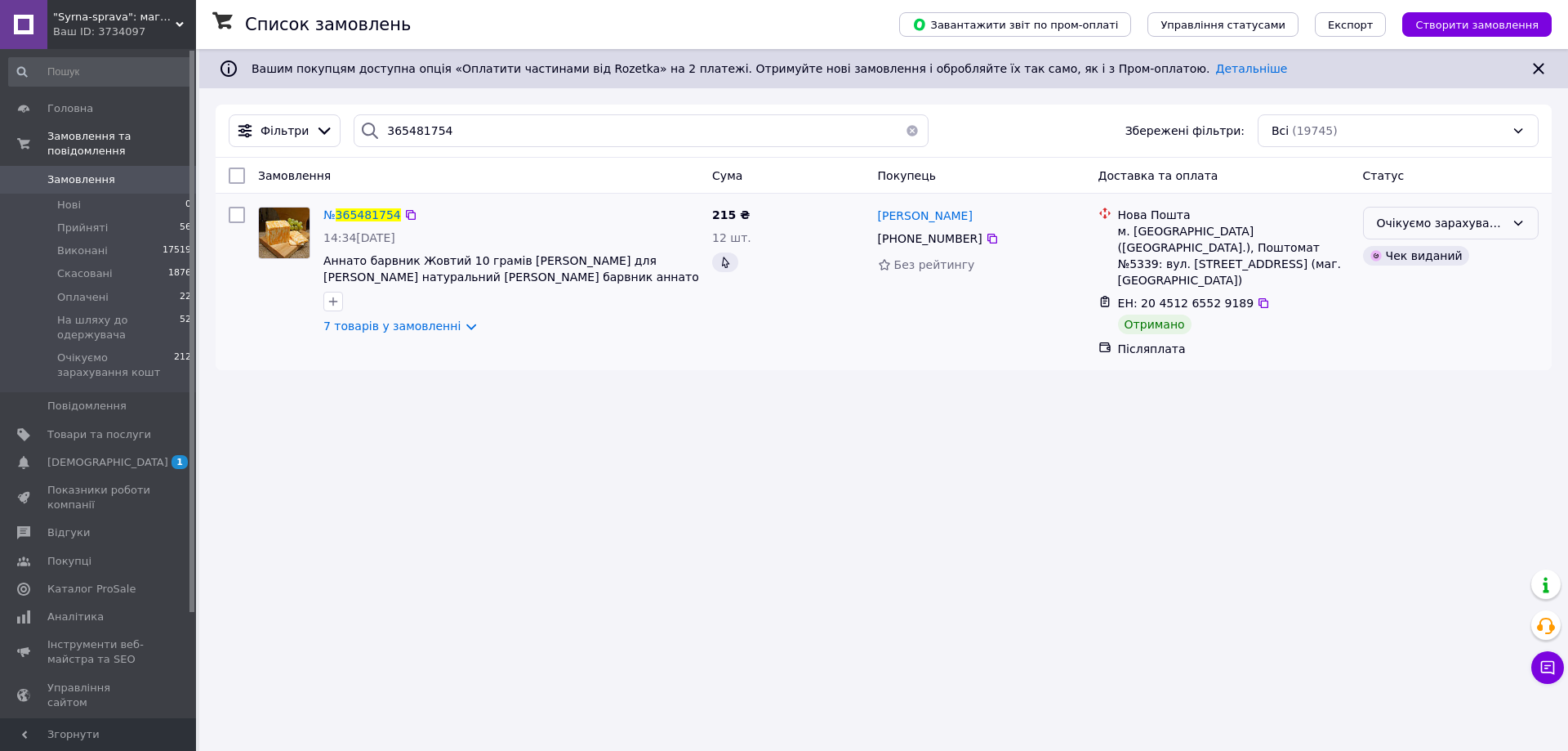
drag, startPoint x: 1432, startPoint y: 212, endPoint x: 1415, endPoint y: 236, distance: 29.4
click at [1432, 215] on div "Очікуємо зарахування кошт" at bounding box center [1451, 223] width 176 height 33
click at [1391, 291] on li "Виконано" at bounding box center [1451, 288] width 174 height 30
click at [404, 131] on input "365481754" at bounding box center [641, 131] width 575 height 33
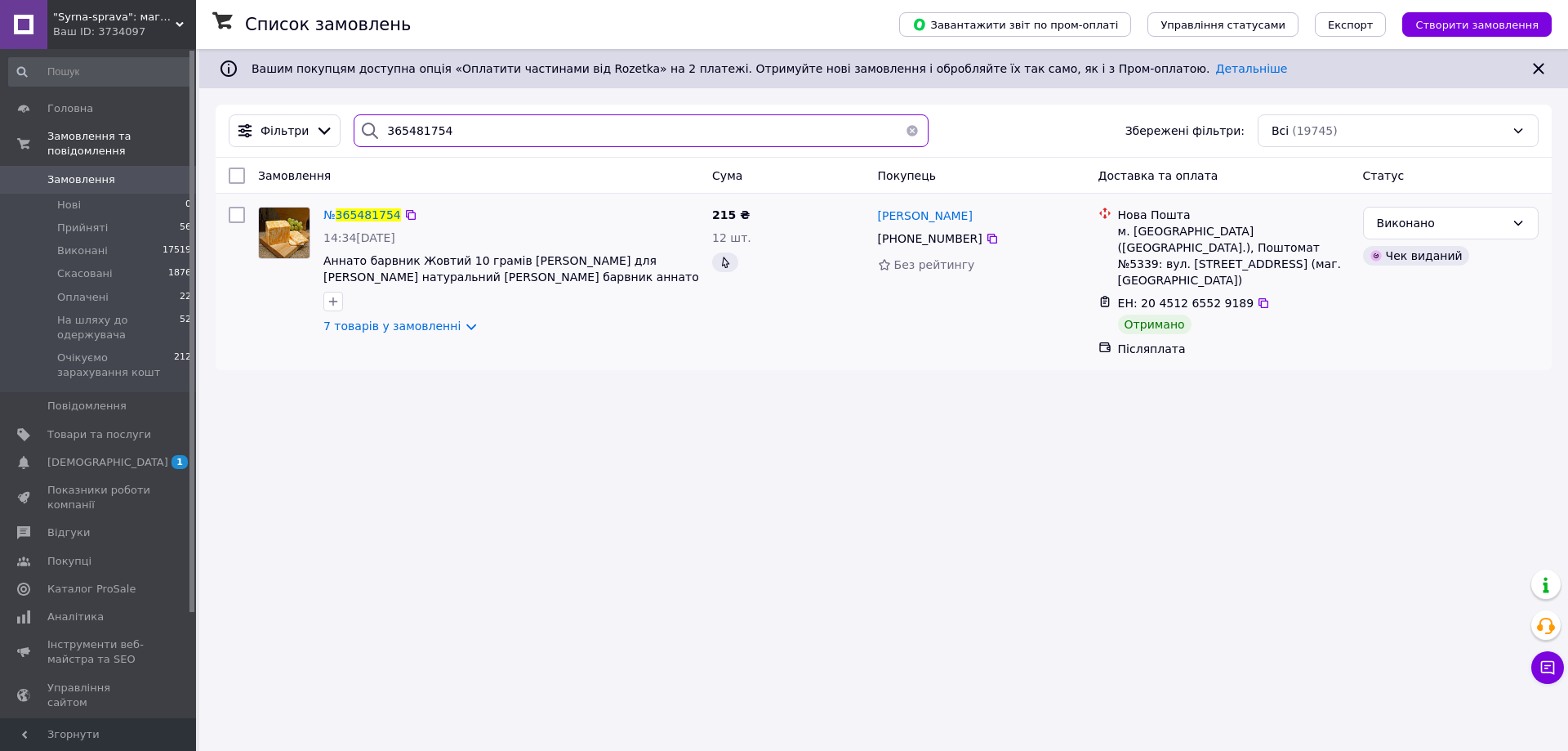
paste input "4268"
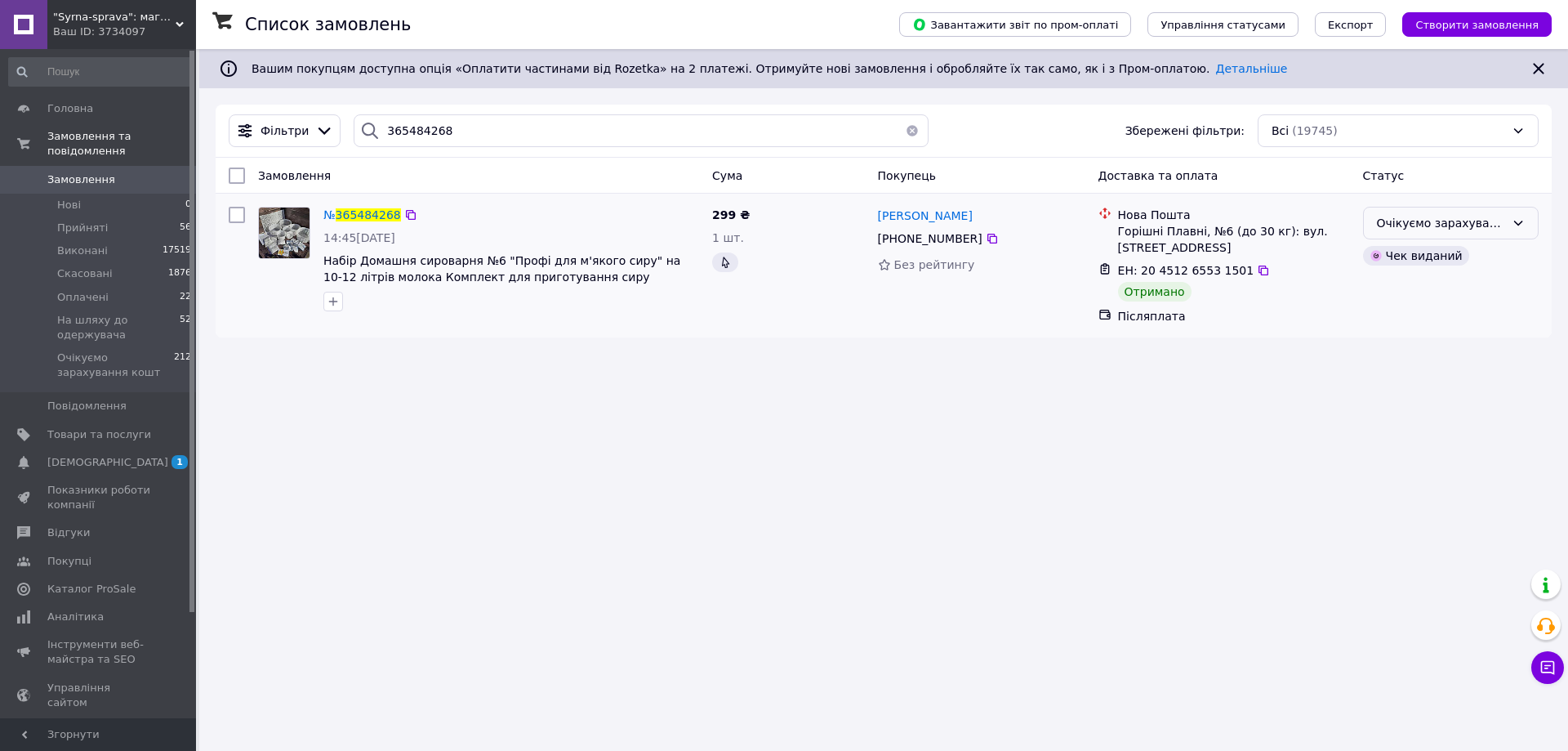
click at [1447, 221] on div "Очікуємо зарахування кошт" at bounding box center [1441, 223] width 128 height 18
click at [1403, 285] on li "Виконано" at bounding box center [1451, 288] width 174 height 30
click at [415, 130] on input "365484268" at bounding box center [641, 131] width 575 height 33
paste input "4565227"
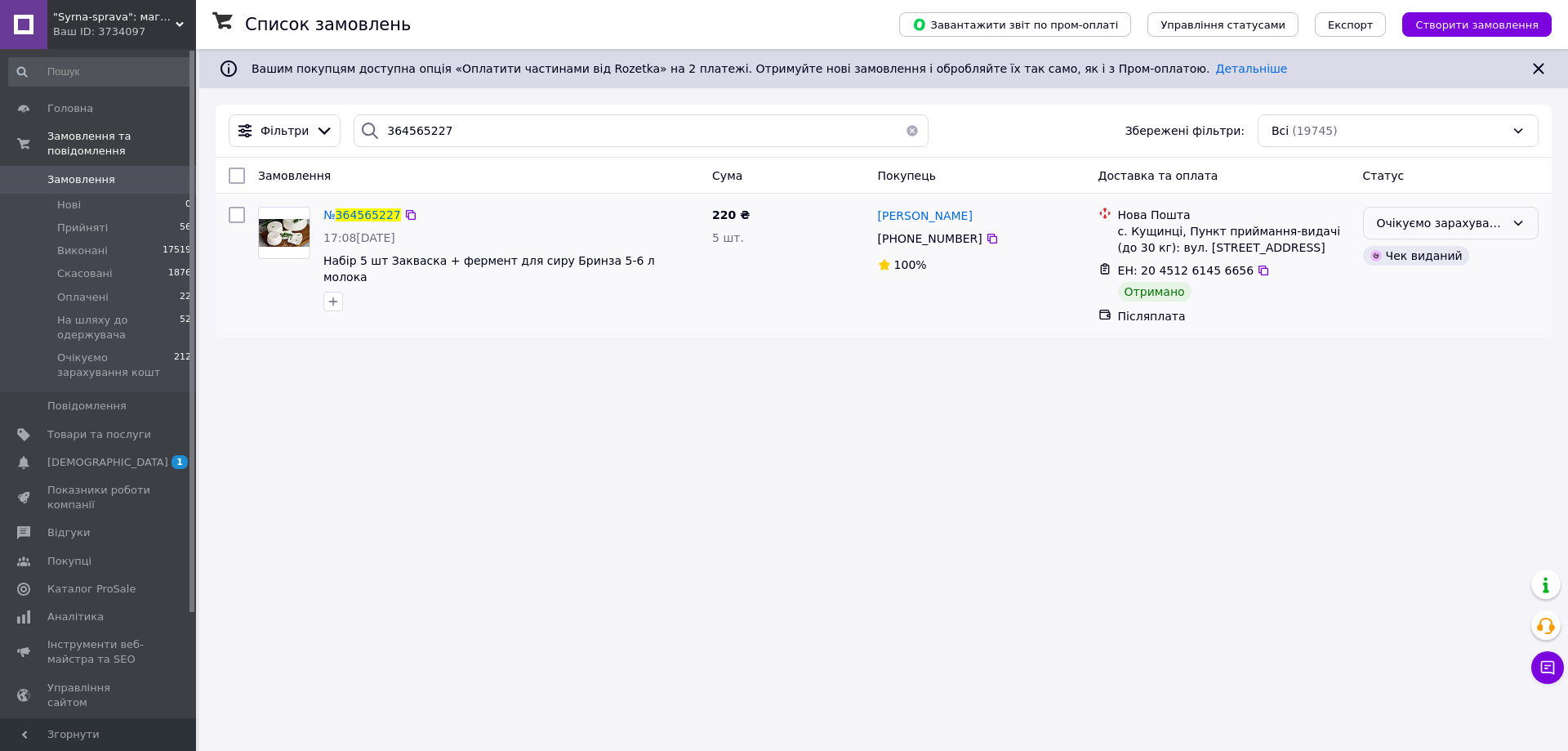
drag, startPoint x: 1412, startPoint y: 222, endPoint x: 1404, endPoint y: 231, distance: 12.0
click at [1410, 229] on div "Очікуємо зарахування кошт" at bounding box center [1441, 223] width 128 height 18
click at [1388, 294] on li "Виконано" at bounding box center [1451, 288] width 174 height 30
click at [414, 132] on input "364565227" at bounding box center [641, 131] width 575 height 33
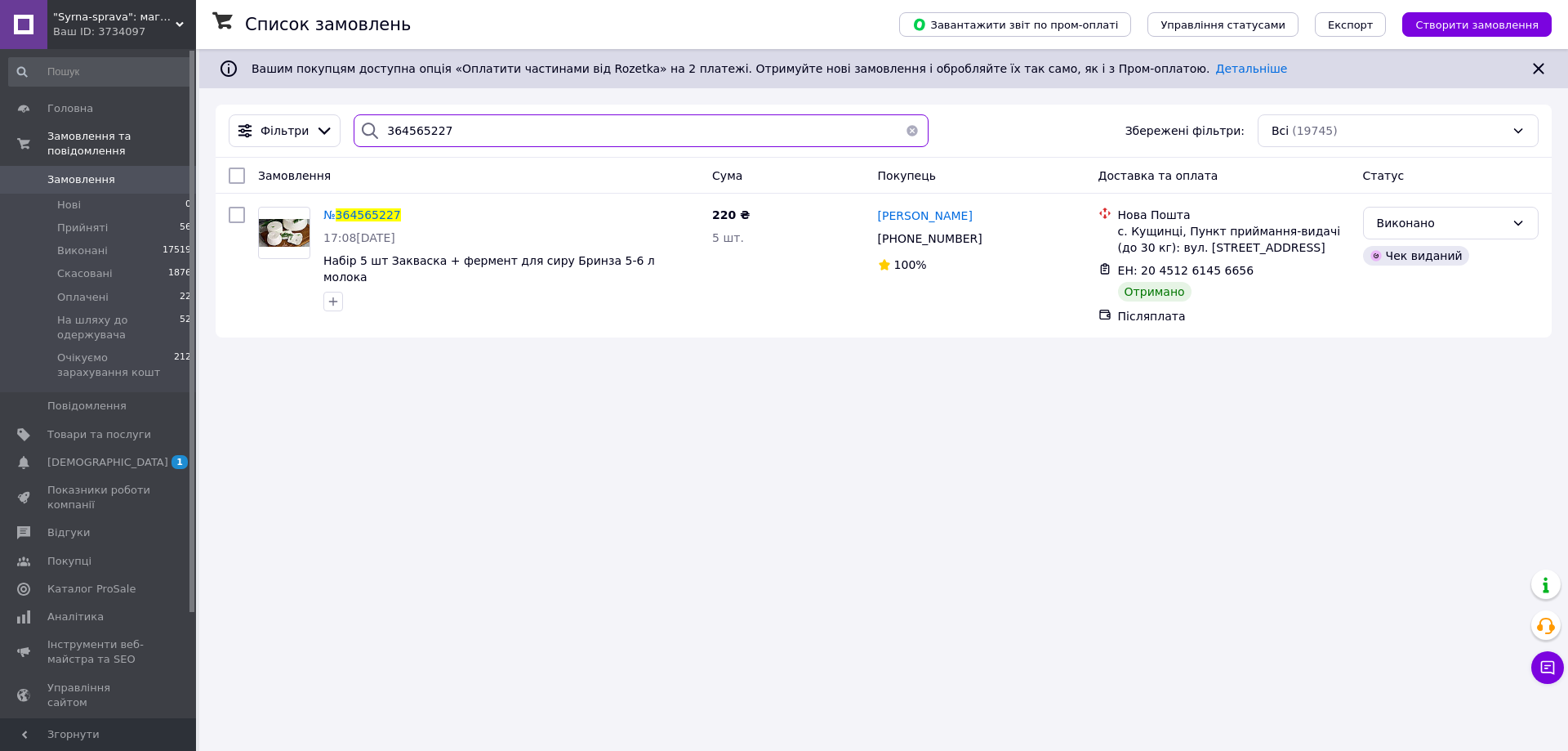
paste input "871350"
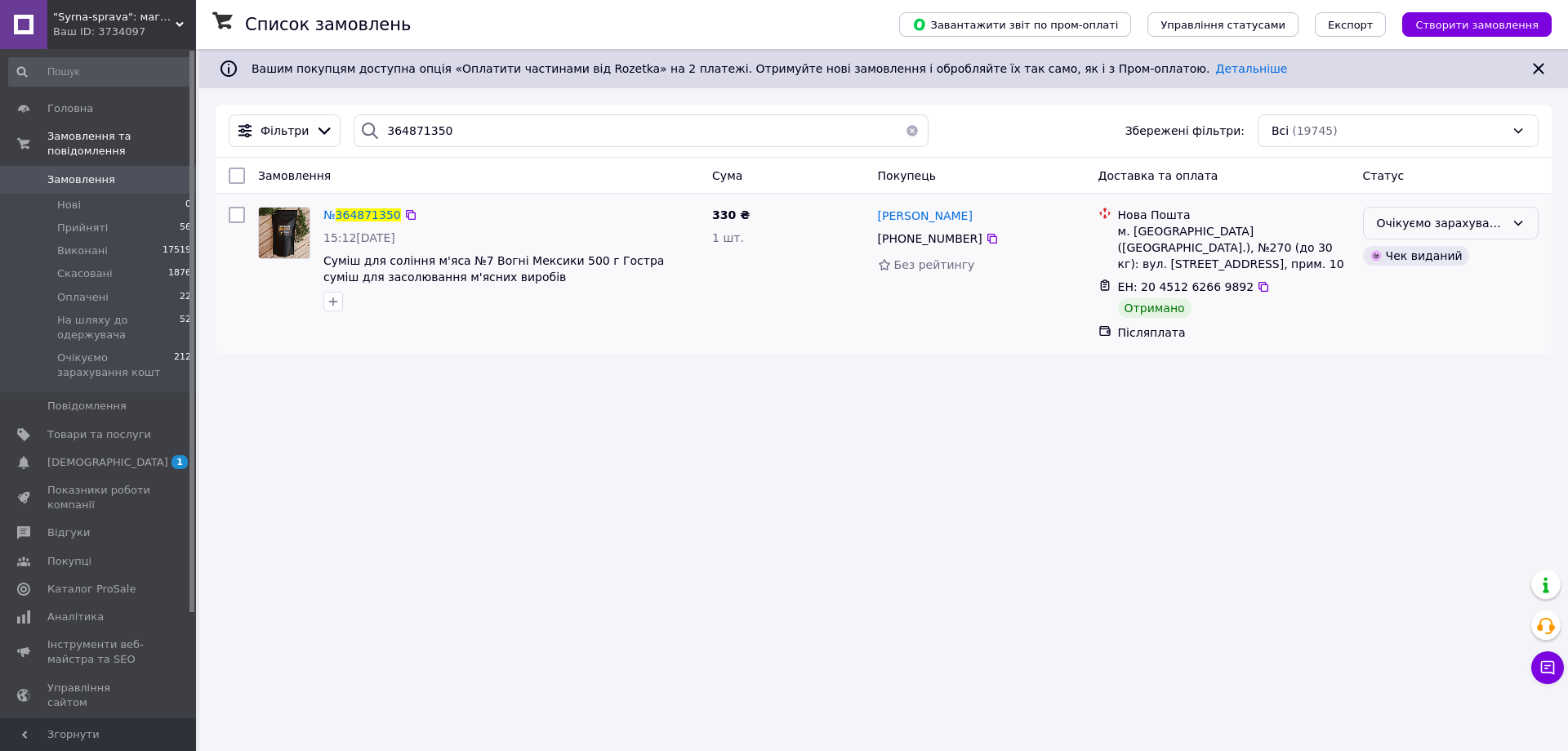
click at [1479, 218] on div "Очікуємо зарахування кошт" at bounding box center [1441, 223] width 128 height 18
click at [1388, 291] on li "Виконано" at bounding box center [1451, 288] width 174 height 30
click at [419, 134] on input "364871350" at bounding box center [641, 131] width 575 height 33
paste input "5152977"
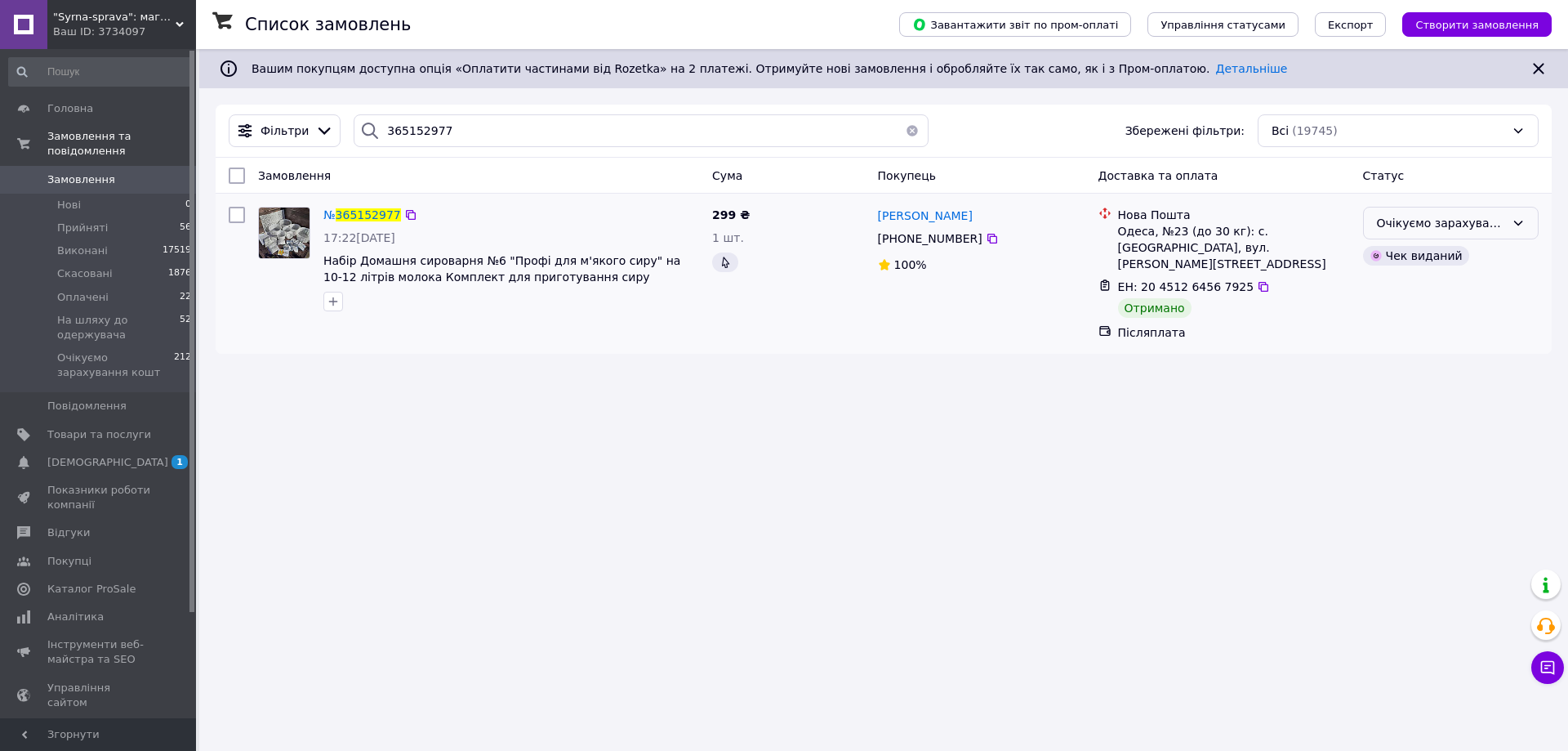
click at [1394, 214] on div "Очікуємо зарахування кошт" at bounding box center [1441, 223] width 128 height 18
click at [1389, 279] on li "Виконано" at bounding box center [1451, 288] width 174 height 30
click at [413, 134] on input "365152977" at bounding box center [641, 131] width 575 height 33
paste input "37295"
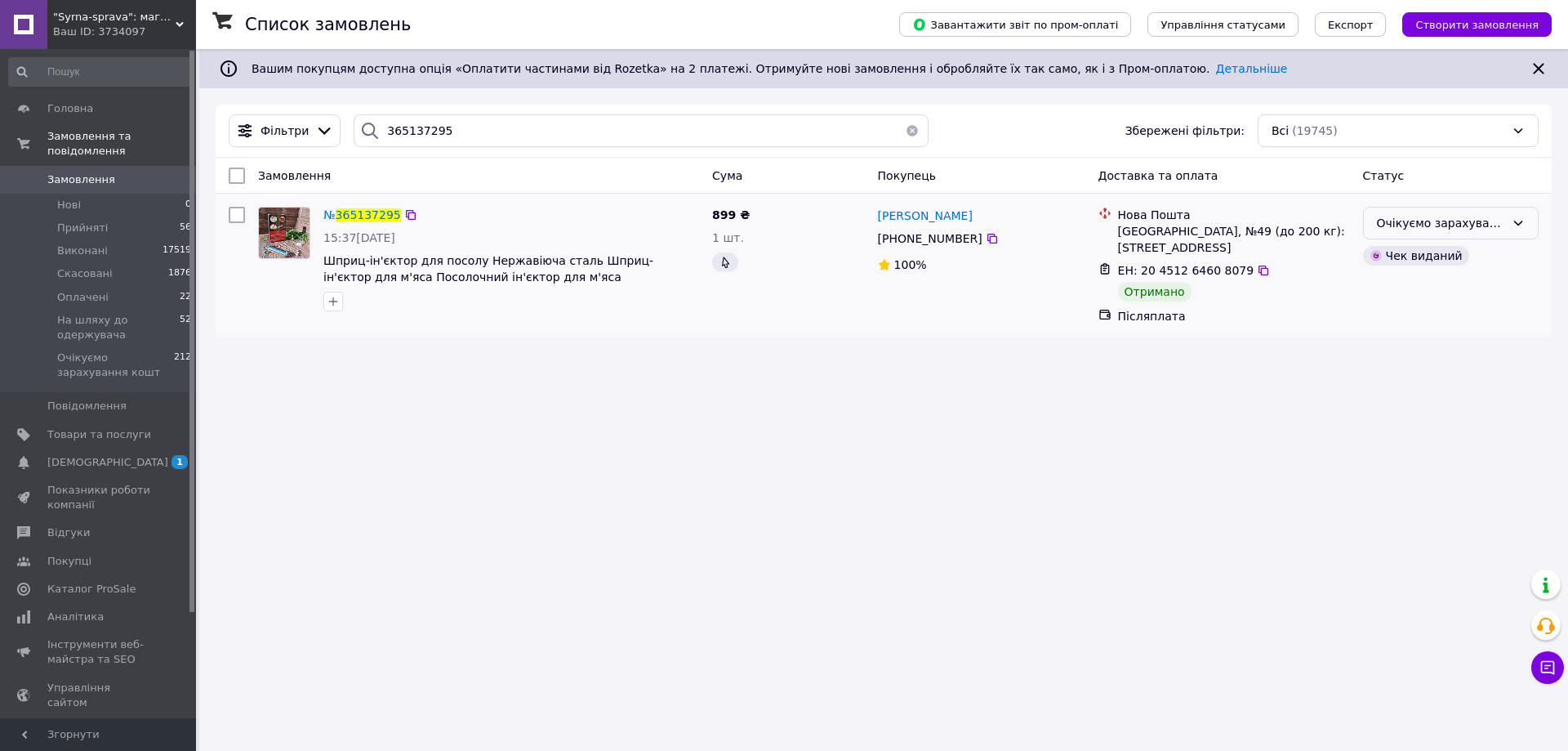
click at [1456, 222] on div "Очікуємо зарахування кошт" at bounding box center [1441, 223] width 128 height 18
click at [1415, 289] on li "Виконано" at bounding box center [1451, 288] width 174 height 30
click at [417, 126] on input "365137295" at bounding box center [641, 131] width 575 height 33
paste input "491844"
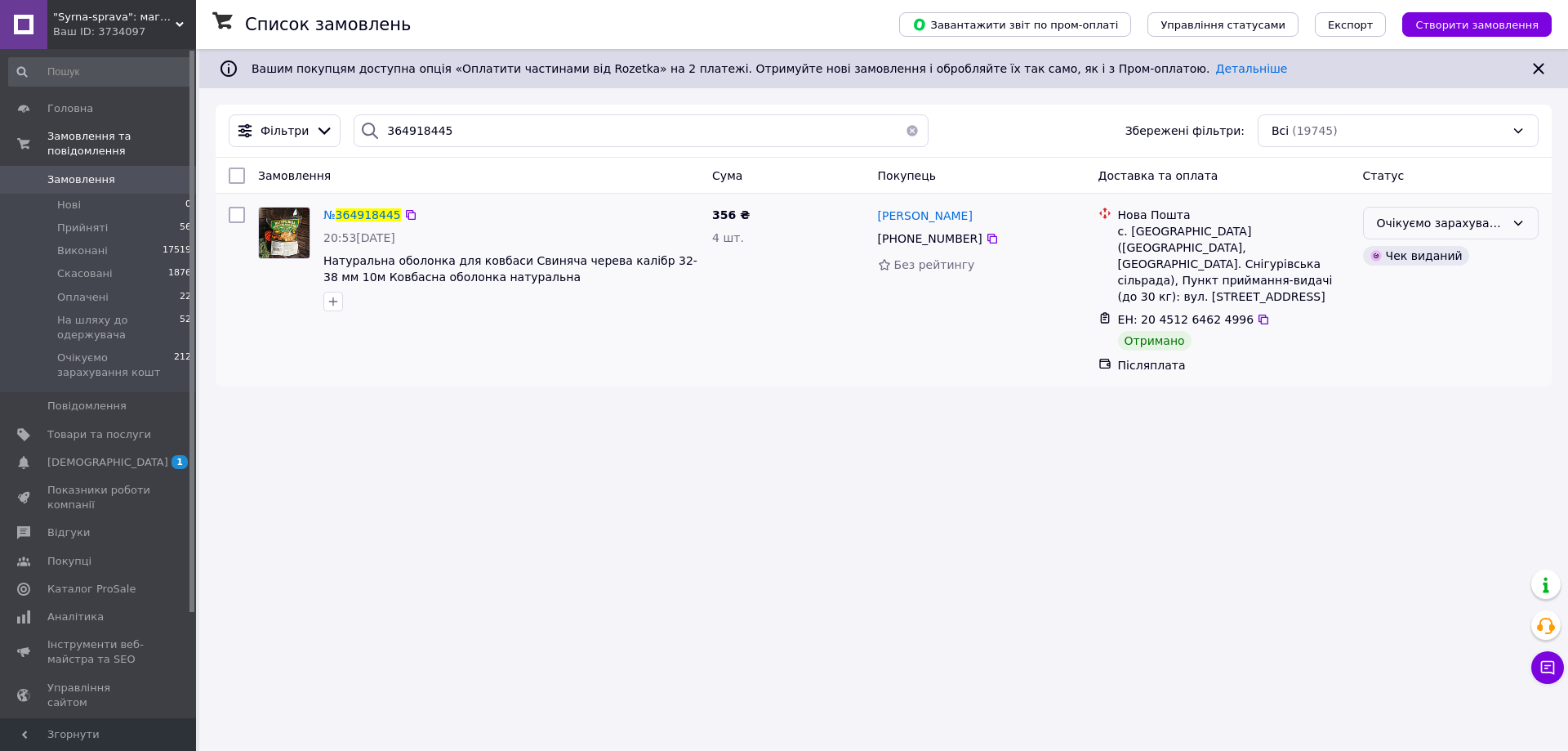
click at [1386, 227] on div "Очікуємо зарахування кошт" at bounding box center [1441, 223] width 128 height 18
drag, startPoint x: 1393, startPoint y: 293, endPoint x: 1127, endPoint y: 311, distance: 266.6
click at [1394, 294] on li "Виконано" at bounding box center [1451, 288] width 174 height 30
click at [427, 137] on input "364918445" at bounding box center [641, 131] width 575 height 33
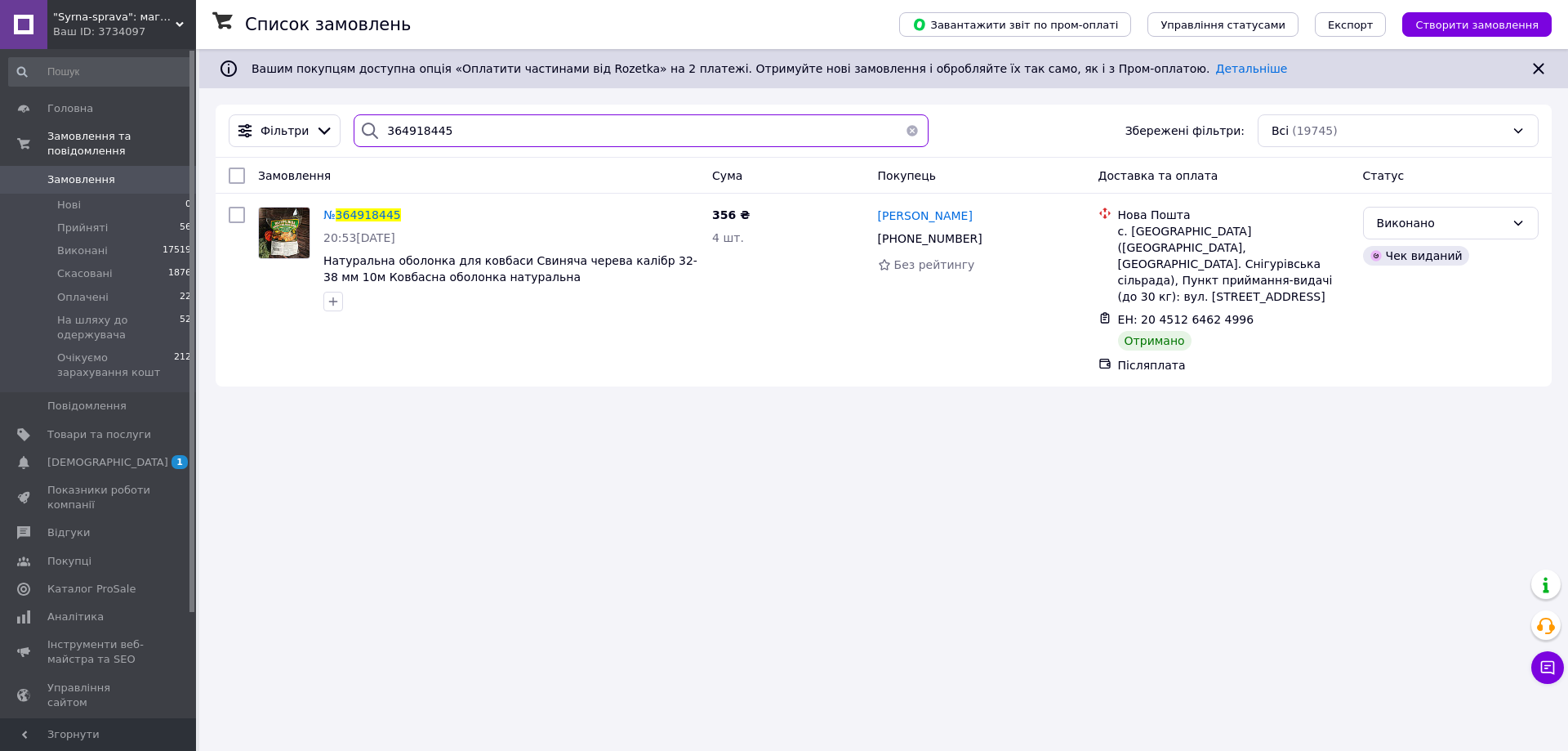
paste input "5177033"
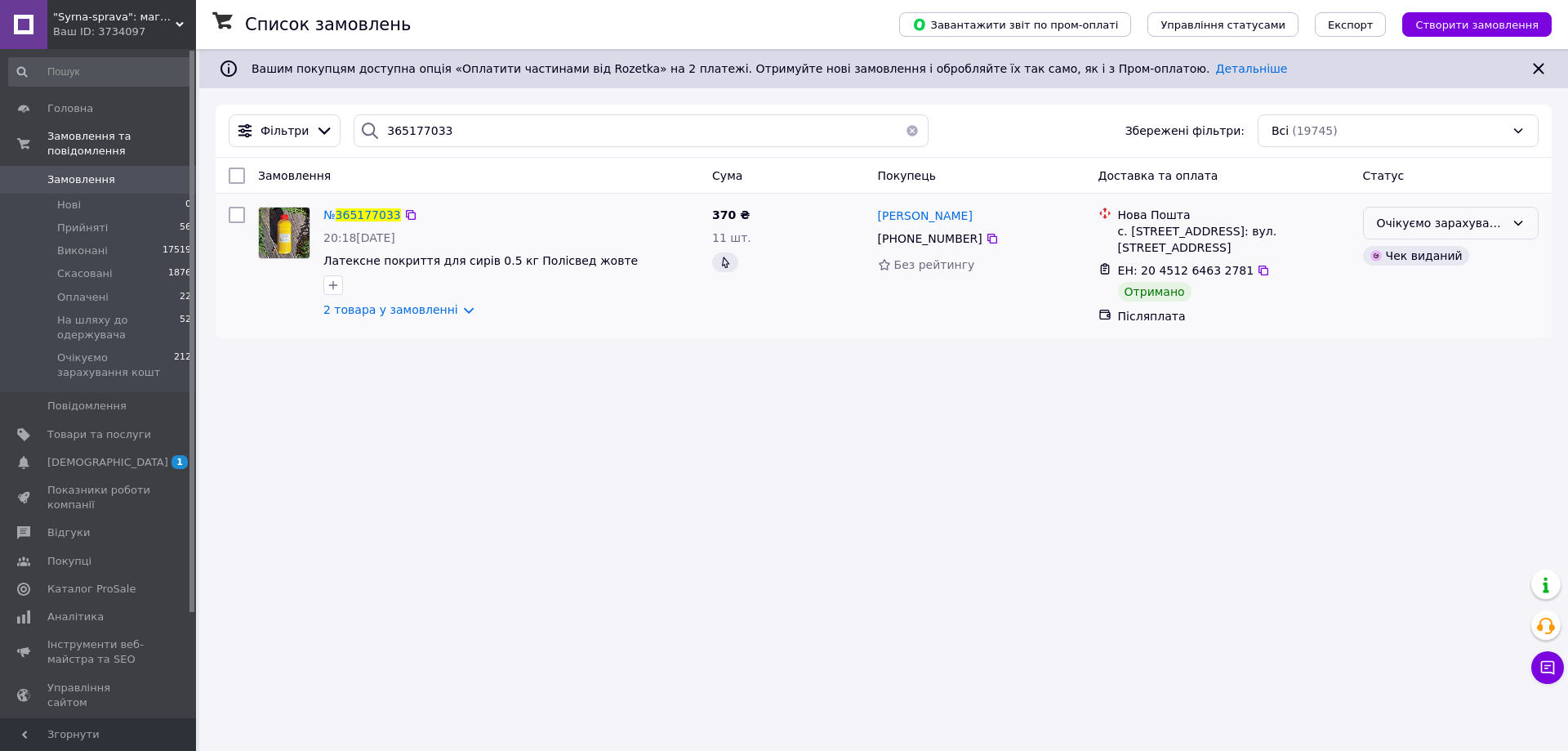
drag, startPoint x: 1442, startPoint y: 226, endPoint x: 1428, endPoint y: 240, distance: 19.8
click at [1441, 227] on div "Очікуємо зарахування кошт" at bounding box center [1441, 223] width 128 height 18
click at [1394, 291] on li "Виконано" at bounding box center [1451, 288] width 174 height 30
click at [432, 127] on input "365177033" at bounding box center [641, 131] width 575 height 33
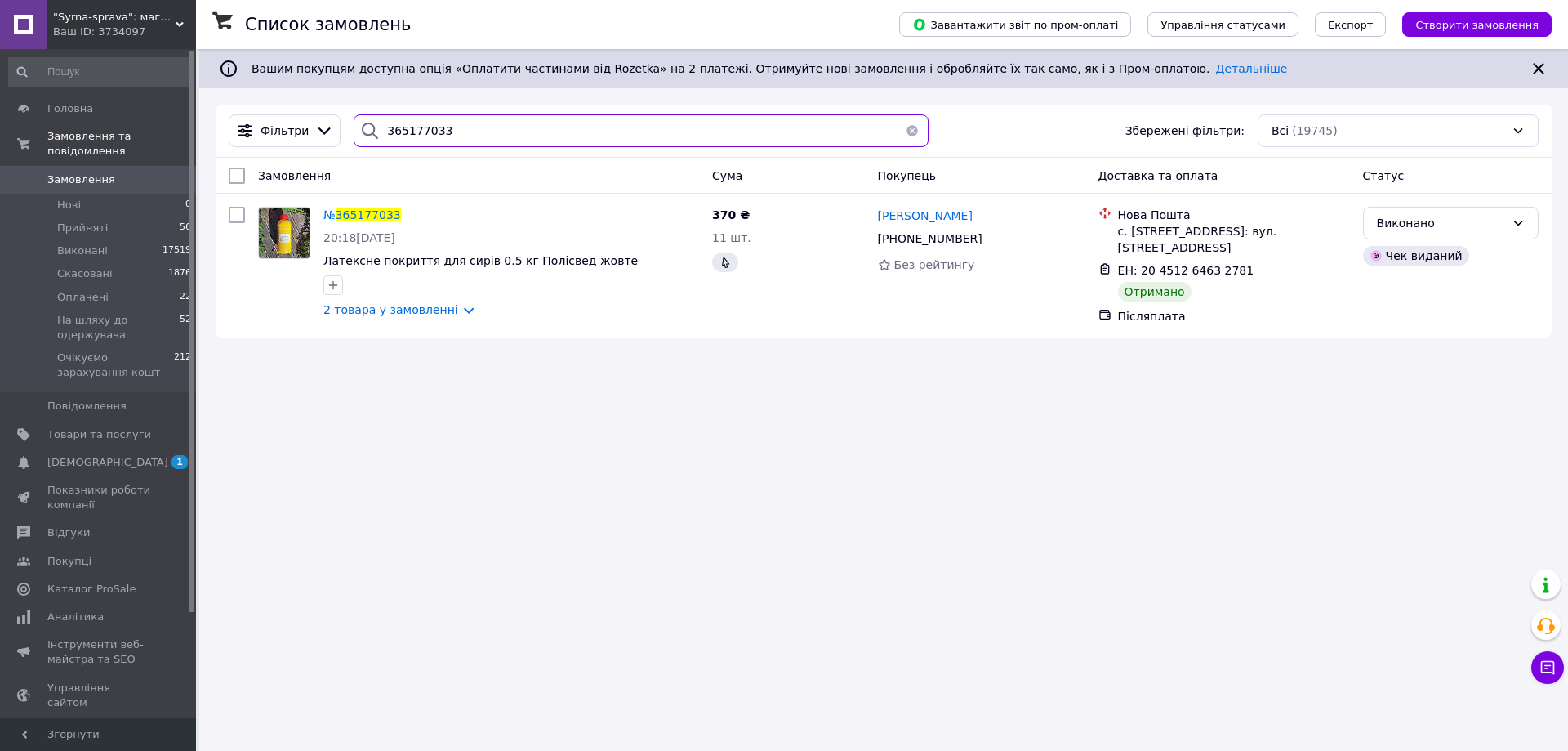
paste input "269191"
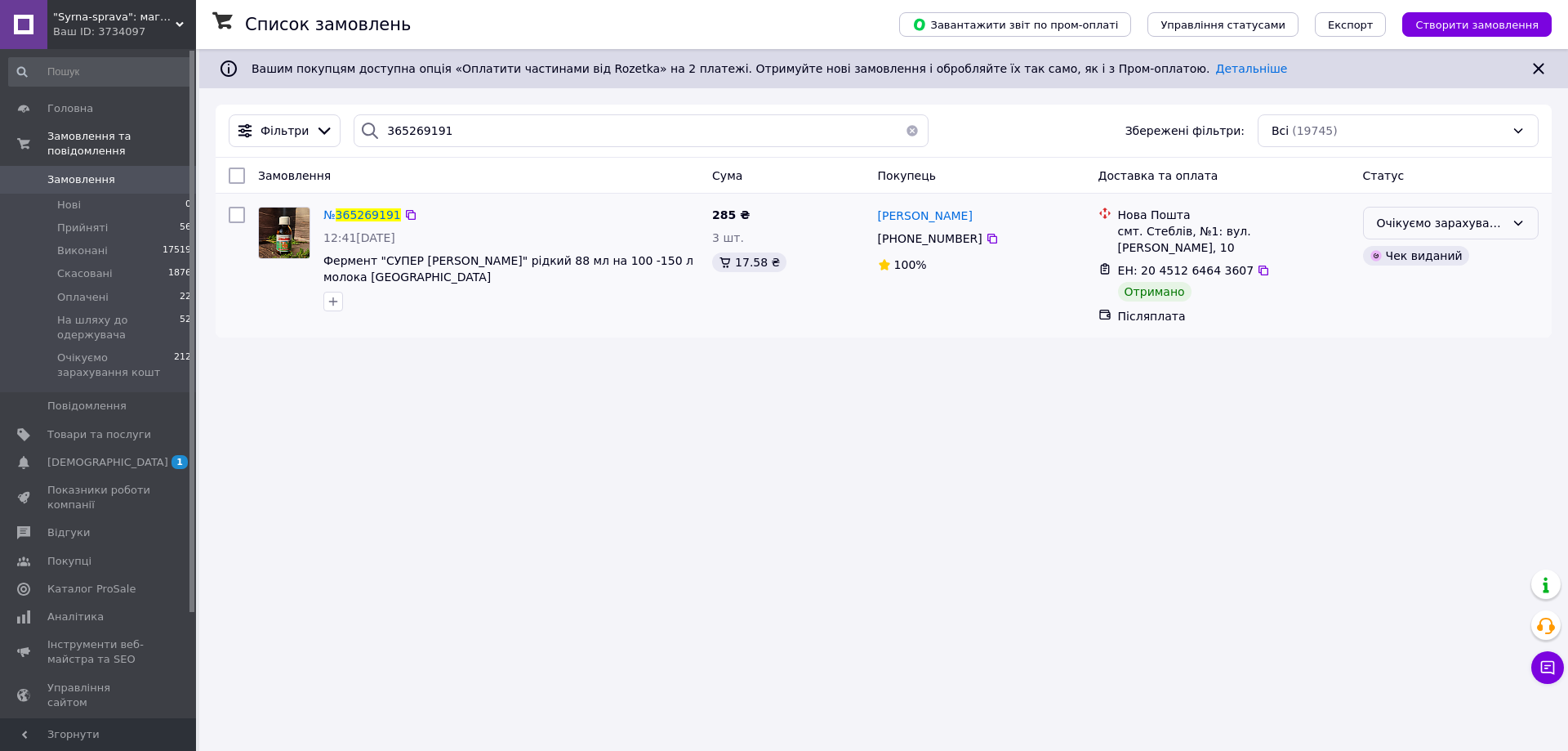
click at [1401, 218] on div "Очікуємо зарахування кошт" at bounding box center [1441, 223] width 128 height 18
click at [1385, 284] on li "Виконано" at bounding box center [1451, 288] width 174 height 30
click at [441, 129] on input "365269191" at bounding box center [641, 131] width 575 height 33
paste input "144739"
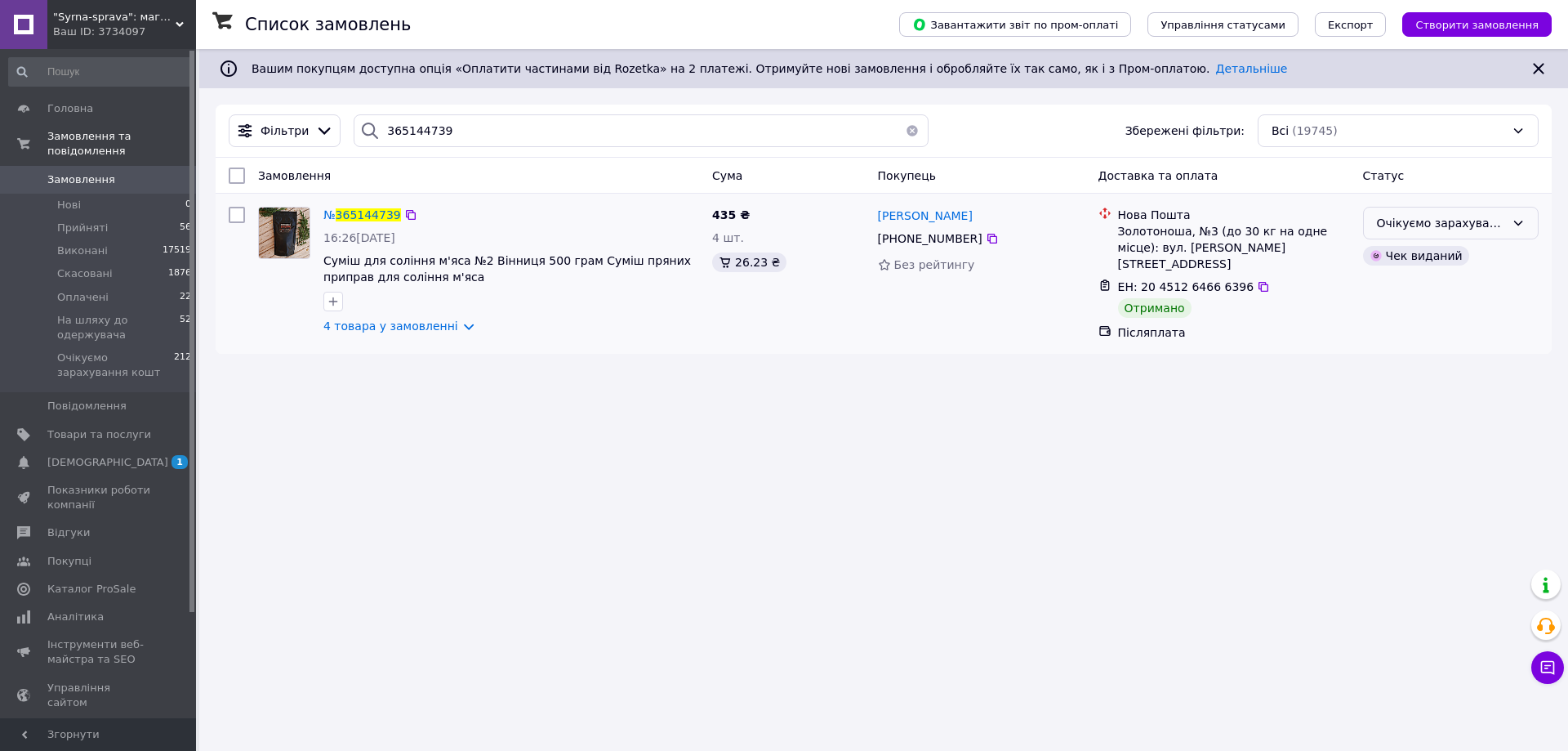
click at [1433, 223] on div "Очікуємо зарахування кошт" at bounding box center [1441, 223] width 128 height 18
click at [1383, 288] on li "Виконано" at bounding box center [1451, 288] width 174 height 30
click at [428, 135] on input "365144739" at bounding box center [641, 131] width 575 height 33
paste input "071343"
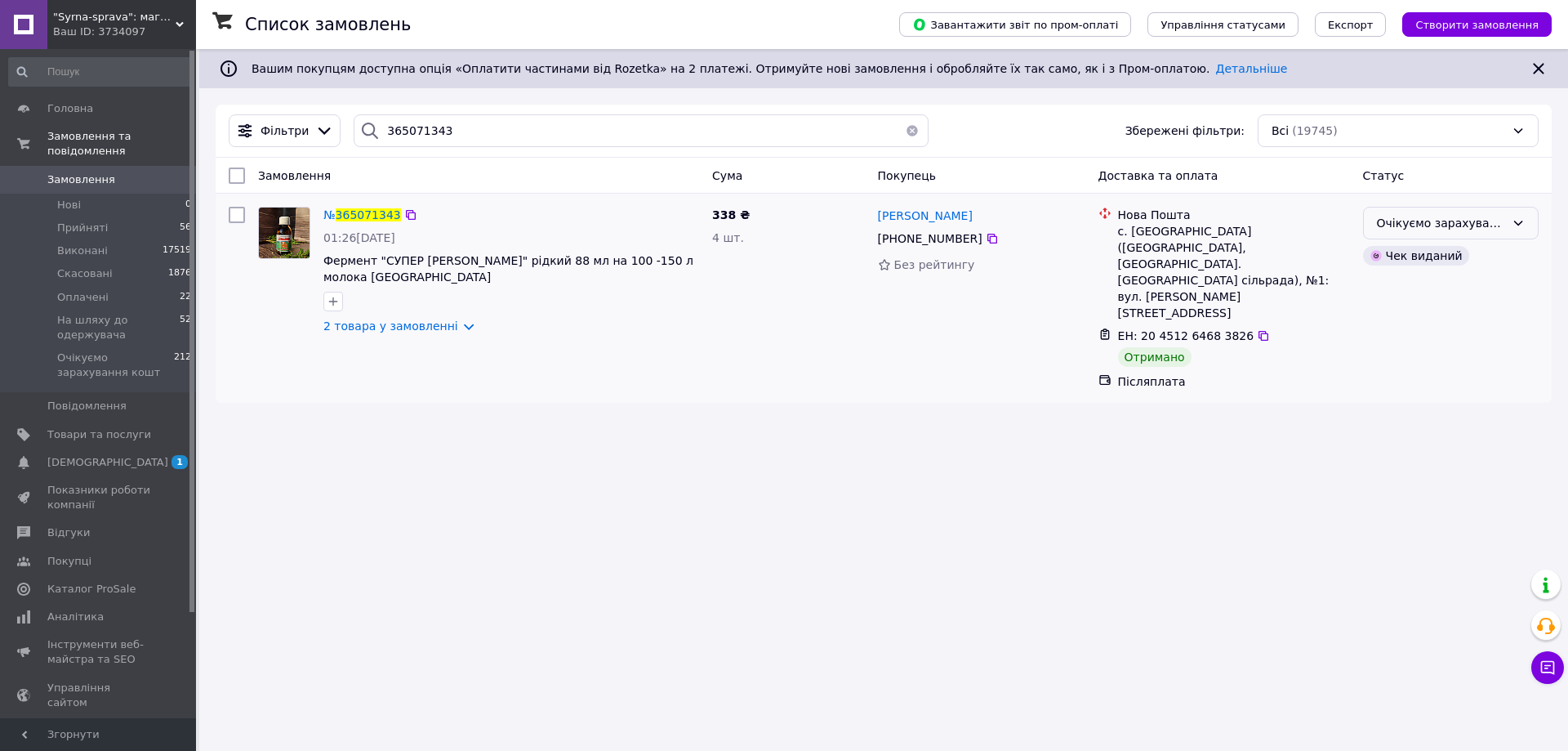
click at [1427, 222] on div "Очікуємо зарахування кошт" at bounding box center [1441, 223] width 128 height 18
click at [1383, 285] on li "Виконано" at bounding box center [1451, 288] width 174 height 30
click at [436, 123] on input "365071343" at bounding box center [641, 131] width 575 height 33
paste input "318049"
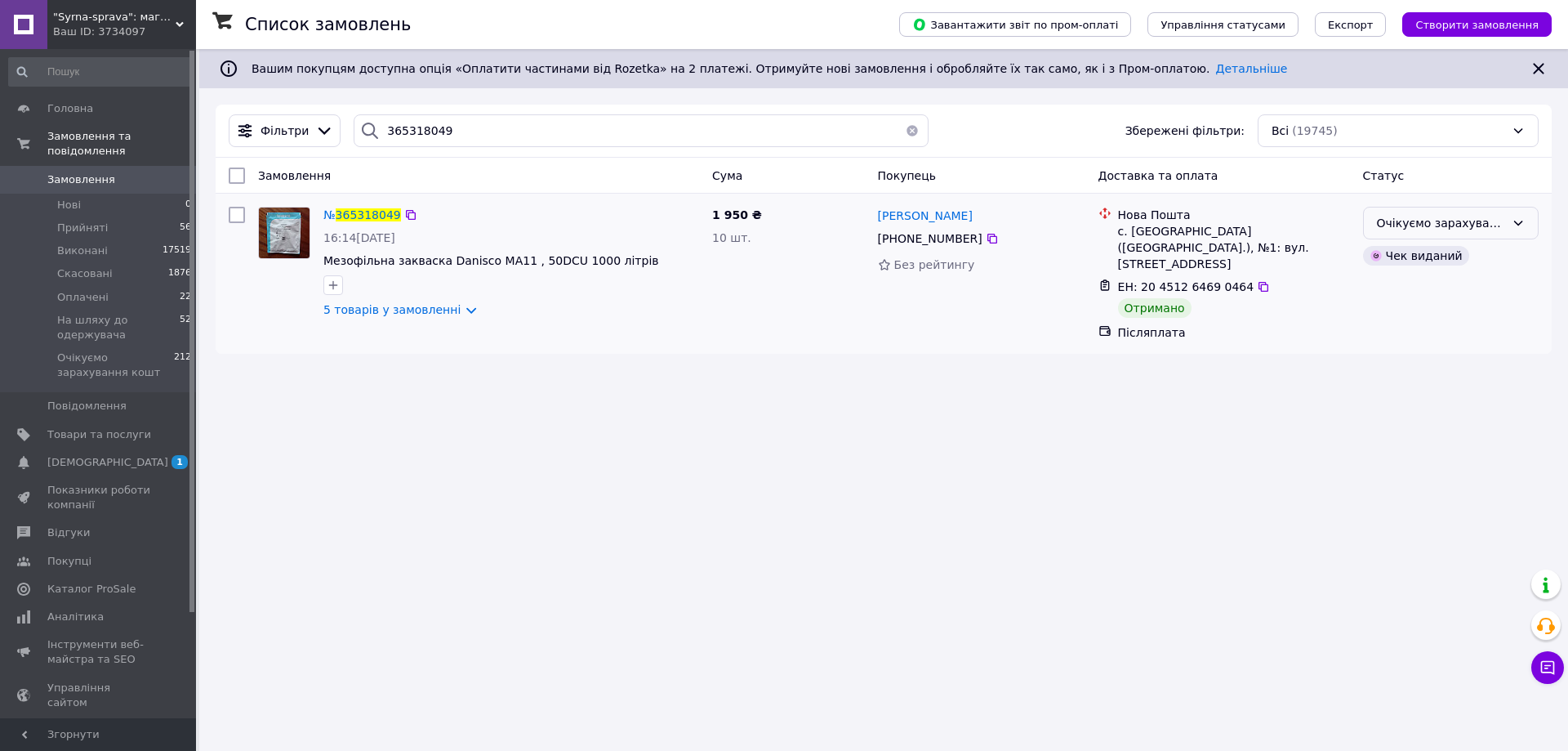
drag, startPoint x: 1432, startPoint y: 227, endPoint x: 1436, endPoint y: 238, distance: 11.7
click at [1433, 229] on div "Очікуємо зарахування кошт" at bounding box center [1441, 223] width 128 height 18
click at [1404, 286] on li "Виконано" at bounding box center [1451, 288] width 174 height 30
click at [380, 121] on input "365318049" at bounding box center [641, 131] width 575 height 33
click at [381, 121] on input "365318049" at bounding box center [641, 131] width 575 height 33
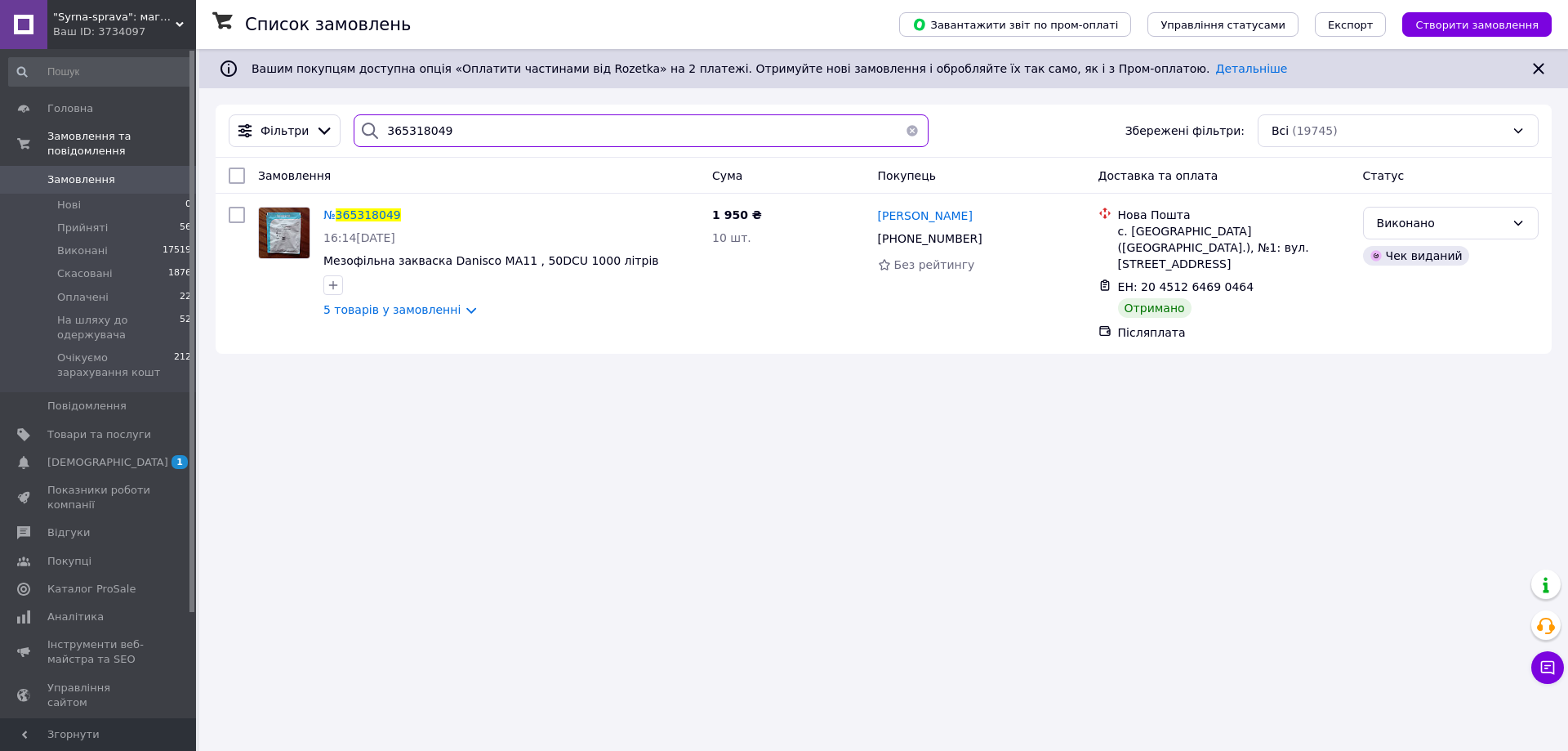
paste input "081421"
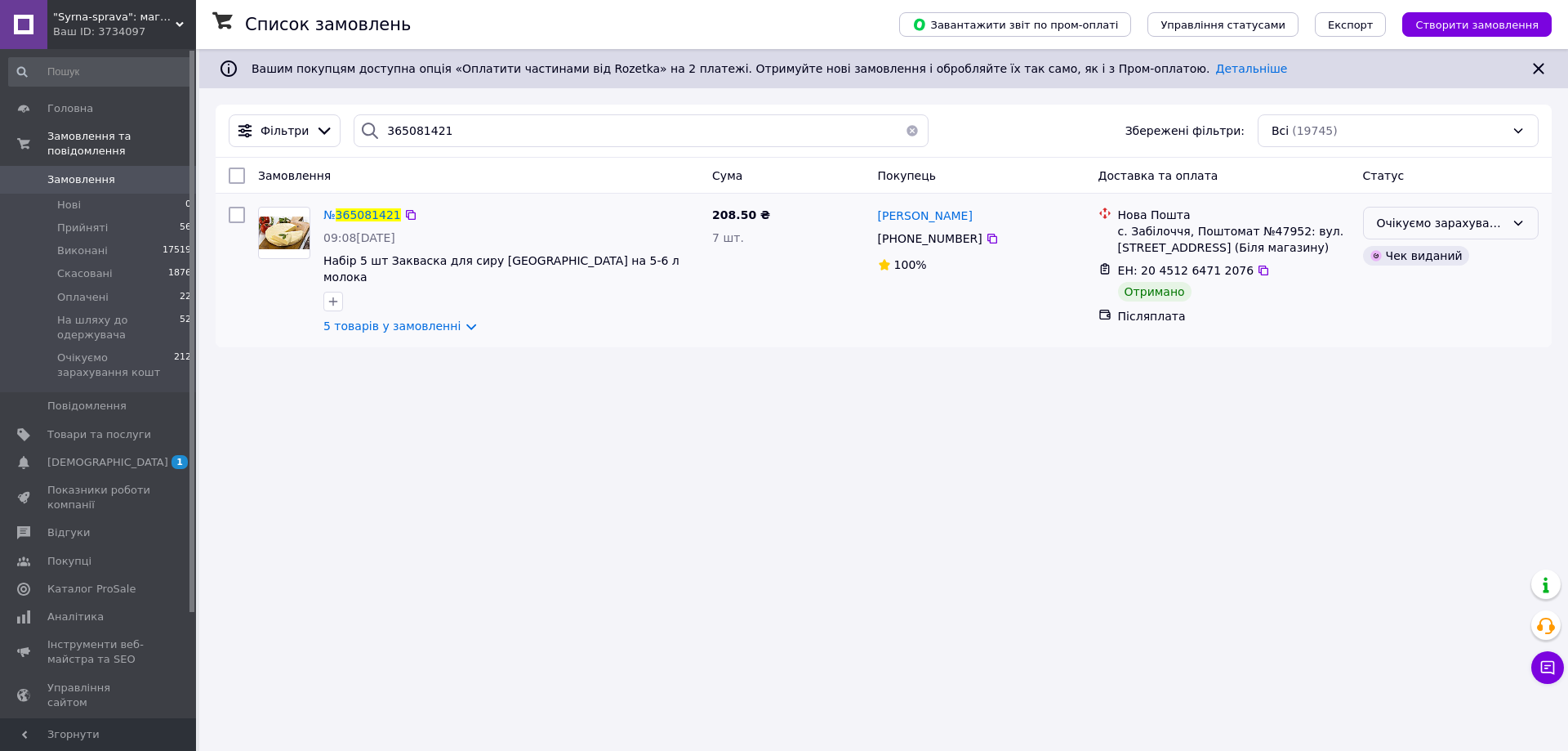
drag, startPoint x: 1483, startPoint y: 226, endPoint x: 1465, endPoint y: 235, distance: 20.1
click at [1482, 226] on div "Очікуємо зарахування кошт" at bounding box center [1441, 223] width 128 height 18
drag, startPoint x: 1436, startPoint y: 287, endPoint x: 1428, endPoint y: 282, distance: 9.4
click at [1435, 289] on li "Виконано" at bounding box center [1451, 288] width 174 height 30
click at [434, 123] on input "365081421" at bounding box center [641, 131] width 575 height 33
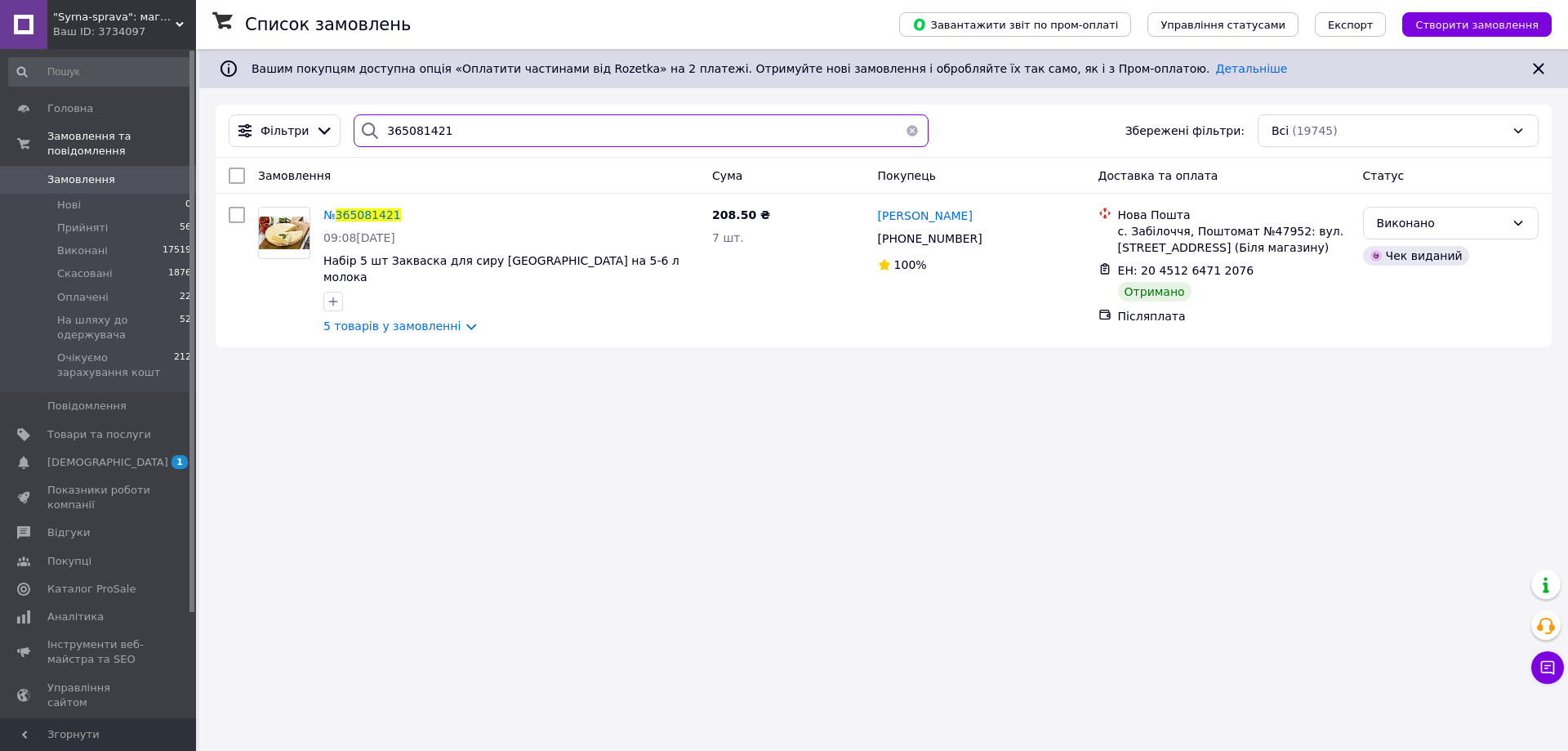
click at [434, 123] on input "365081421" at bounding box center [641, 131] width 575 height 33
paste input "417854"
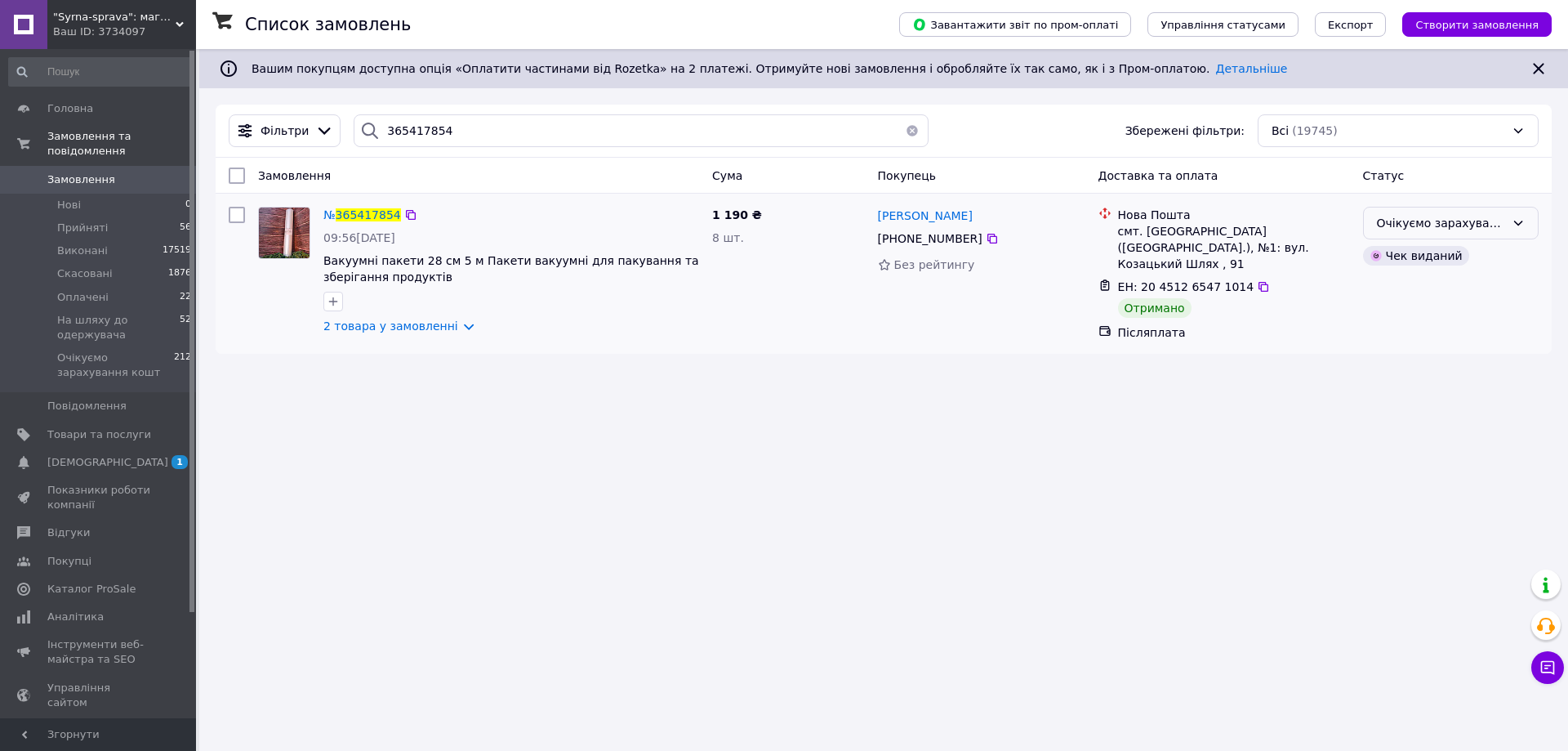
click at [1436, 229] on div "Очікуємо зарахування кошт" at bounding box center [1441, 223] width 128 height 18
drag, startPoint x: 1408, startPoint y: 283, endPoint x: 1238, endPoint y: 316, distance: 173.2
click at [1408, 284] on li "Виконано" at bounding box center [1451, 288] width 174 height 30
click at [384, 123] on input "365417854" at bounding box center [641, 131] width 575 height 33
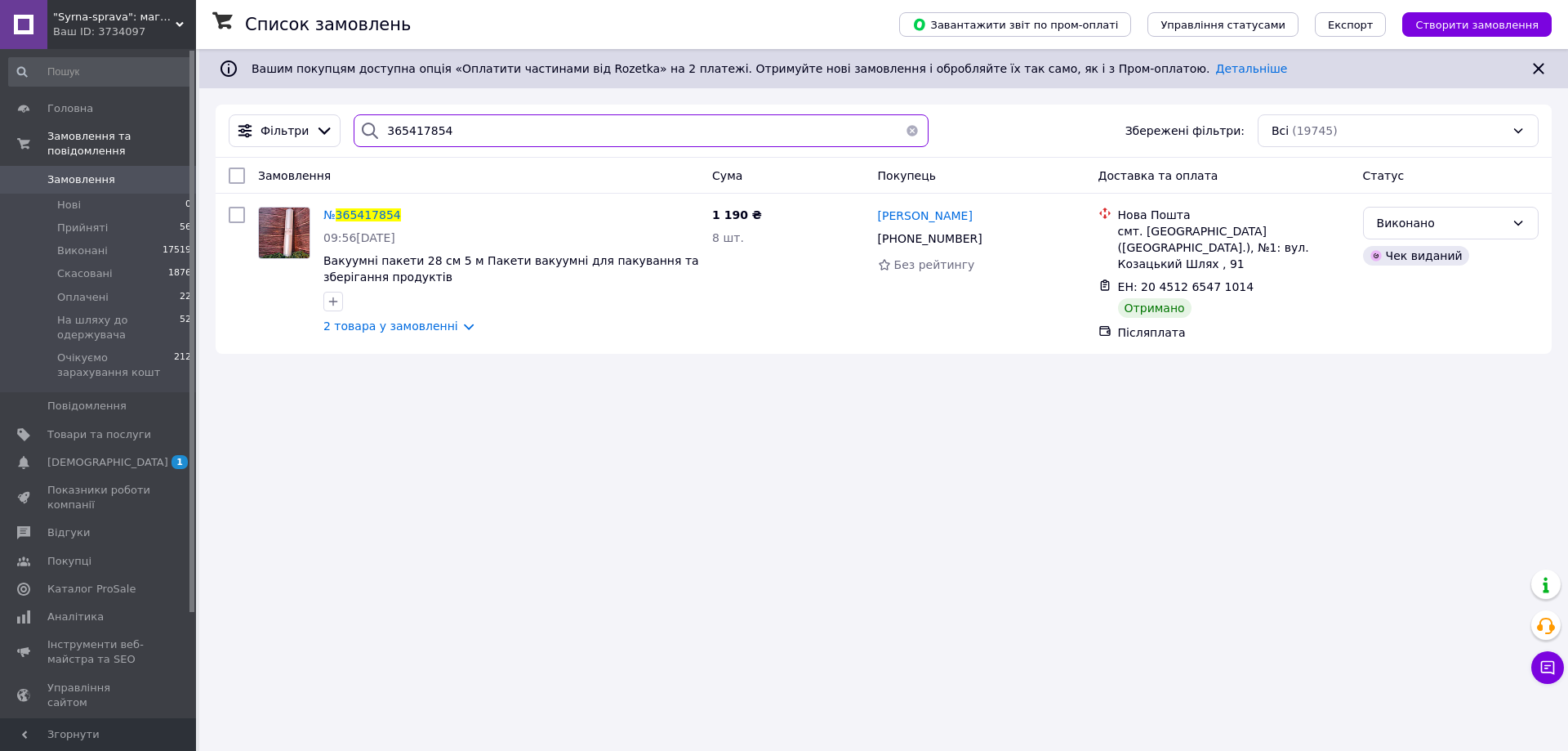
paste input "35023"
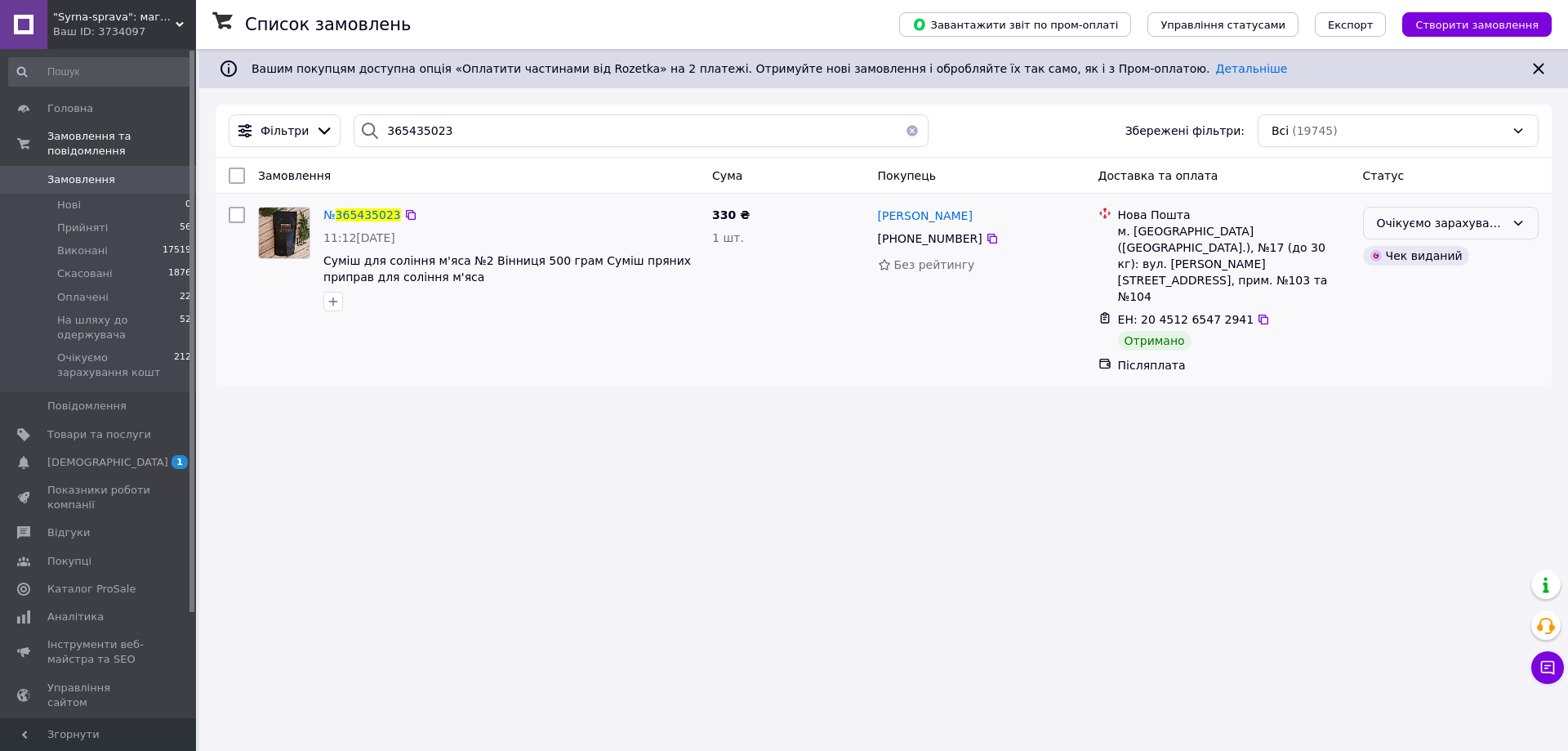
click at [1388, 221] on div "Очікуємо зарахування кошт" at bounding box center [1441, 223] width 128 height 18
click at [1392, 290] on li "Виконано" at bounding box center [1451, 288] width 174 height 30
click at [408, 132] on input "365435023" at bounding box center [641, 131] width 575 height 33
click at [409, 132] on input "365435023" at bounding box center [641, 131] width 575 height 33
paste input "4893250"
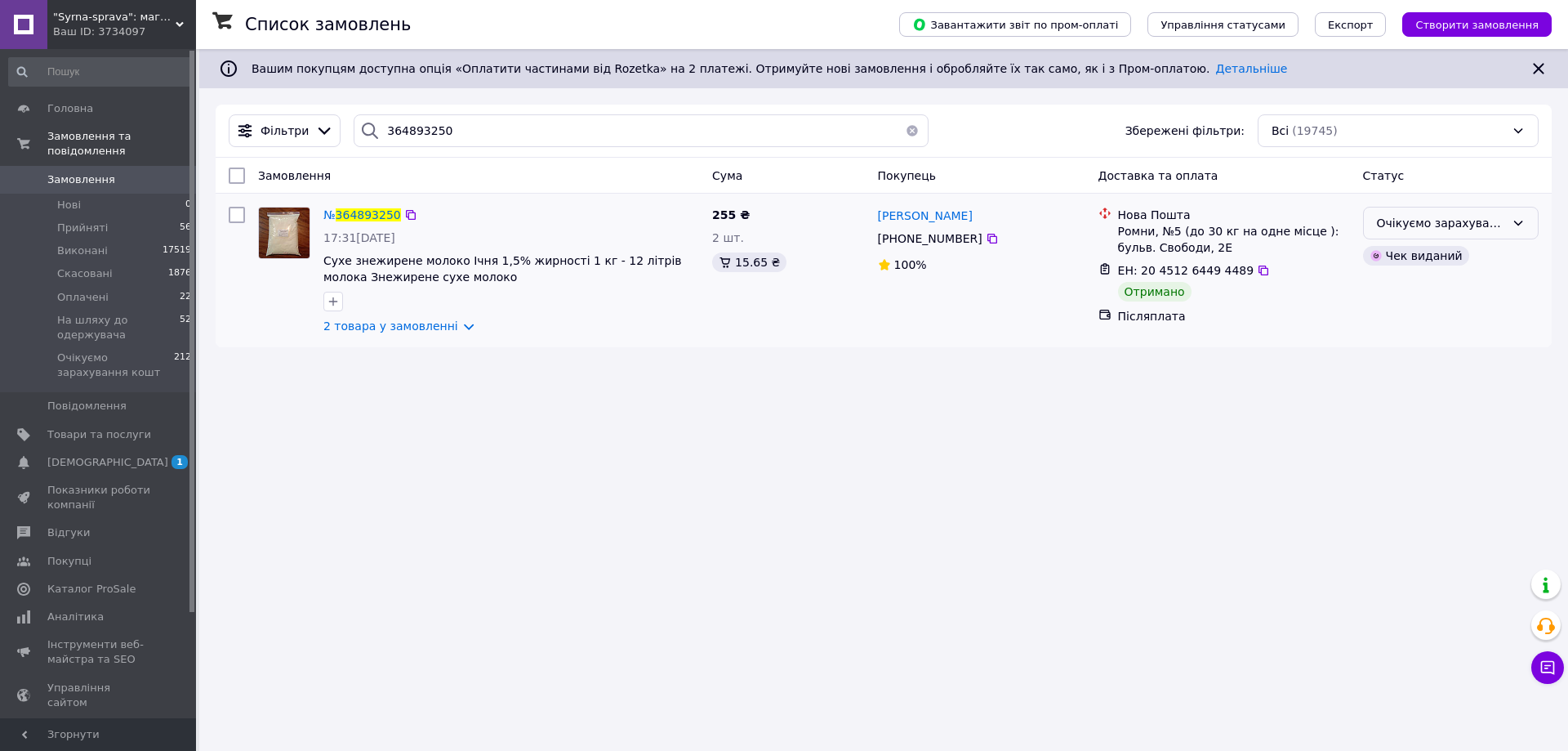
click at [1382, 227] on div "Очікуємо зарахування кошт" at bounding box center [1441, 223] width 128 height 18
click at [1378, 286] on li "Виконано" at bounding box center [1451, 288] width 174 height 30
click at [391, 132] on input "364893250" at bounding box center [641, 131] width 575 height 33
paste input "977679"
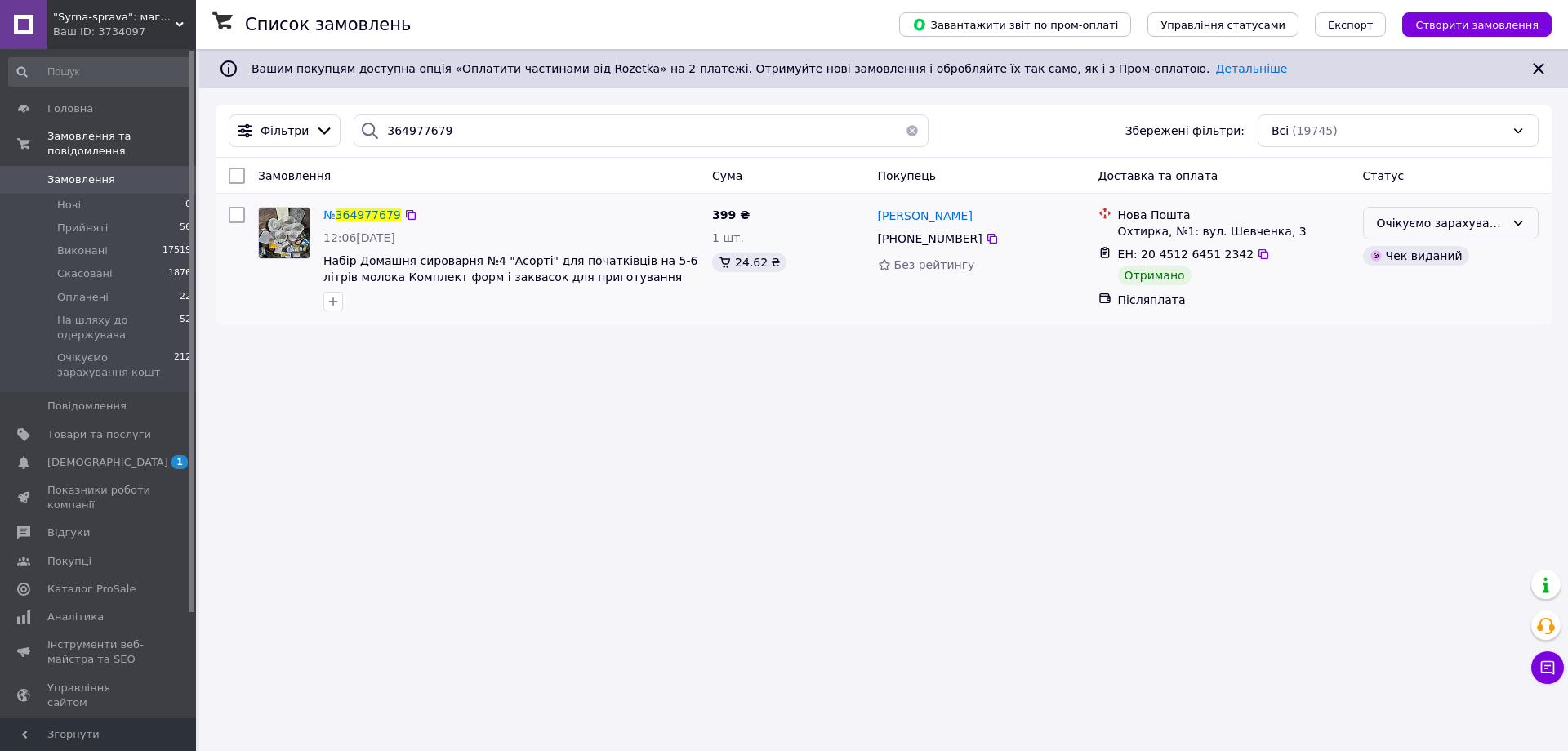
click at [1382, 225] on div "Очікуємо зарахування кошт" at bounding box center [1441, 223] width 128 height 18
drag, startPoint x: 1390, startPoint y: 290, endPoint x: 1368, endPoint y: 310, distance: 29.7
click at [1390, 291] on li "Виконано" at bounding box center [1451, 288] width 174 height 30
click at [427, 139] on input "364977679" at bounding box center [641, 131] width 575 height 33
click at [427, 139] on input "364977679" at bounding box center [641, 131] width 575 height 33
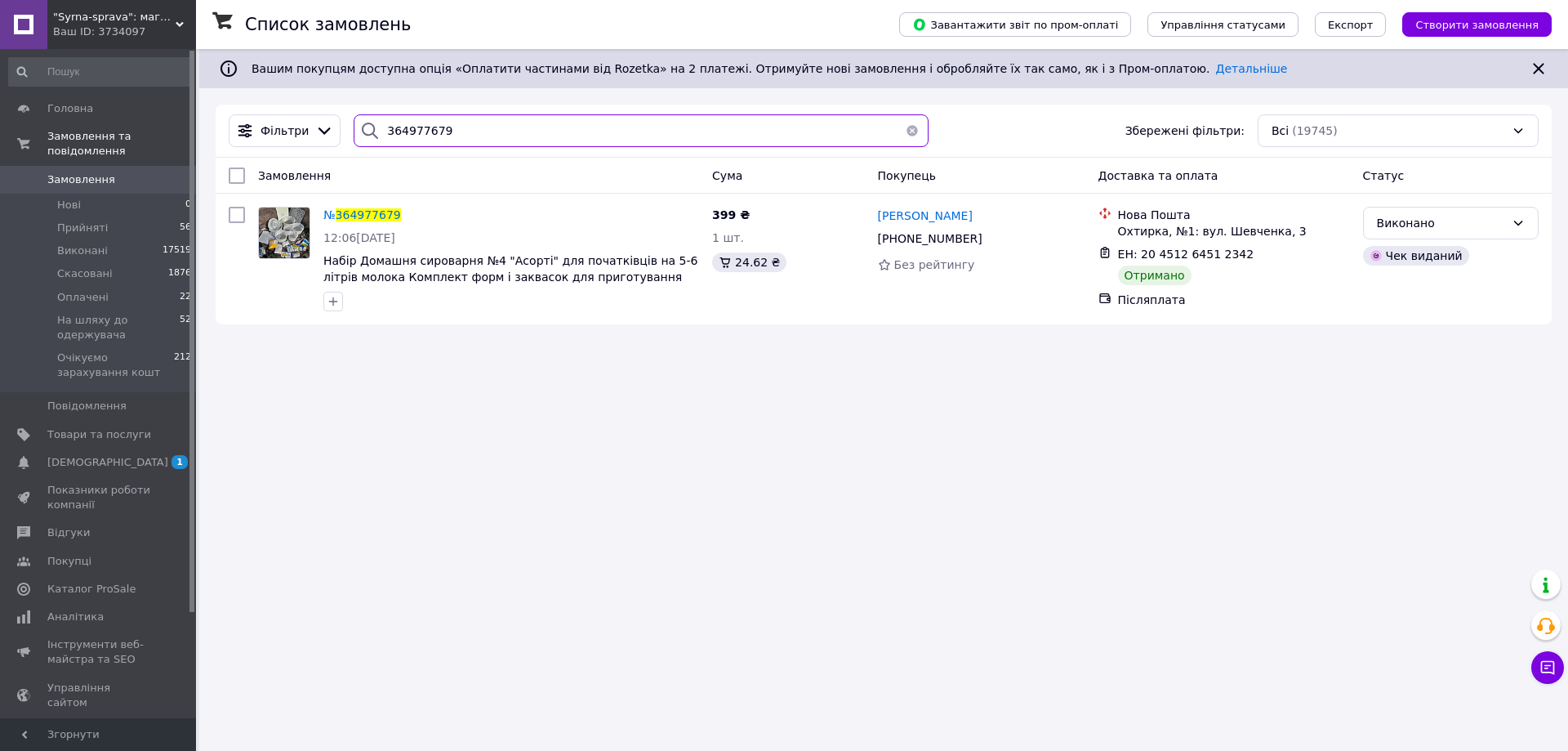
paste
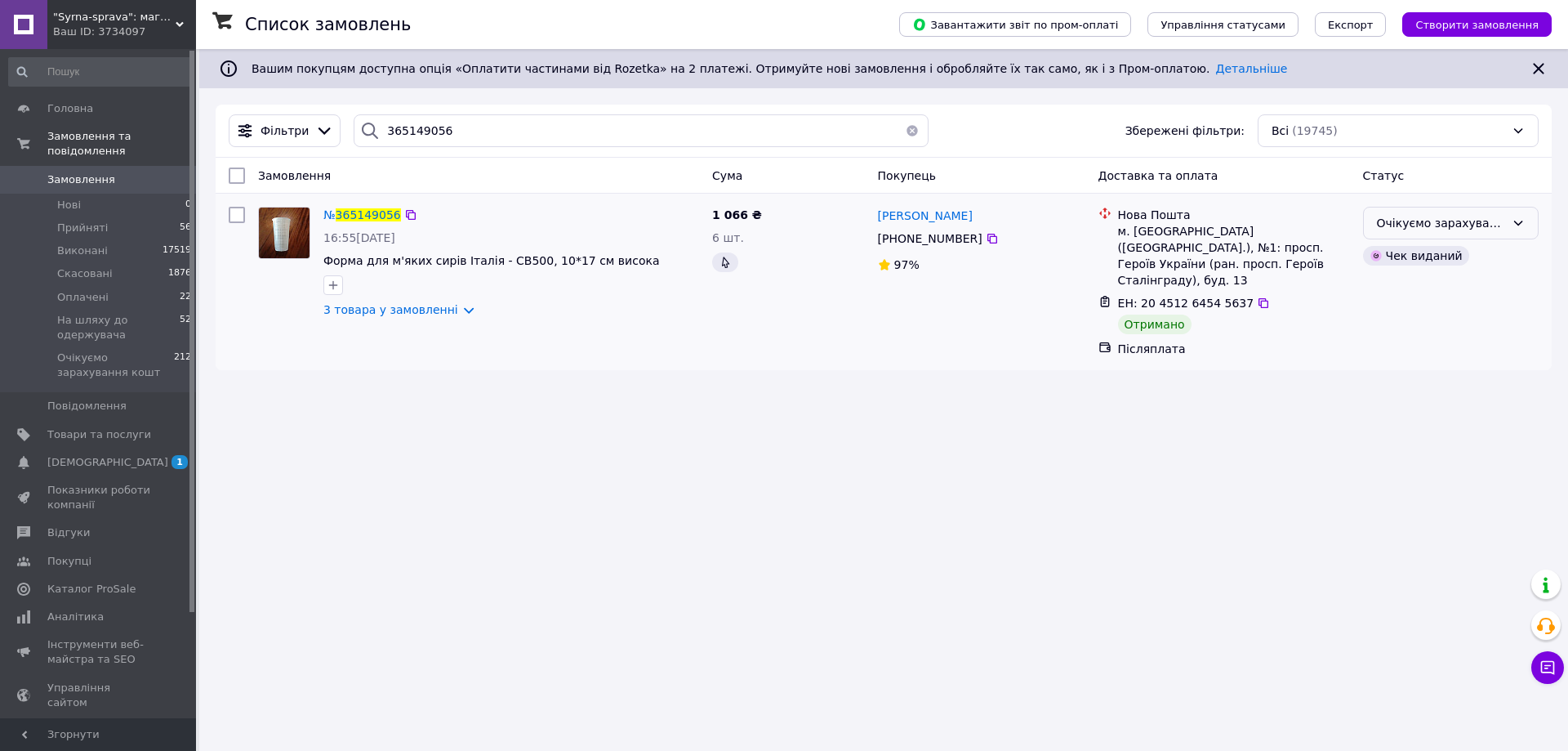
click at [1393, 224] on div "Очікуємо зарахування кошт" at bounding box center [1441, 223] width 128 height 18
click at [1404, 286] on li "Виконано" at bounding box center [1451, 288] width 174 height 30
click at [394, 131] on input "365149056" at bounding box center [641, 131] width 575 height 33
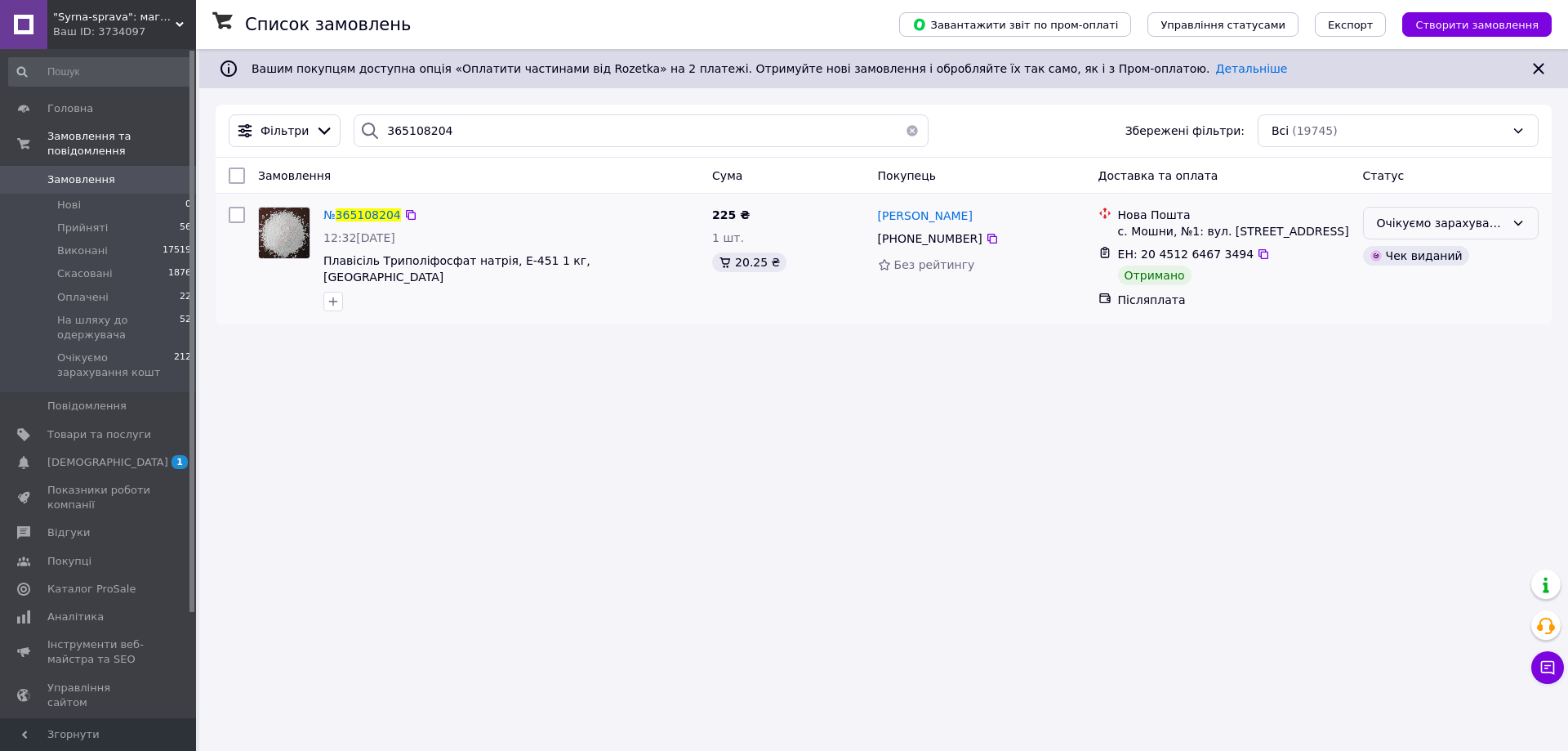
drag, startPoint x: 1407, startPoint y: 223, endPoint x: 1398, endPoint y: 231, distance: 12.0
click at [1406, 224] on div "Очікуємо зарахування кошт" at bounding box center [1441, 223] width 128 height 18
drag, startPoint x: 1386, startPoint y: 276, endPoint x: 1323, endPoint y: 318, distance: 75.7
click at [1386, 279] on li "Виконано" at bounding box center [1451, 288] width 174 height 30
click at [402, 132] on input "365108204" at bounding box center [641, 131] width 575 height 33
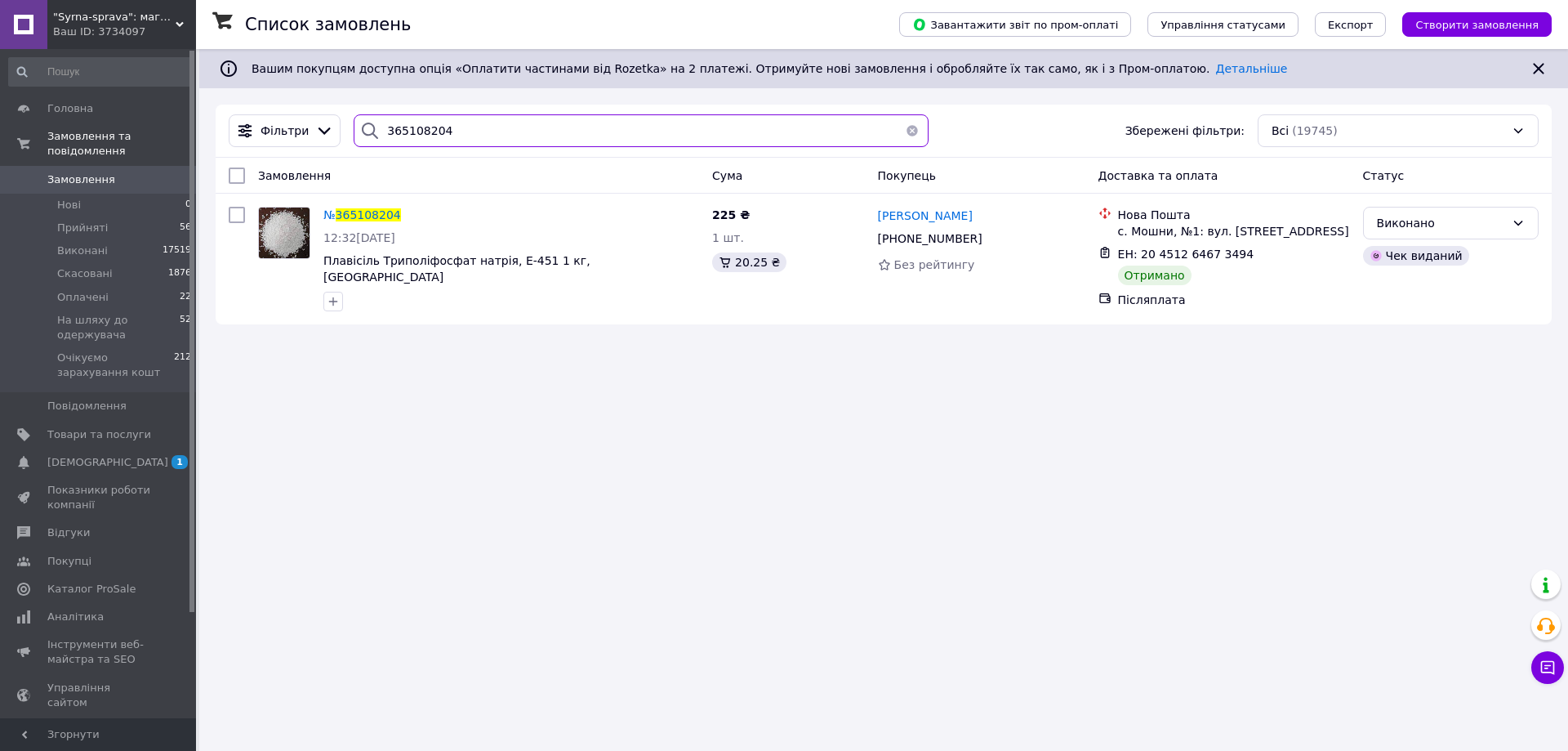
click at [402, 132] on input "365108204" at bounding box center [641, 131] width 575 height 33
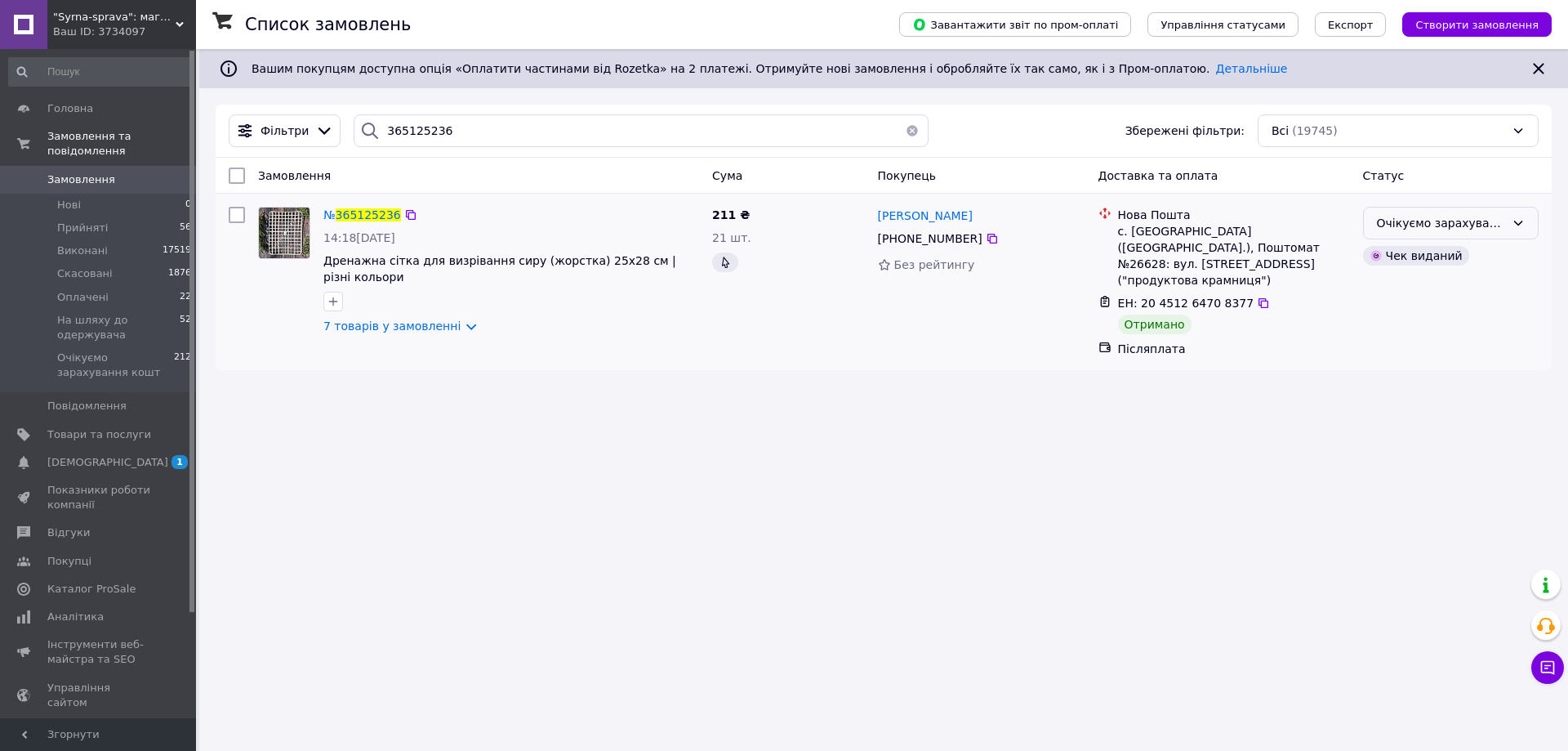
drag, startPoint x: 1427, startPoint y: 225, endPoint x: 1423, endPoint y: 240, distance: 15.5
click at [1427, 227] on div "Очікуємо зарахування кошт" at bounding box center [1441, 223] width 128 height 18
click at [1398, 291] on li "Виконано" at bounding box center [1451, 288] width 174 height 30
click at [414, 121] on input "365125236" at bounding box center [641, 131] width 575 height 33
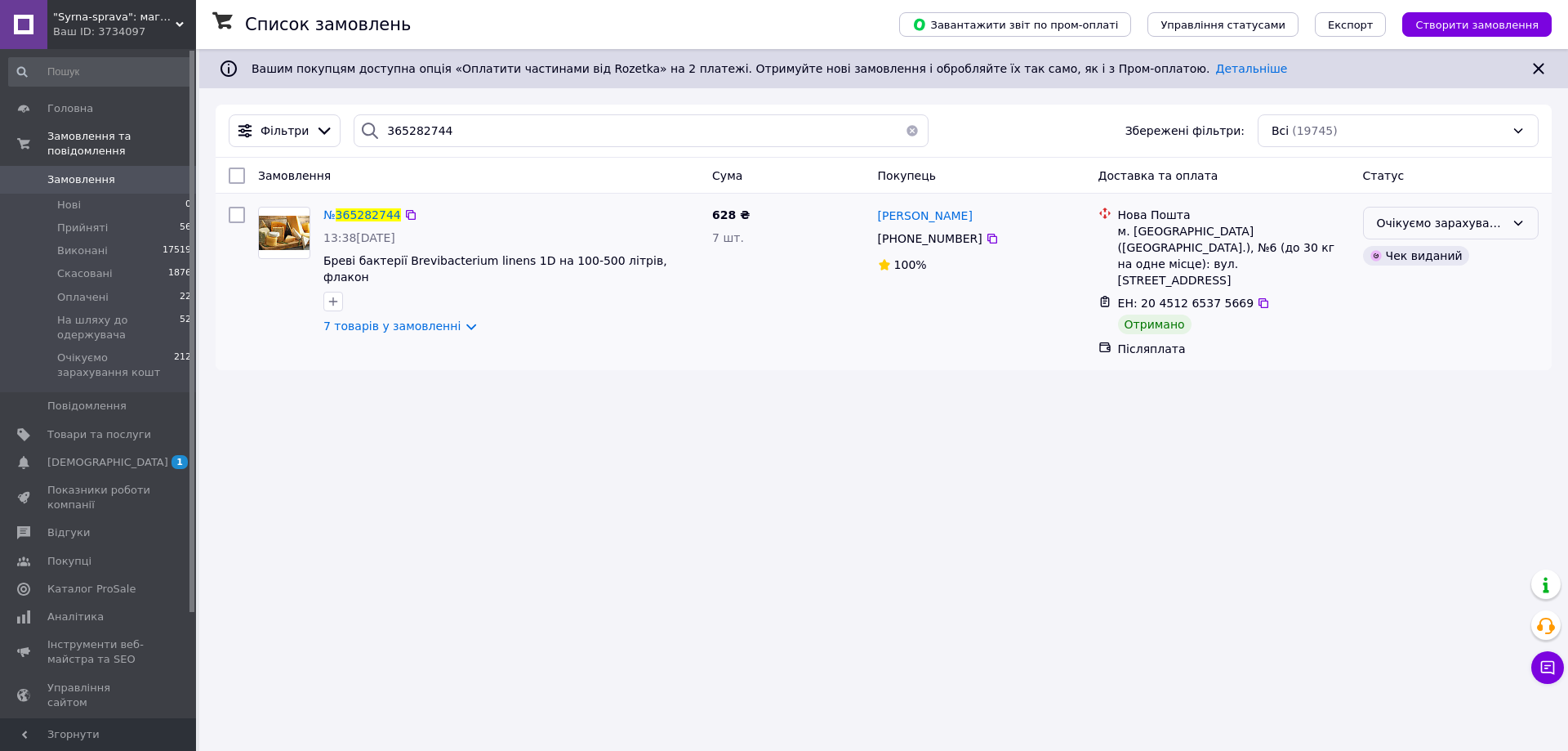
click at [1396, 213] on div "Очікуємо зарахування кошт" at bounding box center [1451, 223] width 176 height 33
drag, startPoint x: 1410, startPoint y: 291, endPoint x: 1342, endPoint y: 319, distance: 73.5
click at [1410, 291] on li "Виконано" at bounding box center [1451, 288] width 174 height 30
click at [423, 131] on input "365282744" at bounding box center [641, 131] width 575 height 33
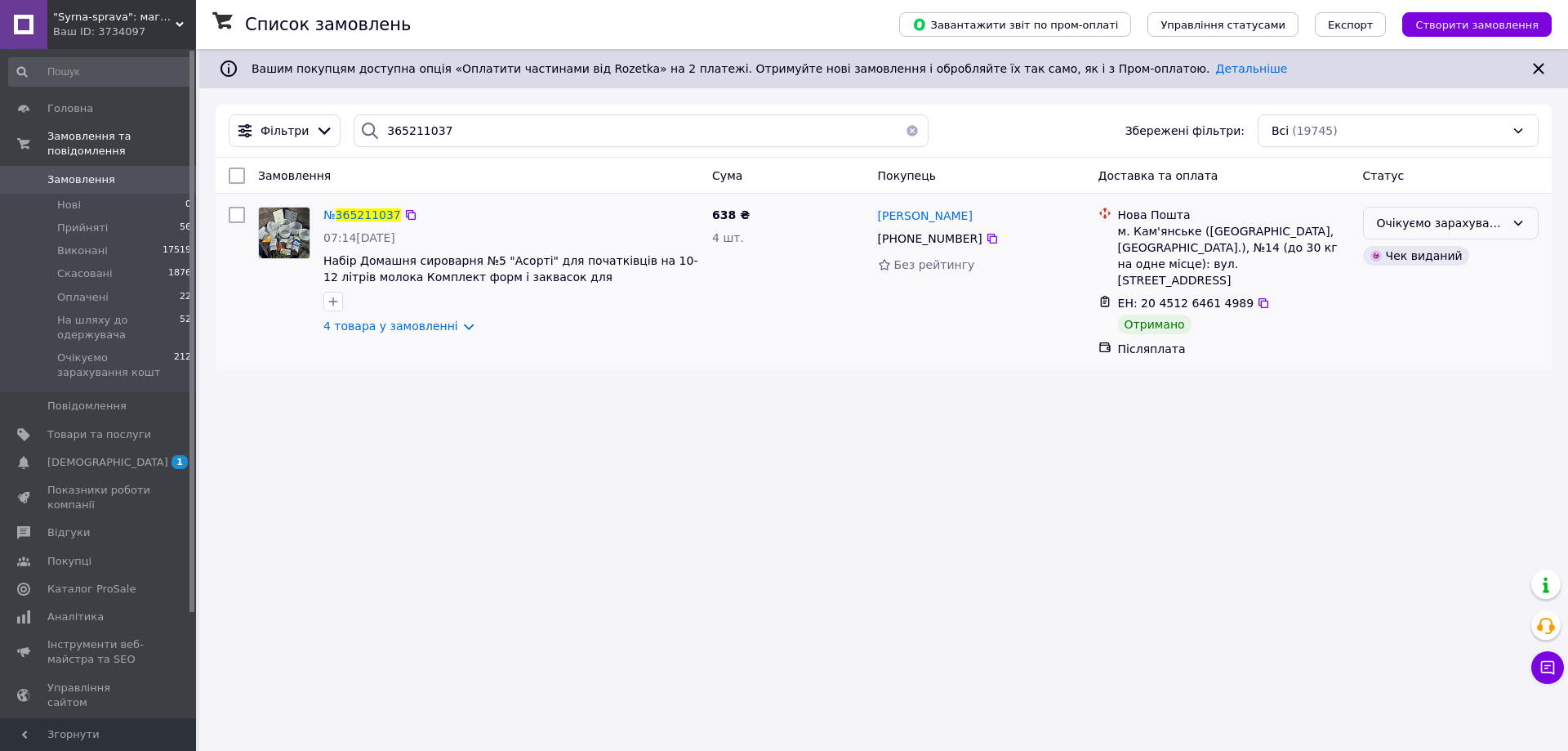
drag, startPoint x: 1497, startPoint y: 215, endPoint x: 1484, endPoint y: 224, distance: 15.8
click at [1493, 218] on div "Очікуємо зарахування кошт" at bounding box center [1441, 223] width 128 height 18
drag, startPoint x: 1427, startPoint y: 279, endPoint x: 1094, endPoint y: 401, distance: 354.6
click at [1426, 279] on li "Виконано" at bounding box center [1451, 288] width 174 height 30
click at [395, 126] on input "365211037" at bounding box center [641, 131] width 575 height 33
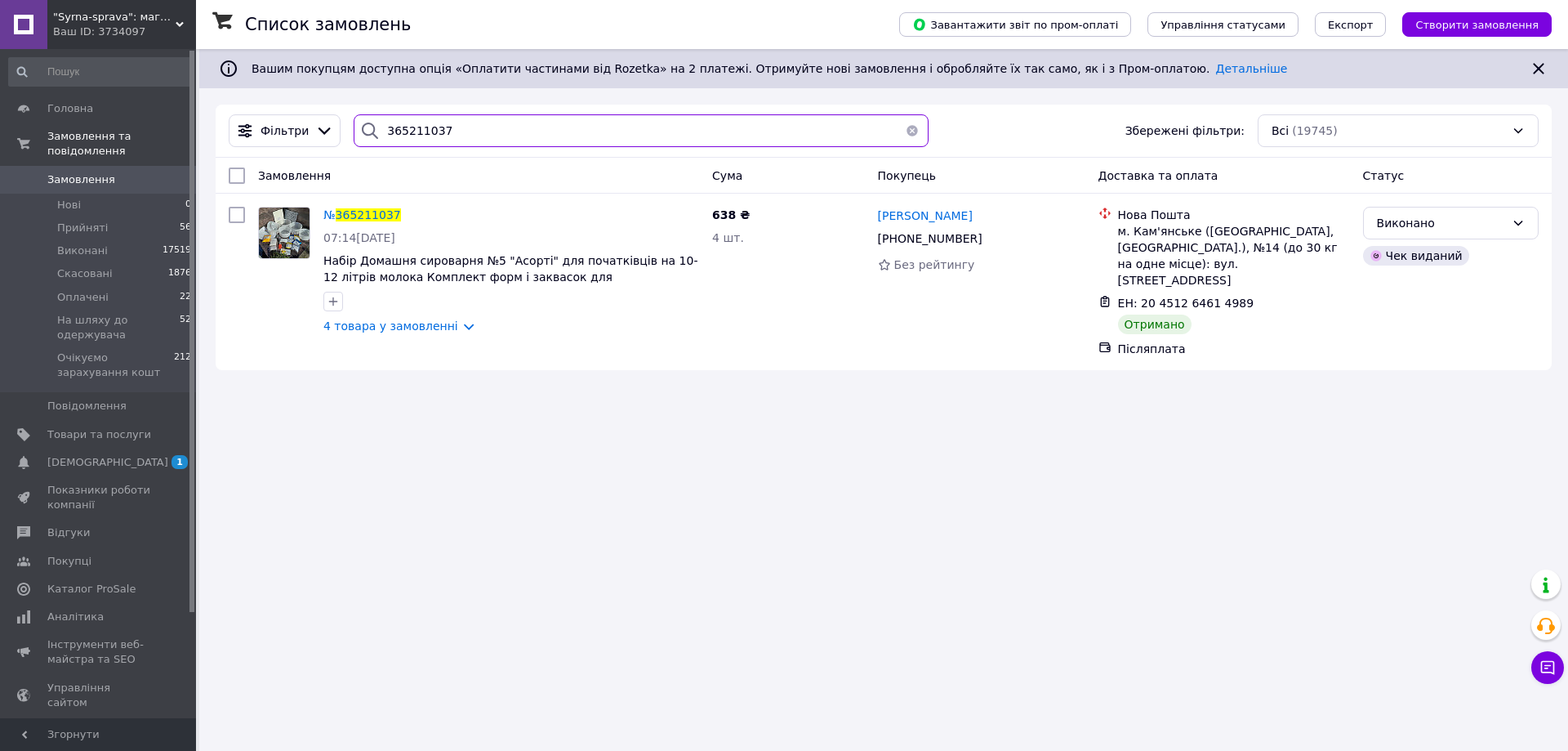
click at [395, 126] on input "365211037" at bounding box center [641, 131] width 575 height 33
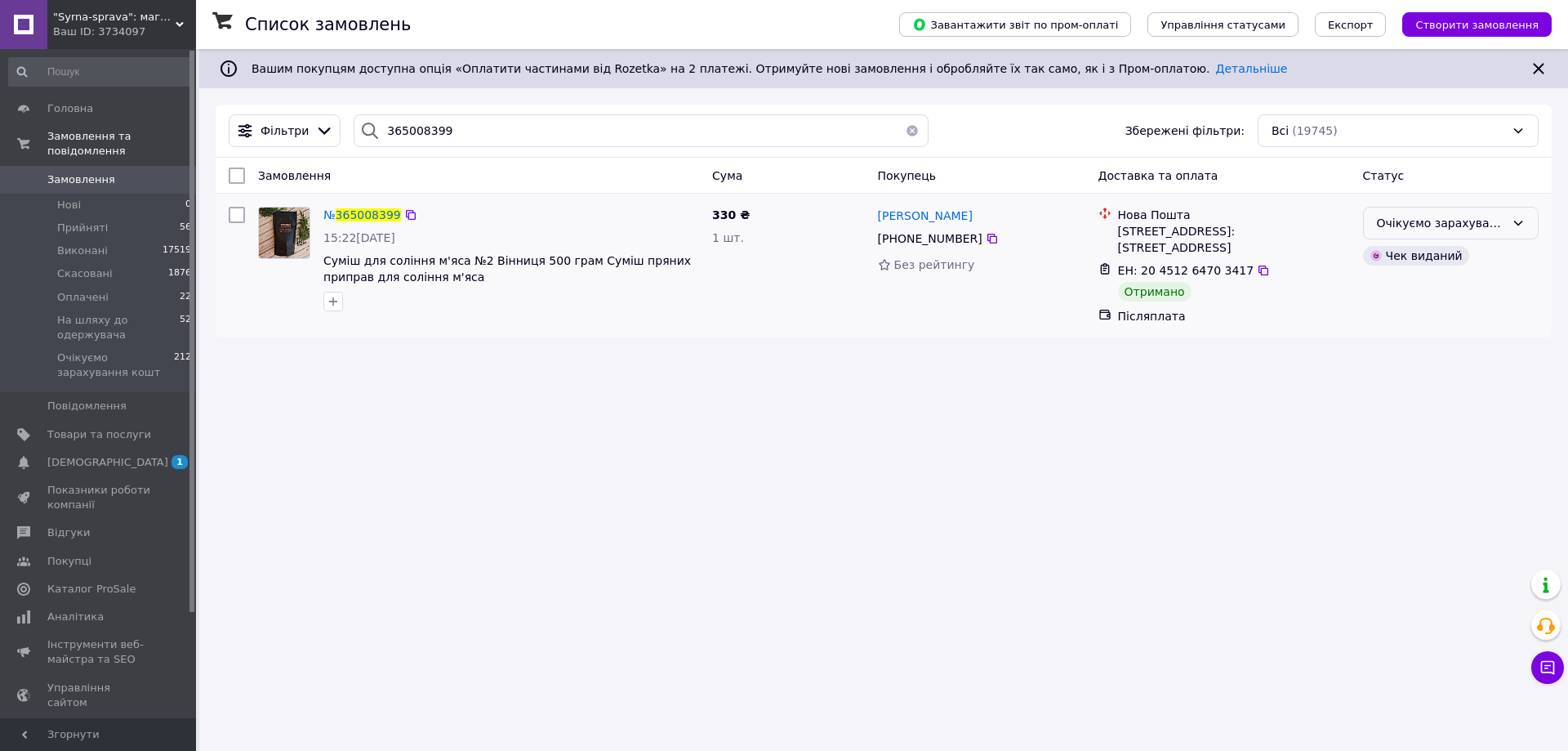
click at [1401, 219] on div "Очікуємо зарахування кошт" at bounding box center [1441, 223] width 128 height 18
drag, startPoint x: 1387, startPoint y: 281, endPoint x: 1082, endPoint y: 344, distance: 311.4
click at [1387, 283] on li "Виконано" at bounding box center [1451, 288] width 174 height 30
click at [396, 123] on input "365008399" at bounding box center [641, 131] width 575 height 33
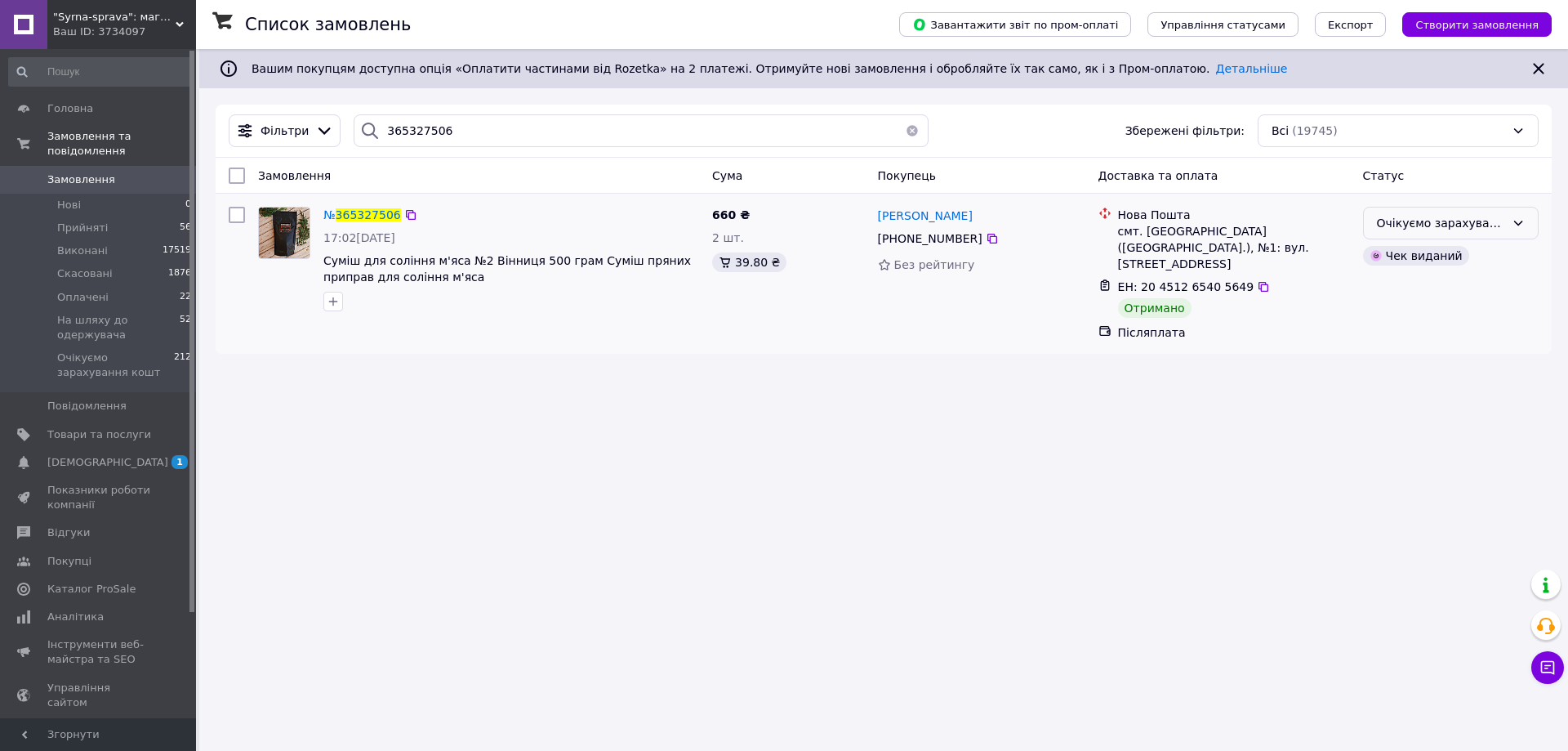
click at [1387, 219] on div "Очікуємо зарахування кошт" at bounding box center [1441, 223] width 128 height 18
click at [1380, 286] on li "Виконано" at bounding box center [1451, 288] width 174 height 30
click at [419, 121] on input "365327506" at bounding box center [641, 131] width 575 height 33
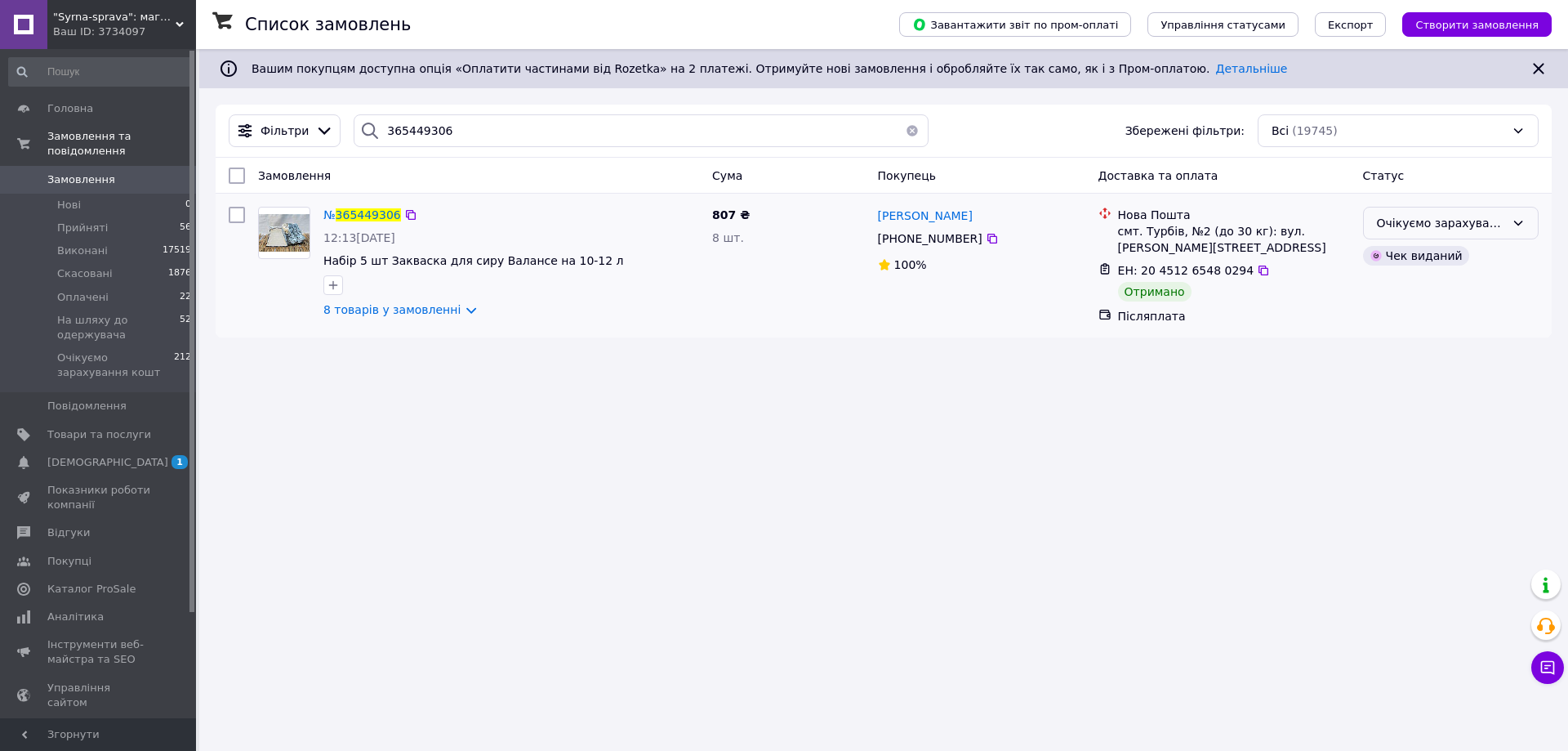
click at [1442, 227] on div "Очікуємо зарахування кошт" at bounding box center [1441, 223] width 128 height 18
drag, startPoint x: 1415, startPoint y: 288, endPoint x: 1406, endPoint y: 293, distance: 10.3
click at [1415, 288] on li "Виконано" at bounding box center [1451, 288] width 174 height 30
click at [409, 124] on input "365449306" at bounding box center [641, 131] width 575 height 33
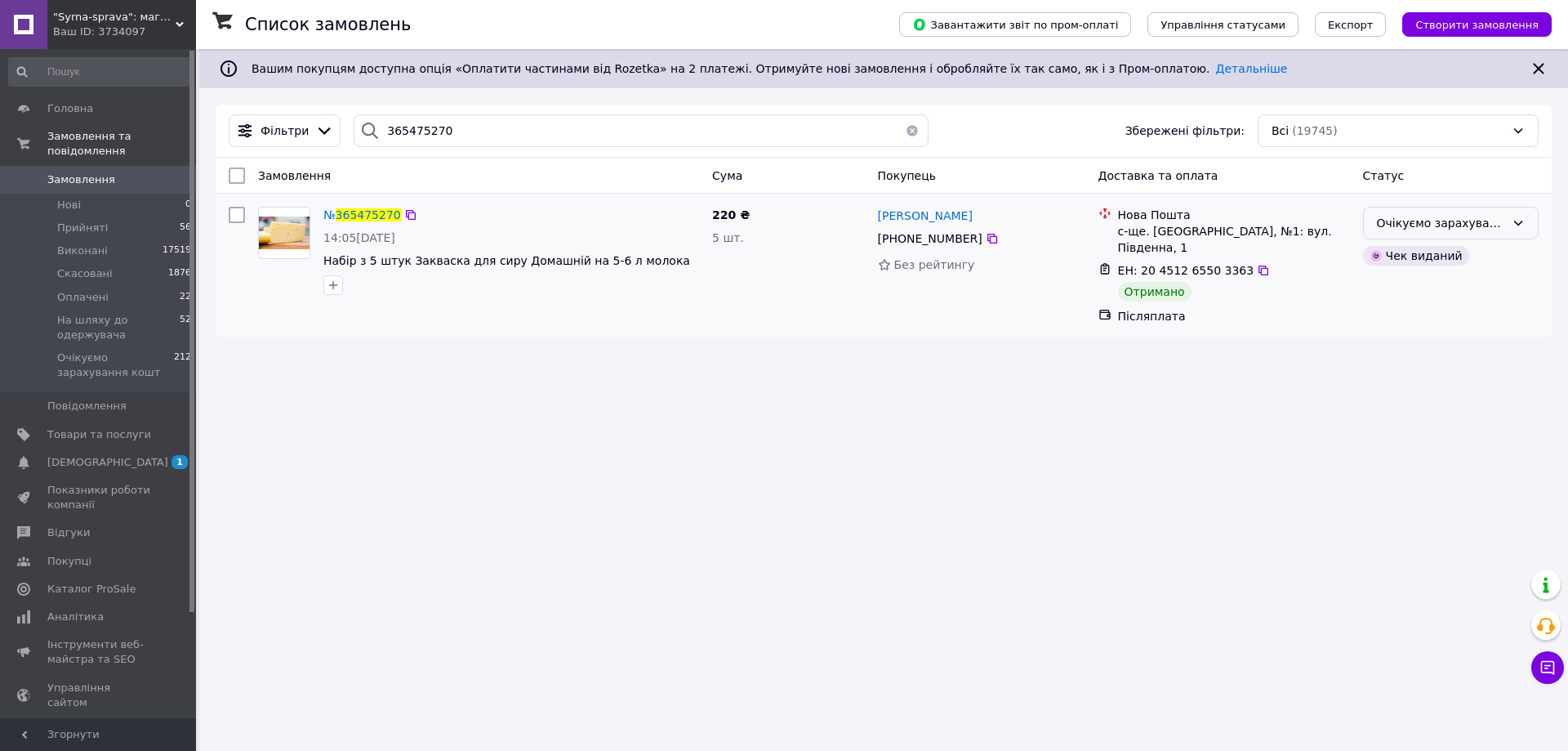
click at [1453, 224] on div "Очікуємо зарахування кошт" at bounding box center [1441, 223] width 128 height 18
click at [1395, 291] on li "Виконано" at bounding box center [1451, 288] width 174 height 30
click at [421, 125] on input "365475270" at bounding box center [641, 131] width 575 height 33
click at [1427, 217] on div "Очікуємо зарахування кошт" at bounding box center [1441, 223] width 128 height 18
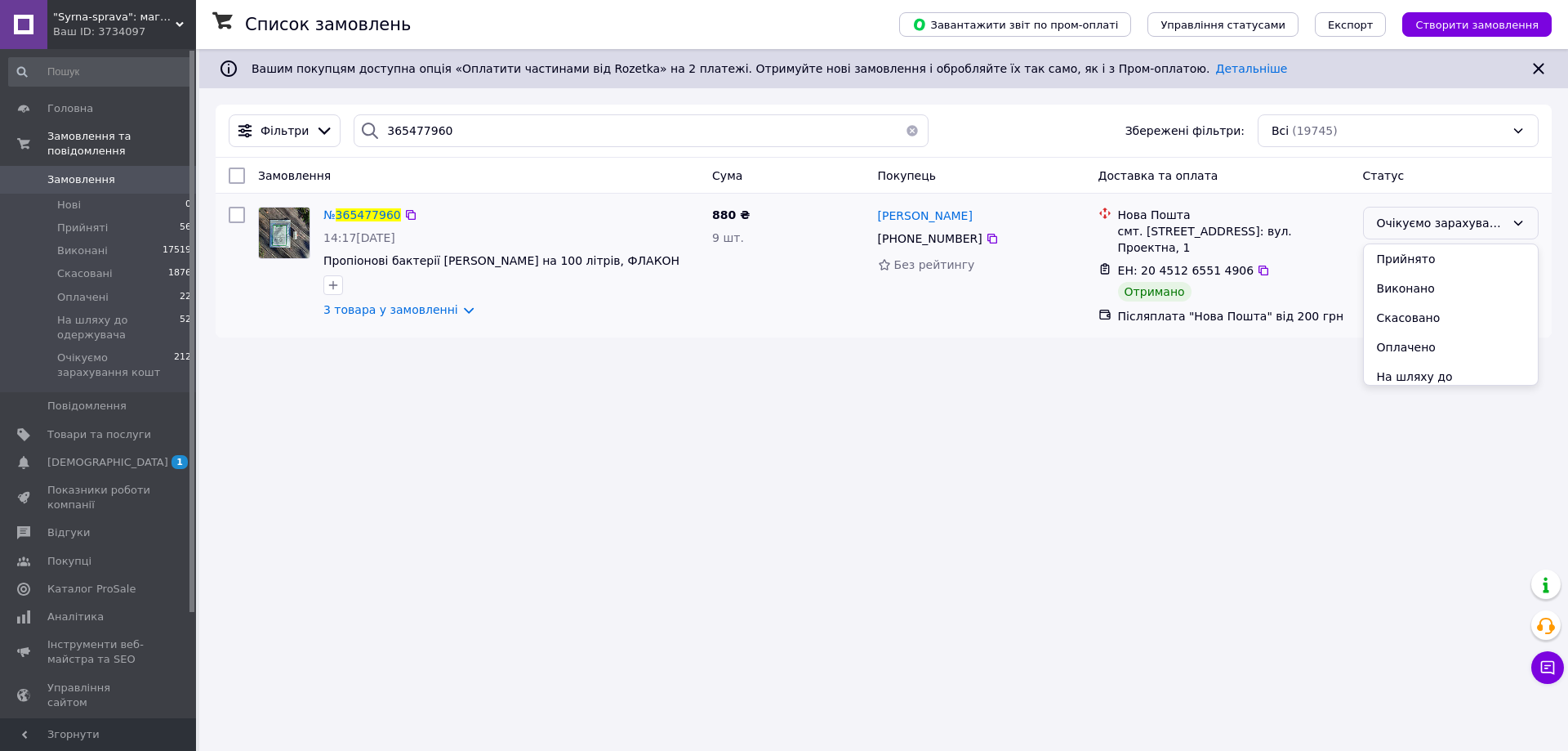
click at [1414, 291] on li "Виконано" at bounding box center [1451, 288] width 174 height 30
click at [416, 120] on input "365477960" at bounding box center [641, 131] width 575 height 33
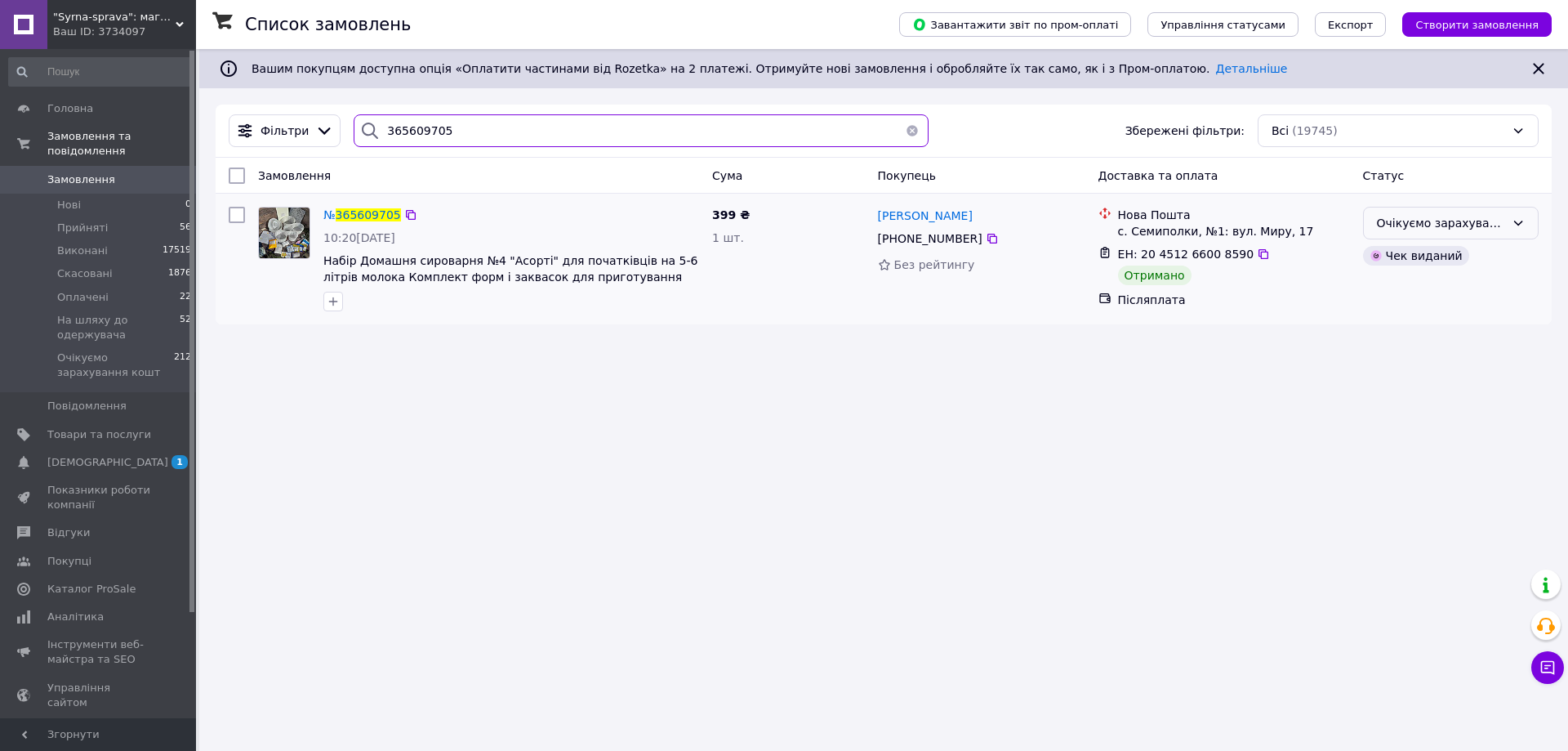
type input "365609705"
drag, startPoint x: 1408, startPoint y: 223, endPoint x: 1413, endPoint y: 242, distance: 19.6
click at [1411, 226] on div "Очікуємо зарахування кошт" at bounding box center [1441, 223] width 128 height 18
drag, startPoint x: 1411, startPoint y: 290, endPoint x: 1401, endPoint y: 286, distance: 10.8
click at [1410, 291] on li "Виконано" at bounding box center [1451, 288] width 174 height 30
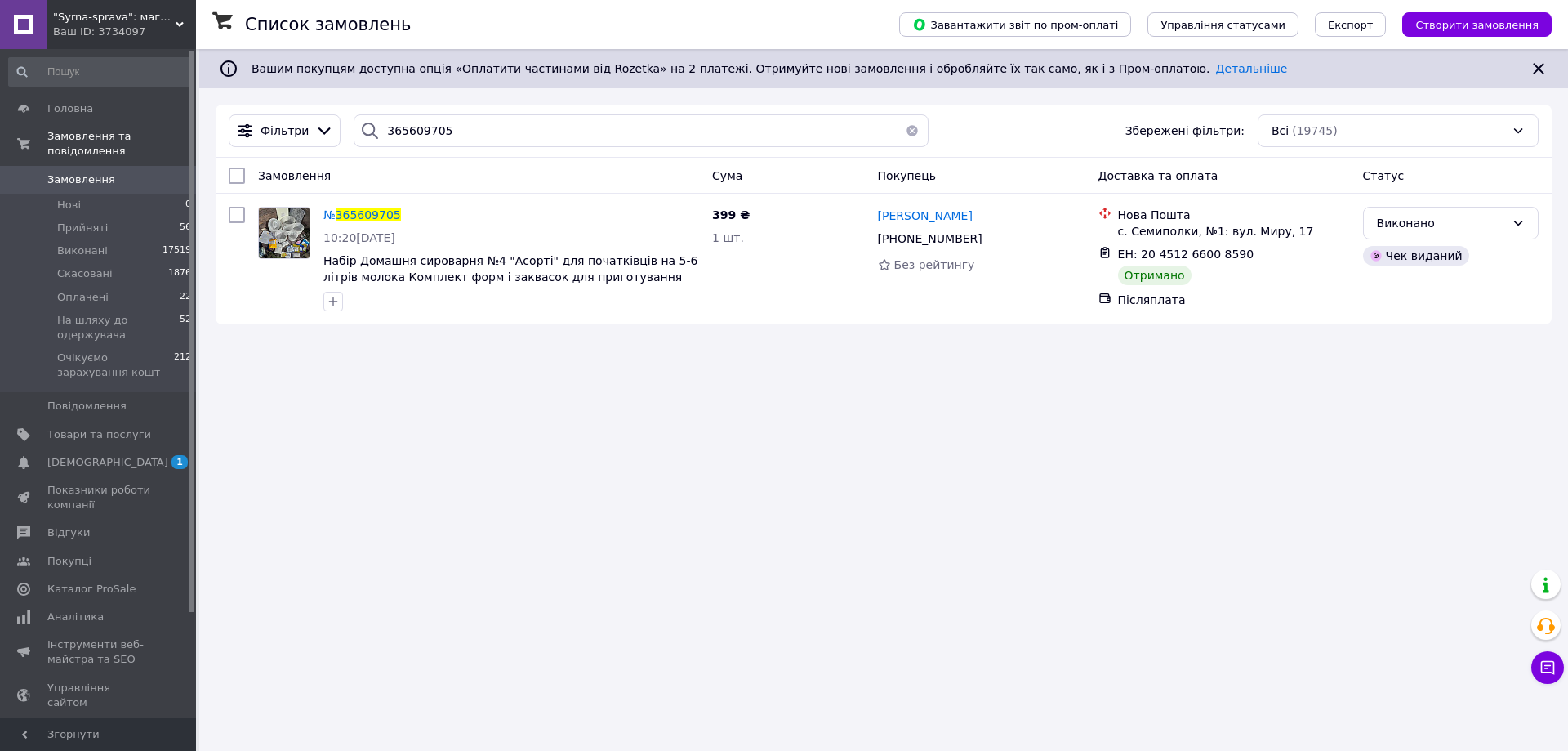
click at [91, 172] on span "Замовлення" at bounding box center [81, 180] width 68 height 15
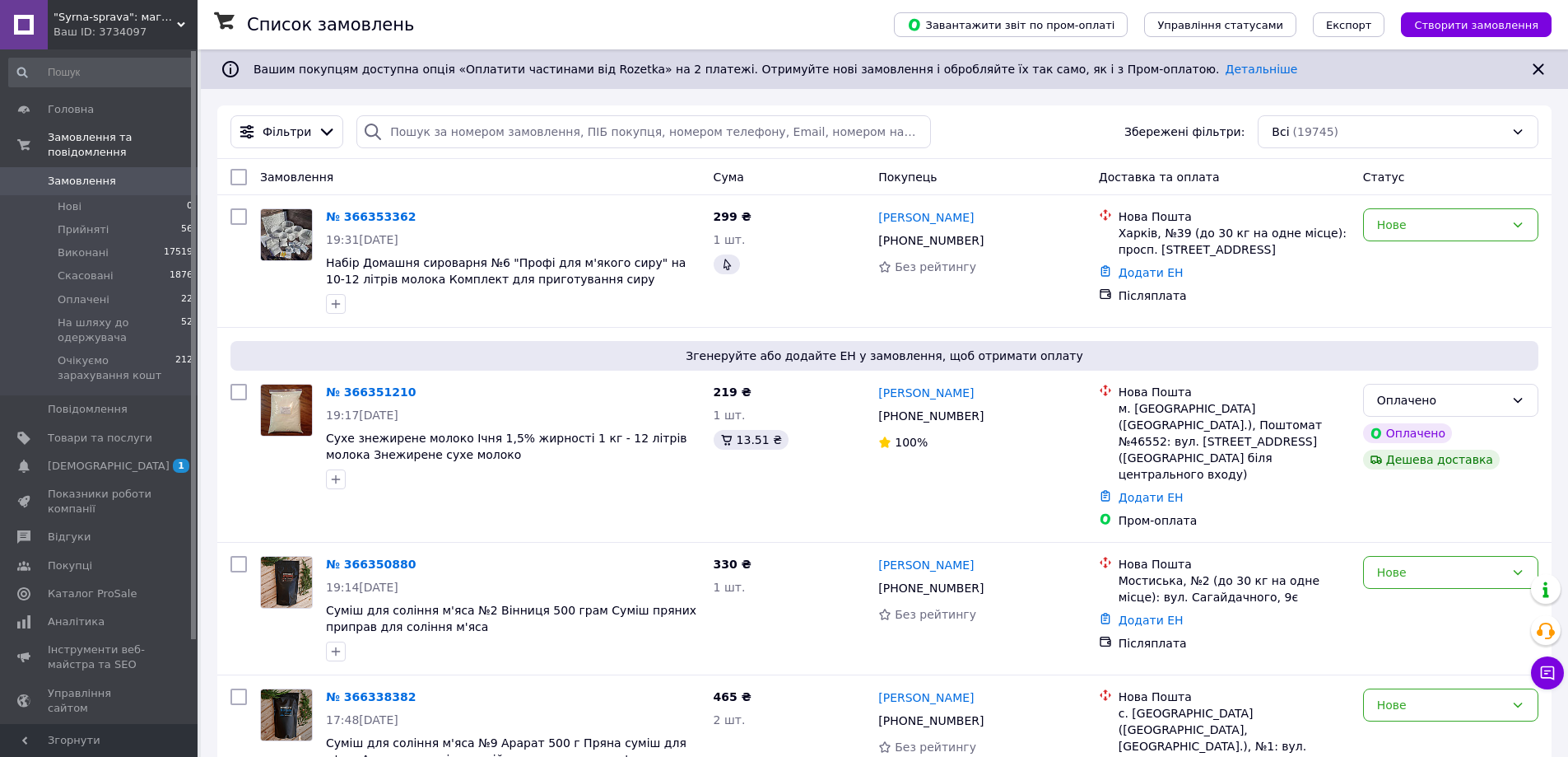
click at [83, 174] on span "Замовлення" at bounding box center [82, 181] width 69 height 15
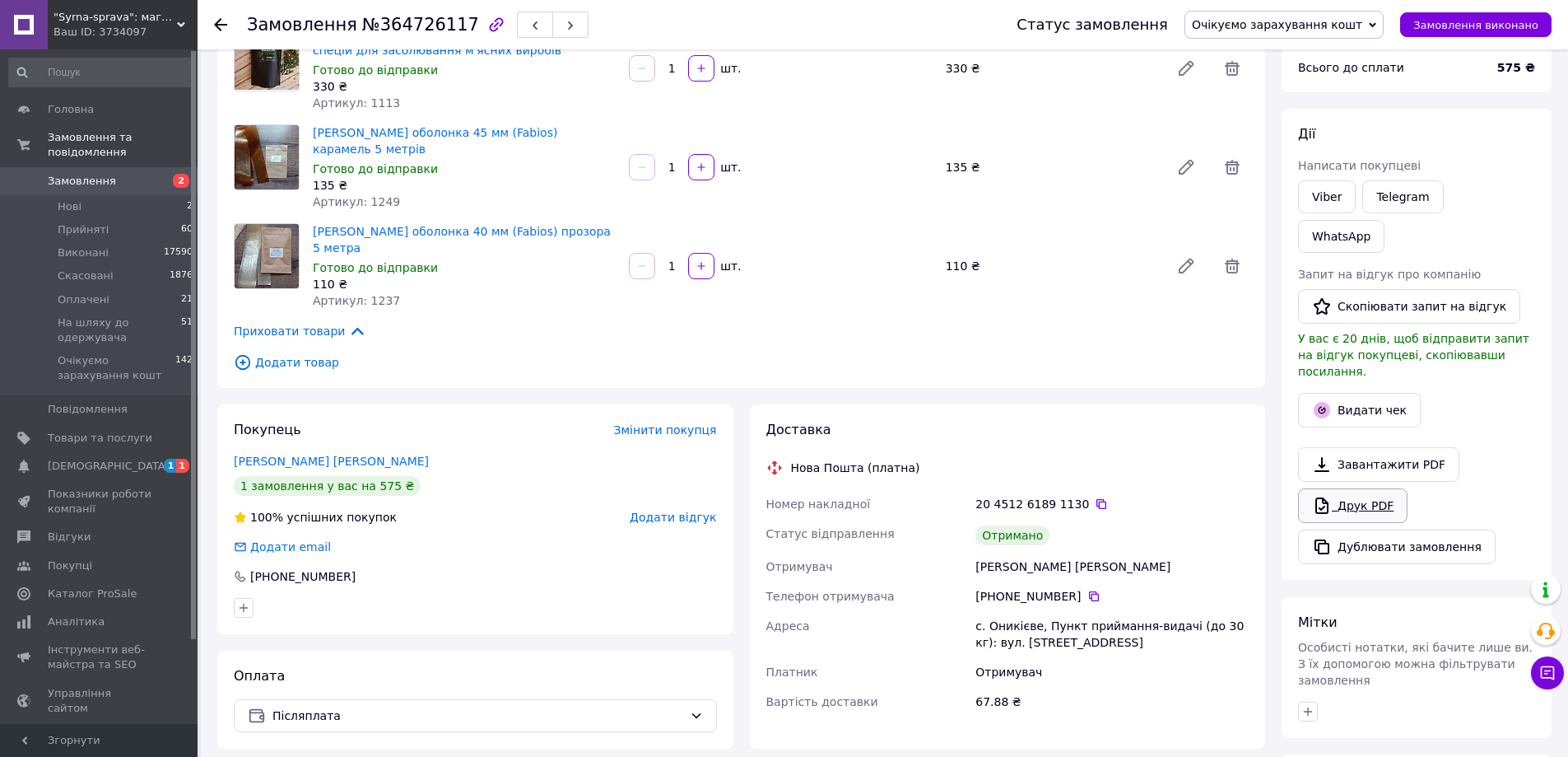
scroll to position [165, 0]
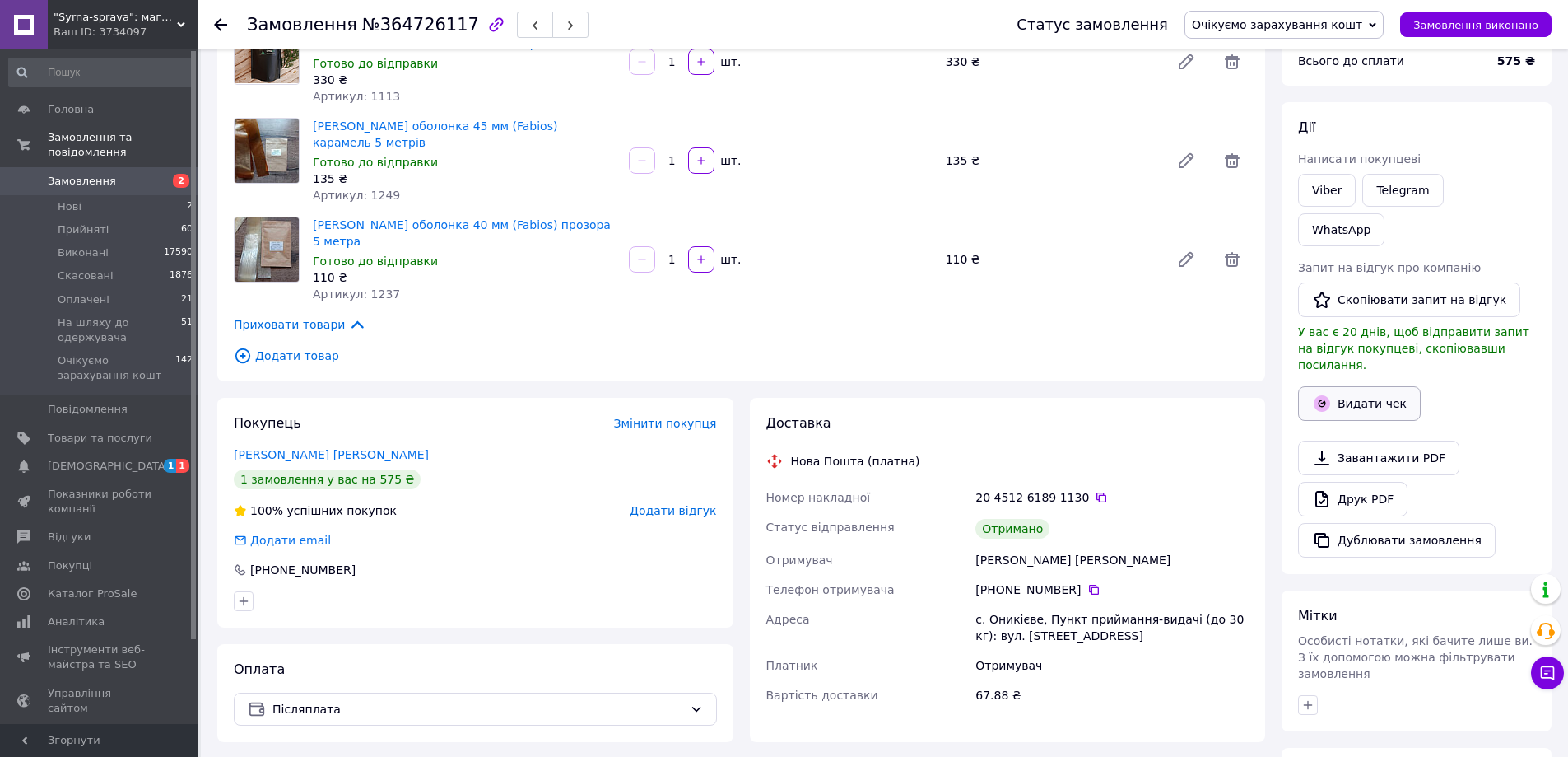
click at [1349, 386] on button "Видати чек" at bounding box center [1360, 404] width 122 height 35
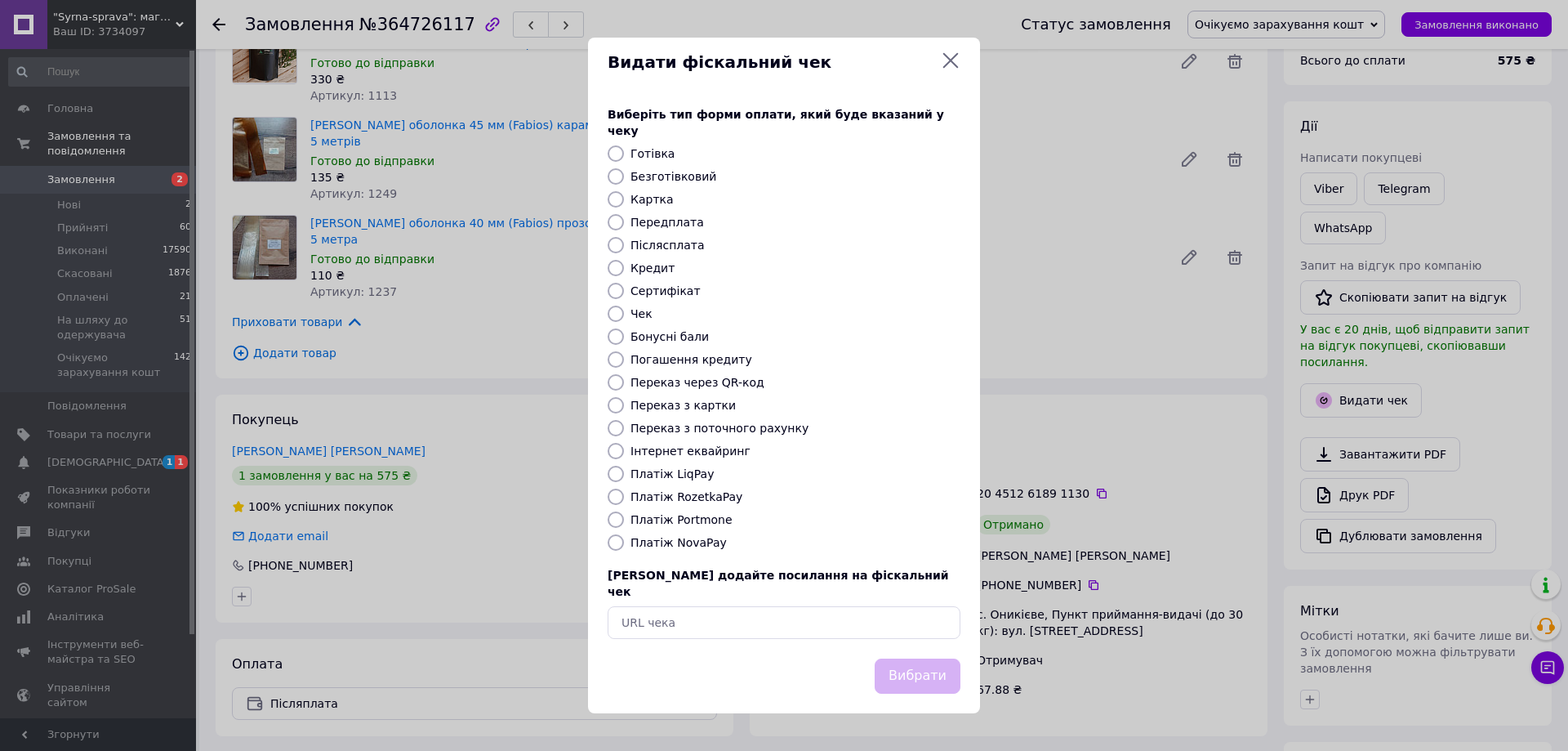
click at [671, 172] on label "Безготівковий" at bounding box center [673, 176] width 86 height 13
click at [624, 172] on input "Безготівковий" at bounding box center [616, 176] width 16 height 16
radio input "true"
click at [912, 671] on button "Вибрати" at bounding box center [917, 675] width 86 height 35
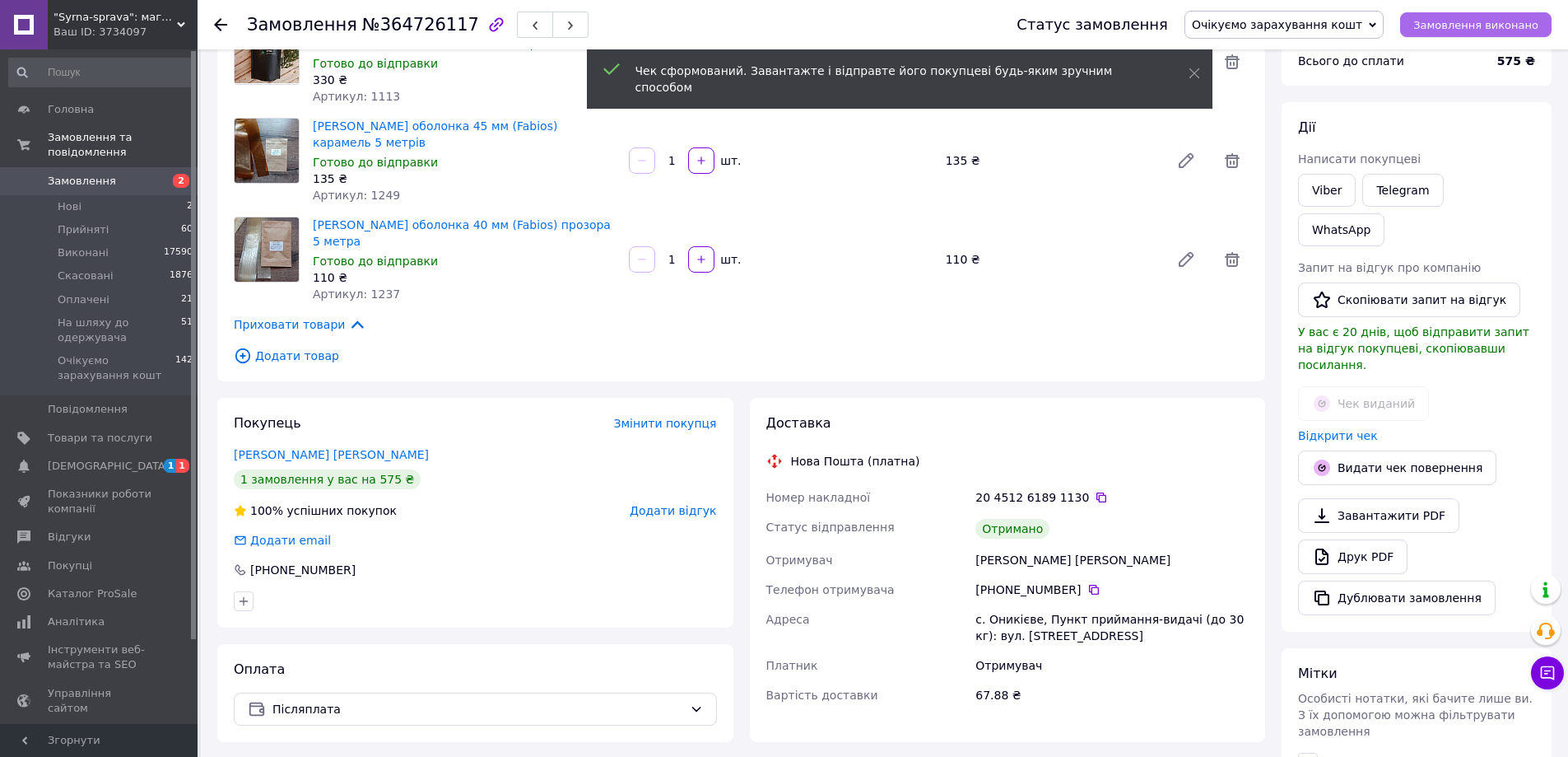
click at [1484, 27] on span "Замовлення виконано" at bounding box center [1475, 25] width 125 height 12
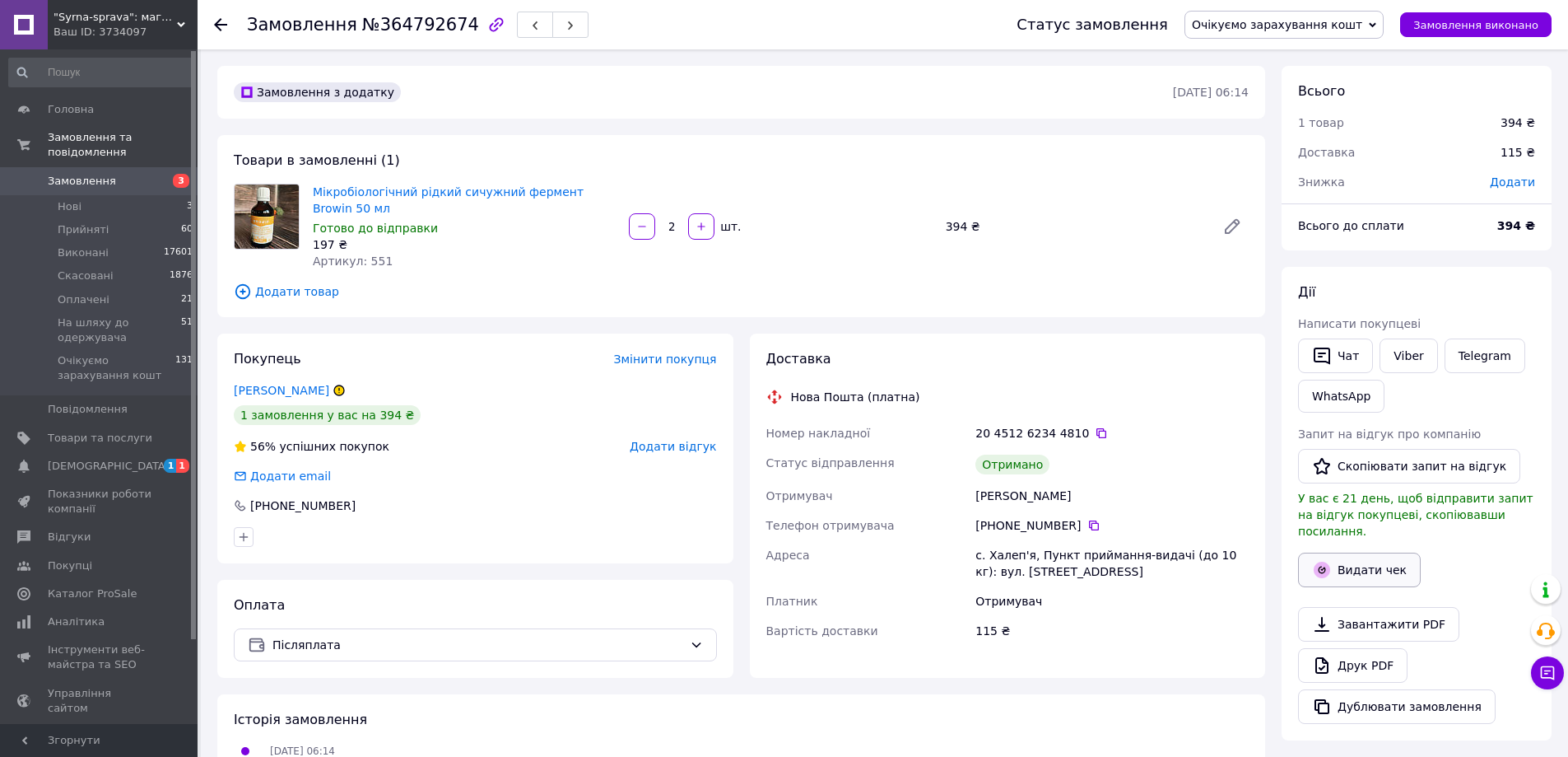
click at [1371, 556] on button "Видати чек" at bounding box center [1360, 570] width 122 height 35
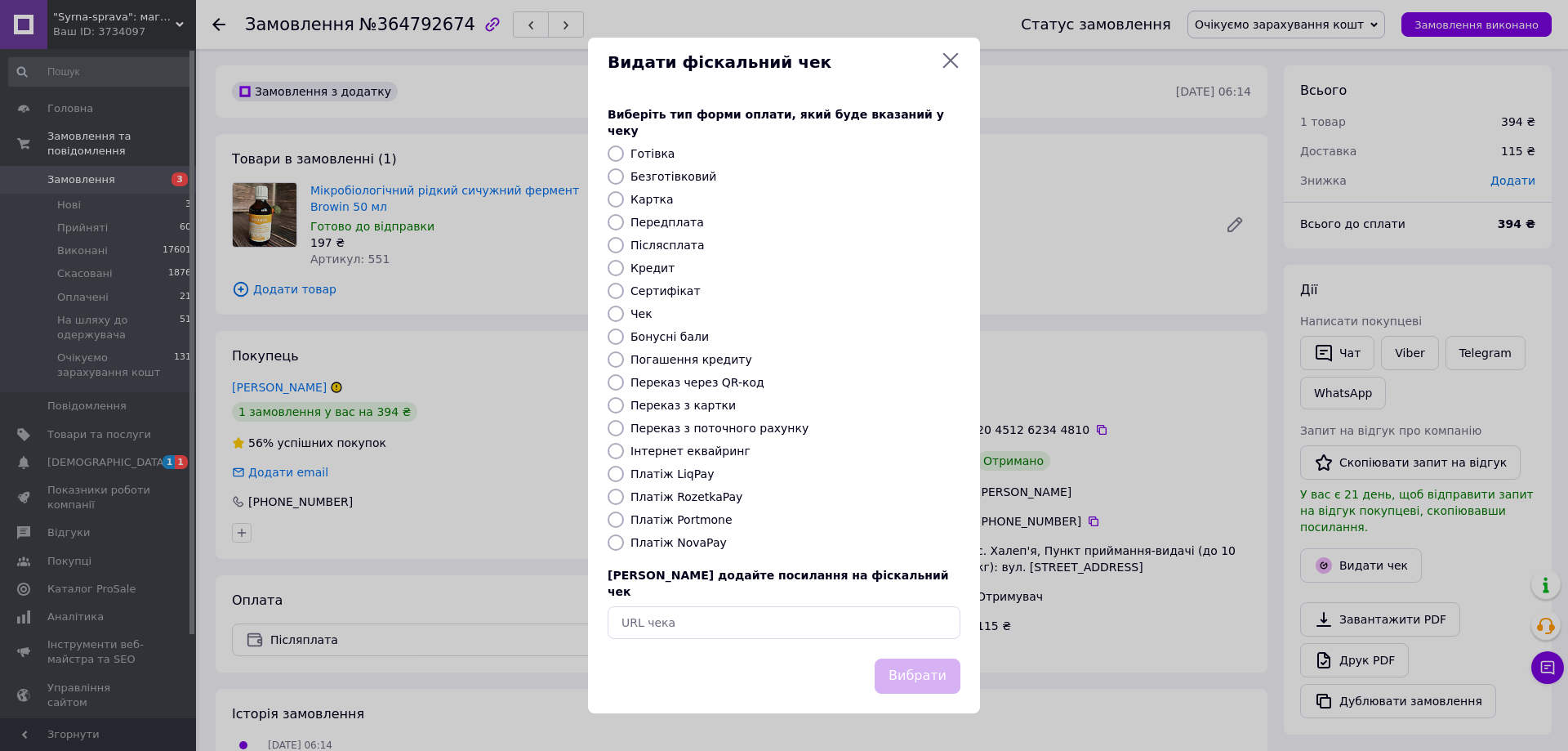
click at [657, 176] on label "Безготівковий" at bounding box center [673, 176] width 86 height 13
click at [624, 176] on input "Безготівковий" at bounding box center [616, 176] width 16 height 16
radio input "true"
click at [909, 658] on button "Вибрати" at bounding box center [917, 675] width 86 height 35
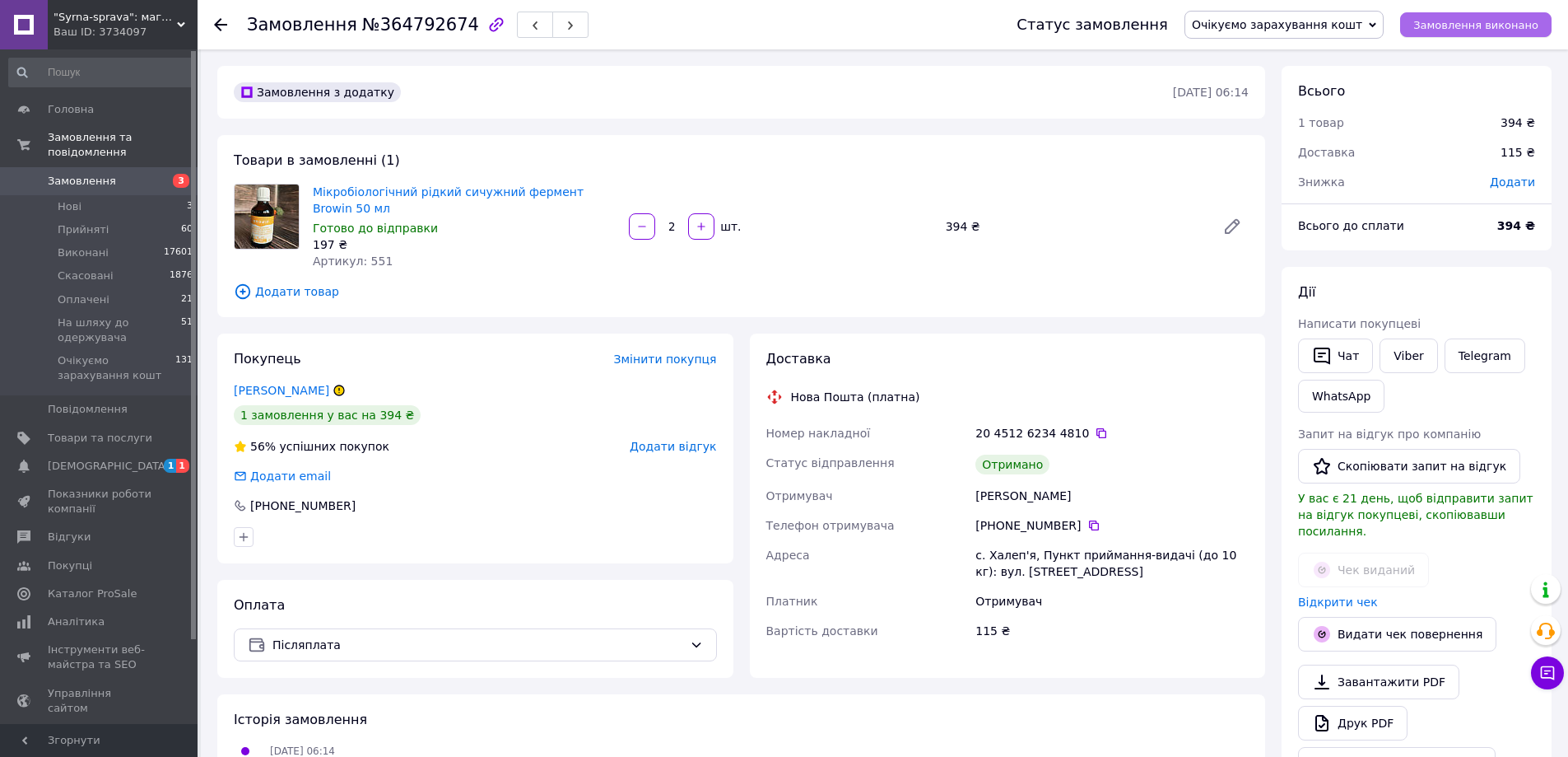
click at [1442, 24] on span "Замовлення виконано" at bounding box center [1475, 25] width 125 height 12
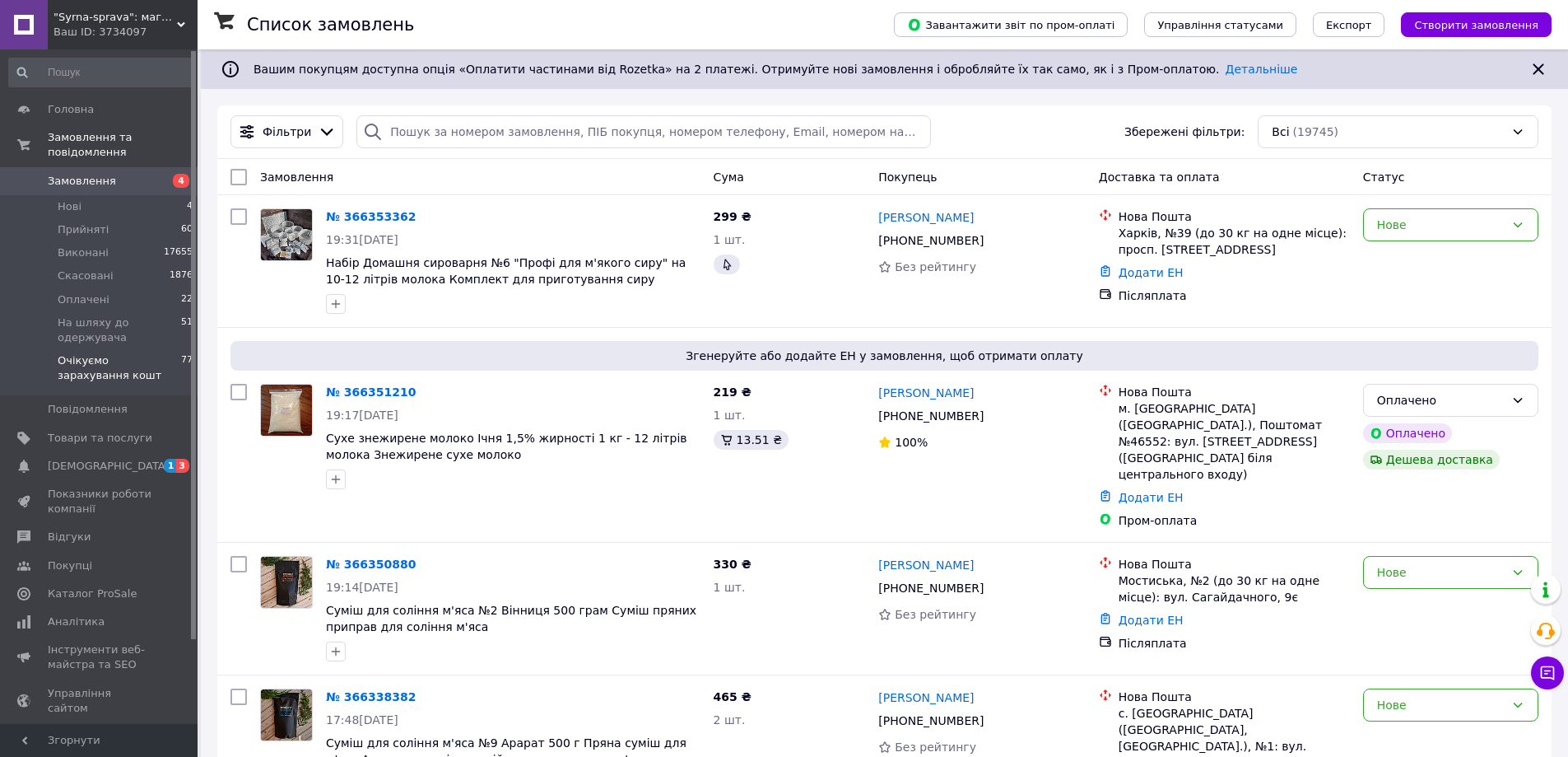
click at [131, 353] on span "Очікуємо зарахування кошт" at bounding box center [119, 368] width 123 height 30
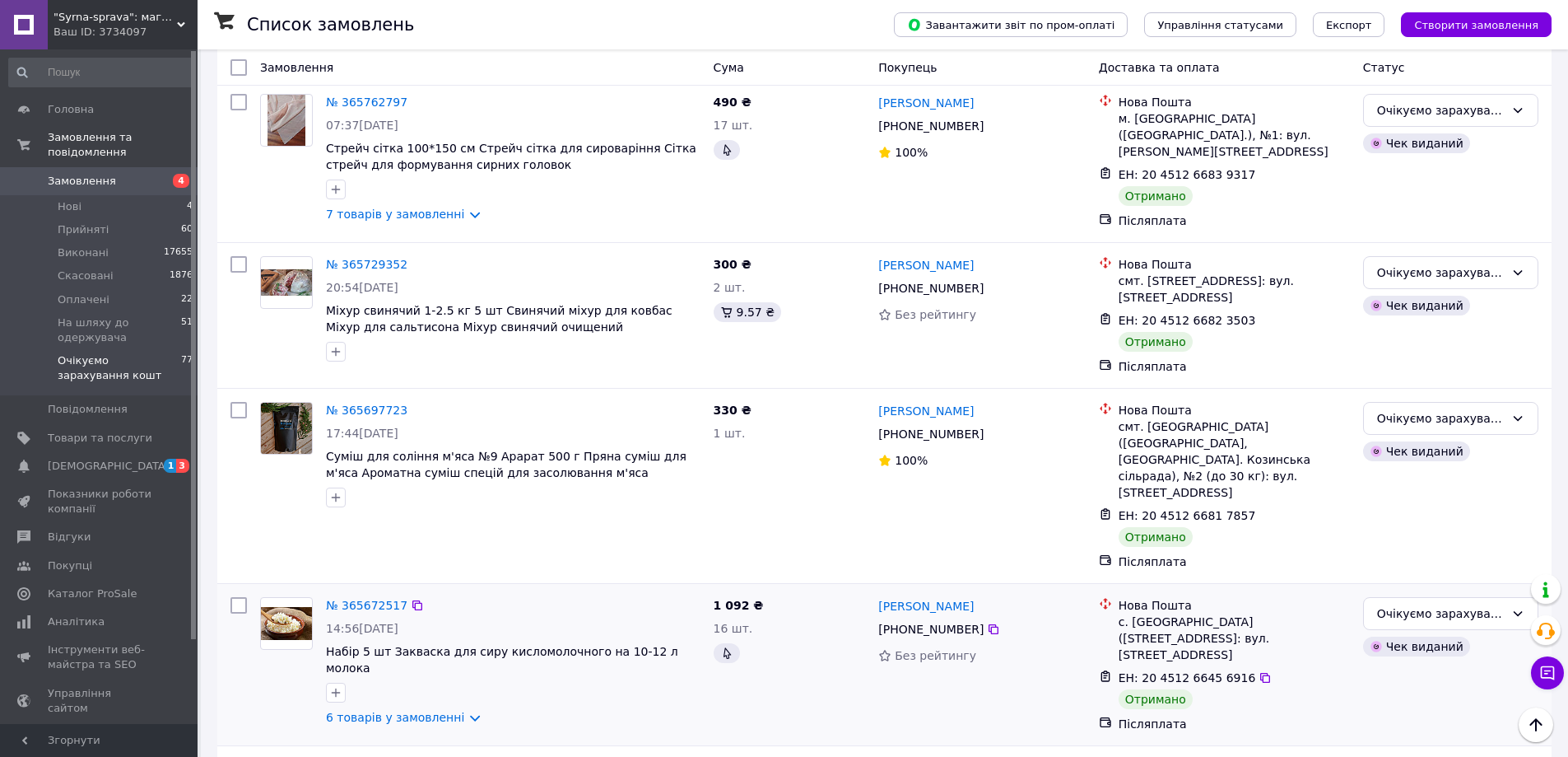
scroll to position [2671, 0]
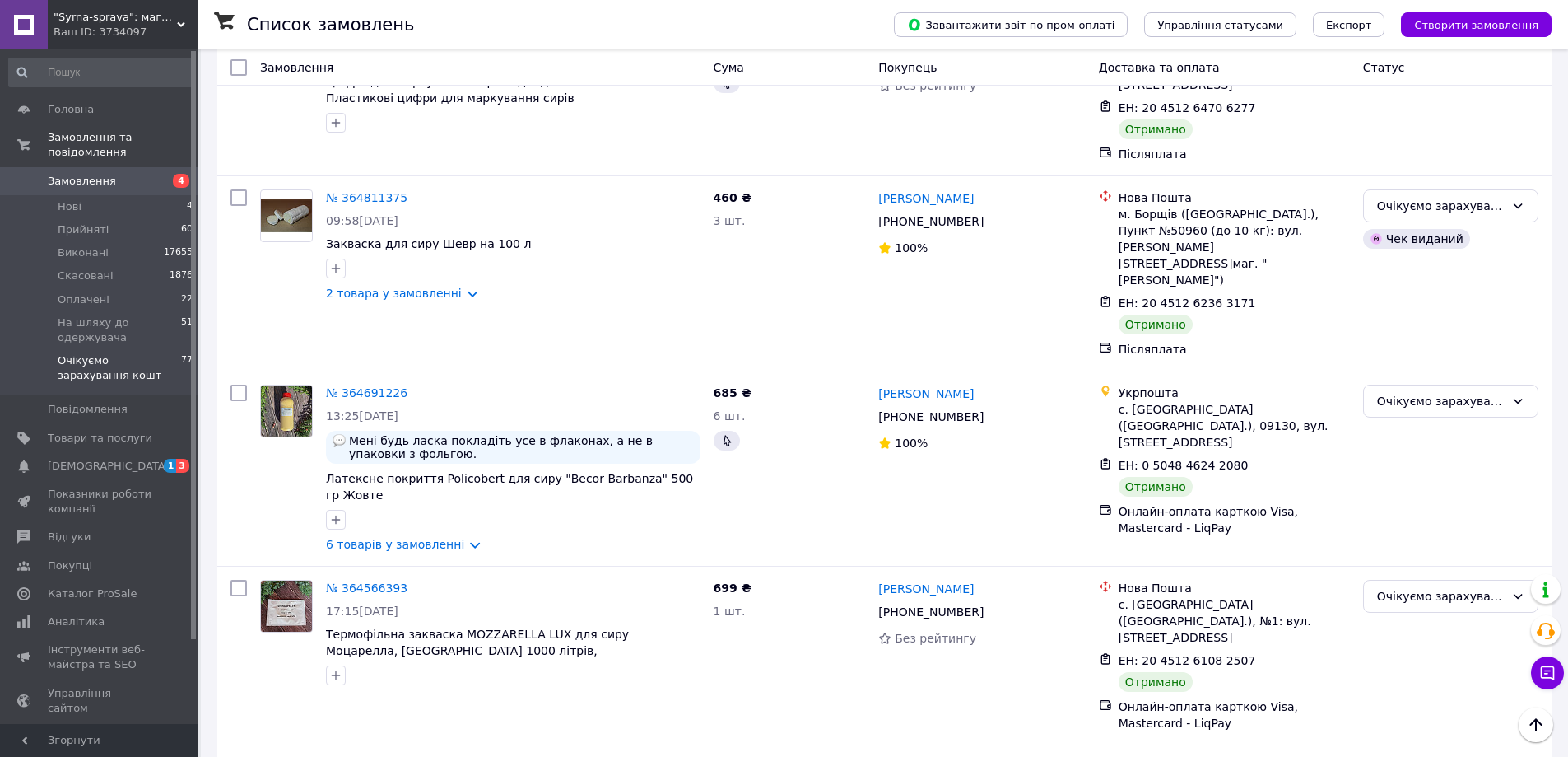
scroll to position [264, 0]
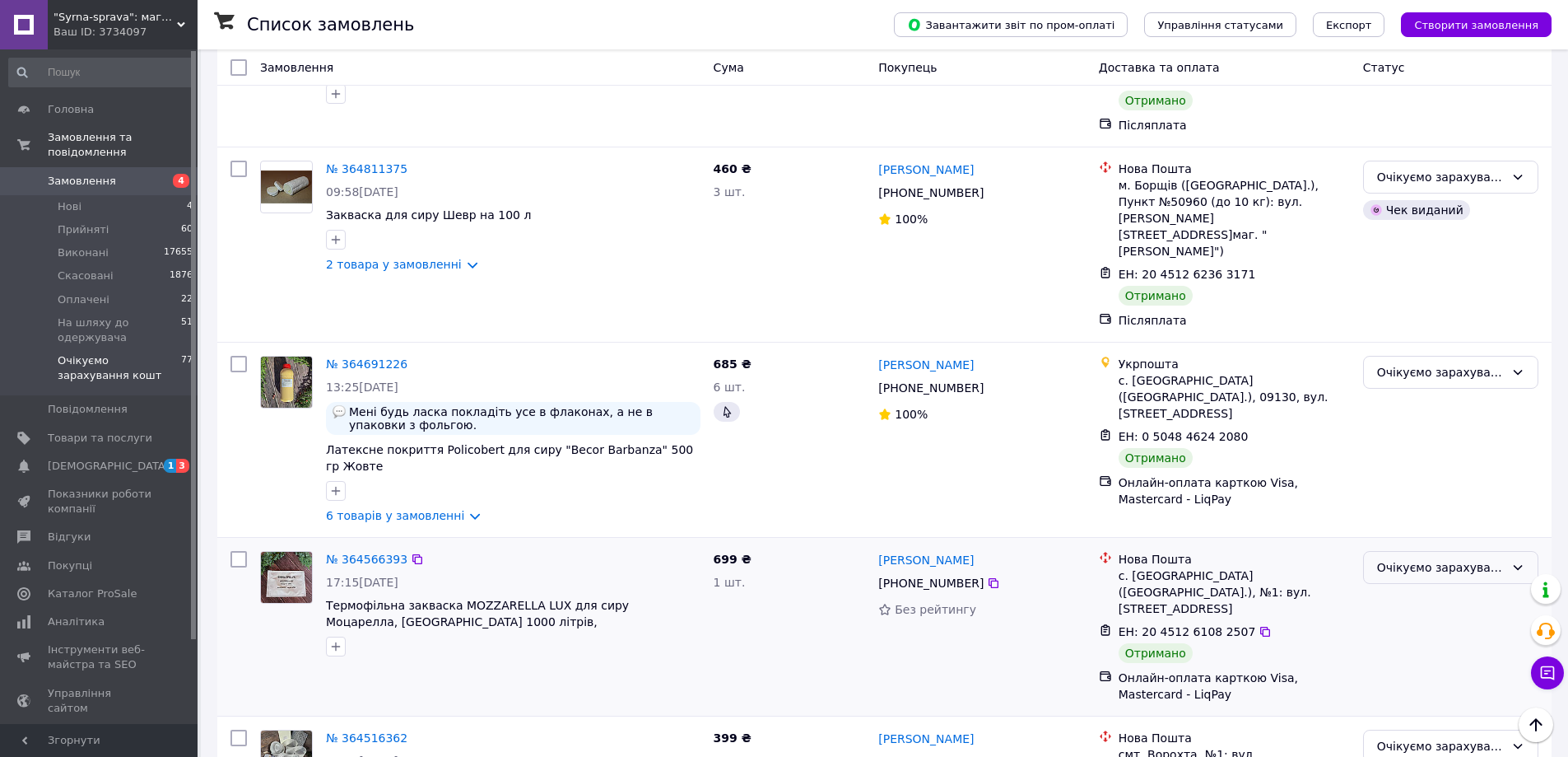
click at [1445, 558] on div "Очікуємо зарахування кошт" at bounding box center [1441, 568] width 127 height 18
click at [1400, 570] on li "Виконано" at bounding box center [1451, 568] width 174 height 30
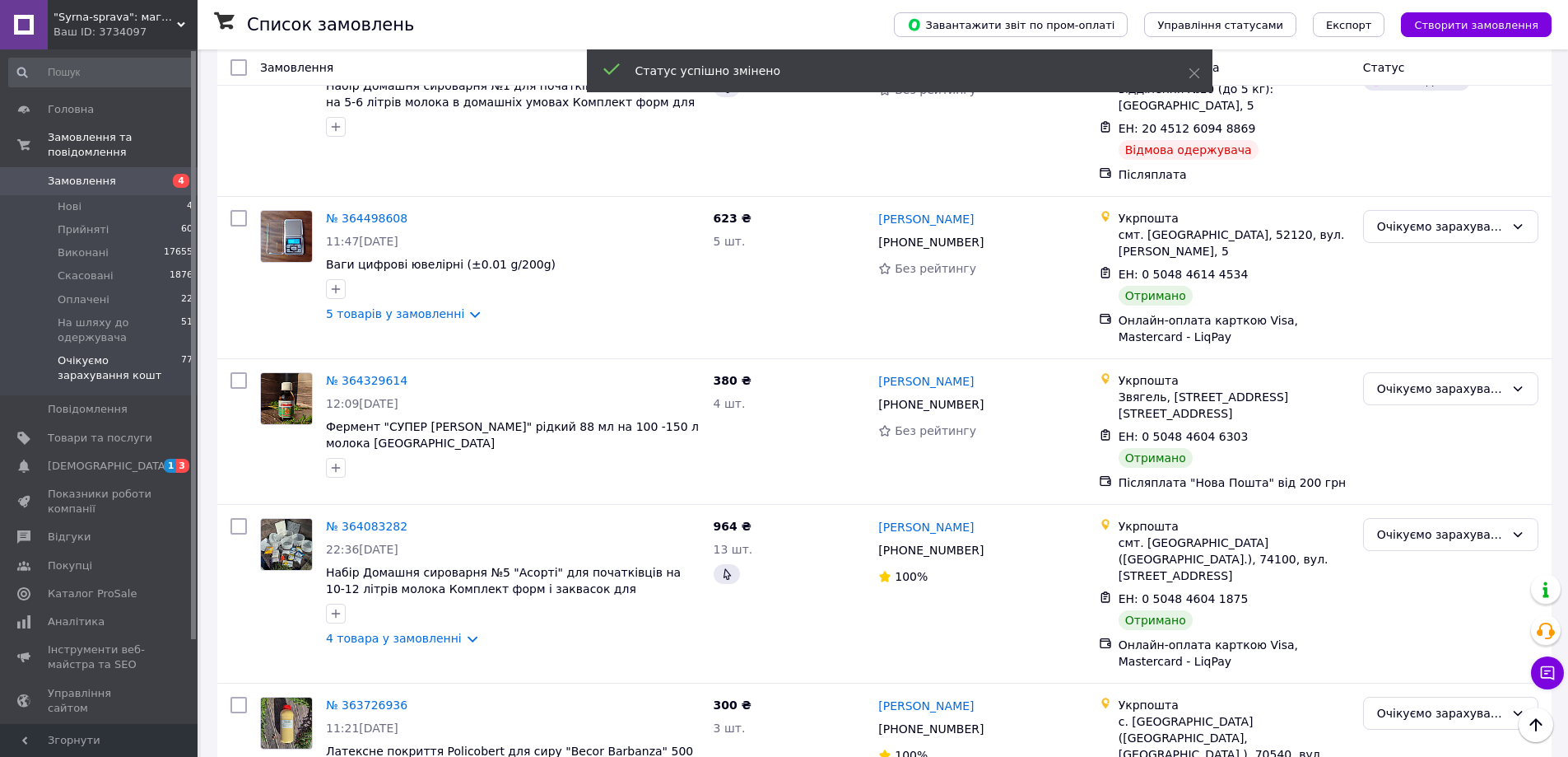
scroll to position [1746, 0]
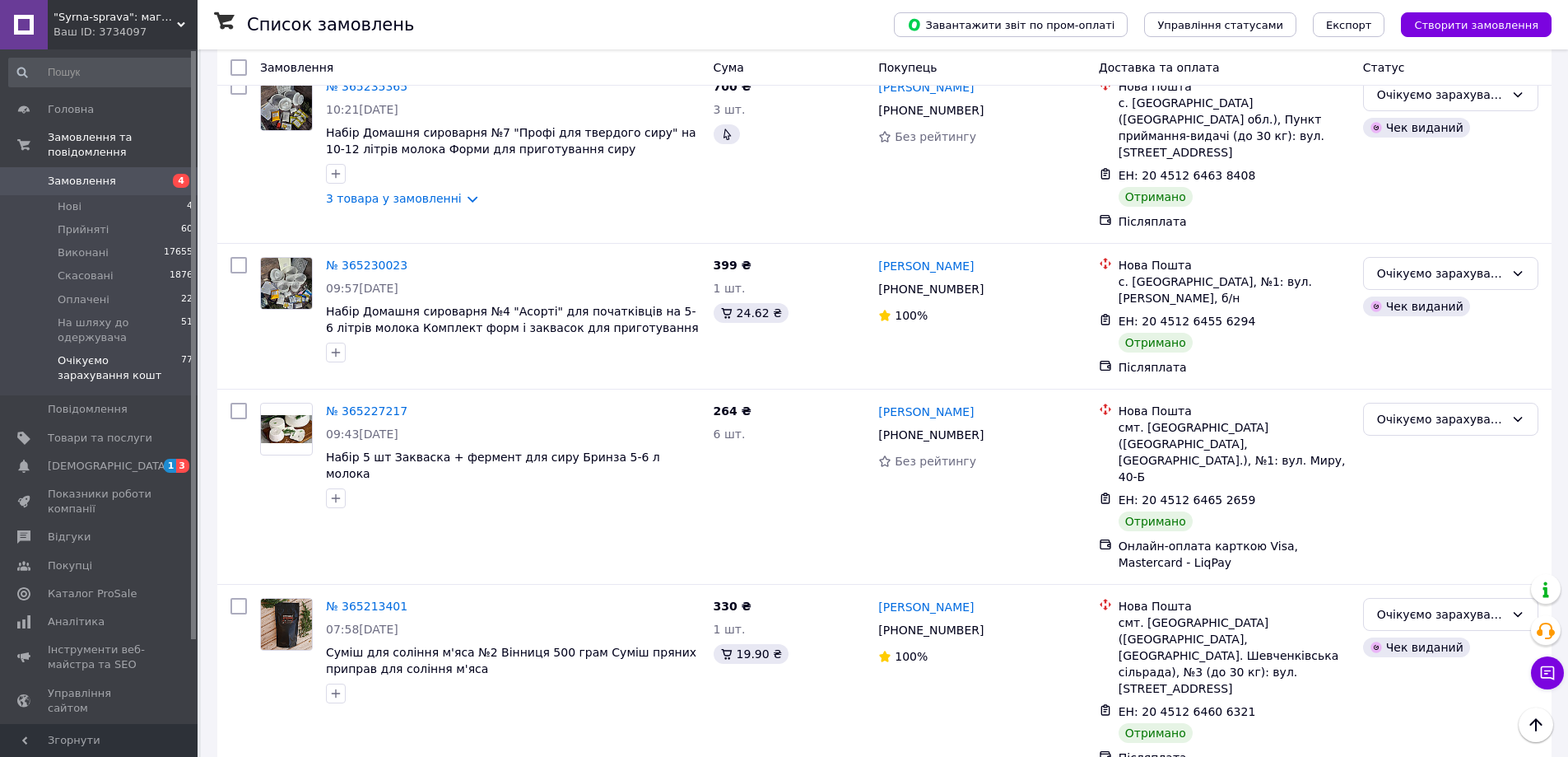
scroll to position [621, 0]
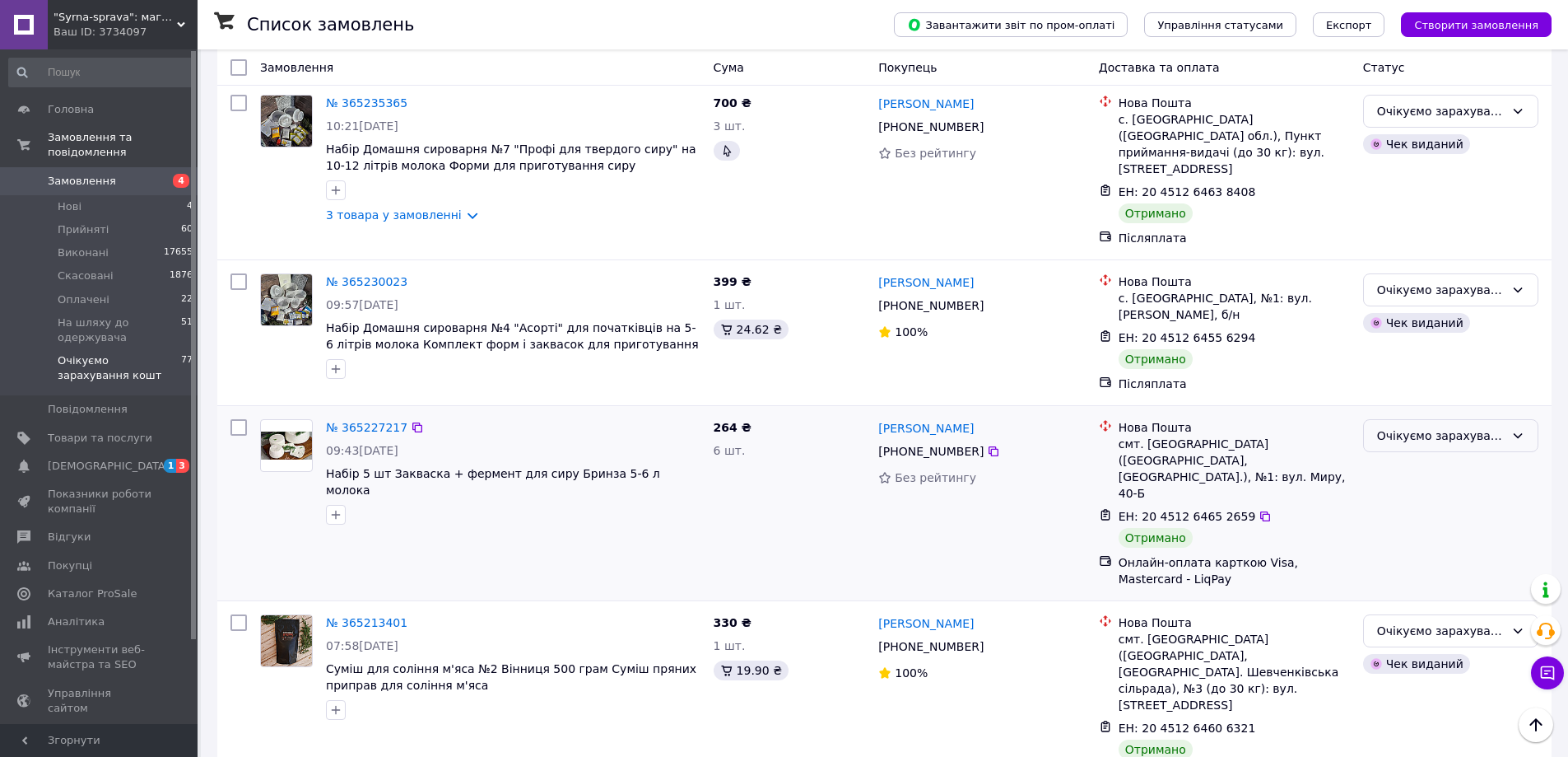
click at [1439, 427] on div "Очікуємо зарахування кошт" at bounding box center [1441, 436] width 127 height 18
click at [1412, 453] on li "Виконано" at bounding box center [1451, 456] width 174 height 30
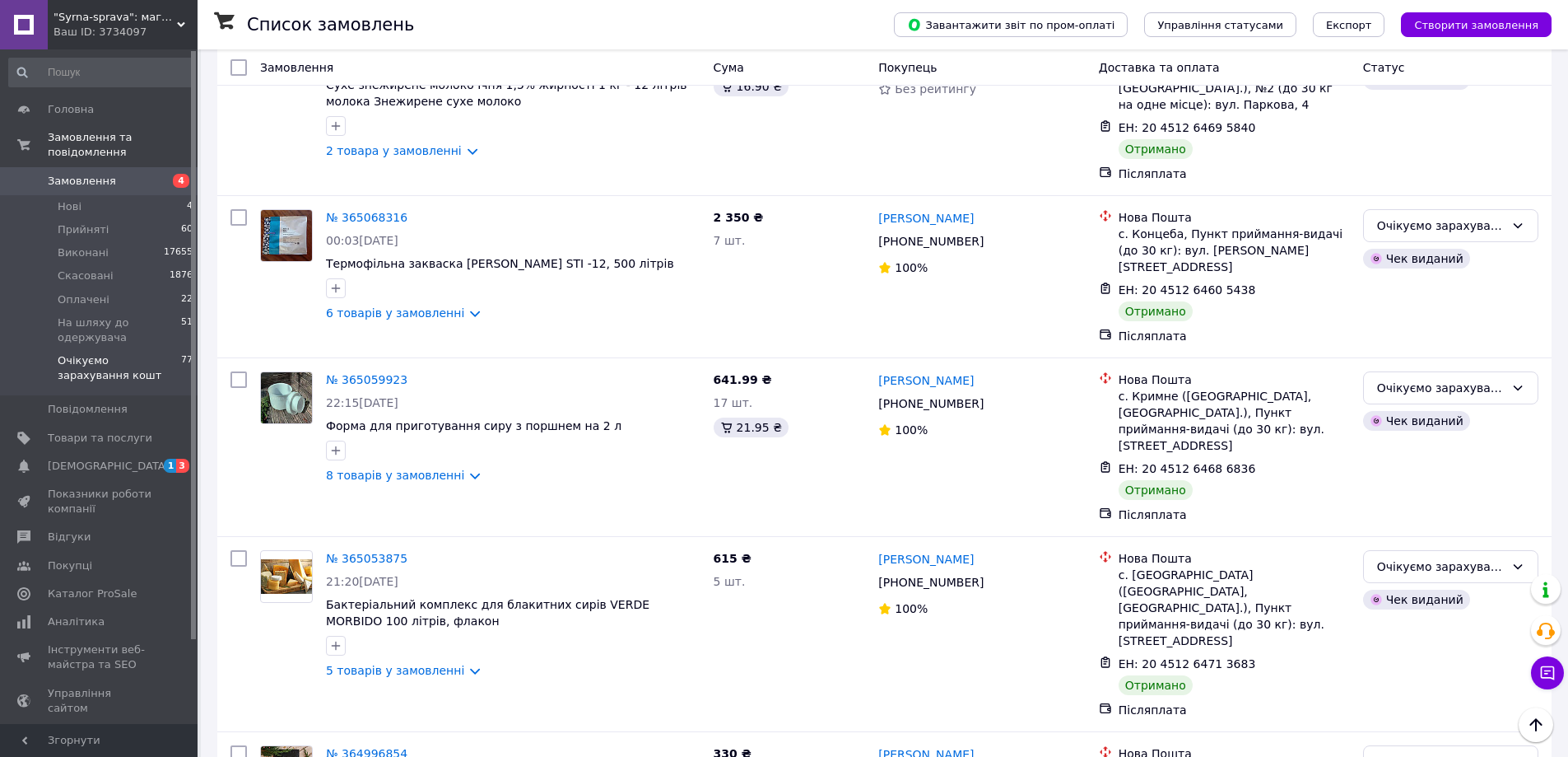
scroll to position [2597, 0]
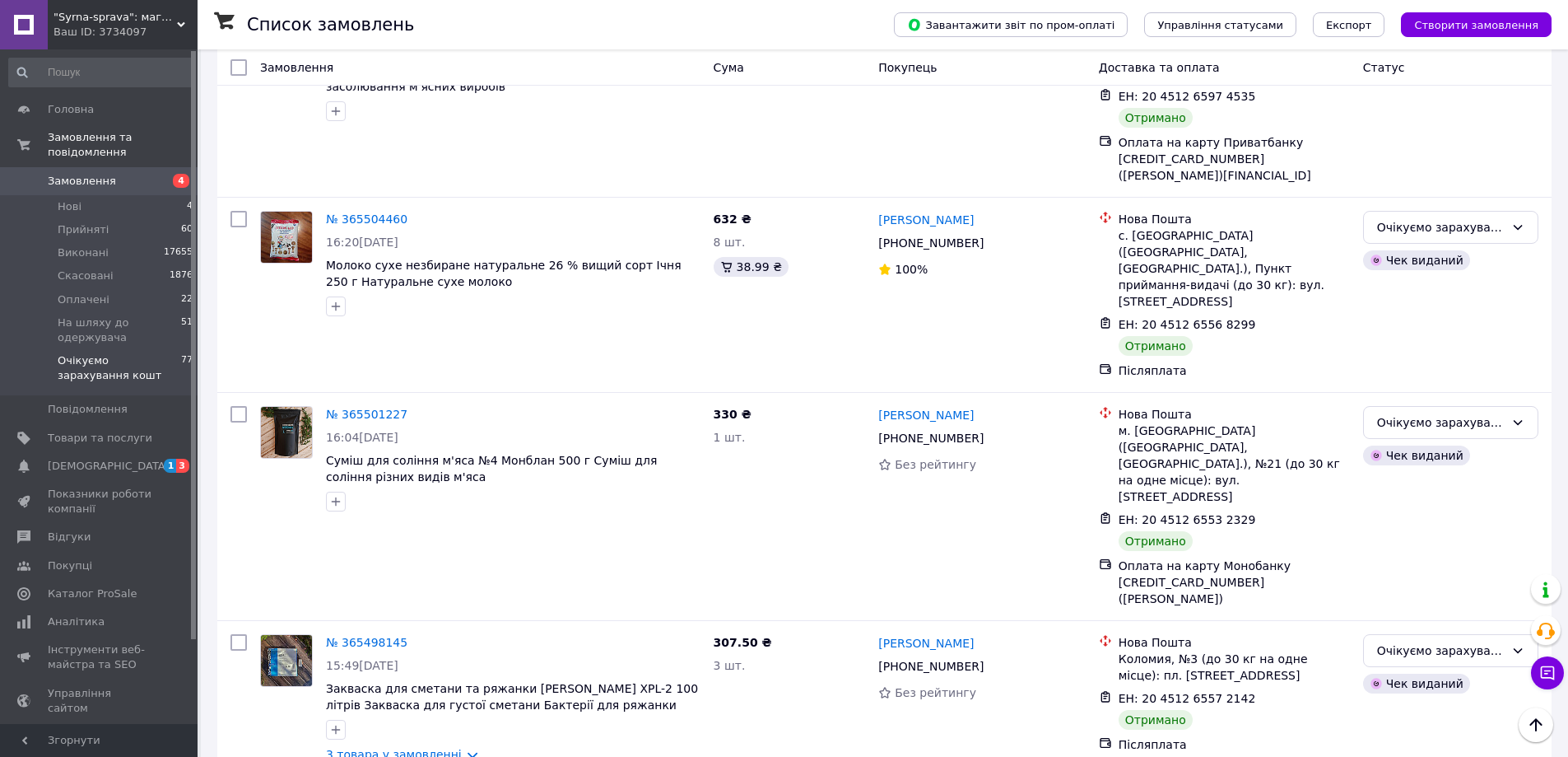
scroll to position [712, 0]
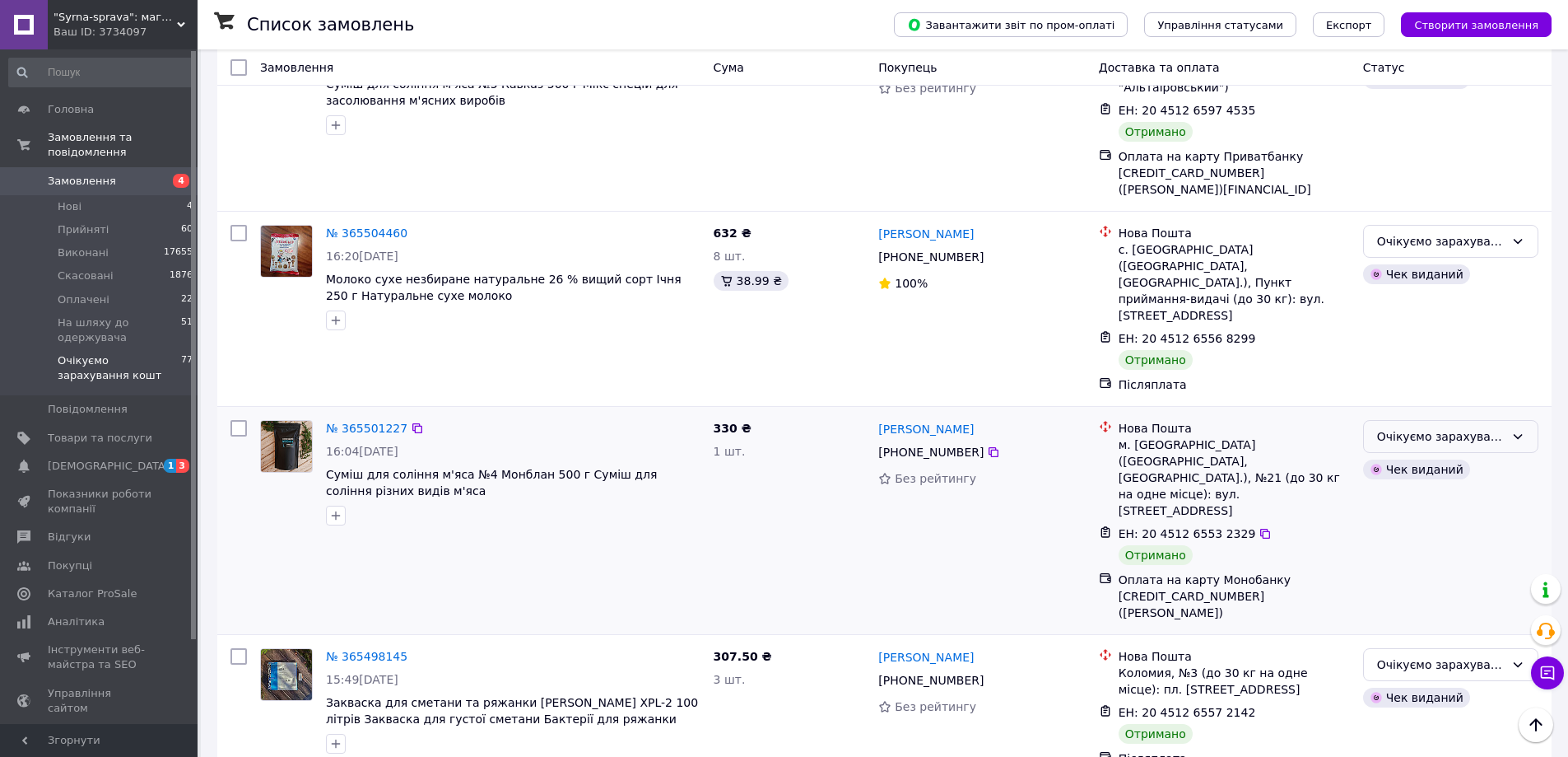
click at [1512, 430] on icon at bounding box center [1518, 437] width 13 height 13
click at [1435, 433] on li "Виконано" at bounding box center [1451, 431] width 174 height 30
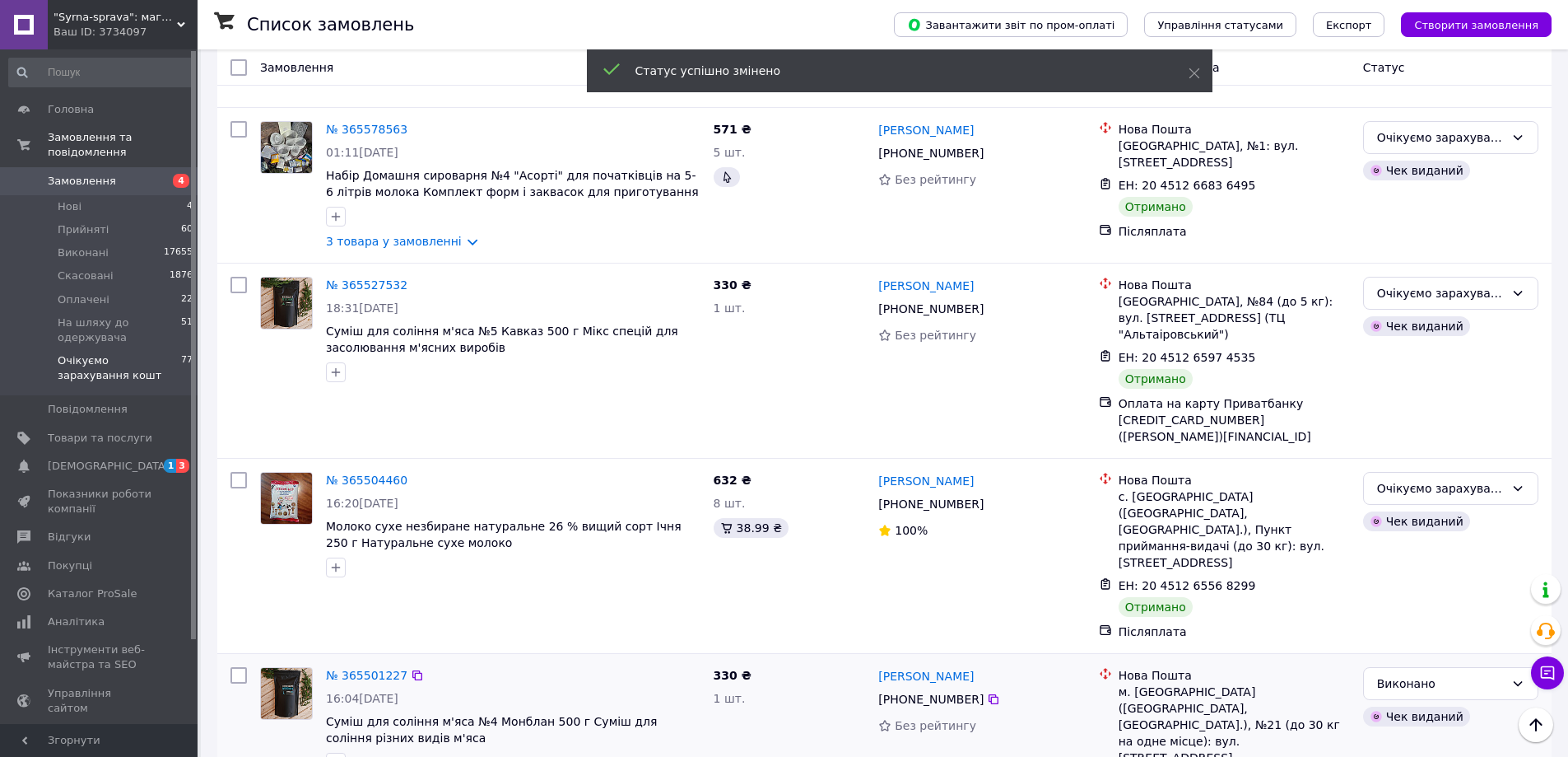
scroll to position [383, 0]
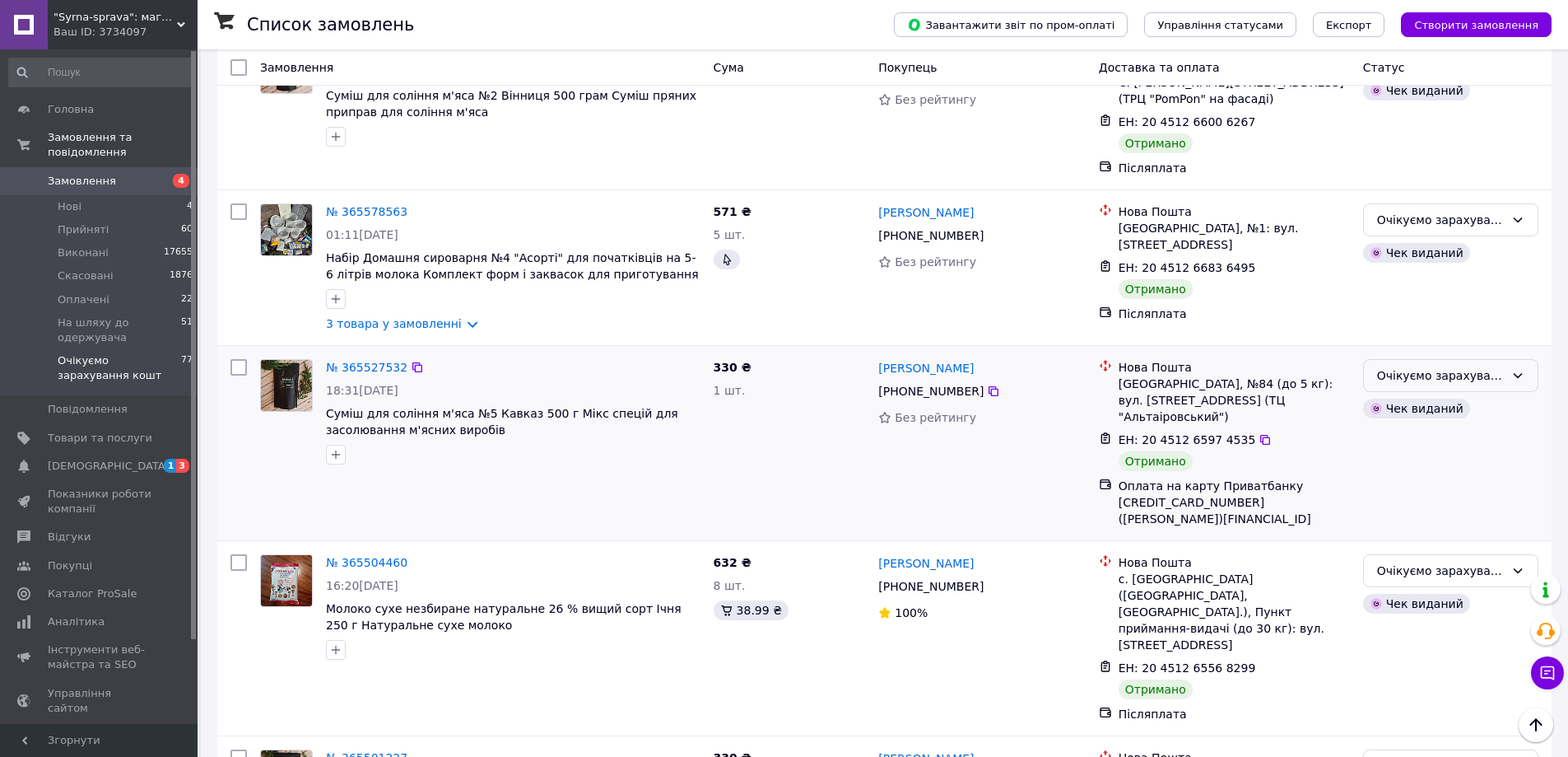
click at [1526, 359] on div "Очікуємо зарахування кошт" at bounding box center [1451, 376] width 175 height 33
click at [1441, 415] on li "Виконано" at bounding box center [1451, 419] width 174 height 30
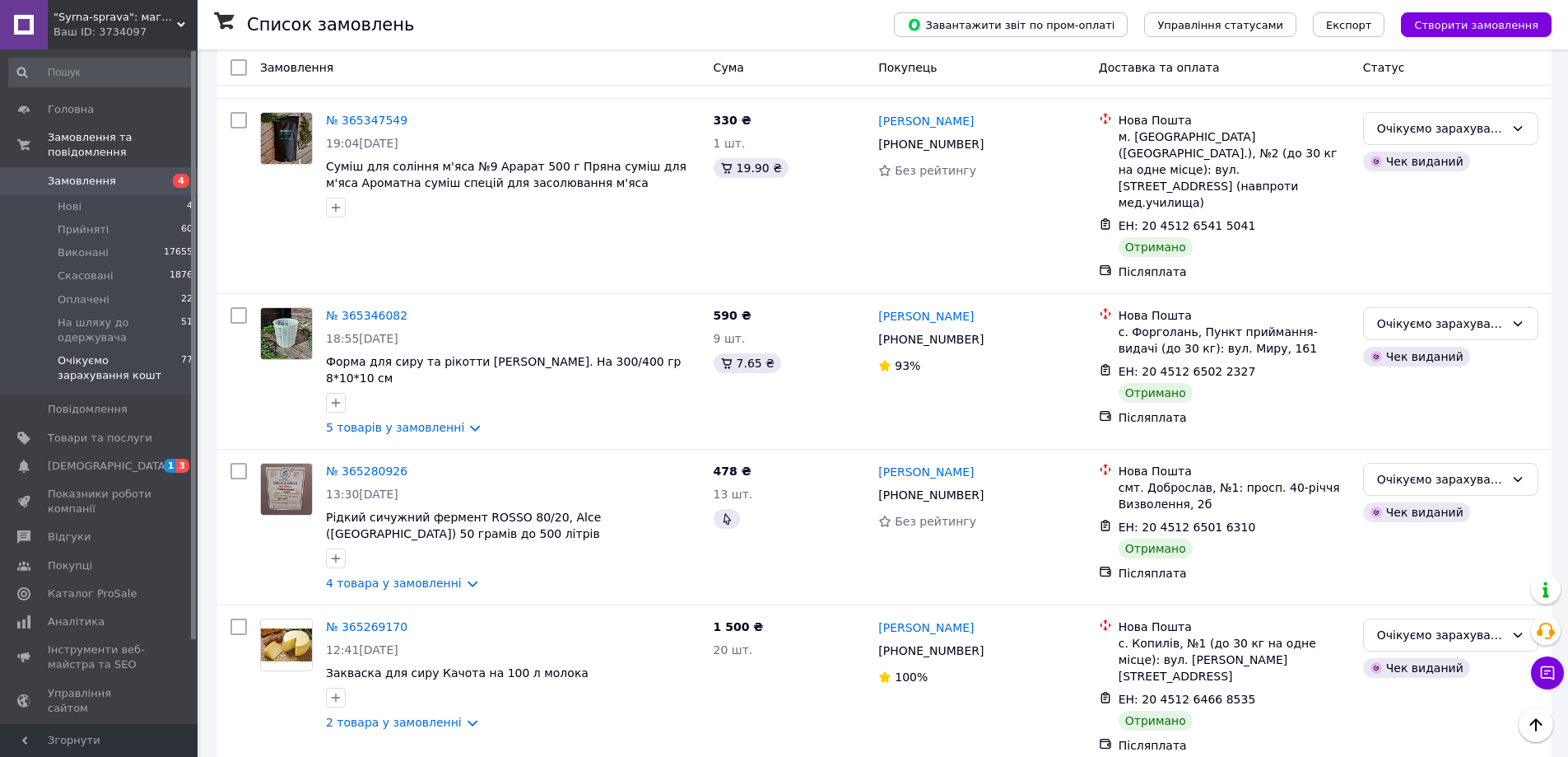
scroll to position [2771, 0]
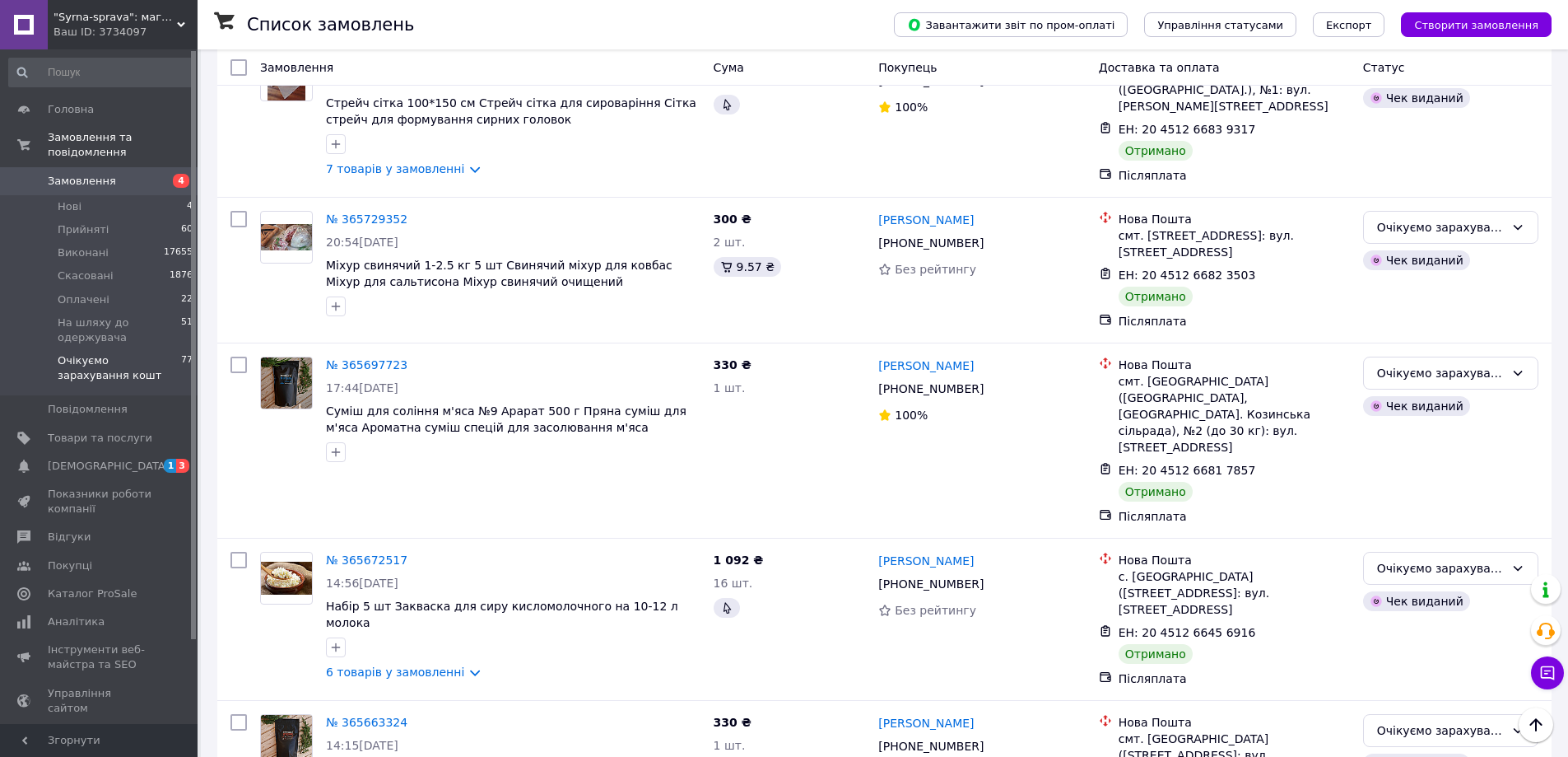
scroll to position [2671, 0]
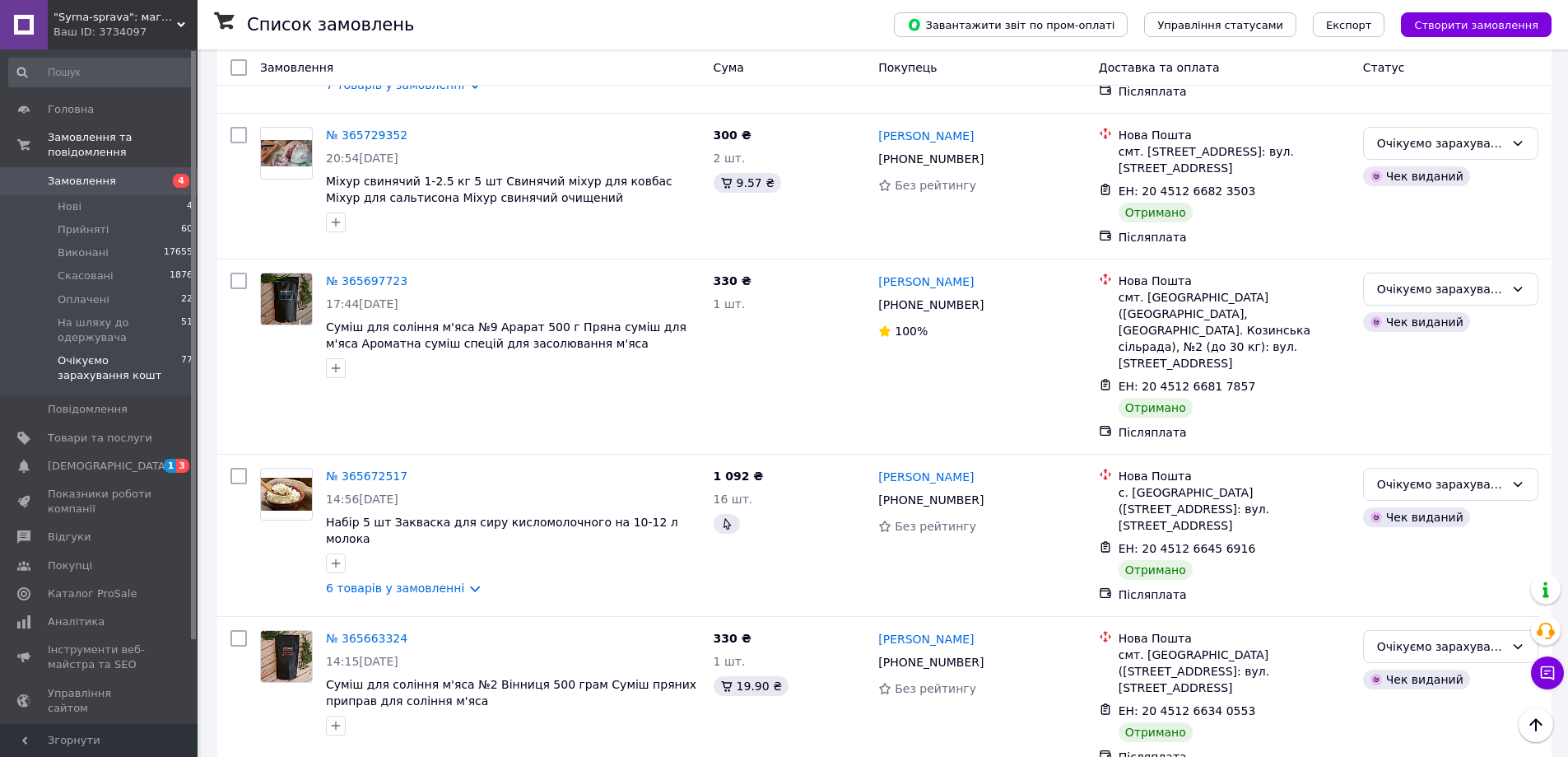
click at [1427, 625] on li "Виконано" at bounding box center [1451, 623] width 174 height 30
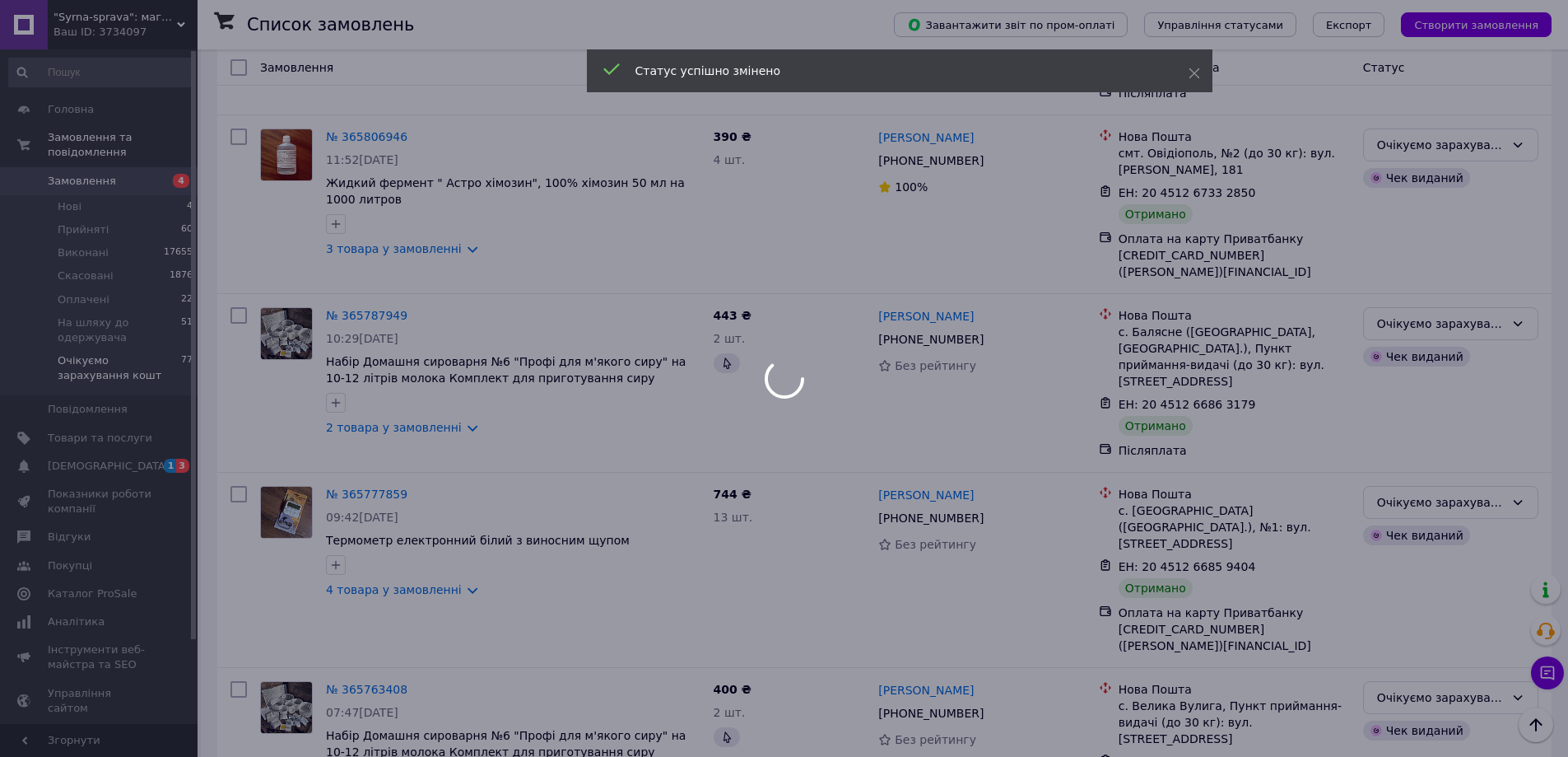
scroll to position [1765, 0]
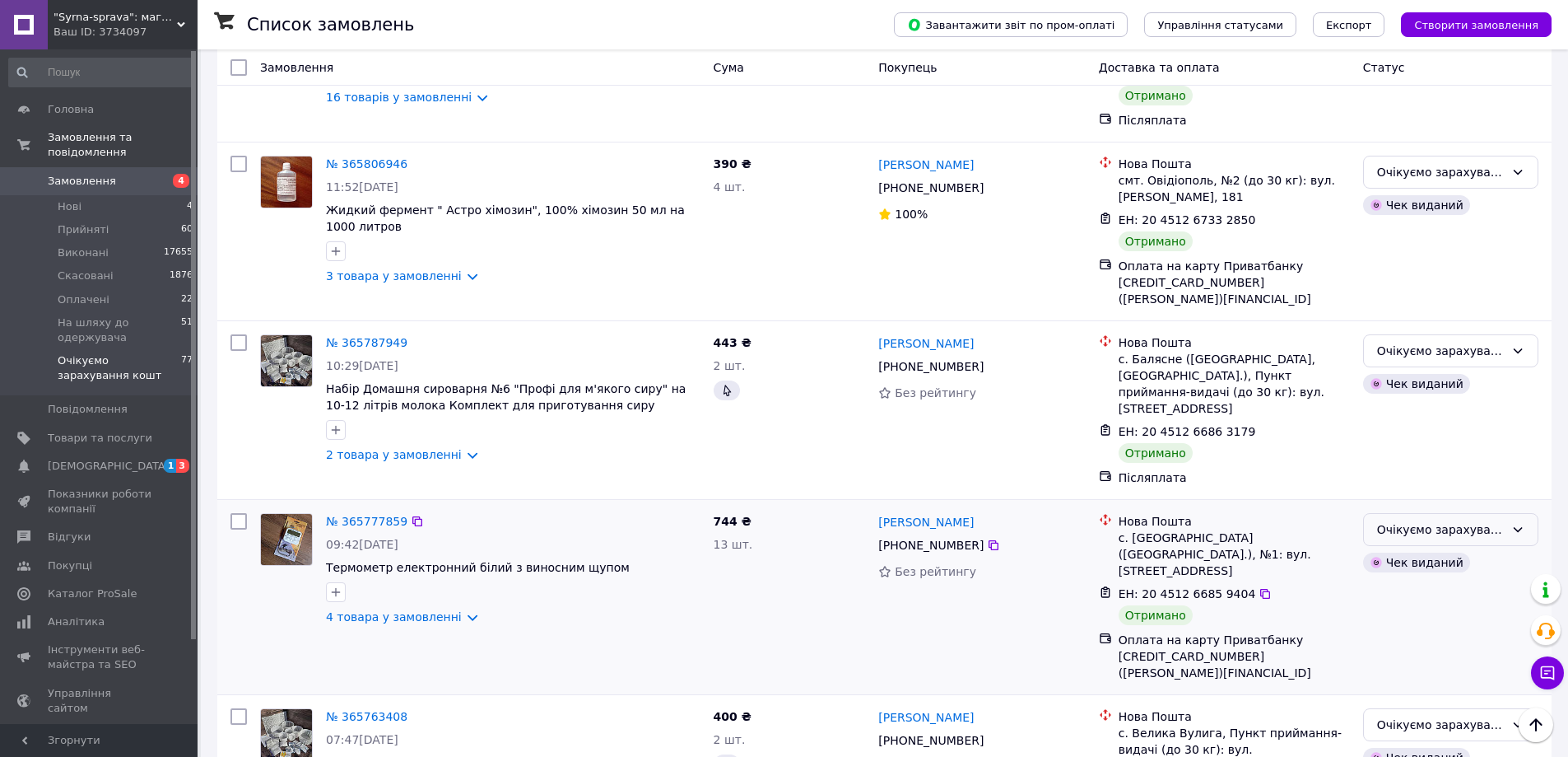
click at [1470, 520] on div "Очікуємо зарахування кошт" at bounding box center [1441, 529] width 127 height 18
click at [1442, 449] on li "Виконано" at bounding box center [1451, 452] width 174 height 30
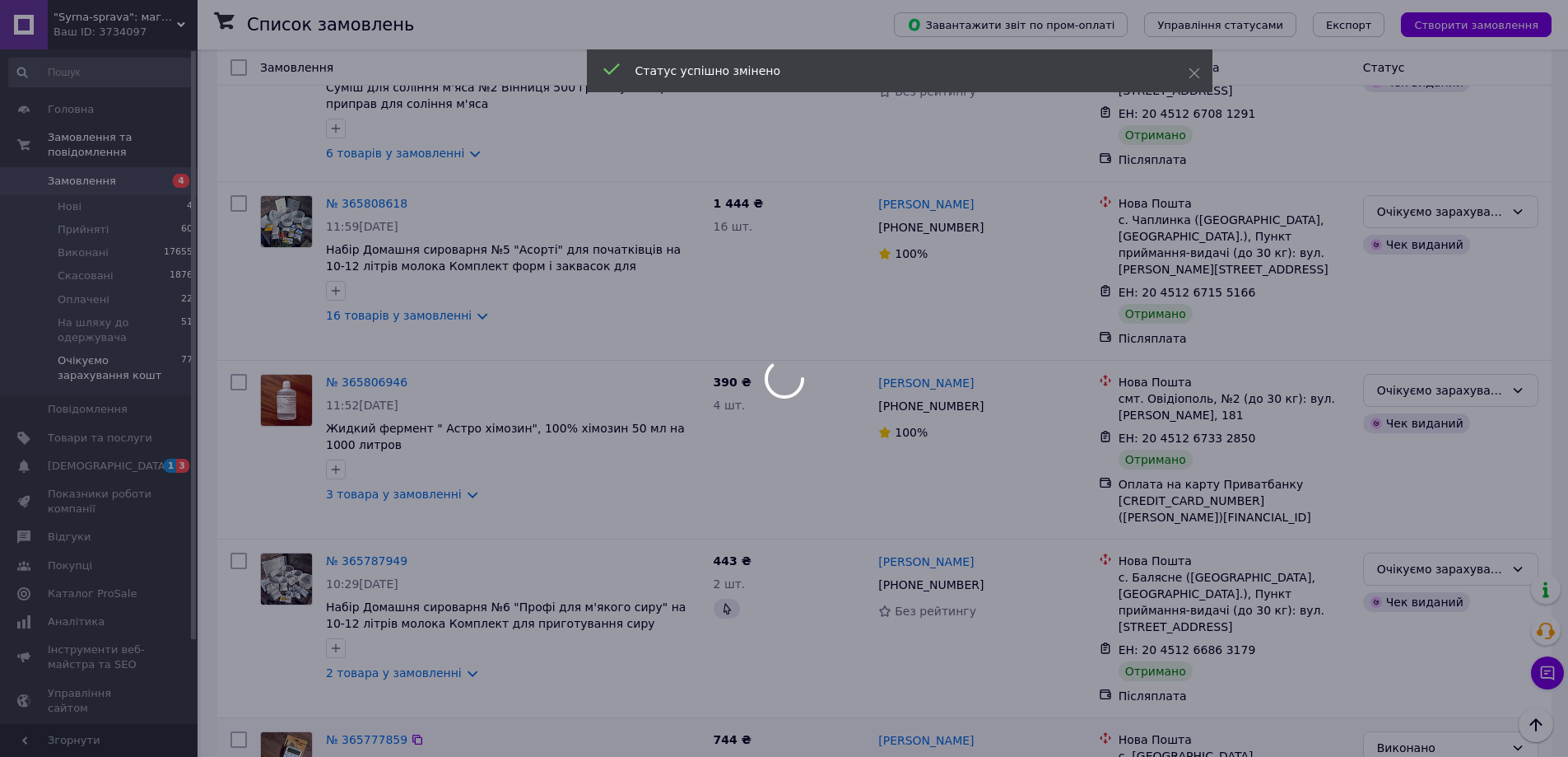
scroll to position [1517, 0]
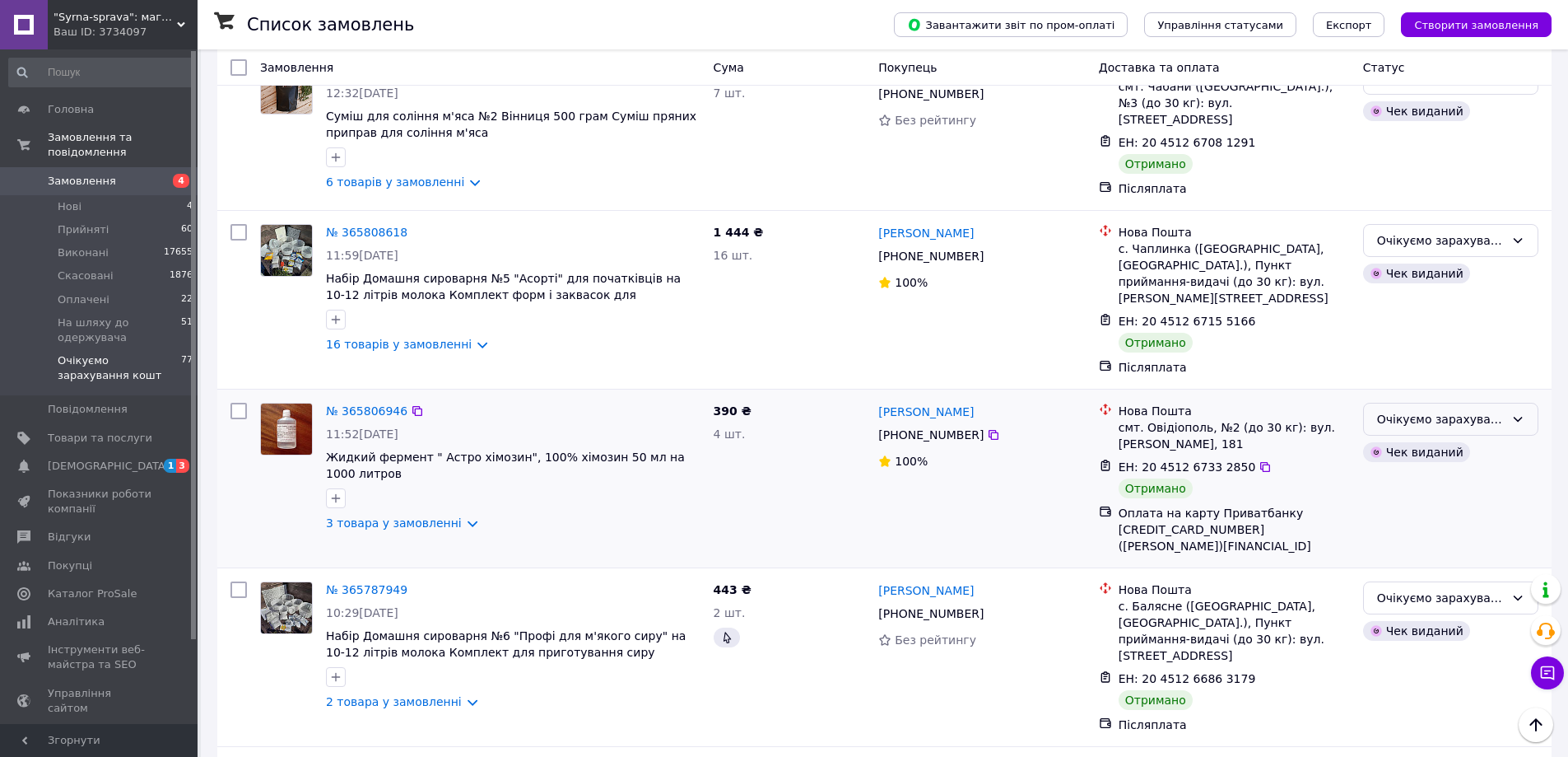
click at [1514, 413] on icon at bounding box center [1518, 419] width 13 height 13
click at [1421, 353] on li "Виконано" at bounding box center [1451, 357] width 174 height 30
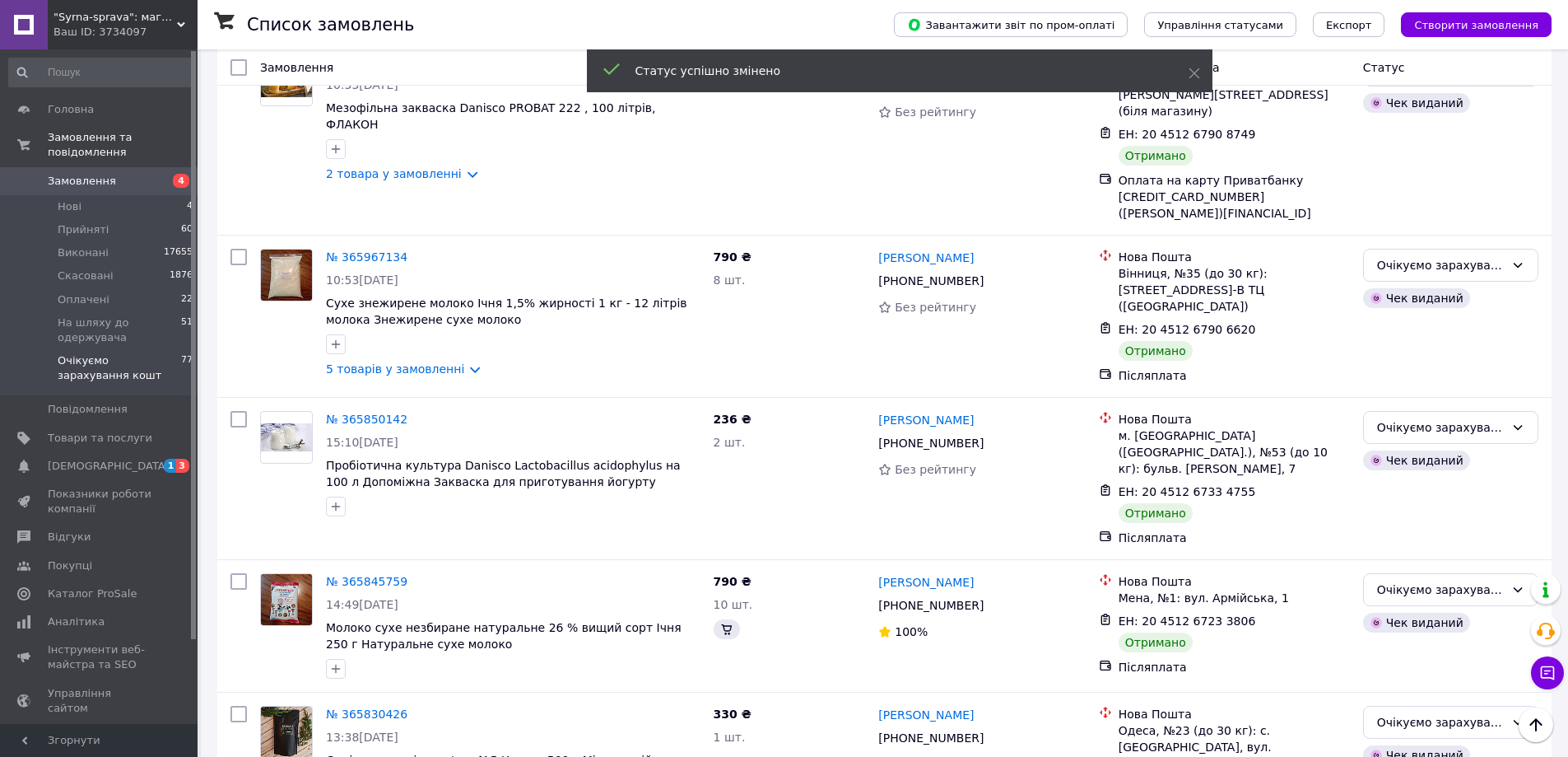
scroll to position [282, 0]
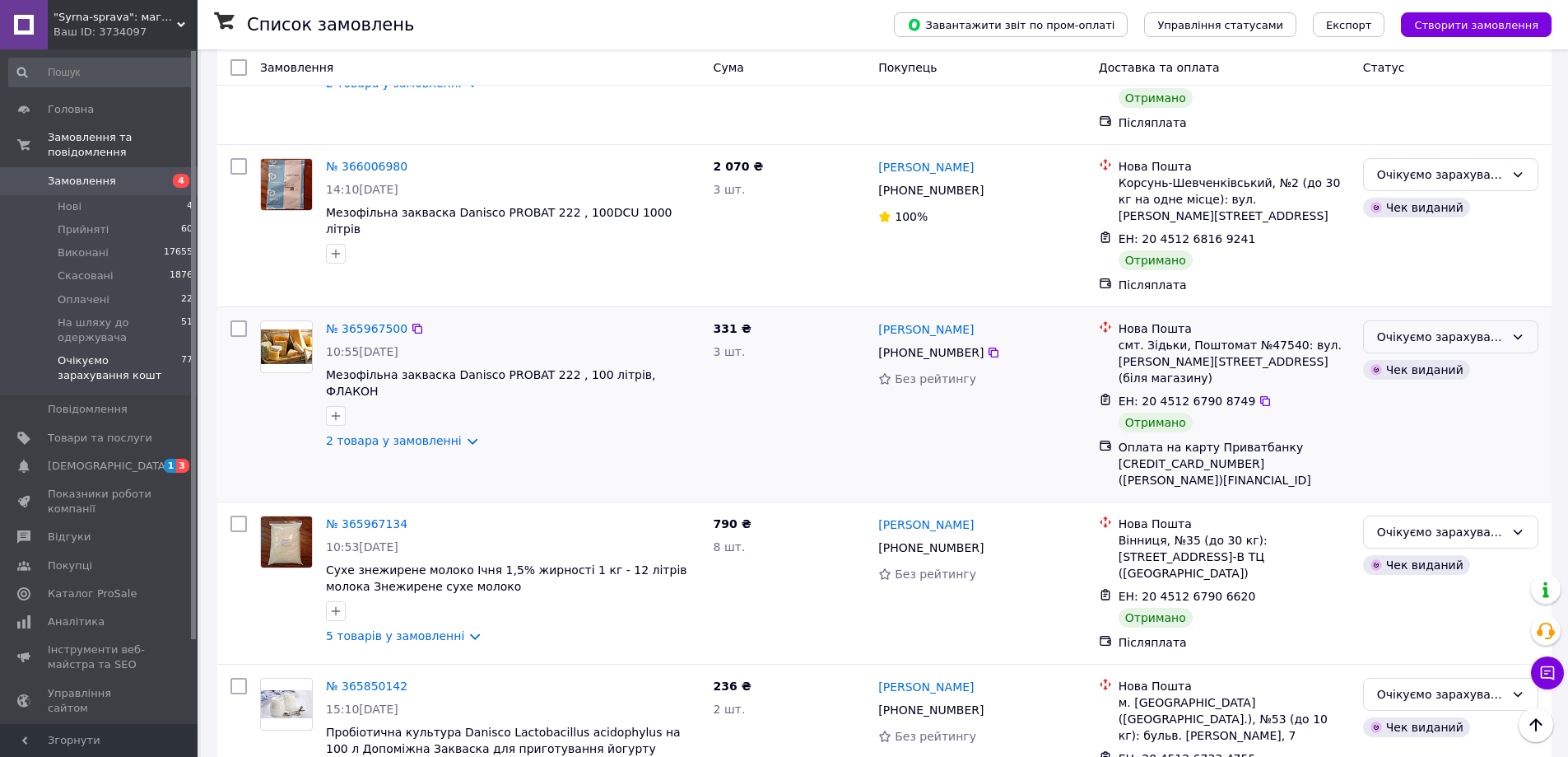
click at [1494, 328] on div "Очікуємо зарахування кошт" at bounding box center [1441, 337] width 127 height 18
click at [1409, 377] on li "Виконано" at bounding box center [1451, 370] width 174 height 30
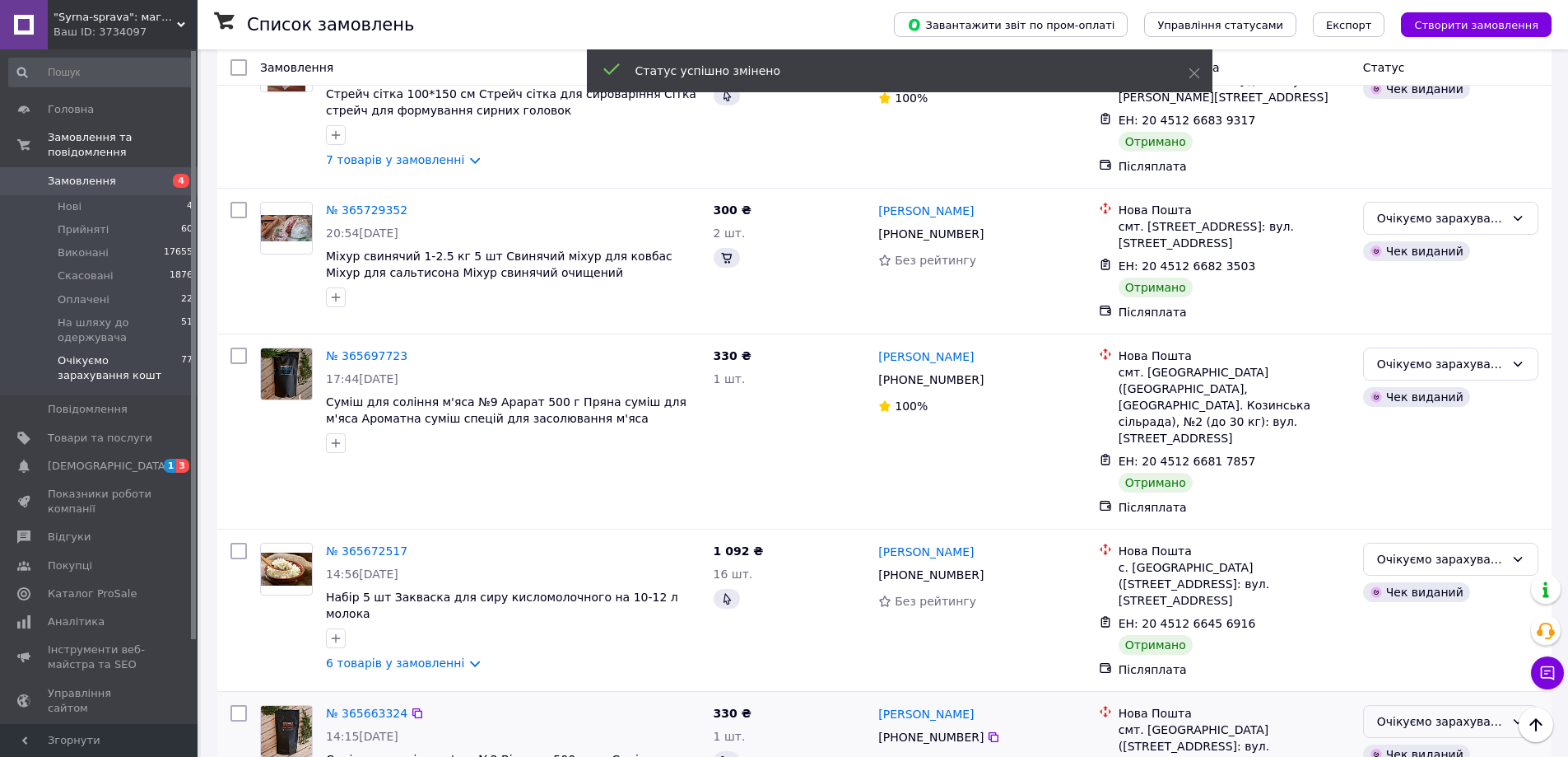
scroll to position [2671, 0]
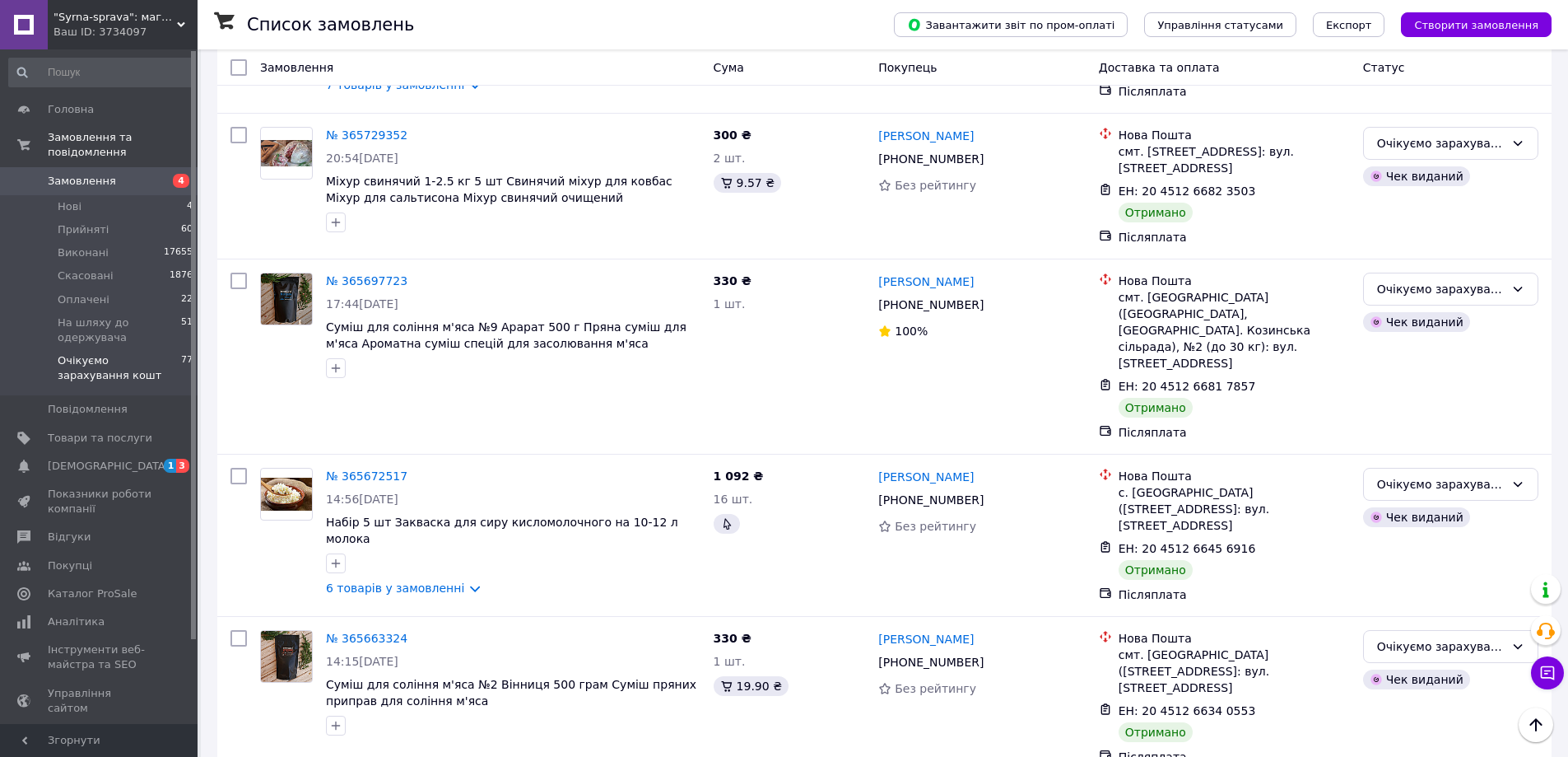
click at [78, 174] on span "Замовлення" at bounding box center [82, 181] width 69 height 15
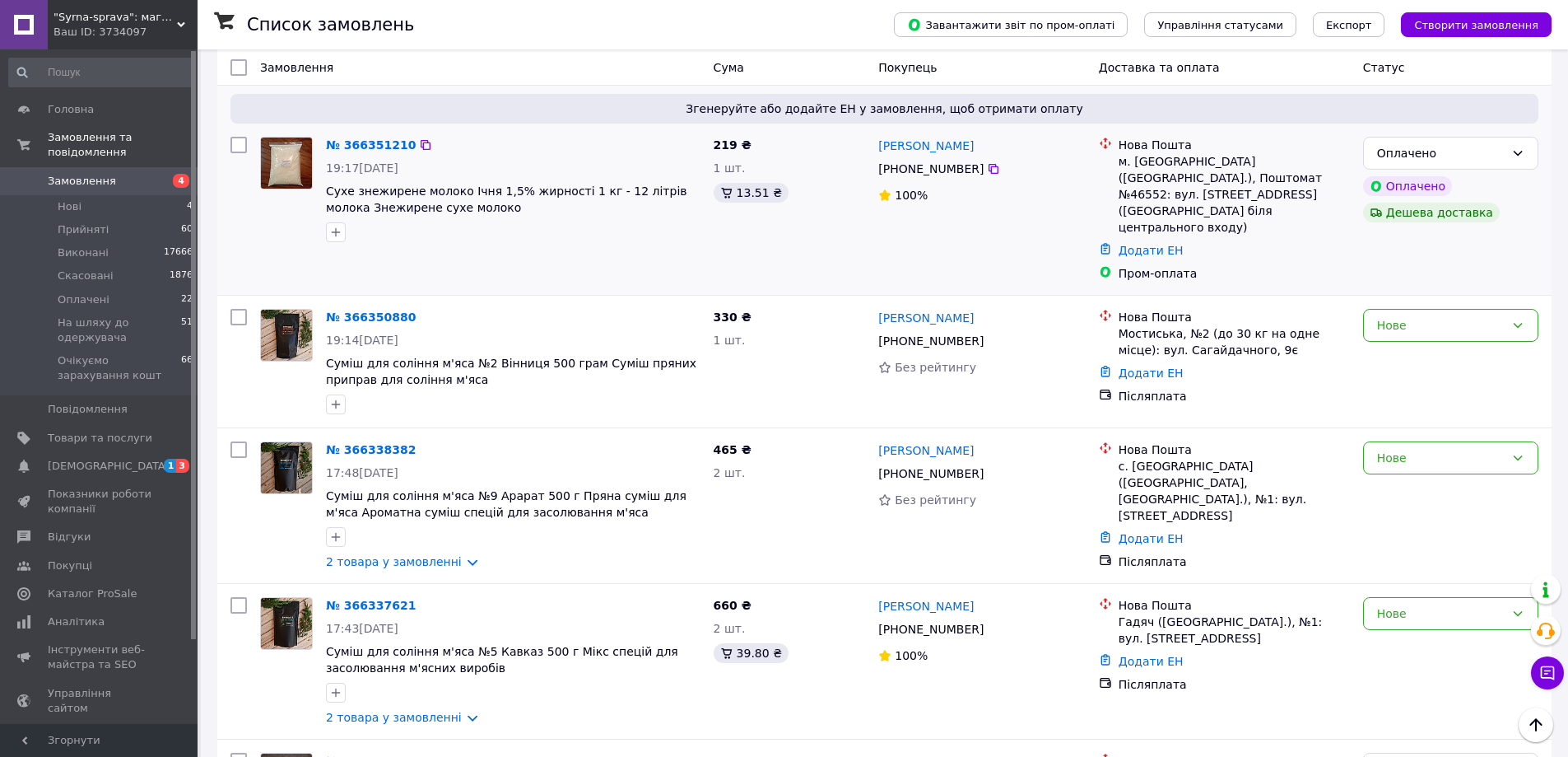
scroll to position [83, 0]
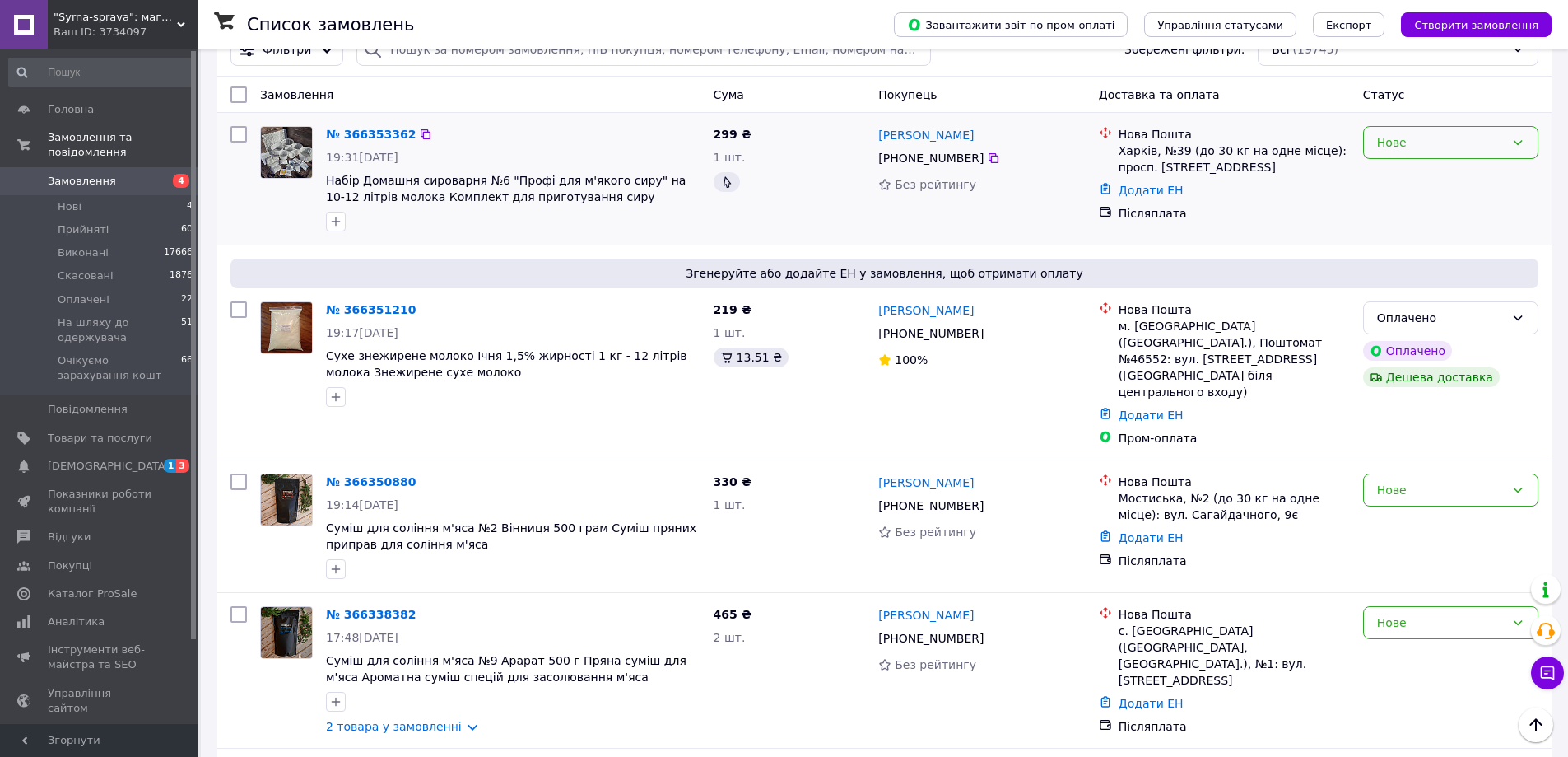
click at [1404, 134] on div "Нове" at bounding box center [1441, 142] width 127 height 18
click at [1422, 182] on li "Прийнято" at bounding box center [1451, 179] width 174 height 30
click at [1448, 323] on div "Оплачено" at bounding box center [1441, 318] width 127 height 18
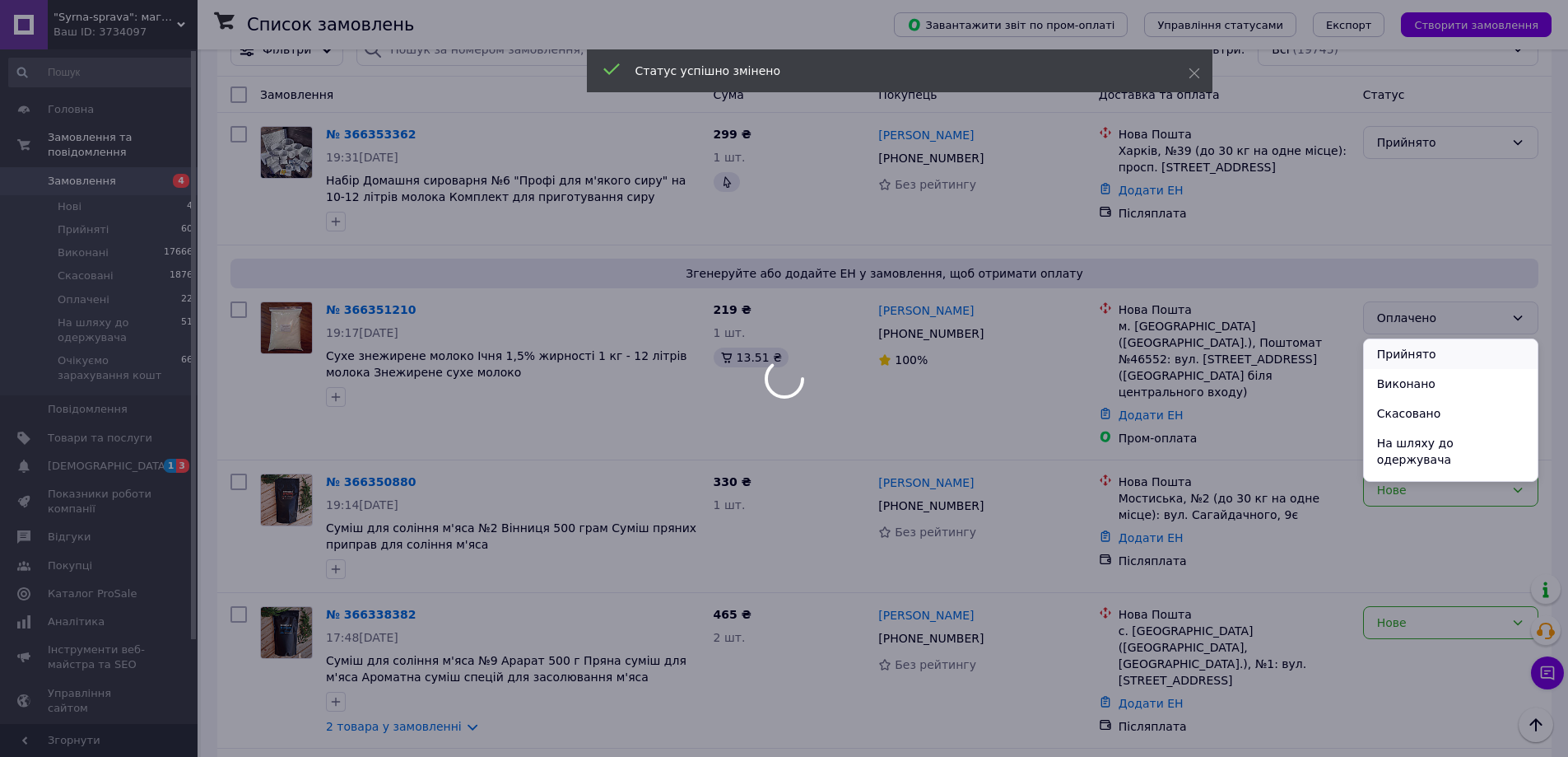
click at [1436, 357] on li "Прийнято" at bounding box center [1451, 354] width 174 height 30
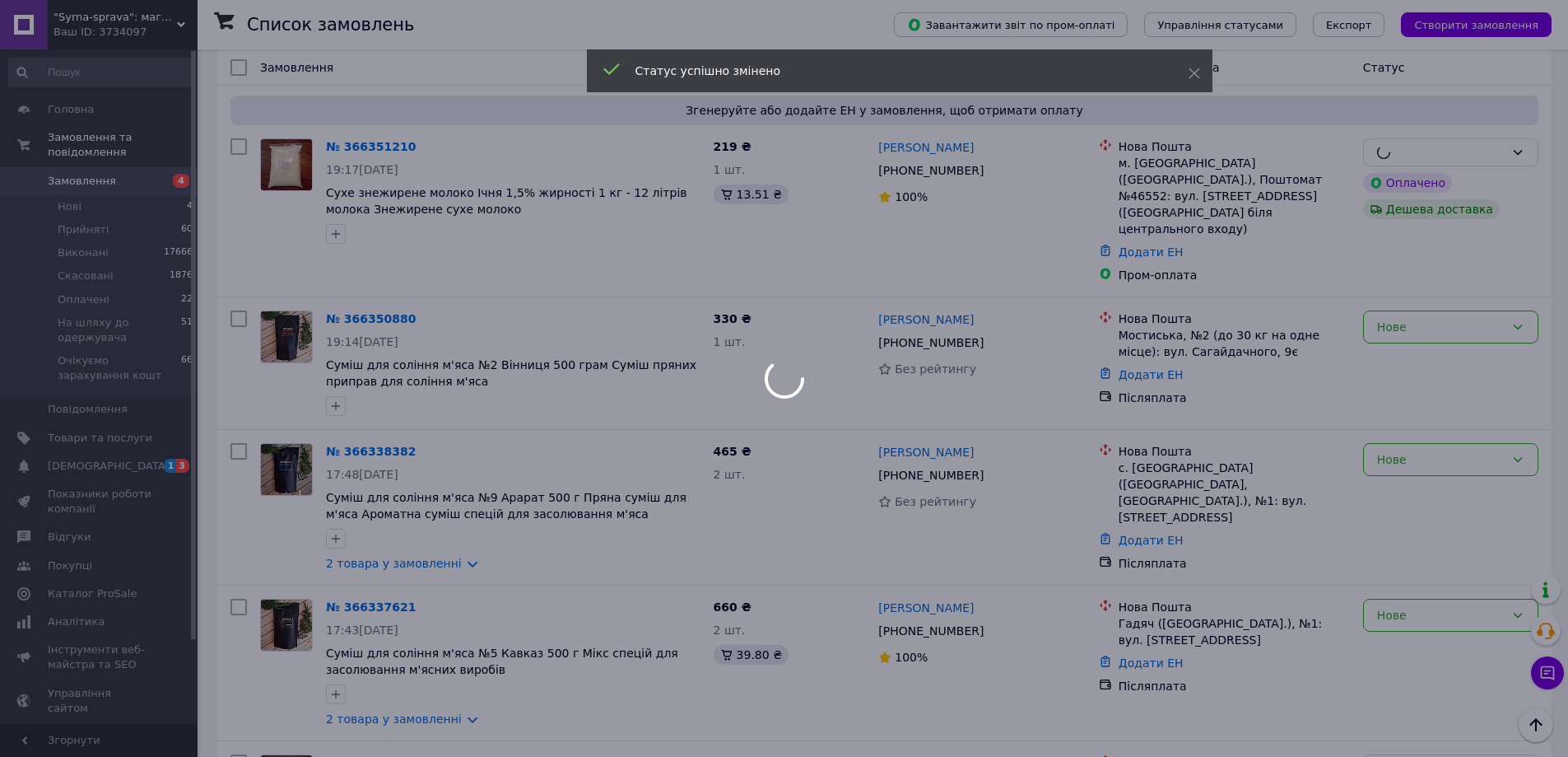
scroll to position [247, 0]
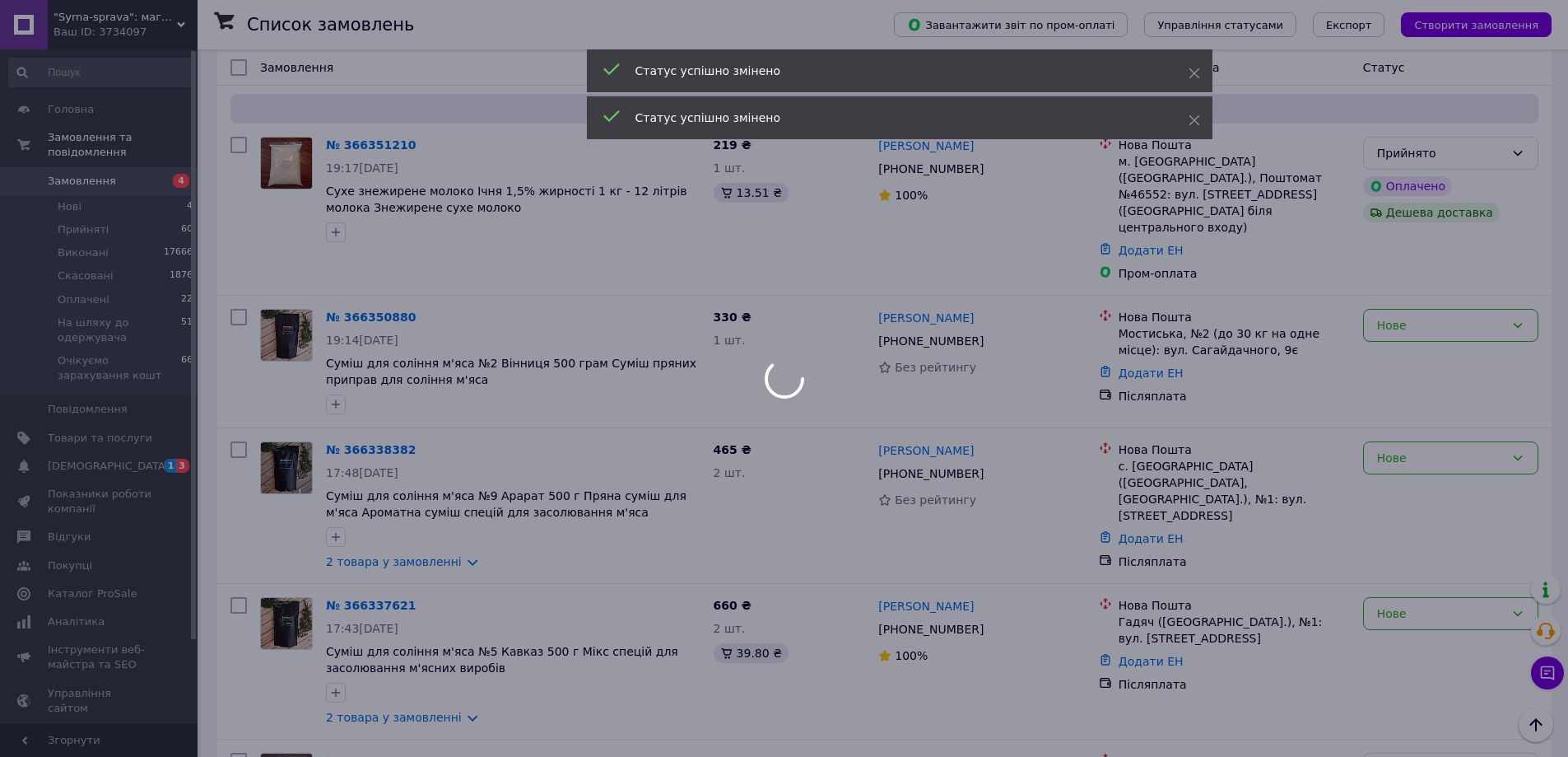
click at [1420, 305] on div at bounding box center [784, 378] width 1568 height 757
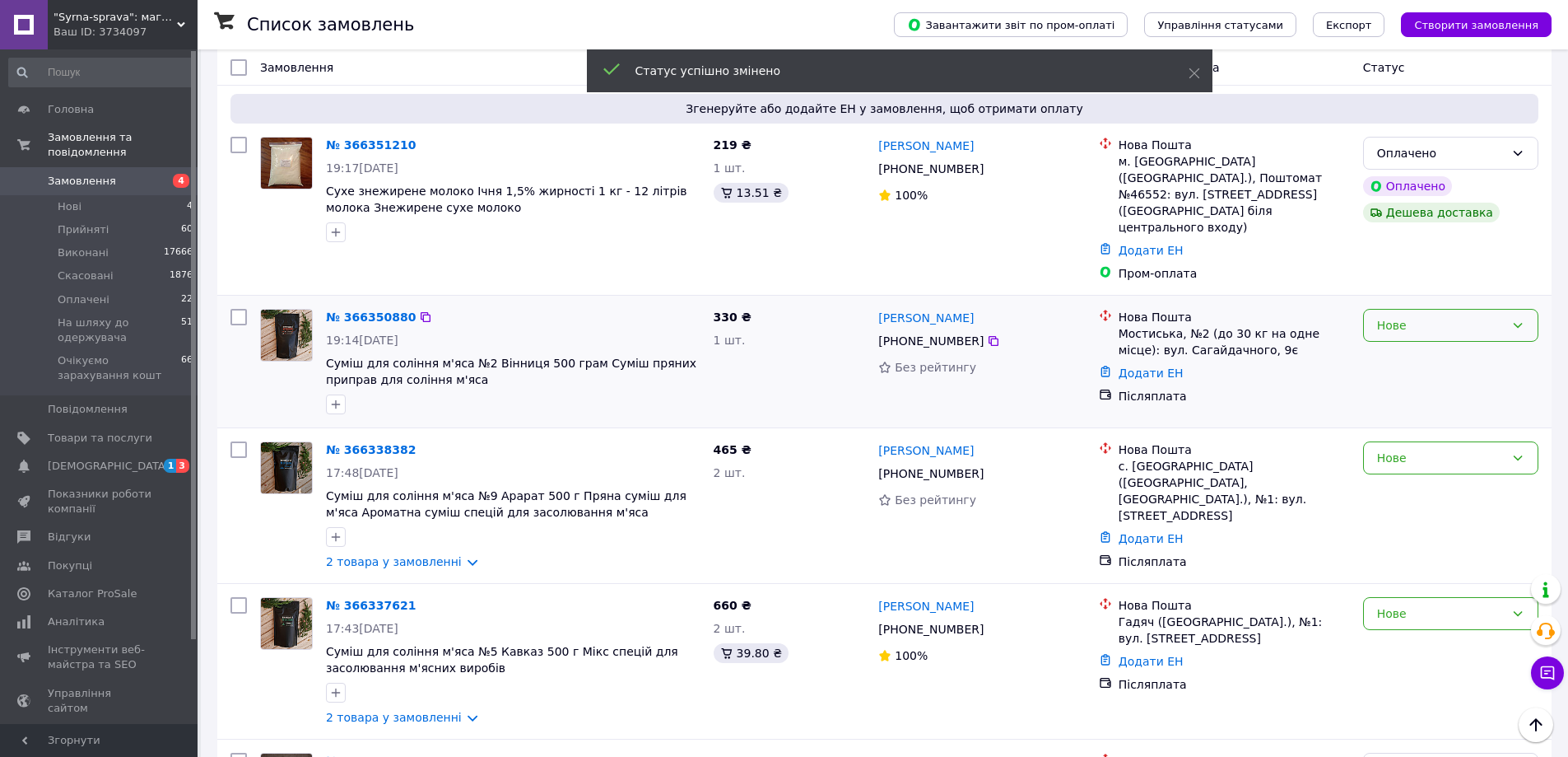
click at [1434, 316] on div "Нове" at bounding box center [1441, 325] width 127 height 18
click at [1408, 329] on li "Прийнято" at bounding box center [1451, 328] width 174 height 30
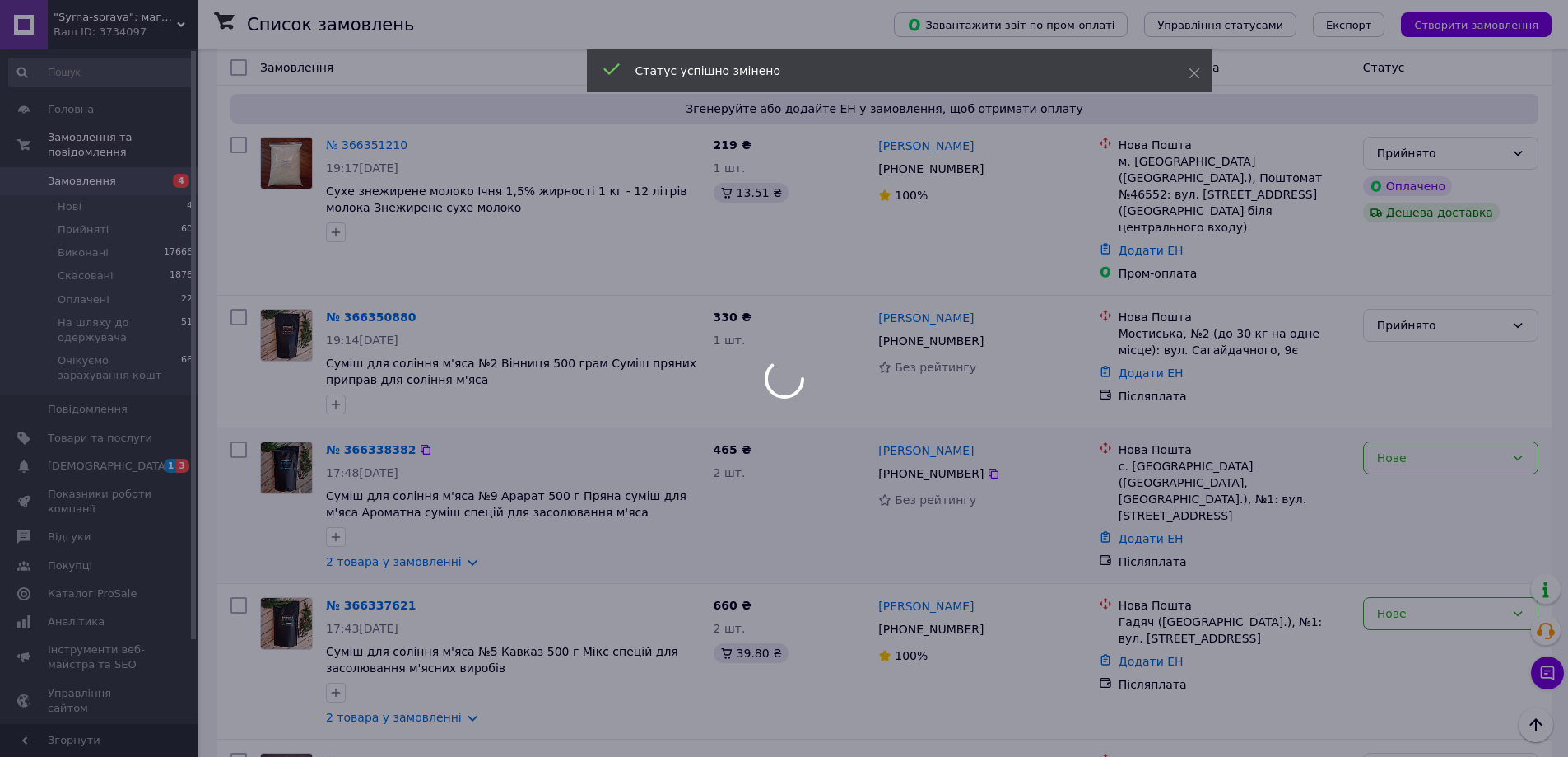
click at [1417, 448] on div "Нове" at bounding box center [1441, 458] width 127 height 18
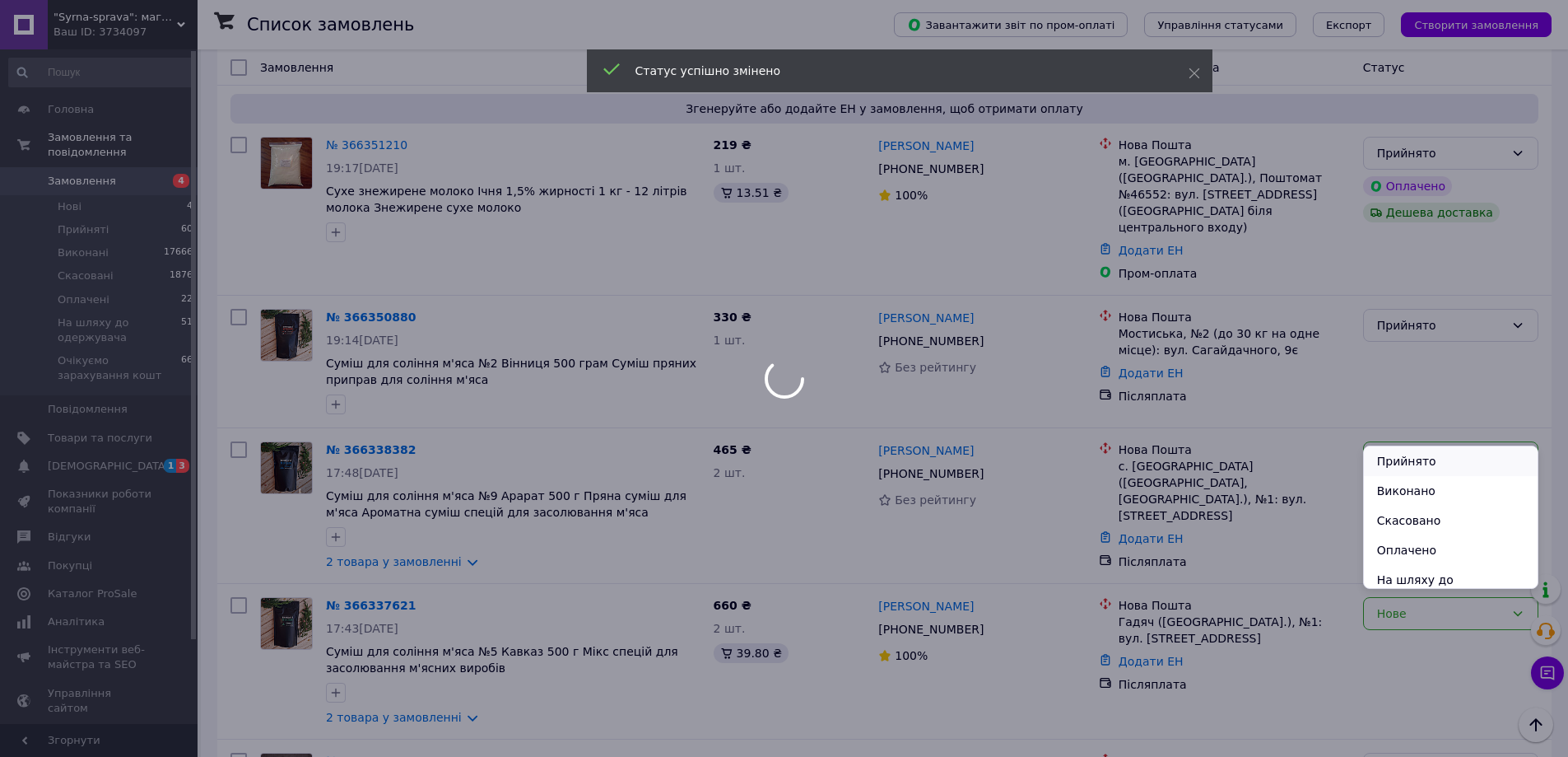
click at [1389, 448] on li "Прийнято" at bounding box center [1451, 461] width 174 height 30
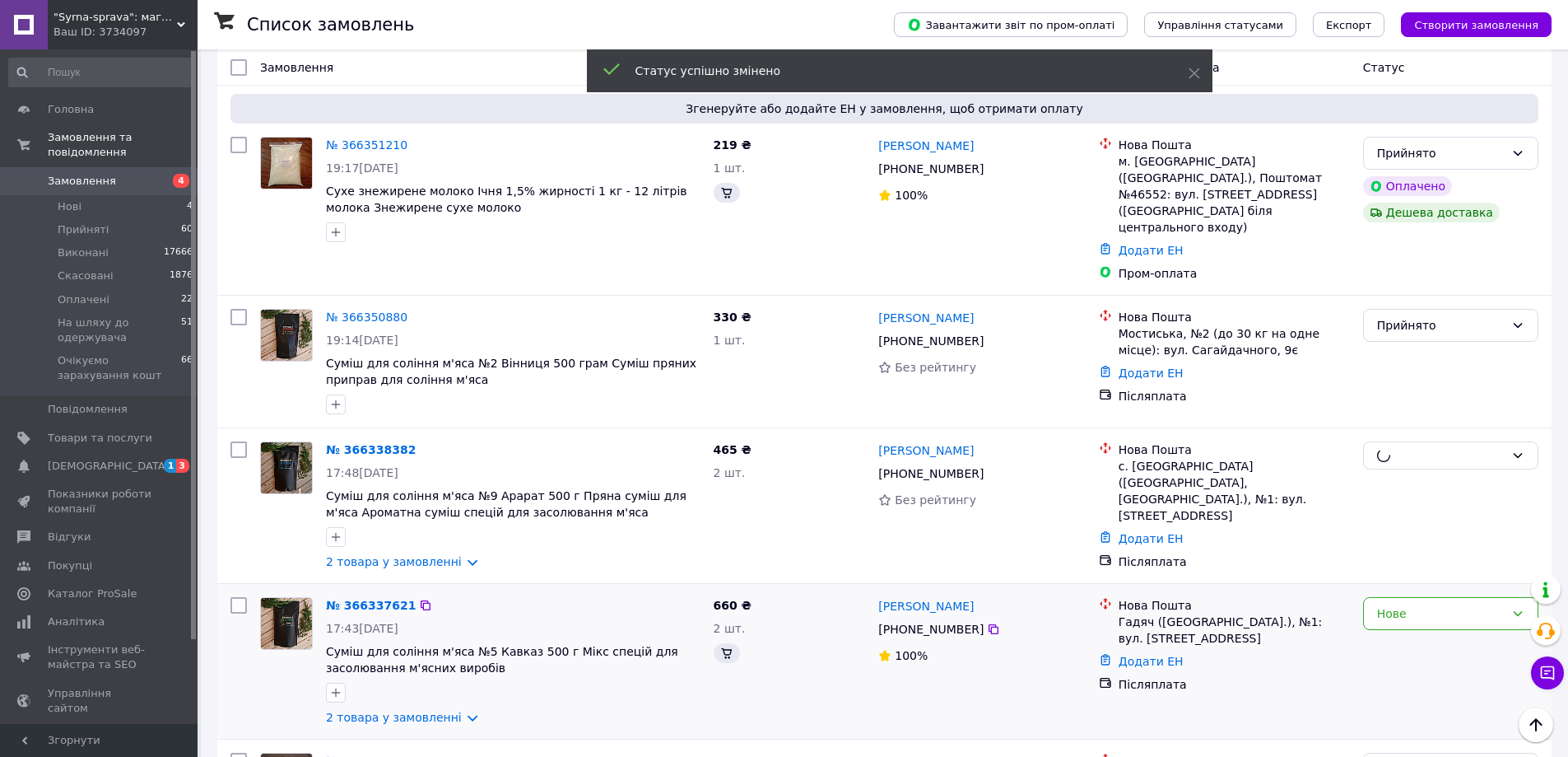
scroll to position [412, 0]
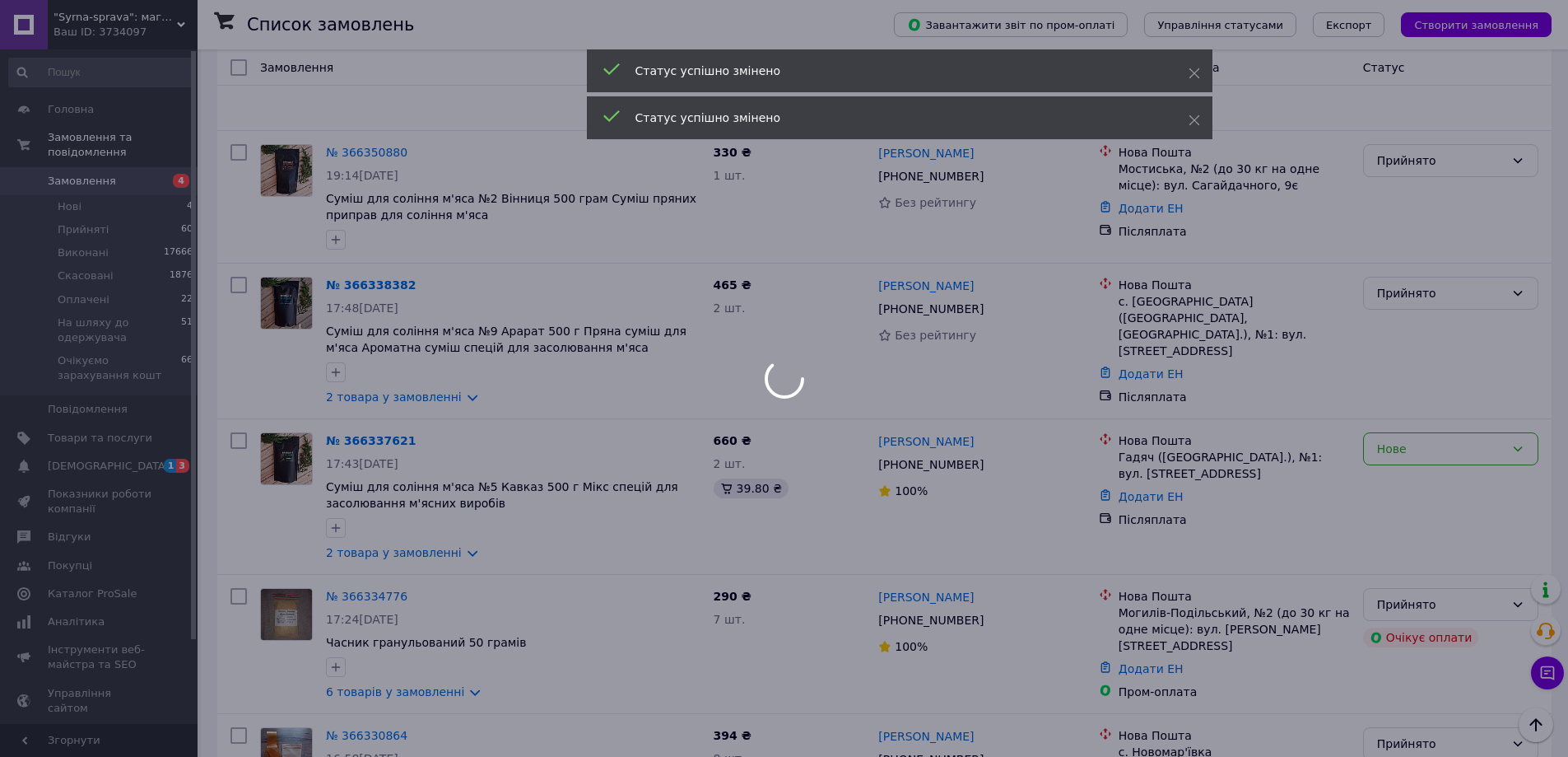
click at [1438, 416] on div at bounding box center [784, 378] width 1568 height 757
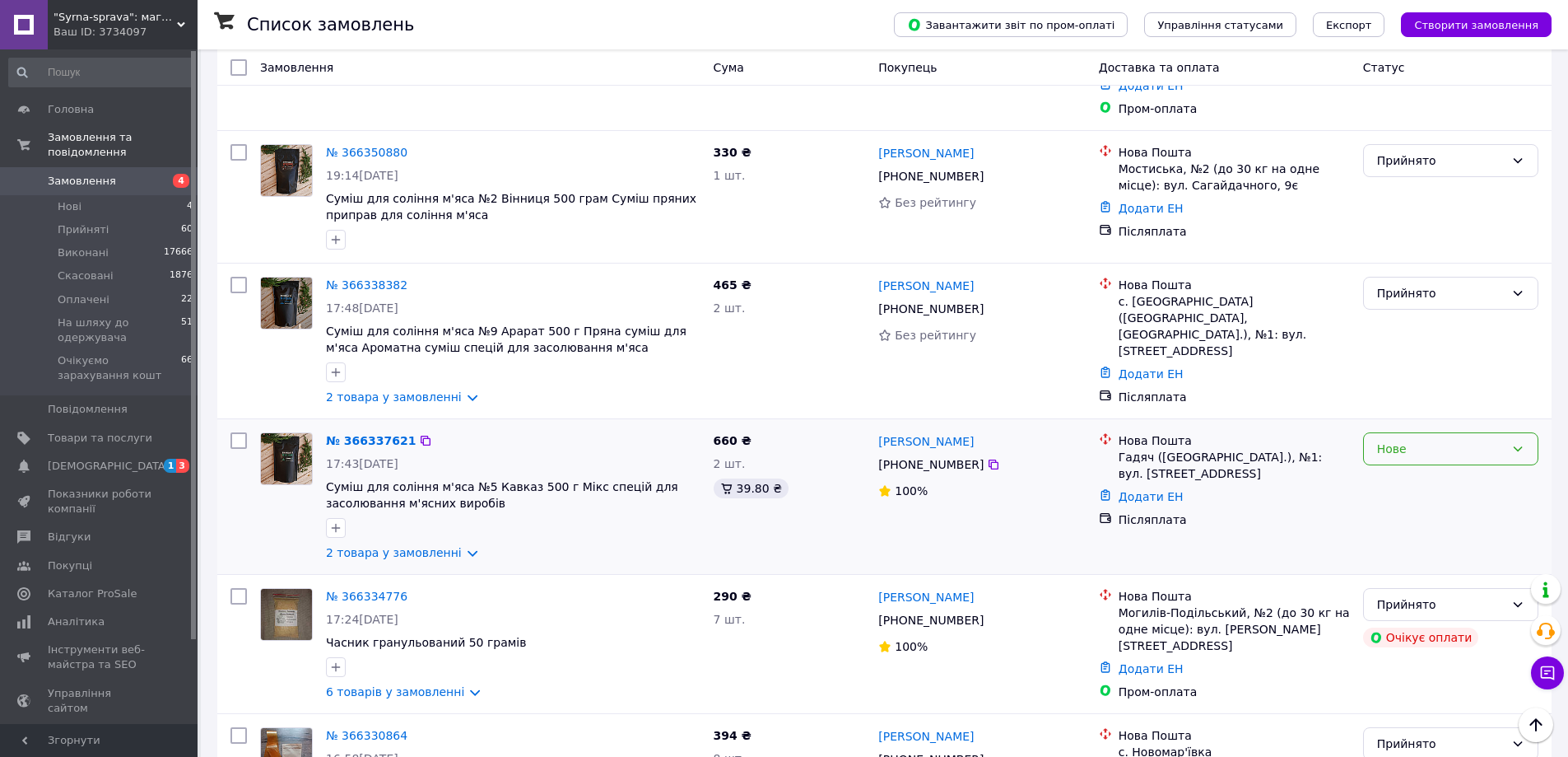
drag, startPoint x: 1412, startPoint y: 412, endPoint x: 1404, endPoint y: 430, distance: 19.7
click at [1410, 440] on div "Нове" at bounding box center [1441, 449] width 127 height 18
click at [1383, 453] on li "Прийнято" at bounding box center [1451, 453] width 174 height 30
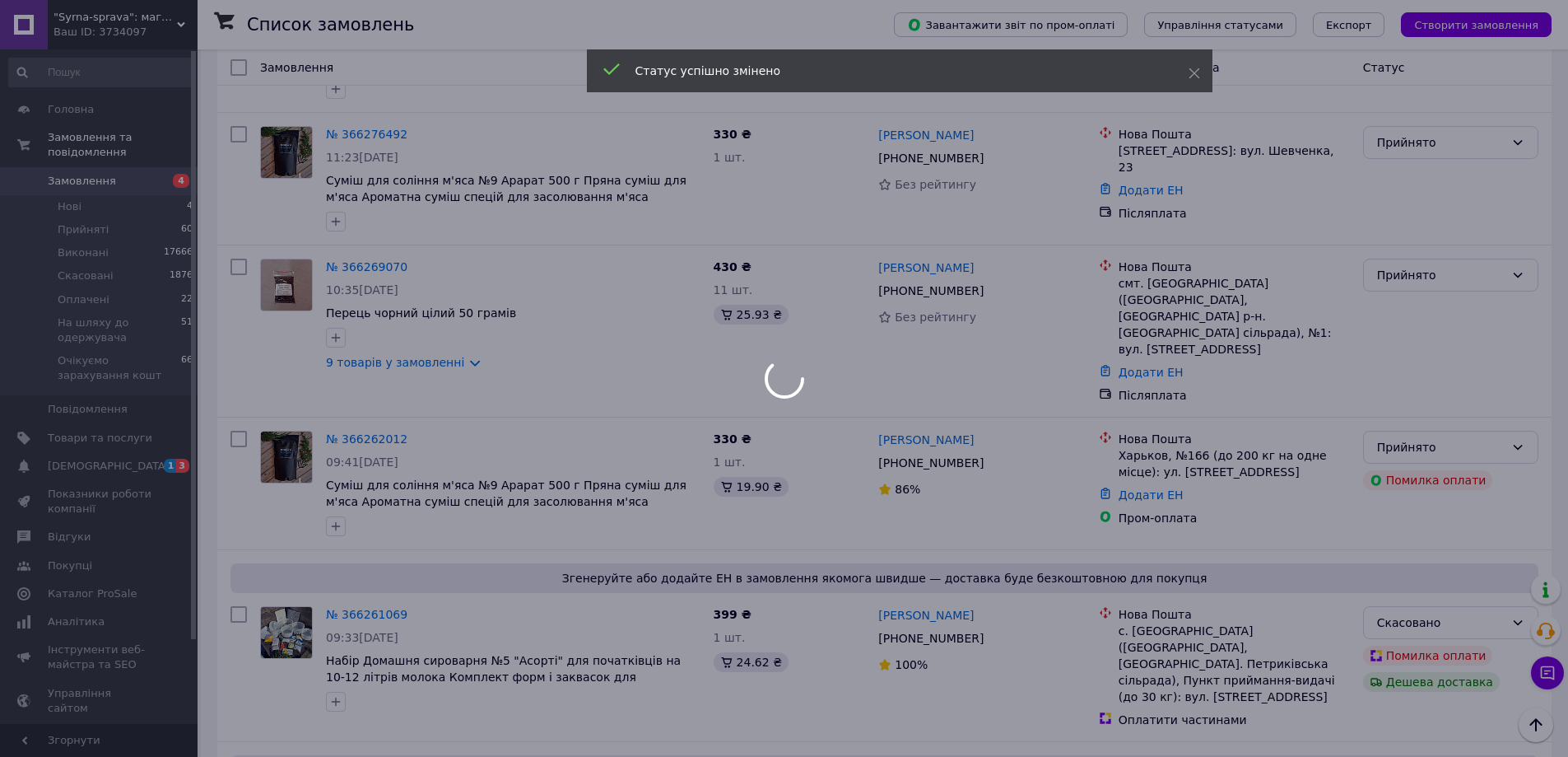
scroll to position [2590, 0]
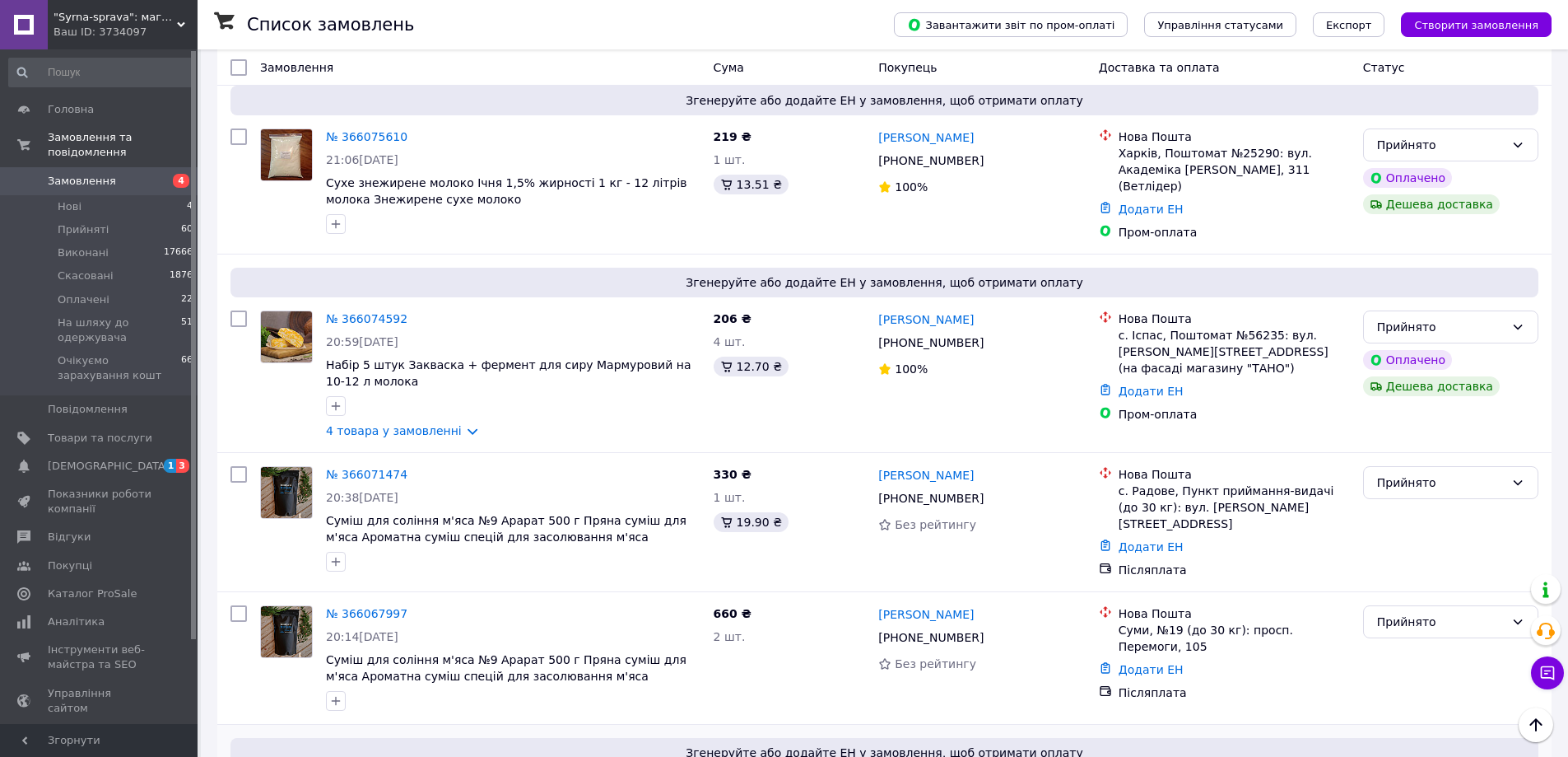
scroll to position [2546, 0]
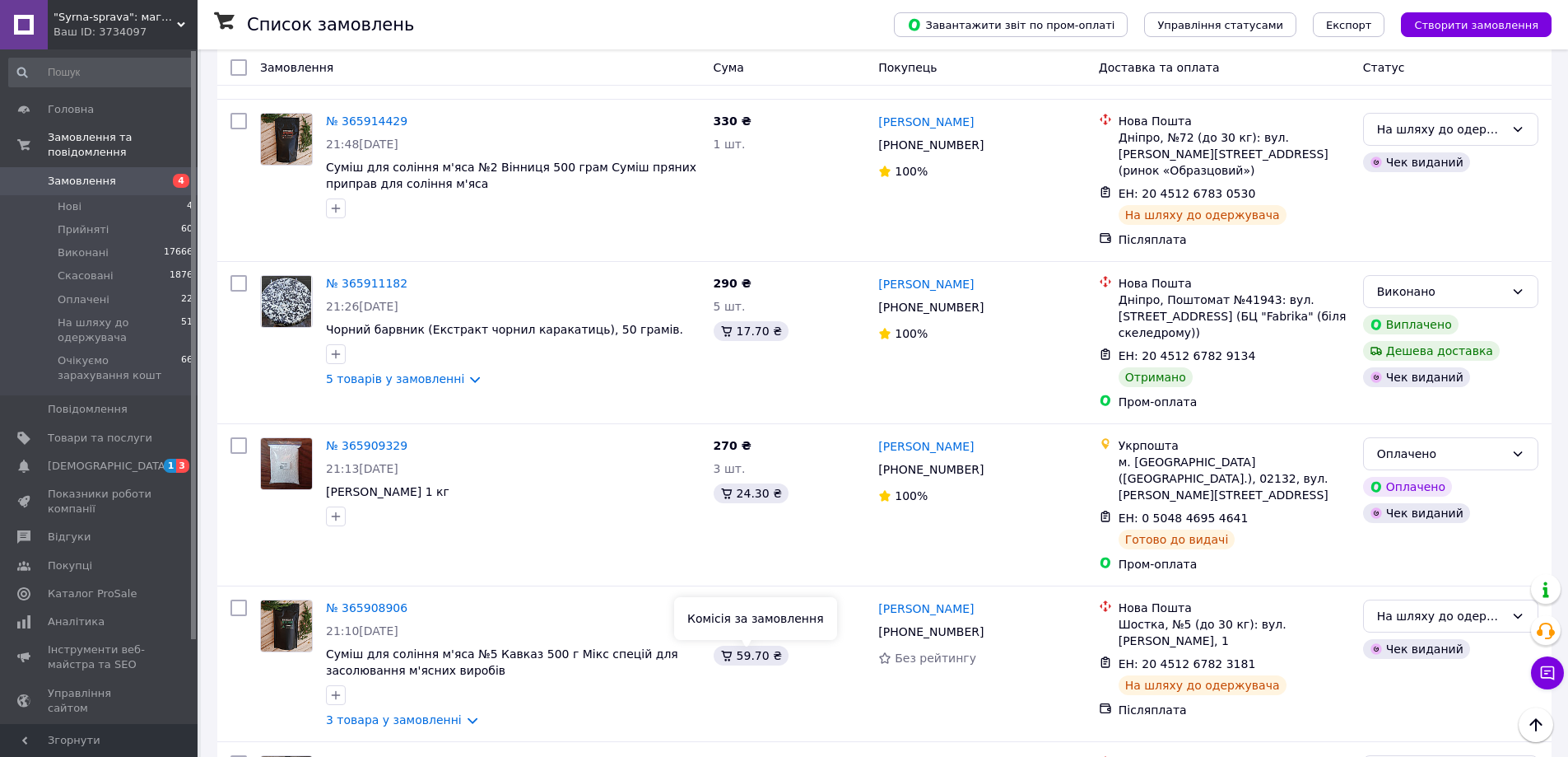
scroll to position [2575, 0]
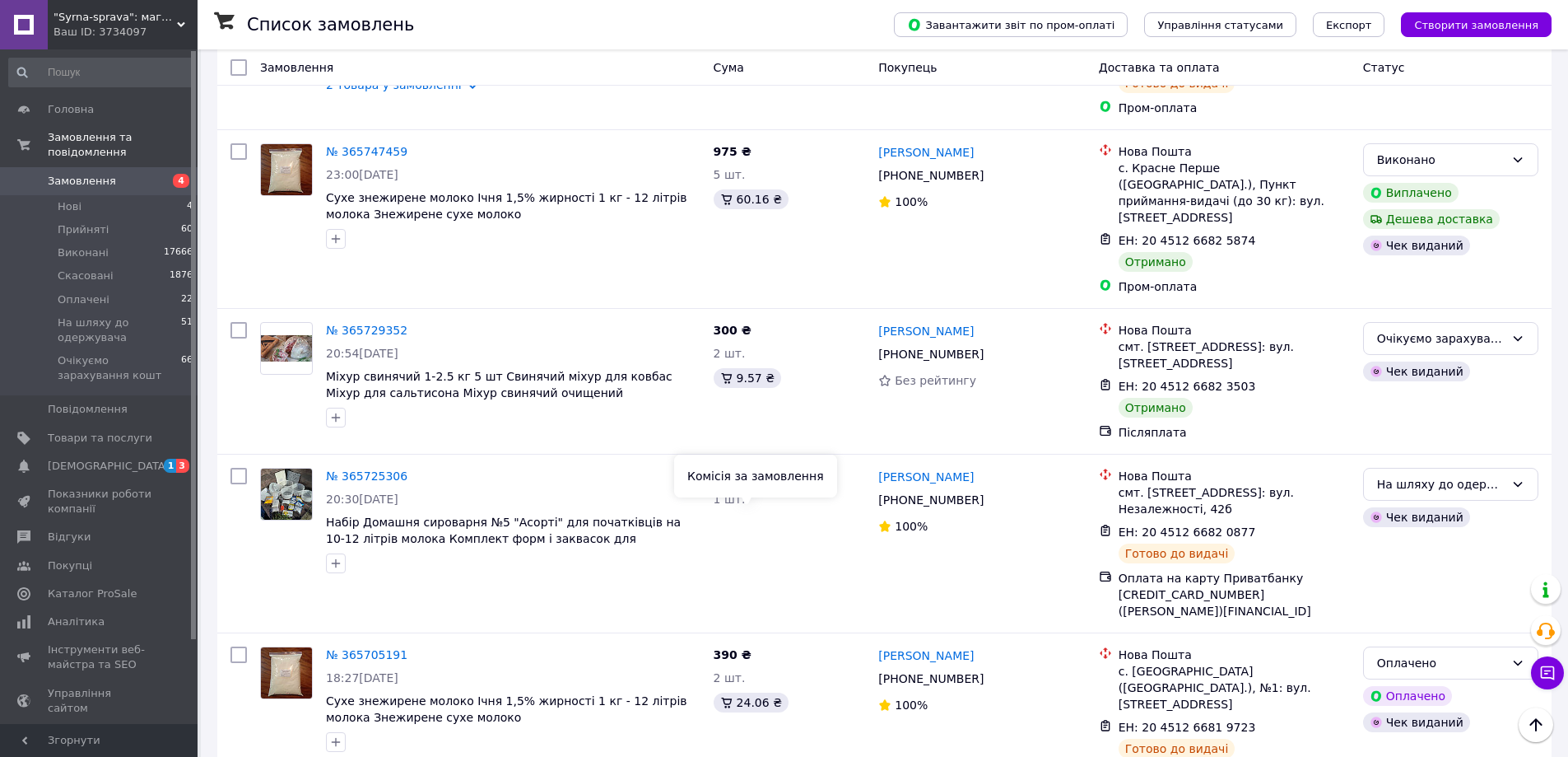
scroll to position [2690, 0]
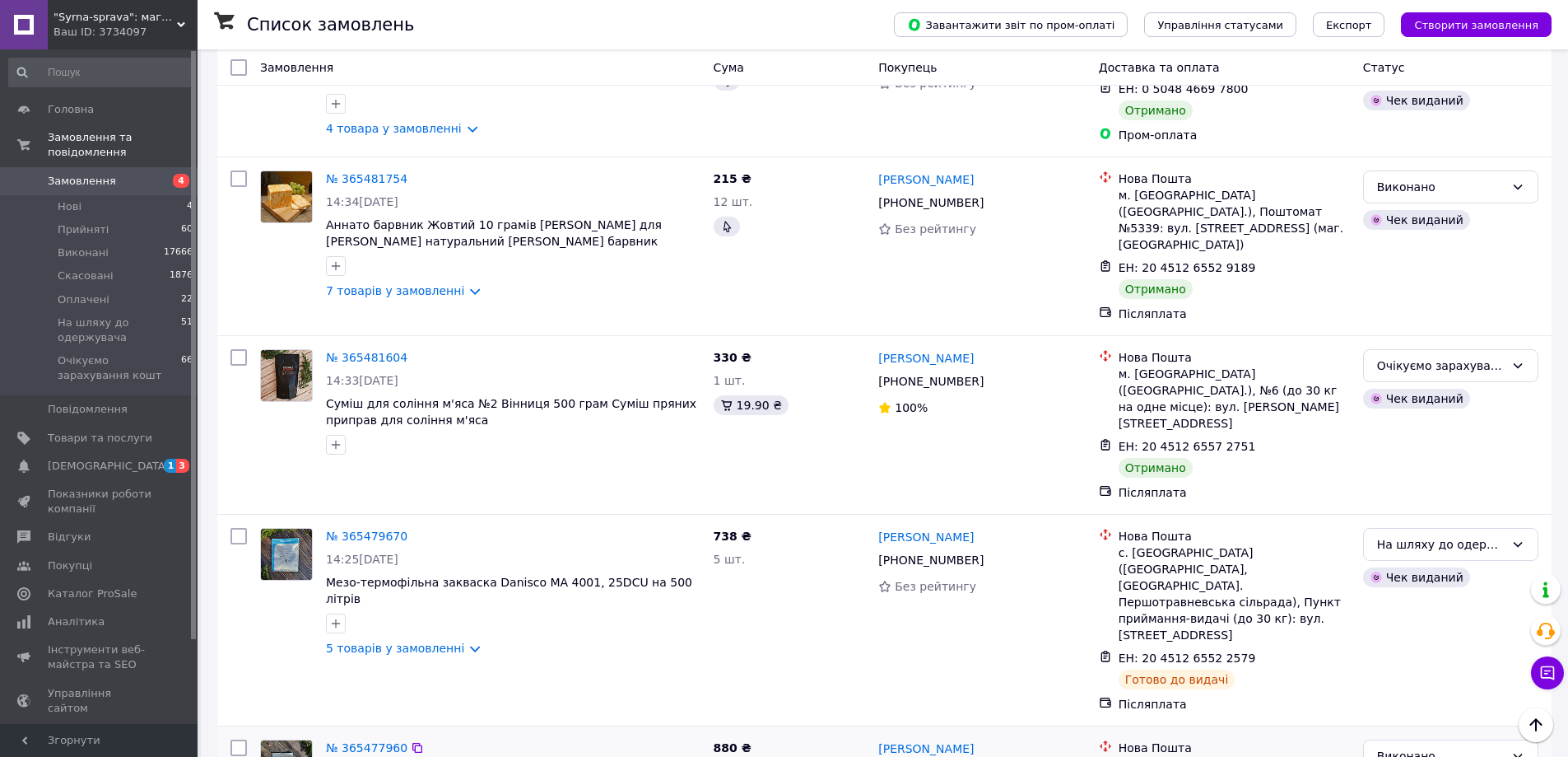
scroll to position [2725, 0]
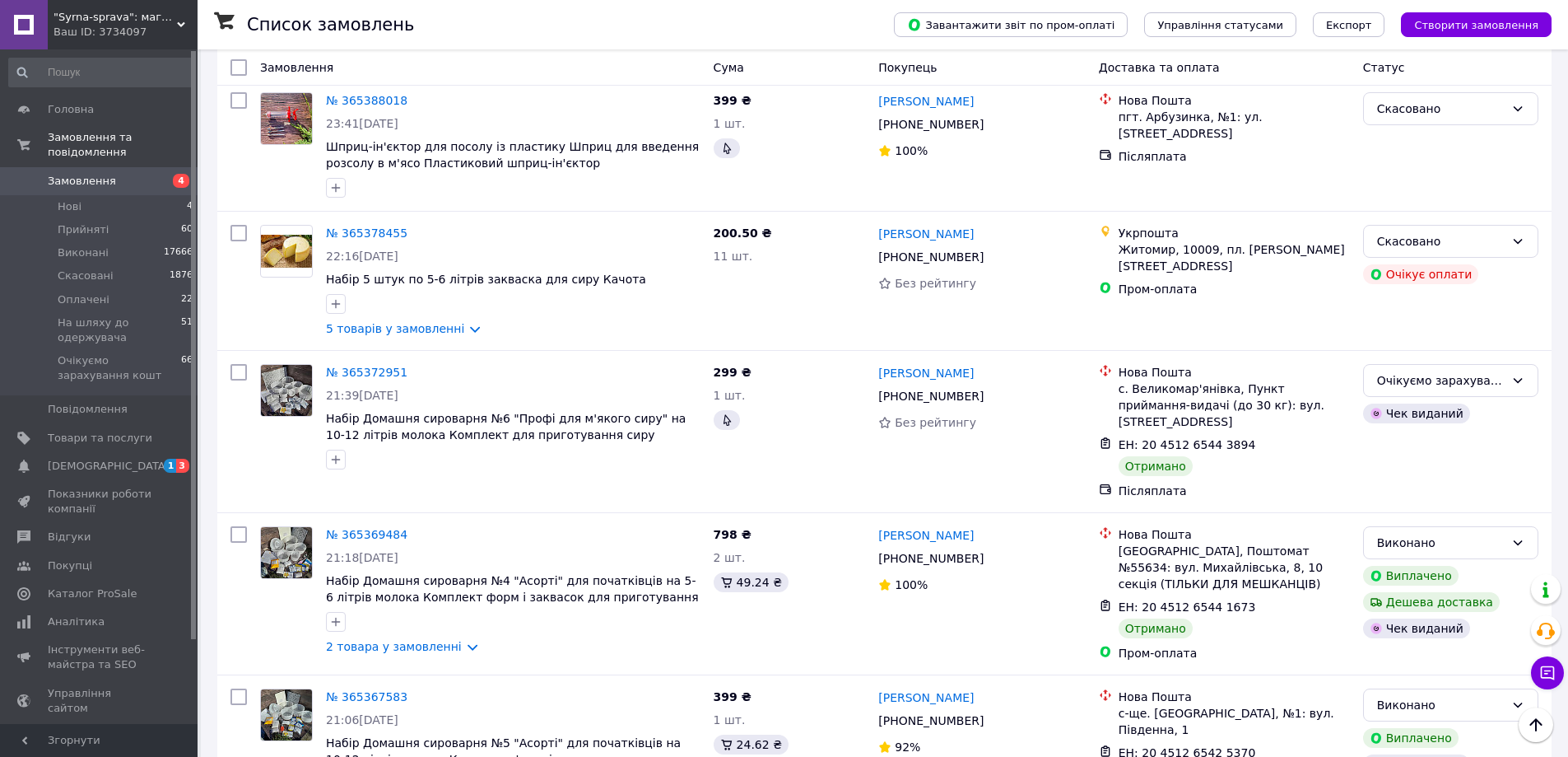
scroll to position [2546, 0]
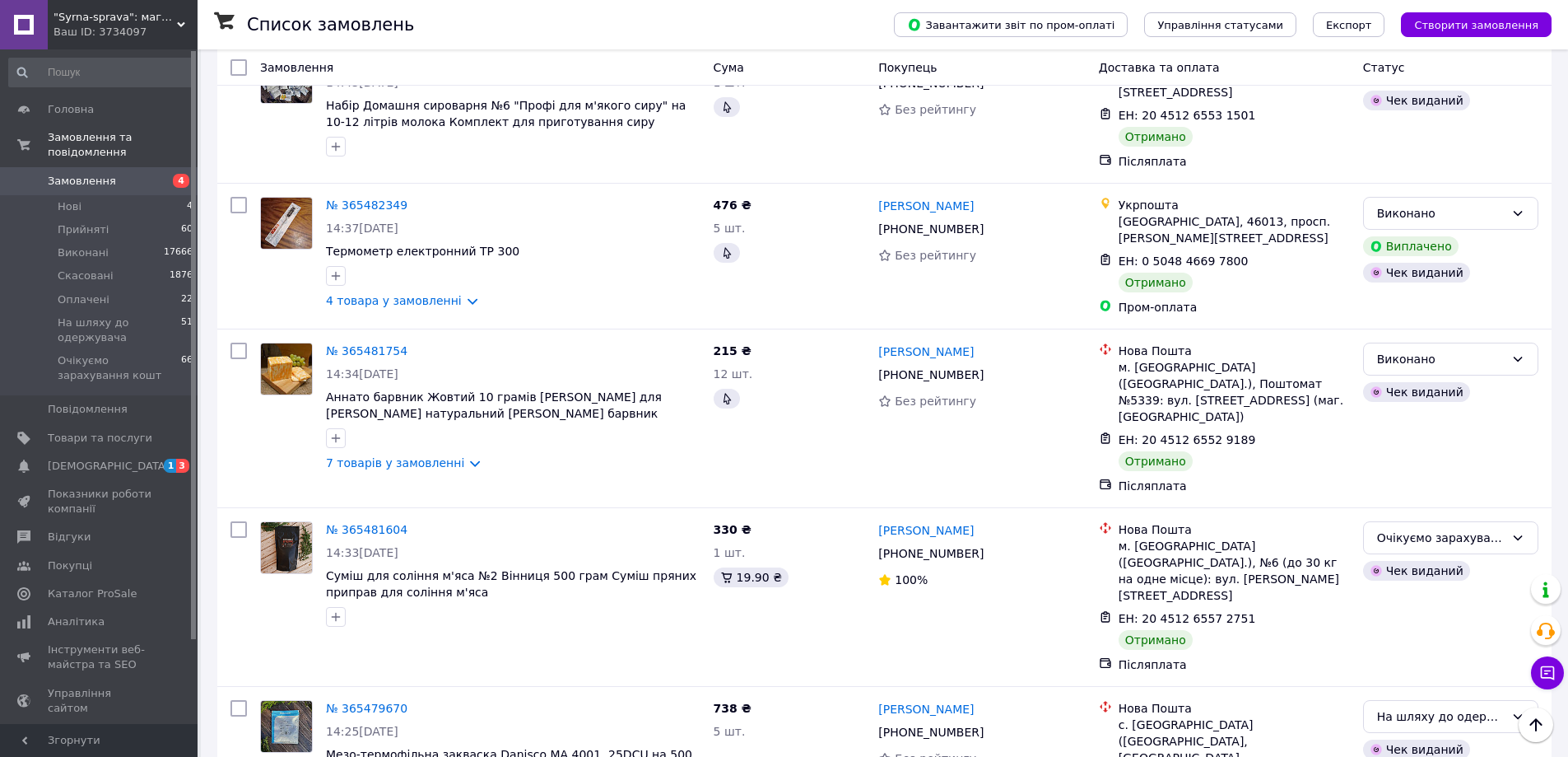
scroll to position [2725, 0]
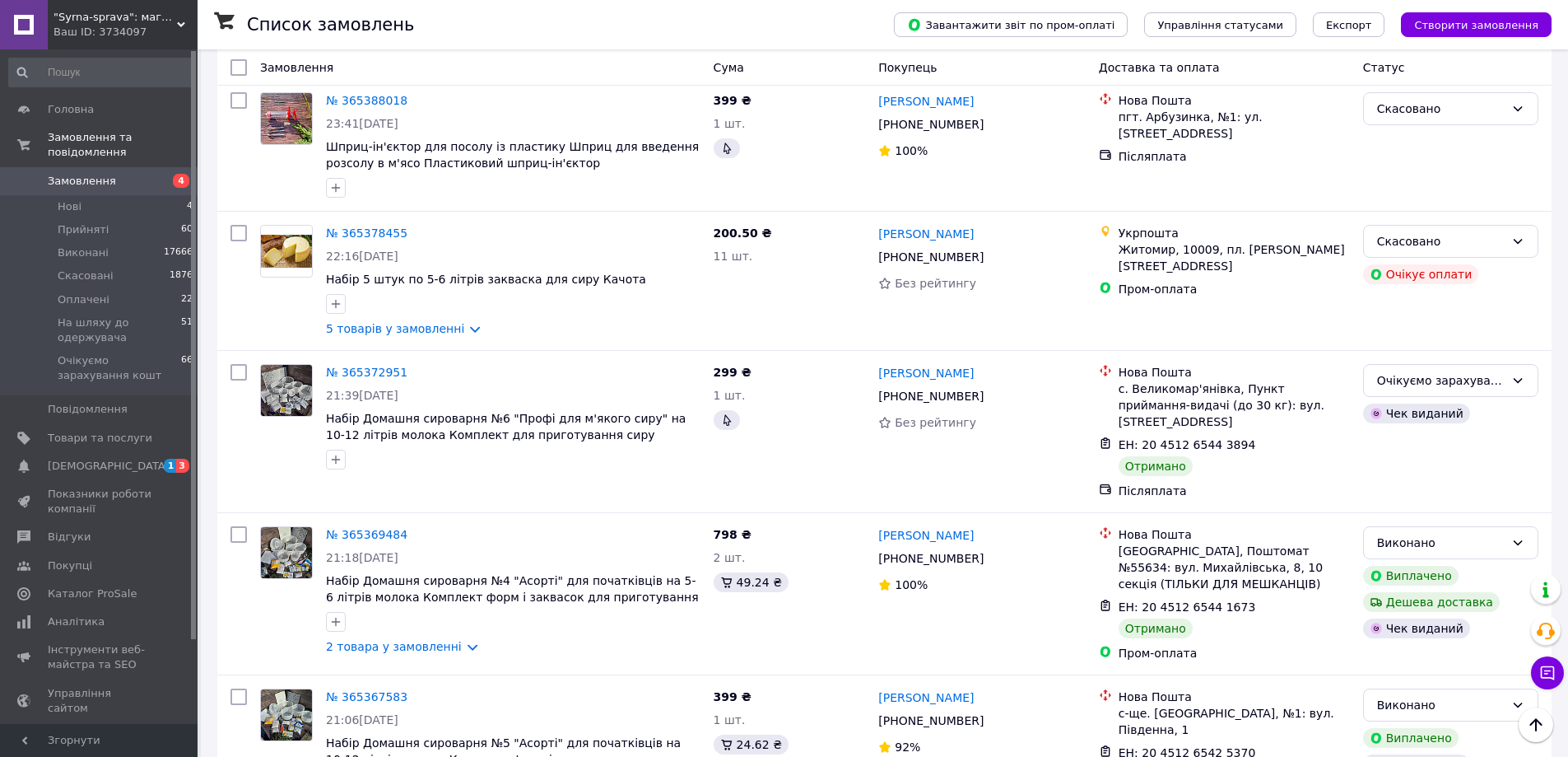
scroll to position [2546, 0]
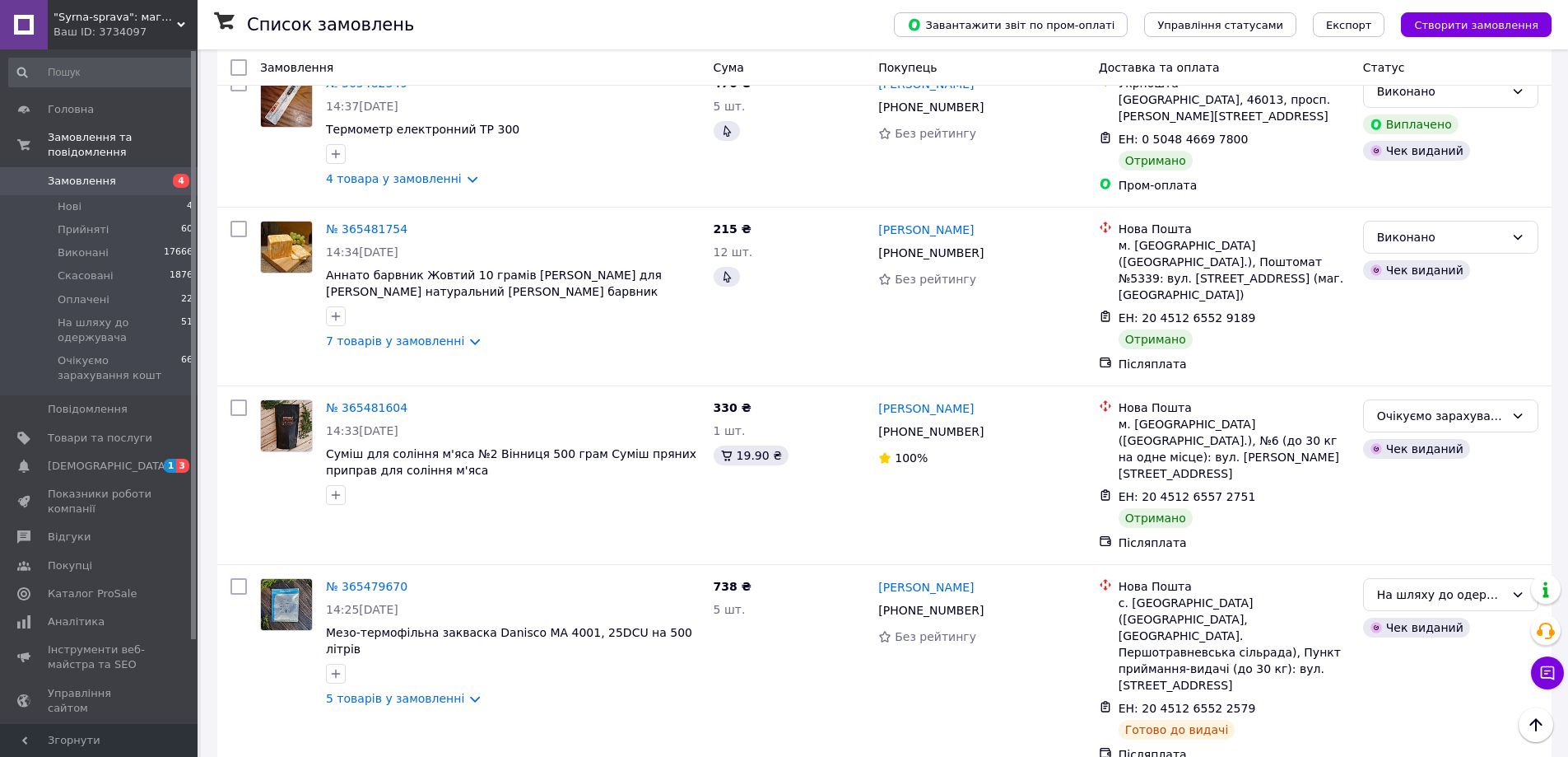
scroll to position [2725, 0]
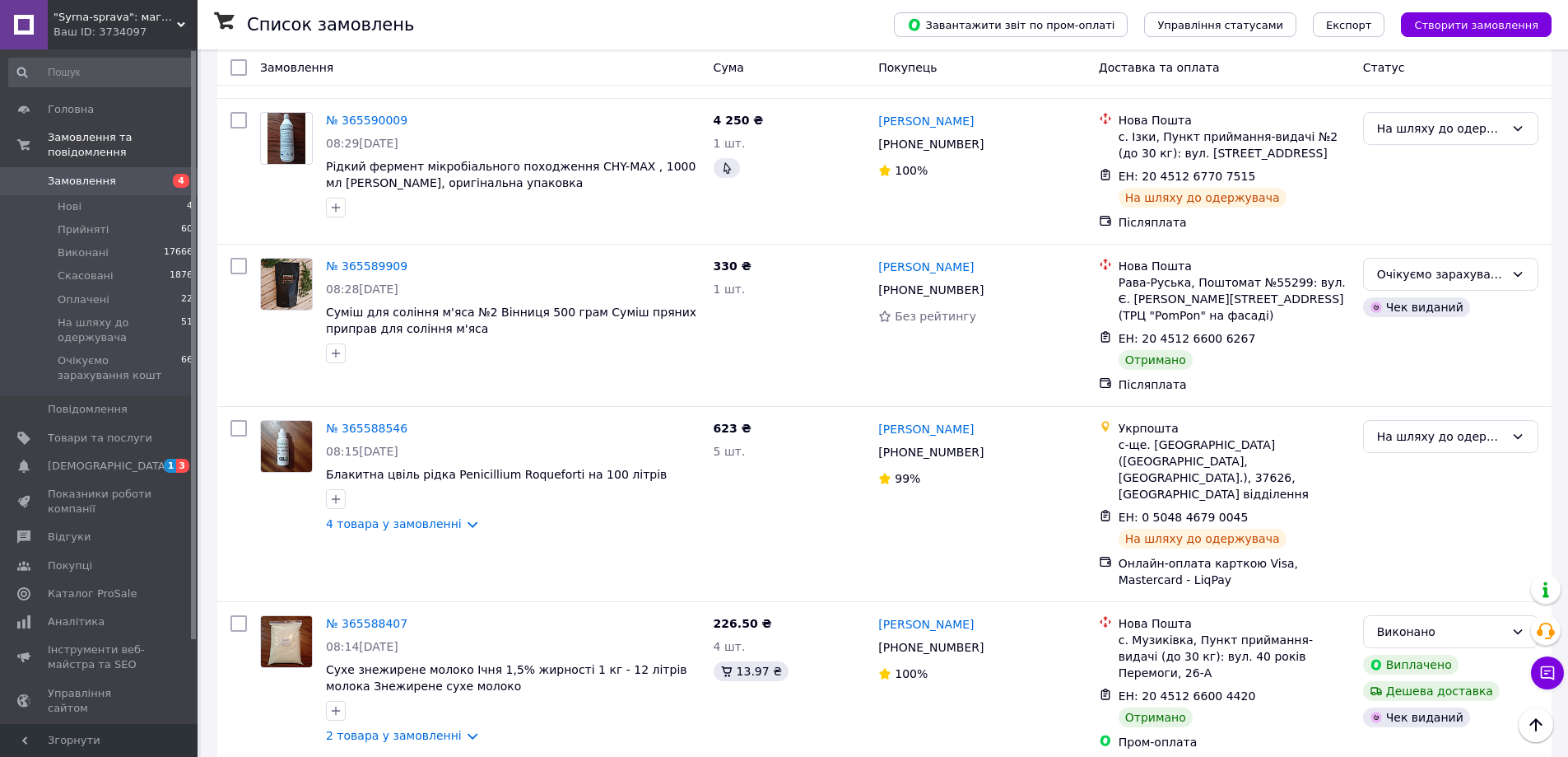
scroll to position [2573, 0]
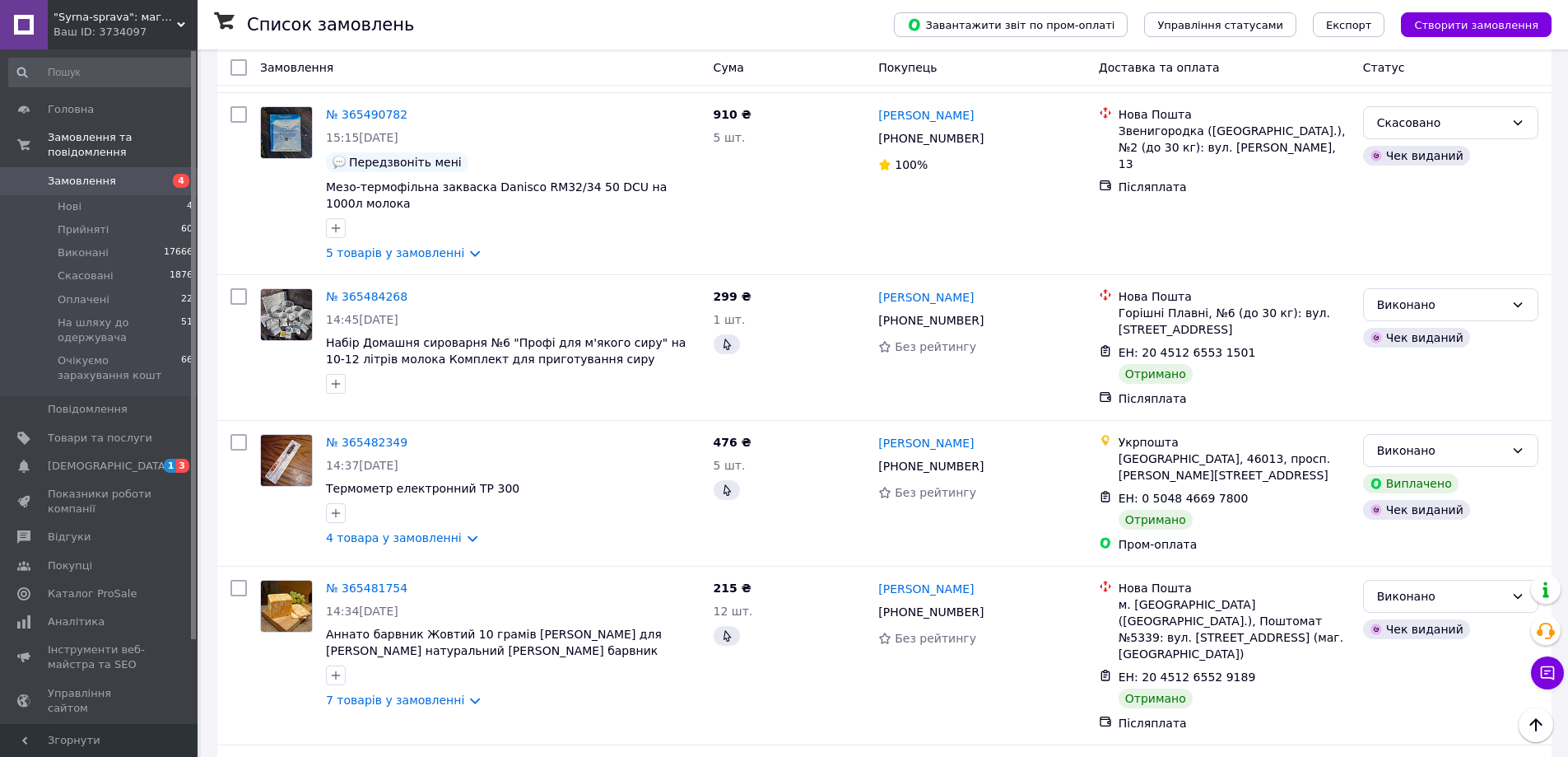
scroll to position [2725, 0]
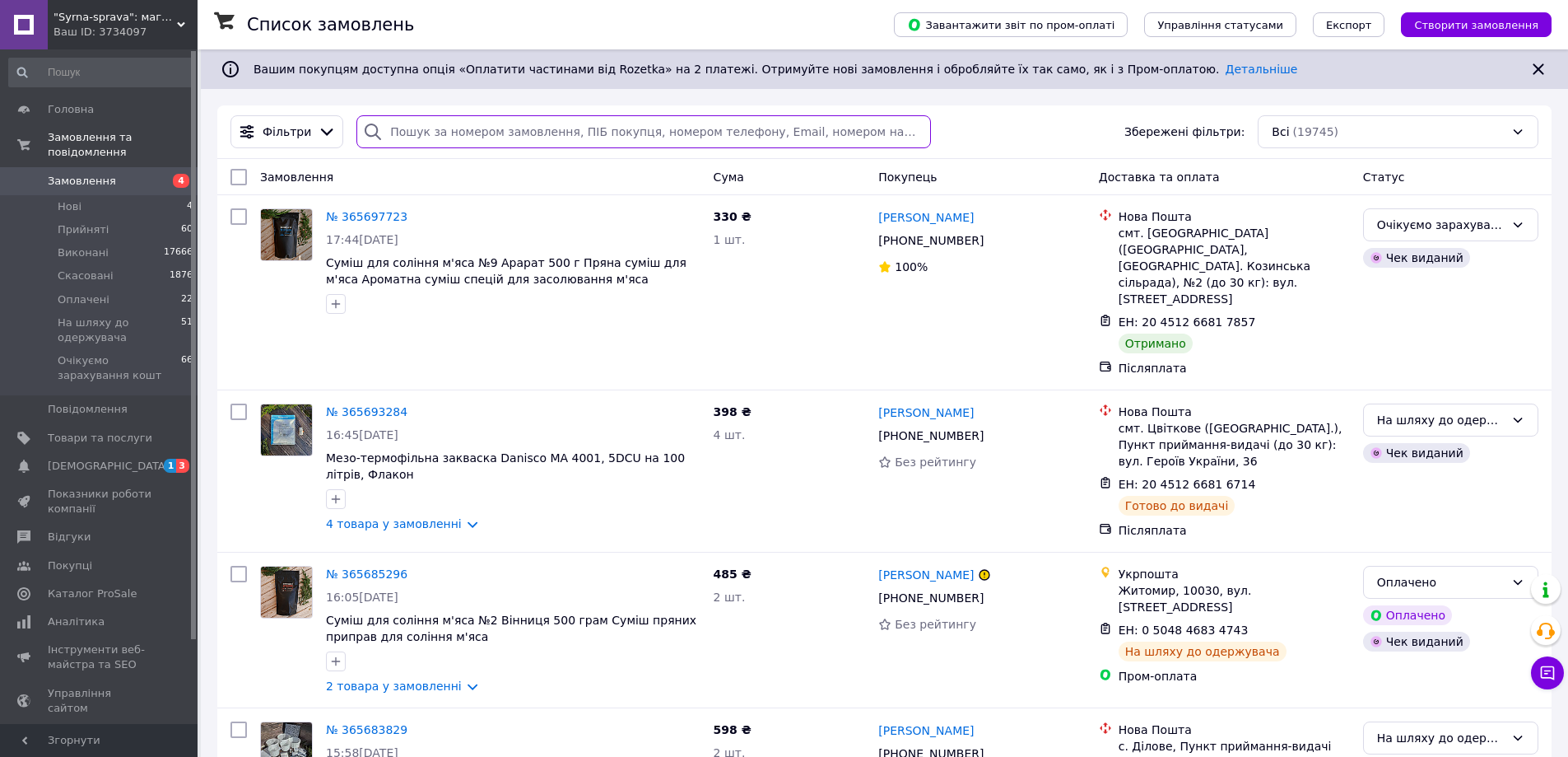
click at [399, 137] on input "search" at bounding box center [643, 132] width 574 height 33
paste input "365163247"
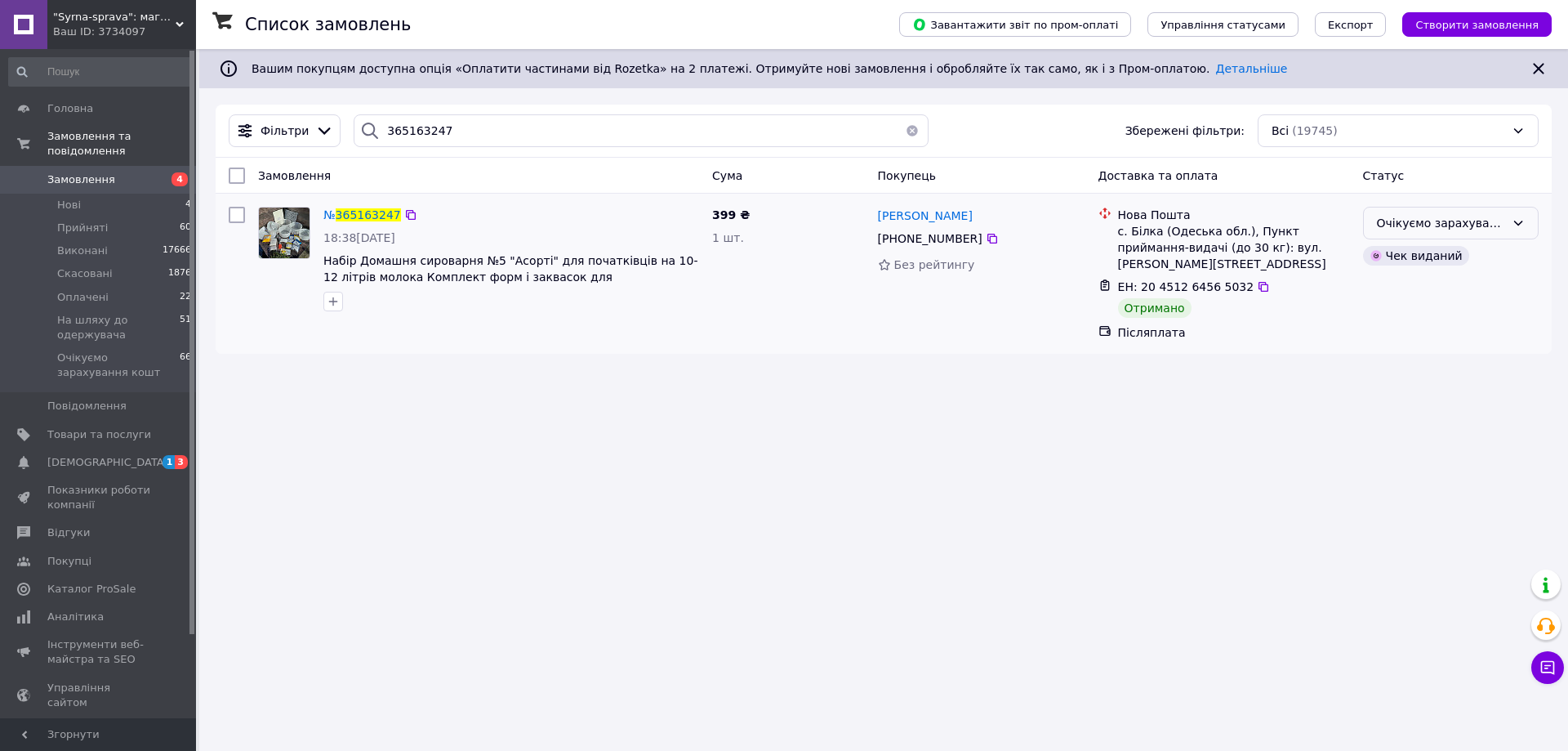
click at [1424, 212] on div "Очікуємо зарахування кошт" at bounding box center [1451, 223] width 176 height 33
click at [1383, 292] on li "Виконано" at bounding box center [1451, 288] width 174 height 30
click at [399, 134] on input "365163247" at bounding box center [641, 131] width 575 height 33
paste input "073558"
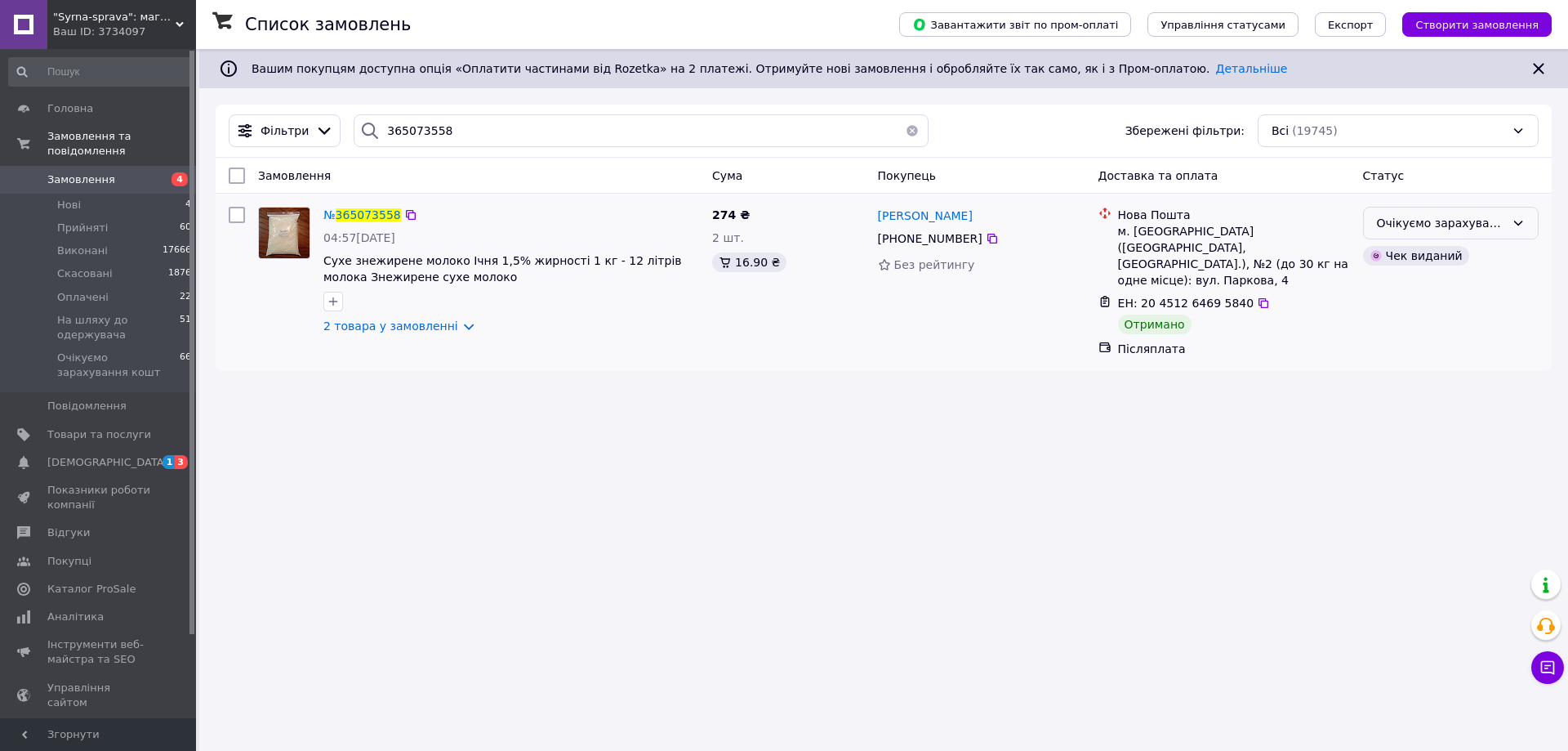
click at [1431, 225] on div "Очікуємо зарахування кошт" at bounding box center [1441, 223] width 128 height 18
click at [1393, 293] on li "Виконано" at bounding box center [1451, 288] width 174 height 30
click at [408, 122] on input "365073558" at bounding box center [641, 131] width 575 height 33
paste input "4811027"
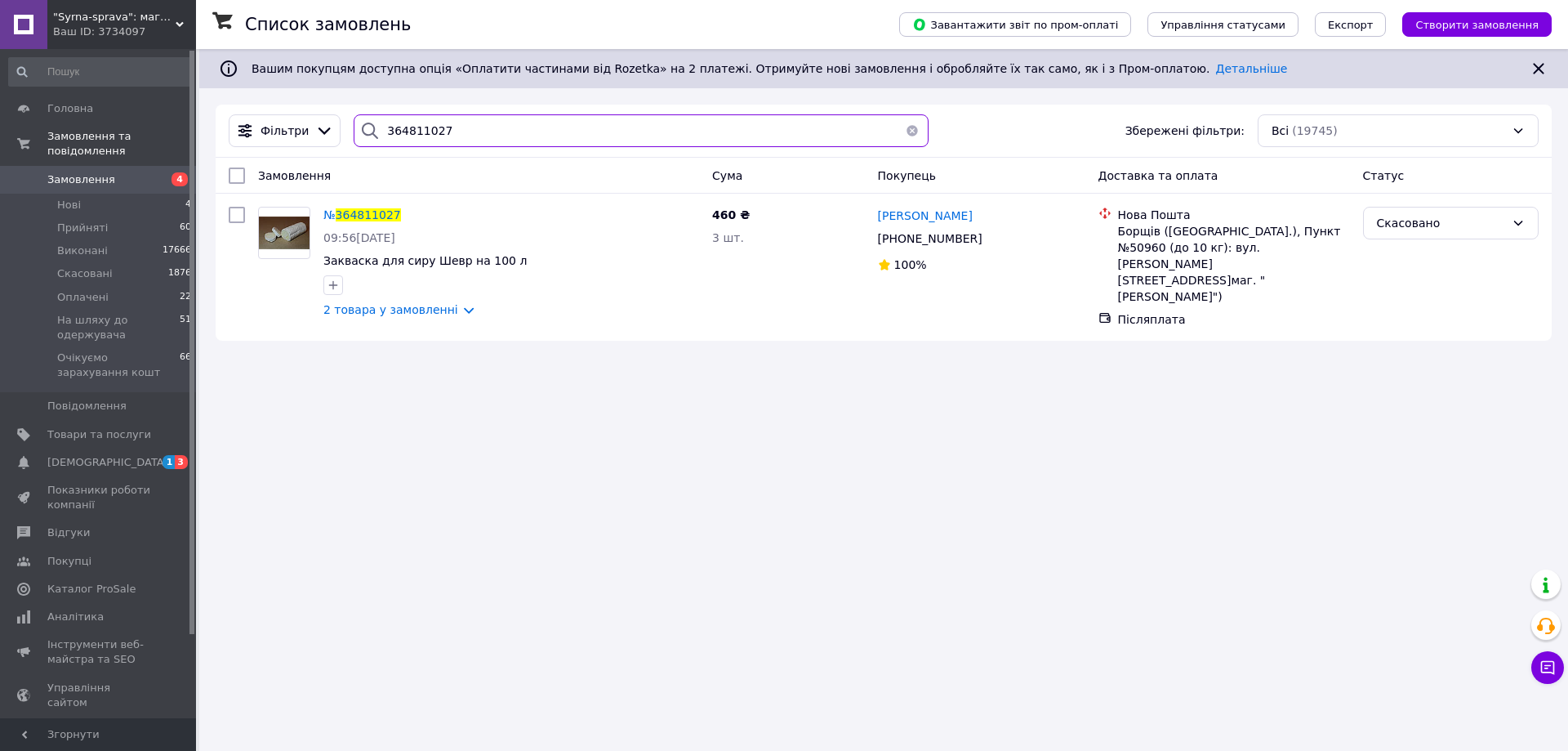
drag, startPoint x: 447, startPoint y: 137, endPoint x: 361, endPoint y: 129, distance: 86.4
click at [361, 129] on div "364811027" at bounding box center [641, 131] width 575 height 33
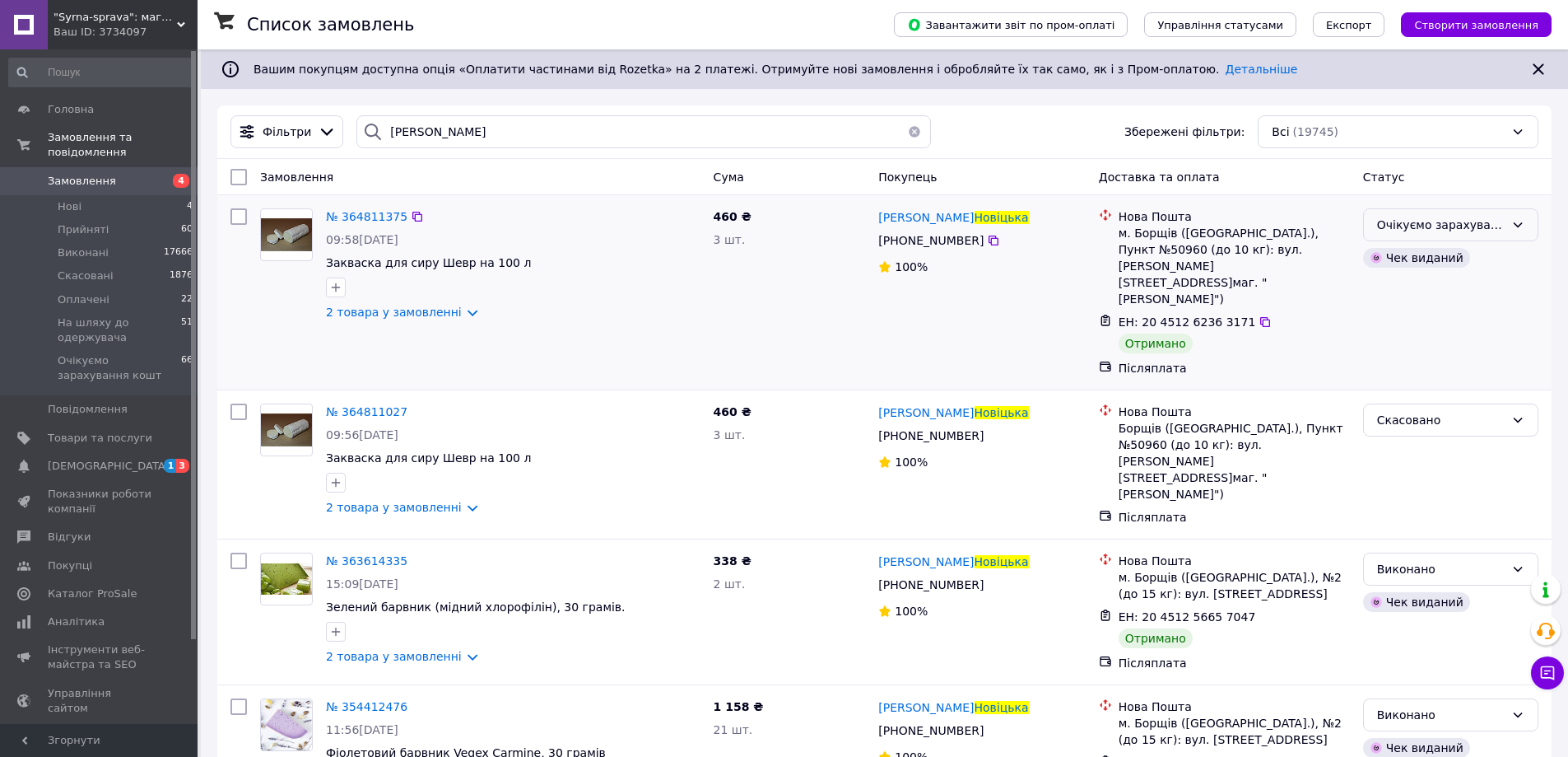
click at [1417, 227] on div "Очікуємо зарахування кошт" at bounding box center [1441, 225] width 127 height 18
click at [1414, 289] on li "Виконано" at bounding box center [1451, 290] width 174 height 30
click at [393, 125] on input "новіцька" at bounding box center [643, 132] width 574 height 33
paste input "364981675"
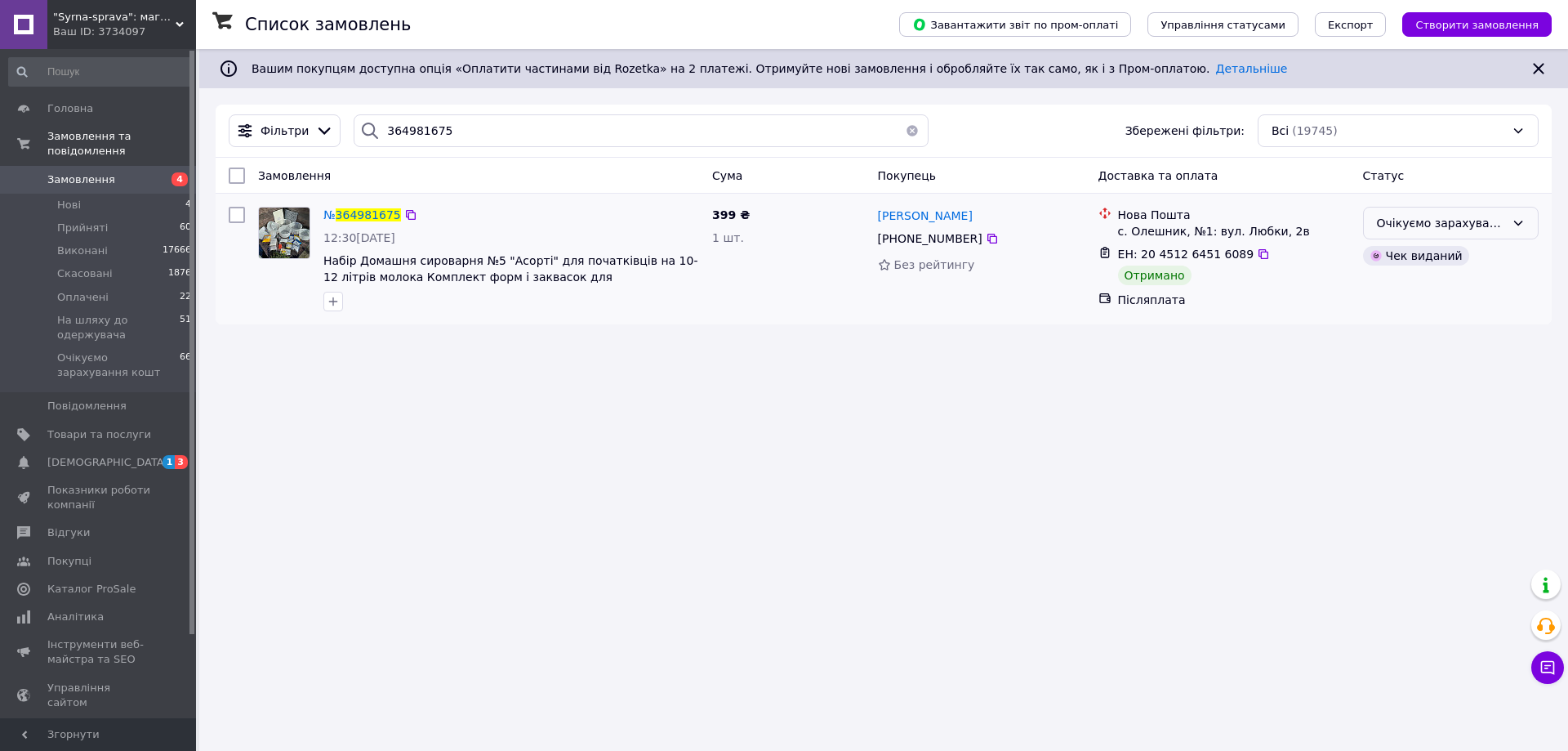
click at [1437, 220] on div "Очікуємо зарахування кошт" at bounding box center [1441, 223] width 128 height 18
drag, startPoint x: 1421, startPoint y: 282, endPoint x: 1405, endPoint y: 282, distance: 16.0
click at [1419, 282] on li "Виконано" at bounding box center [1451, 288] width 174 height 30
click at [423, 142] on input "364981675" at bounding box center [641, 131] width 575 height 33
click at [422, 135] on input "364981675" at bounding box center [641, 131] width 575 height 33
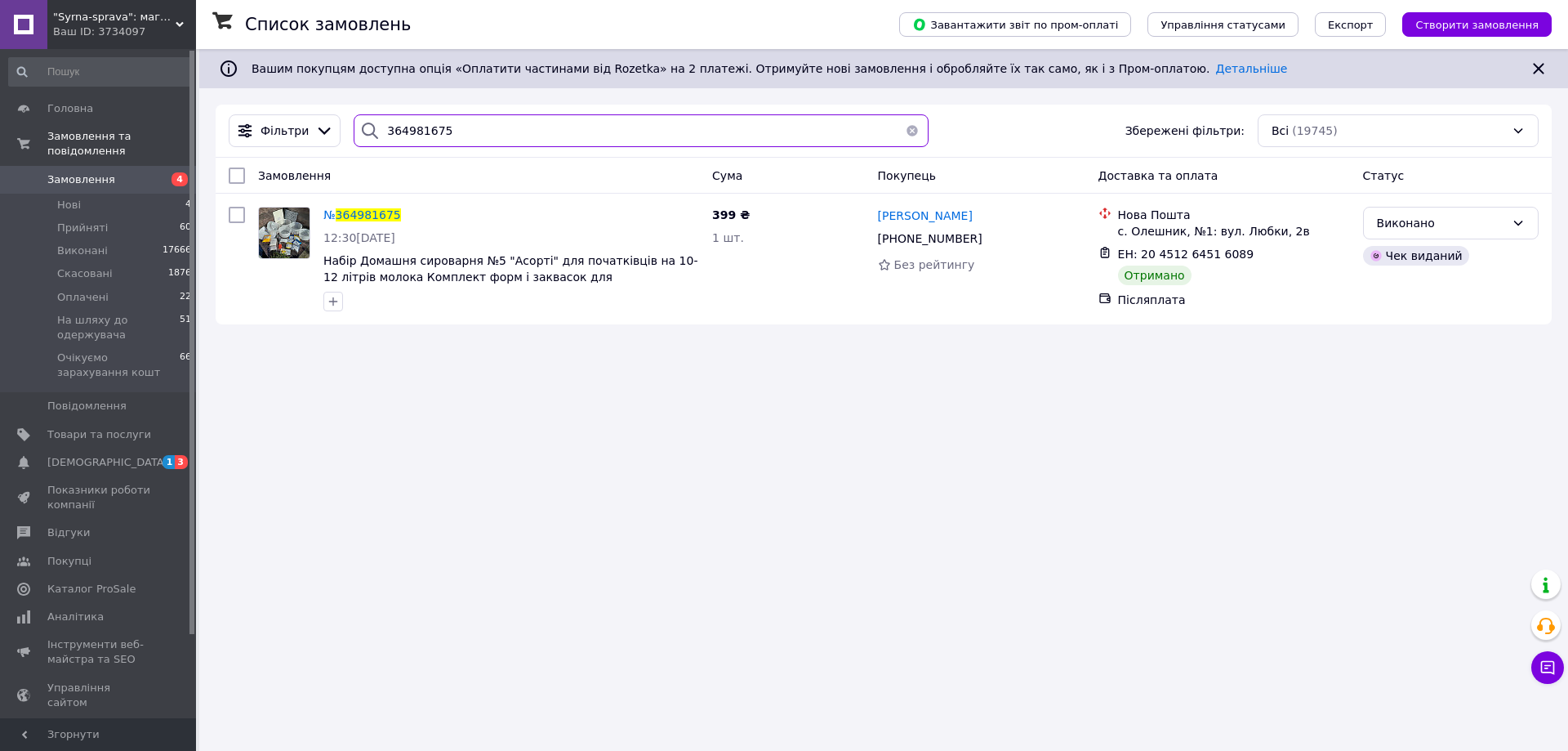
click at [422, 135] on input "364981675" at bounding box center [641, 131] width 575 height 33
paste input "96854"
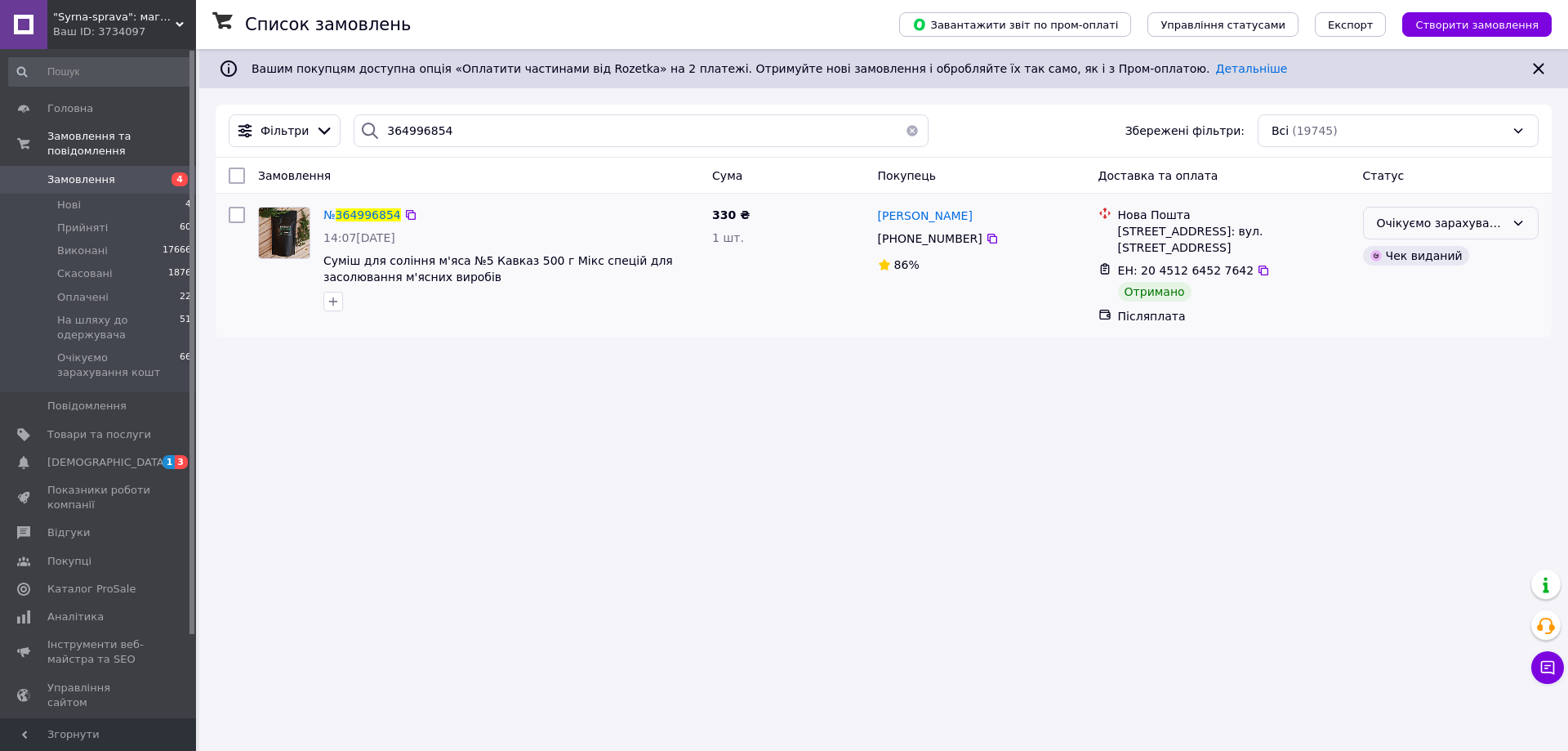
click at [1493, 222] on div "Очікуємо зарахування кошт" at bounding box center [1441, 223] width 128 height 18
drag, startPoint x: 1441, startPoint y: 278, endPoint x: 1418, endPoint y: 280, distance: 23.1
click at [1438, 278] on li "Виконано" at bounding box center [1451, 288] width 174 height 30
click at [400, 127] on input "364996854" at bounding box center [641, 131] width 575 height 33
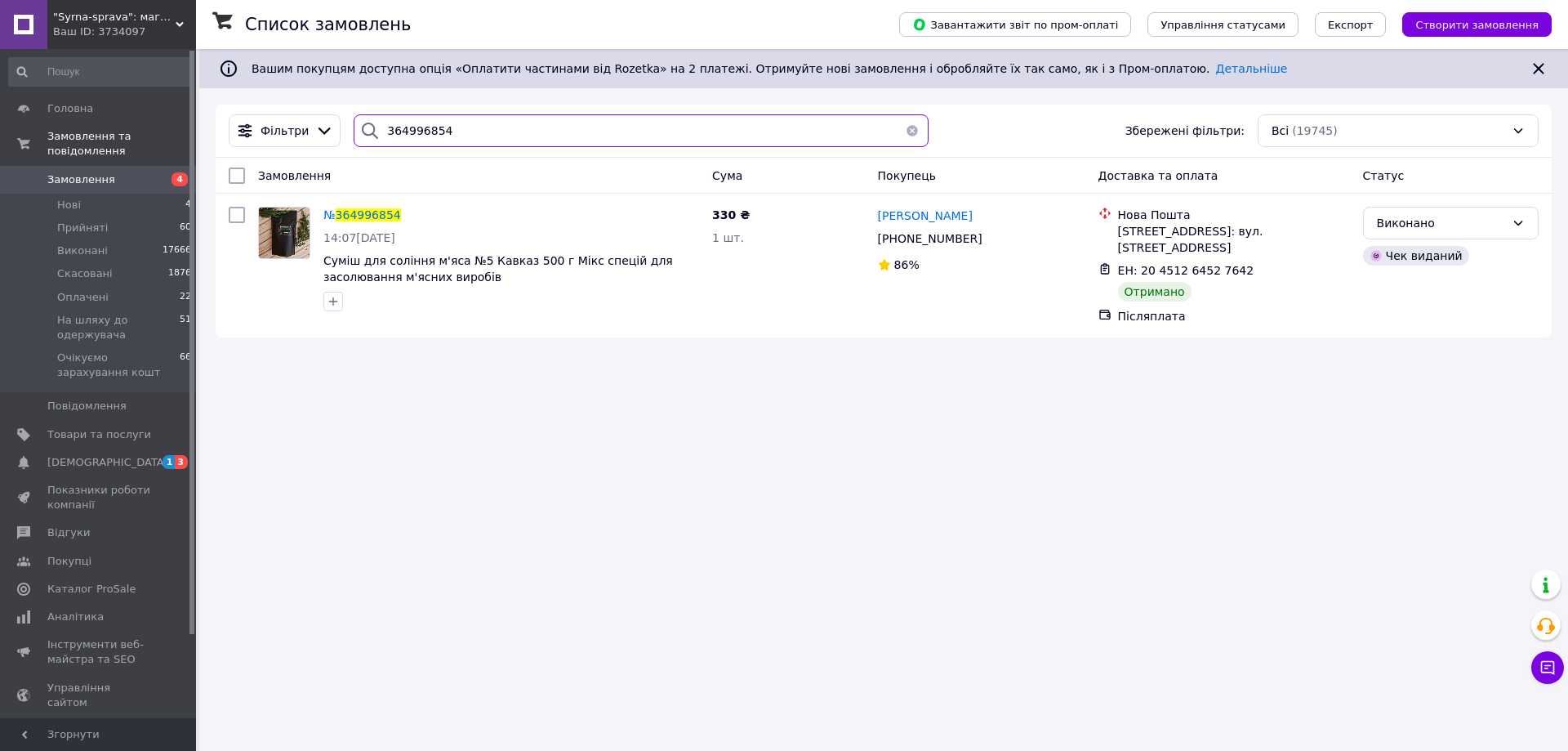
paste input "5246675"
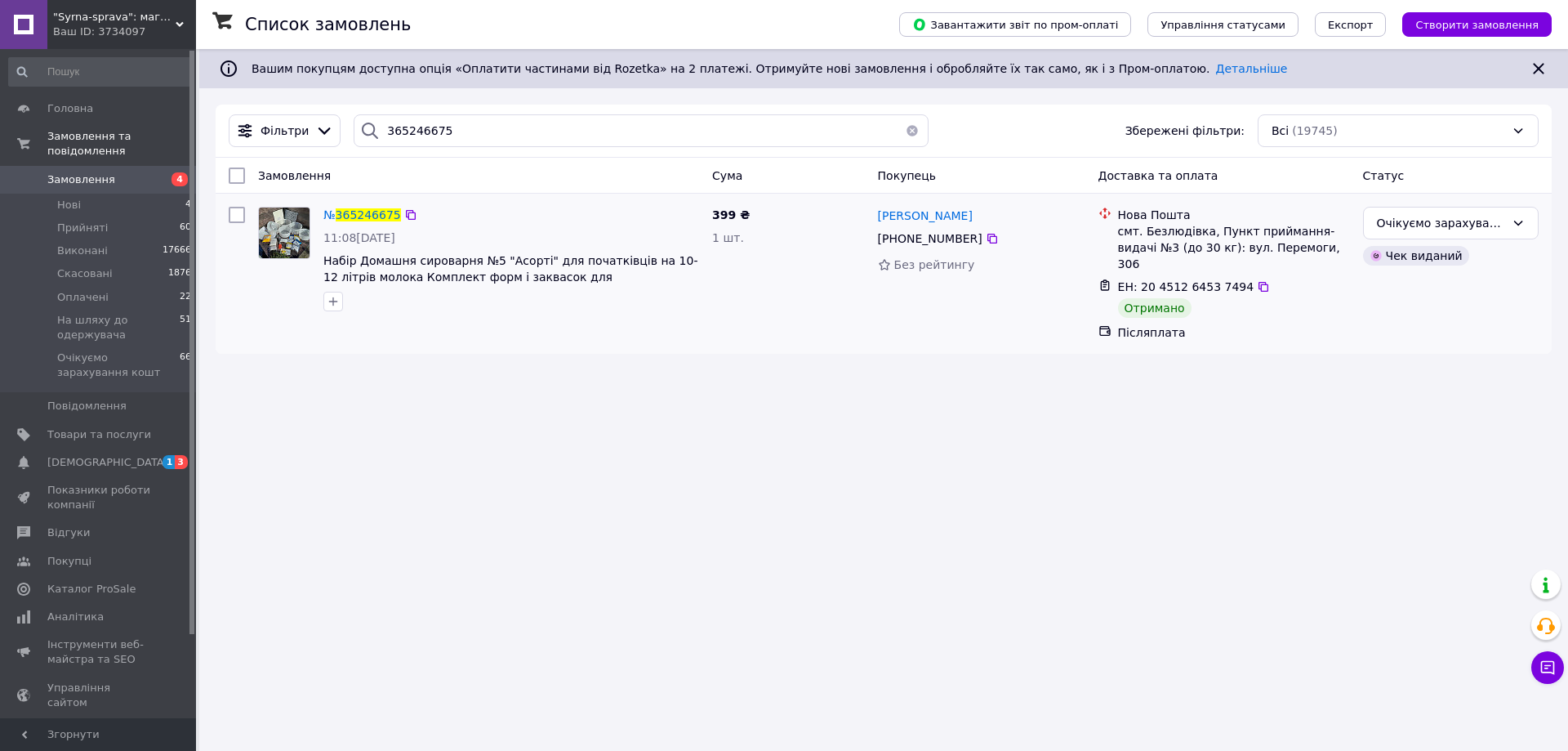
drag, startPoint x: 1457, startPoint y: 209, endPoint x: 1433, endPoint y: 241, distance: 40.0
click at [1456, 212] on div "Очікуємо зарахування кошт" at bounding box center [1451, 223] width 176 height 33
drag, startPoint x: 1422, startPoint y: 284, endPoint x: 1391, endPoint y: 288, distance: 31.3
click at [1420, 284] on li "Виконано" at bounding box center [1451, 288] width 174 height 30
click at [437, 126] on input "365246675" at bounding box center [641, 131] width 575 height 33
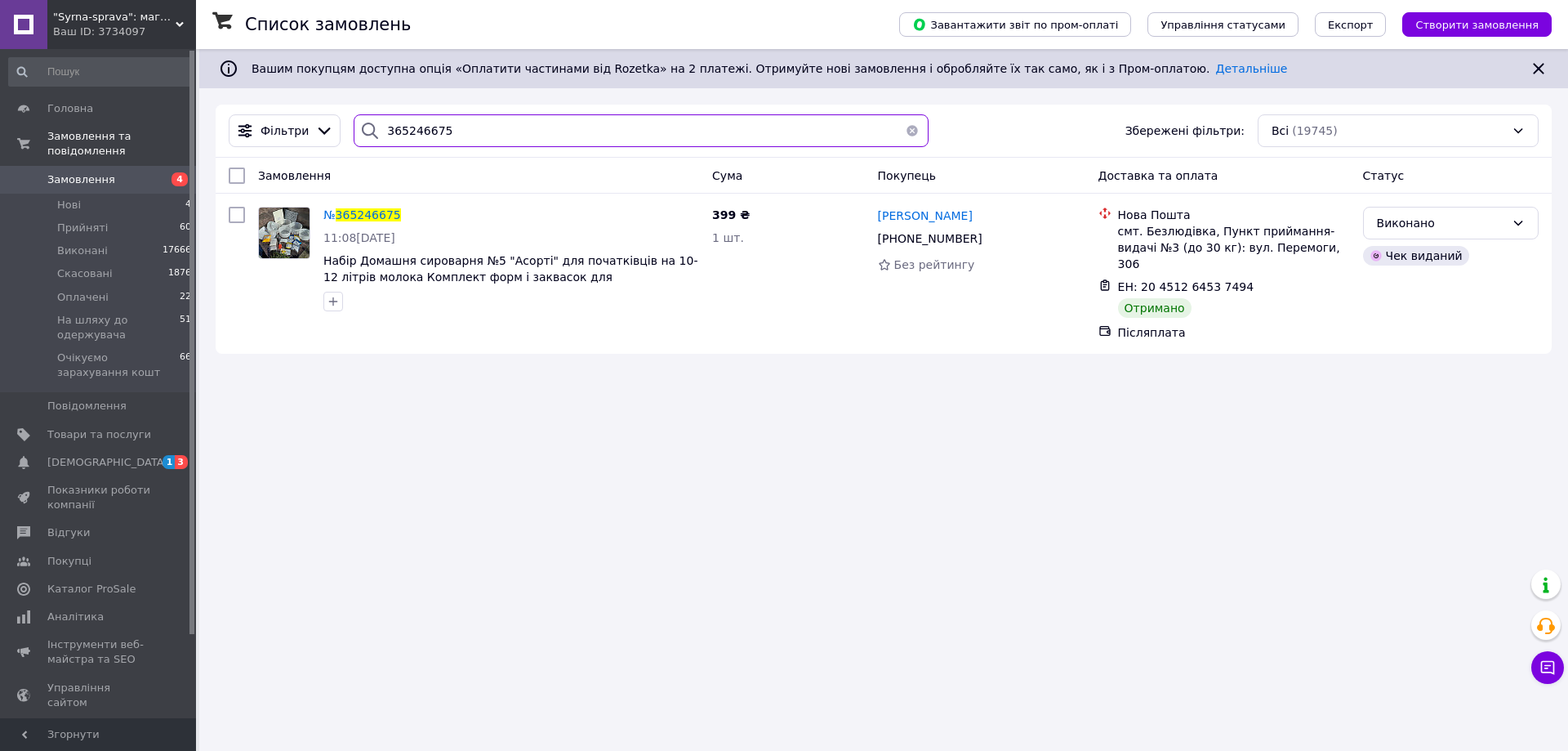
click at [437, 126] on input "365246675" at bounding box center [641, 131] width 575 height 33
paste input "60306"
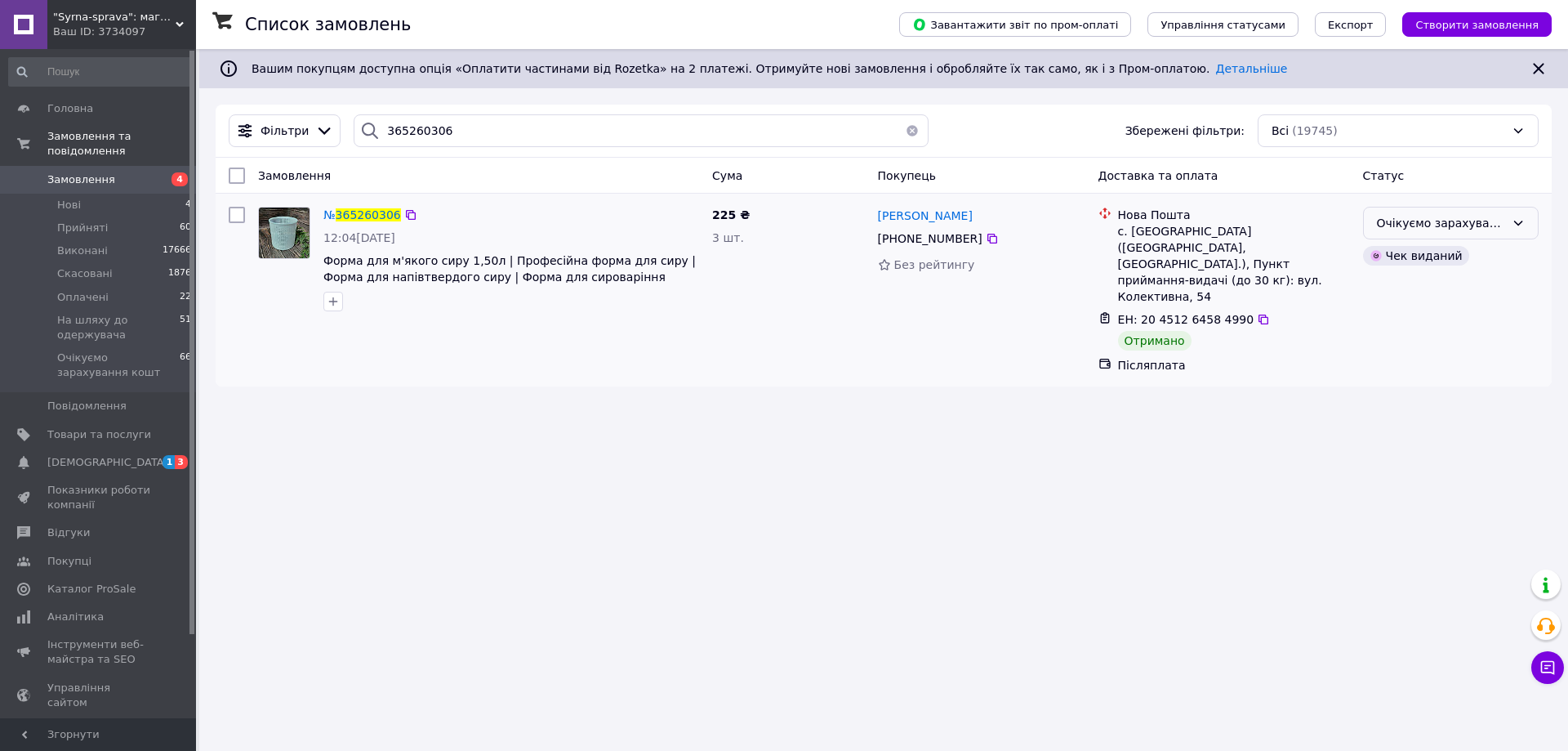
click at [1412, 222] on div "Очікуємо зарахування кошт" at bounding box center [1441, 223] width 128 height 18
click at [1406, 282] on li "Виконано" at bounding box center [1451, 288] width 174 height 30
click at [409, 125] on input "365260306" at bounding box center [641, 131] width 575 height 33
paste input "13401"
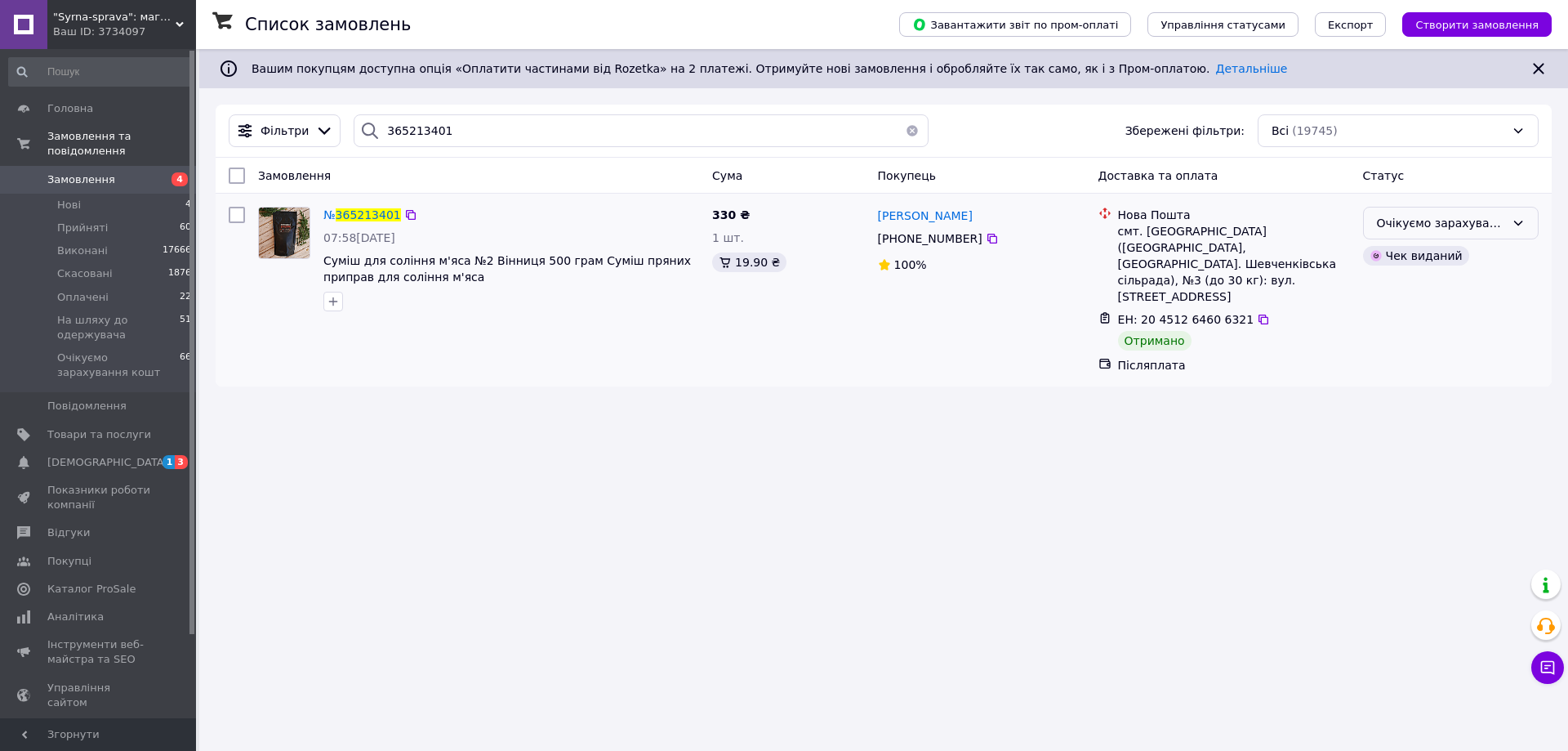
drag, startPoint x: 1470, startPoint y: 220, endPoint x: 1426, endPoint y: 240, distance: 48.3
click at [1468, 221] on div "Очікуємо зарахування кошт" at bounding box center [1441, 223] width 128 height 18
click at [1388, 284] on li "Виконано" at bounding box center [1451, 288] width 174 height 30
click at [395, 130] on input "365213401" at bounding box center [641, 131] width 575 height 33
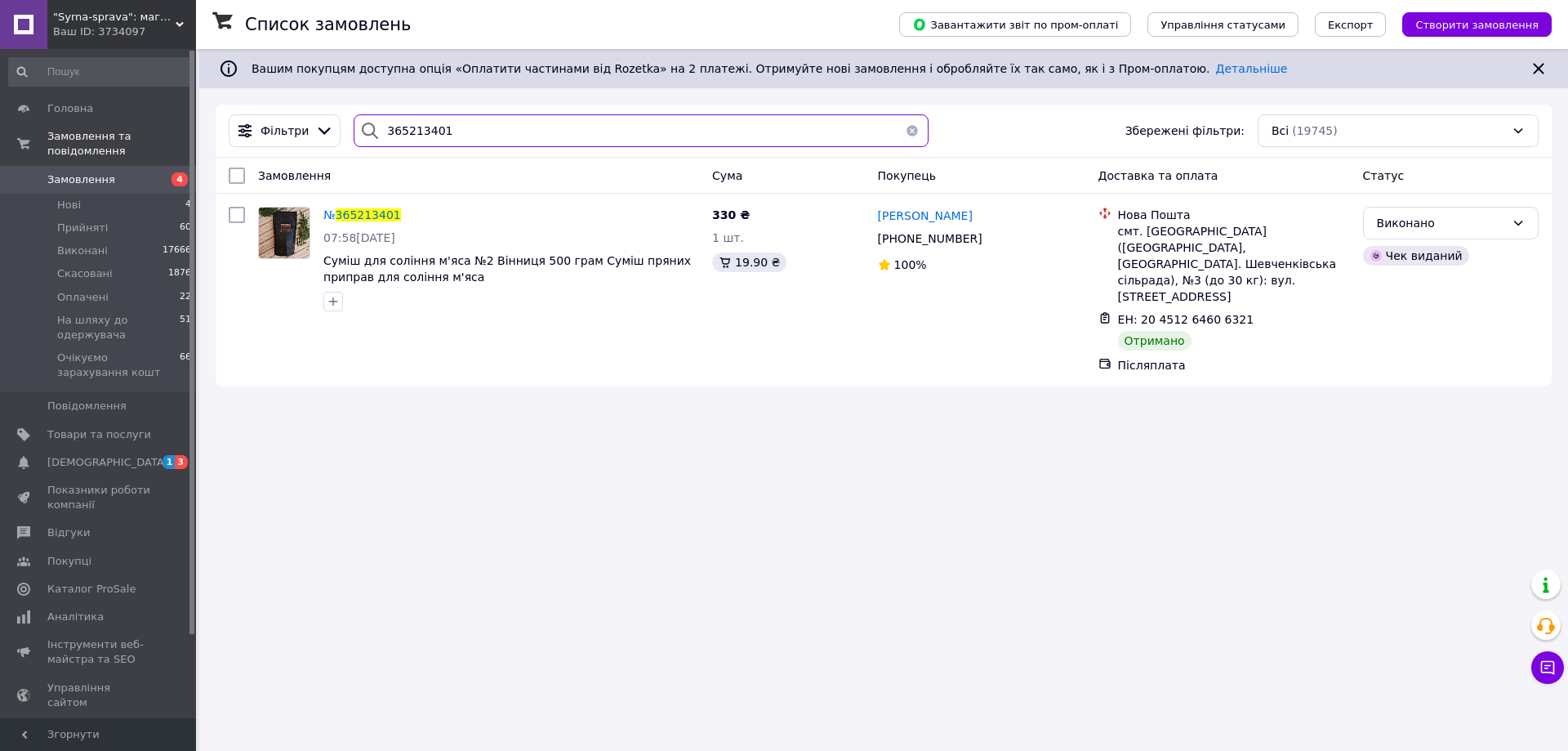
paste input "1194"
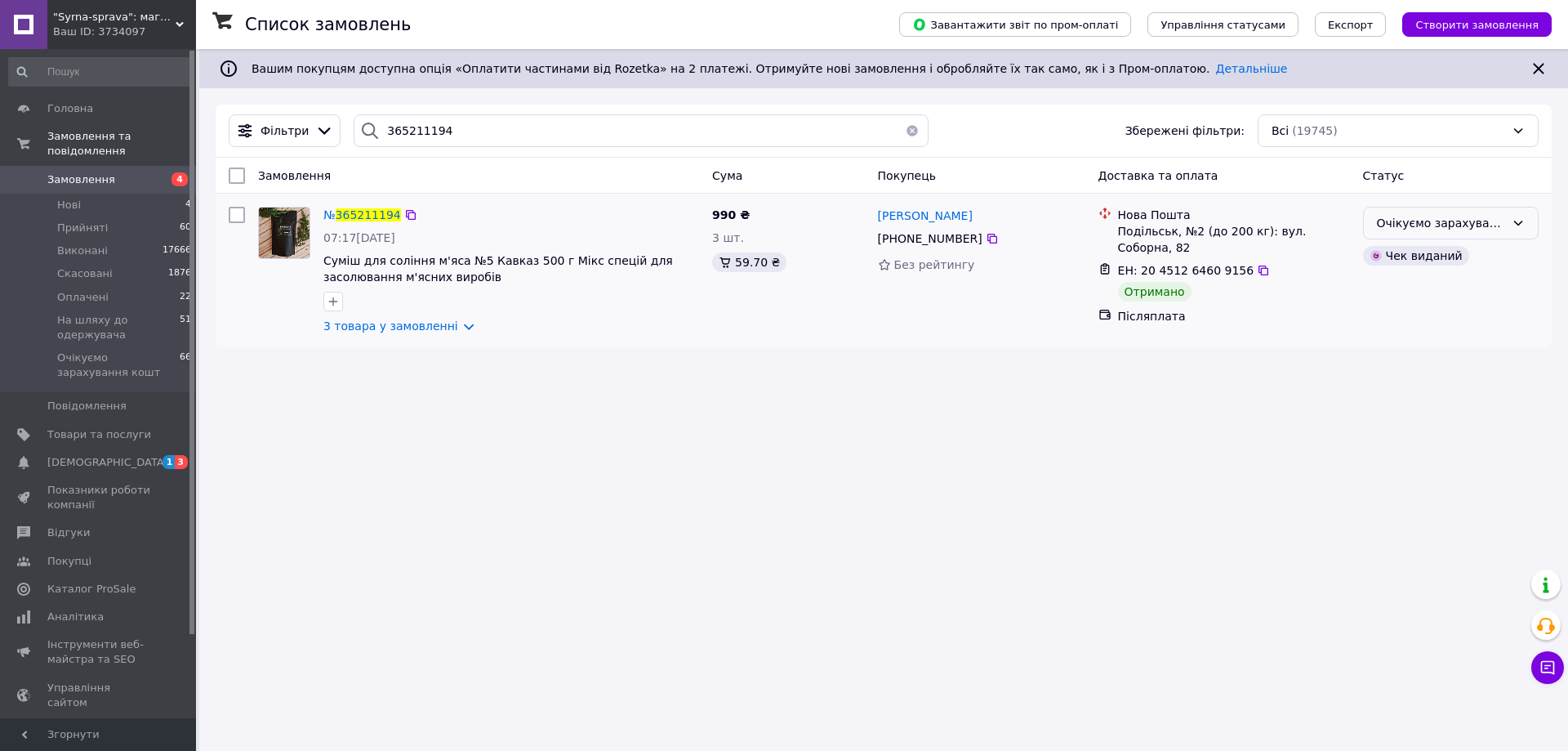
click at [1421, 228] on div "Очікуємо зарахування кошт" at bounding box center [1441, 223] width 128 height 18
drag, startPoint x: 1395, startPoint y: 282, endPoint x: 1293, endPoint y: 338, distance: 116.4
click at [1394, 282] on li "Виконано" at bounding box center [1451, 288] width 174 height 30
click at [390, 135] on input "365211194" at bounding box center [641, 131] width 575 height 33
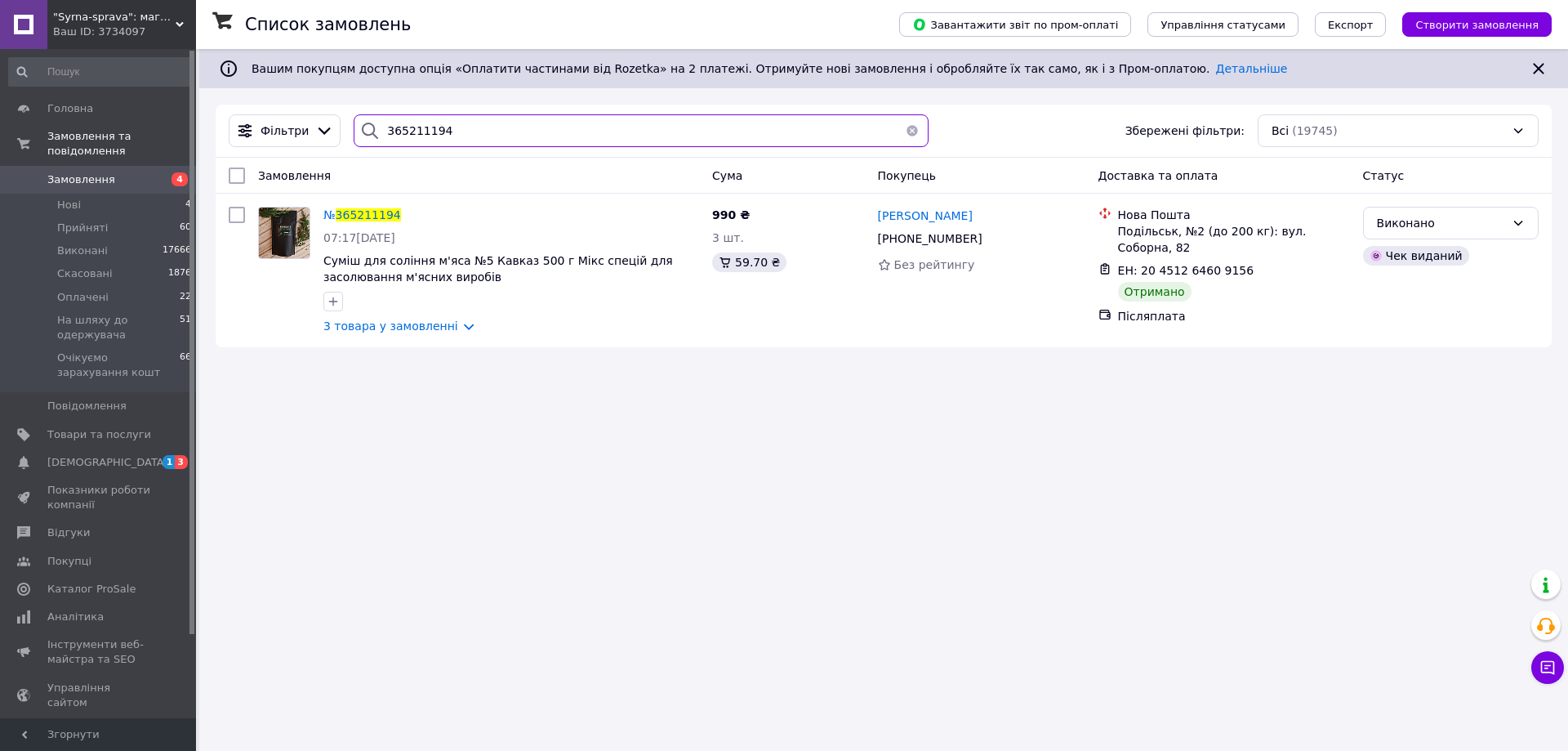
paste input "69170"
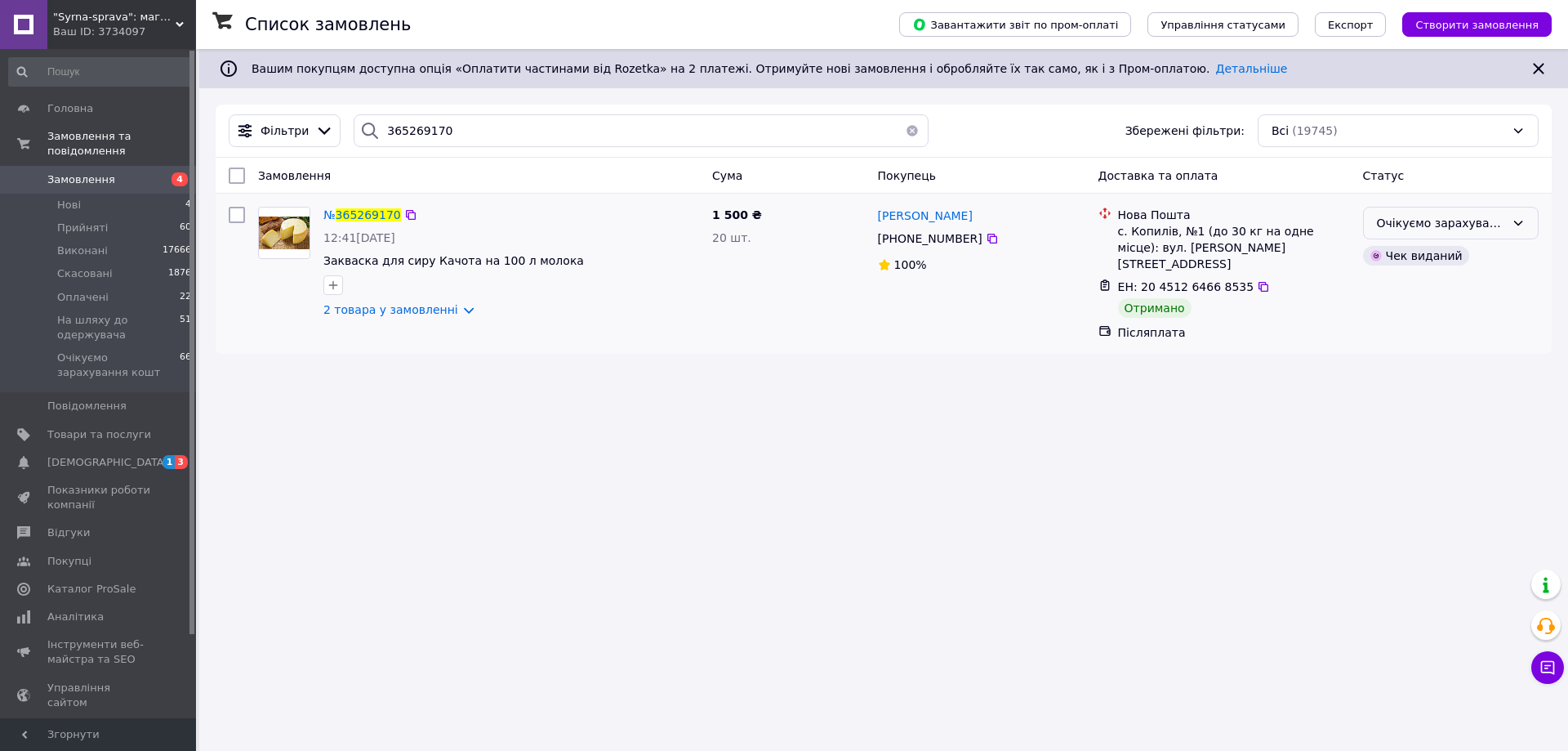
click at [1391, 219] on div "Очікуємо зарахування кошт" at bounding box center [1441, 223] width 128 height 18
drag, startPoint x: 1399, startPoint y: 297, endPoint x: 1222, endPoint y: 342, distance: 182.6
click at [1397, 297] on li "Виконано" at bounding box center [1451, 288] width 174 height 30
click at [449, 134] on input "365269170" at bounding box center [641, 131] width 575 height 33
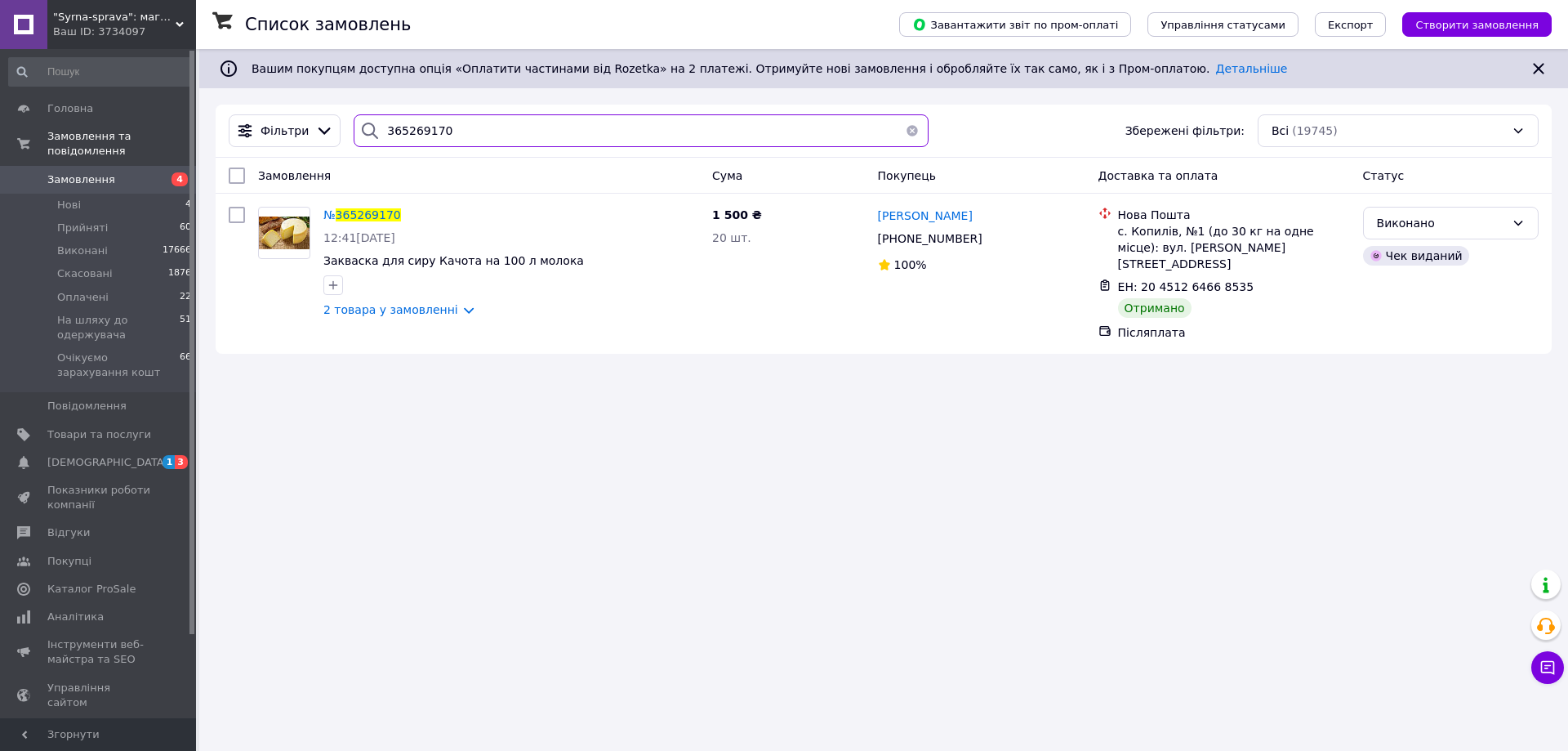
paste input "80926"
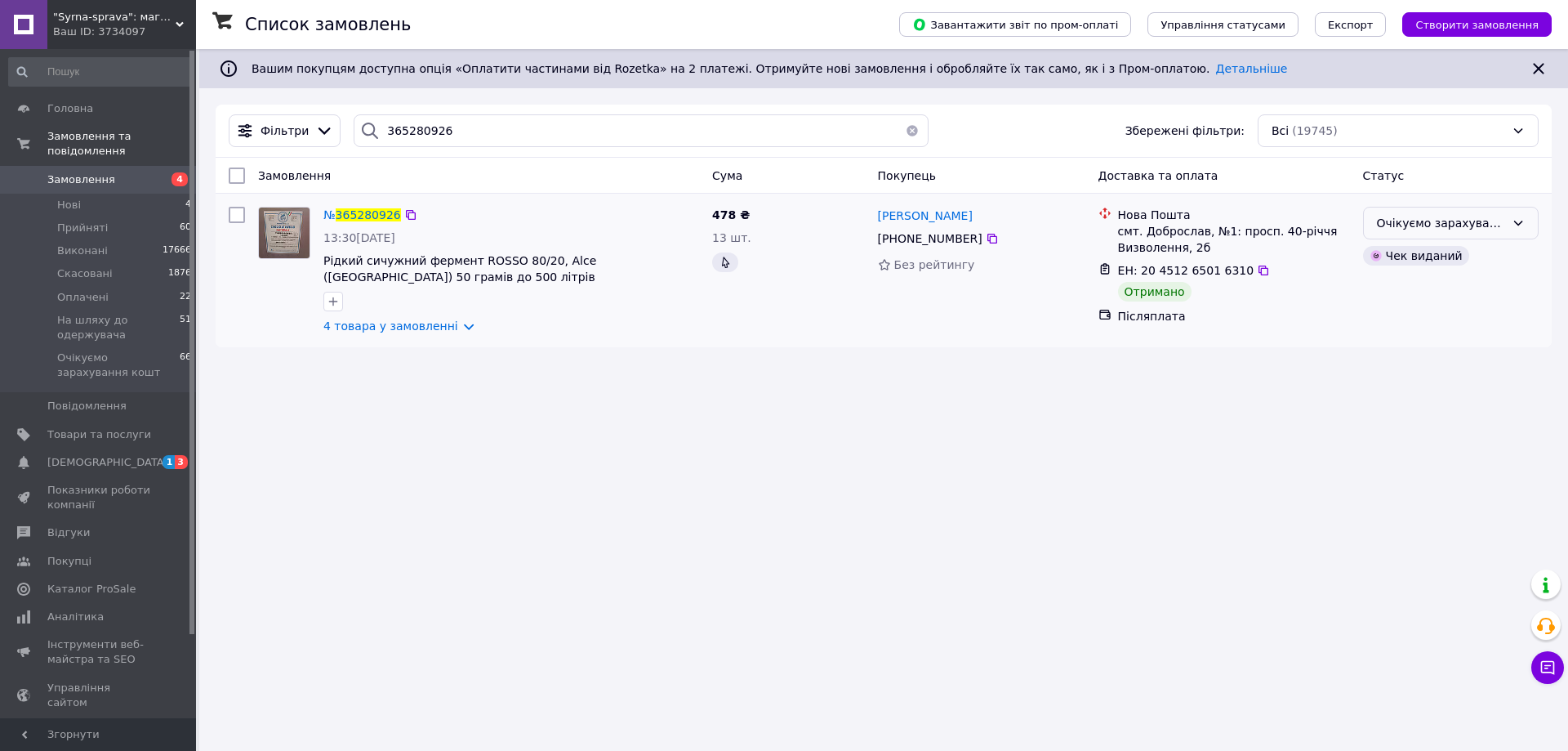
click at [1456, 208] on div "Очікуємо зарахування кошт" at bounding box center [1451, 223] width 176 height 33
click at [1415, 286] on li "Виконано" at bounding box center [1451, 288] width 174 height 30
click at [422, 126] on input "365280926" at bounding box center [641, 131] width 575 height 33
paste input "504460"
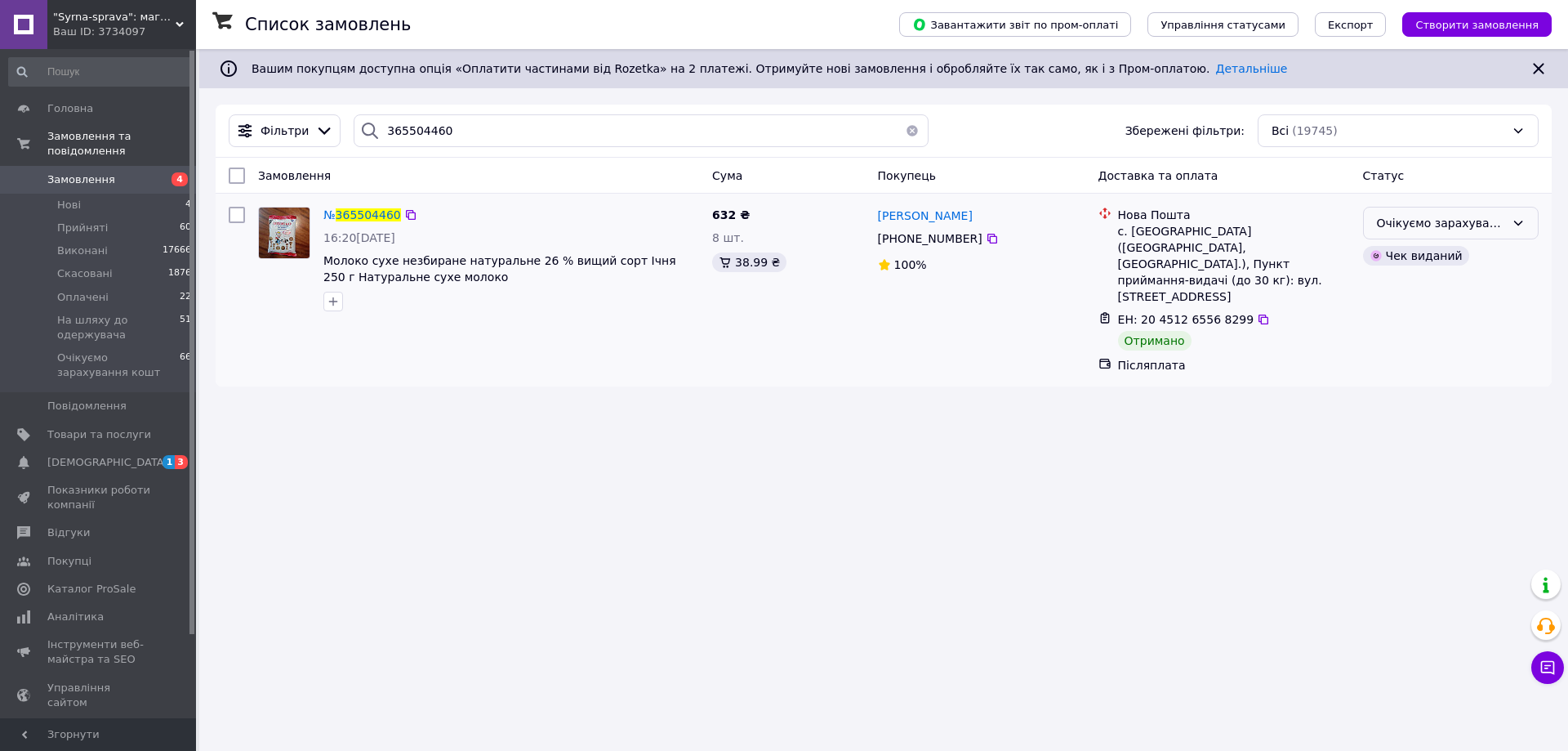
drag, startPoint x: 1419, startPoint y: 224, endPoint x: 1414, endPoint y: 241, distance: 17.7
click at [1419, 225] on div "Очікуємо зарахування кошт" at bounding box center [1441, 223] width 128 height 18
drag, startPoint x: 1401, startPoint y: 281, endPoint x: 1011, endPoint y: 423, distance: 415.0
click at [1399, 282] on li "Виконано" at bounding box center [1451, 288] width 174 height 30
click at [419, 131] on input "365504460" at bounding box center [641, 131] width 575 height 33
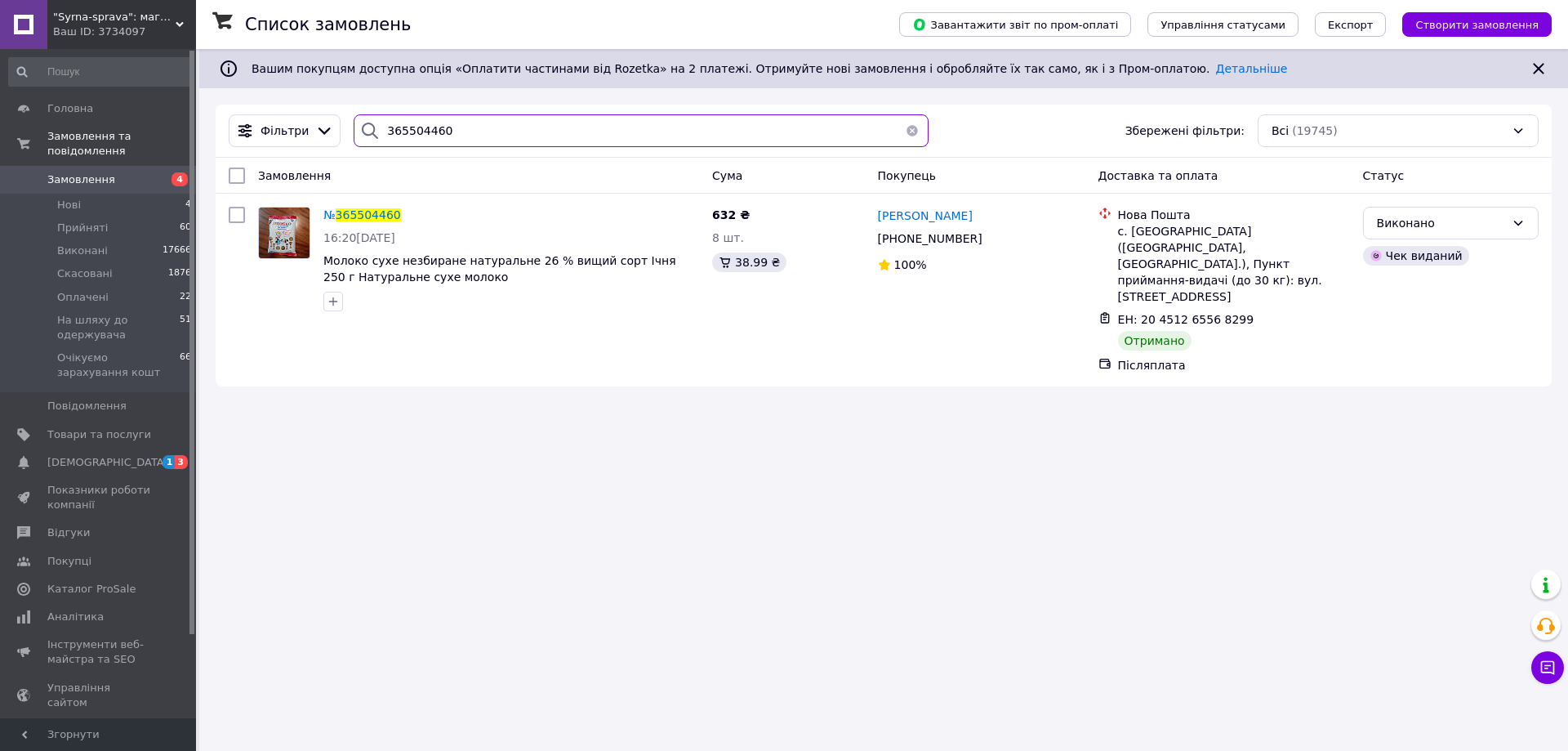
click at [419, 131] on input "365504460" at bounding box center [641, 131] width 575 height 33
paste input "481604"
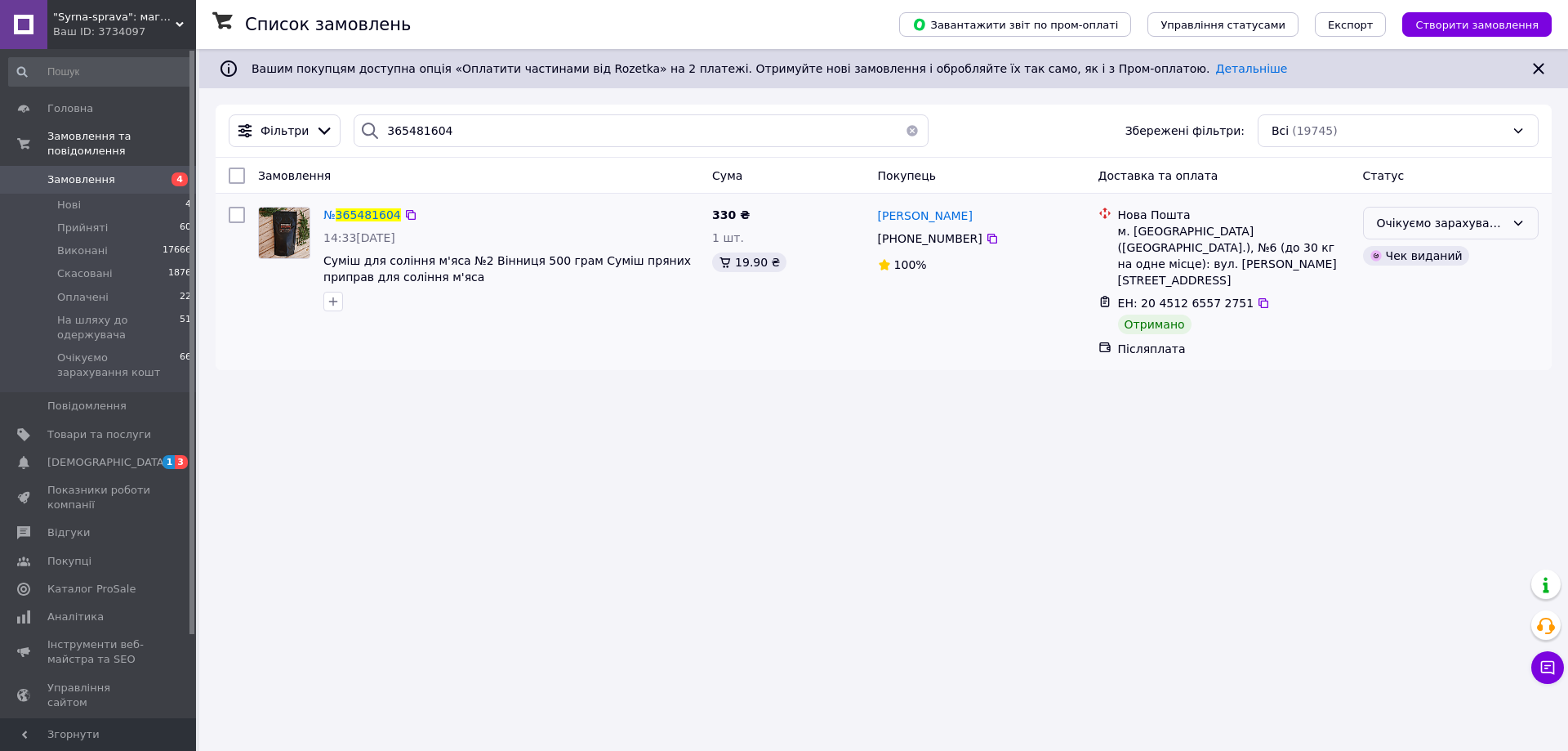
drag, startPoint x: 1461, startPoint y: 220, endPoint x: 1436, endPoint y: 240, distance: 32.0
click at [1459, 221] on div "Очікуємо зарахування кошт" at bounding box center [1441, 223] width 128 height 18
drag, startPoint x: 1405, startPoint y: 277, endPoint x: 1386, endPoint y: 285, distance: 20.6
click at [1404, 277] on li "Виконано" at bounding box center [1451, 288] width 174 height 30
click at [384, 122] on input "365481604" at bounding box center [641, 131] width 575 height 33
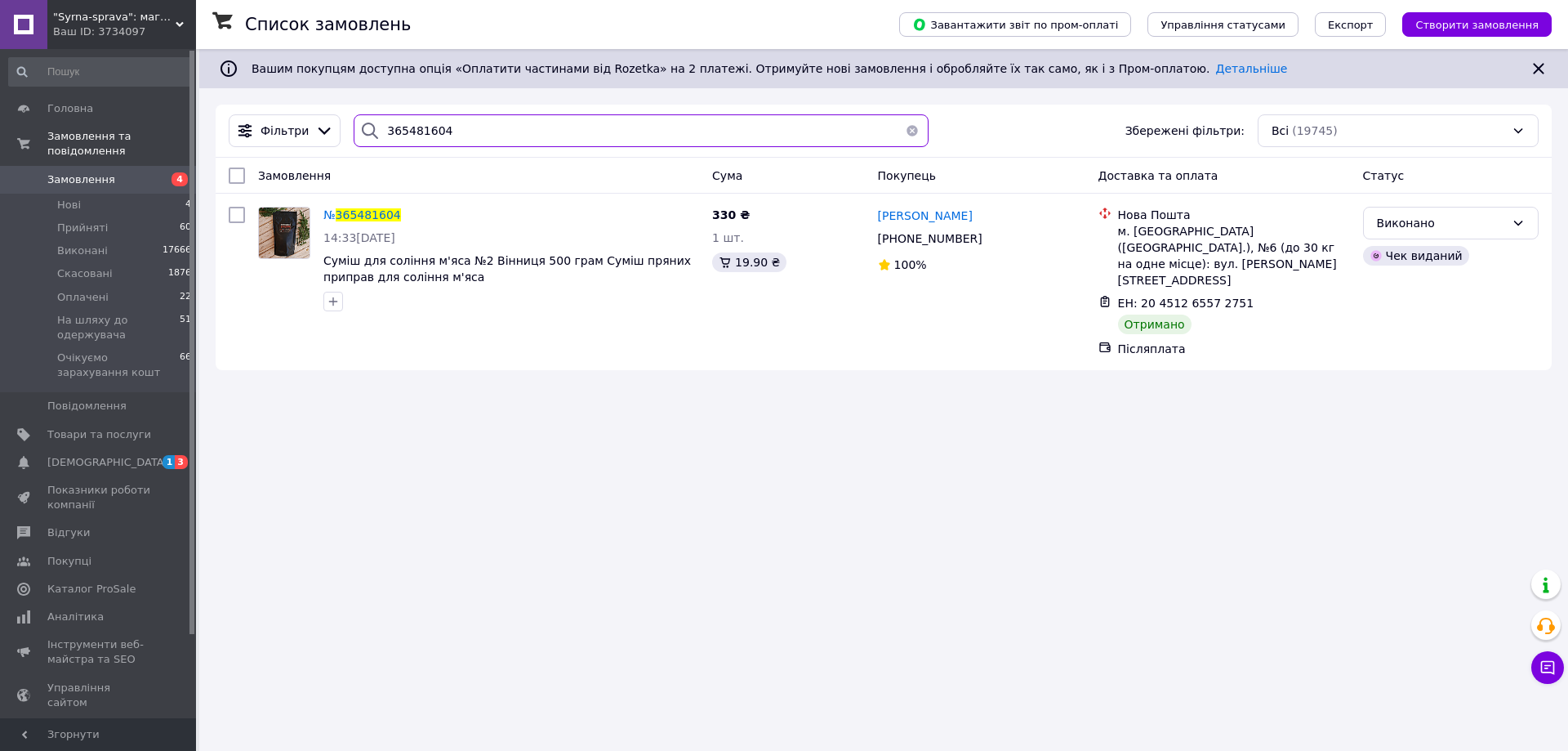
click at [384, 122] on input "365481604" at bounding box center [641, 131] width 575 height 33
paste input "589909"
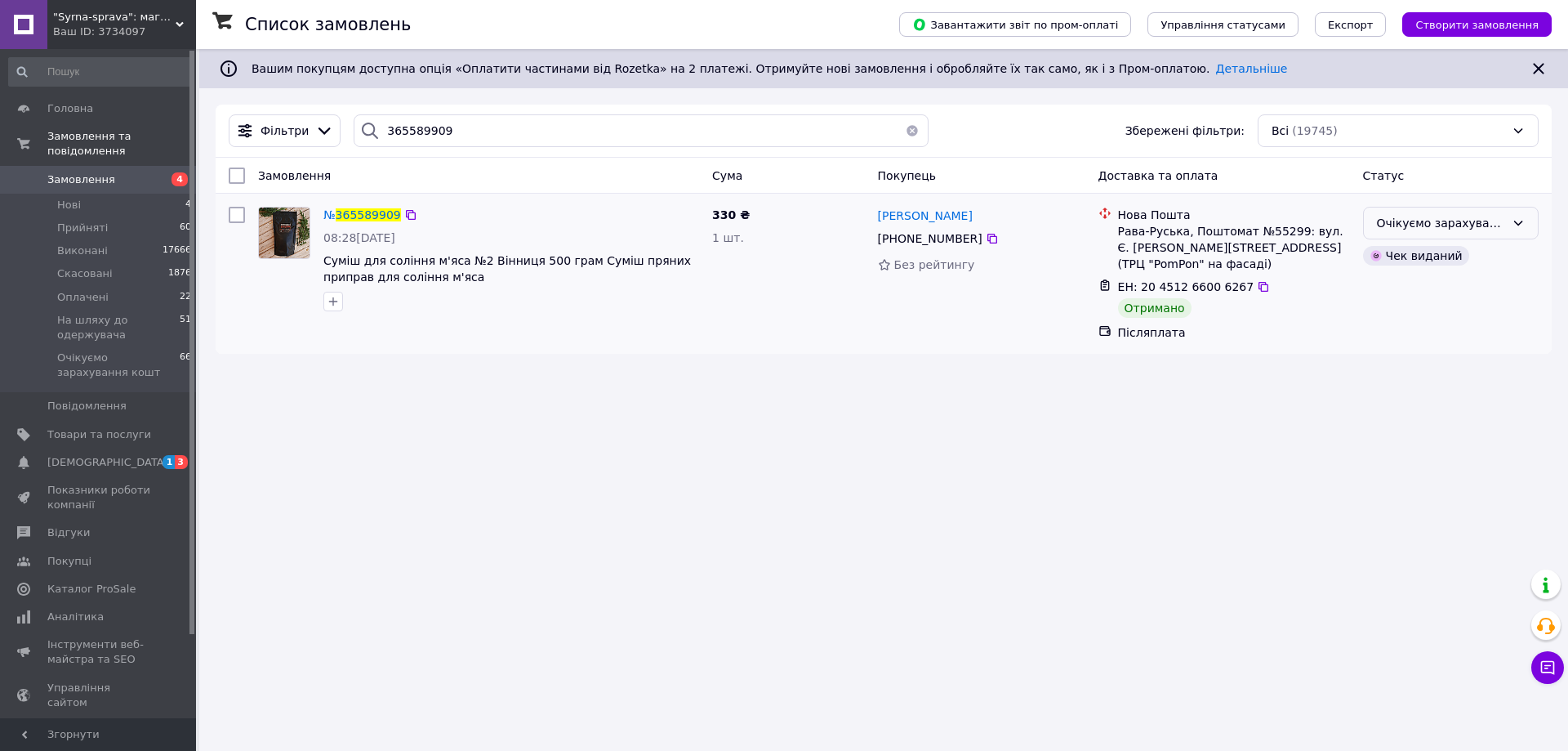
click at [1400, 226] on div "Очікуємо зарахування кошт" at bounding box center [1441, 223] width 128 height 18
drag, startPoint x: 1395, startPoint y: 293, endPoint x: 1323, endPoint y: 305, distance: 73.0
click at [1394, 293] on li "Виконано" at bounding box center [1451, 288] width 174 height 30
click at [411, 134] on input "365589909" at bounding box center [641, 131] width 575 height 33
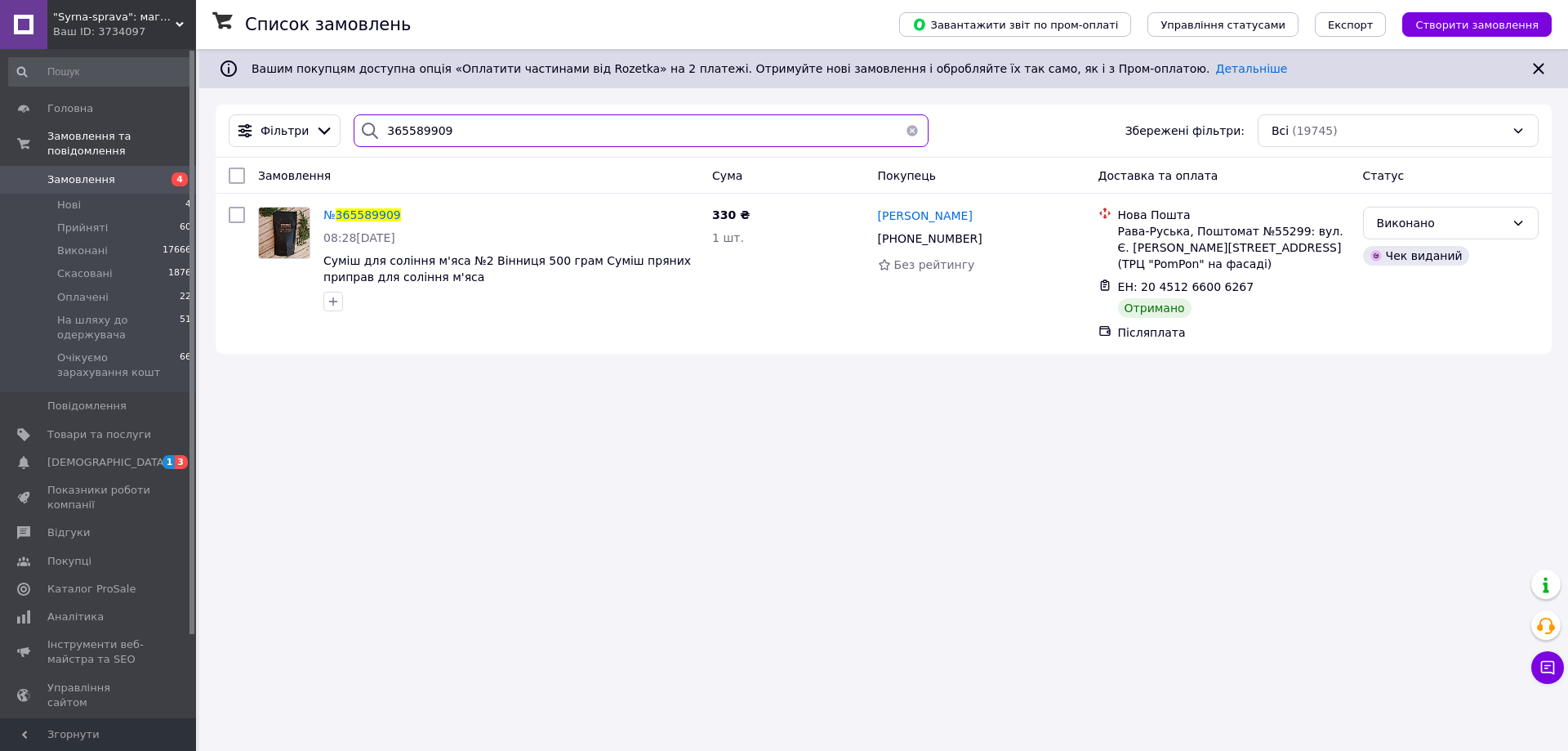
paste input "059923"
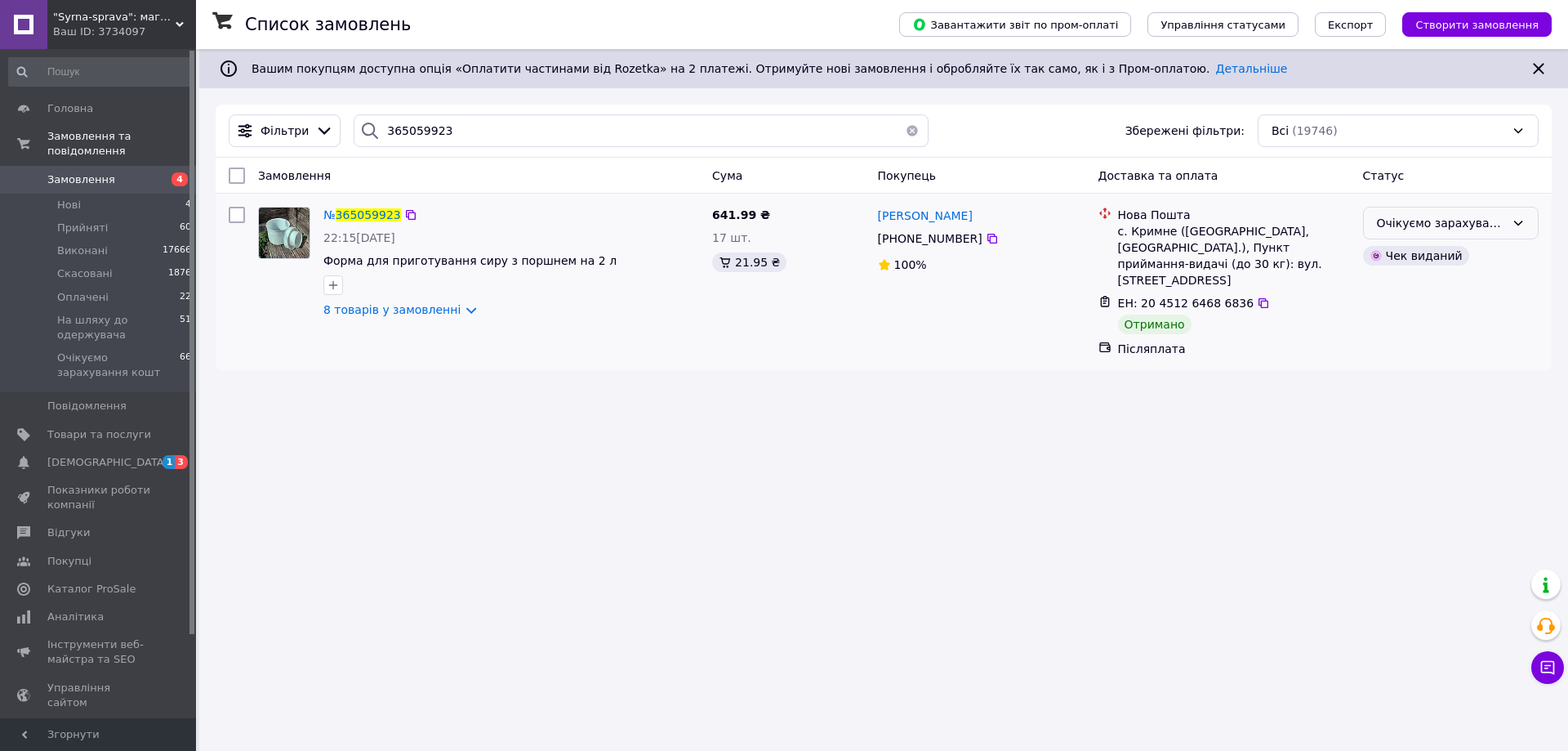
click at [1454, 224] on div "Очікуємо зарахування кошт" at bounding box center [1441, 223] width 128 height 18
drag, startPoint x: 1427, startPoint y: 281, endPoint x: 827, endPoint y: 492, distance: 636.0
click at [1426, 281] on li "Виконано" at bounding box center [1451, 288] width 174 height 30
click at [409, 131] on input "365059923" at bounding box center [641, 131] width 575 height 33
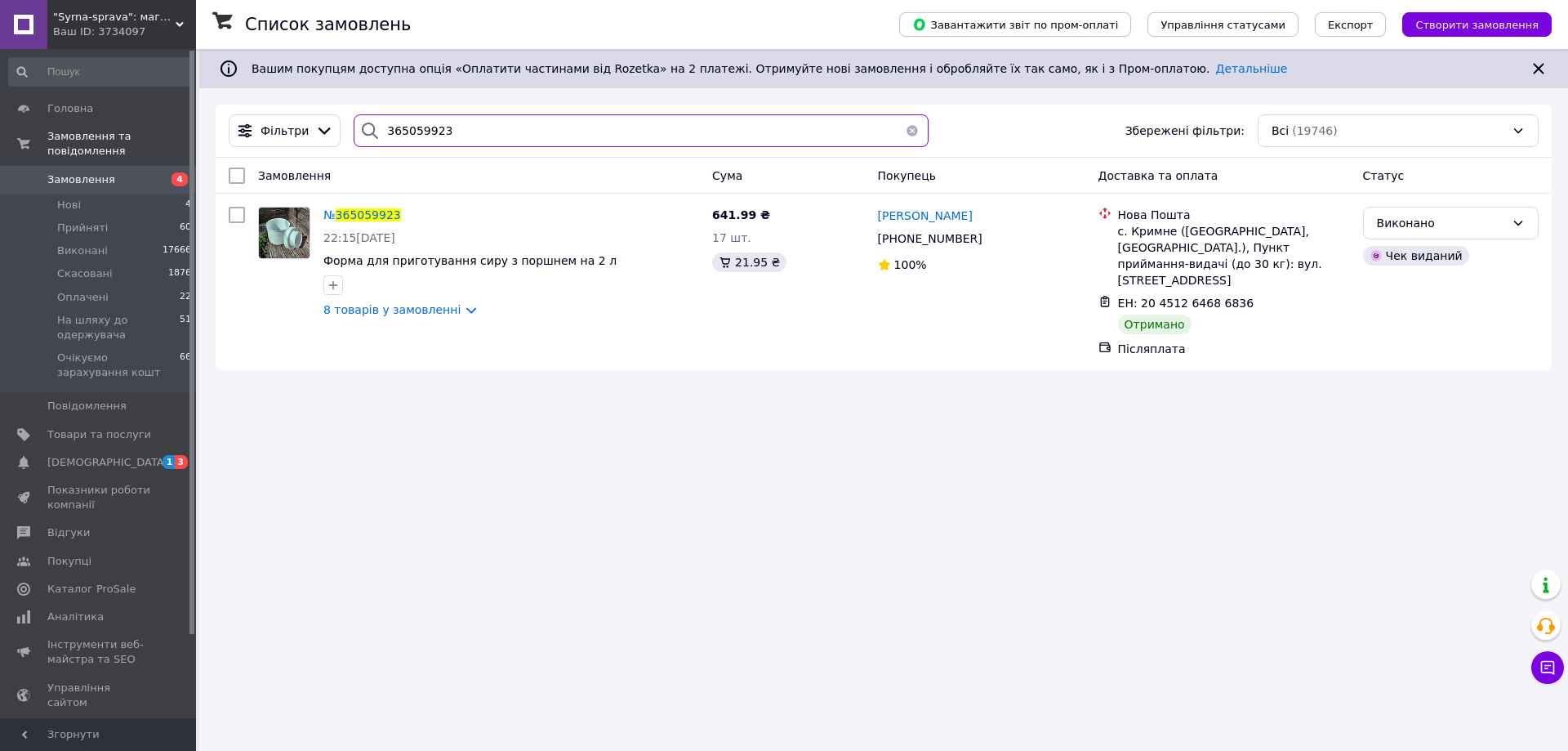
paste input "135294"
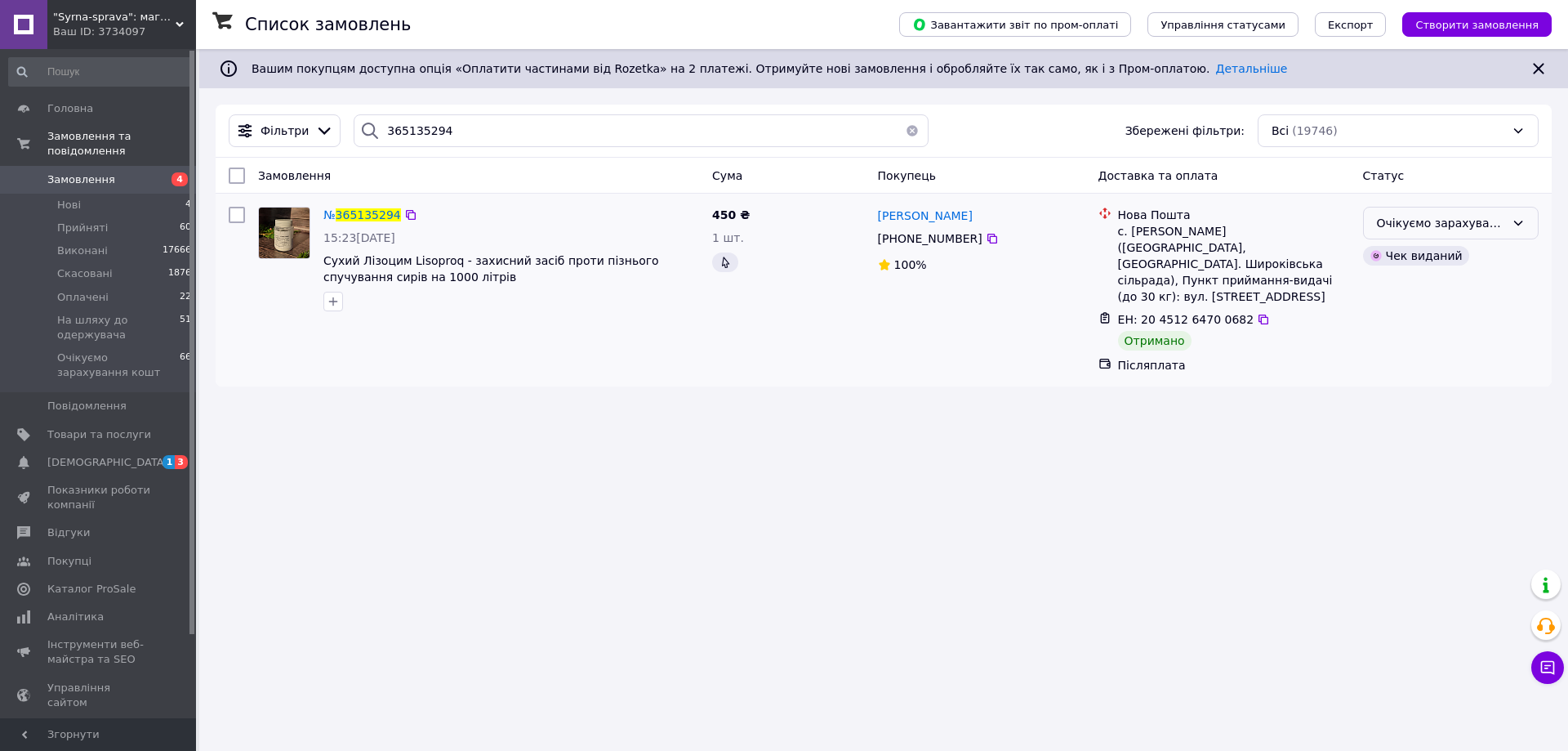
click at [1485, 224] on div "Очікуємо зарахування кошт" at bounding box center [1441, 223] width 128 height 18
drag, startPoint x: 1414, startPoint y: 286, endPoint x: 935, endPoint y: 418, distance: 496.9
click at [1412, 286] on li "Виконано" at bounding box center [1451, 288] width 174 height 30
click at [415, 124] on input "365135294" at bounding box center [641, 131] width 575 height 33
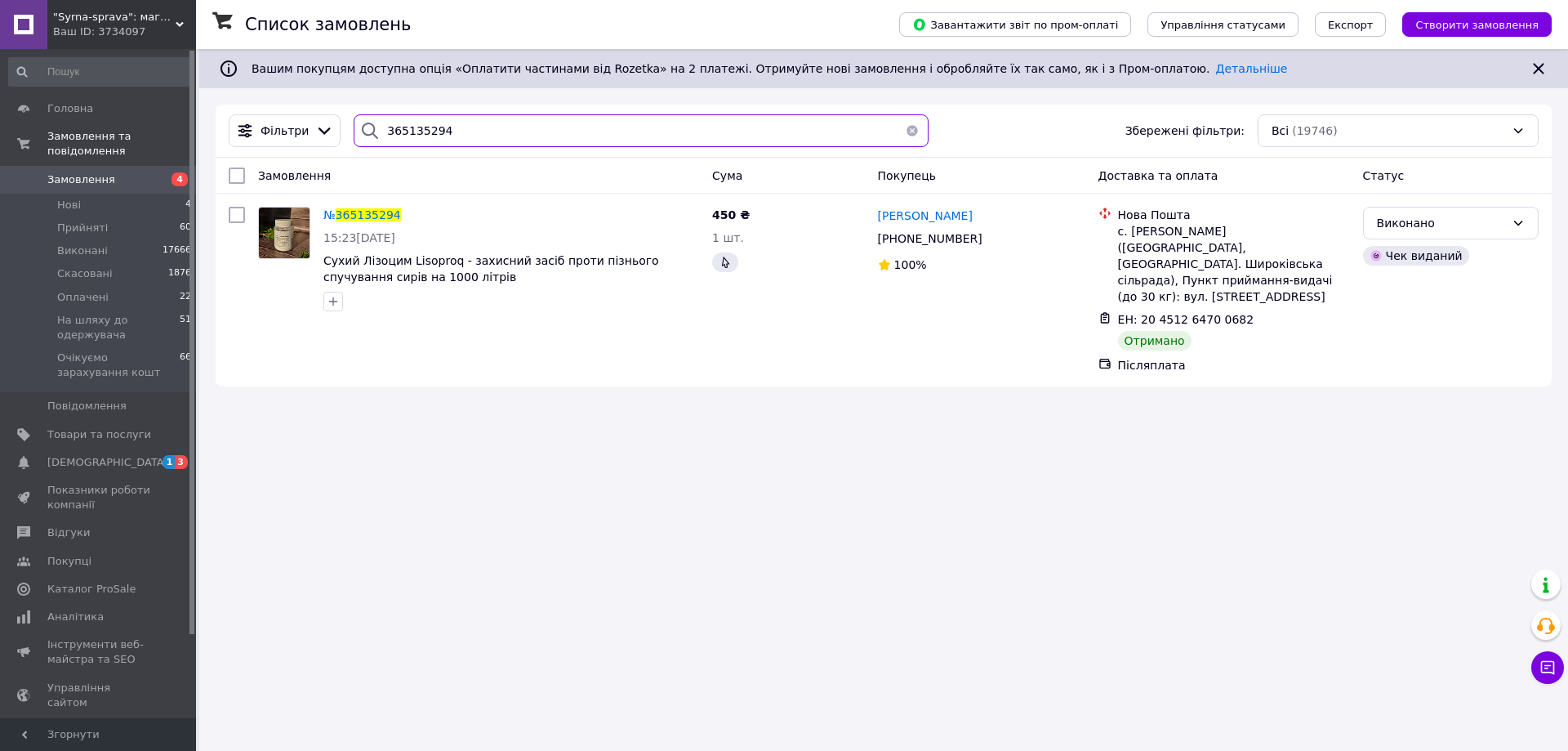
paste input "406347"
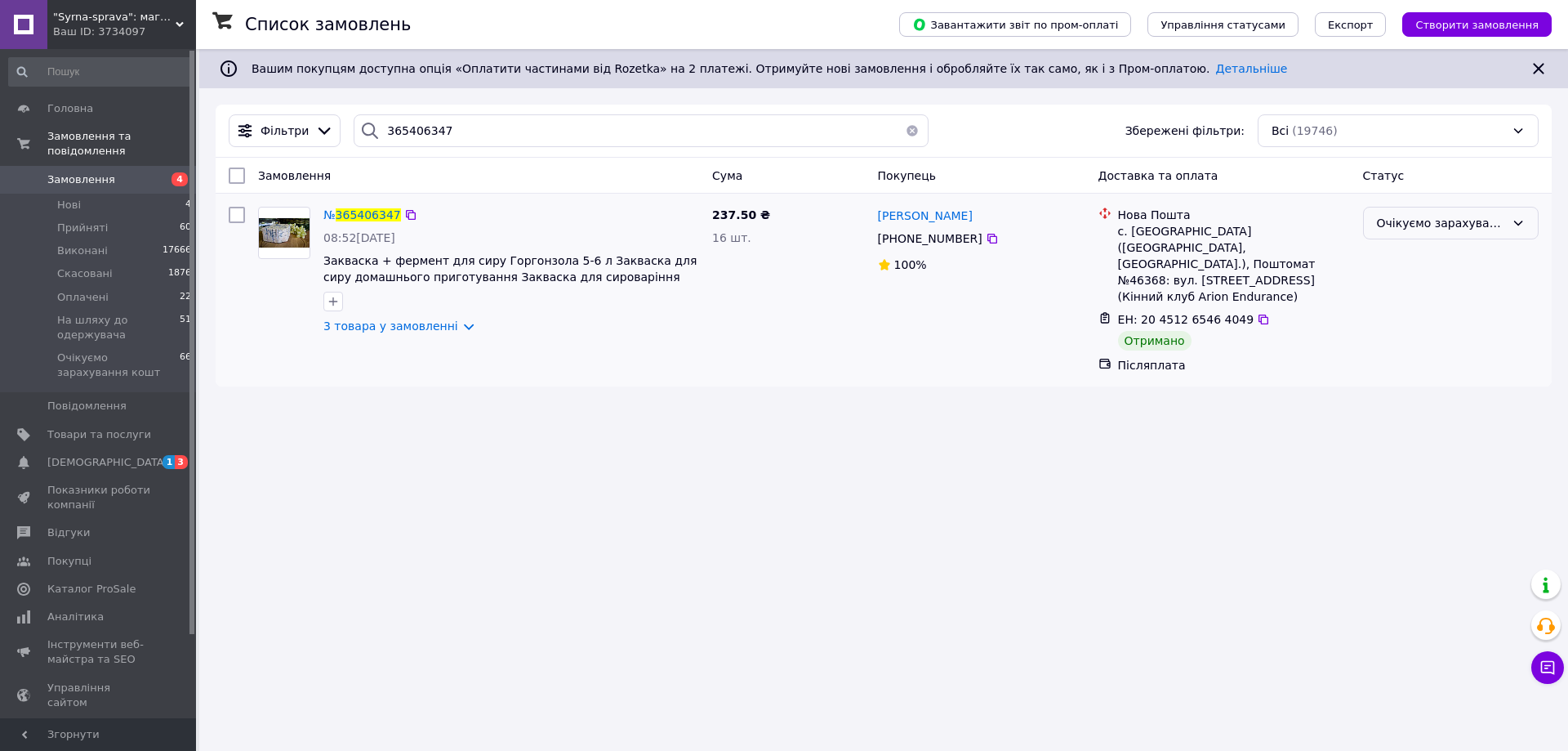
click at [1381, 236] on div "Очікуємо зарахування кошт" at bounding box center [1451, 223] width 176 height 33
drag, startPoint x: 1384, startPoint y: 292, endPoint x: 1246, endPoint y: 289, distance: 138.0
click at [1383, 291] on li "Виконано" at bounding box center [1451, 288] width 174 height 30
click at [419, 133] on input "365406347" at bounding box center [641, 131] width 575 height 33
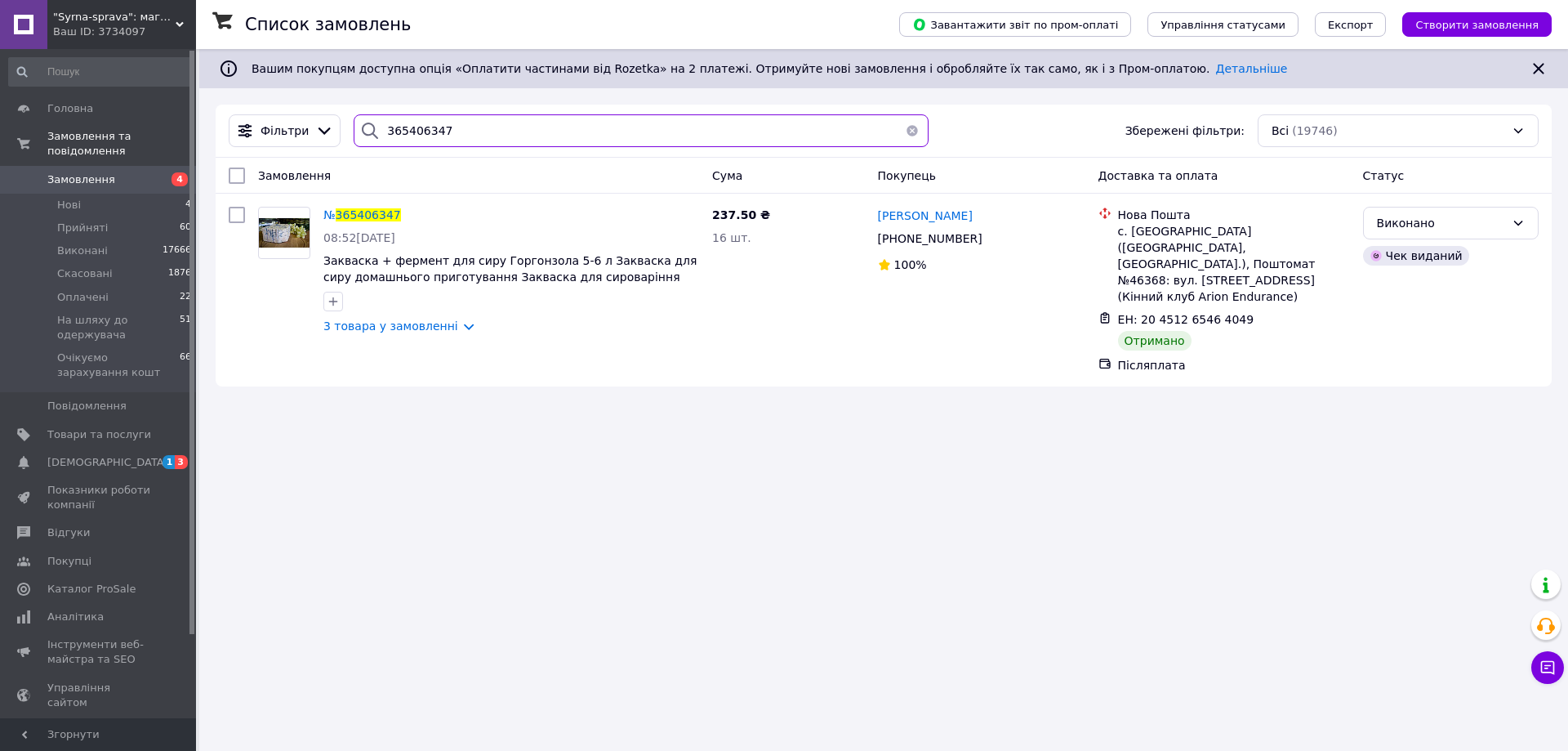
paste input "98145"
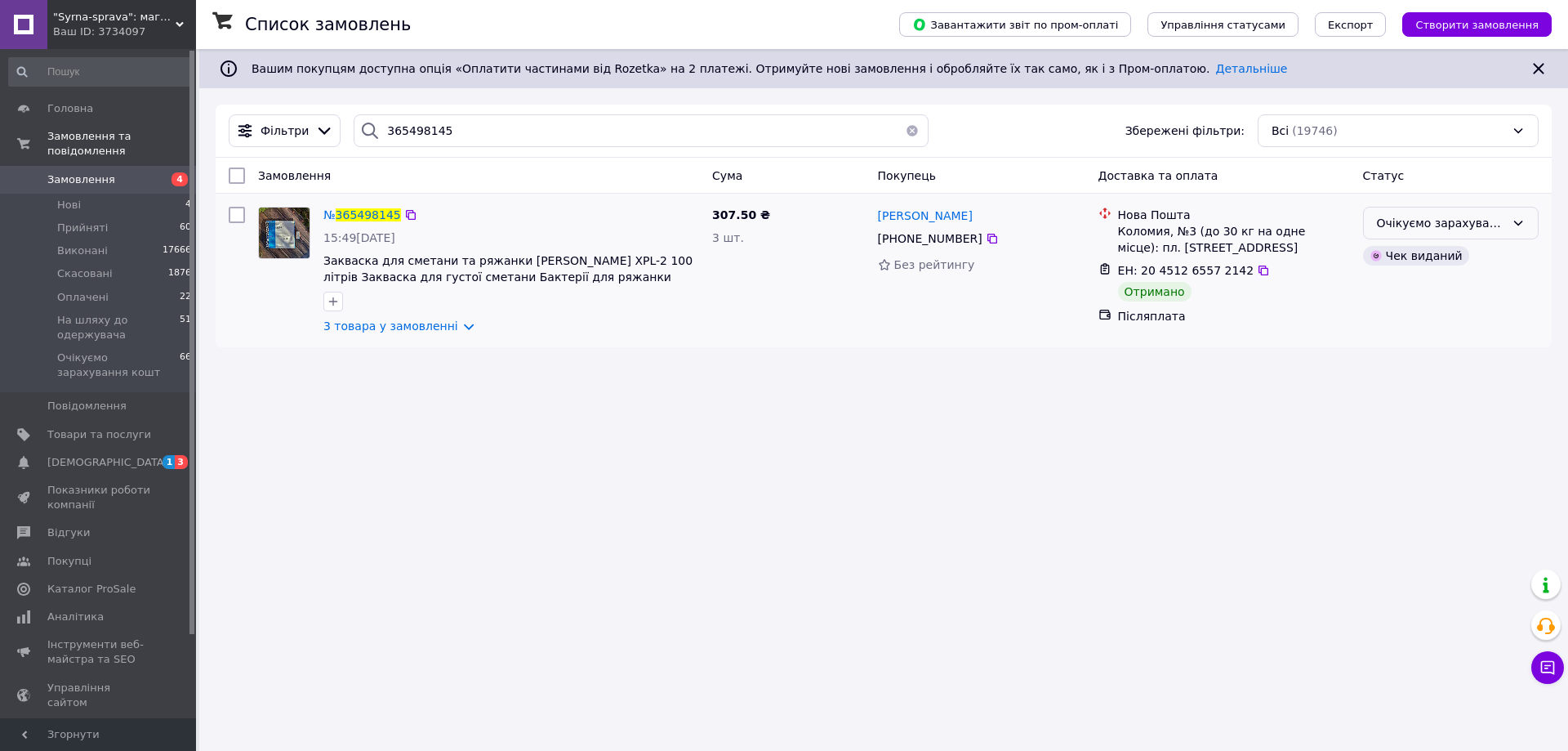
click at [1493, 223] on div "Очікуємо зарахування кошт" at bounding box center [1441, 223] width 128 height 18
click at [1416, 293] on li "Виконано" at bounding box center [1451, 288] width 174 height 30
click at [432, 127] on input "365498145" at bounding box center [641, 131] width 575 height 33
paste input "555"
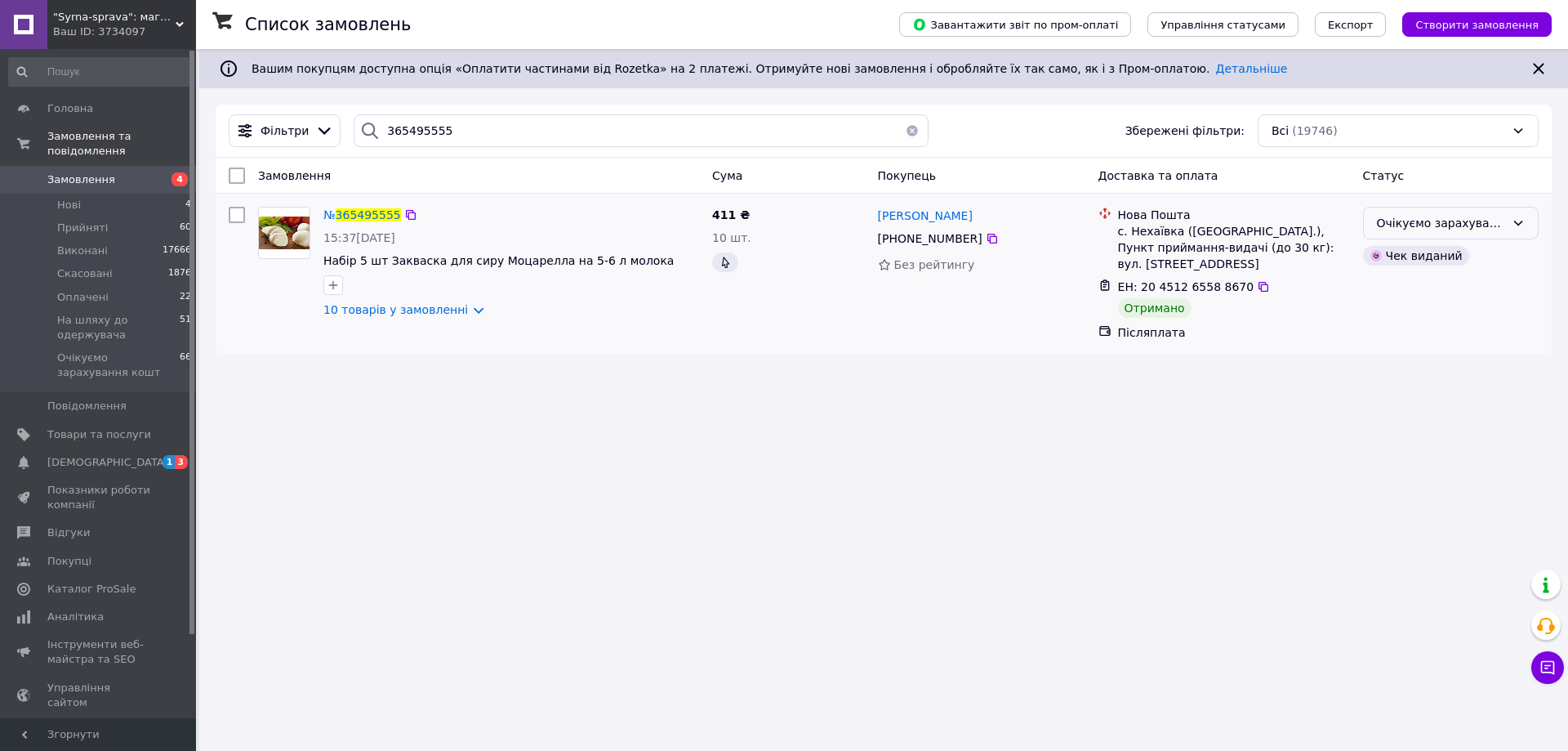
click at [1380, 221] on div "Очікуємо зарахування кошт" at bounding box center [1441, 223] width 128 height 18
click at [1396, 279] on li "Виконано" at bounding box center [1451, 288] width 174 height 30
click at [421, 133] on input "365495555" at bounding box center [641, 131] width 575 height 33
paste input "663324"
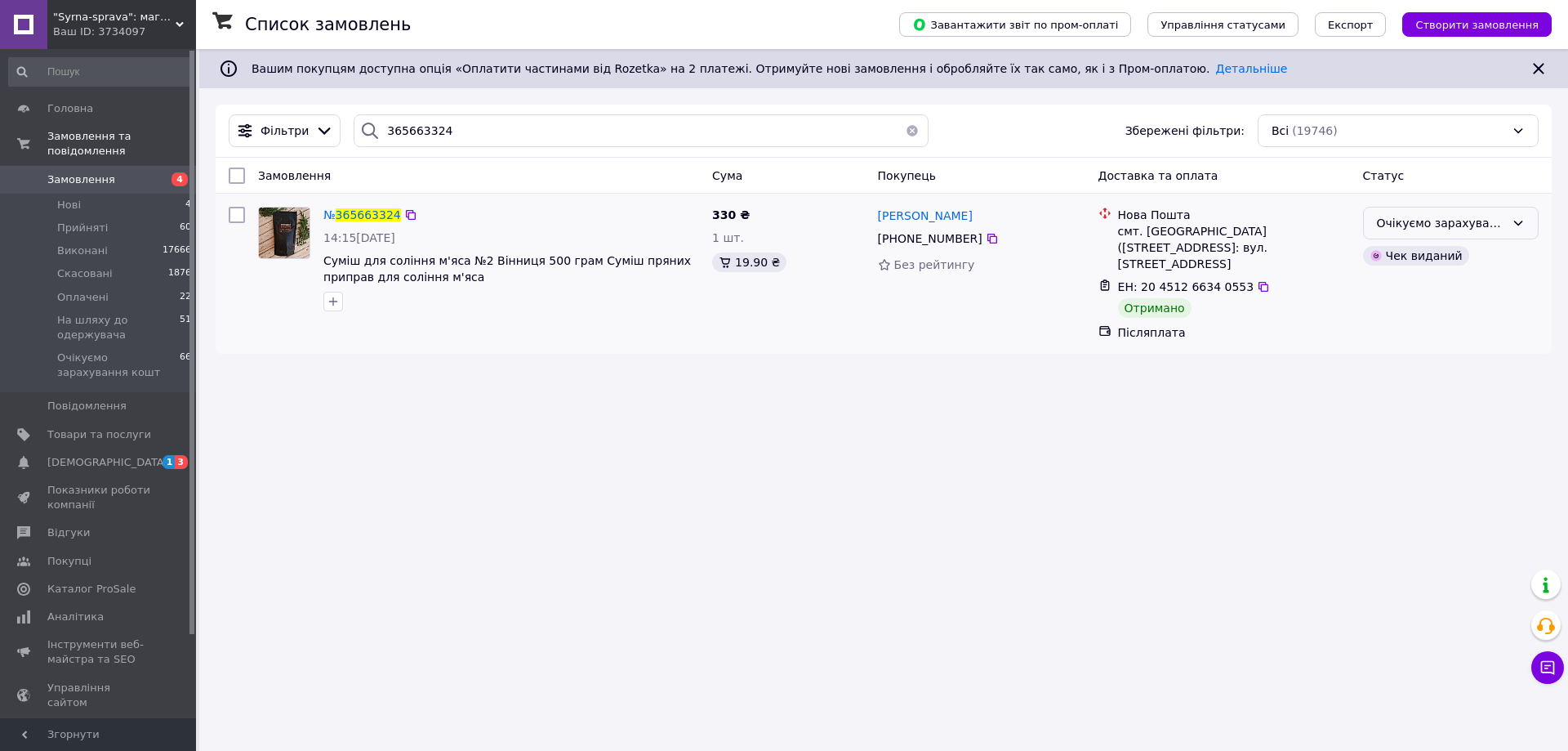
click at [1406, 232] on div "Очікуємо зарахування кошт" at bounding box center [1441, 223] width 128 height 18
drag, startPoint x: 1400, startPoint y: 279, endPoint x: 1366, endPoint y: 287, distance: 34.9
click at [1399, 280] on li "Виконано" at bounding box center [1451, 288] width 174 height 30
click at [419, 129] on input "365663324" at bounding box center [641, 131] width 575 height 33
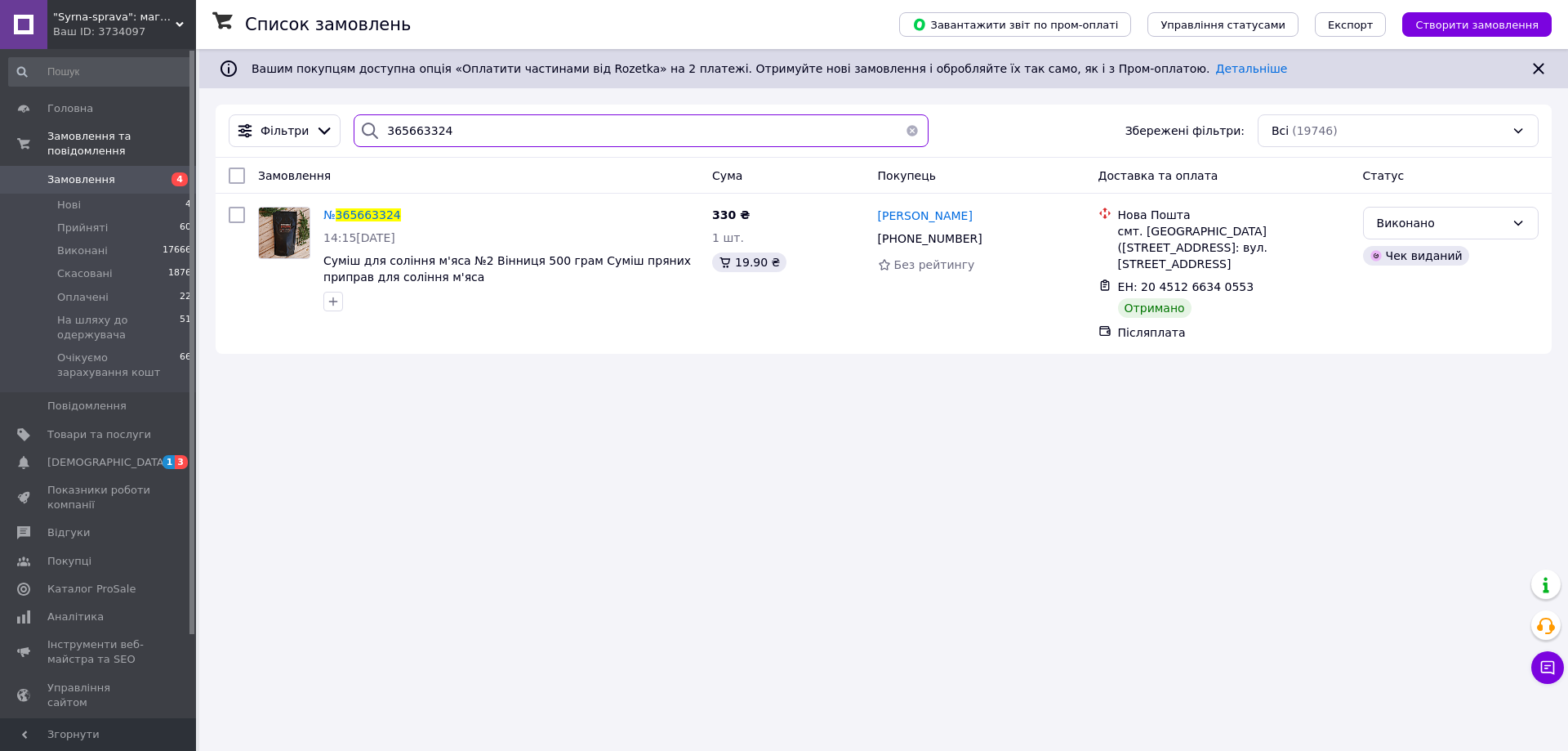
paste input "762797"
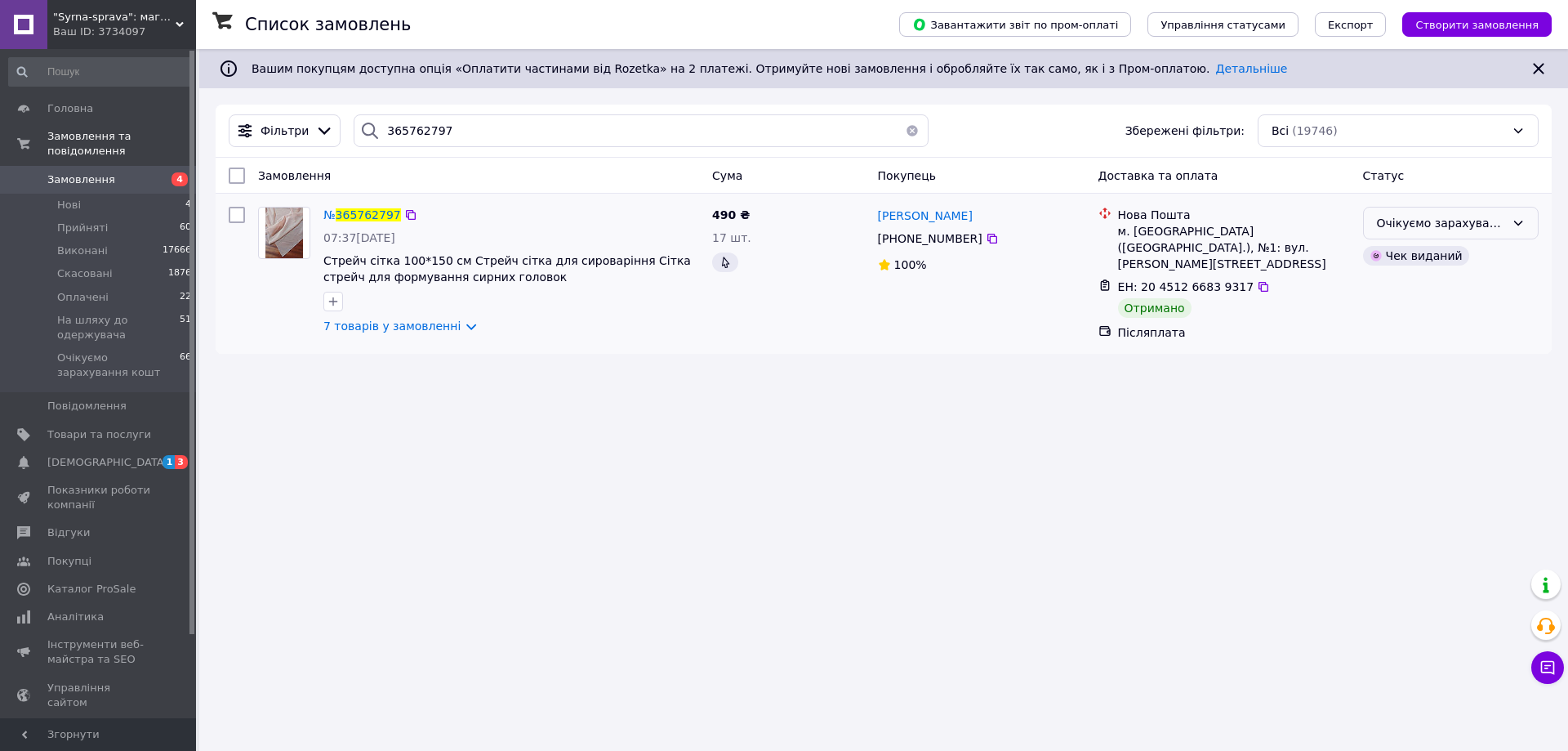
click at [1483, 225] on div "Очікуємо зарахування кошт" at bounding box center [1441, 223] width 128 height 18
drag, startPoint x: 1433, startPoint y: 286, endPoint x: 1423, endPoint y: 286, distance: 10.0
click at [1432, 286] on li "Виконано" at bounding box center [1451, 288] width 174 height 30
click at [394, 123] on input "365762797" at bounding box center [641, 131] width 575 height 33
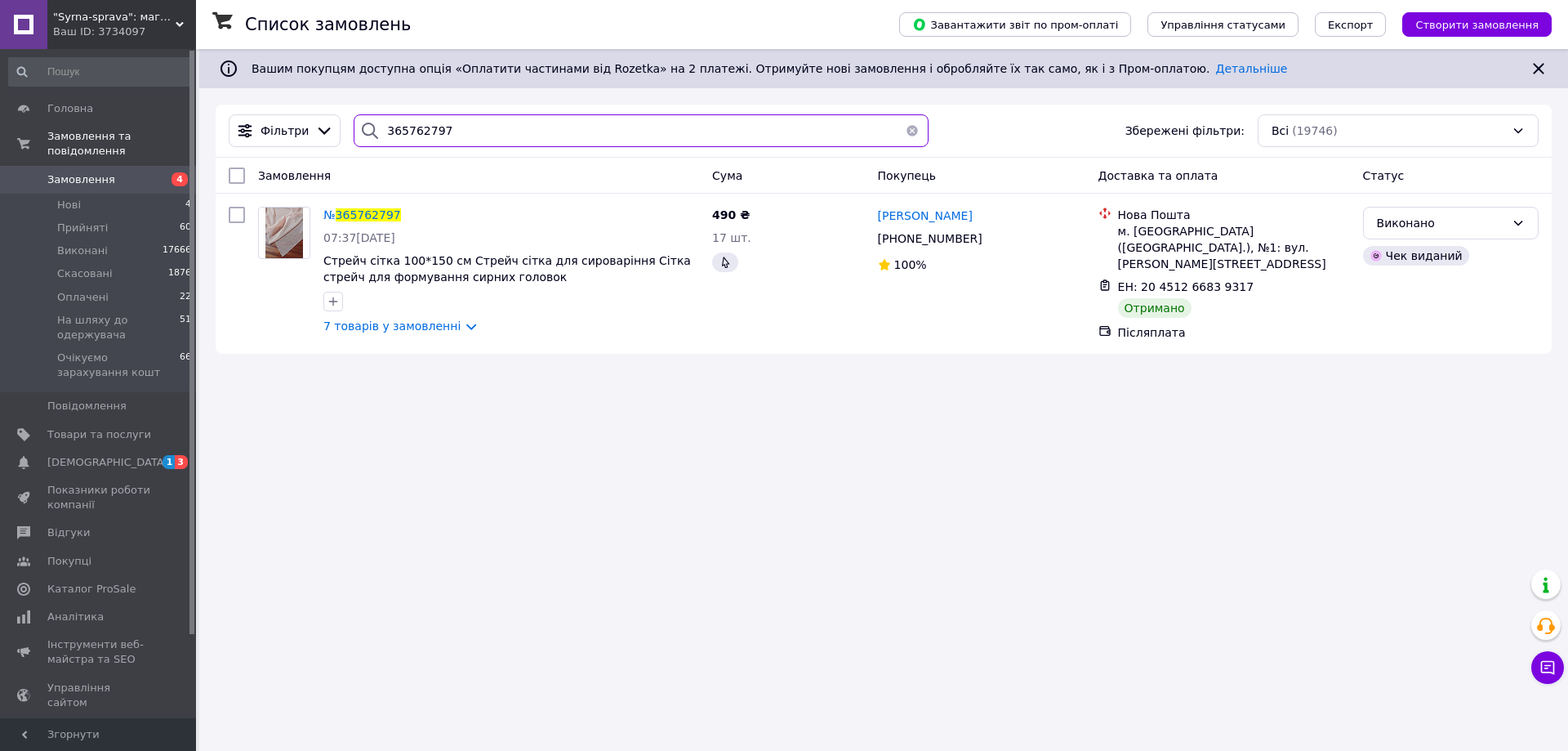
paste input "815883"
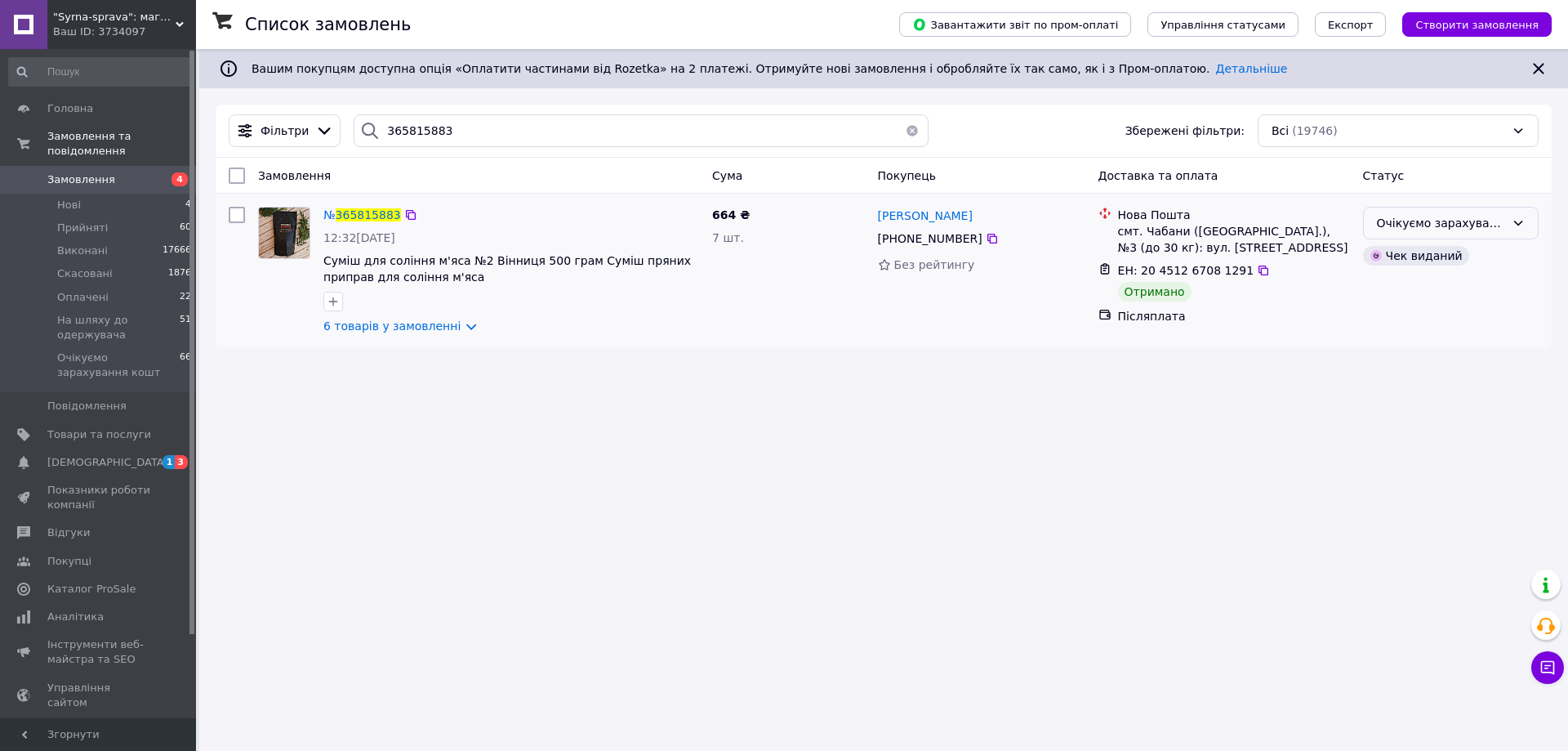
click at [1391, 218] on div "Очікуємо зарахування кошт" at bounding box center [1441, 223] width 128 height 18
click at [1408, 284] on li "Виконано" at bounding box center [1451, 288] width 174 height 30
click at [398, 129] on input "365815883" at bounding box center [641, 131] width 575 height 33
paste input "45759"
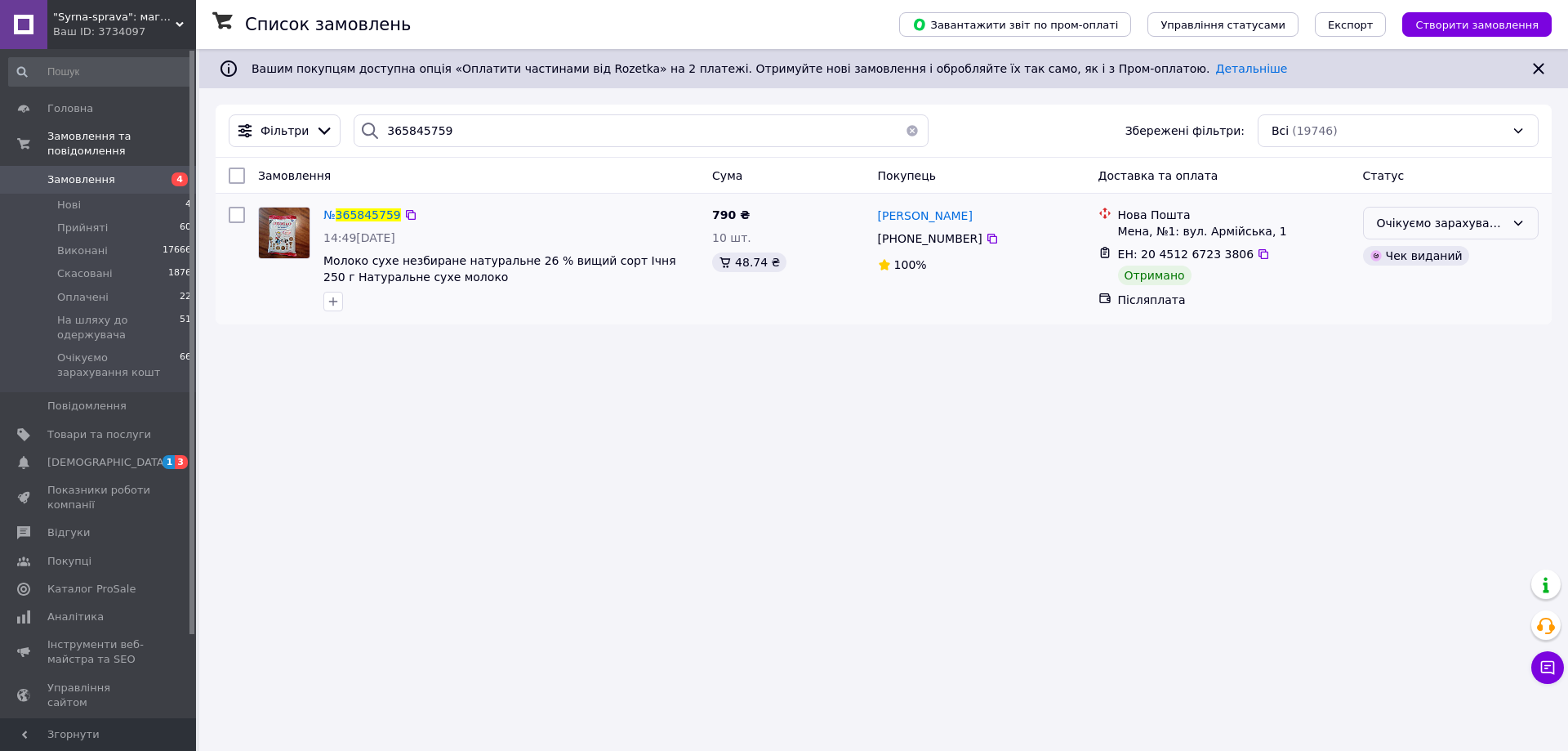
click at [1417, 221] on div "Очікуємо зарахування кошт" at bounding box center [1441, 223] width 128 height 18
click at [1410, 291] on li "Виконано" at bounding box center [1451, 288] width 174 height 30
click at [395, 129] on input "365845759" at bounding box center [641, 131] width 575 height 33
paste input "068316"
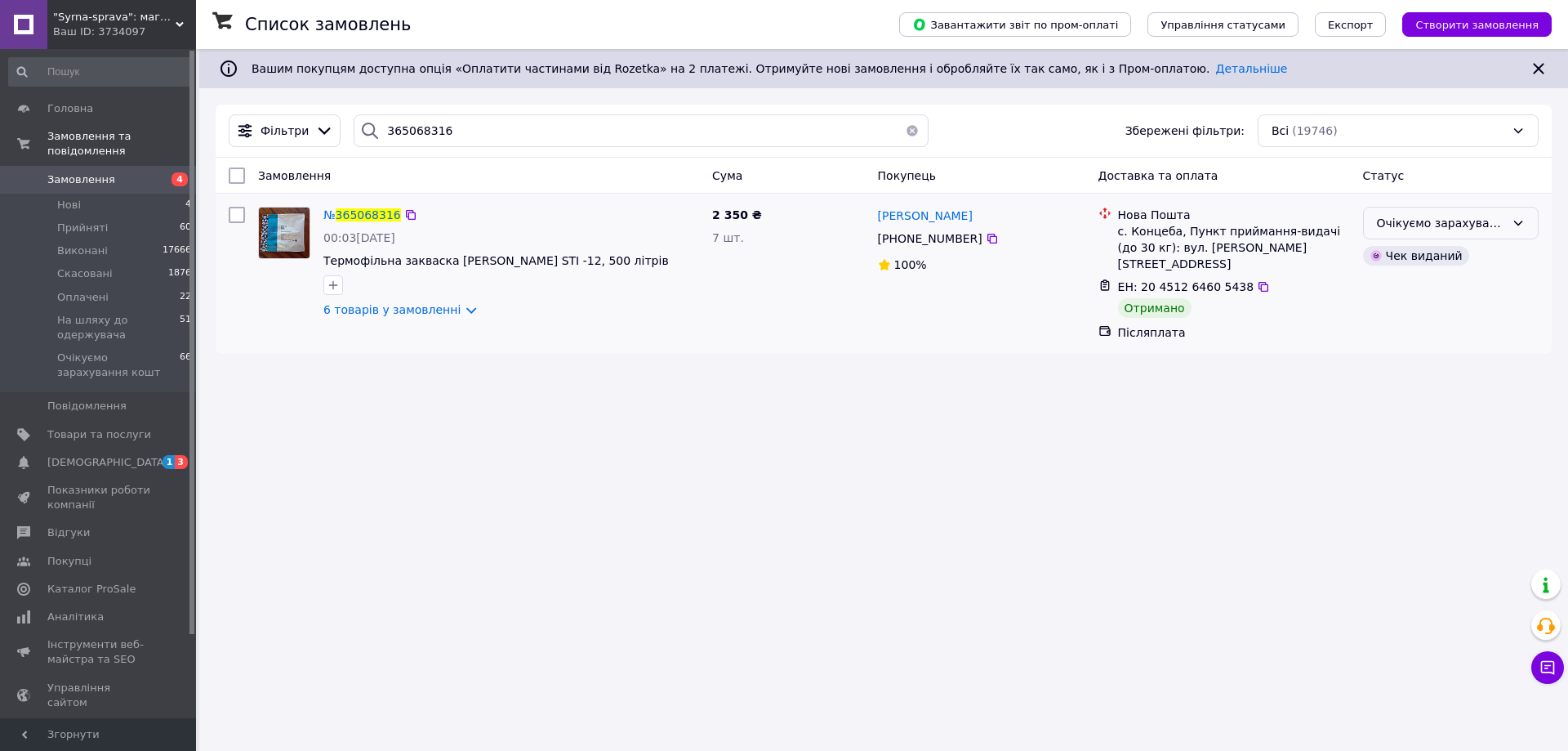
click at [1404, 226] on div "Очікуємо зарахування кошт" at bounding box center [1441, 223] width 128 height 18
click at [1392, 291] on li "Виконано" at bounding box center [1451, 288] width 174 height 30
click at [408, 131] on input "365068316" at bounding box center [641, 131] width 575 height 33
paste input "96310"
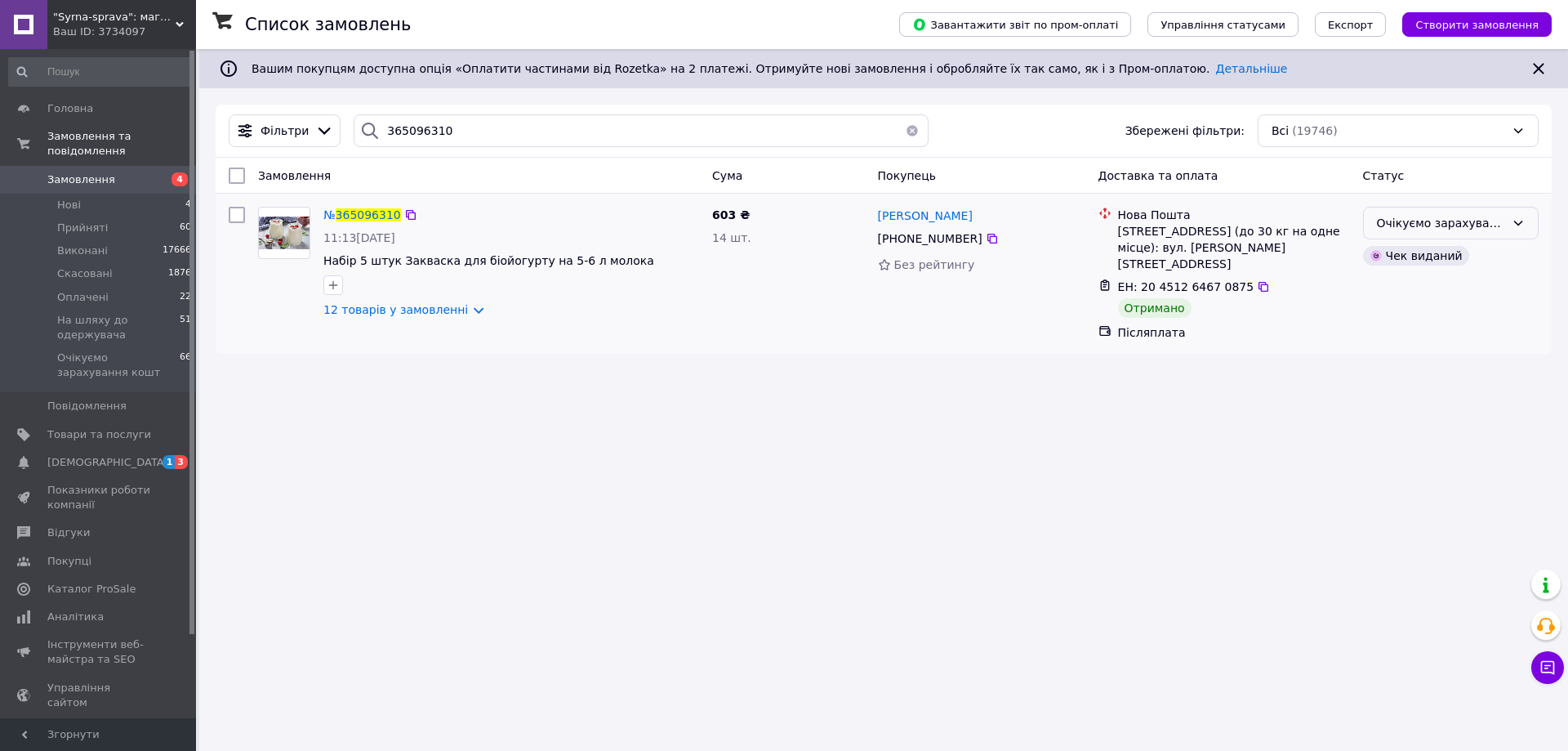
click at [1443, 225] on div "Очікуємо зарахування кошт" at bounding box center [1441, 223] width 128 height 18
drag, startPoint x: 1424, startPoint y: 293, endPoint x: 902, endPoint y: 474, distance: 552.5
click at [1419, 293] on li "Виконано" at bounding box center [1451, 288] width 174 height 30
click at [417, 131] on input "365096310" at bounding box center [641, 131] width 575 height 33
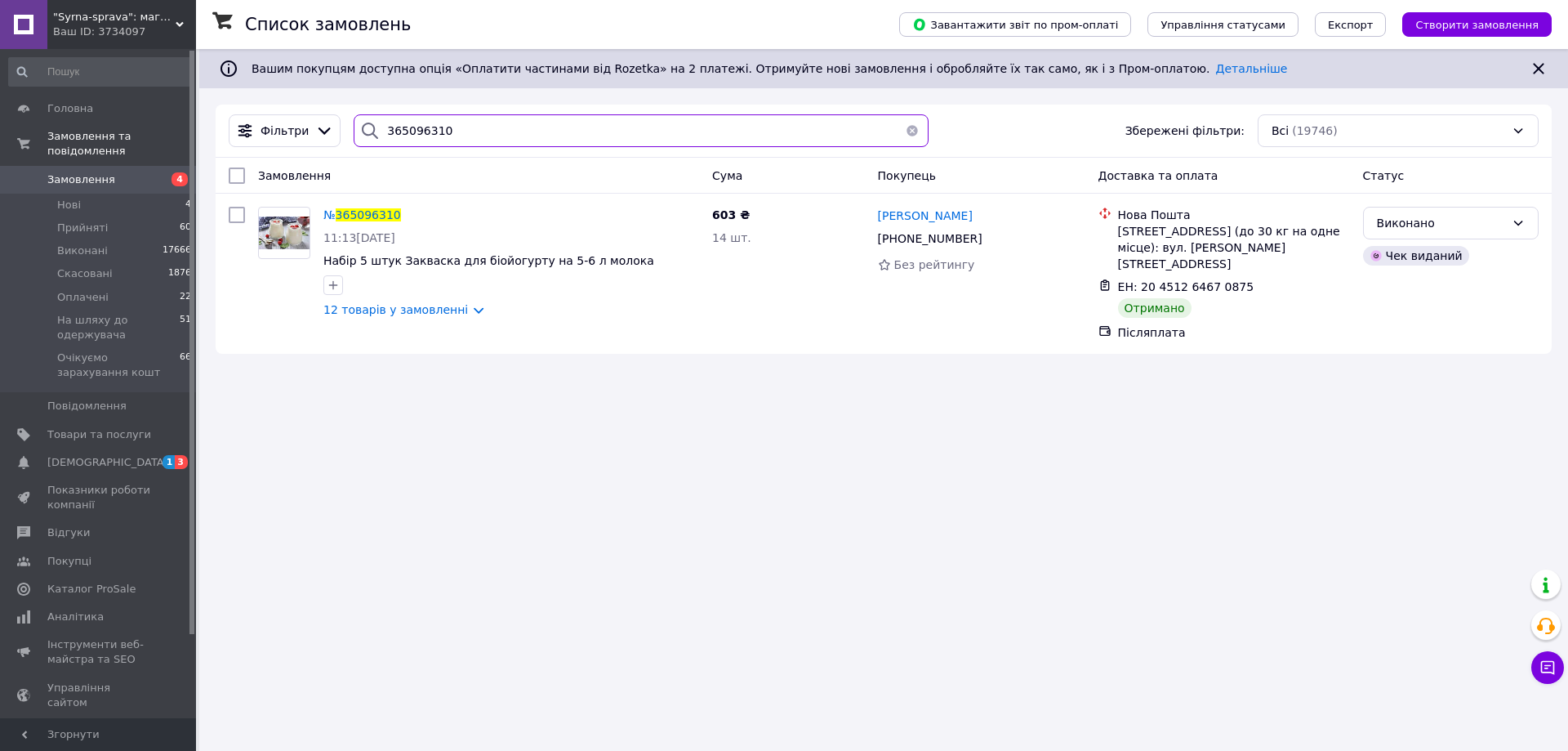
paste input "496672"
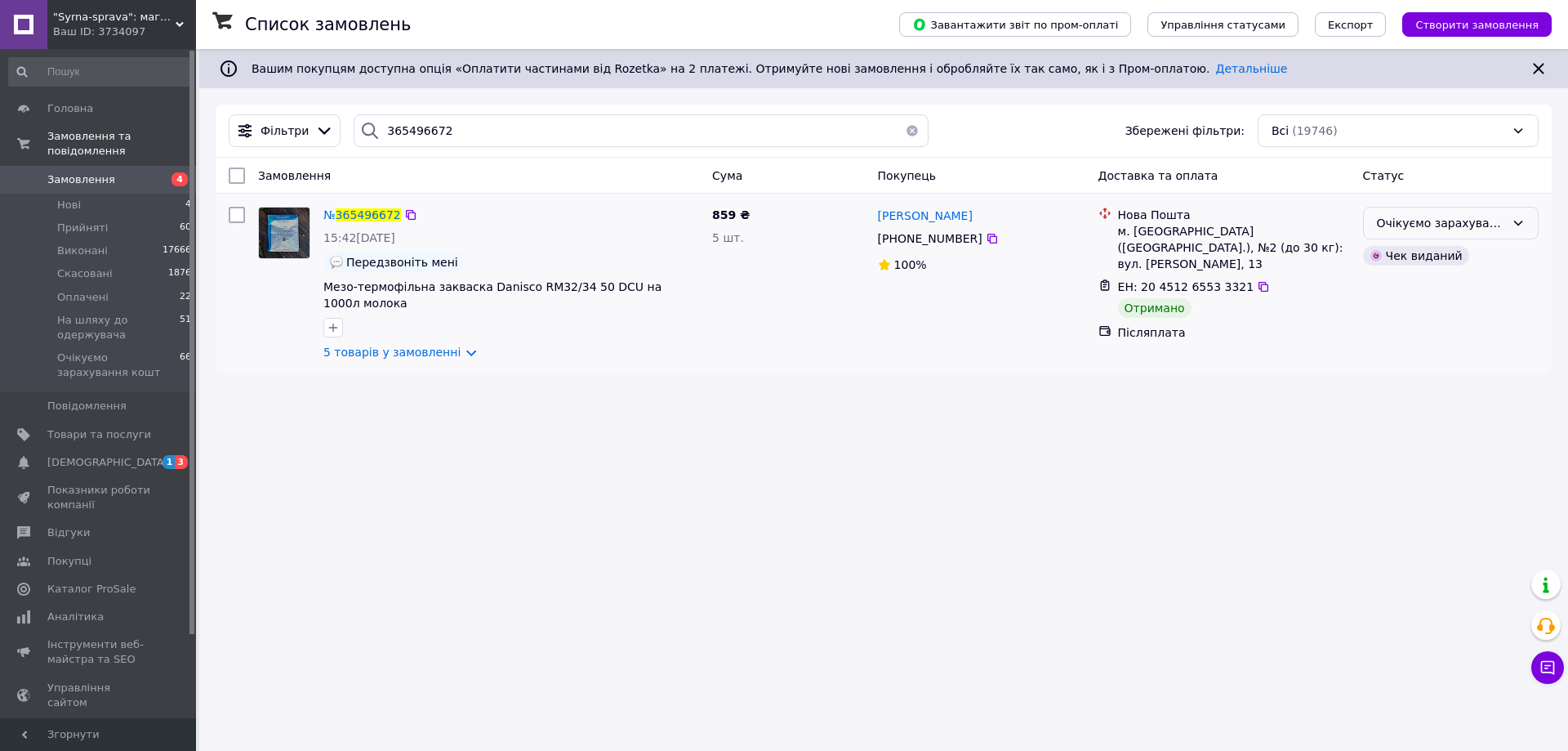
click at [1423, 224] on div "Очікуємо зарахування кошт" at bounding box center [1441, 223] width 128 height 18
drag, startPoint x: 1411, startPoint y: 292, endPoint x: 1235, endPoint y: 314, distance: 177.4
click at [1409, 292] on li "Виконано" at bounding box center [1451, 288] width 174 height 30
click at [424, 129] on input "365496672" at bounding box center [641, 131] width 575 height 33
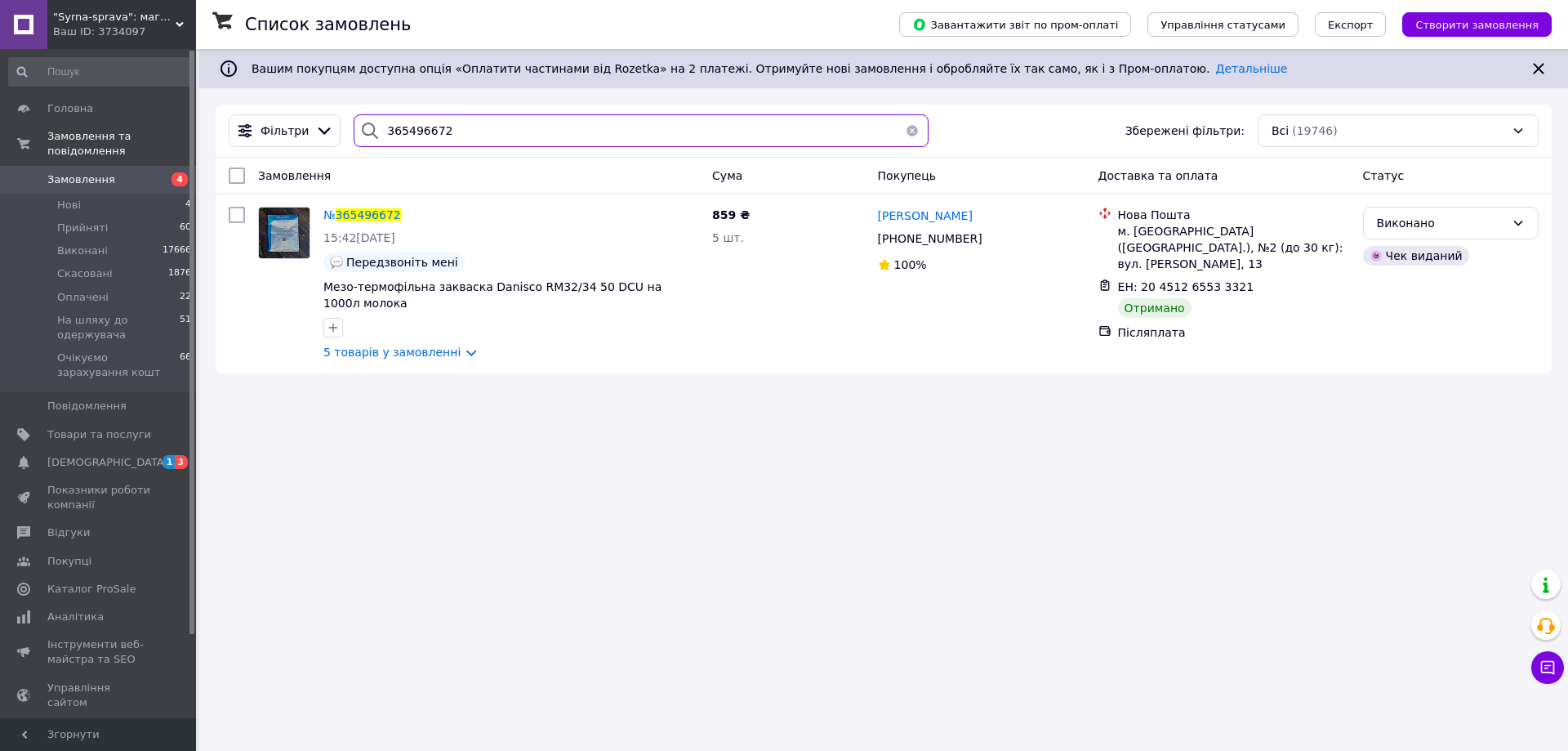
paste input "637193"
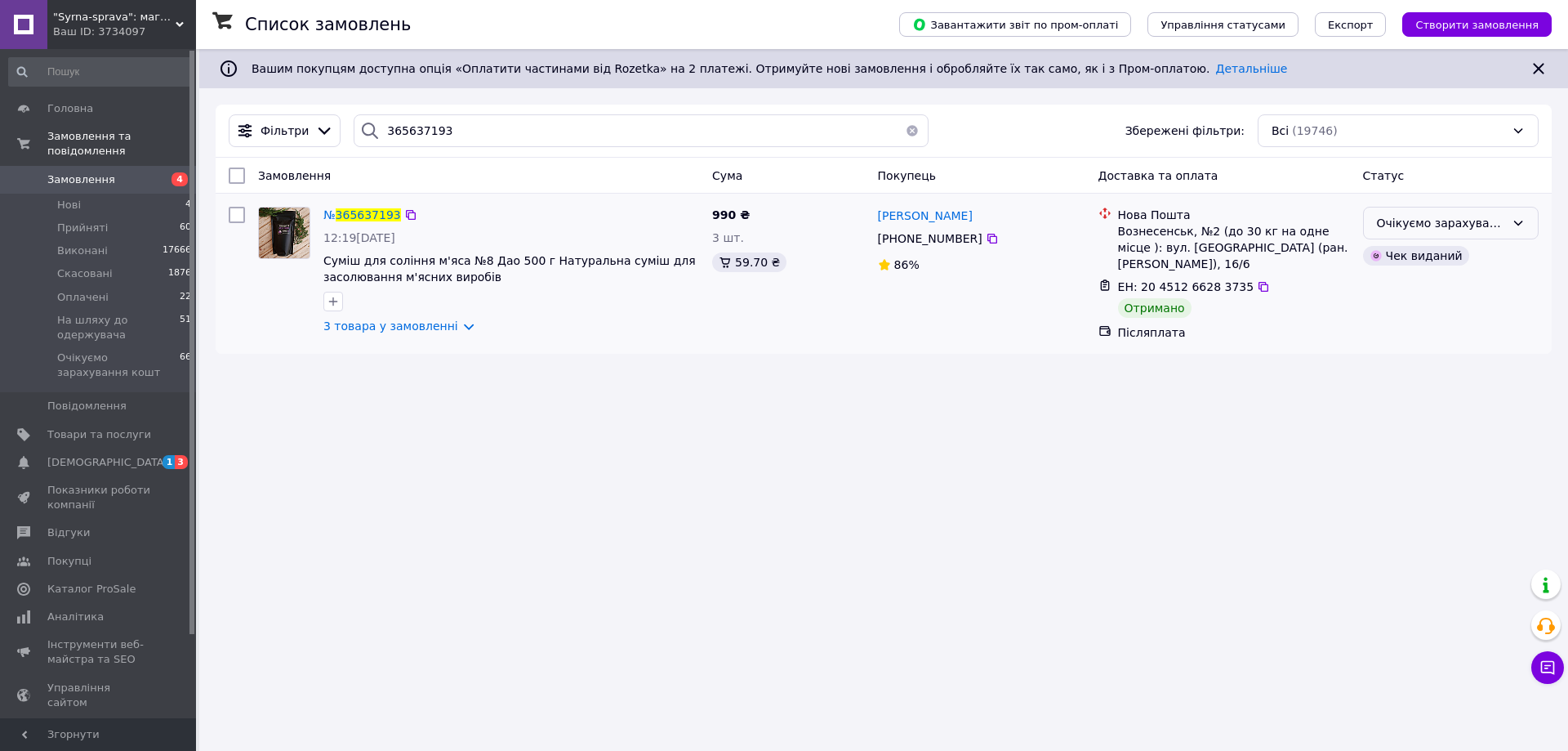
click at [1479, 234] on div "Очікуємо зарахування кошт" at bounding box center [1451, 223] width 176 height 33
click at [1396, 285] on li "Виконано" at bounding box center [1451, 288] width 174 height 30
click at [390, 129] on input "365637193" at bounding box center [641, 131] width 575 height 33
paste input "463835"
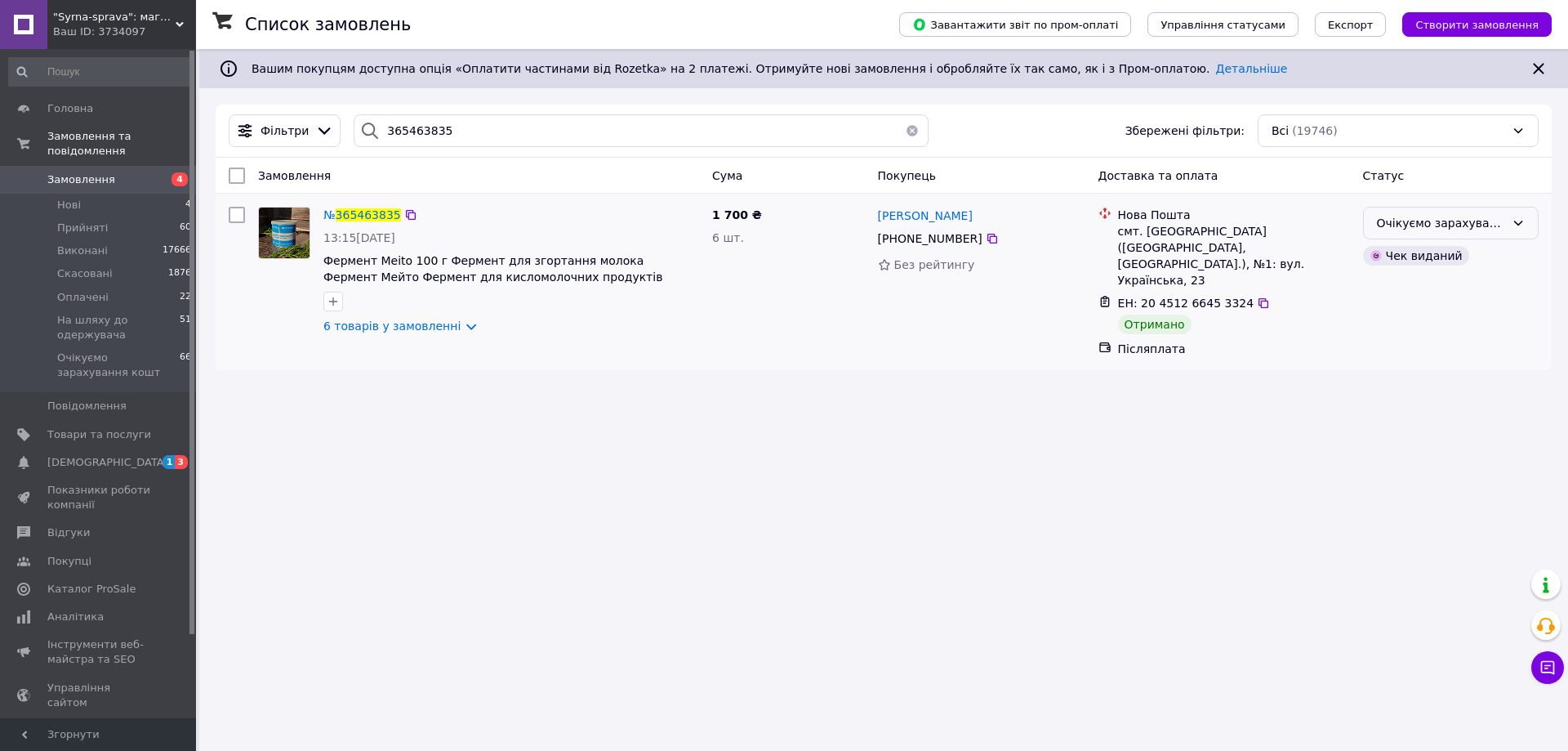
click at [1386, 224] on div "Очікуємо зарахування кошт" at bounding box center [1441, 223] width 128 height 18
click at [1392, 285] on li "Виконано" at bounding box center [1451, 288] width 174 height 30
click at [399, 138] on input "365463835" at bounding box center [641, 131] width 575 height 33
paste input "23536"
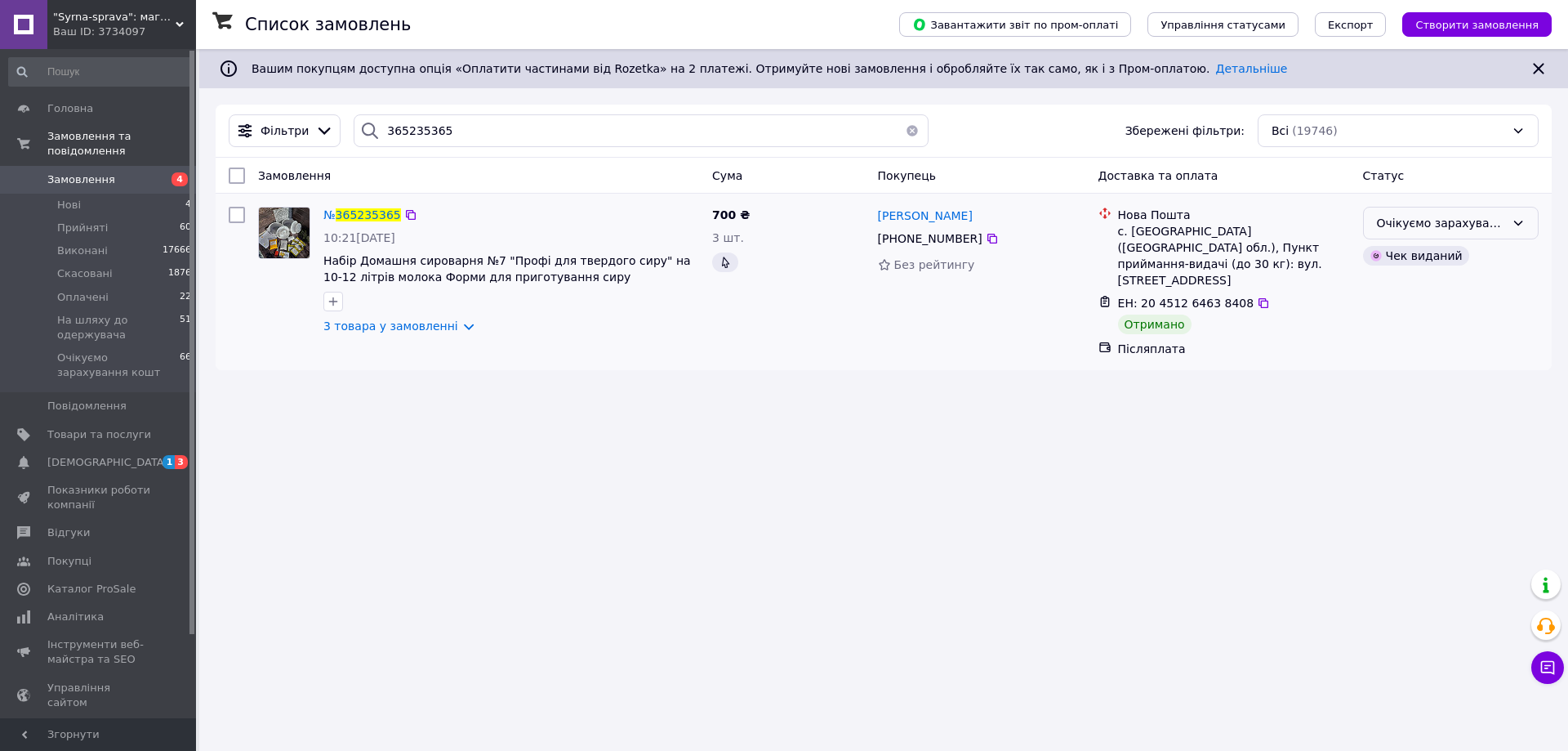
click at [1382, 219] on div "Очікуємо зарахування кошт" at bounding box center [1441, 223] width 128 height 18
drag, startPoint x: 1397, startPoint y: 283, endPoint x: 1127, endPoint y: 383, distance: 287.9
click at [1397, 284] on li "Виконано" at bounding box center [1451, 288] width 174 height 30
click at [434, 125] on input "365235365" at bounding box center [641, 131] width 575 height 33
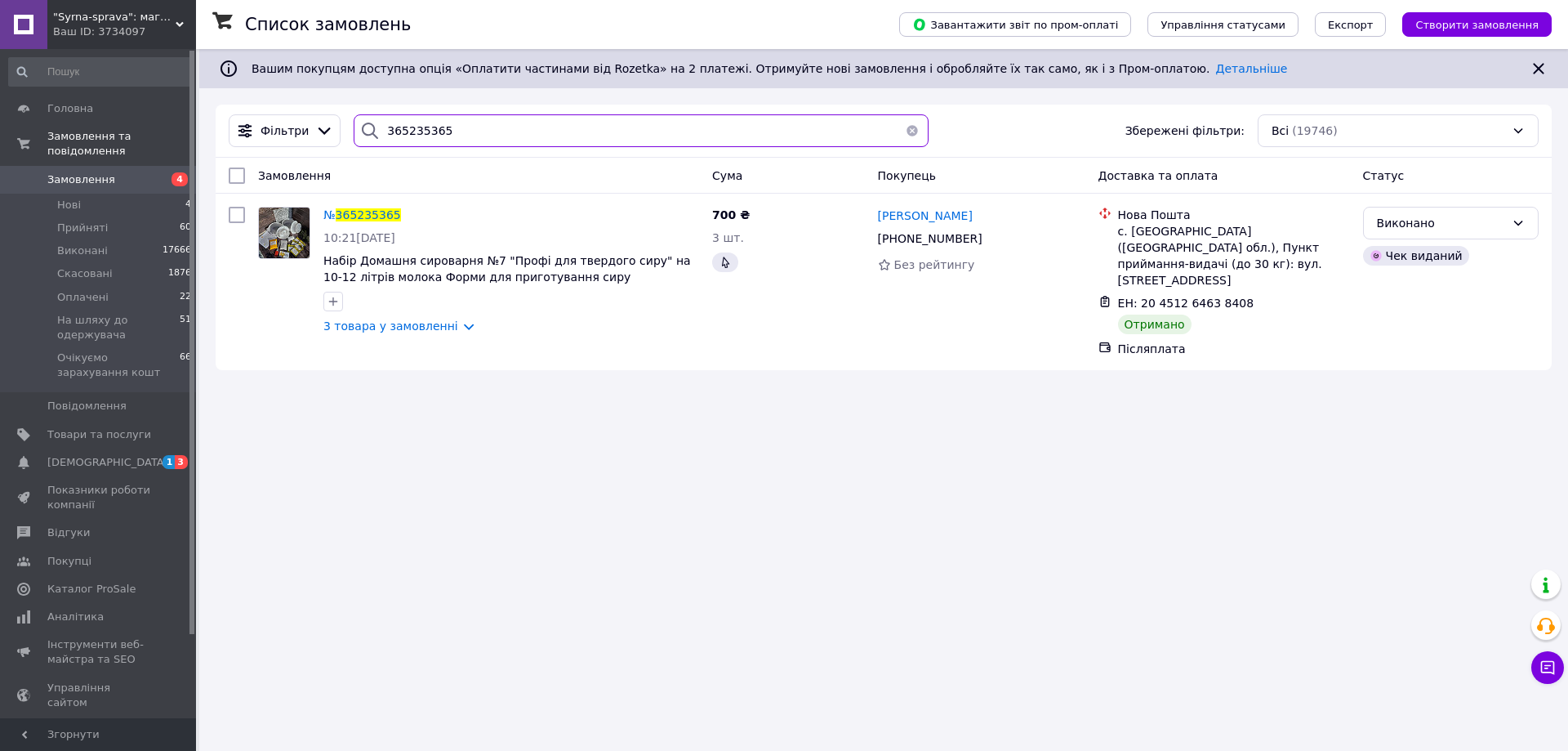
paste input "372951"
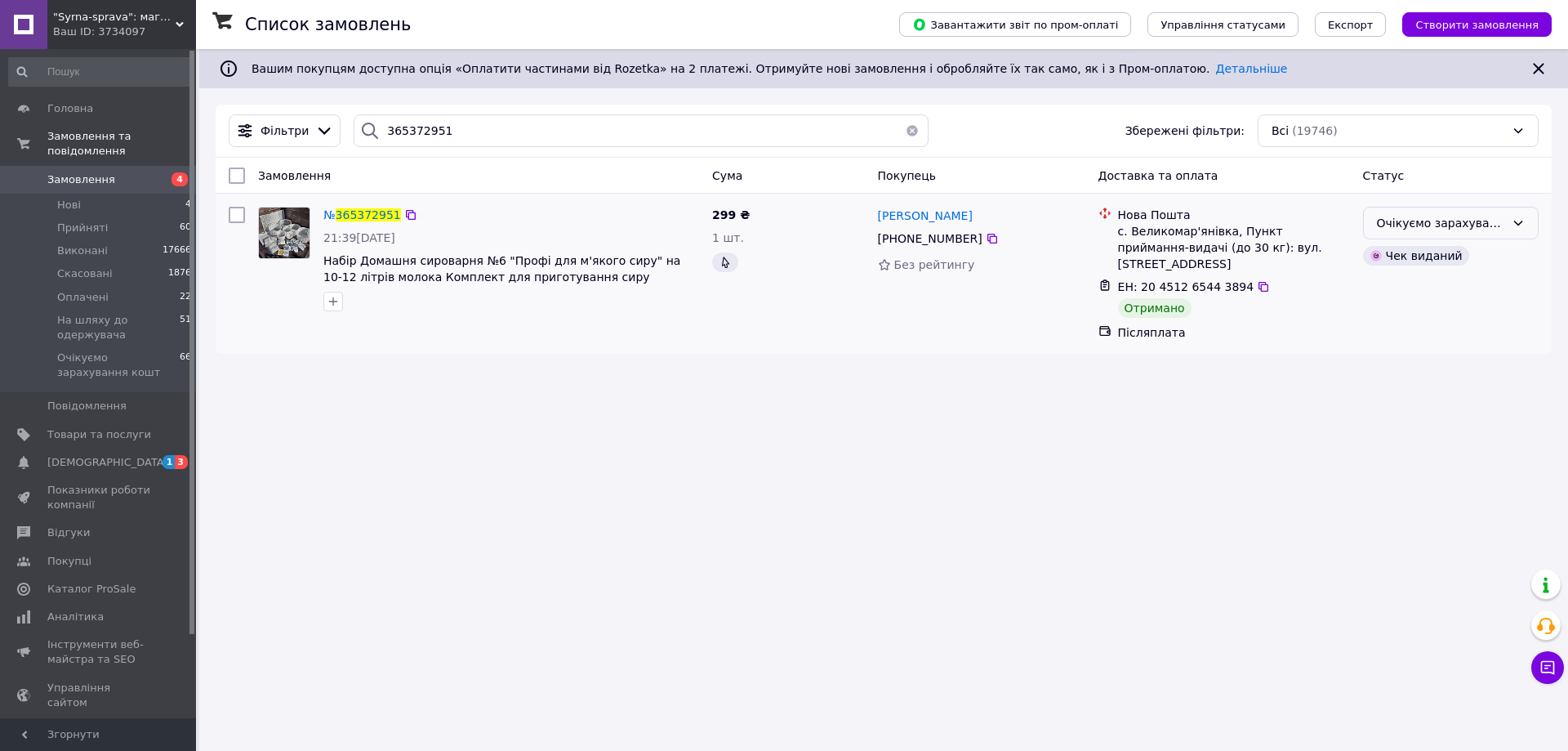
click at [1429, 230] on div "Очікуємо зарахування кошт" at bounding box center [1441, 223] width 128 height 18
click at [1396, 290] on li "Виконано" at bounding box center [1451, 288] width 174 height 30
click at [391, 135] on input "365372951" at bounding box center [641, 131] width 575 height 33
paste input "967134"
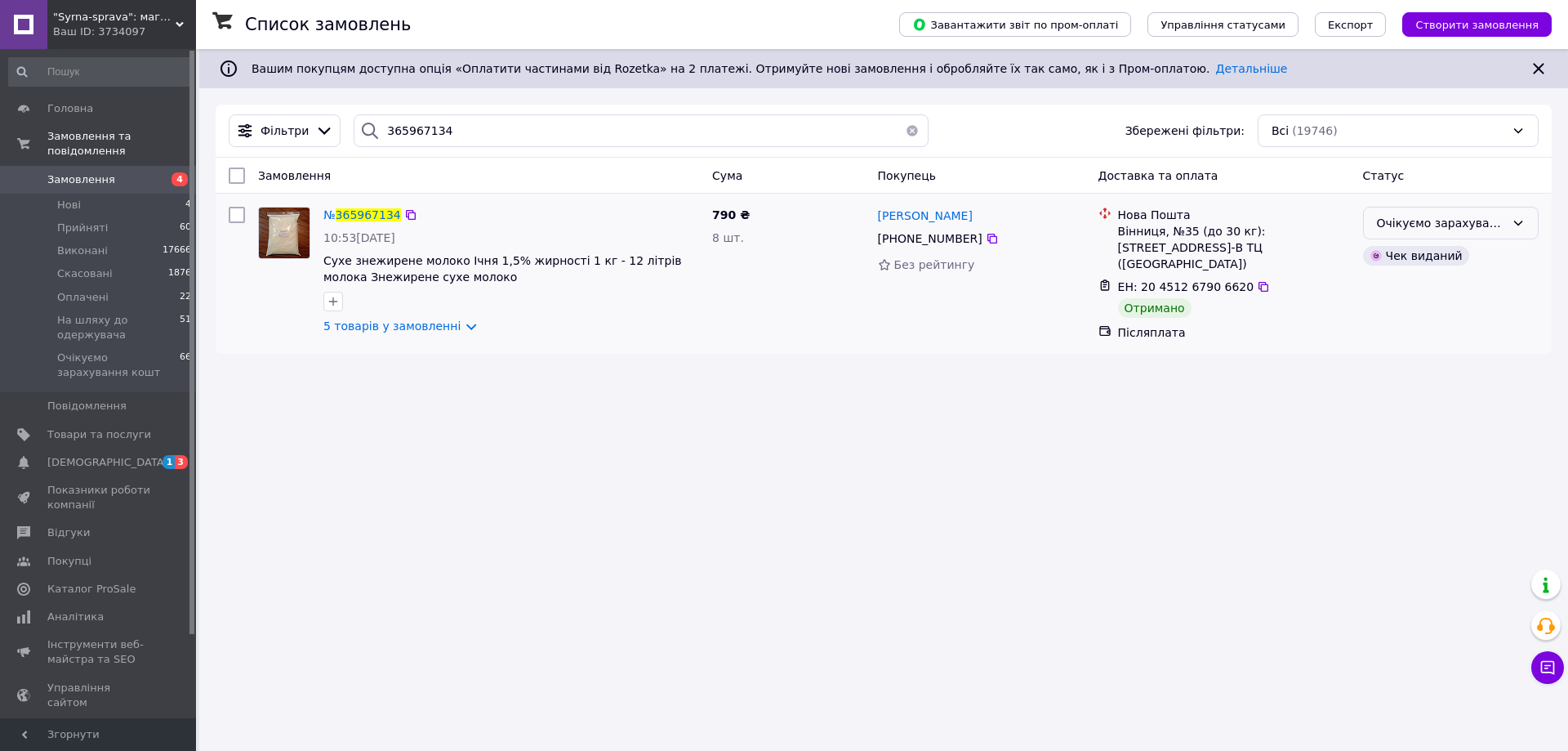
click at [1419, 230] on div "Очікуємо зарахування кошт" at bounding box center [1441, 223] width 128 height 18
drag, startPoint x: 1416, startPoint y: 290, endPoint x: 1361, endPoint y: 285, distance: 55.2
click at [1412, 290] on li "Виконано" at bounding box center [1451, 288] width 174 height 30
click at [417, 124] on input "365967134" at bounding box center [641, 131] width 575 height 33
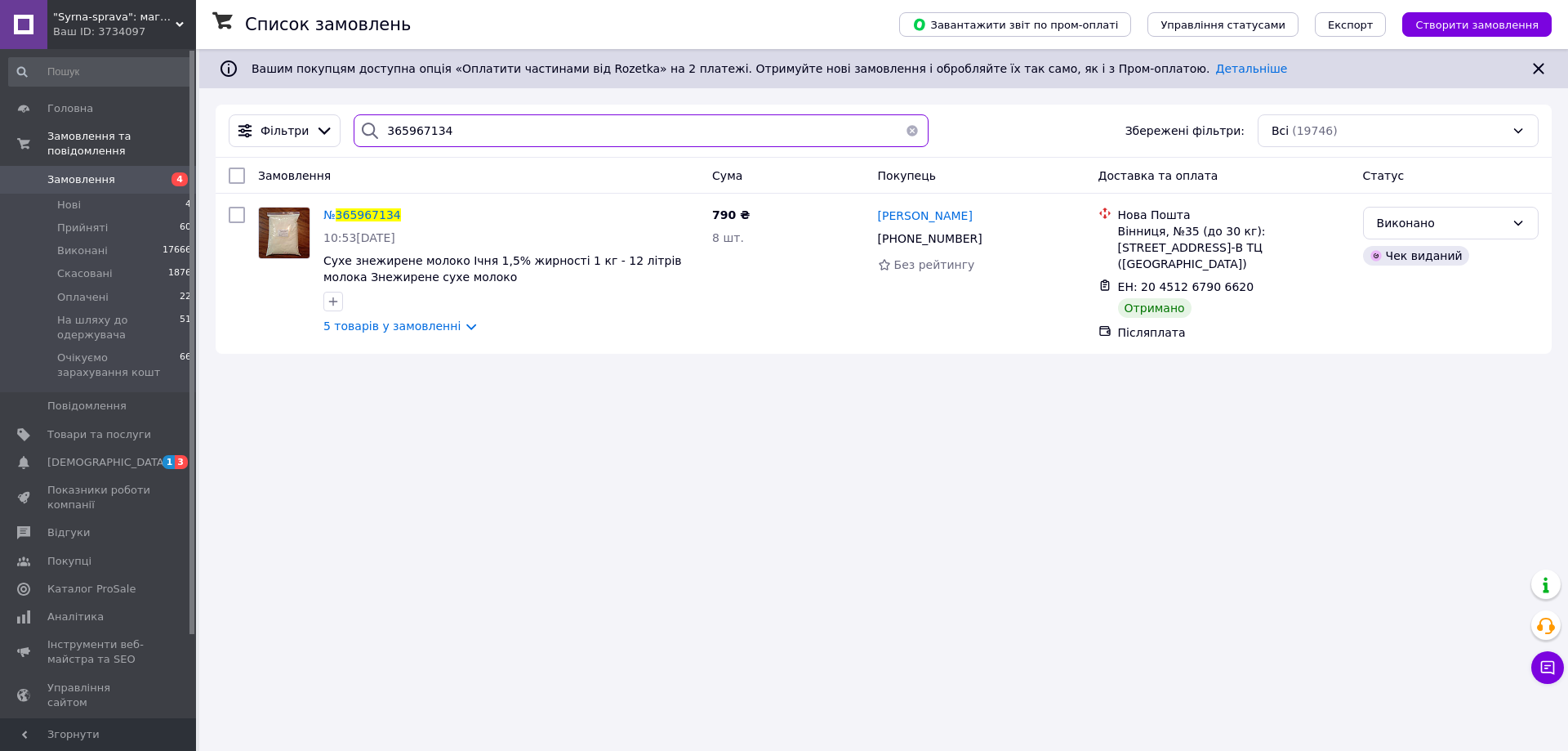
paste input "259377"
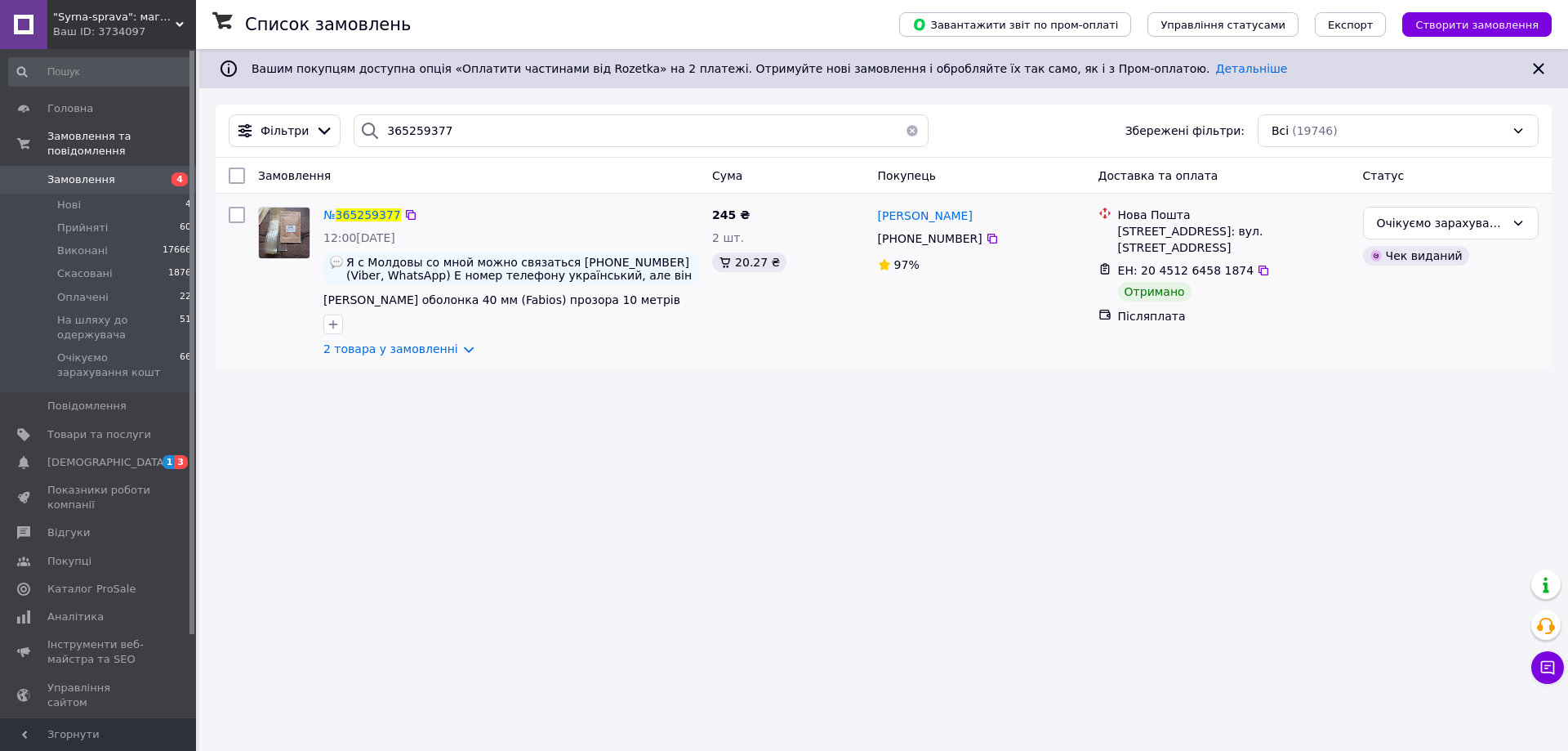
drag, startPoint x: 1511, startPoint y: 216, endPoint x: 1498, endPoint y: 240, distance: 27.3
click at [1510, 218] on div "Очікуємо зарахування кошт" at bounding box center [1451, 223] width 176 height 33
drag, startPoint x: 1457, startPoint y: 285, endPoint x: 1448, endPoint y: 287, distance: 9.2
click at [1456, 285] on li "Виконано" at bounding box center [1451, 288] width 174 height 30
click at [420, 131] on input "365259377" at bounding box center [641, 131] width 575 height 33
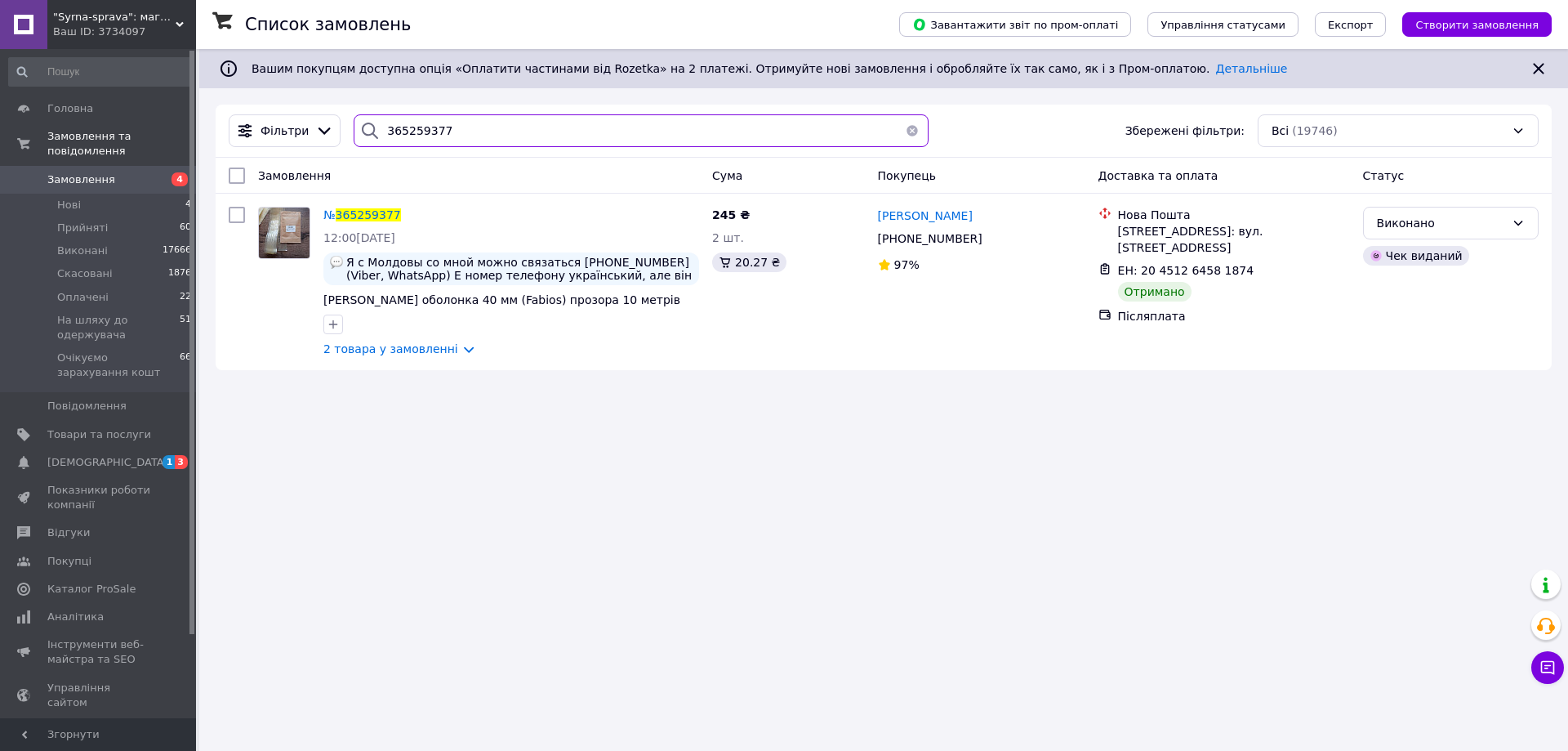
click at [420, 131] on input "365259377" at bounding box center [641, 131] width 575 height 33
paste input "346082"
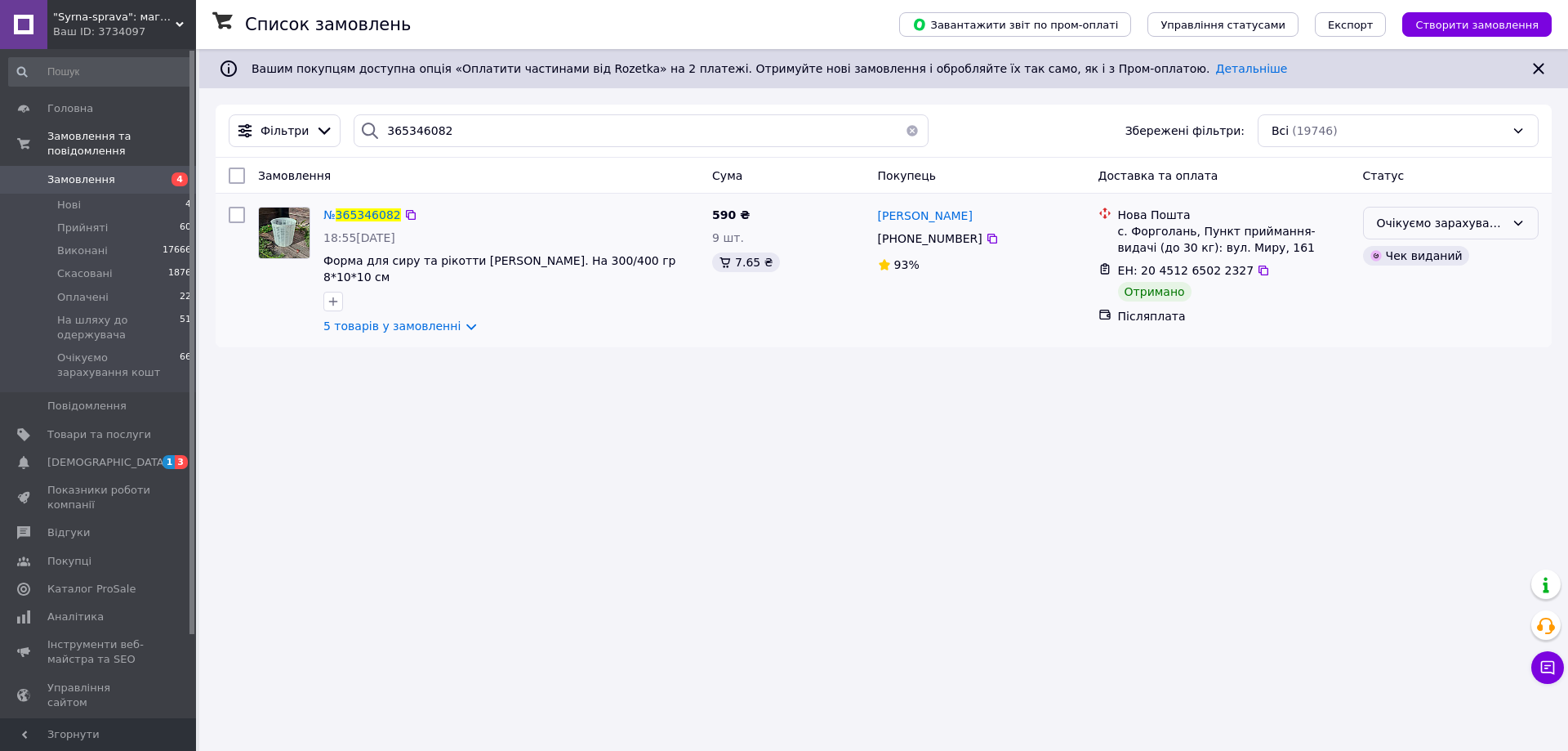
click at [1436, 219] on div "Очікуємо зарахування кошт" at bounding box center [1441, 223] width 128 height 18
drag, startPoint x: 1402, startPoint y: 289, endPoint x: 740, endPoint y: 526, distance: 703.1
click at [1401, 291] on li "Виконано" at bounding box center [1451, 288] width 174 height 30
click at [414, 127] on input "365346082" at bounding box center [641, 131] width 575 height 33
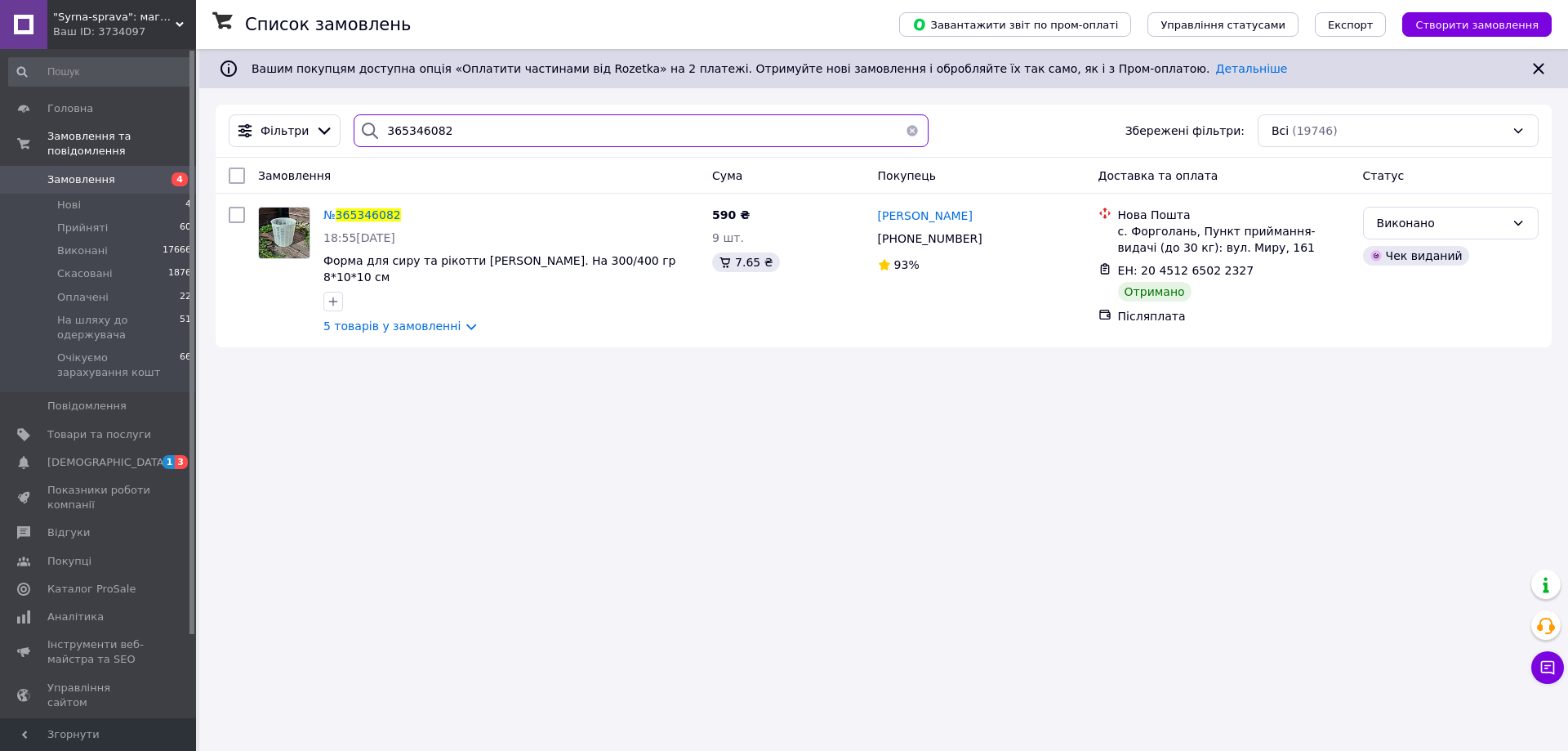
paste input "72935"
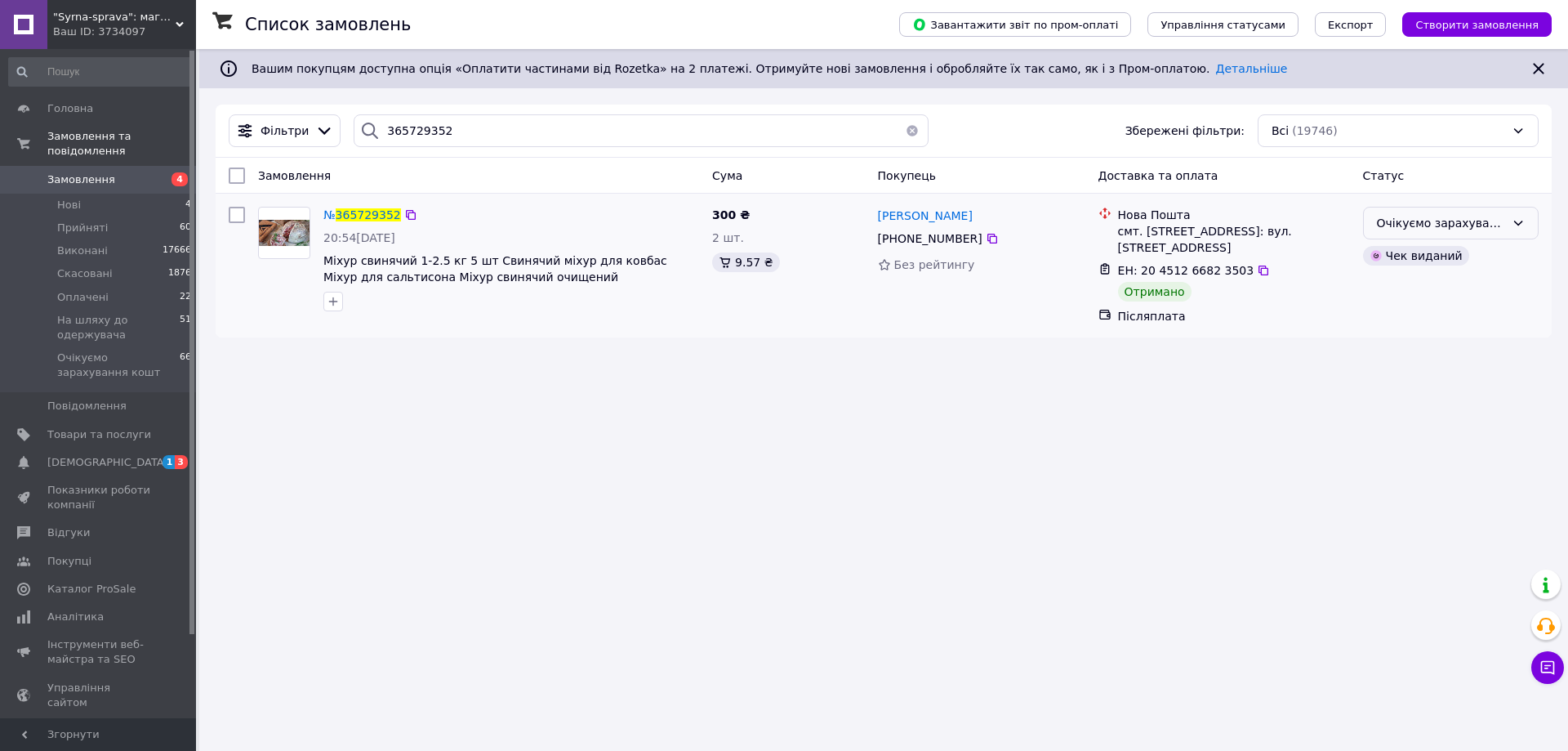
click at [1462, 223] on div "Очікуємо зарахування кошт" at bounding box center [1441, 223] width 128 height 18
click at [1425, 282] on li "Виконано" at bounding box center [1451, 288] width 174 height 30
click at [398, 132] on input "365729352" at bounding box center [641, 131] width 575 height 33
paste input "82642"
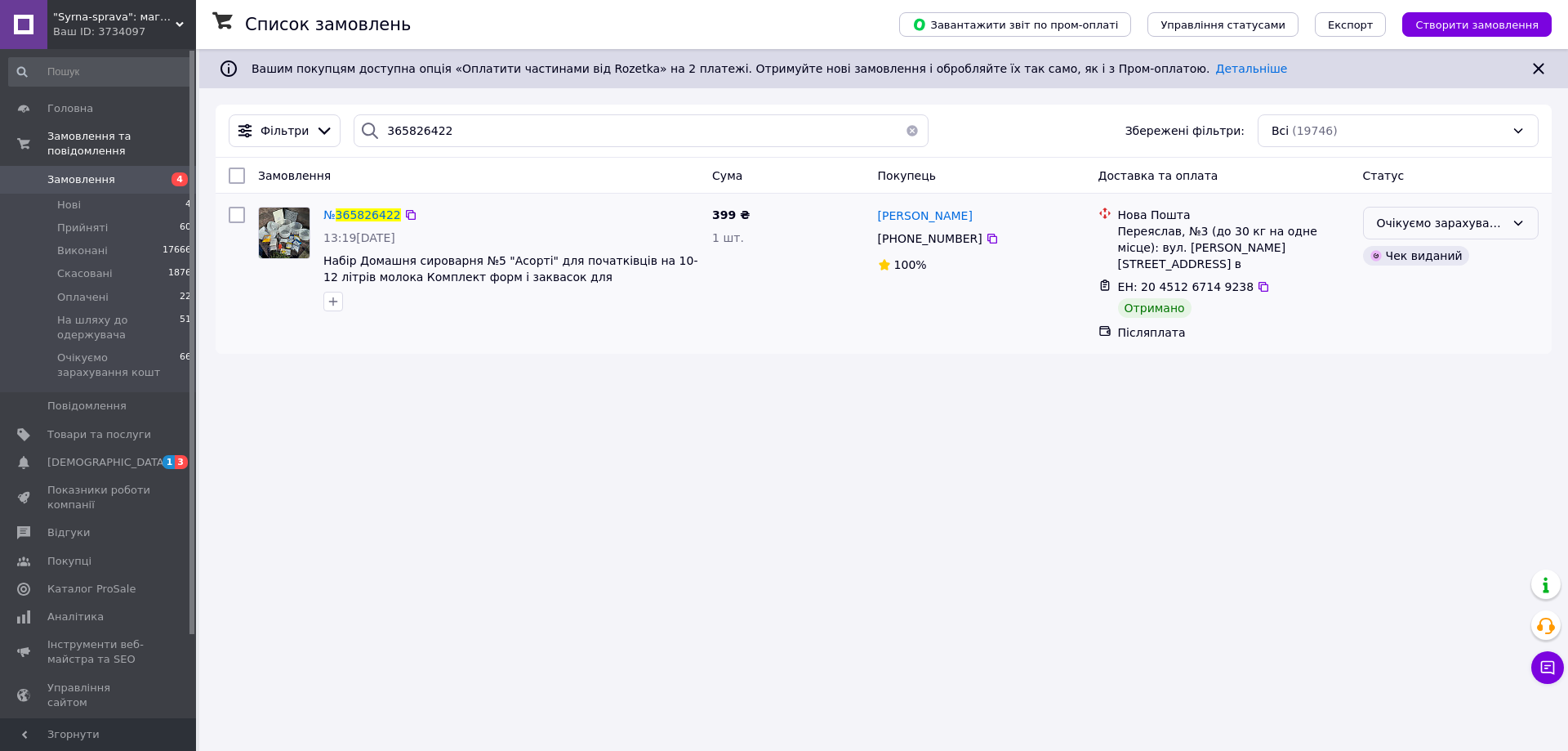
click at [1493, 228] on div "Очікуємо зарахування кошт" at bounding box center [1441, 223] width 128 height 18
drag, startPoint x: 1442, startPoint y: 287, endPoint x: 1260, endPoint y: 296, distance: 182.2
click at [1441, 287] on li "Виконано" at bounding box center [1451, 288] width 174 height 30
click at [402, 133] on input "365826422" at bounding box center [641, 131] width 575 height 33
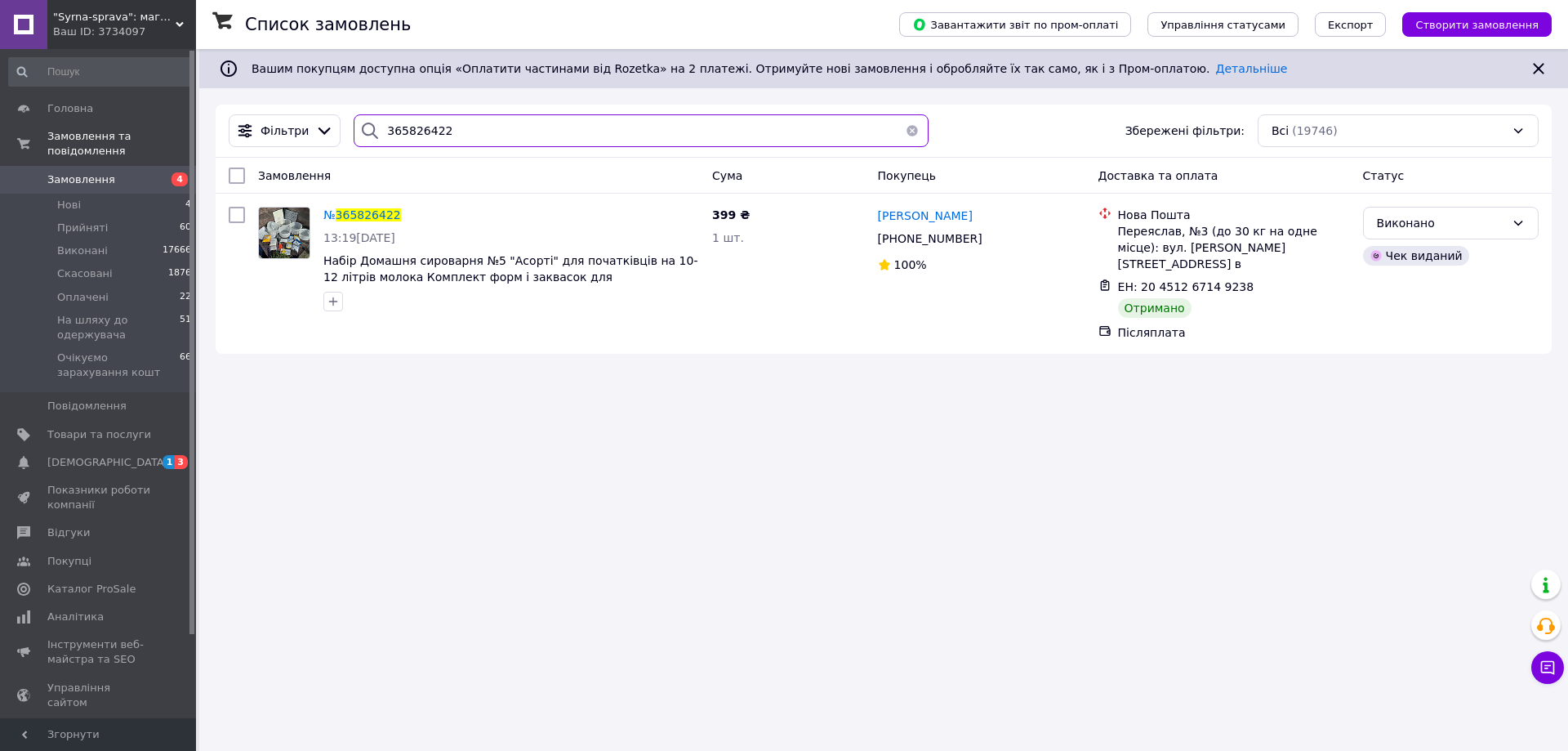
paste input "25559"
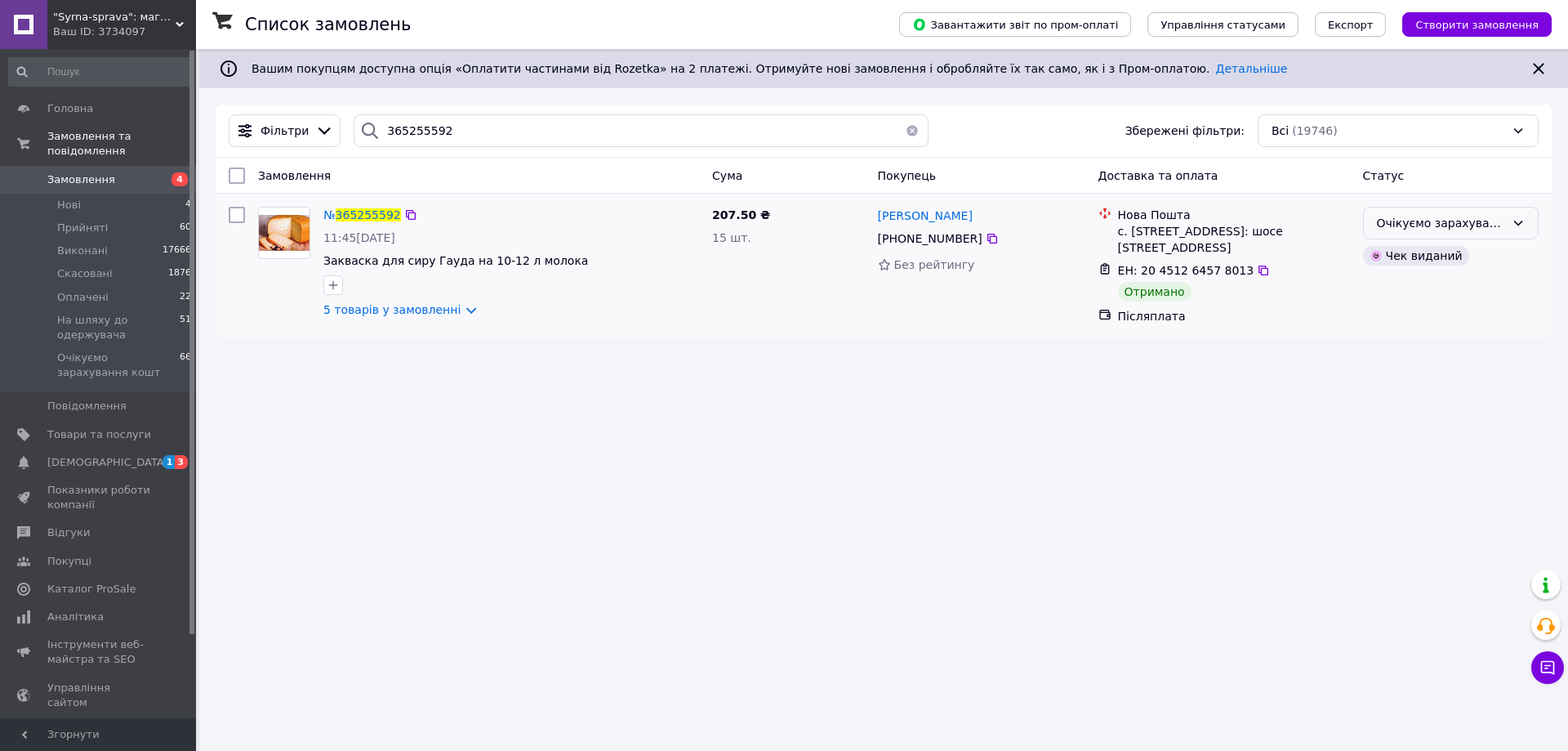
click at [1375, 218] on div "Очікуємо зарахування кошт" at bounding box center [1451, 223] width 176 height 33
click at [1380, 278] on li "Виконано" at bounding box center [1451, 288] width 174 height 30
click at [395, 131] on input "365255592" at bounding box center [641, 131] width 575 height 33
paste input "347549"
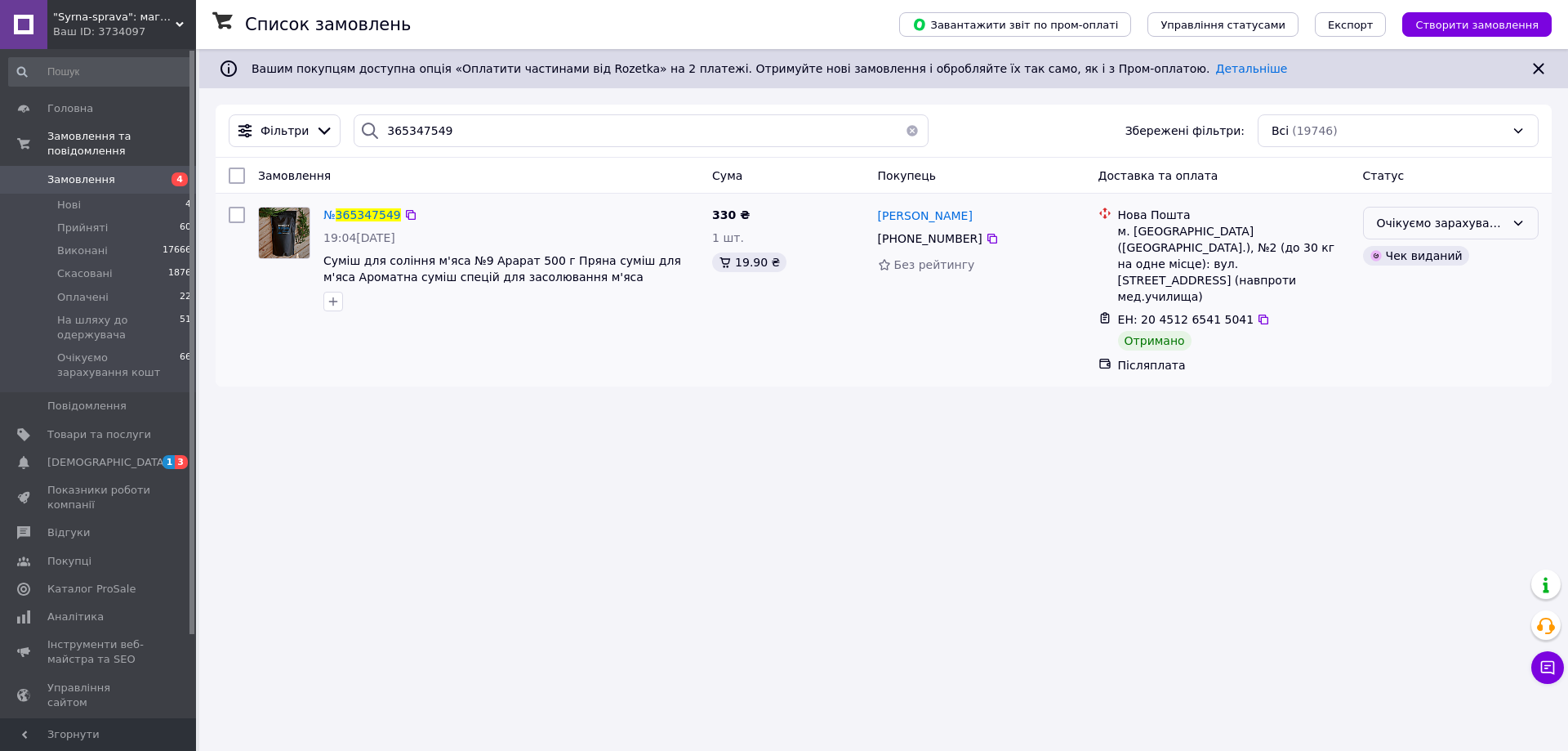
click at [1432, 222] on div "Очікуємо зарахування кошт" at bounding box center [1441, 223] width 128 height 18
drag, startPoint x: 1410, startPoint y: 278, endPoint x: 1273, endPoint y: 327, distance: 145.5
click at [1407, 278] on li "Виконано" at bounding box center [1451, 288] width 174 height 30
click at [390, 126] on input "365347549" at bounding box center [641, 131] width 575 height 33
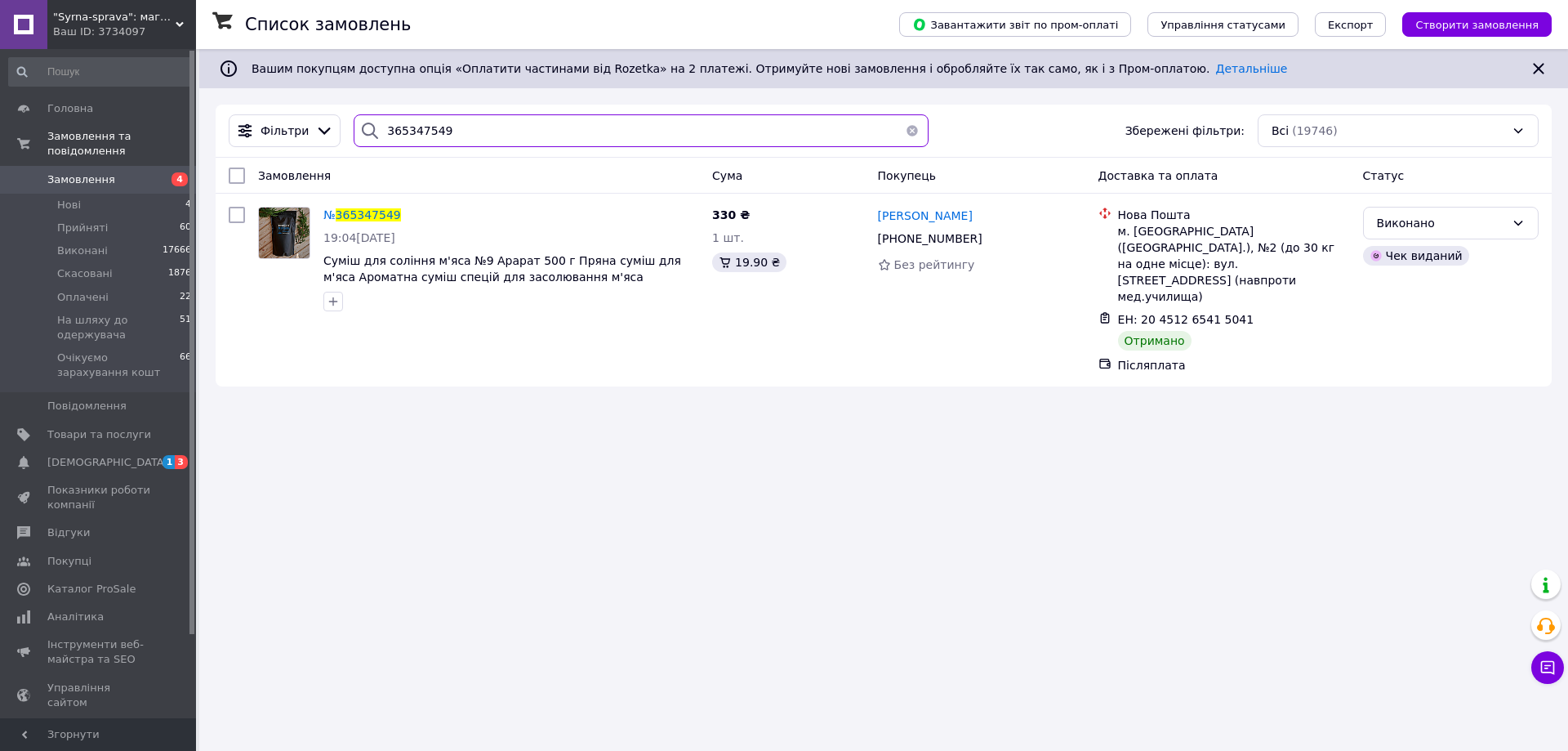
paste input "672517"
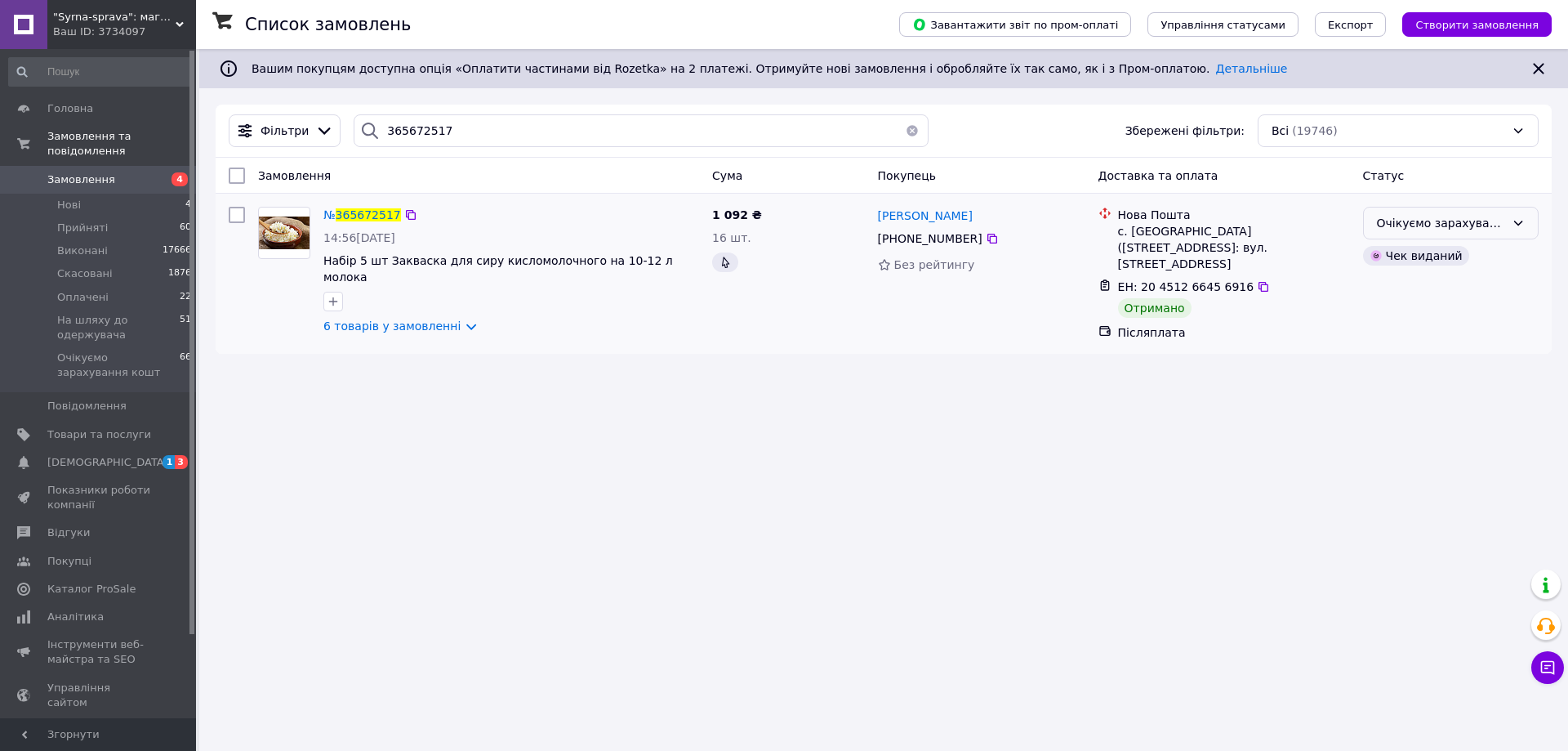
click at [1388, 215] on div "Очікуємо зарахування кошт" at bounding box center [1441, 223] width 128 height 18
click at [1381, 286] on li "Виконано" at bounding box center [1451, 288] width 174 height 30
click at [398, 125] on input "365672517" at bounding box center [641, 131] width 575 height 33
paste input "97723"
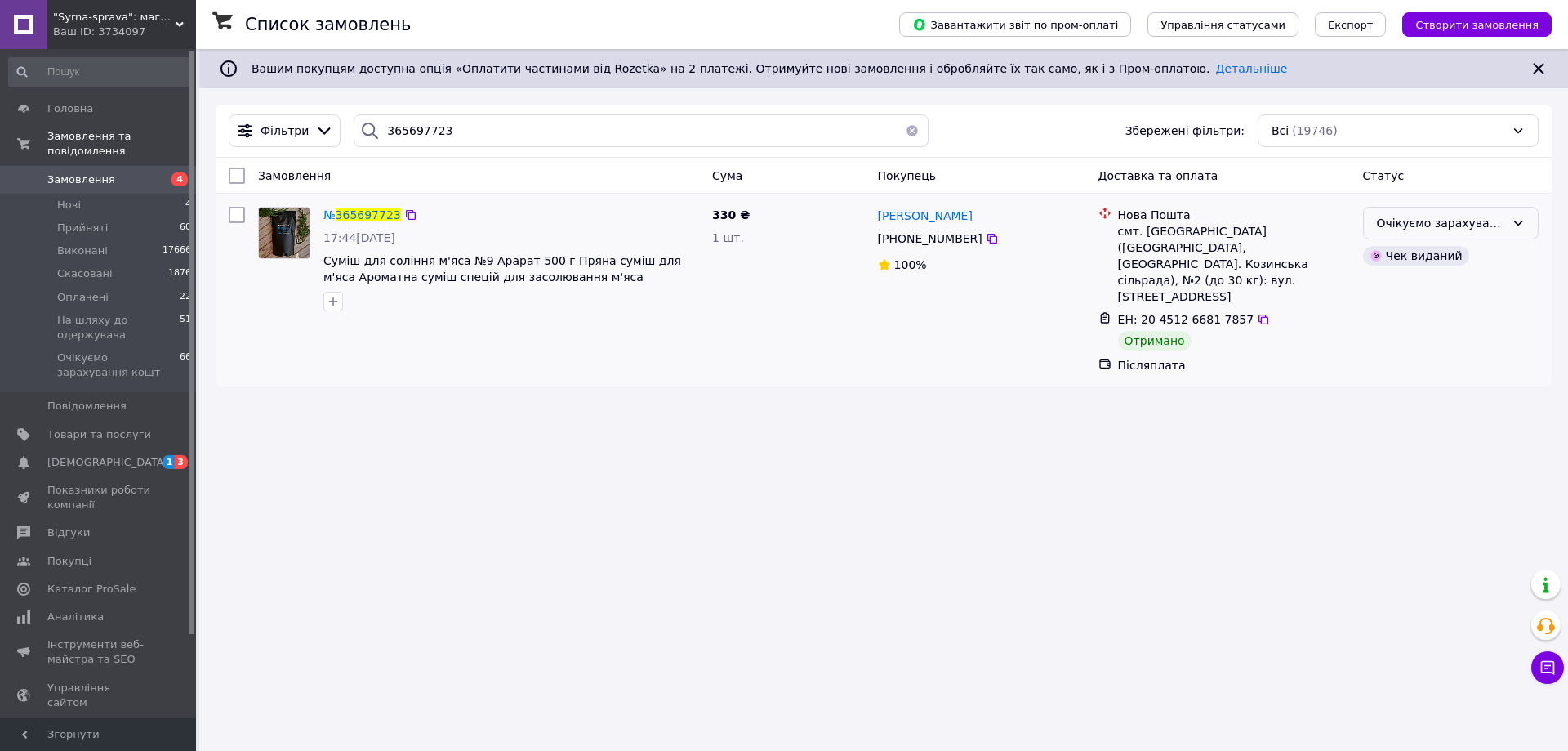
click at [1441, 233] on div "Очікуємо зарахування кошт" at bounding box center [1451, 223] width 176 height 33
drag, startPoint x: 1435, startPoint y: 290, endPoint x: 1425, endPoint y: 288, distance: 10.2
click at [1434, 290] on li "Виконано" at bounding box center [1451, 288] width 174 height 30
click at [406, 135] on input "365697723" at bounding box center [641, 131] width 575 height 33
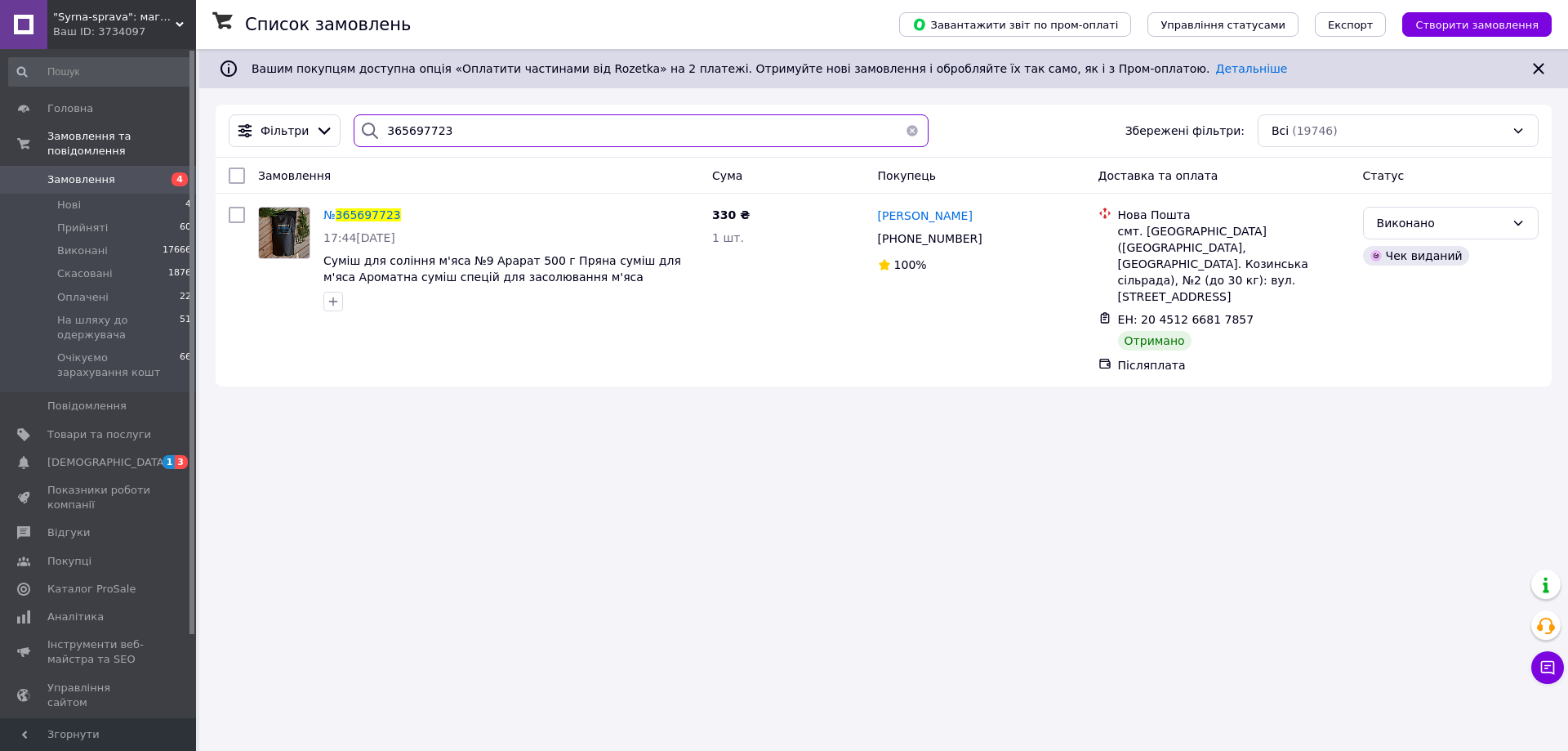
paste input "57856"
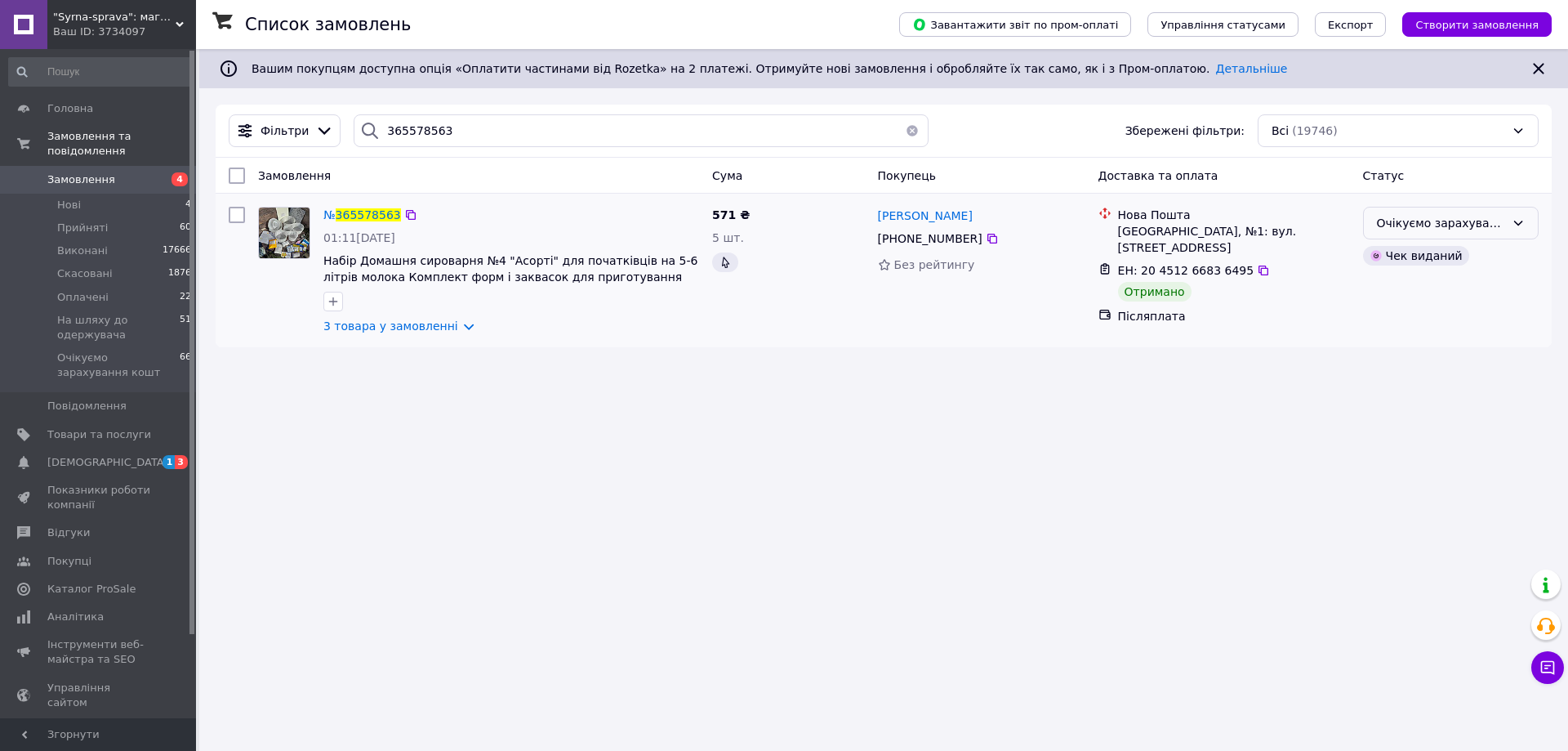
click at [1462, 219] on div "Очікуємо зарахування кошт" at bounding box center [1441, 223] width 128 height 18
click at [1433, 286] on li "Виконано" at bounding box center [1451, 288] width 174 height 30
click at [396, 135] on input "365578563" at bounding box center [641, 131] width 575 height 33
paste input "830426"
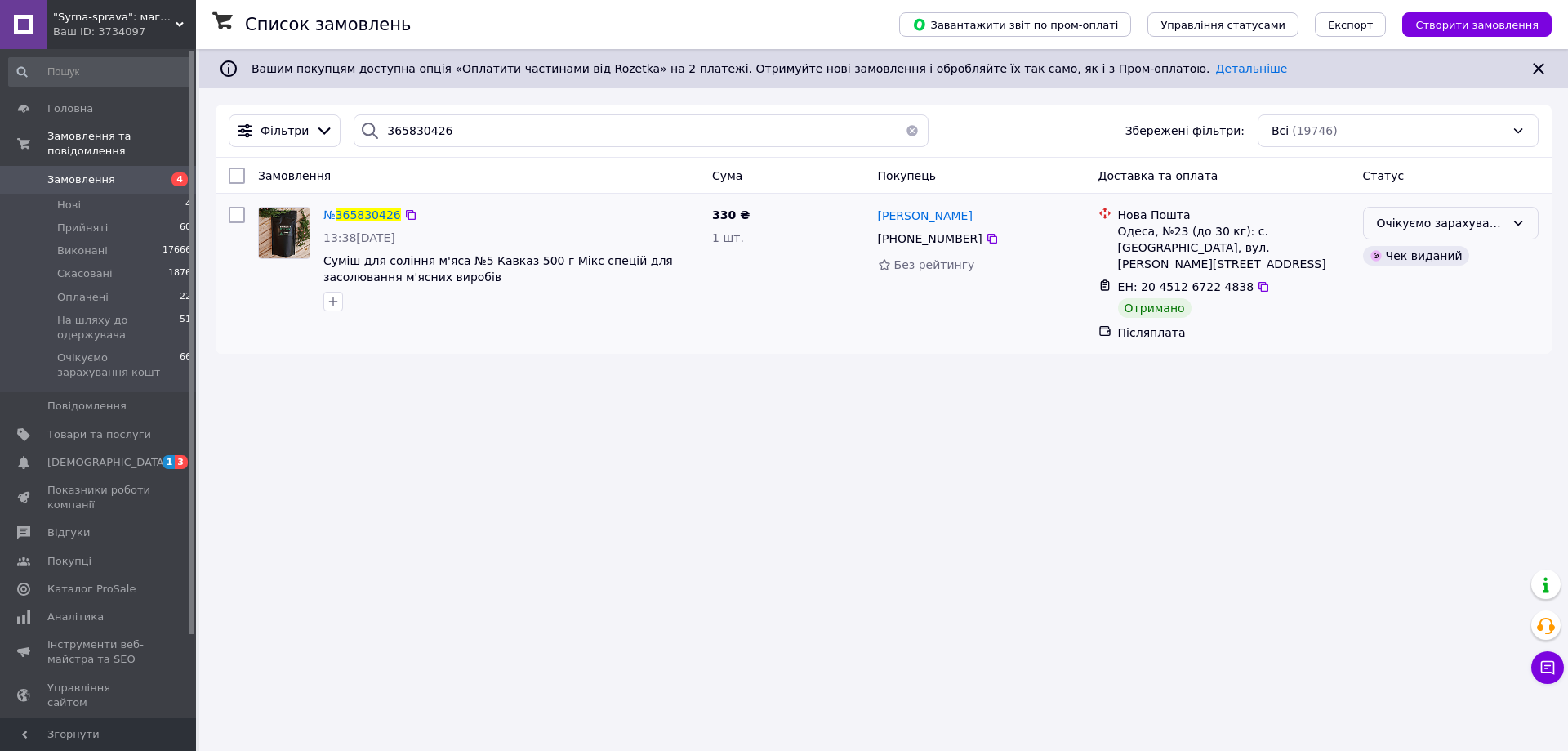
click at [1408, 225] on div "Очікуємо зарахування кошт" at bounding box center [1441, 223] width 128 height 18
drag, startPoint x: 1403, startPoint y: 283, endPoint x: 684, endPoint y: 528, distance: 759.6
click at [1402, 283] on li "Виконано" at bounding box center [1451, 288] width 174 height 30
click at [392, 127] on input "365830426" at bounding box center [641, 131] width 575 height 33
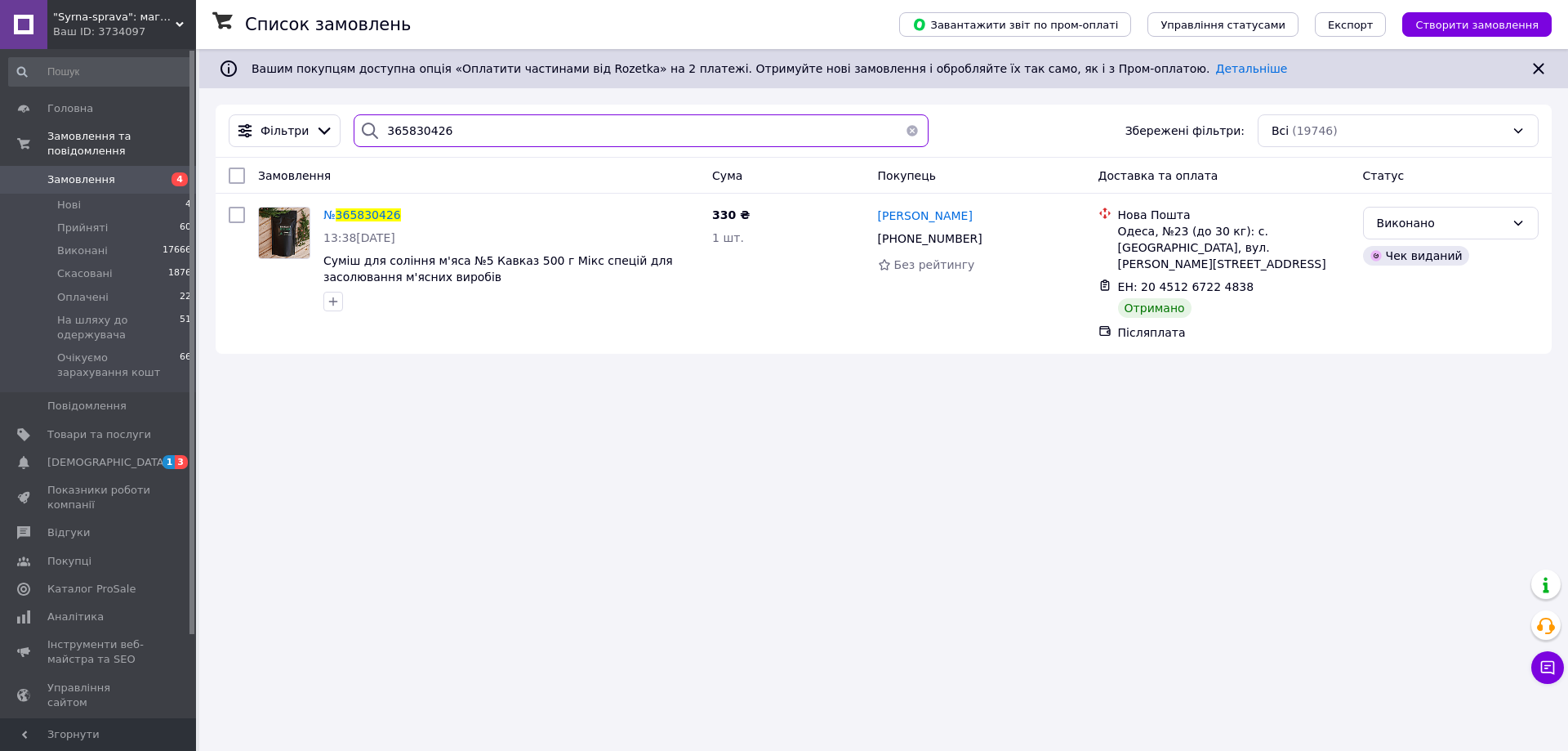
paste input "6022285"
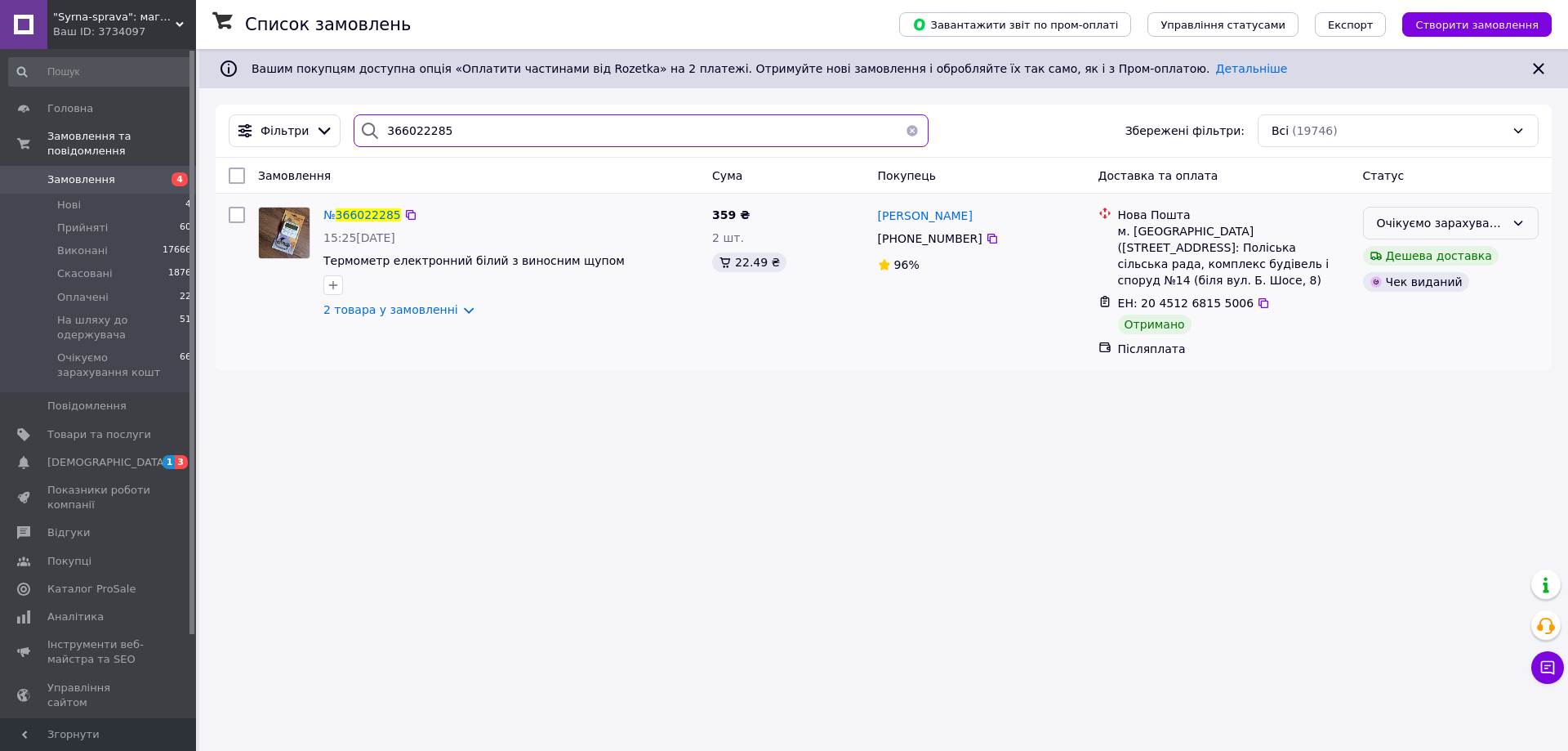
type input "366022285"
click at [1516, 222] on icon at bounding box center [1518, 223] width 13 height 13
click at [1440, 290] on li "Виконано" at bounding box center [1451, 288] width 174 height 30
click at [117, 172] on span "Замовлення" at bounding box center [99, 180] width 103 height 15
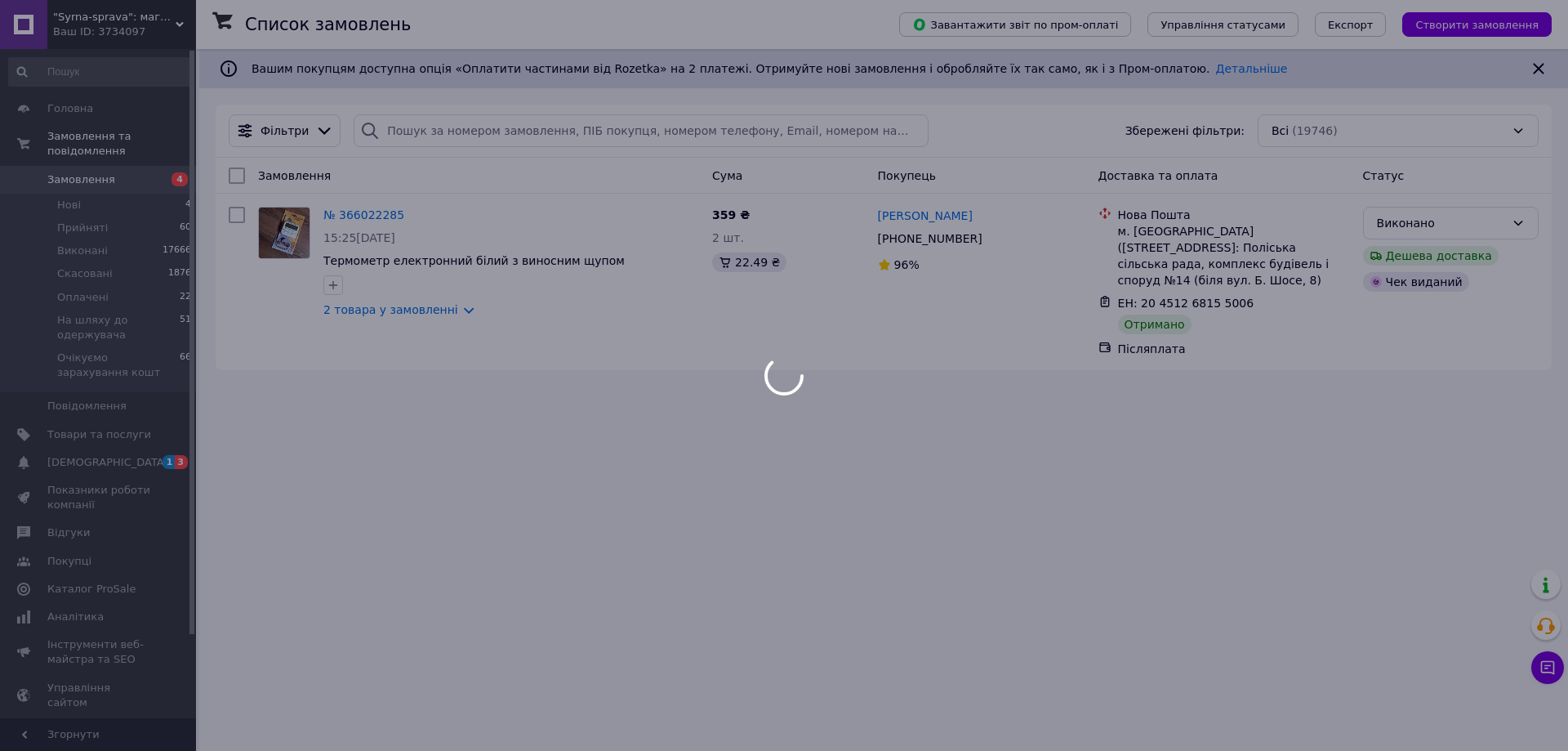
click at [113, 161] on div at bounding box center [784, 375] width 1568 height 751
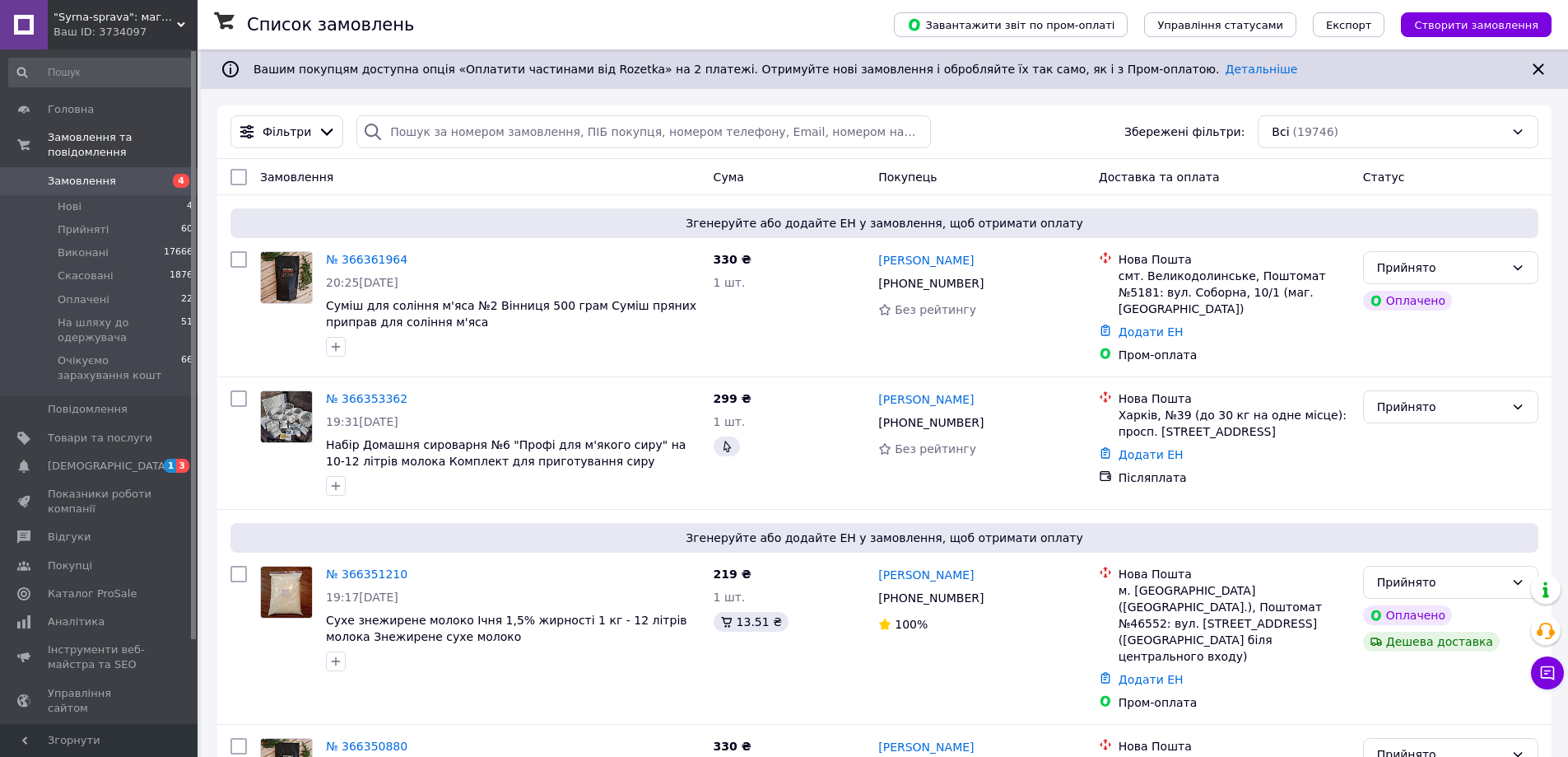
click at [79, 174] on span "Замовлення" at bounding box center [82, 181] width 69 height 15
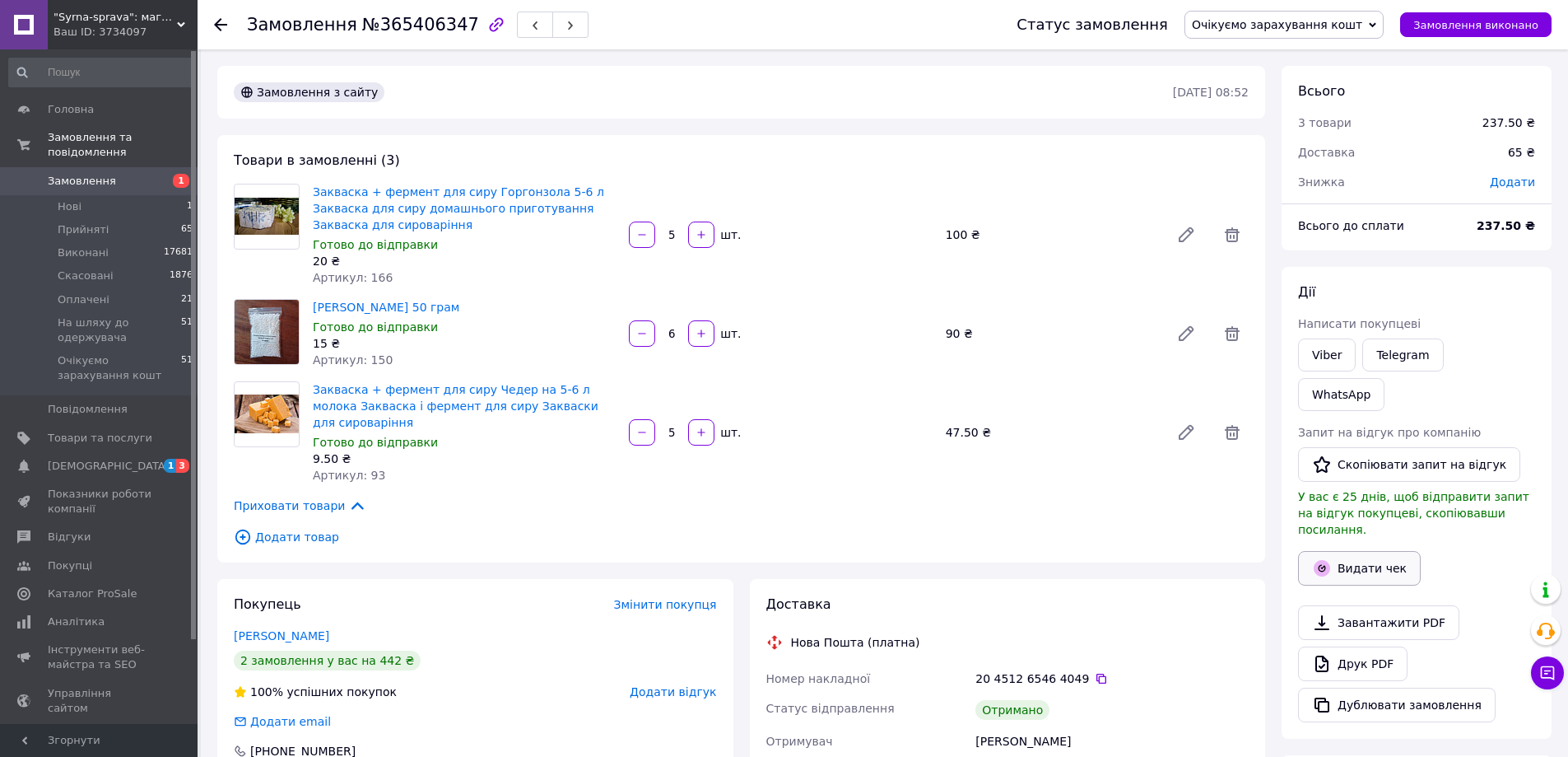
click at [1392, 551] on button "Видати чек" at bounding box center [1360, 568] width 122 height 35
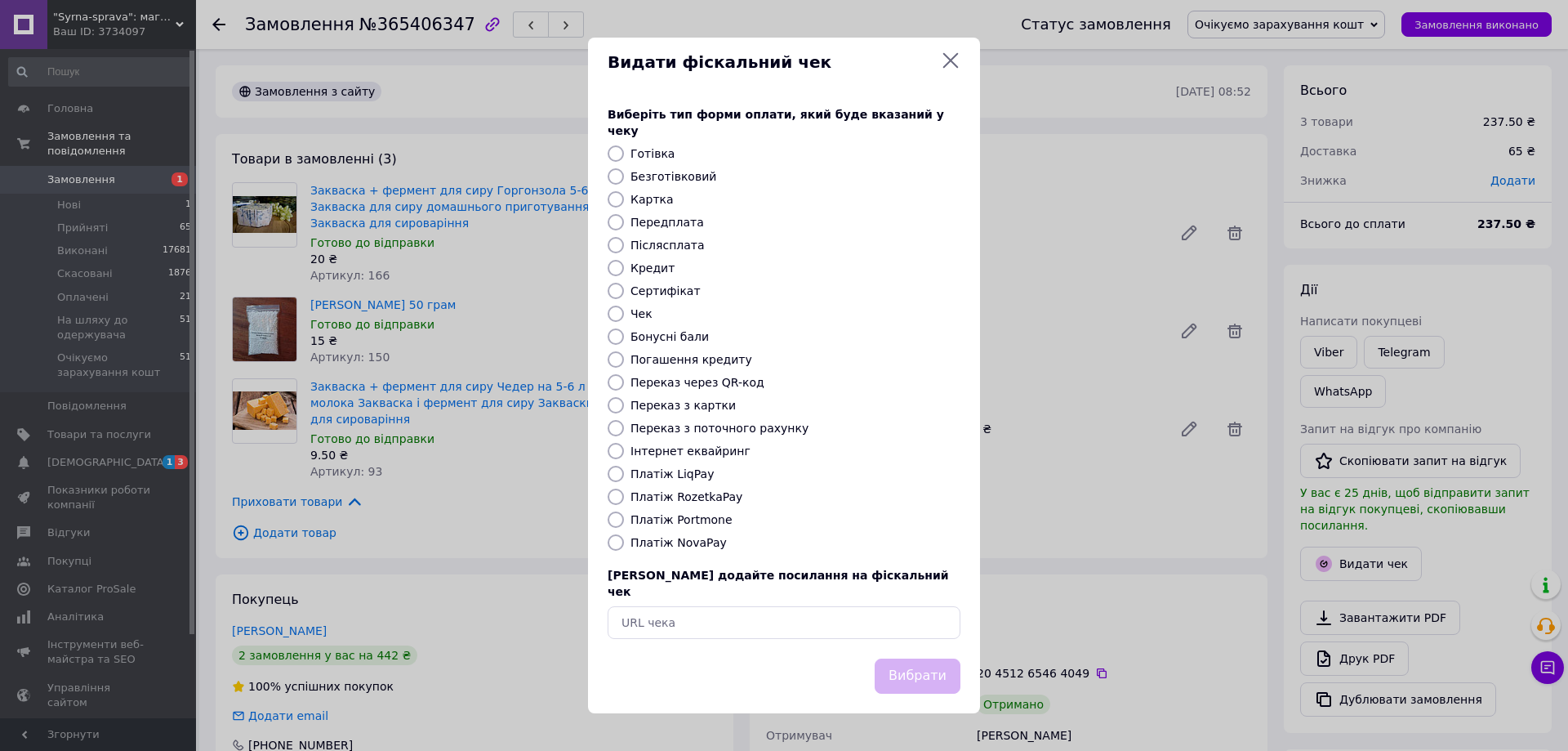
click at [665, 181] on label "Безготівковий" at bounding box center [673, 176] width 86 height 13
click at [624, 181] on input "Безготівковий" at bounding box center [616, 176] width 16 height 16
radio input "true"
click at [903, 658] on button "Вибрати" at bounding box center [917, 675] width 86 height 35
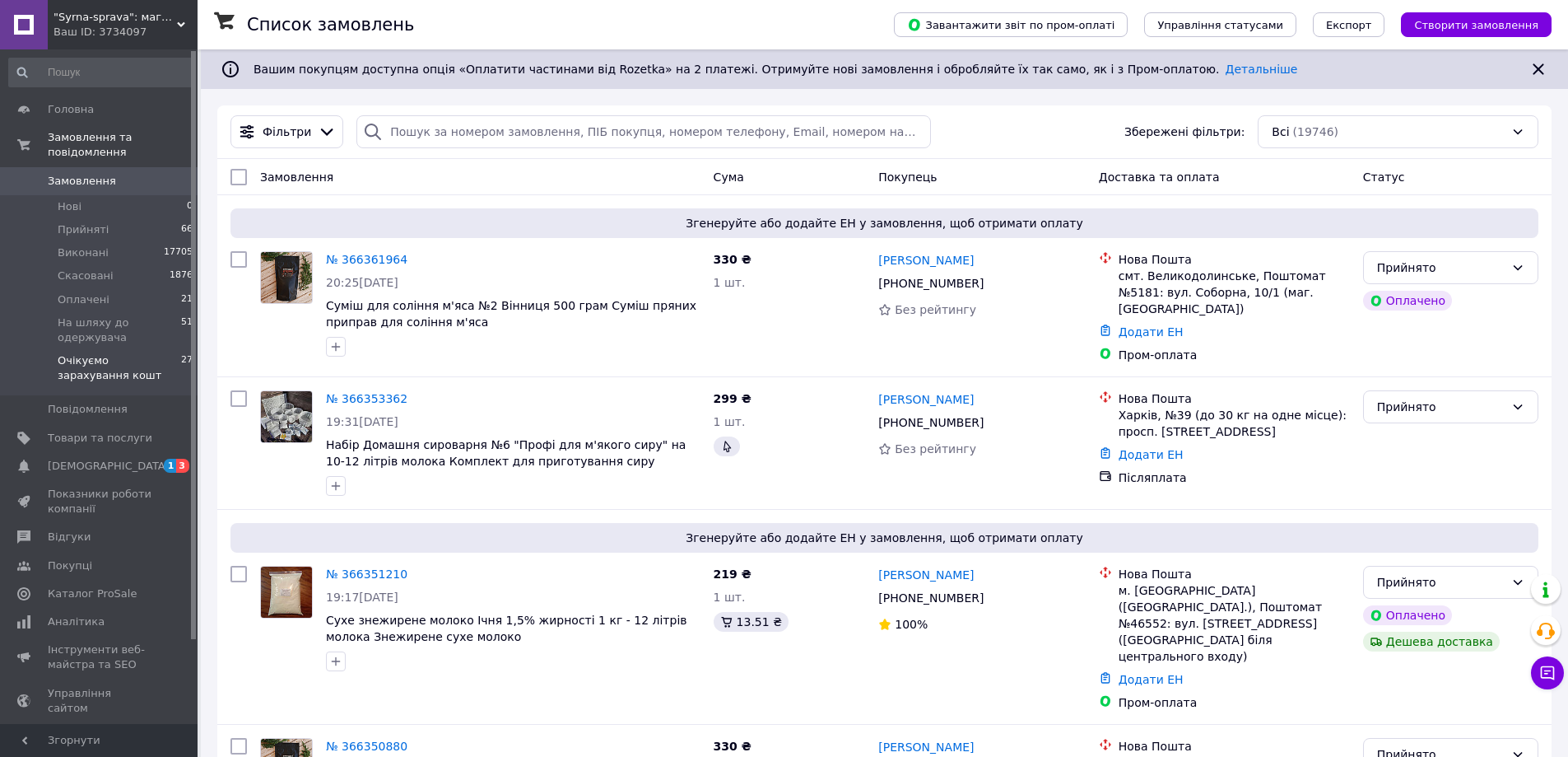
click at [144, 353] on span "Очікуємо зарахування кошт" at bounding box center [119, 368] width 123 height 30
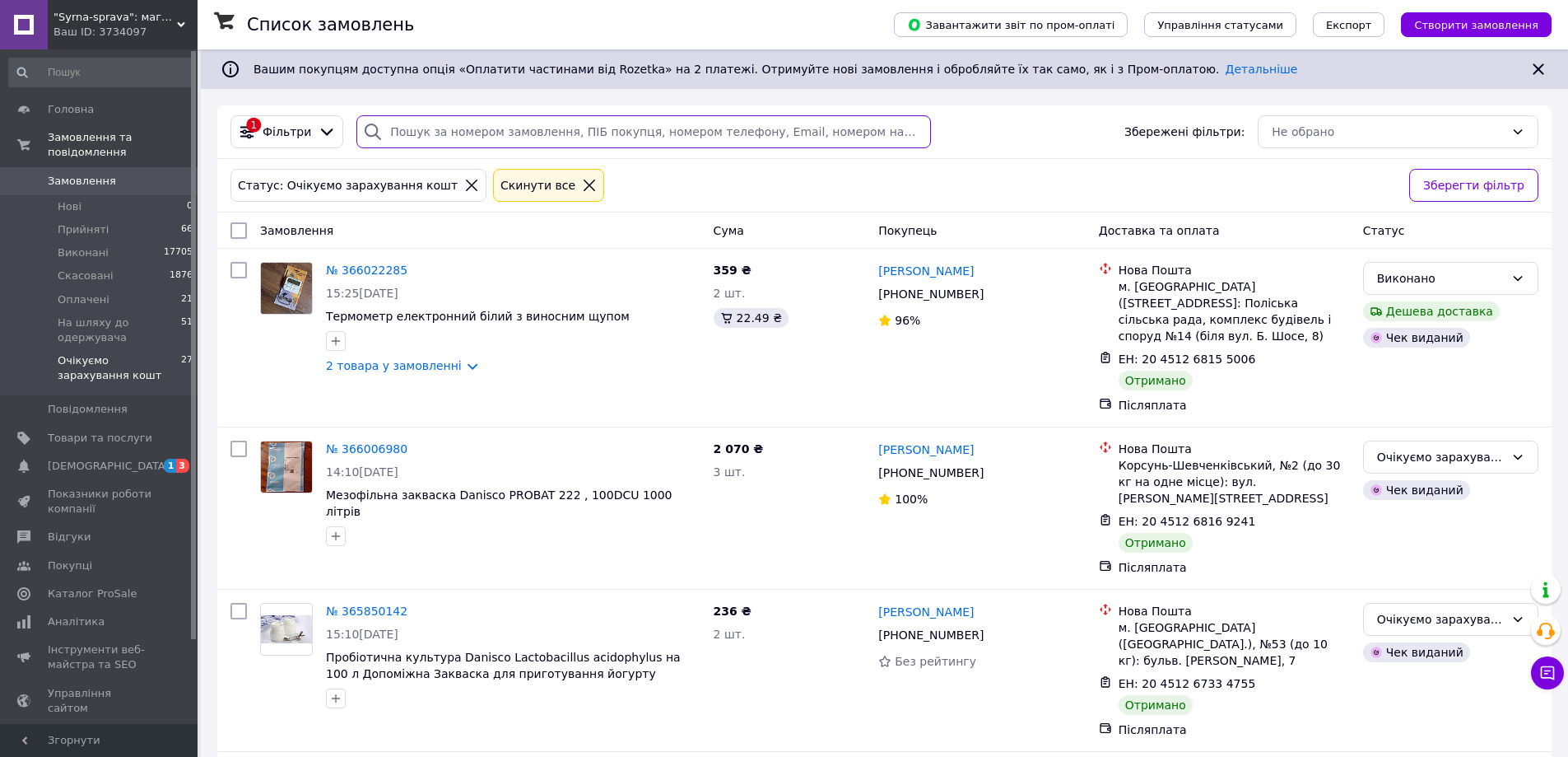
click at [472, 137] on input "search" at bounding box center [643, 132] width 574 height 33
paste input "365406347"
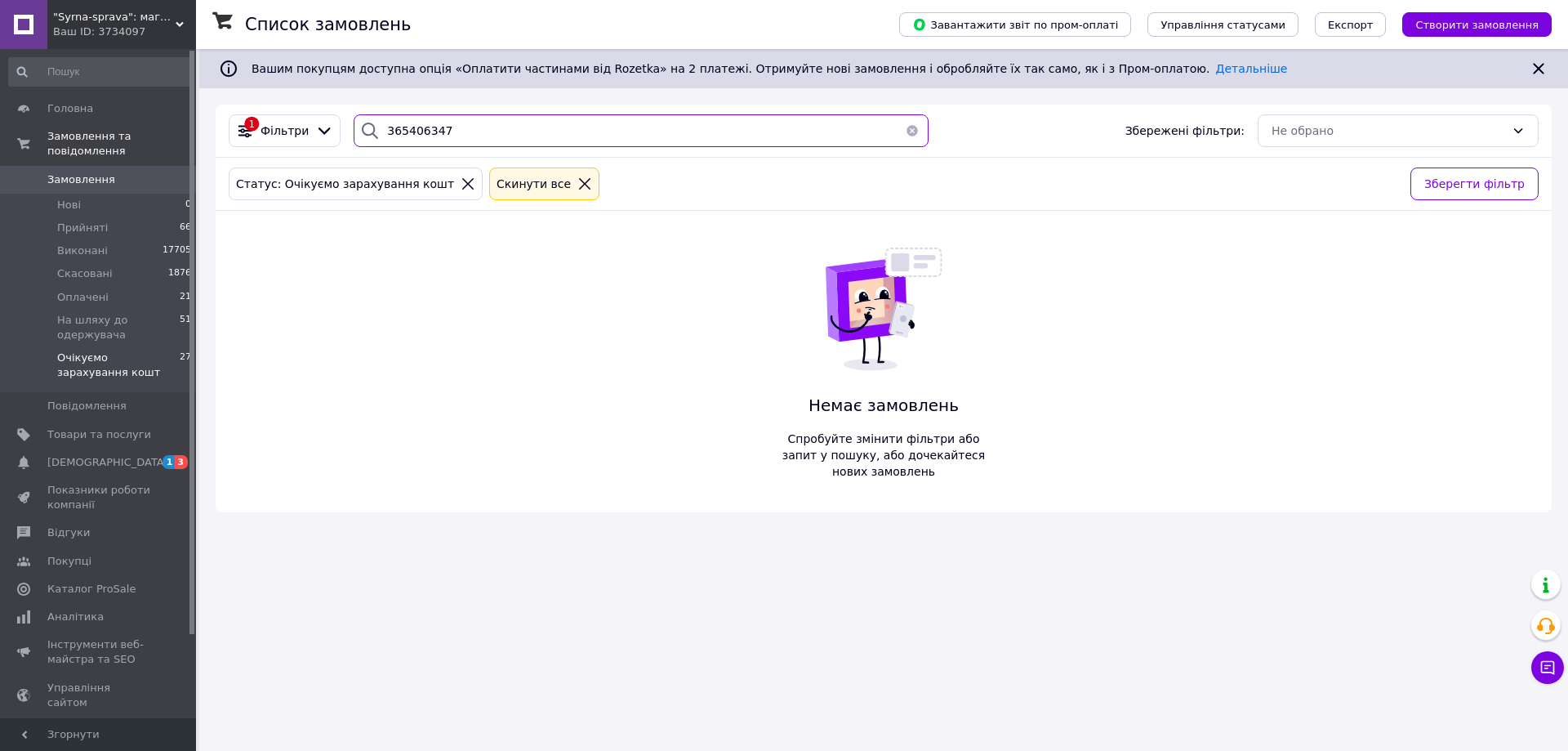
type input "365406347"
click at [460, 191] on icon at bounding box center [468, 184] width 15 height 15
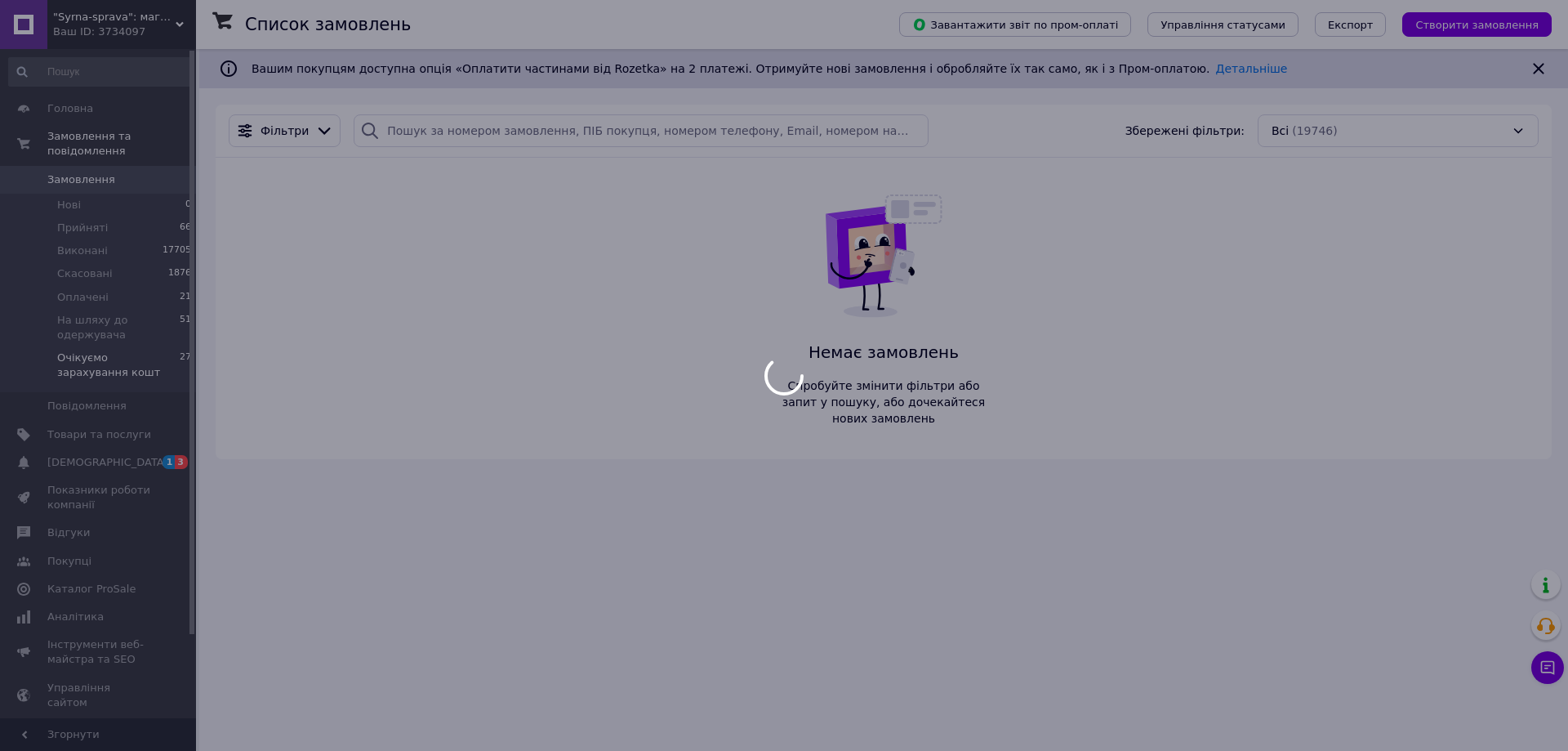
click at [437, 124] on div at bounding box center [784, 375] width 1568 height 751
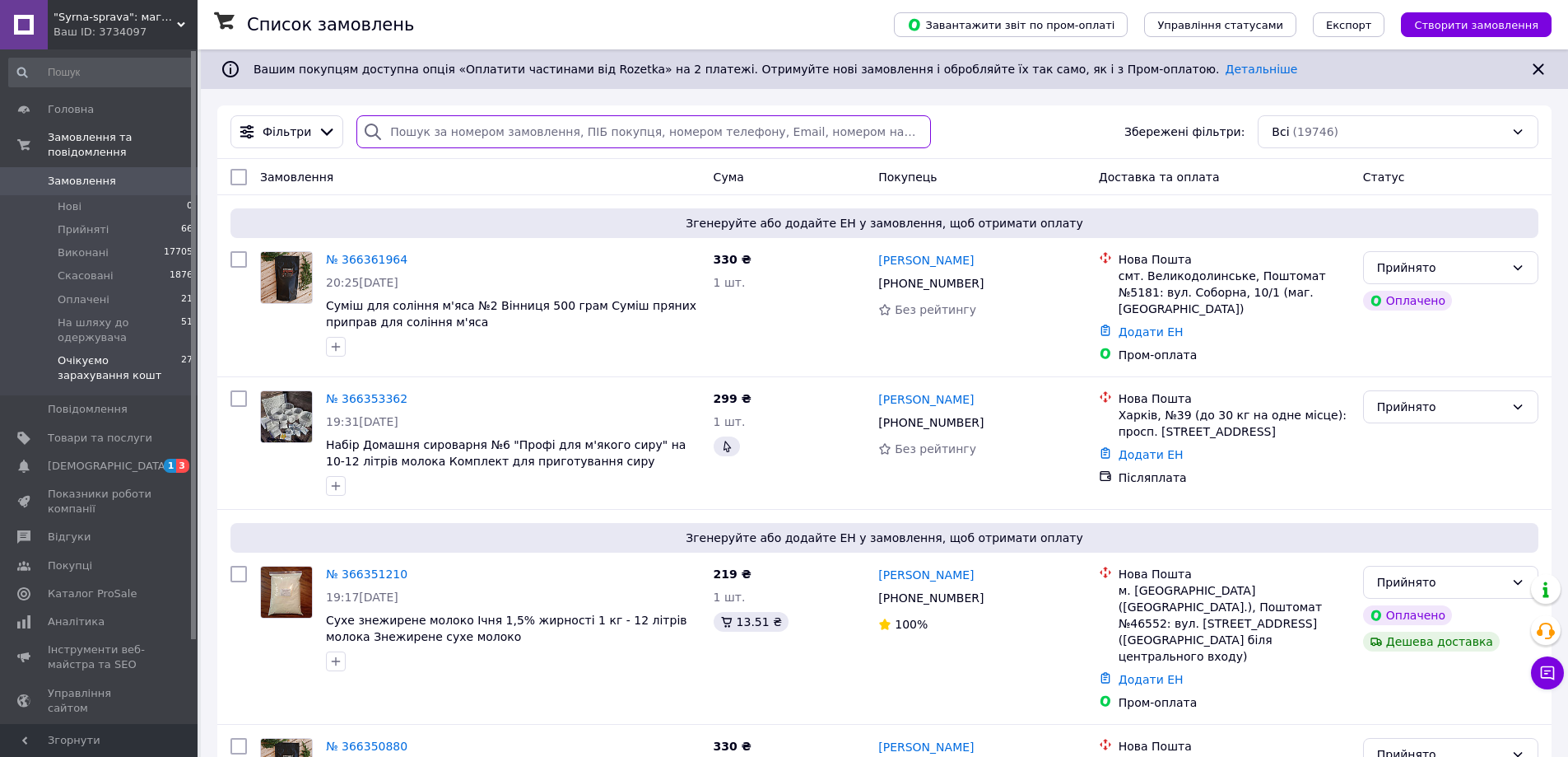
click at [429, 131] on input "search" at bounding box center [643, 132] width 574 height 33
paste input "365406347"
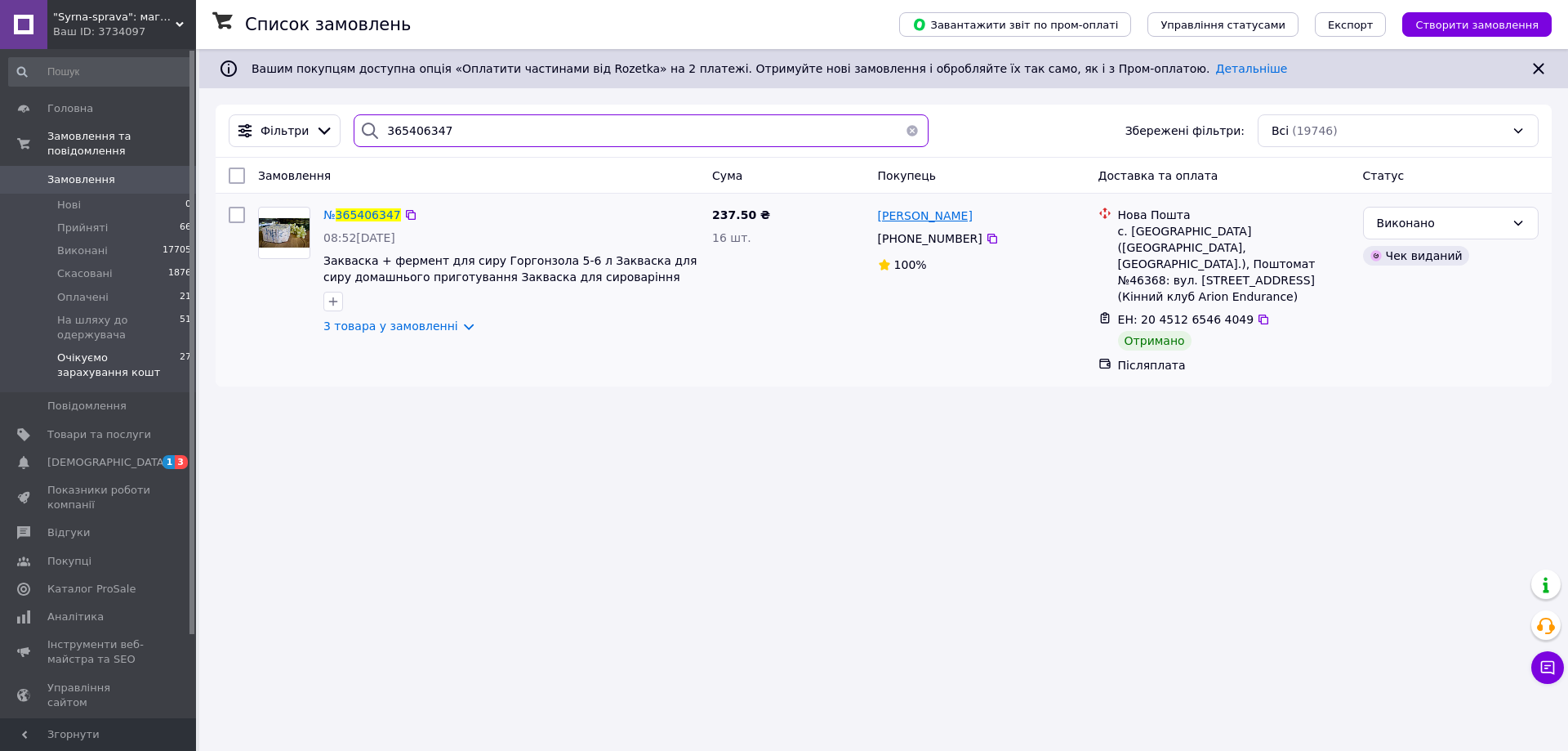
type input "365406347"
click at [915, 218] on span "[PERSON_NAME]" at bounding box center [925, 216] width 94 height 13
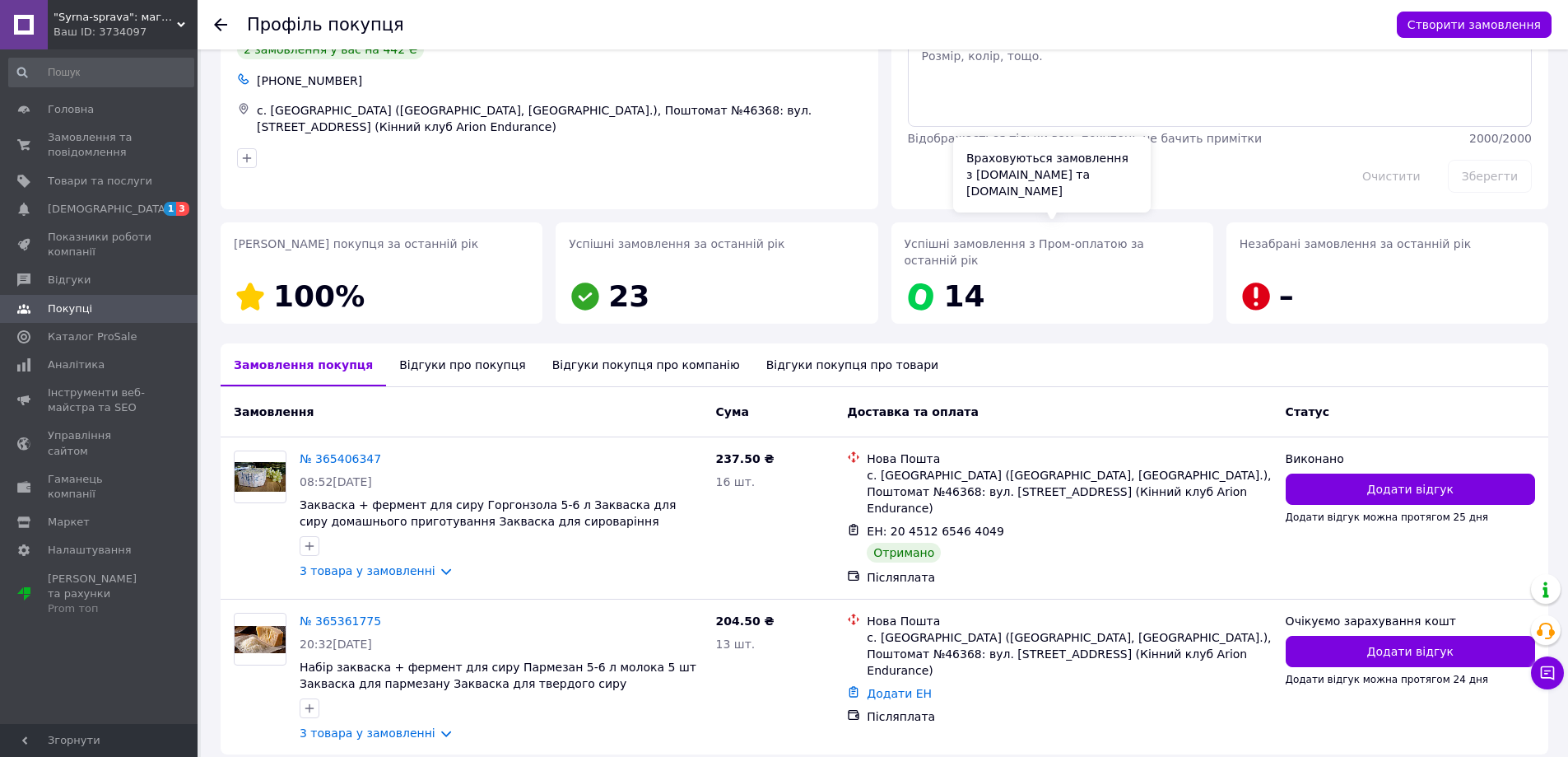
scroll to position [126, 0]
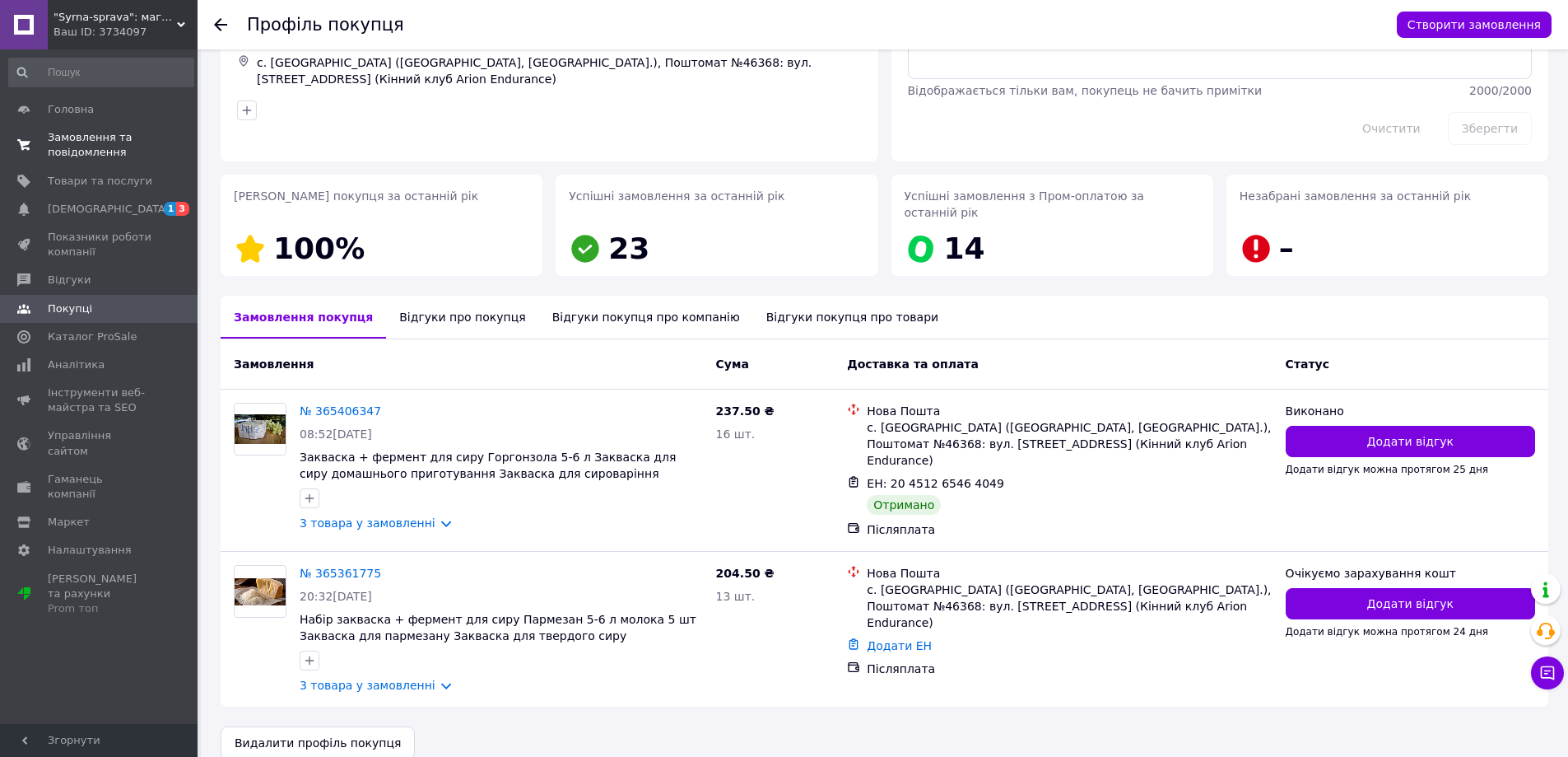
click at [84, 151] on span "Замовлення та повідомлення" at bounding box center [100, 145] width 104 height 30
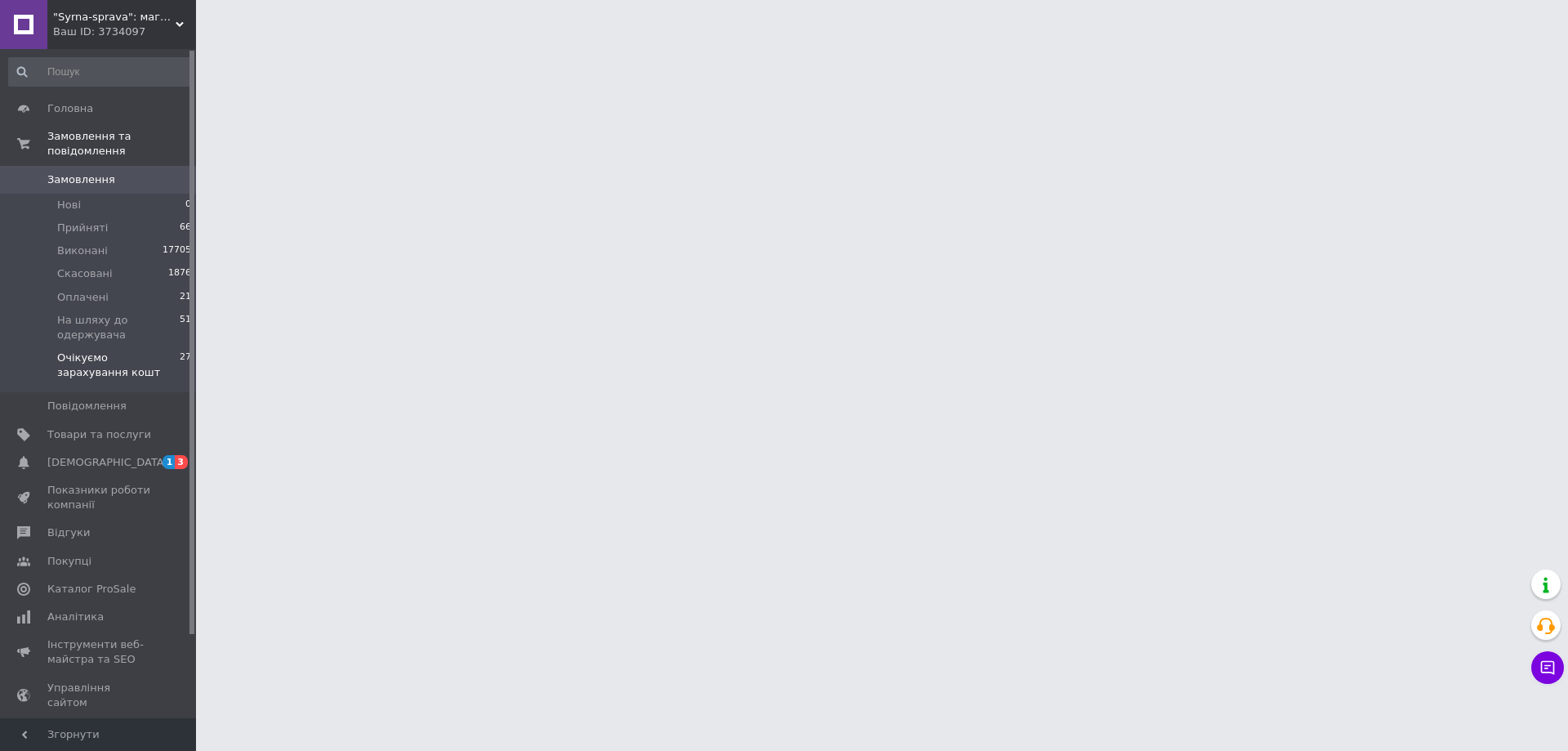
click at [140, 350] on span "Очікуємо зарахування кошт" at bounding box center [118, 365] width 122 height 30
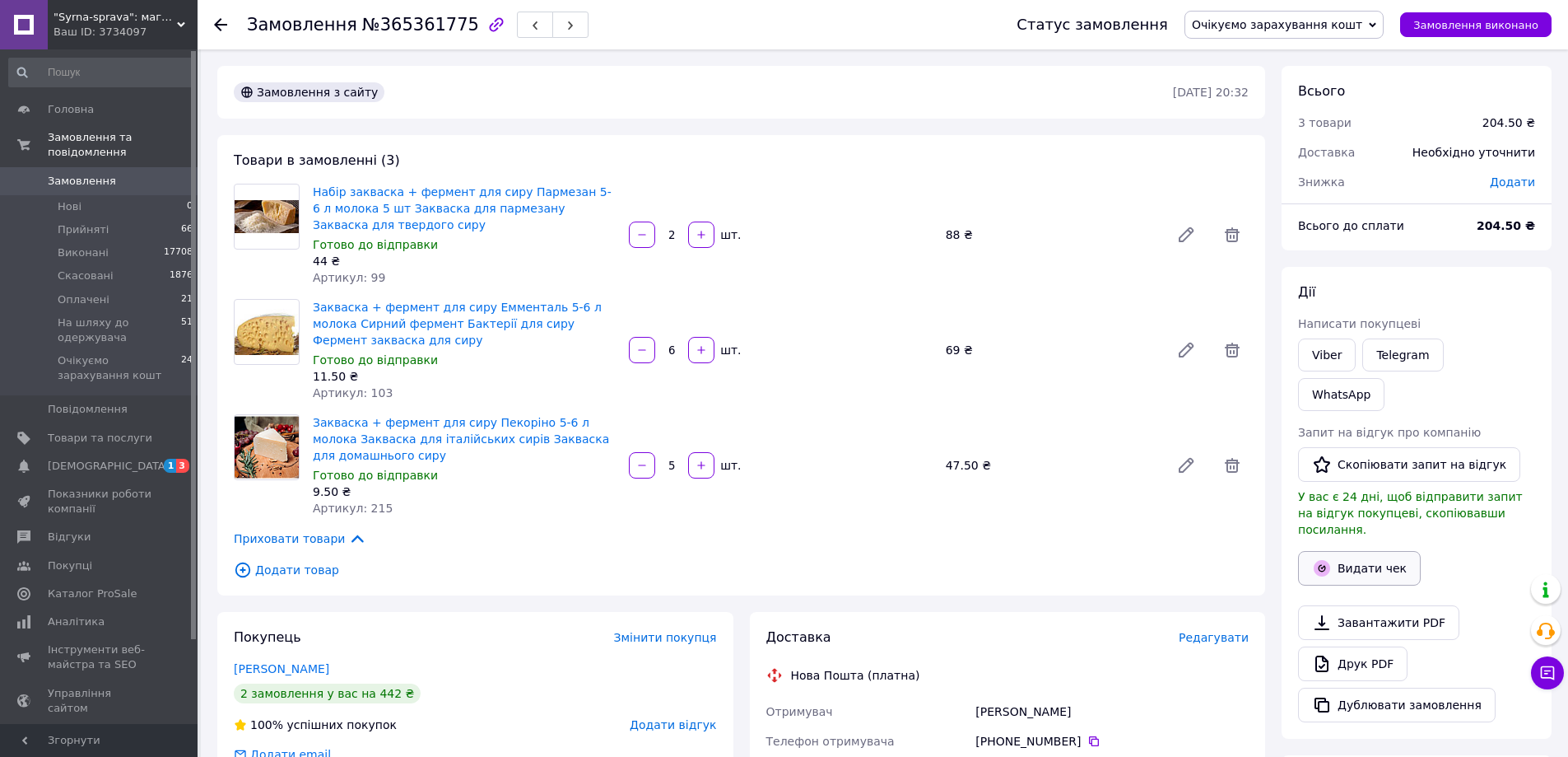
click at [1389, 551] on button "Видати чек" at bounding box center [1360, 568] width 122 height 35
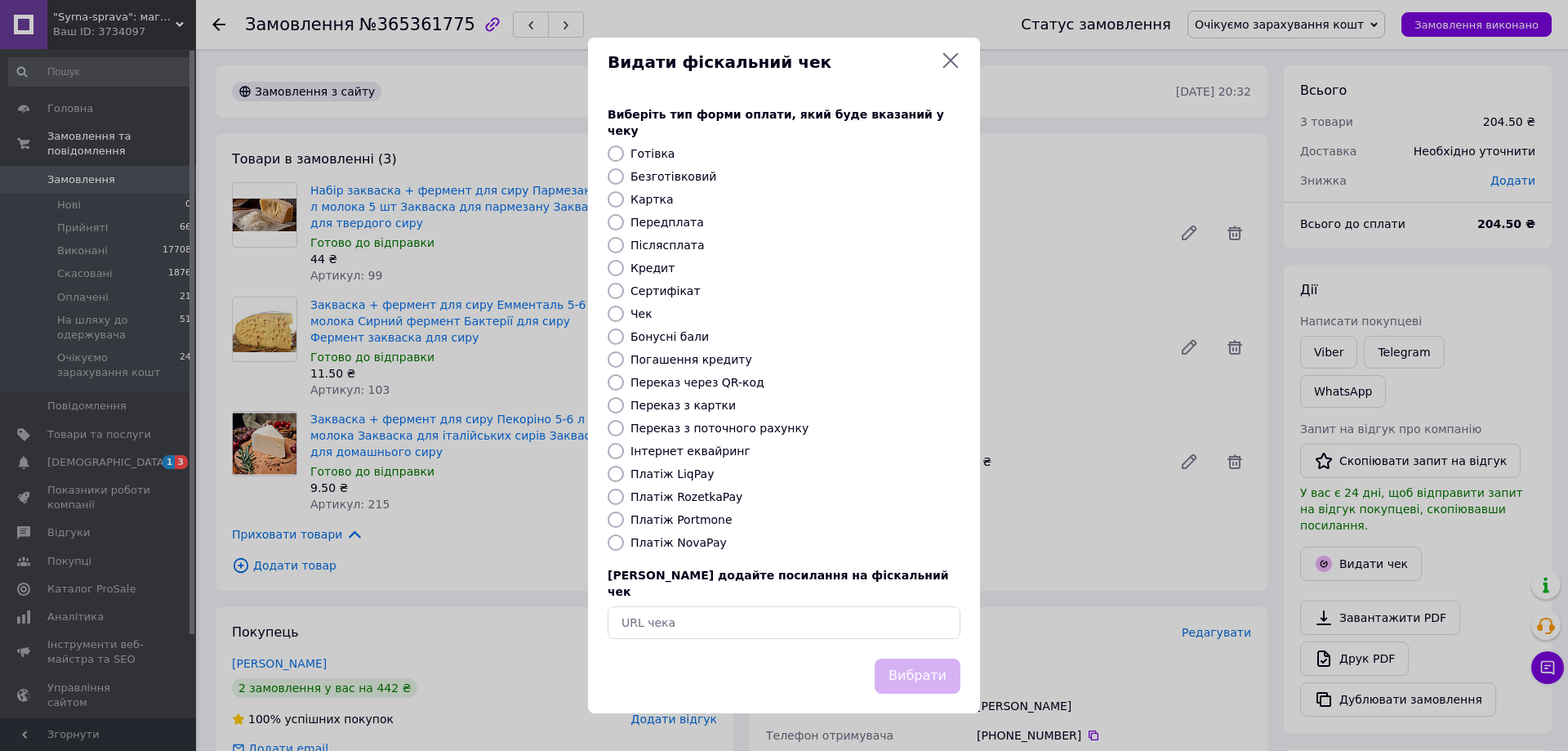
click at [652, 179] on label "Безготівковий" at bounding box center [673, 176] width 86 height 13
click at [624, 179] on input "Безготівковий" at bounding box center [616, 176] width 16 height 16
radio input "true"
click at [928, 665] on button "Вибрати" at bounding box center [917, 675] width 86 height 35
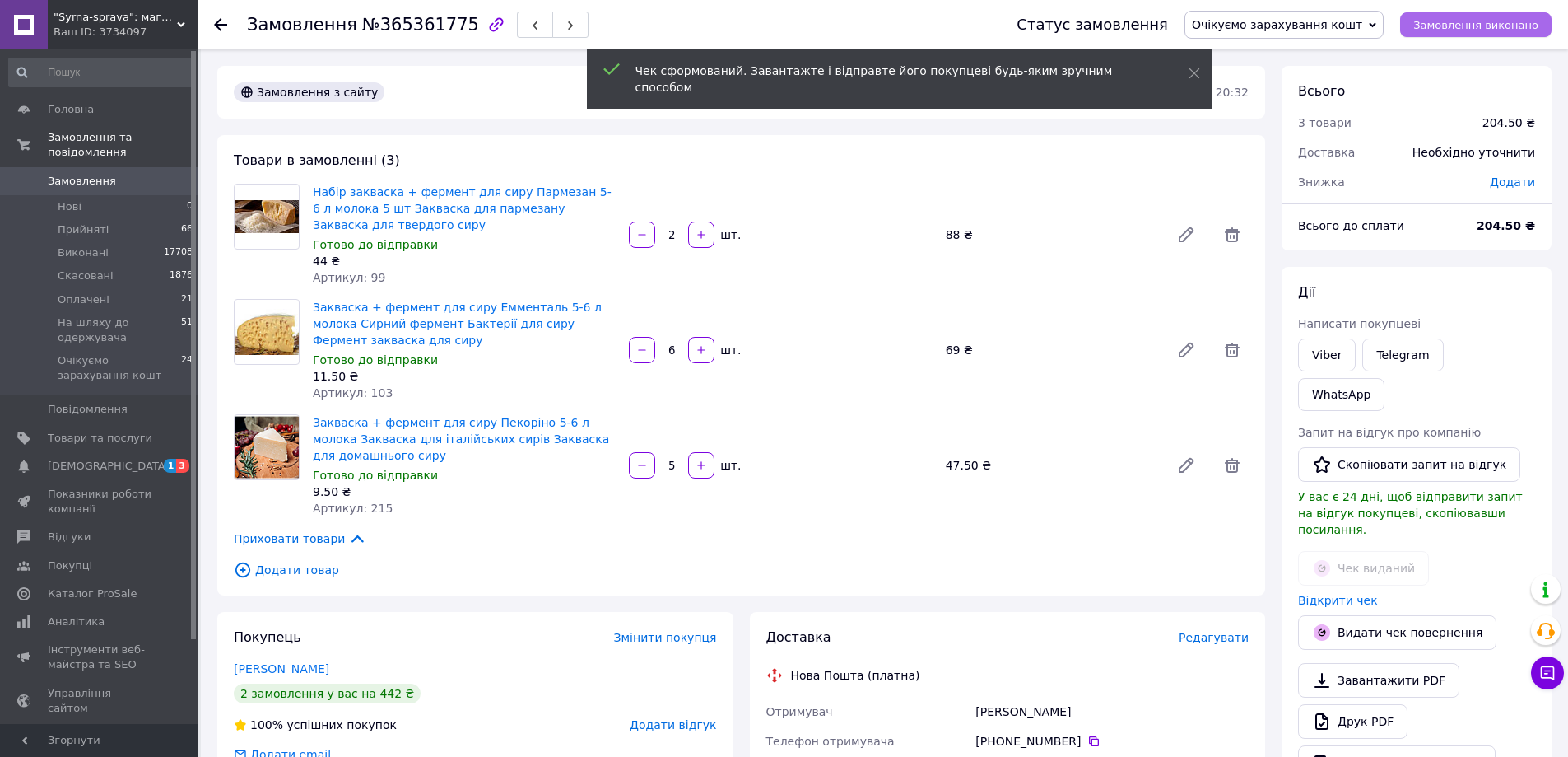
click at [1485, 32] on button "Замовлення виконано" at bounding box center [1475, 25] width 151 height 25
